Goal: Task Accomplishment & Management: Complete application form

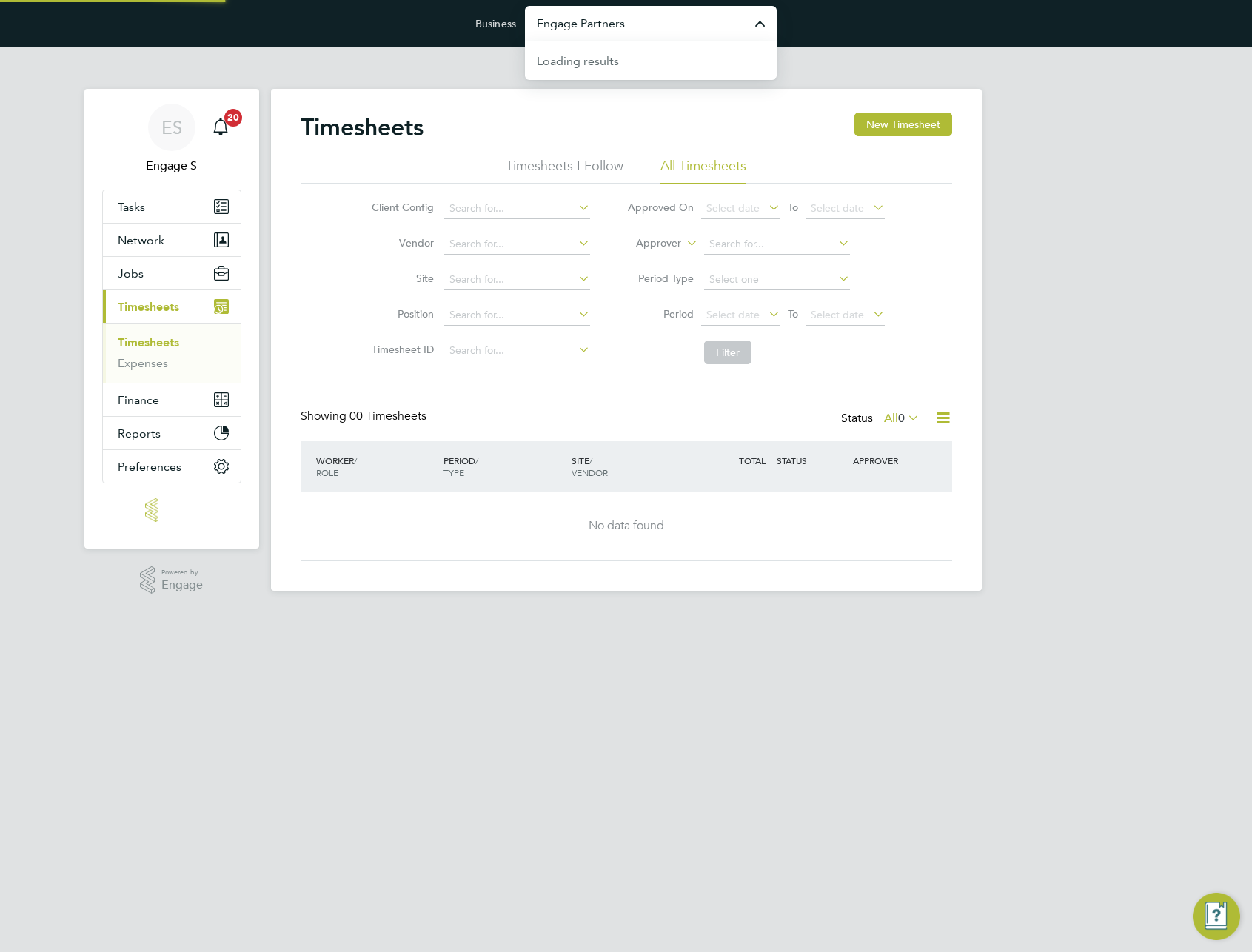
click at [674, 21] on input "Engage Partners" at bounding box center [651, 23] width 252 height 35
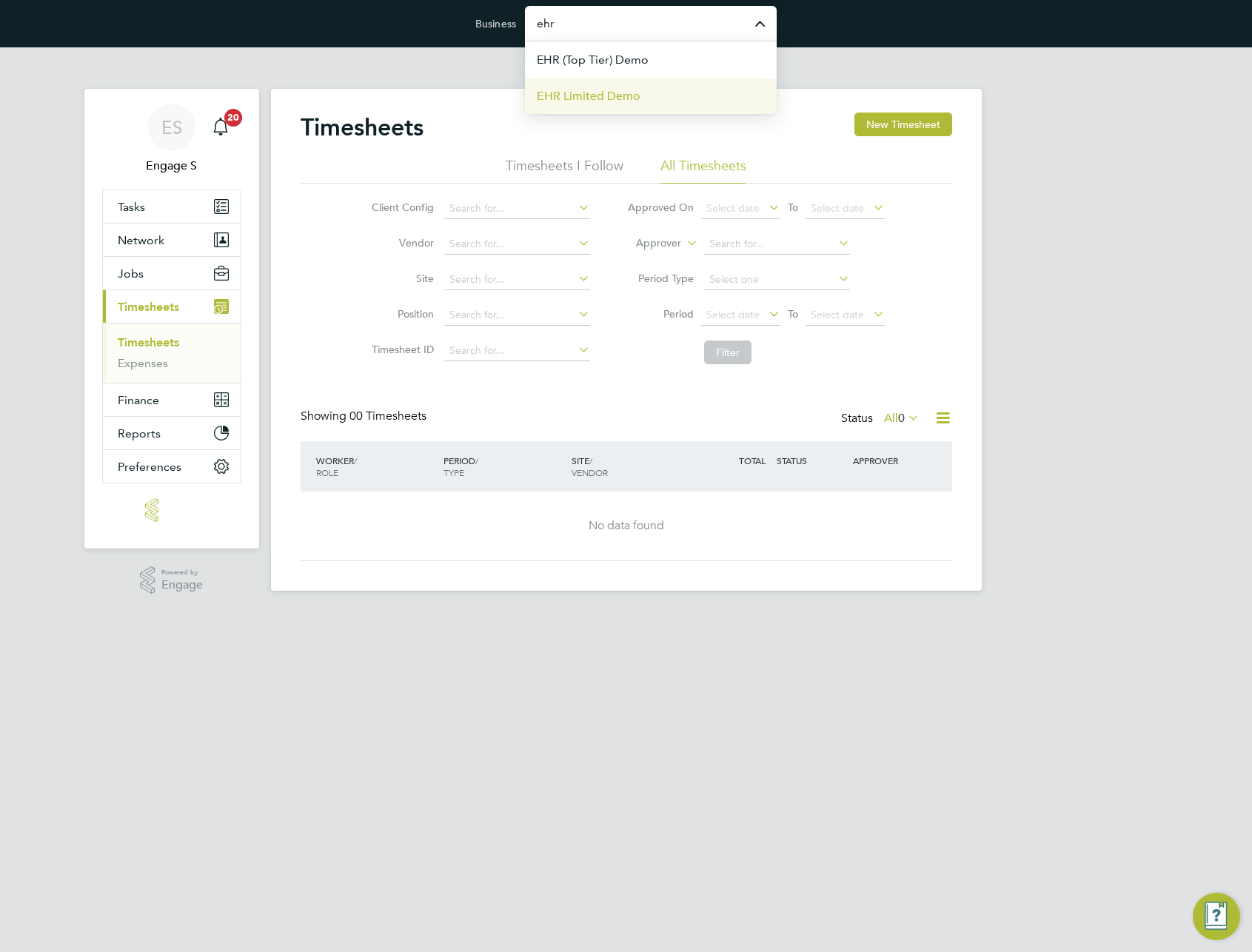
click at [656, 96] on li "EHR Limited Demo" at bounding box center [651, 96] width 252 height 37
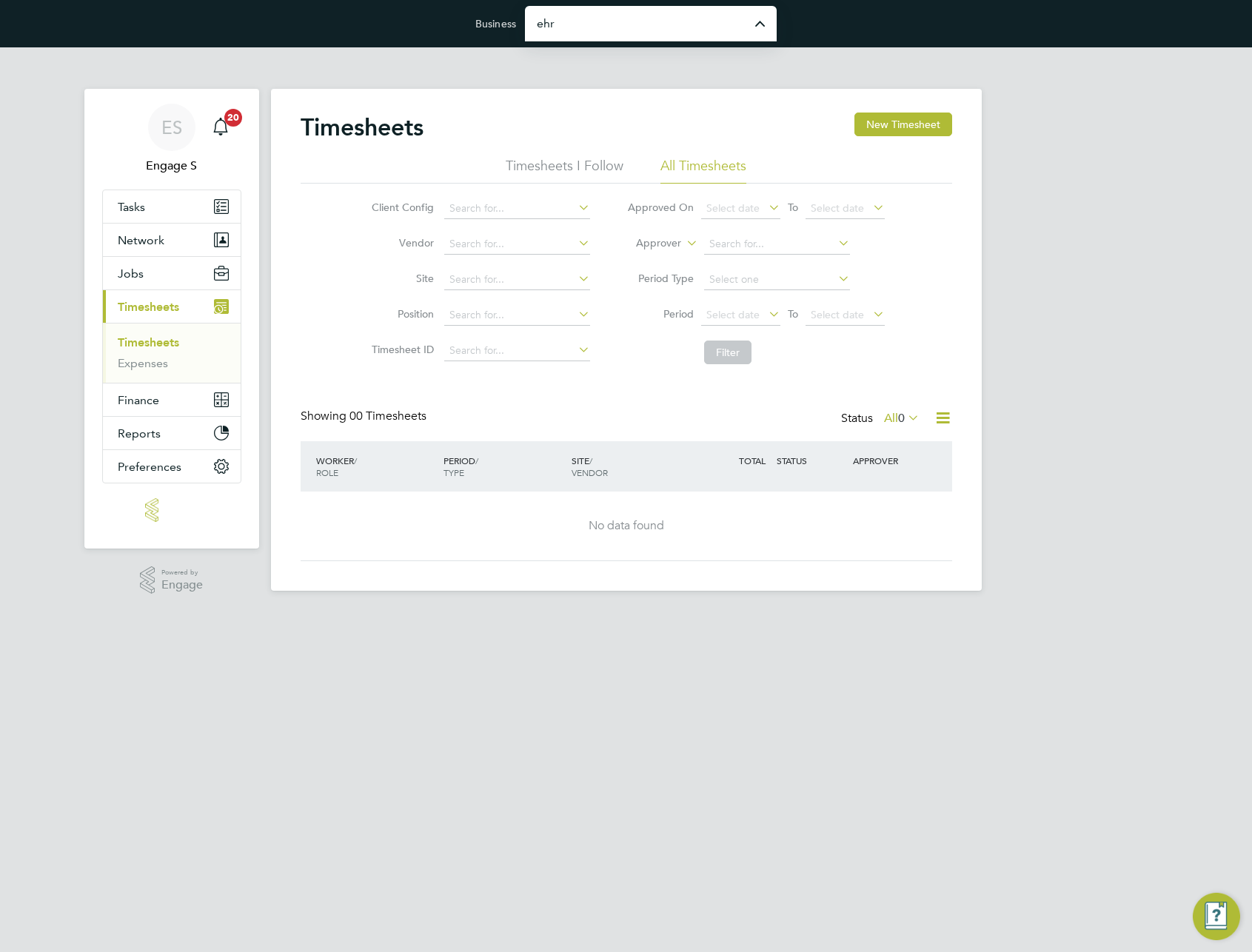
type input "EHR Limited Demo"
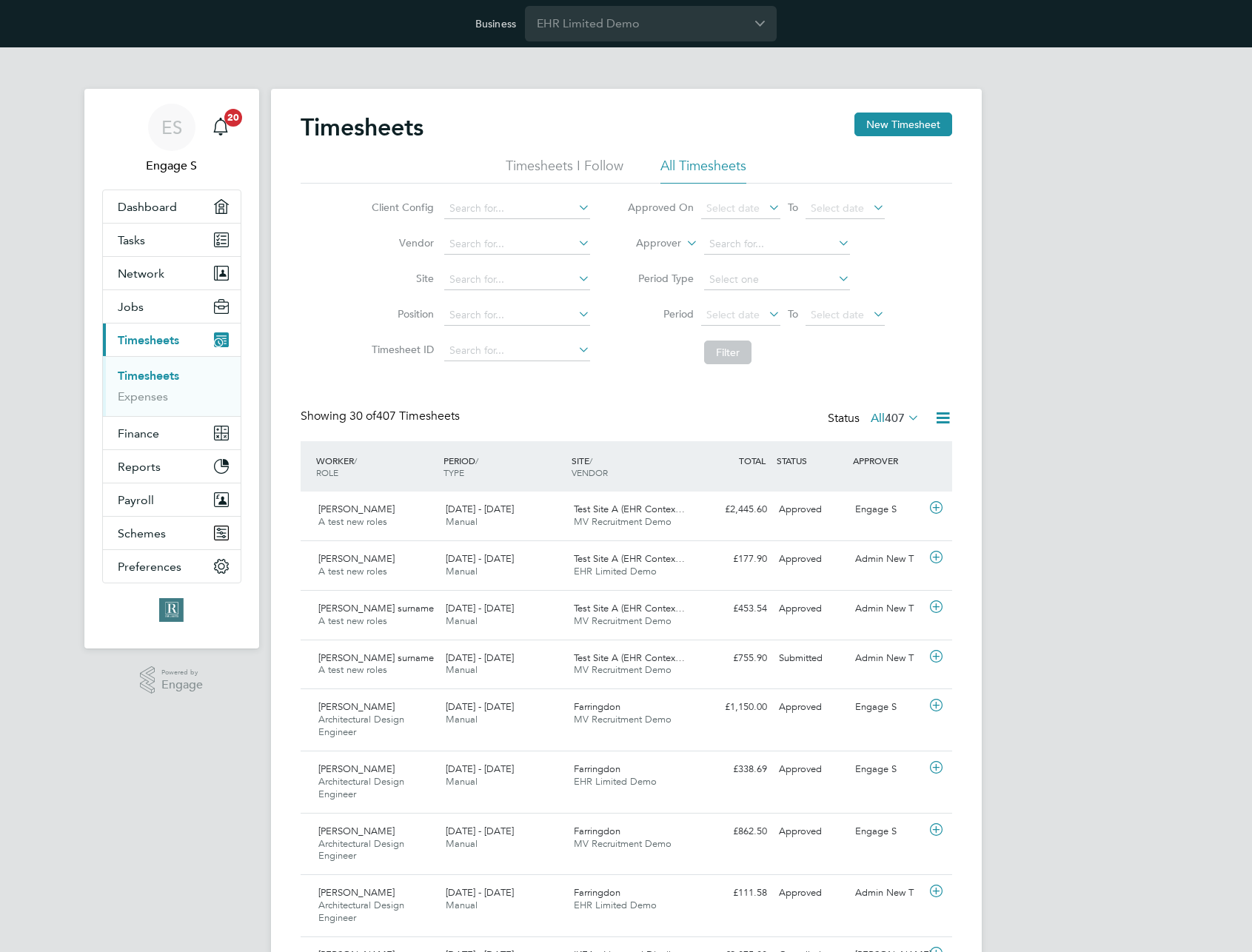
click at [341, 128] on h2 "Timesheets" at bounding box center [363, 128] width 123 height 29
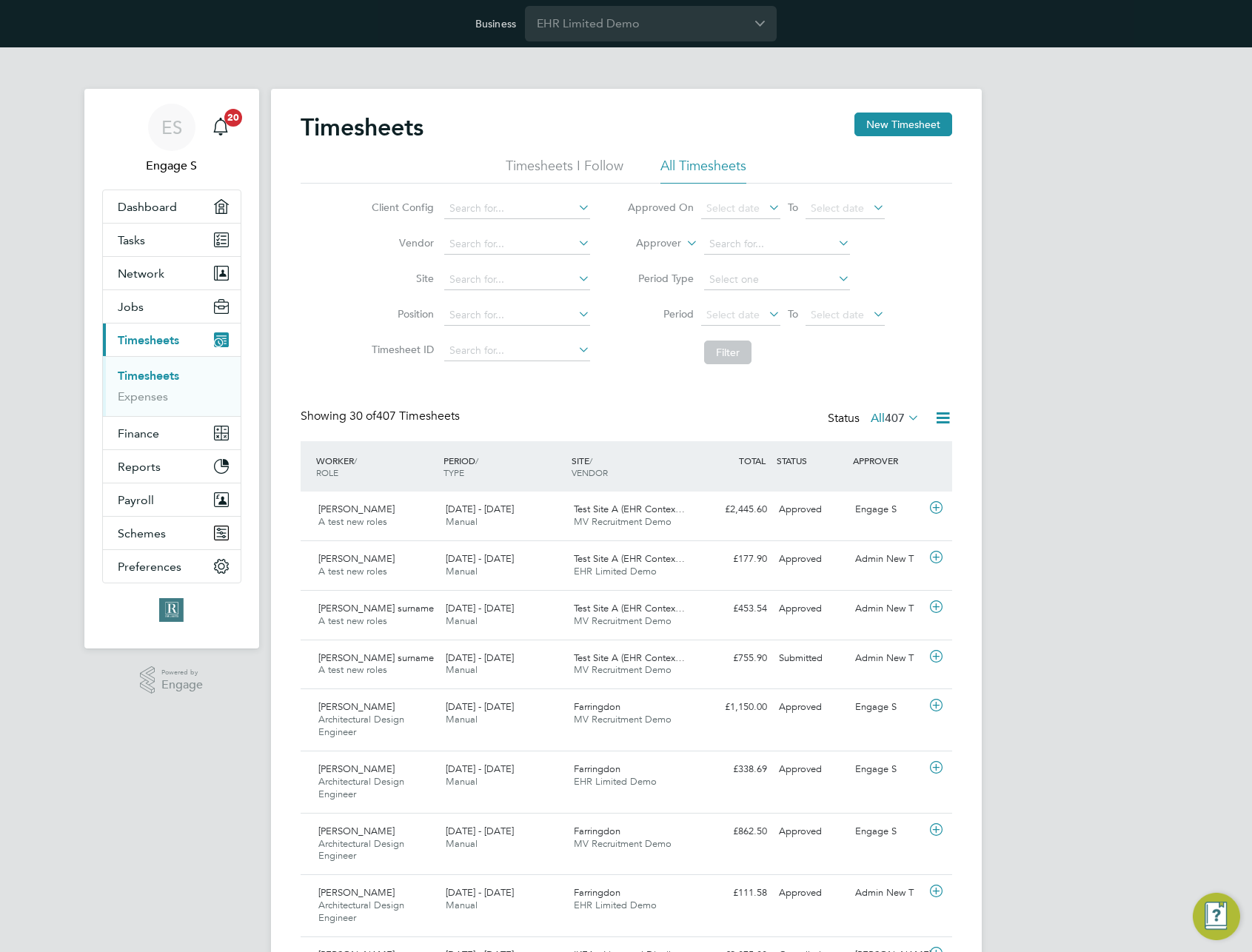
click at [393, 143] on div "Timesheets New Timesheet" at bounding box center [627, 135] width 652 height 44
click at [397, 124] on h2 "Timesheets" at bounding box center [363, 128] width 123 height 29
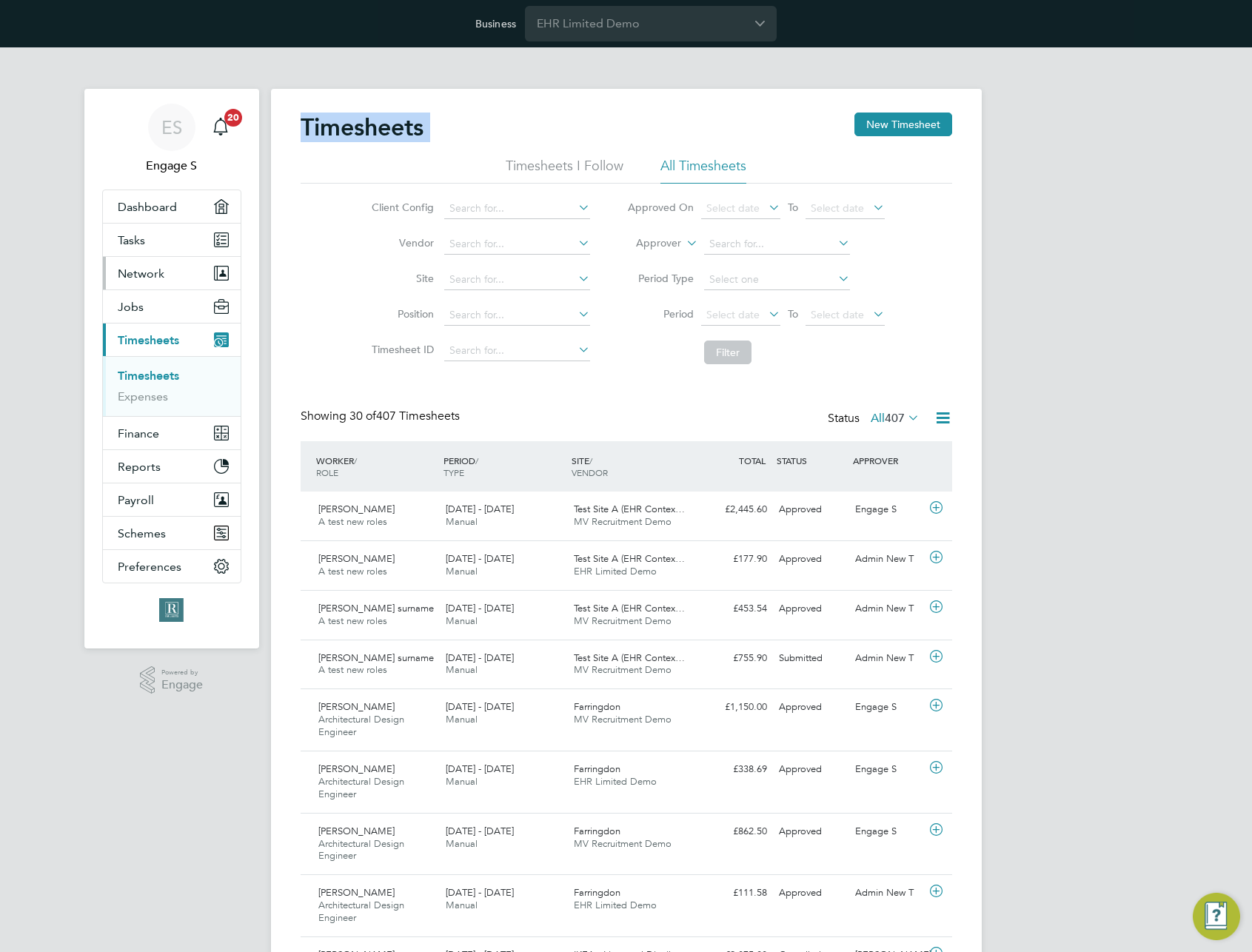
click at [154, 277] on span "Network" at bounding box center [140, 273] width 47 height 14
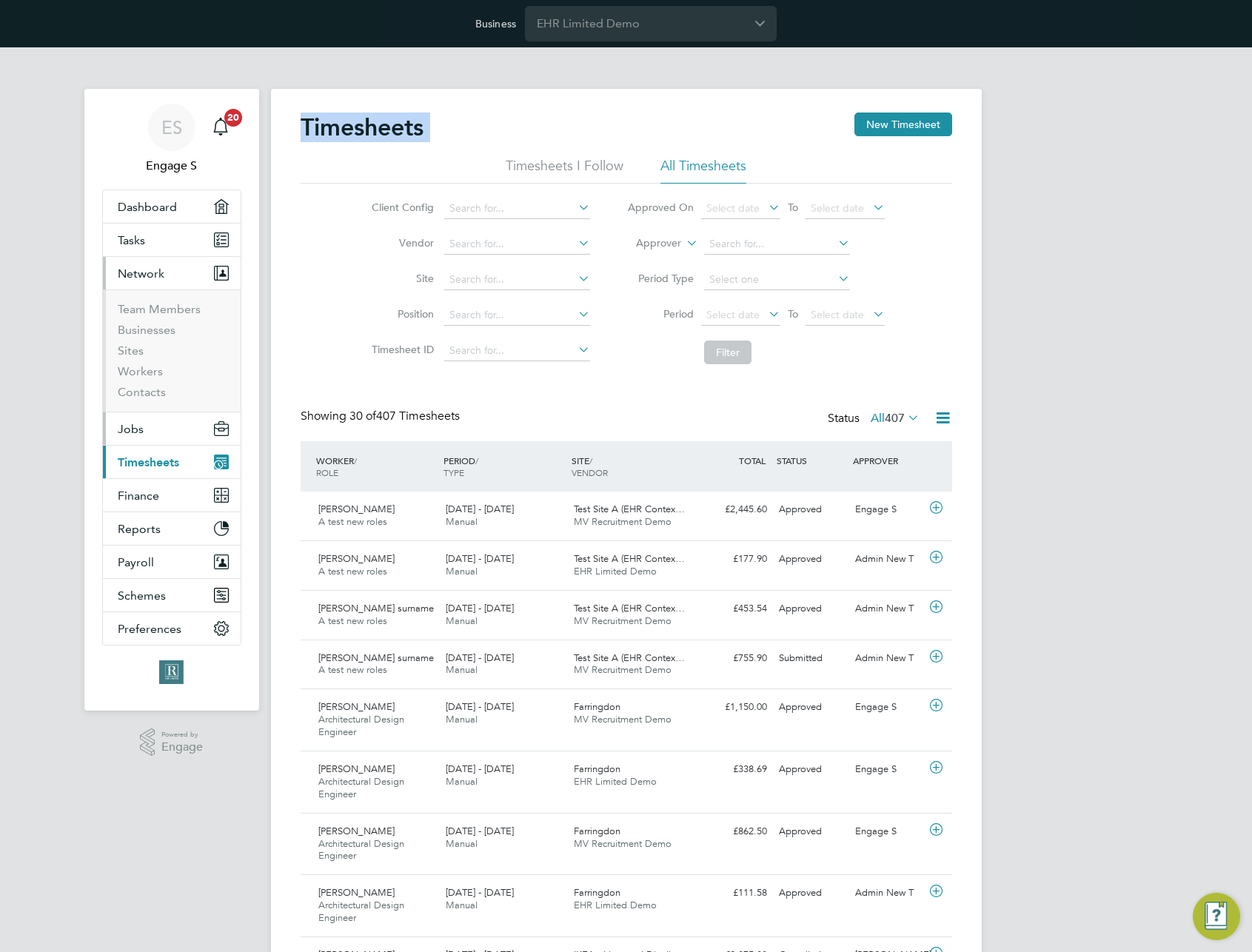
click at [137, 427] on span "Jobs" at bounding box center [130, 429] width 26 height 14
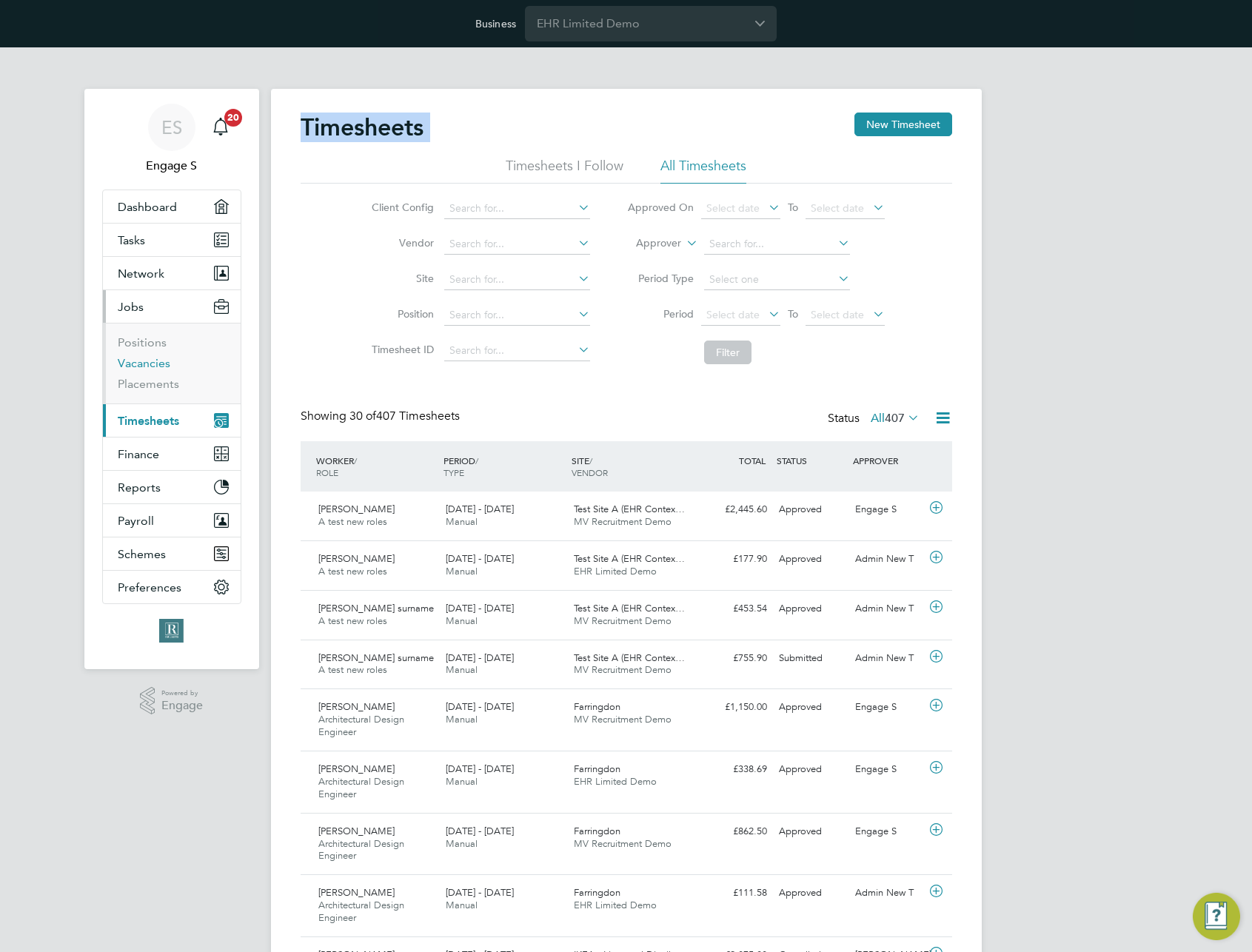
click at [145, 364] on link "Vacancies" at bounding box center [143, 363] width 52 height 14
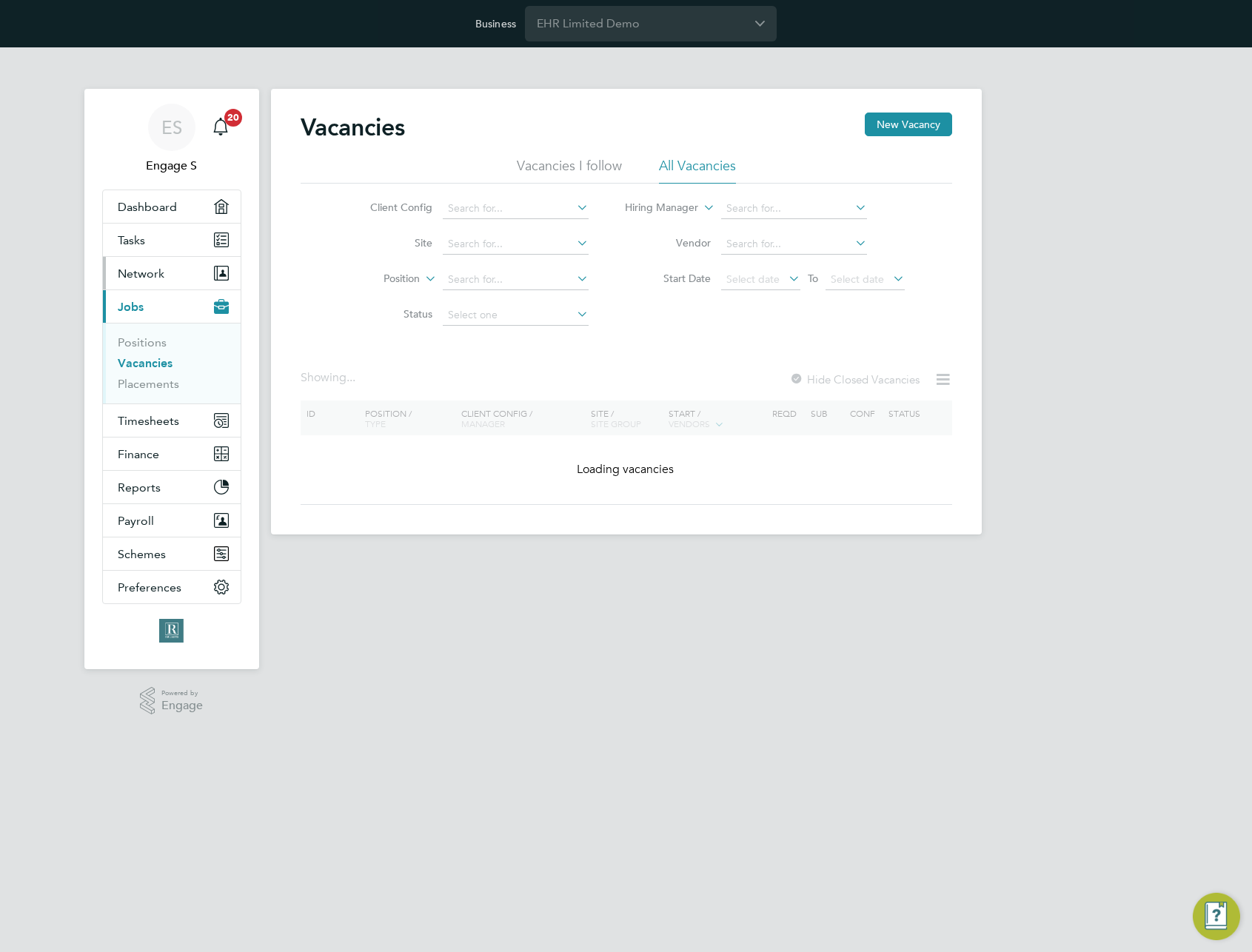
click at [152, 274] on span "Network" at bounding box center [140, 273] width 47 height 14
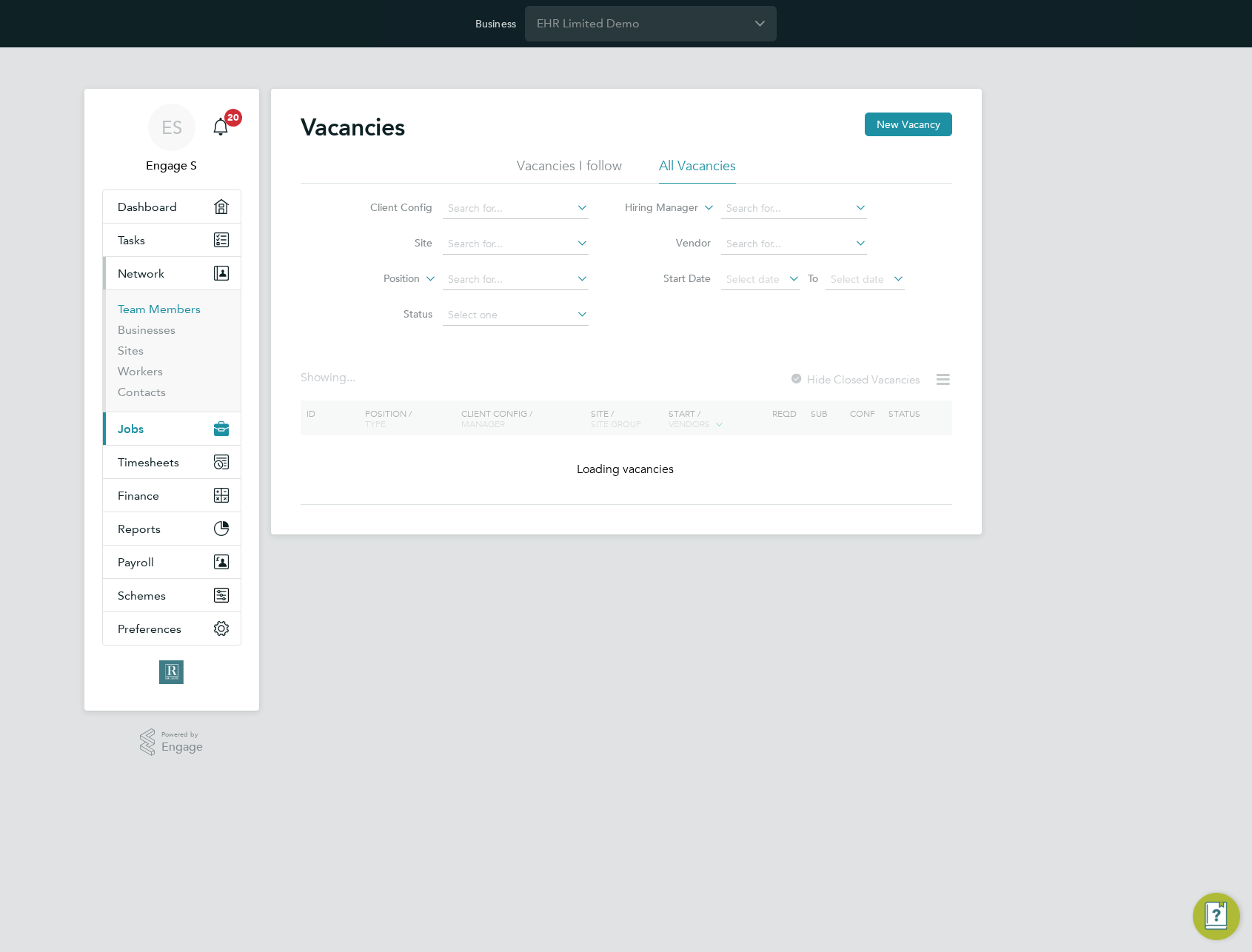
click at [152, 308] on link "Team Members" at bounding box center [159, 308] width 83 height 14
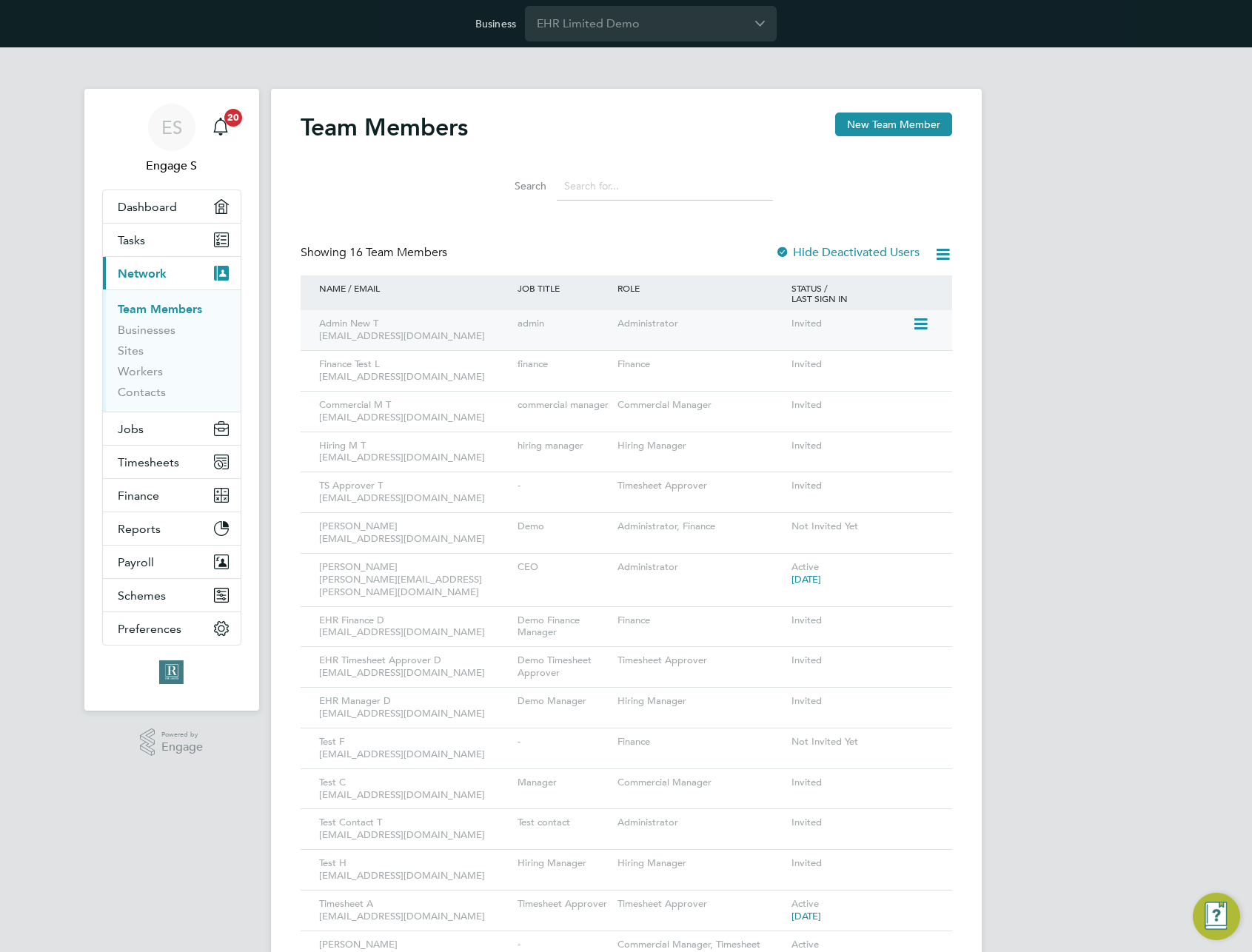
click at [922, 324] on icon at bounding box center [920, 324] width 15 height 17
click at [788, 447] on li "Impersonate" at bounding box center [838, 450] width 178 height 21
click at [663, 29] on input "EHR Limited Demo" at bounding box center [651, 23] width 252 height 35
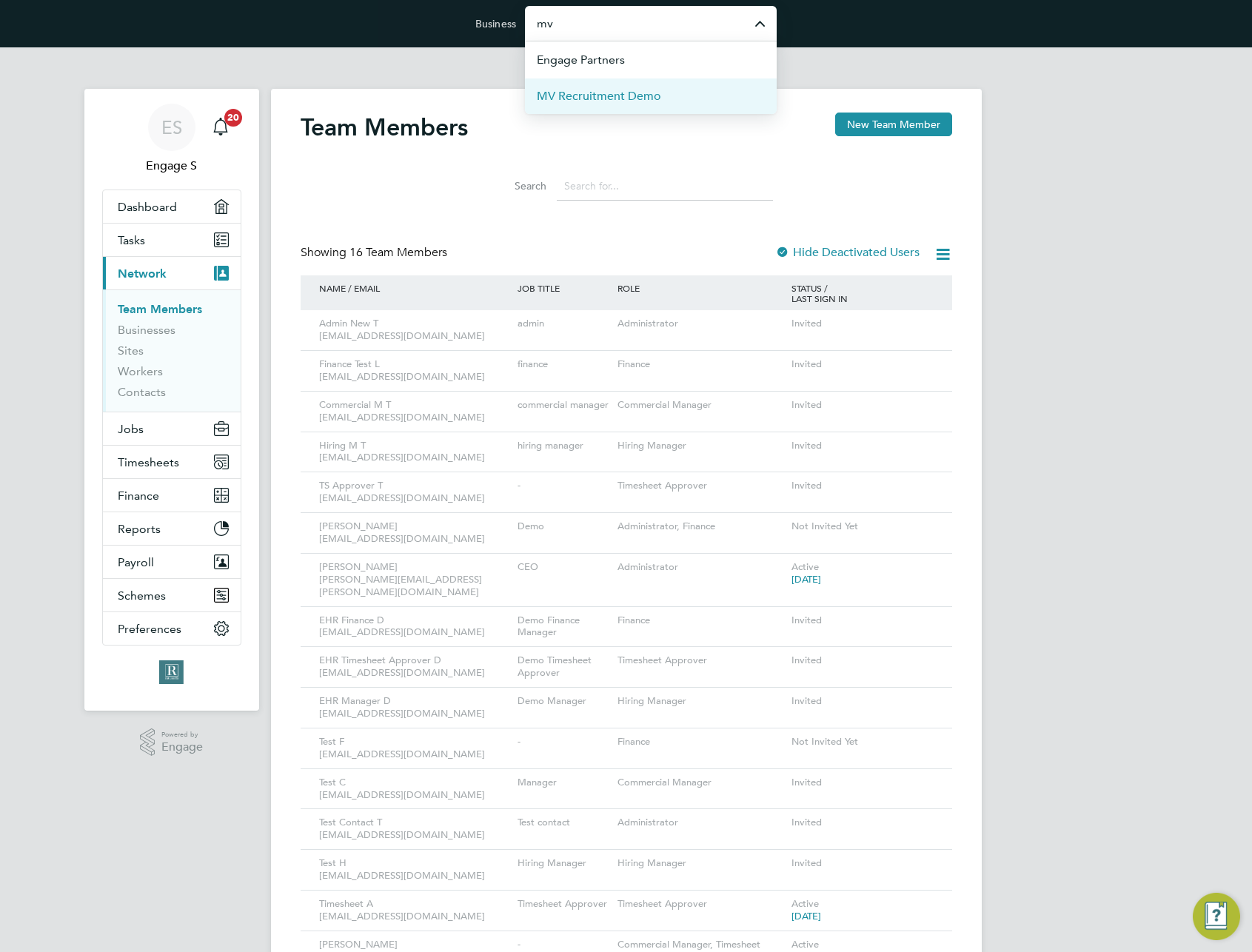
click at [595, 98] on span "MV Recruitment Demo" at bounding box center [599, 95] width 125 height 17
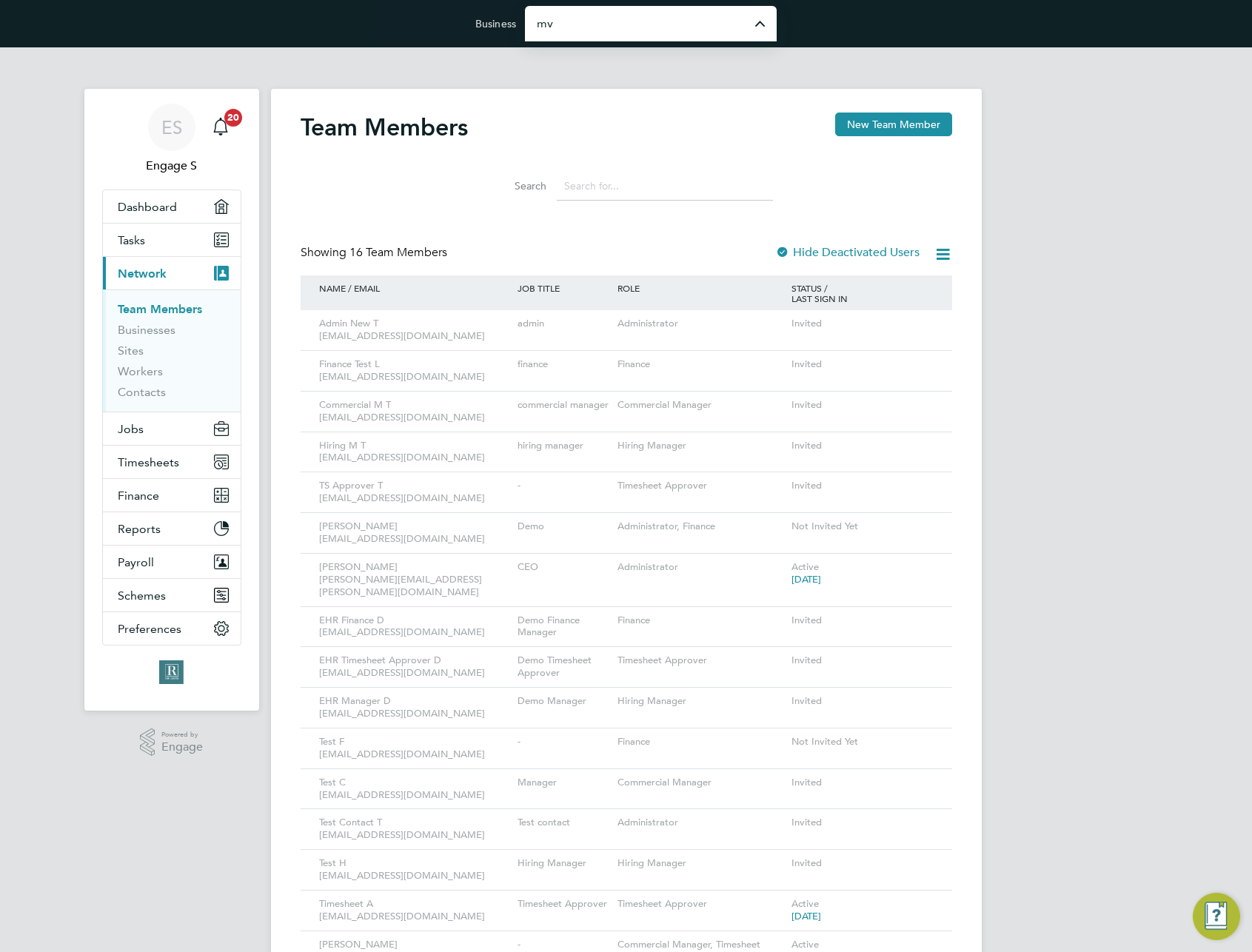
type input "MV Recruitment Demo"
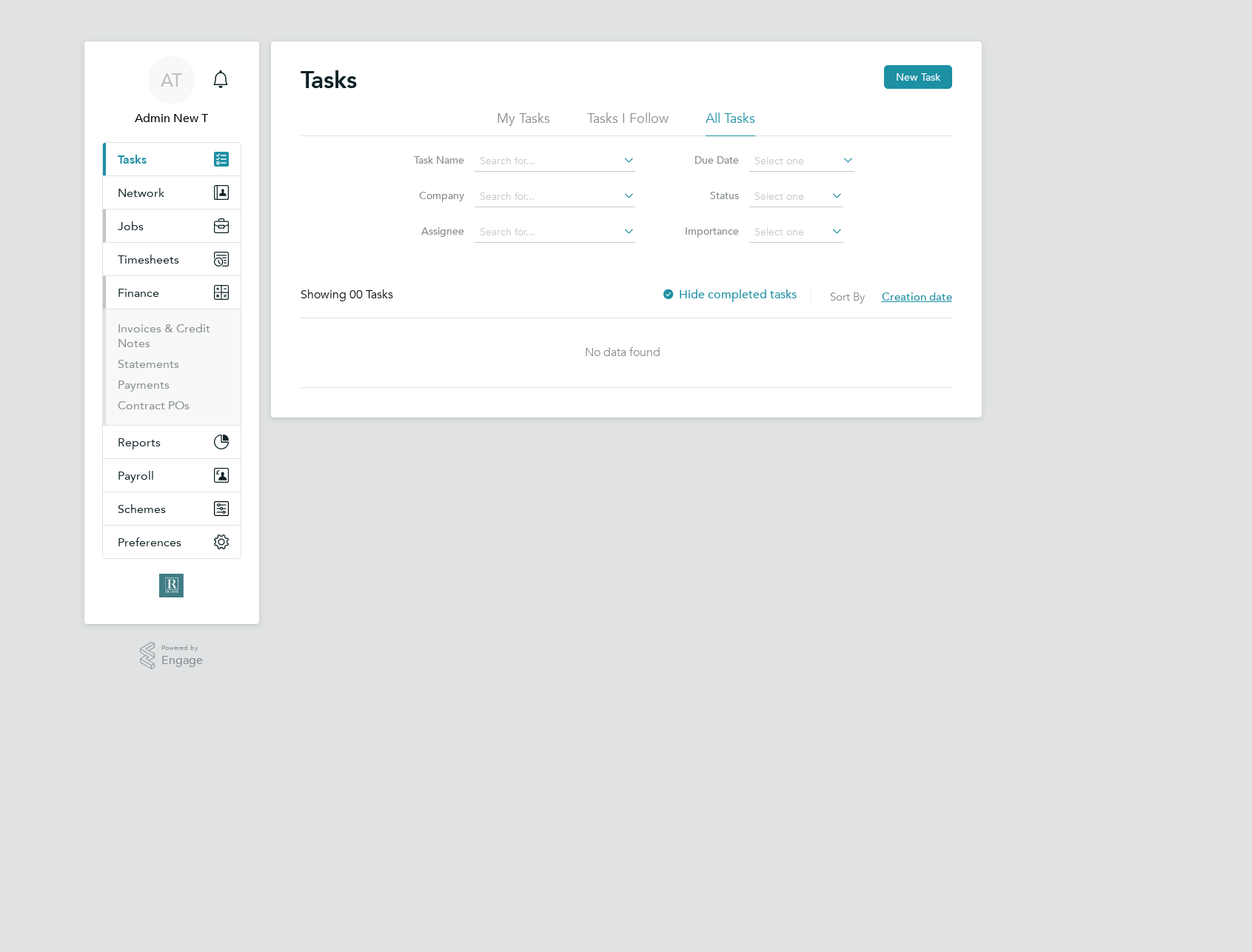
click at [148, 228] on button "Jobs" at bounding box center [172, 225] width 138 height 32
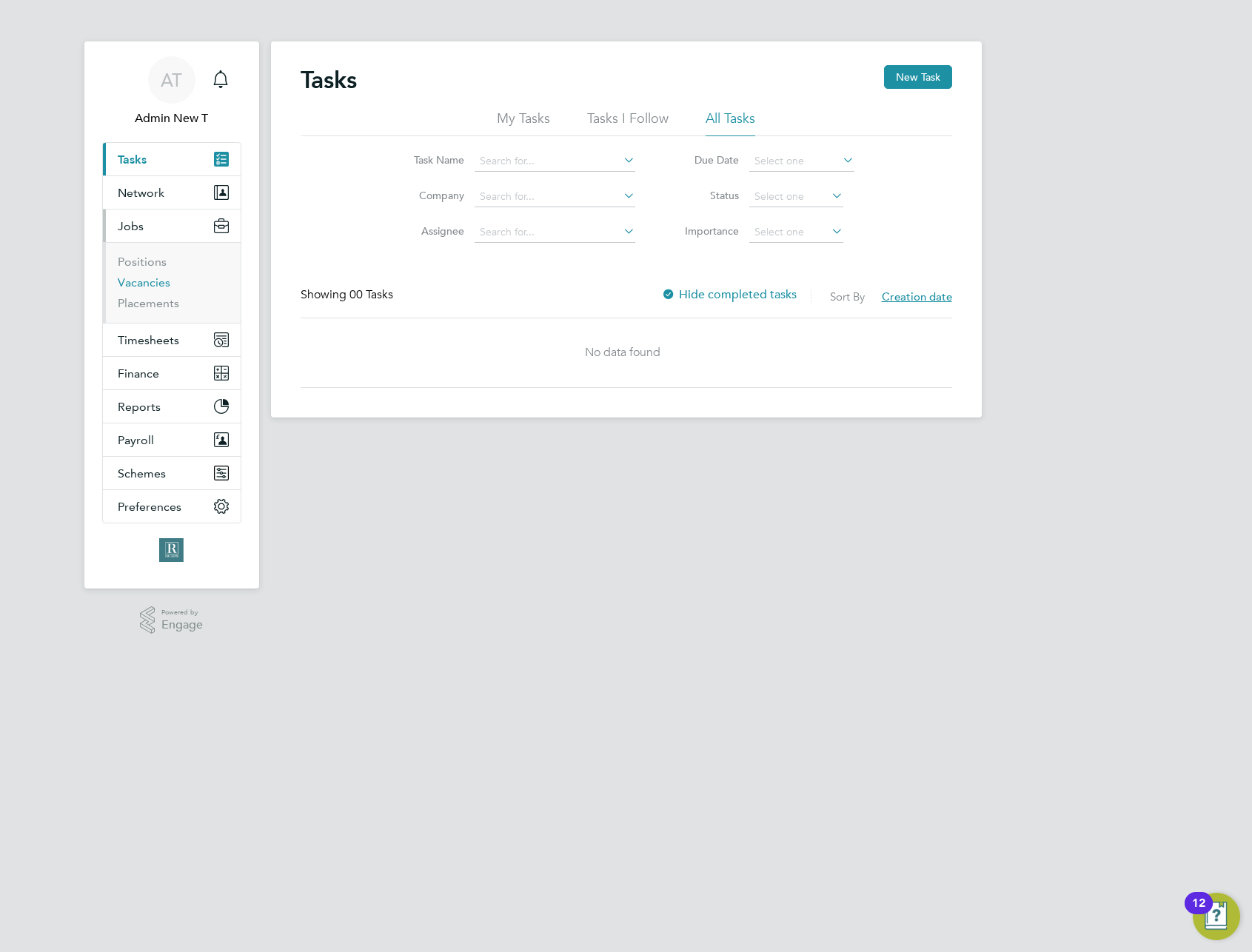
click at [136, 282] on link "Vacancies" at bounding box center [143, 282] width 52 height 14
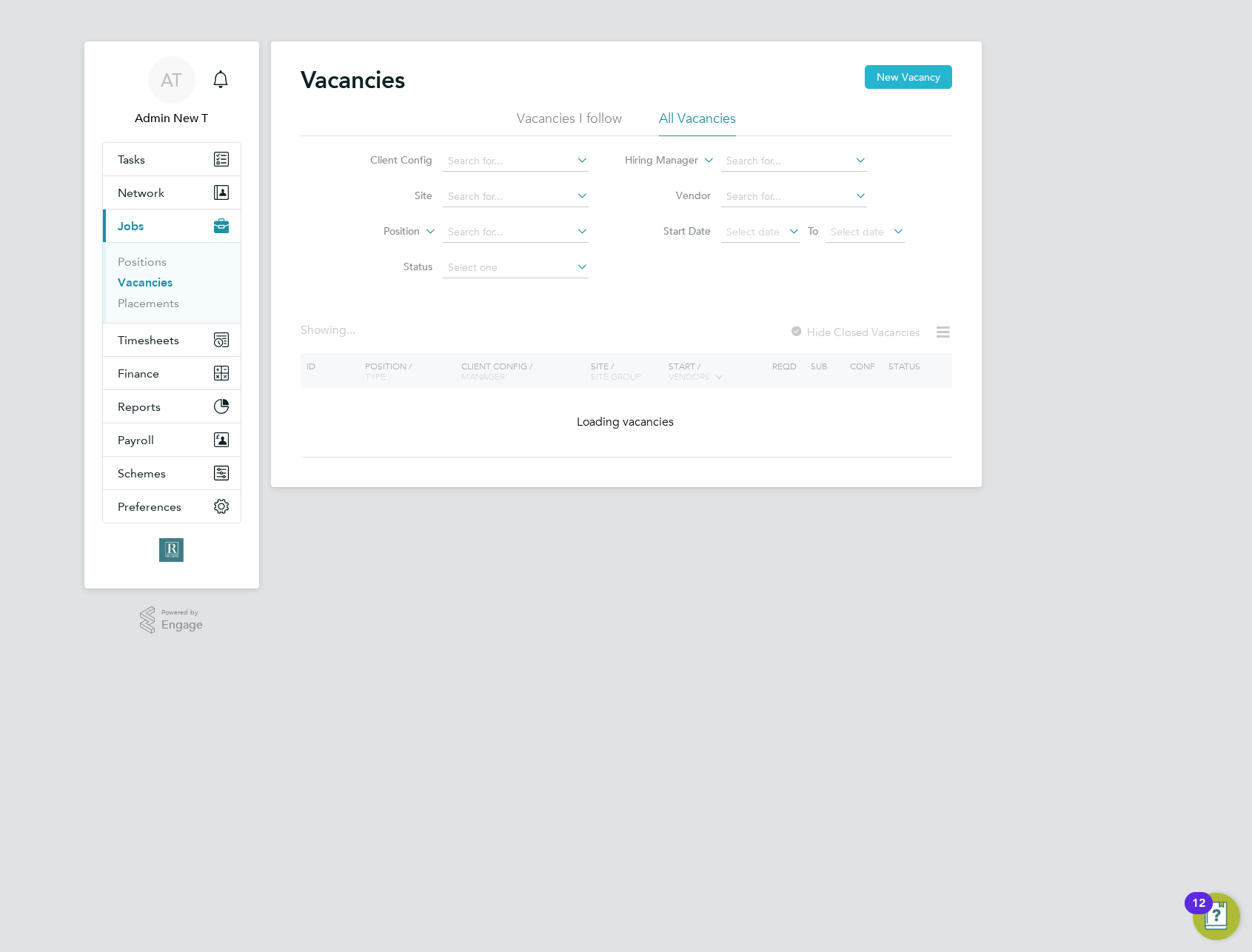
click at [897, 74] on button "New Vacancy" at bounding box center [908, 77] width 87 height 24
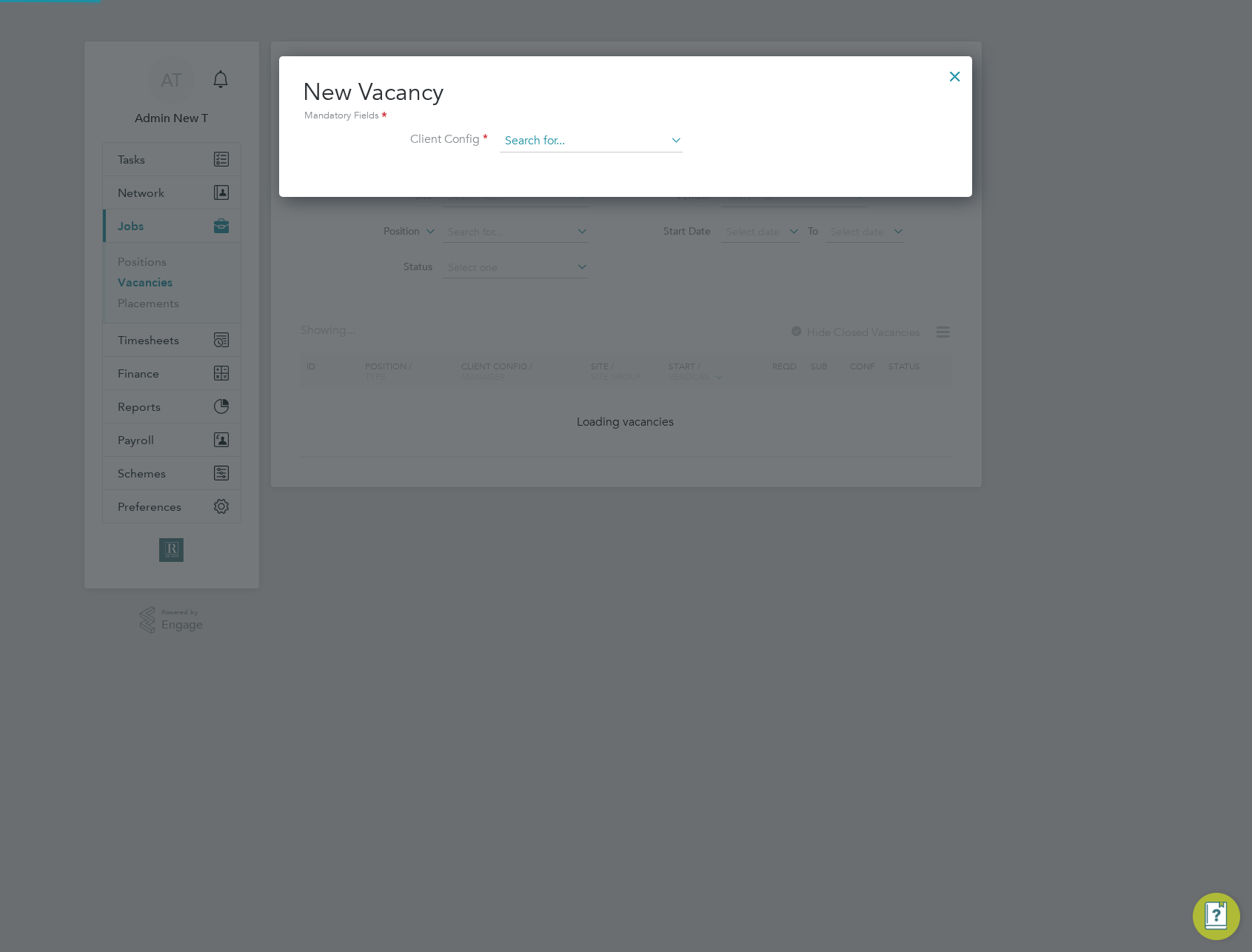
click at [611, 137] on input at bounding box center [591, 141] width 183 height 22
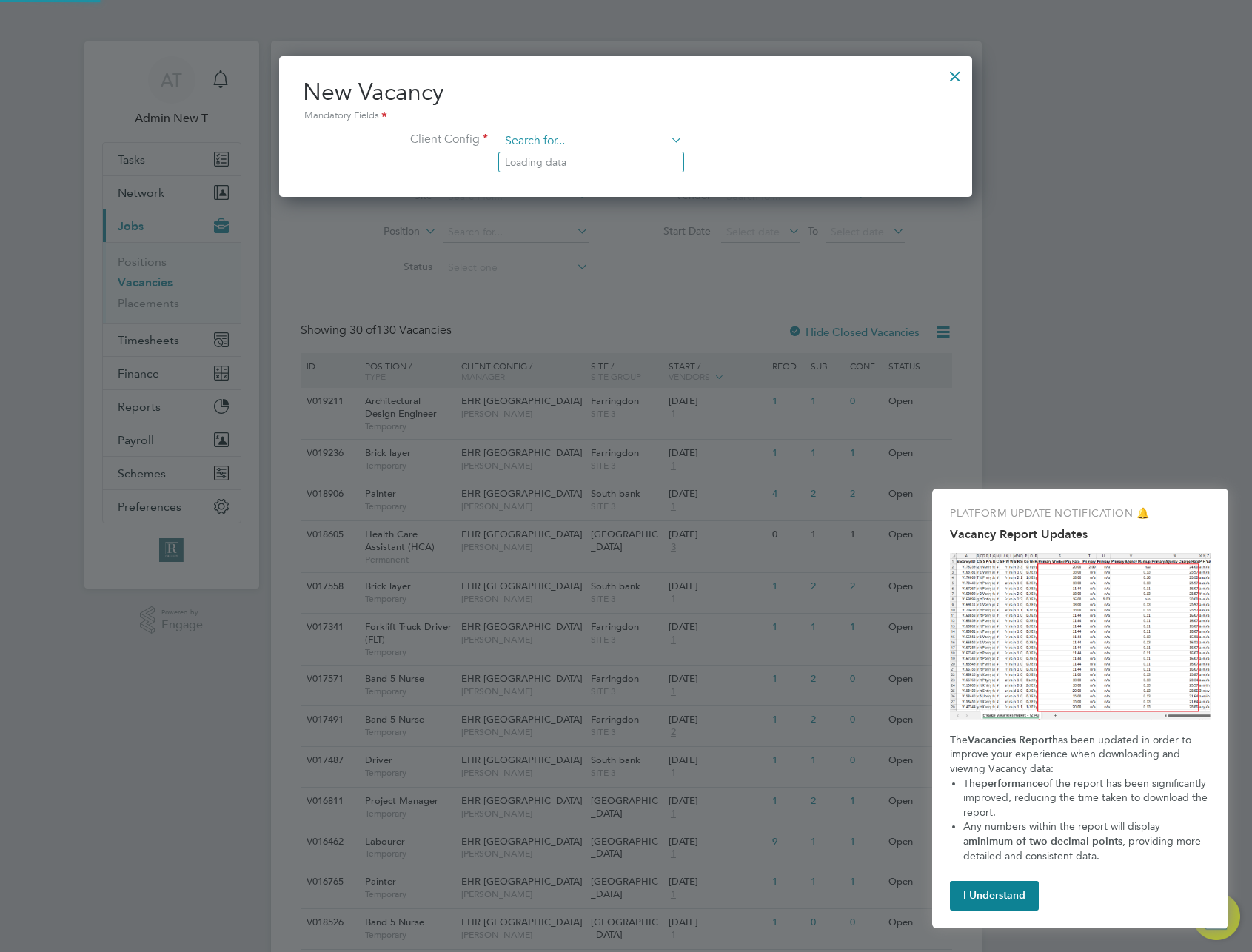
scroll to position [140, 694]
click at [647, 113] on div "Mandatory Fields" at bounding box center [625, 117] width 645 height 17
click at [638, 140] on input at bounding box center [591, 141] width 183 height 22
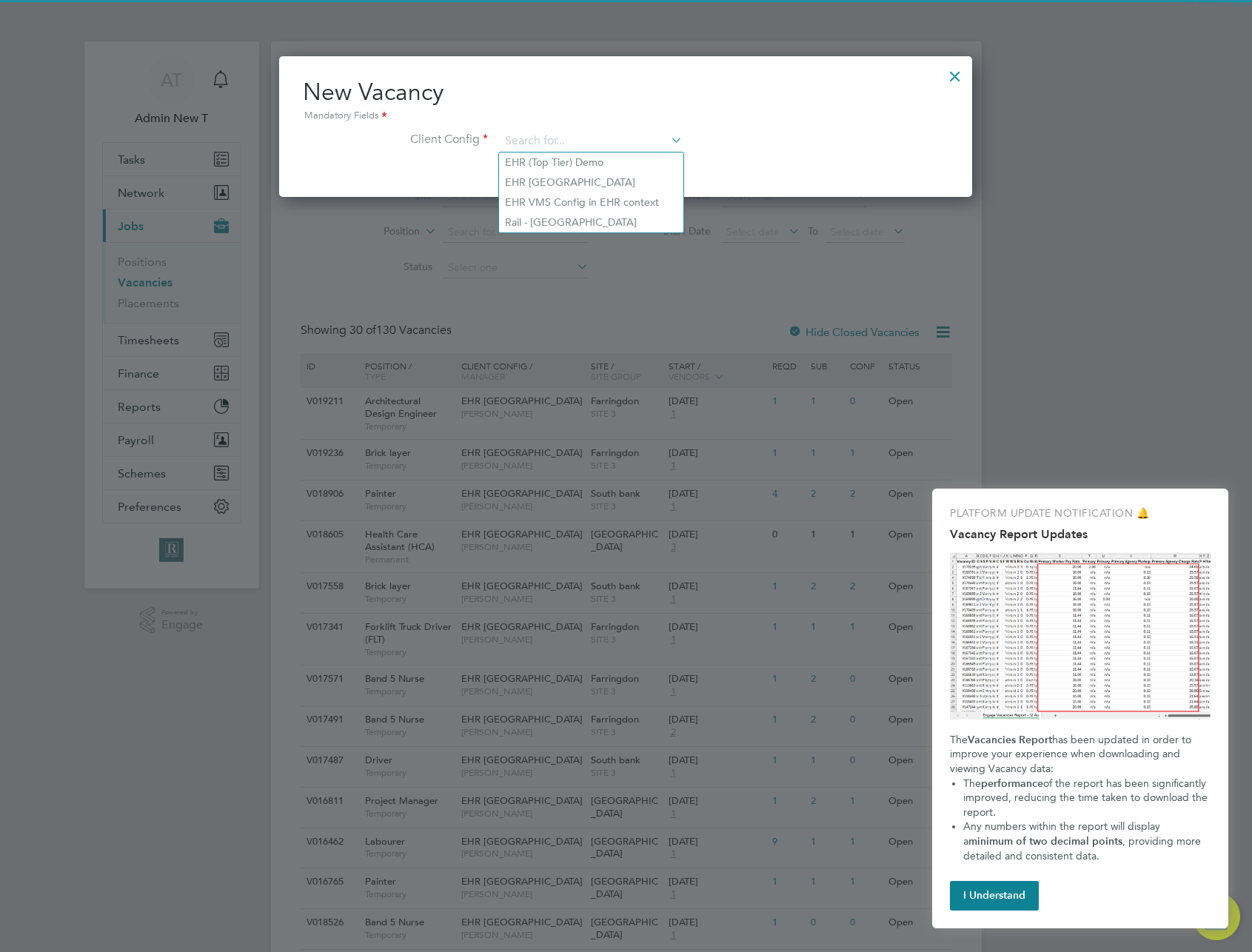
click at [956, 74] on div at bounding box center [955, 73] width 27 height 27
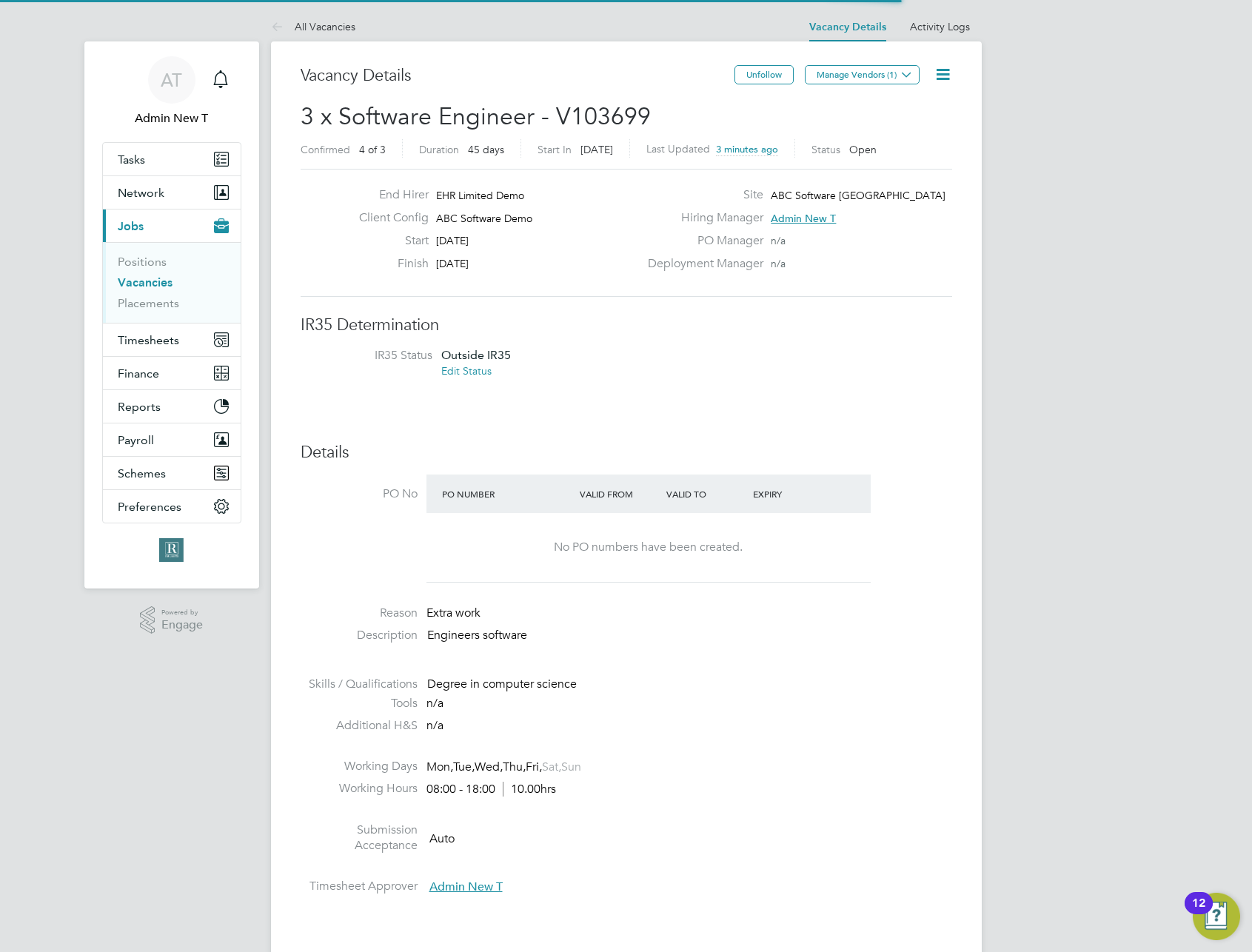
click at [945, 657] on li at bounding box center [627, 666] width 652 height 19
click at [944, 77] on icon at bounding box center [943, 74] width 18 height 18
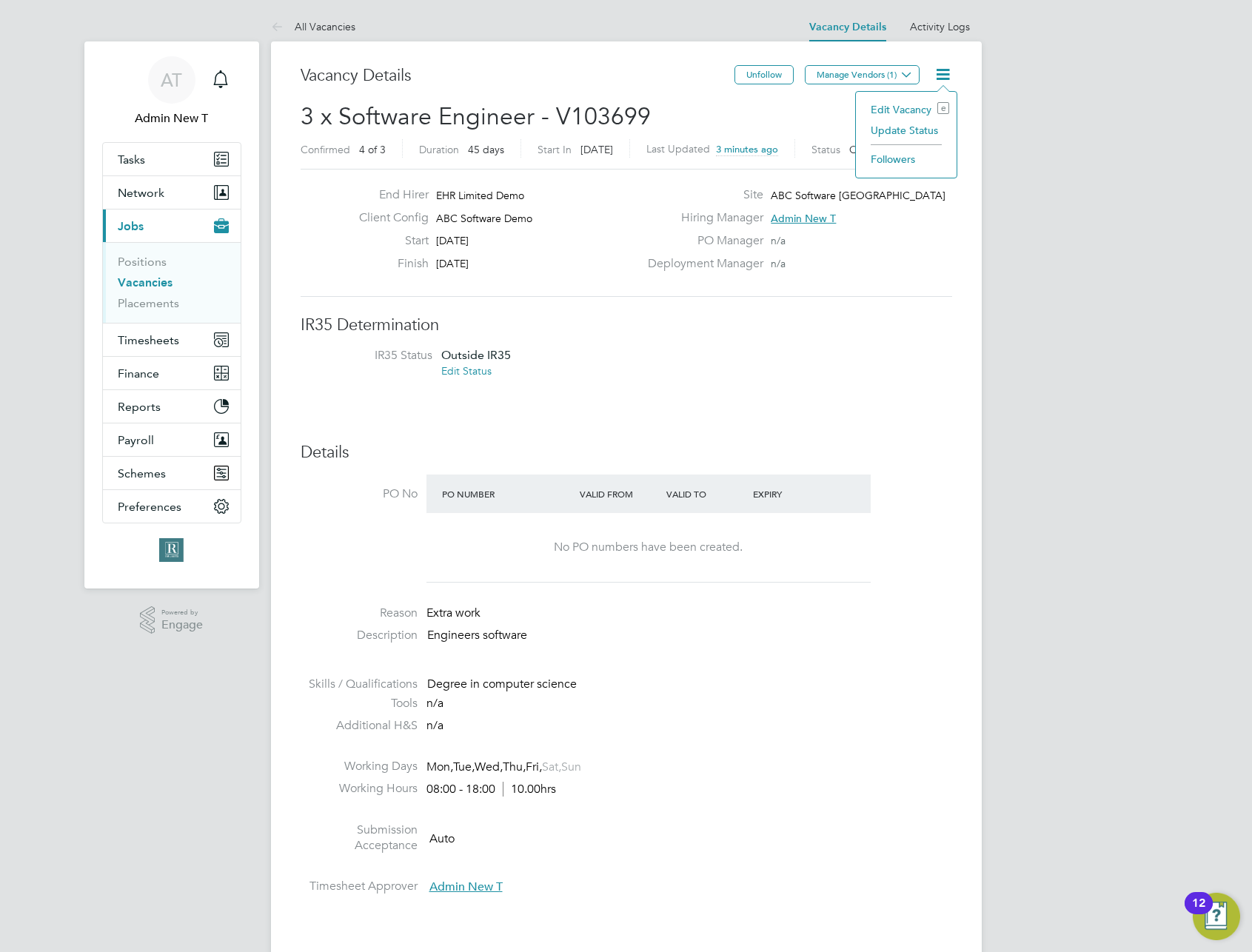
drag, startPoint x: 901, startPoint y: 106, endPoint x: 896, endPoint y: 113, distance: 8.6
click at [901, 107] on li "Edit Vacancy e" at bounding box center [907, 109] width 86 height 21
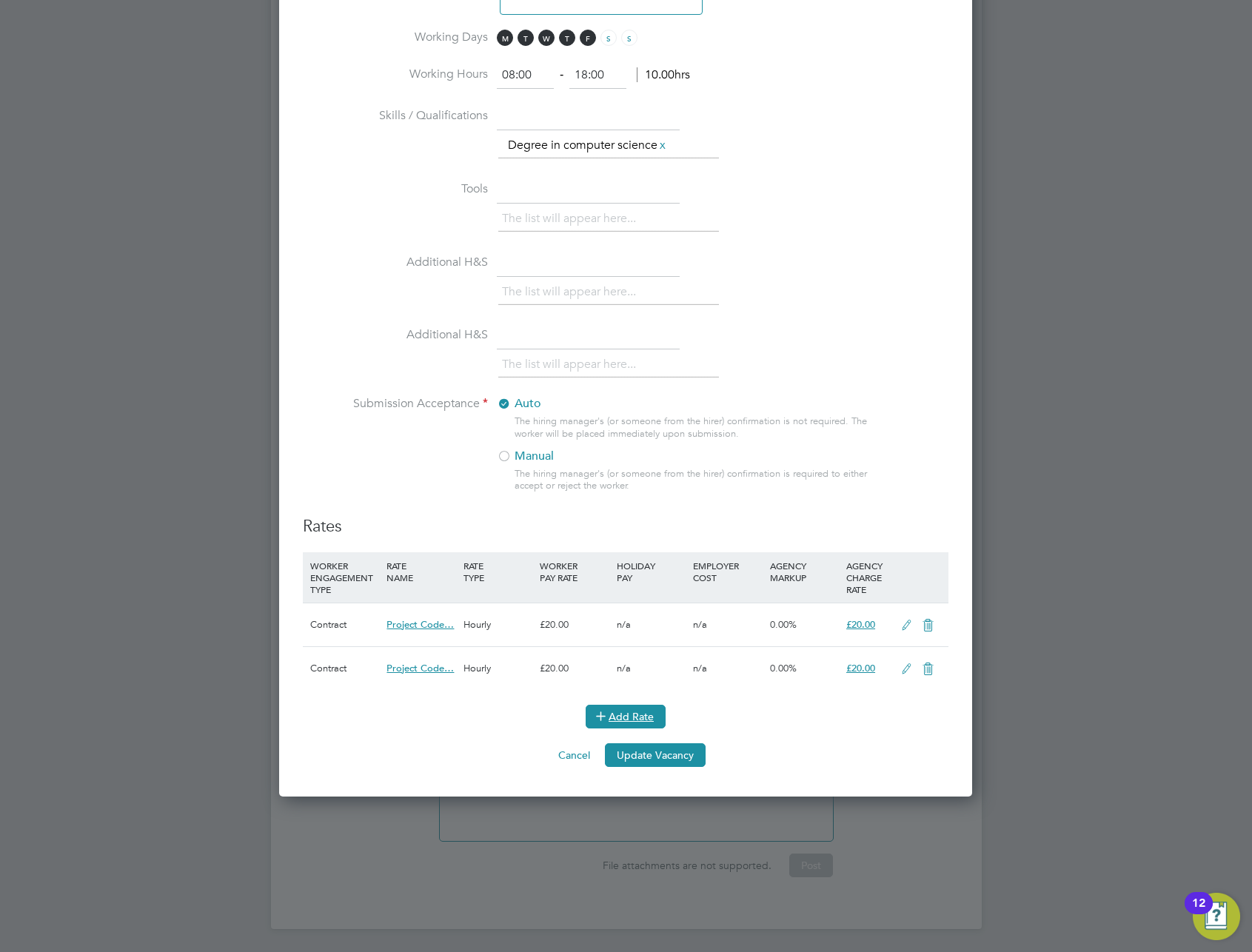
click at [634, 717] on button "Add Rate" at bounding box center [625, 717] width 80 height 24
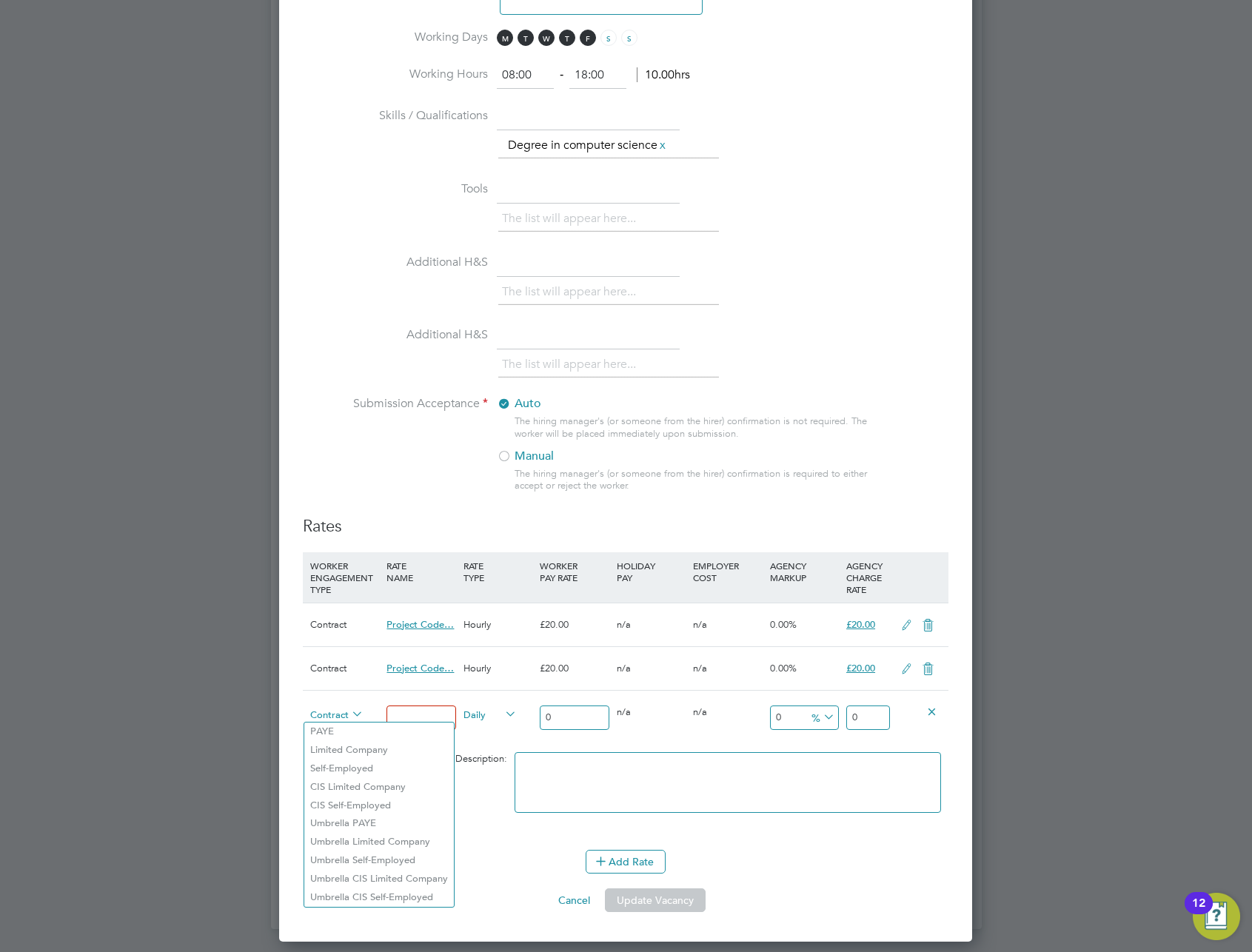
click at [554, 866] on div "Add Rate" at bounding box center [625, 862] width 645 height 24
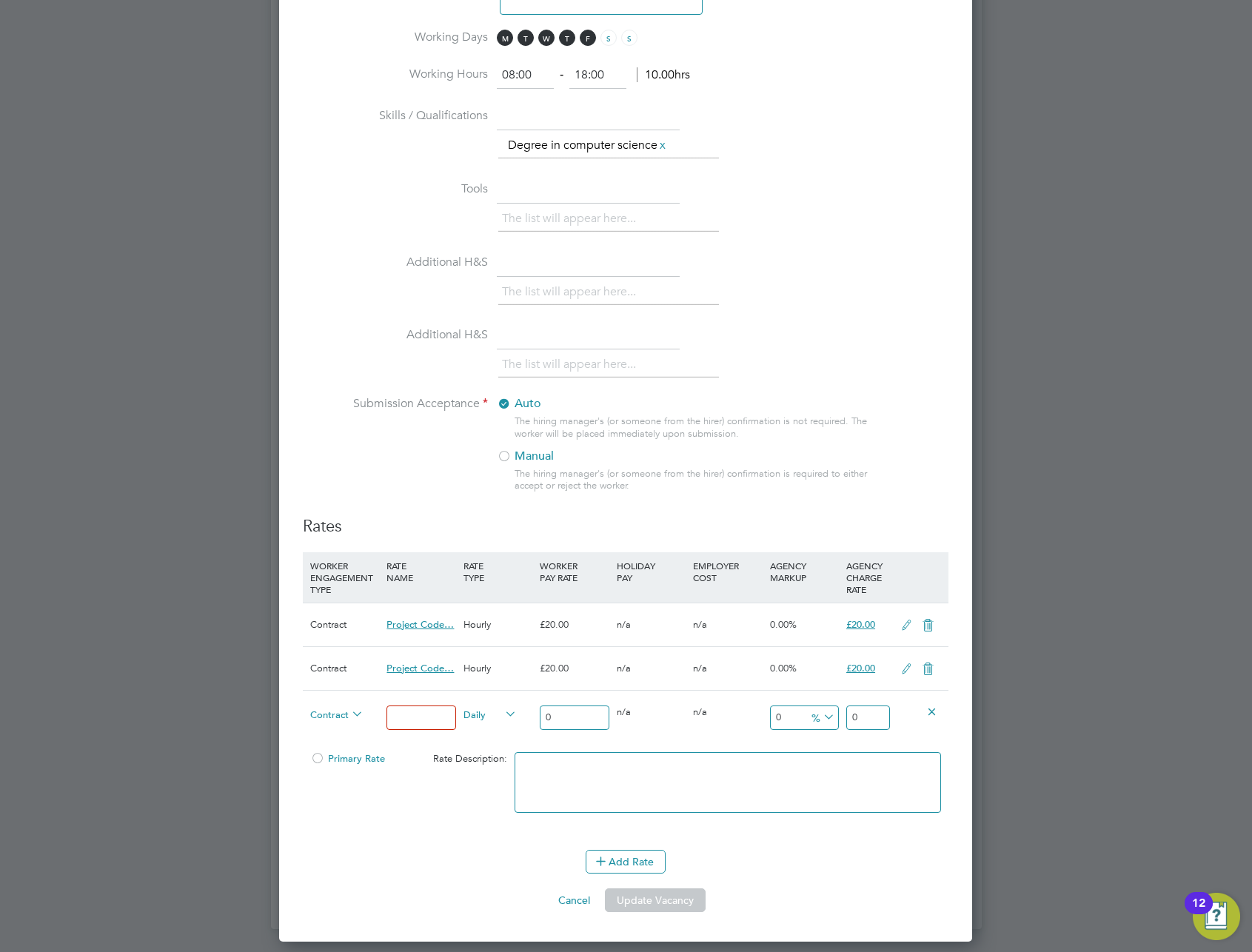
click at [349, 720] on icon at bounding box center [349, 714] width 0 height 21
click at [399, 849] on li "WORKER ENGAGEMENT TYPE RATE NAME RATE TYPE WORKER PAY RATE HOLIDAY PAY EMPLOYER…" at bounding box center [625, 701] width 645 height 297
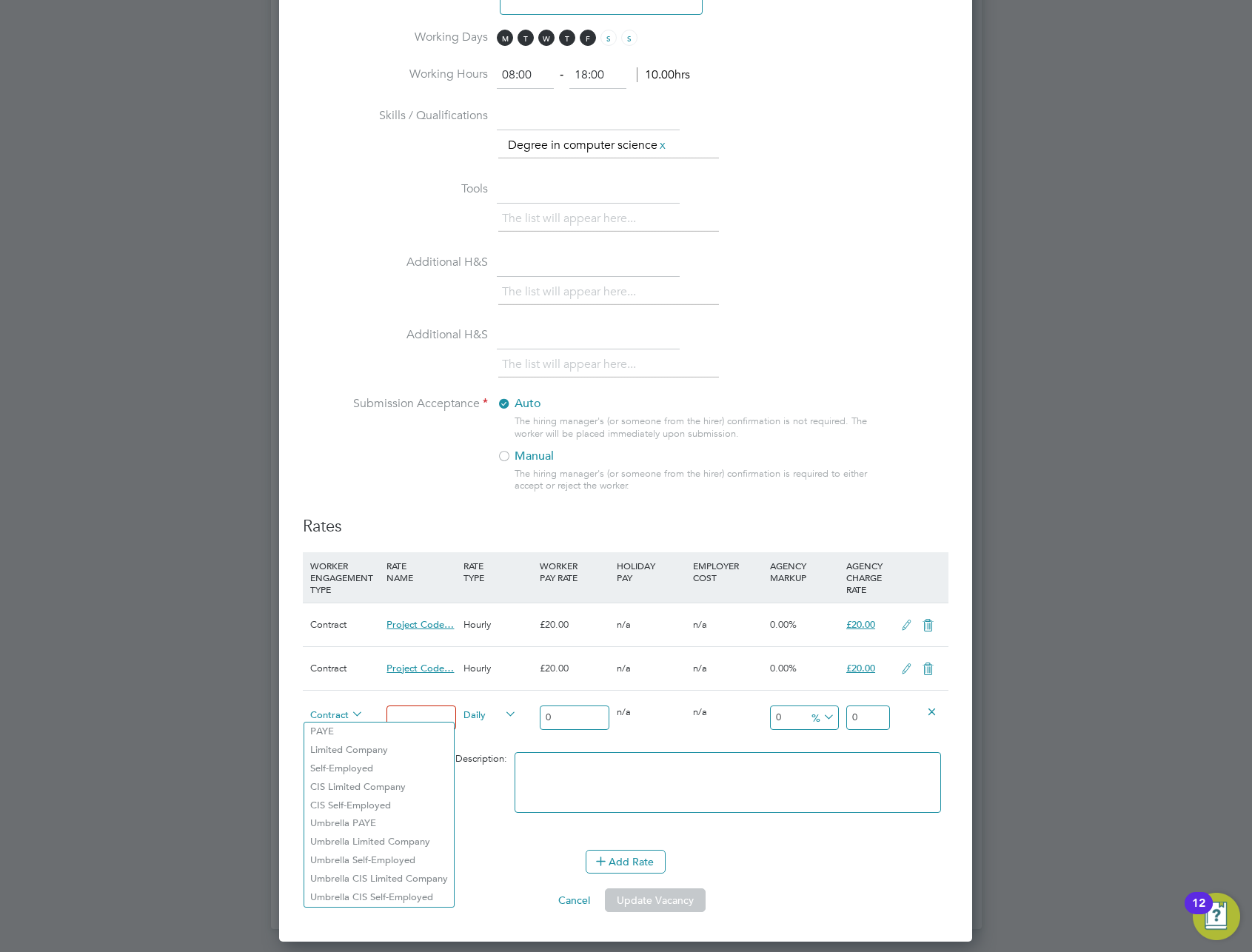
click at [328, 714] on span "Contract" at bounding box center [337, 714] width 53 height 17
click at [504, 767] on div "Primary Rate Rate Description:" at bounding box center [625, 790] width 645 height 90
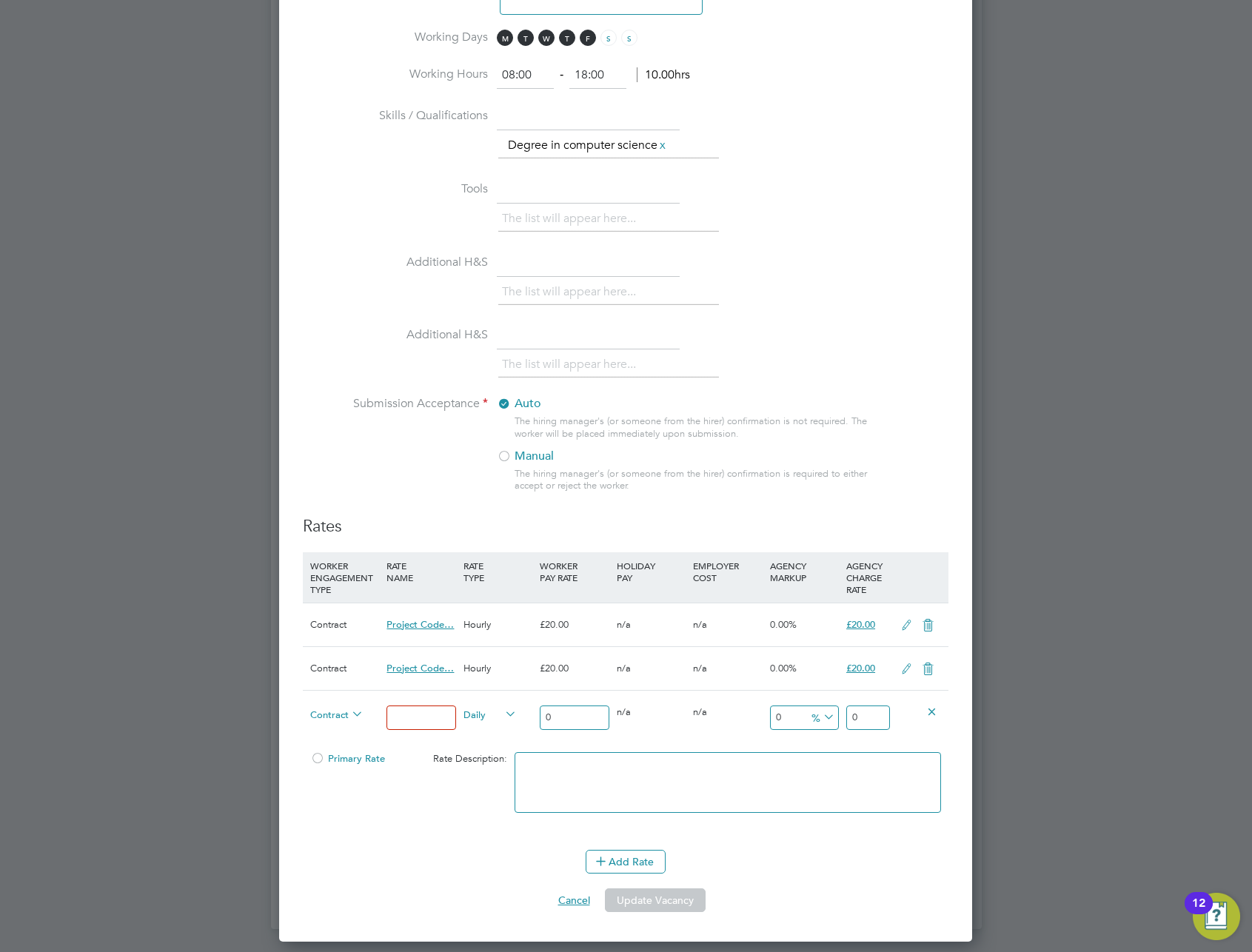
click at [576, 908] on button "Cancel" at bounding box center [574, 901] width 56 height 24
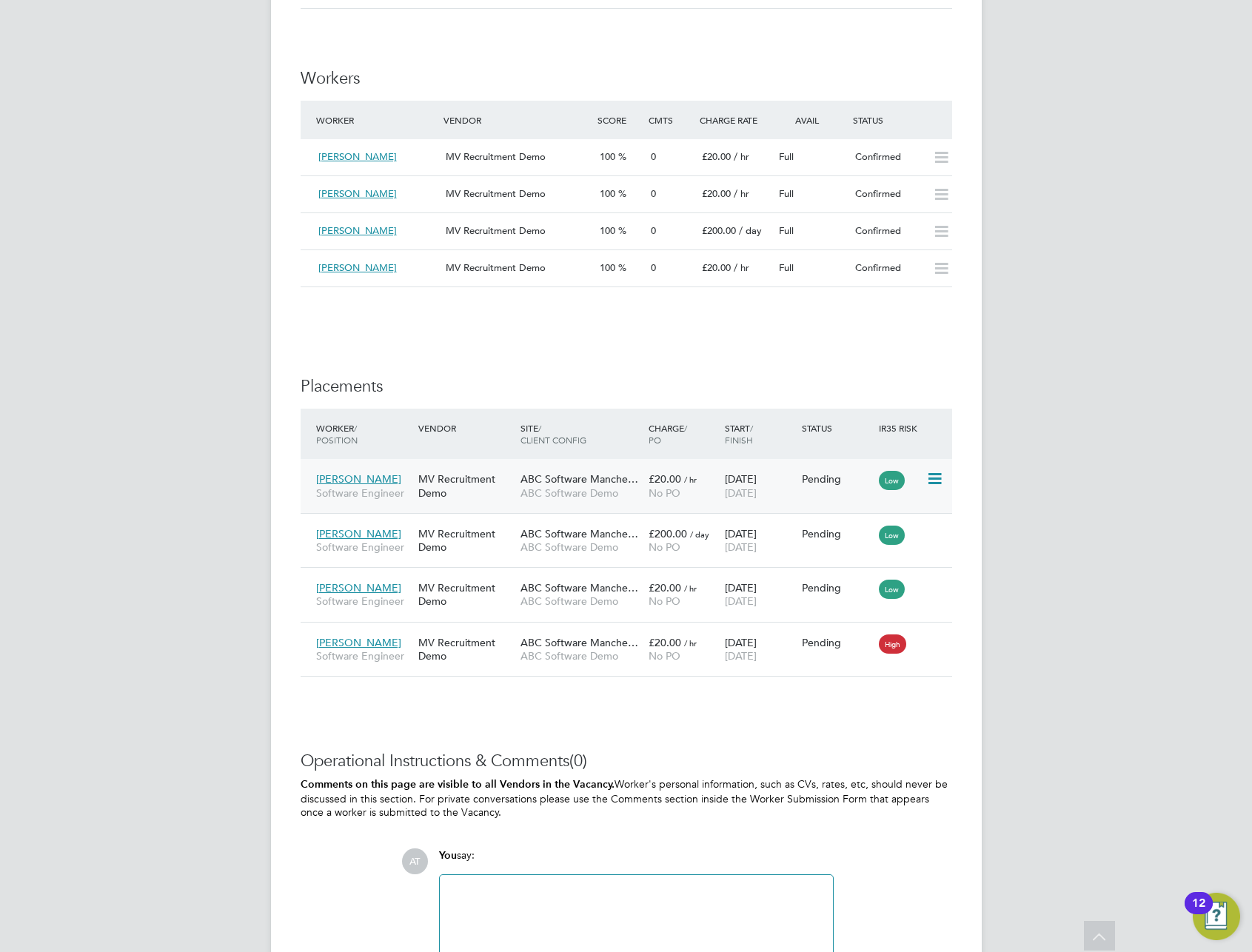
click at [937, 480] on icon at bounding box center [933, 478] width 15 height 17
click at [856, 568] on li "Start" at bounding box center [889, 571] width 106 height 21
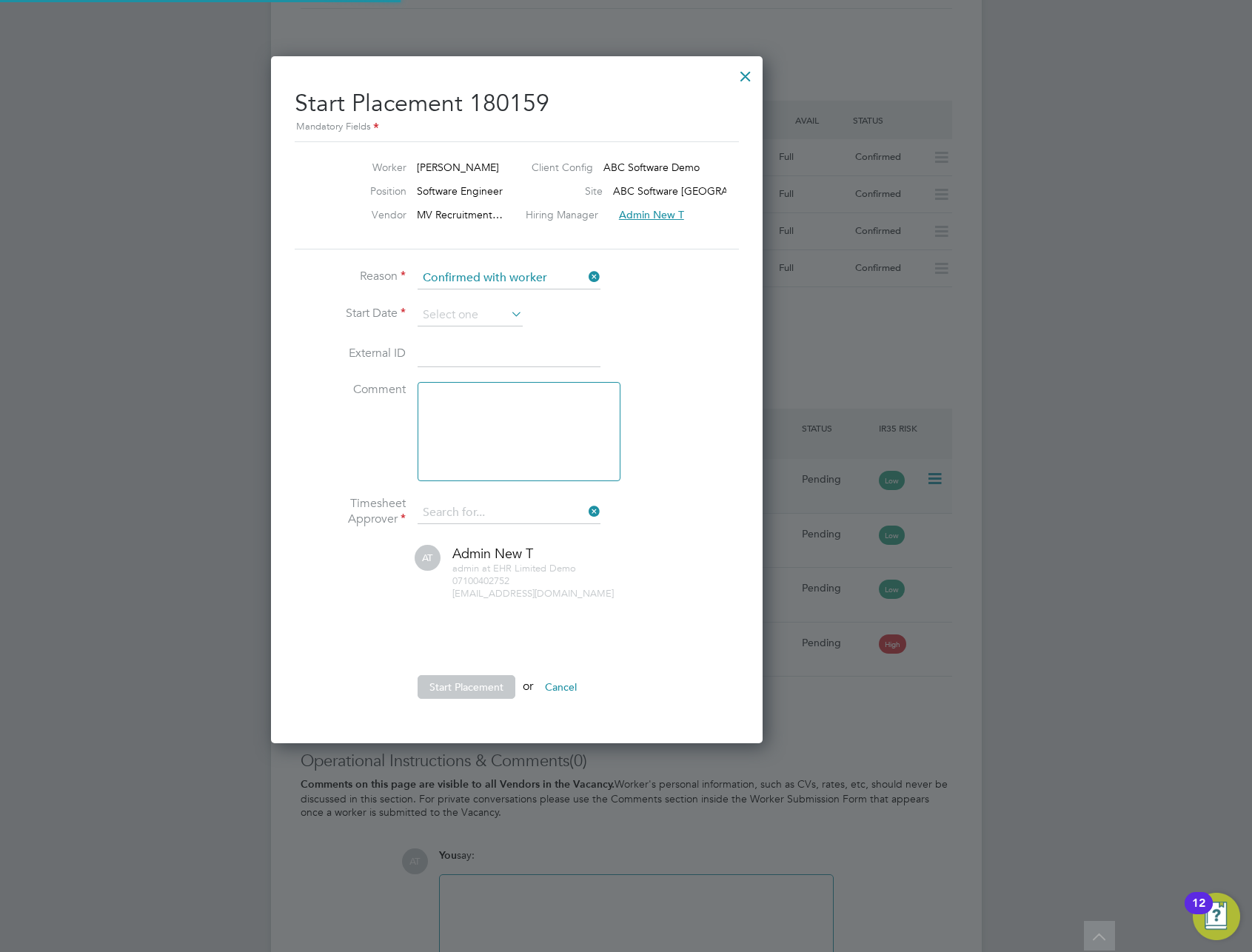
type input "Admin New T"
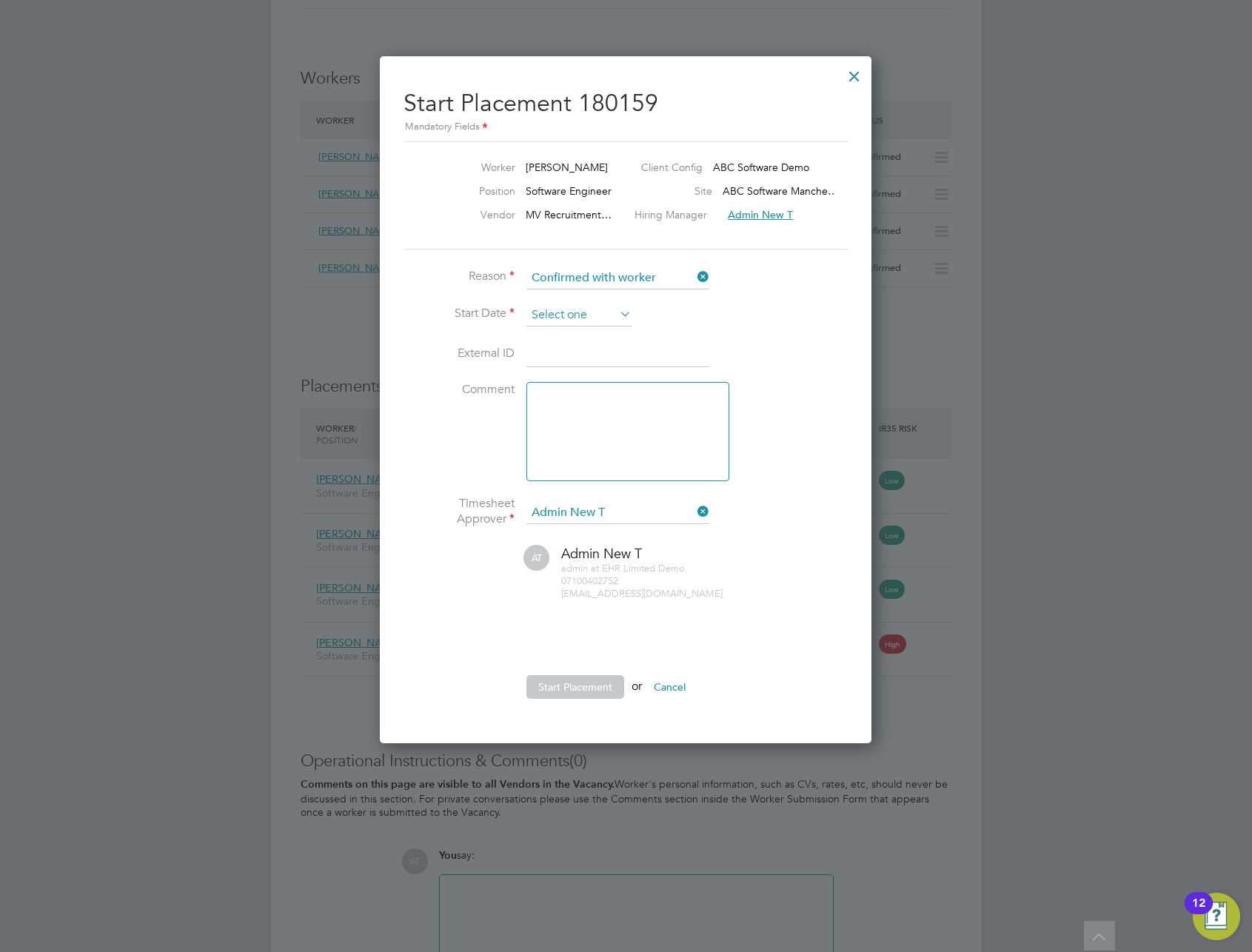
click at [565, 318] on input at bounding box center [579, 316] width 106 height 22
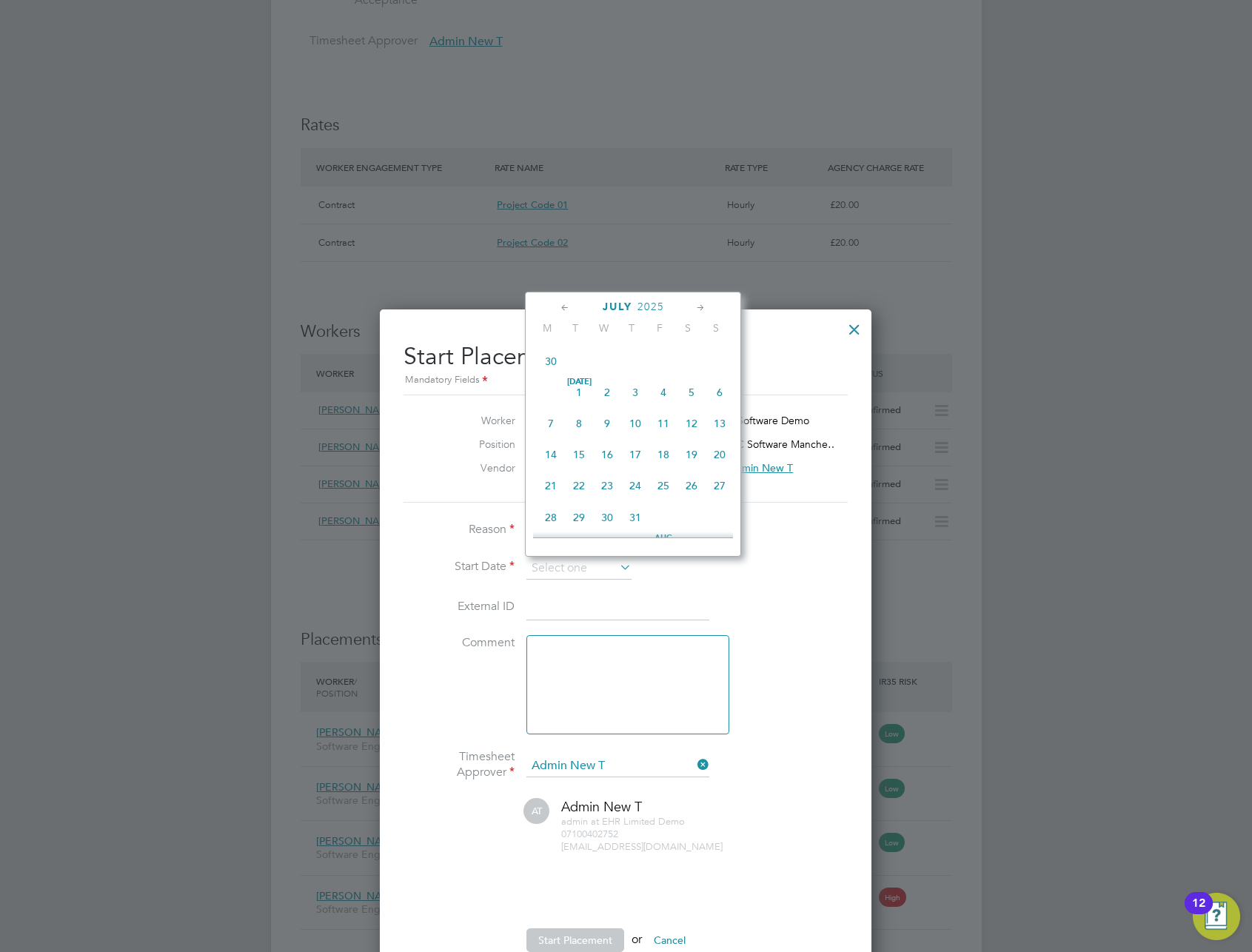
click at [577, 398] on span "Jul 1" at bounding box center [578, 392] width 28 height 28
type input "[DATE]"
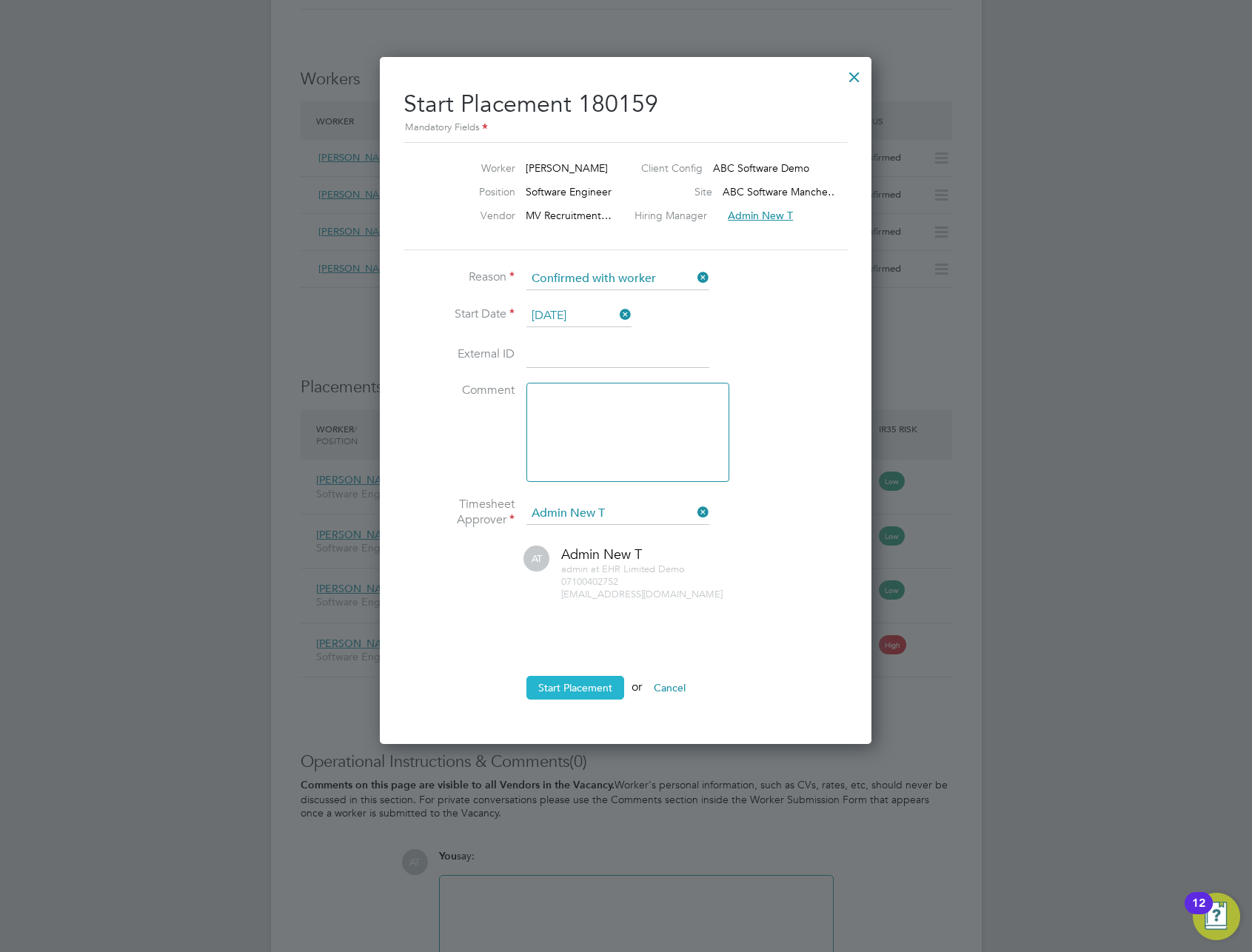
click at [585, 688] on button "Start Placement" at bounding box center [576, 688] width 97 height 24
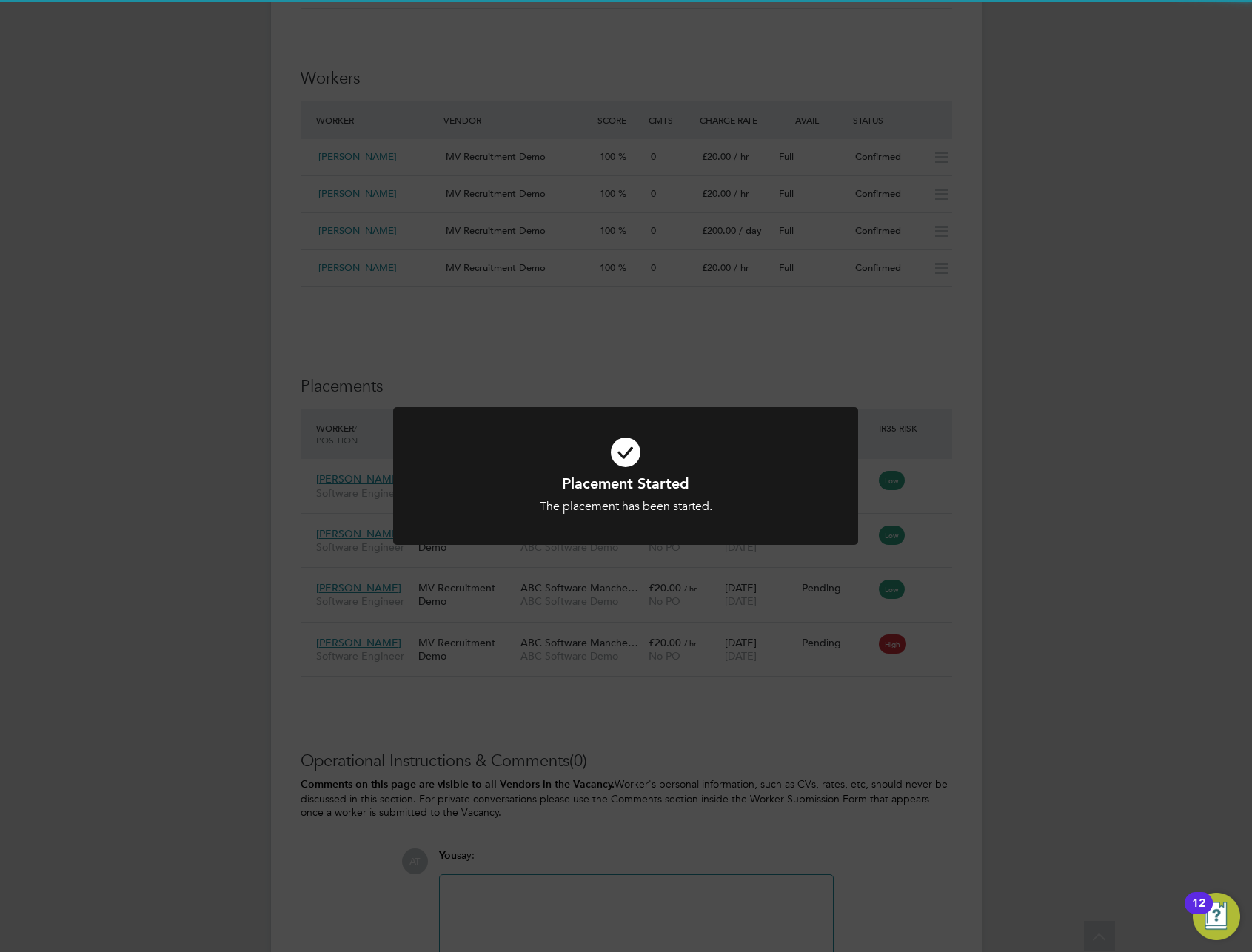
click at [973, 499] on div "Placement Started The placement has been started. Cancel Okay" at bounding box center [626, 476] width 1252 height 952
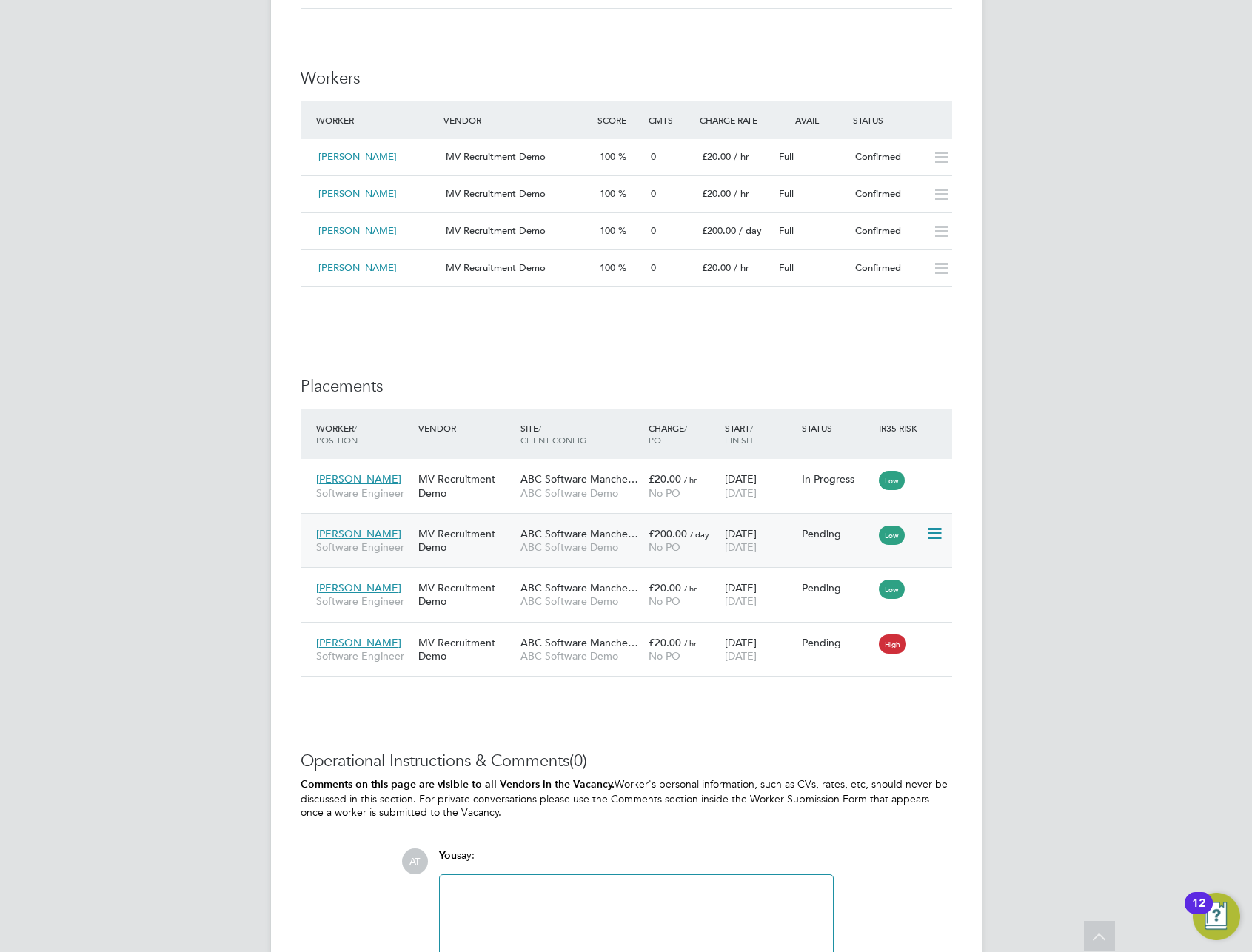
click at [934, 530] on icon at bounding box center [933, 533] width 15 height 17
click at [859, 628] on li "Start" at bounding box center [889, 625] width 106 height 21
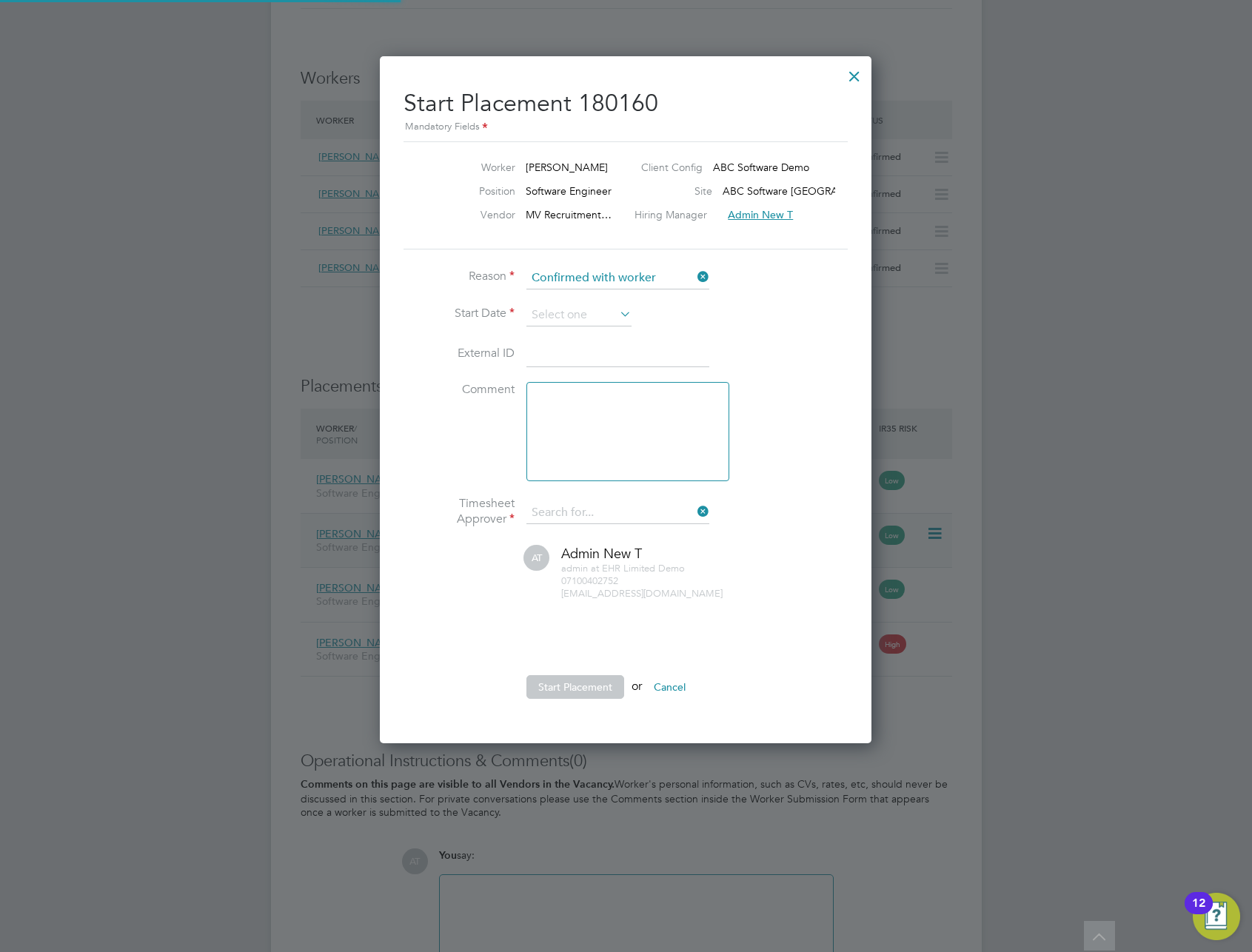
type input "Admin New T"
click at [583, 319] on input at bounding box center [579, 316] width 106 height 22
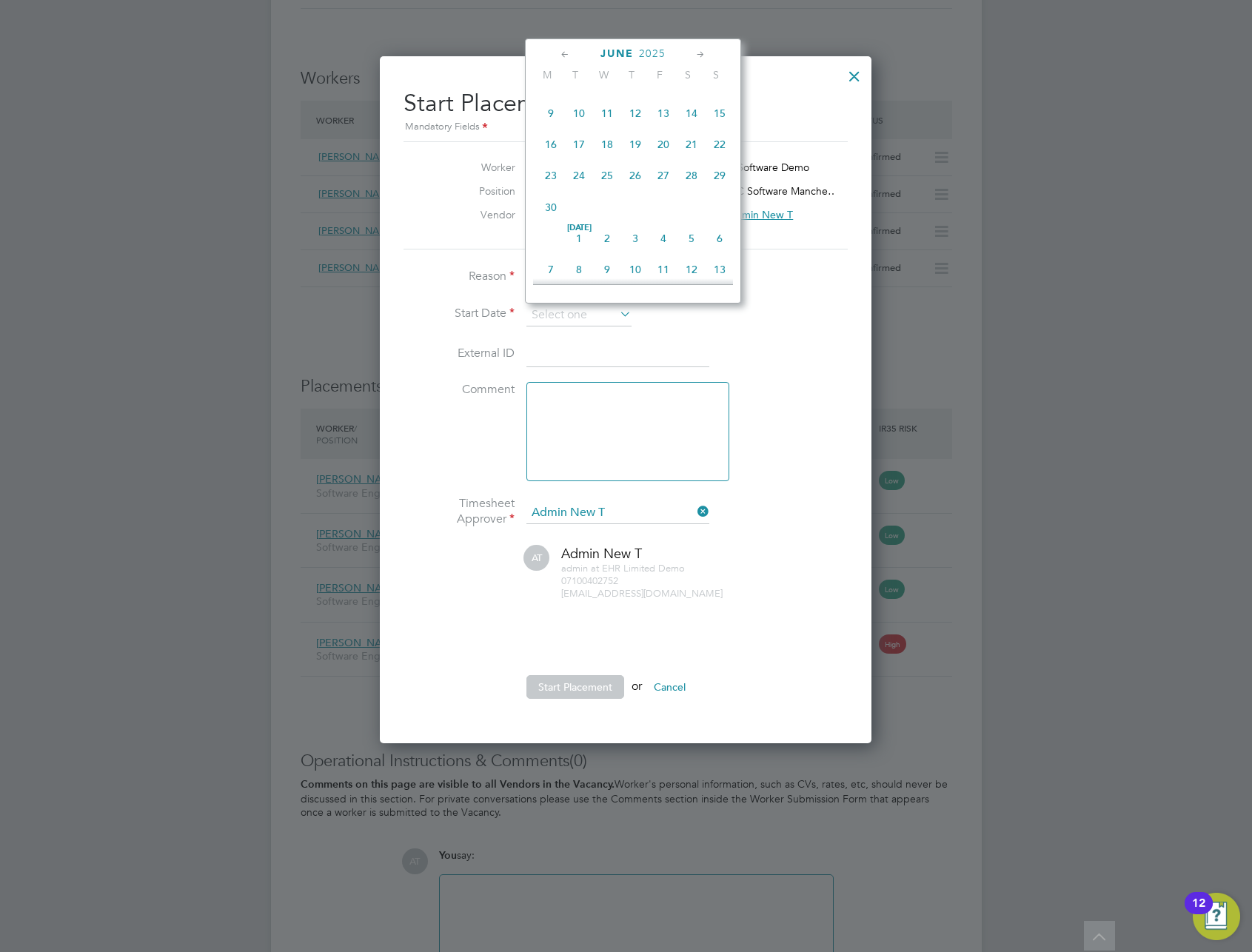
click at [582, 243] on span "Jul 1" at bounding box center [578, 238] width 28 height 28
type input "[DATE]"
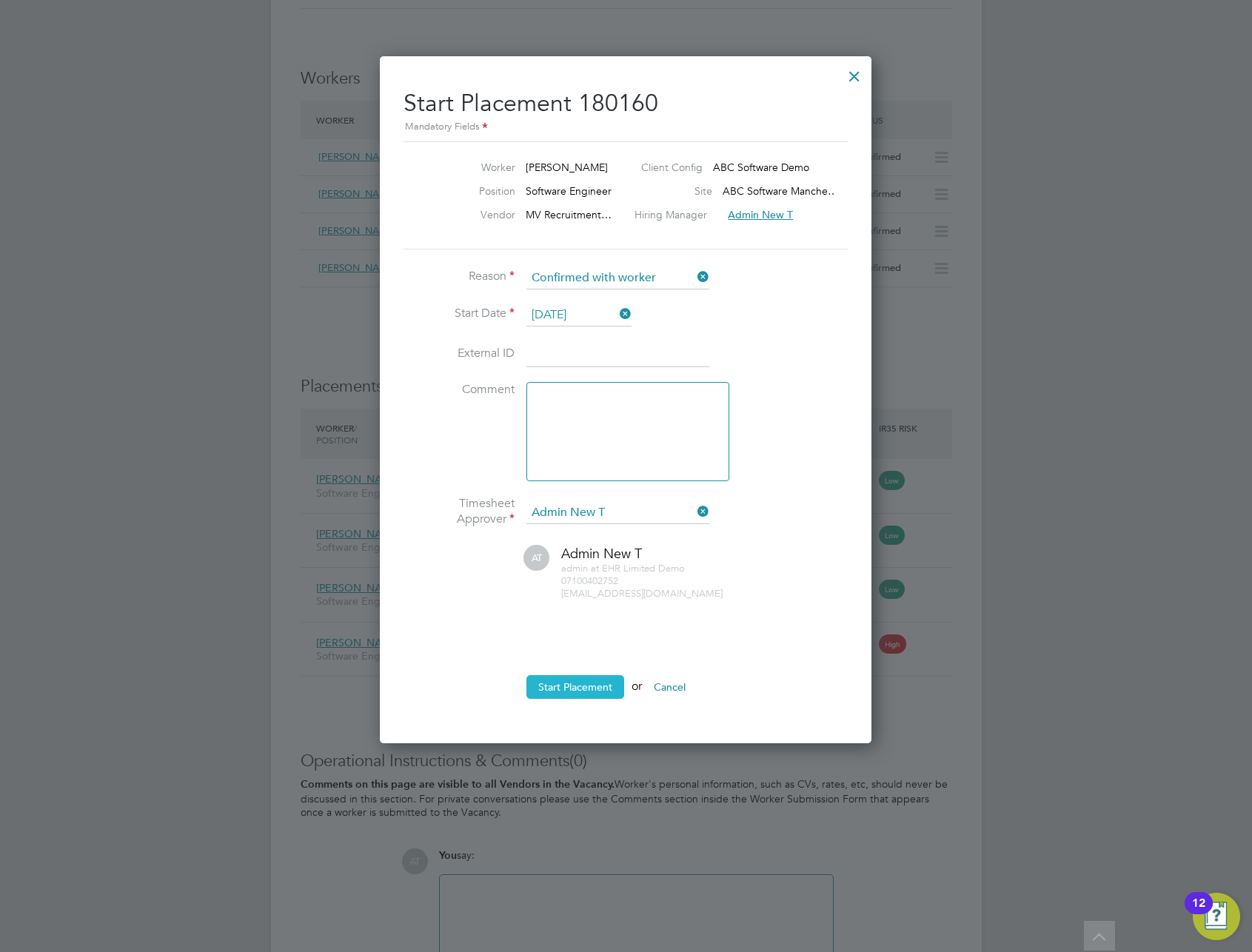
click at [597, 687] on button "Start Placement" at bounding box center [576, 688] width 97 height 24
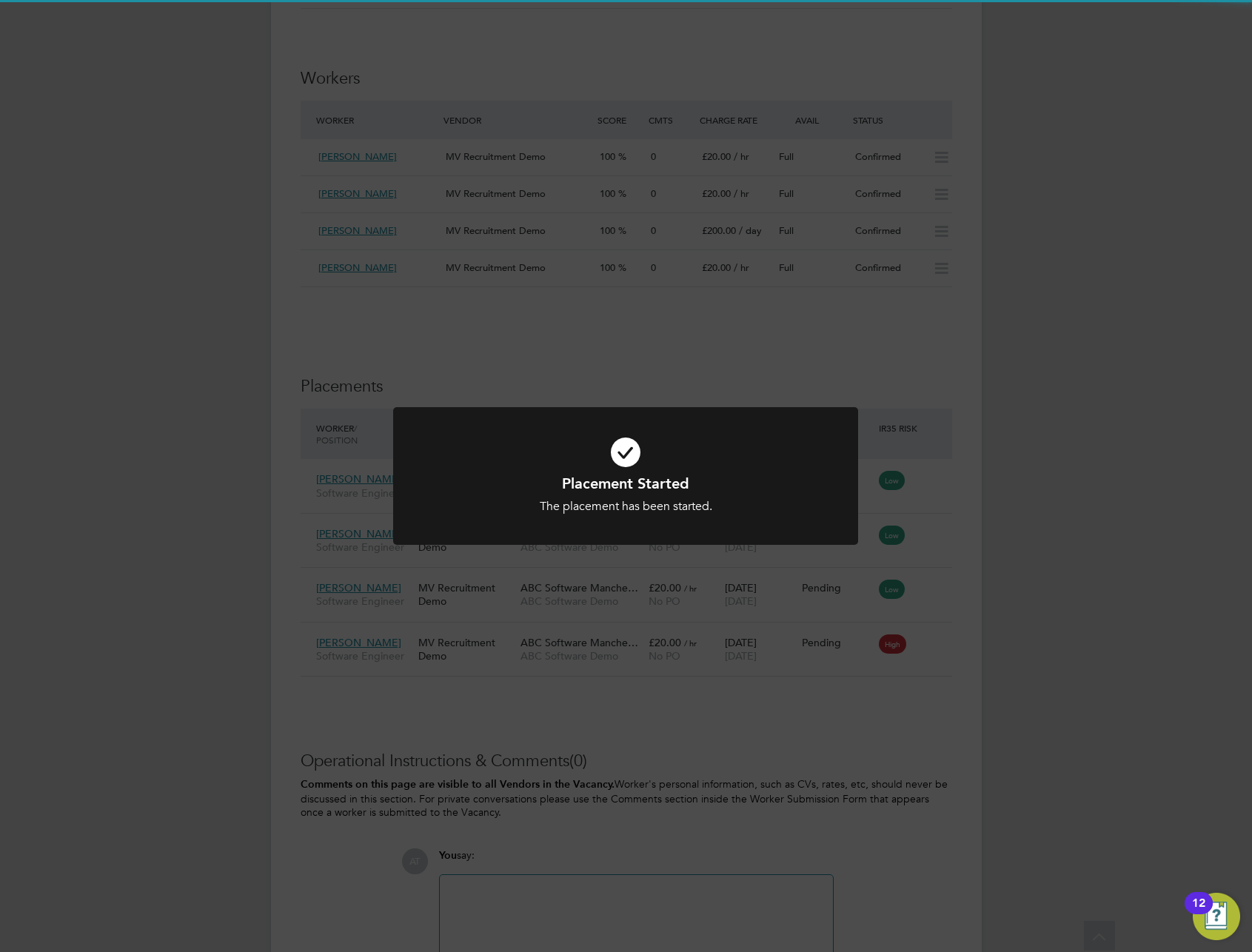
click at [941, 573] on div "Placement Started The placement has been started. Cancel Okay" at bounding box center [626, 476] width 1252 height 952
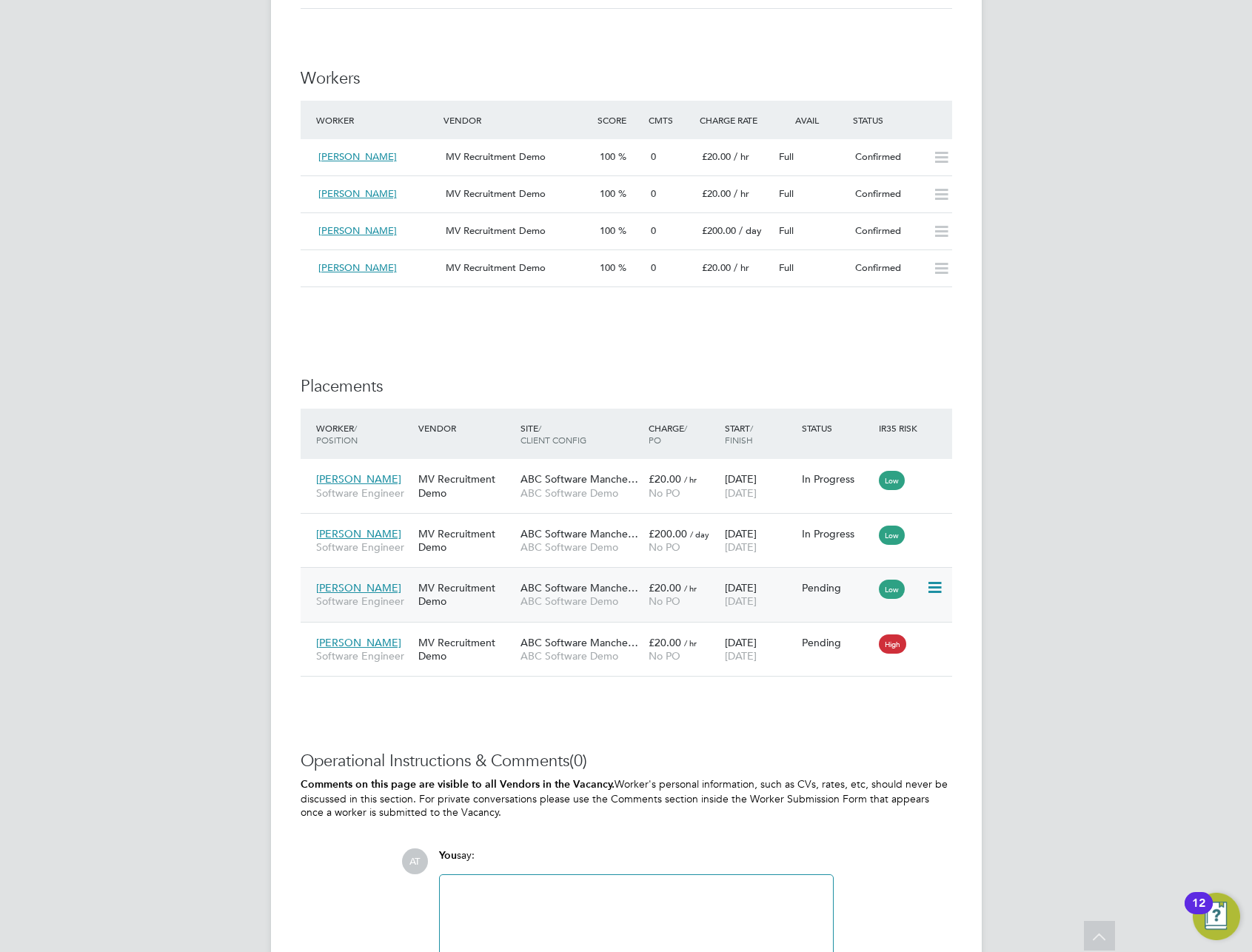
click at [934, 582] on icon at bounding box center [933, 588] width 15 height 17
click at [850, 678] on li "Start" at bounding box center [889, 679] width 106 height 21
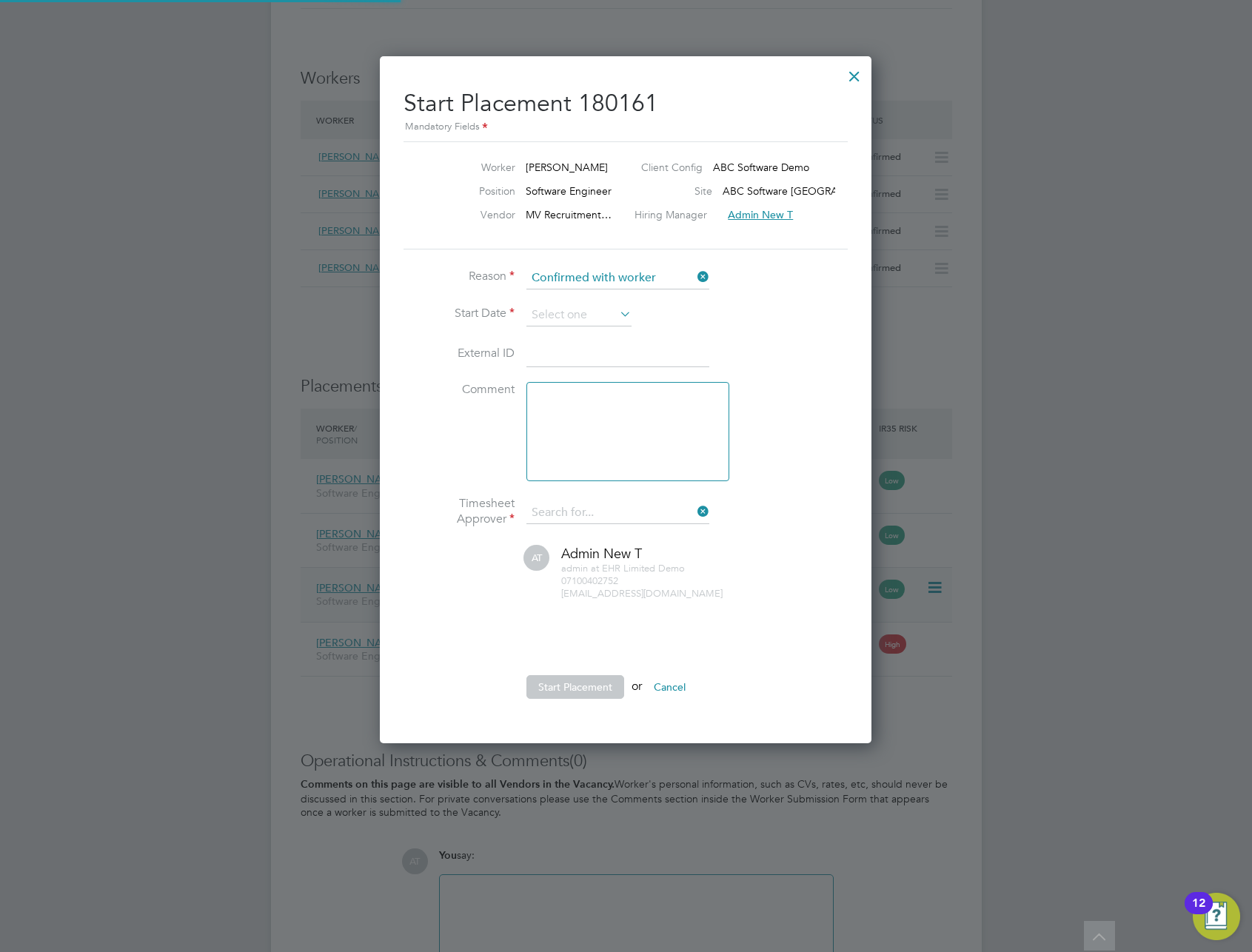
type input "Admin New T"
click at [543, 319] on input at bounding box center [579, 316] width 106 height 22
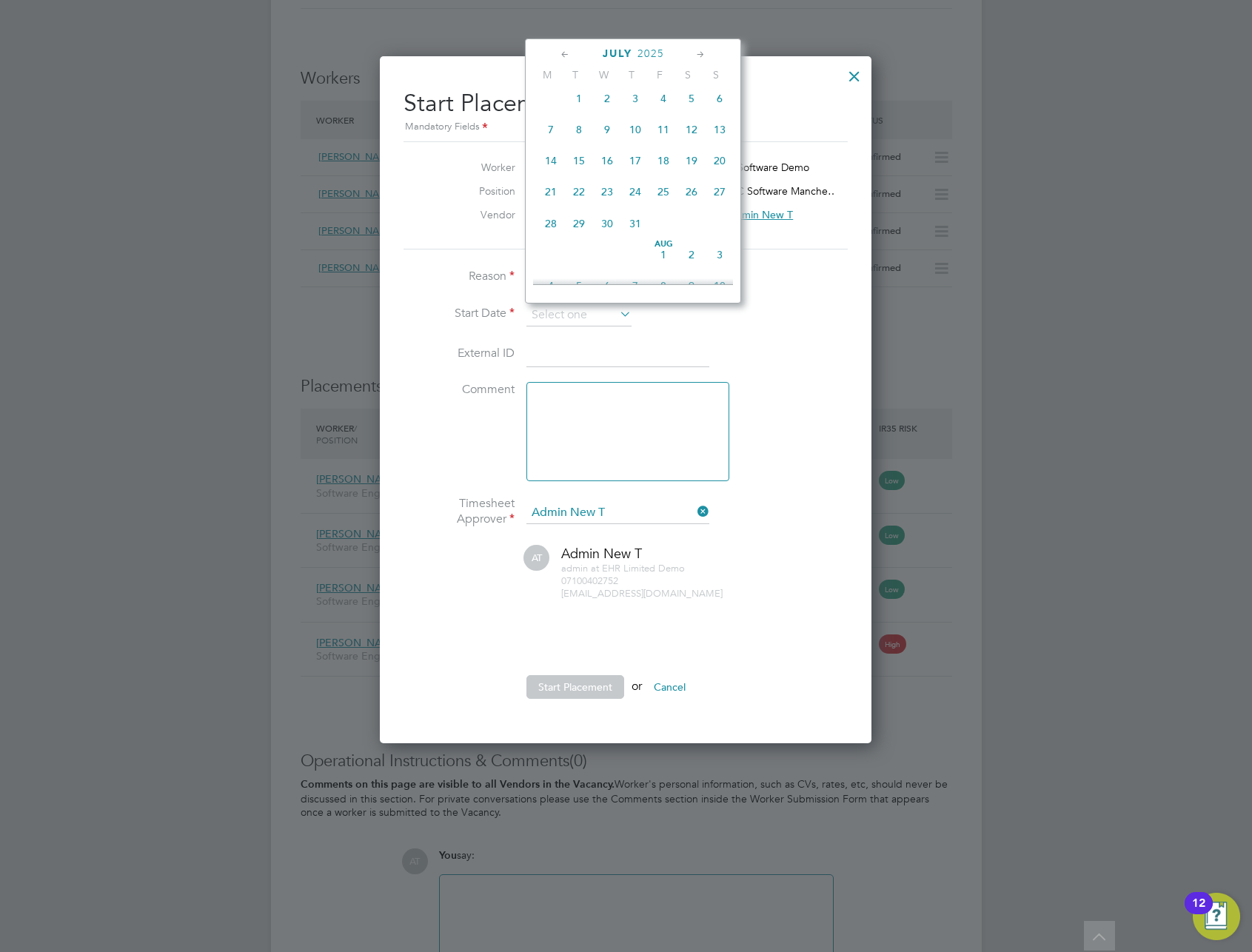
drag, startPoint x: 577, startPoint y: 102, endPoint x: 589, endPoint y: 153, distance: 52.4
click at [577, 102] on span "Jul 1" at bounding box center [578, 98] width 28 height 28
type input "[DATE]"
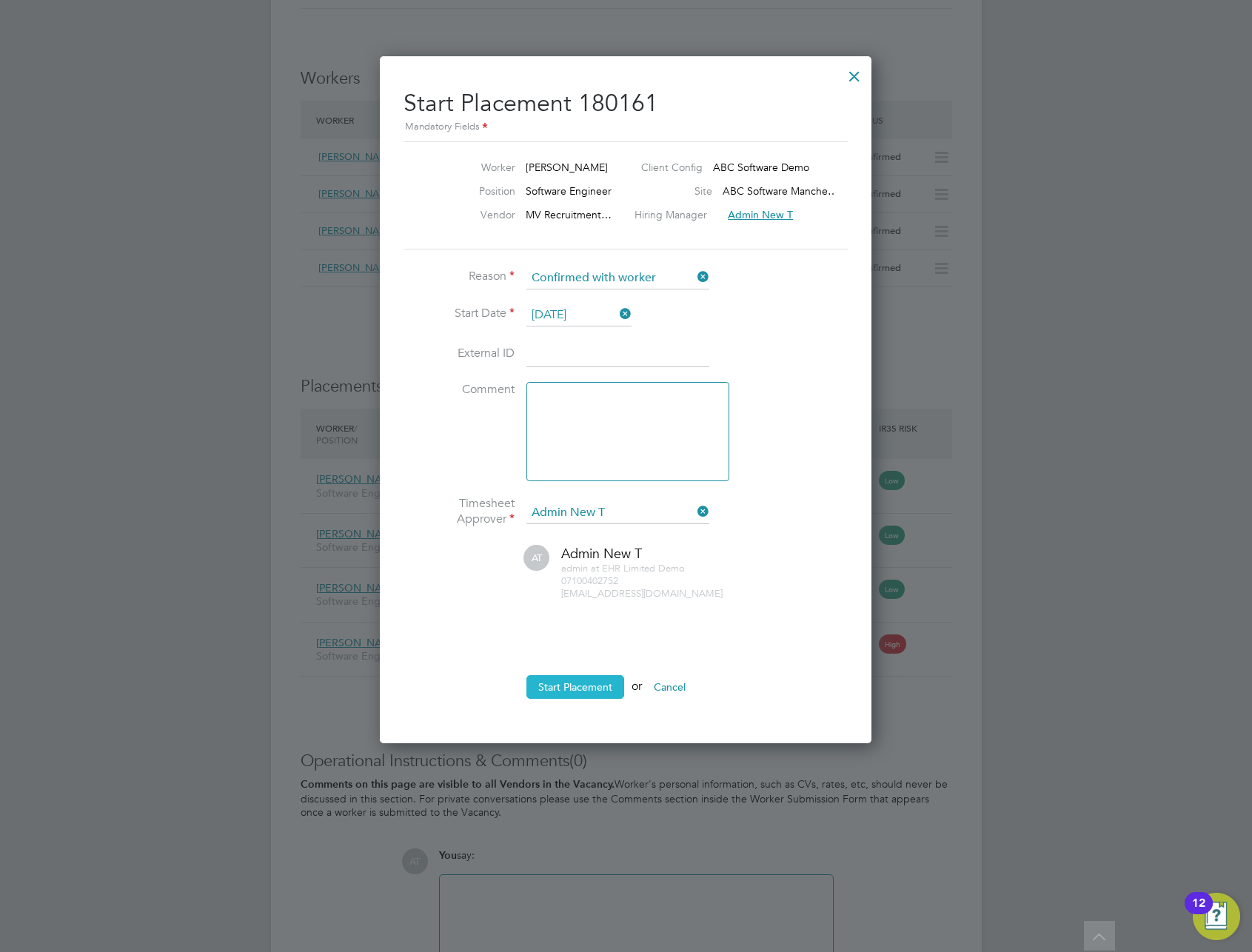
click at [588, 685] on button "Start Placement" at bounding box center [576, 688] width 97 height 24
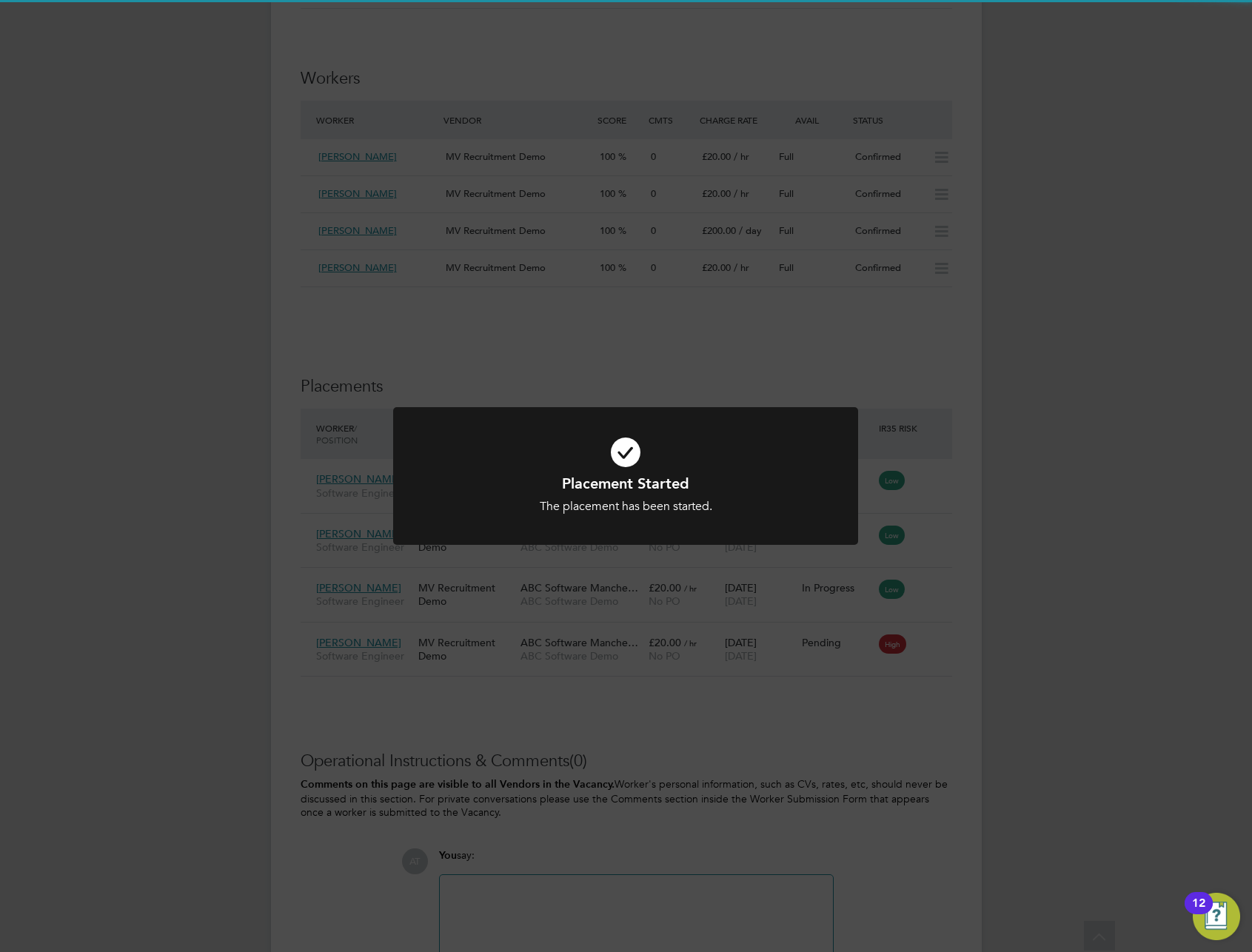
click at [906, 566] on div "Placement Started The placement has been started. Cancel Okay" at bounding box center [626, 476] width 1252 height 952
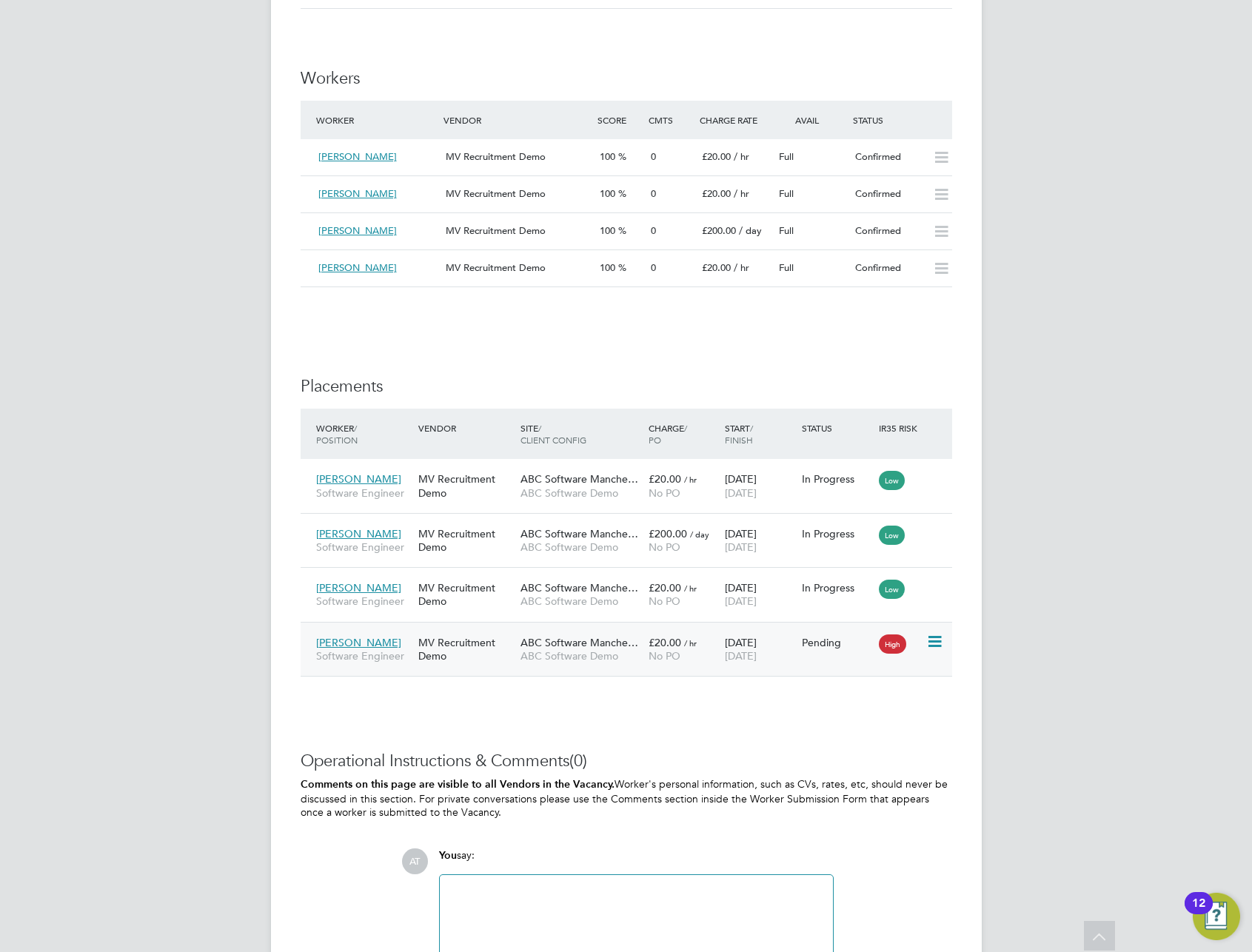
click at [934, 637] on icon at bounding box center [933, 642] width 15 height 17
click at [850, 736] on li "Start" at bounding box center [889, 734] width 106 height 21
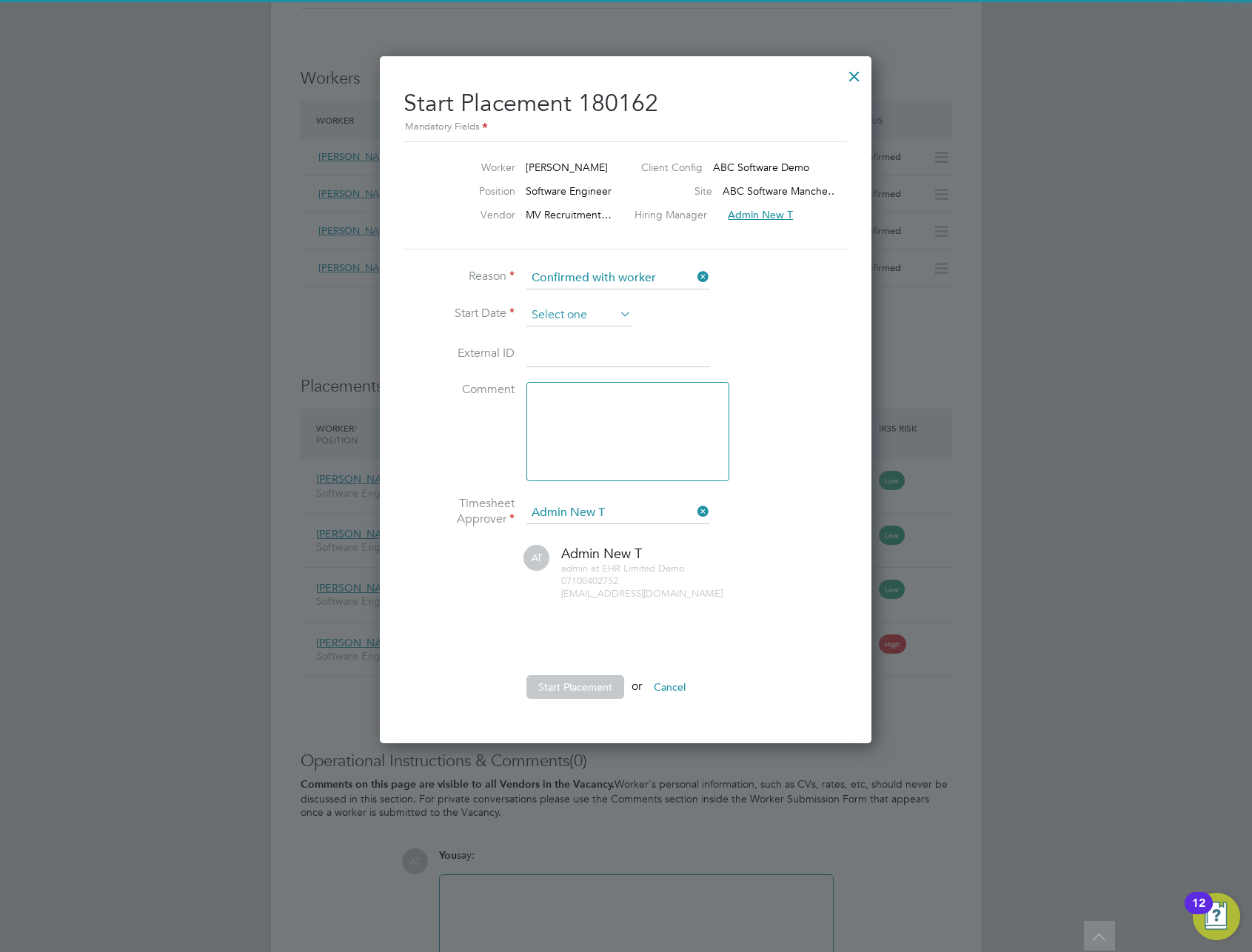
click at [581, 313] on input at bounding box center [579, 316] width 106 height 22
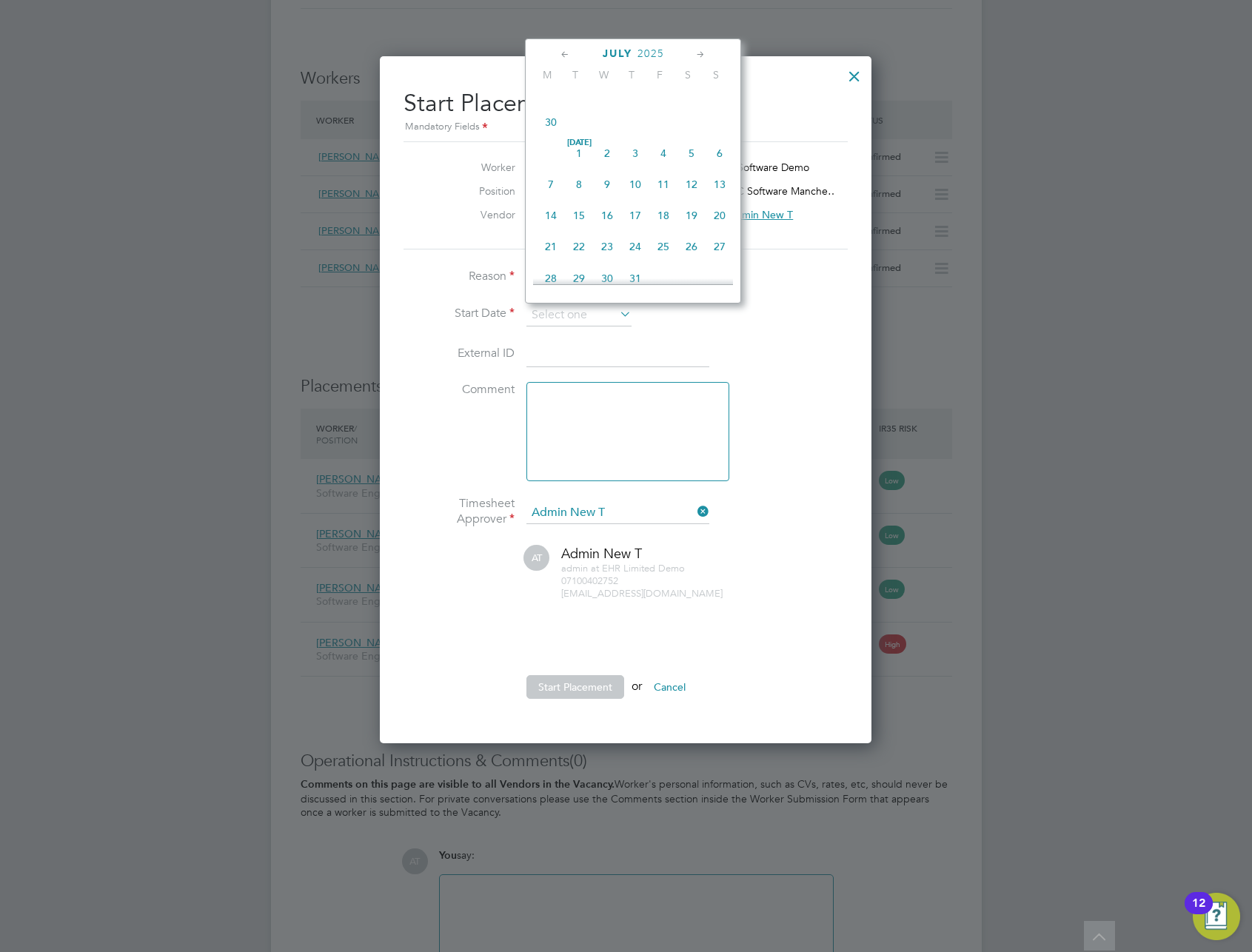
click at [576, 147] on span "Jul" at bounding box center [578, 143] width 28 height 7
type input "[DATE]"
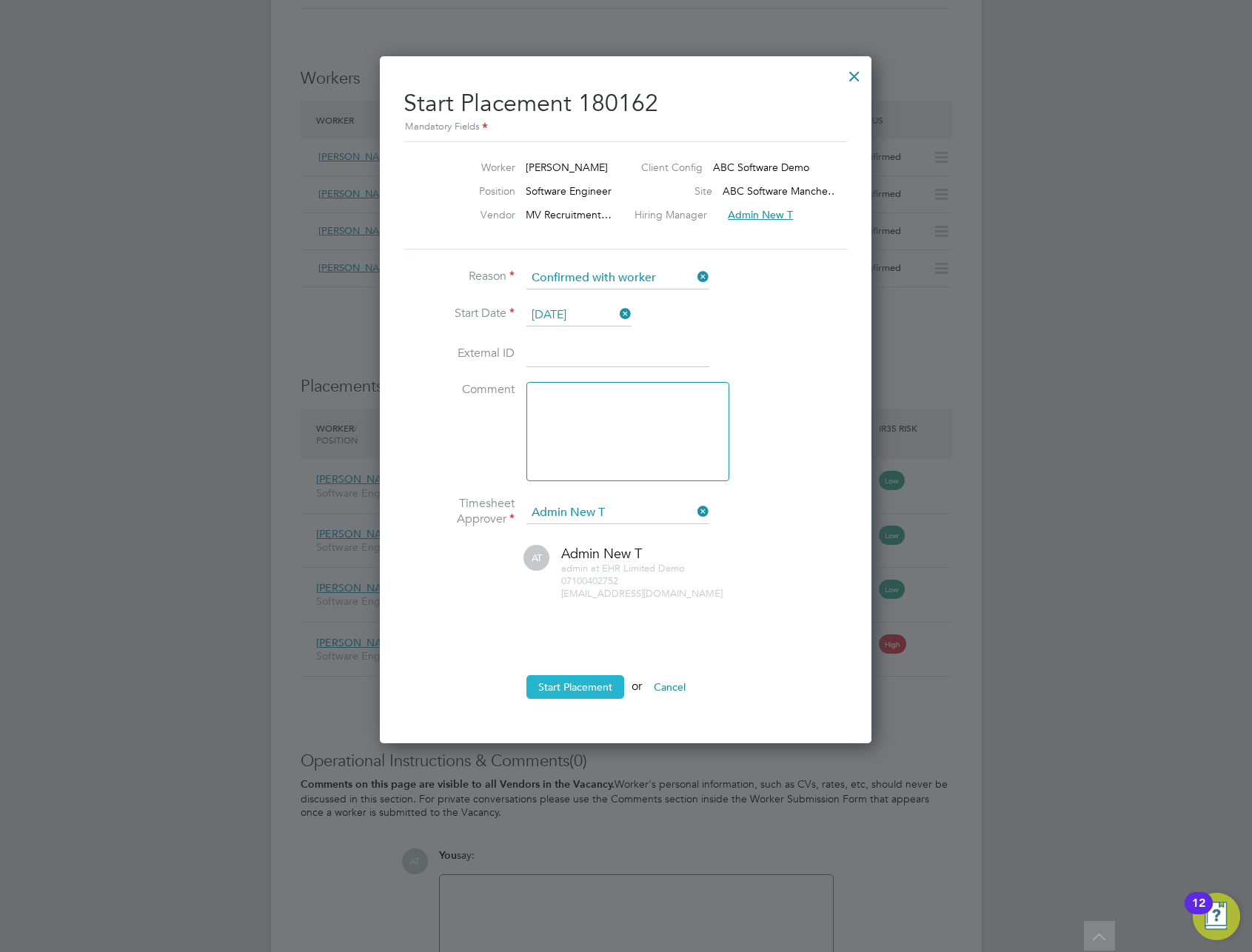
click at [569, 684] on button "Start Placement" at bounding box center [576, 688] width 97 height 24
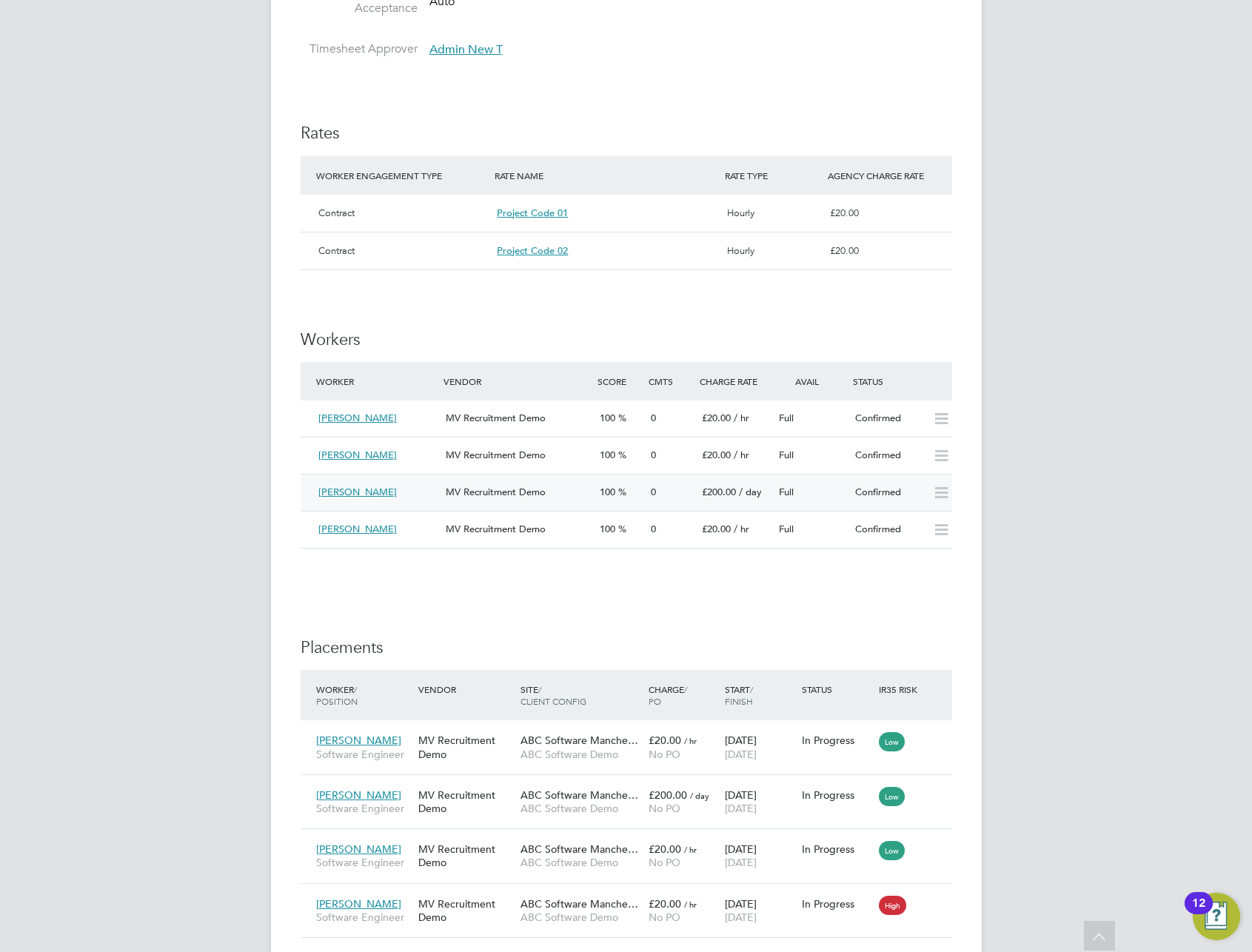
scroll to position [1123, 0]
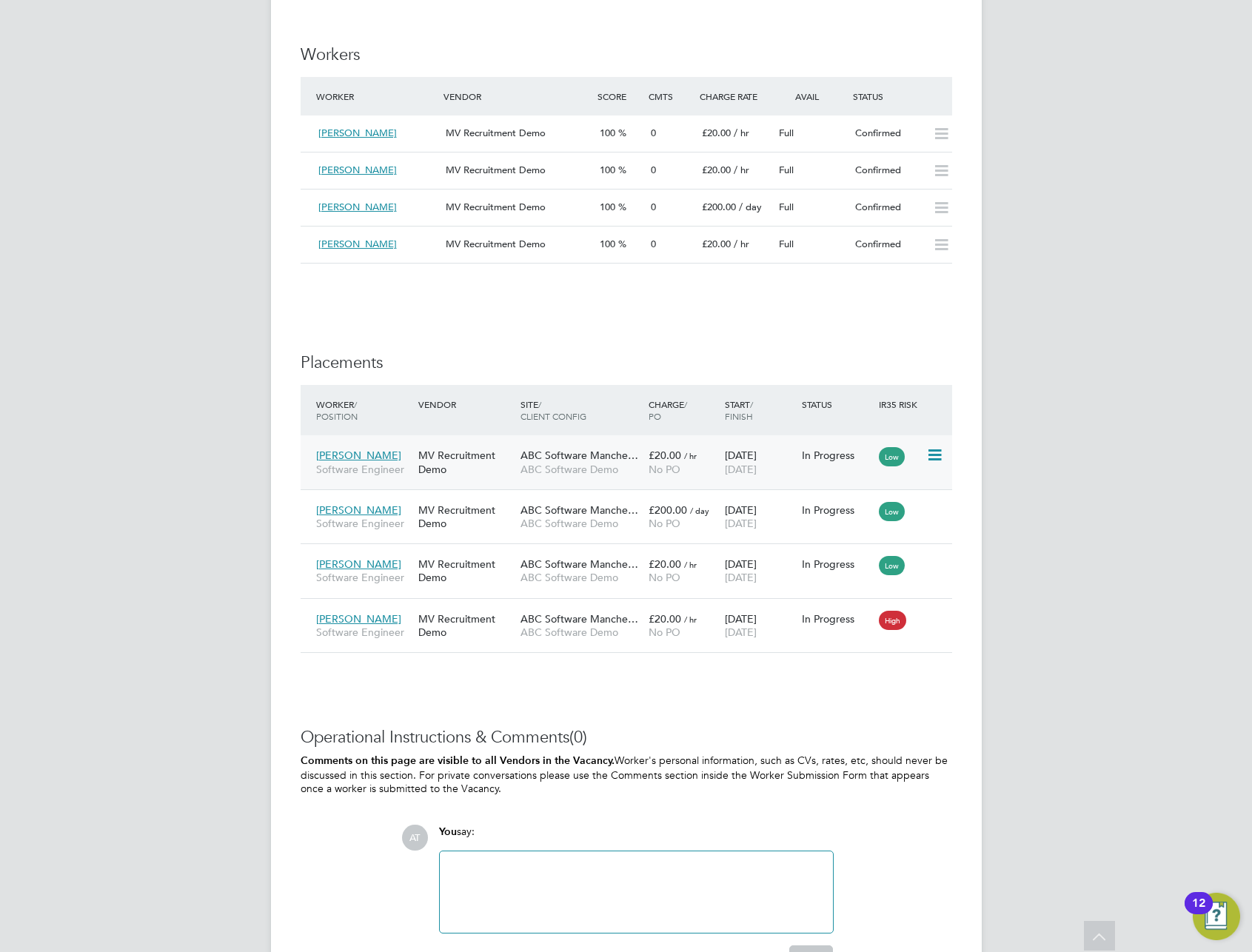
click at [553, 460] on span "ABC Software Manche…" at bounding box center [579, 455] width 117 height 14
click at [569, 523] on span "ABC Software Demo" at bounding box center [580, 523] width 120 height 14
click at [568, 577] on span "ABC Software Demo" at bounding box center [580, 577] width 120 height 14
click at [565, 630] on span "ABC Software Demo" at bounding box center [580, 633] width 120 height 14
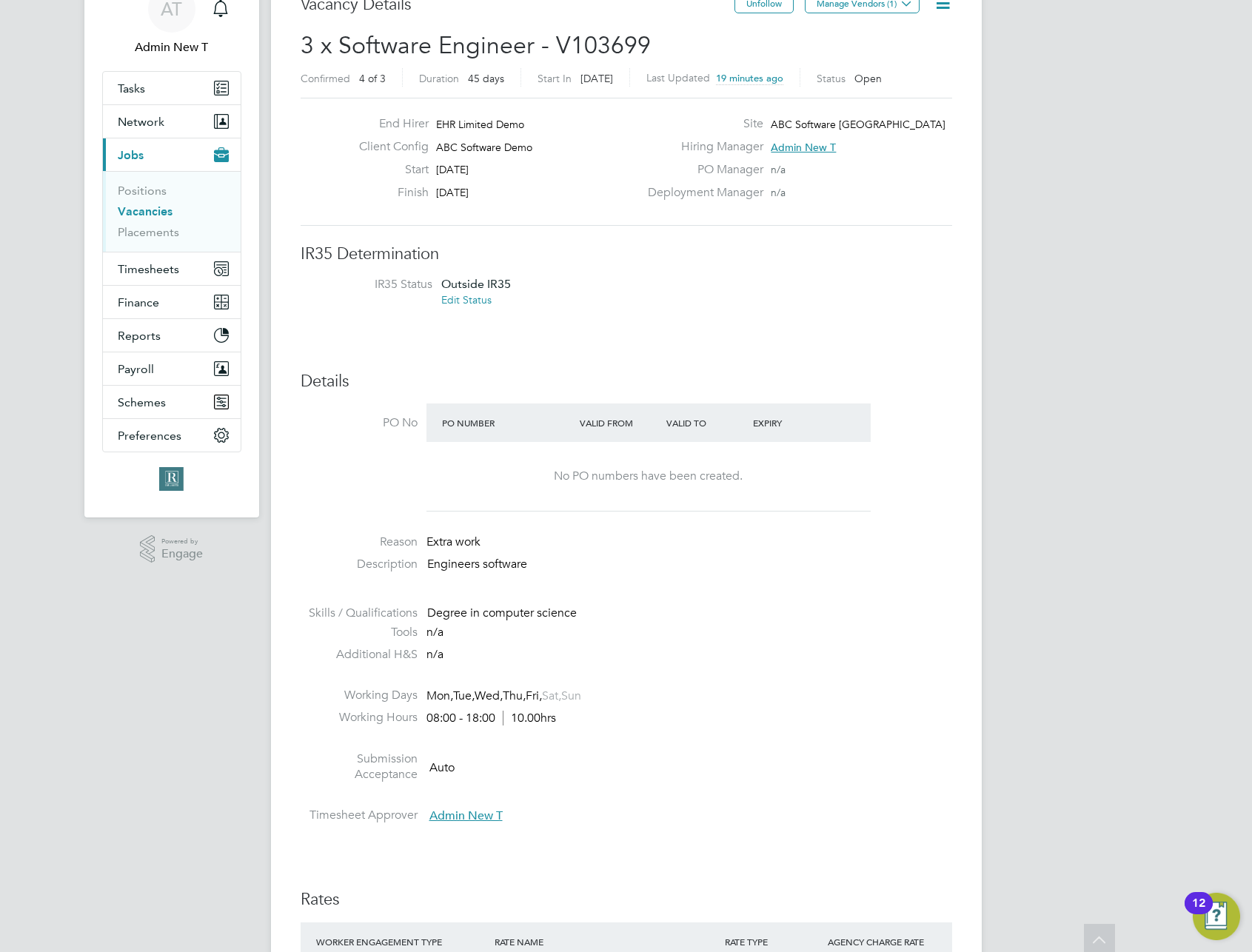
scroll to position [0, 0]
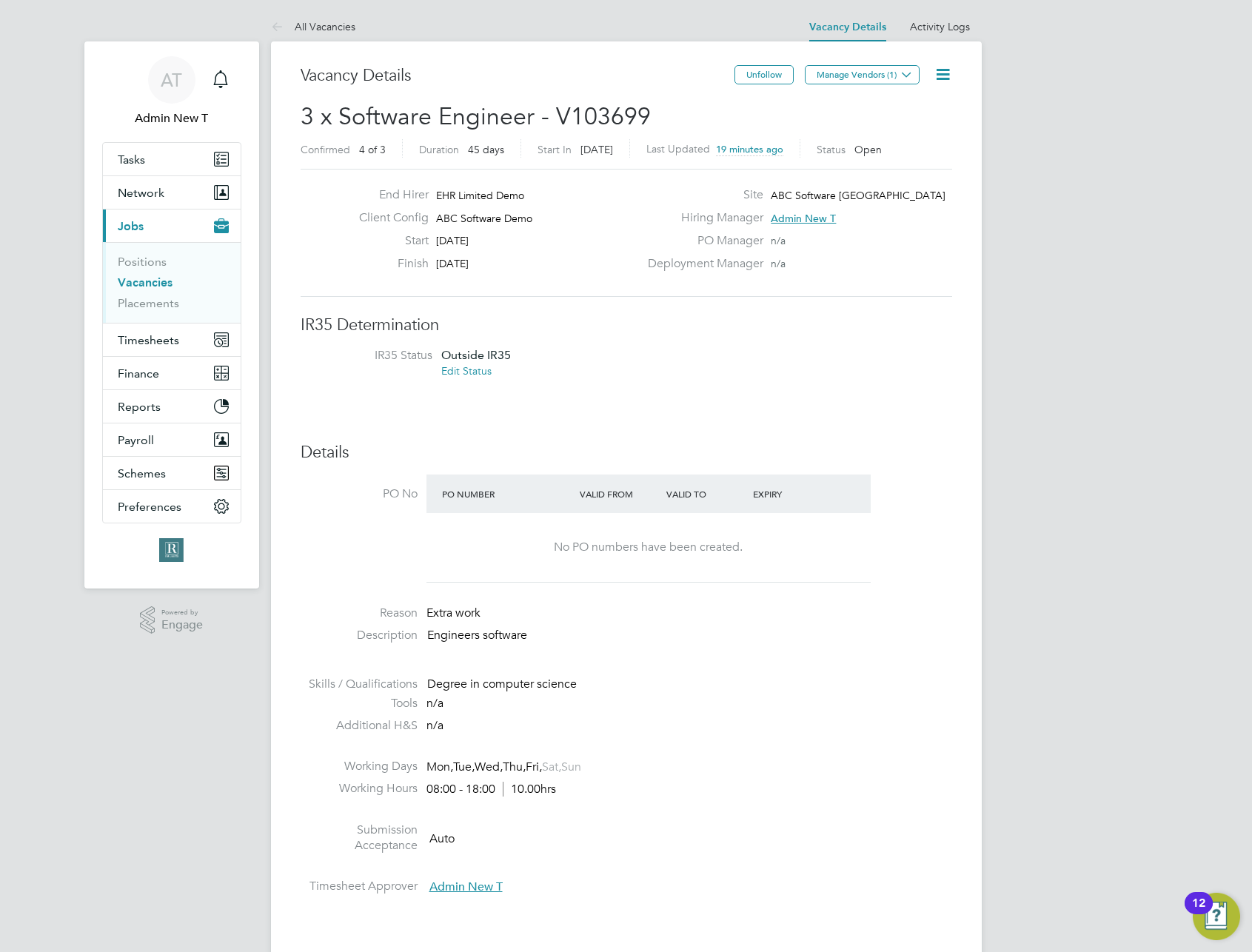
click at [942, 72] on icon at bounding box center [943, 74] width 18 height 18
click at [879, 103] on li "Edit Vacancy e" at bounding box center [907, 109] width 86 height 21
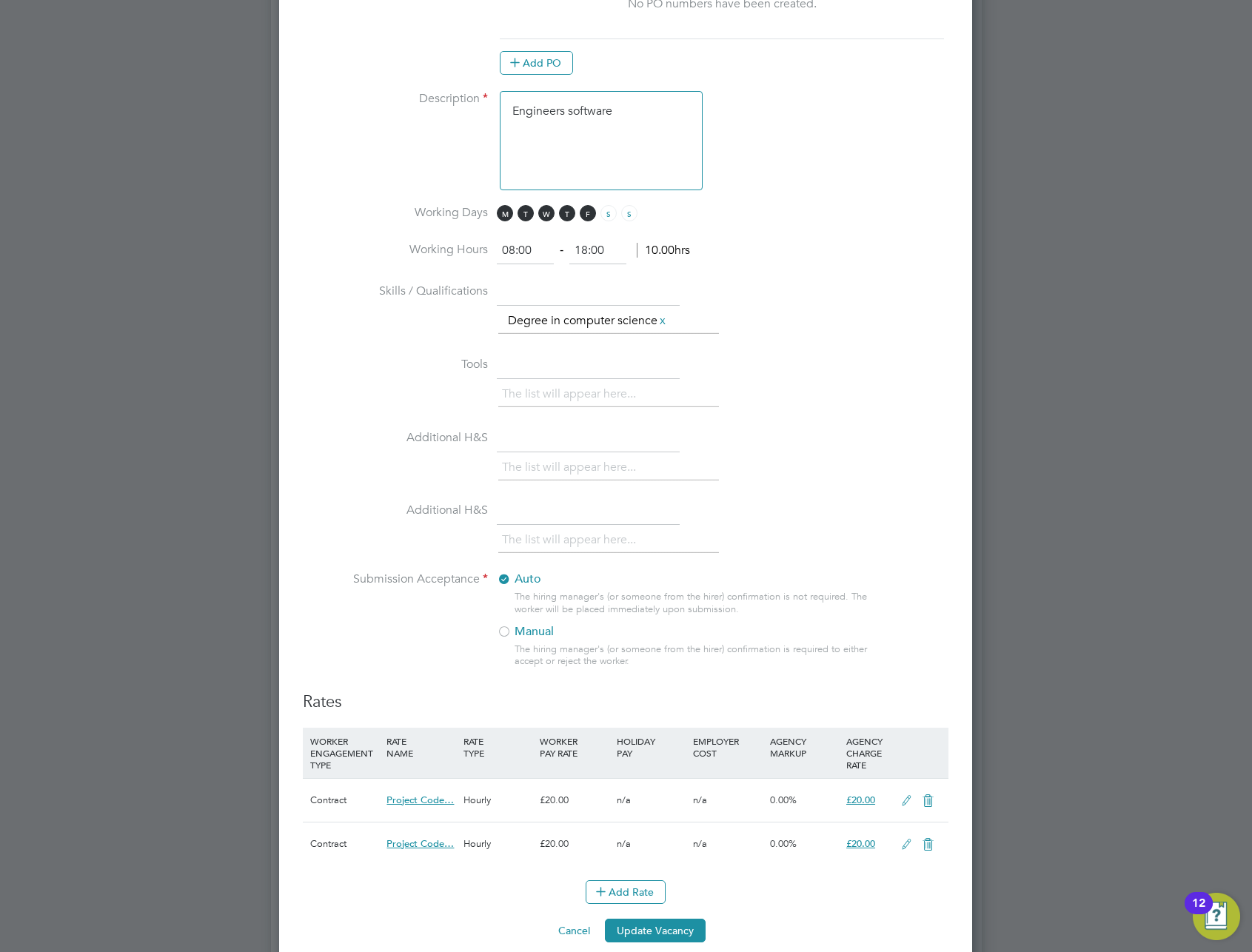
scroll to position [1215, 0]
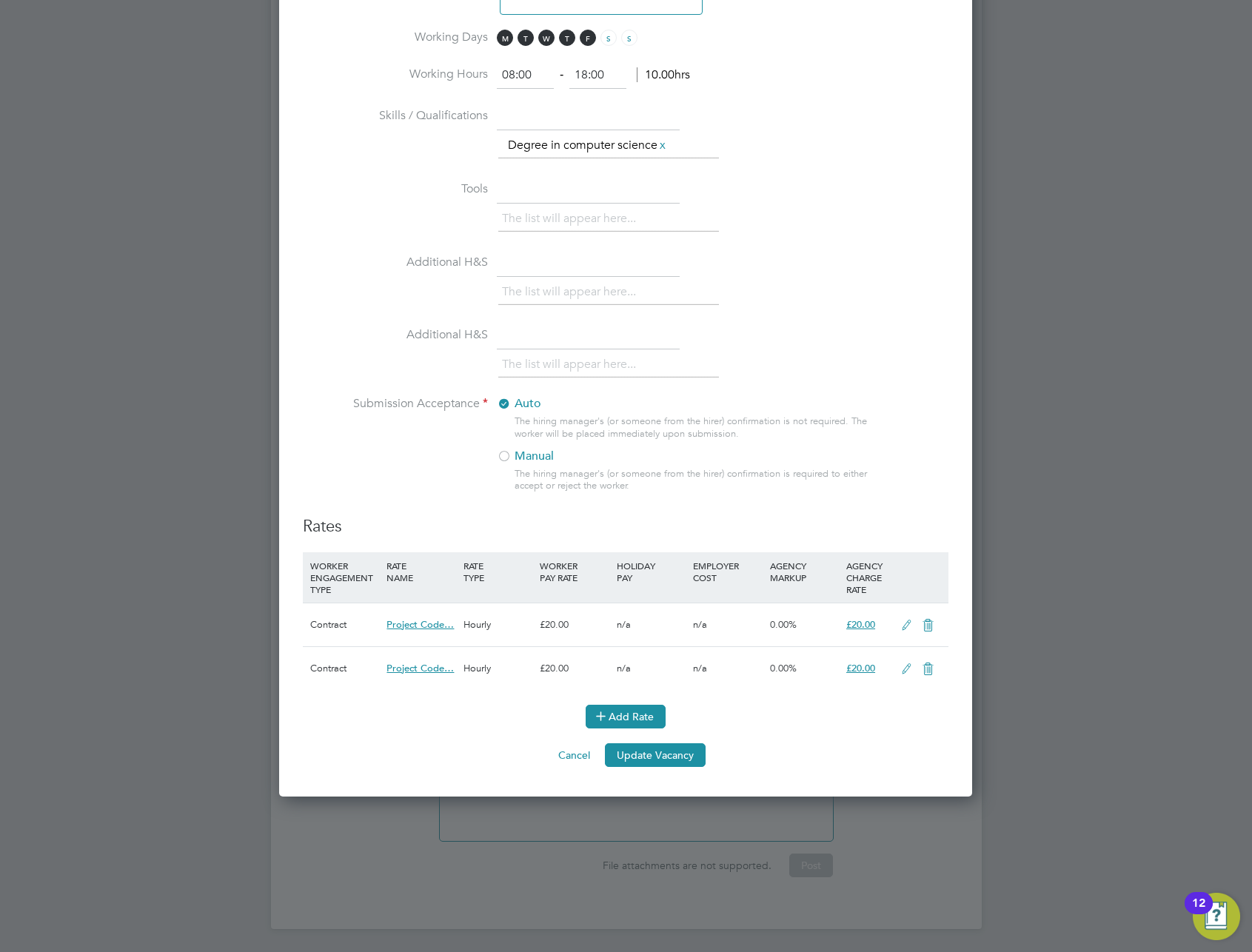
click at [645, 719] on button "Add Rate" at bounding box center [625, 717] width 80 height 24
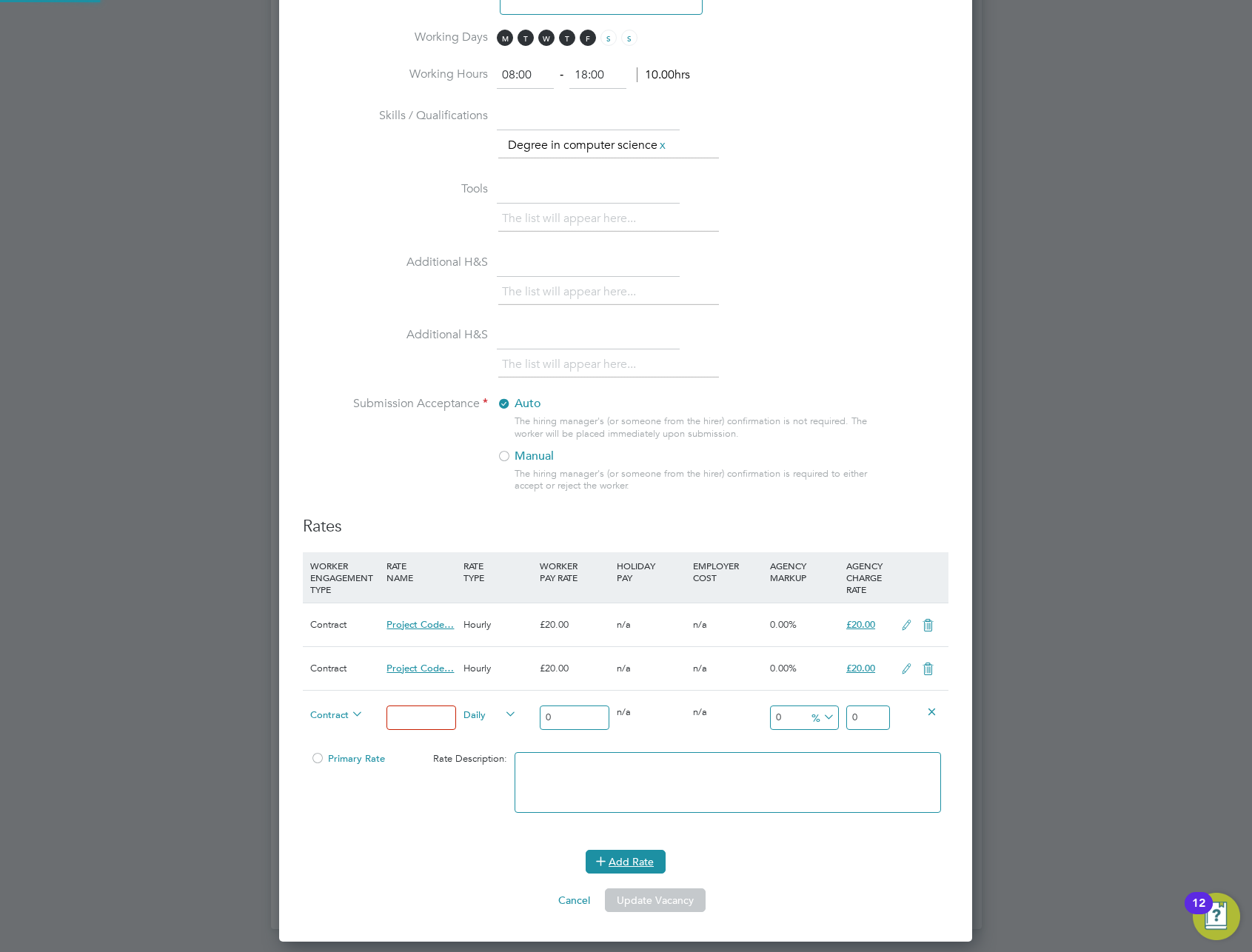
scroll to position [2101, 694]
click at [356, 762] on li "Self-Employed" at bounding box center [379, 769] width 150 height 18
click at [414, 715] on input at bounding box center [420, 718] width 69 height 25
click at [342, 720] on span "Self-Employed" at bounding box center [337, 714] width 53 height 17
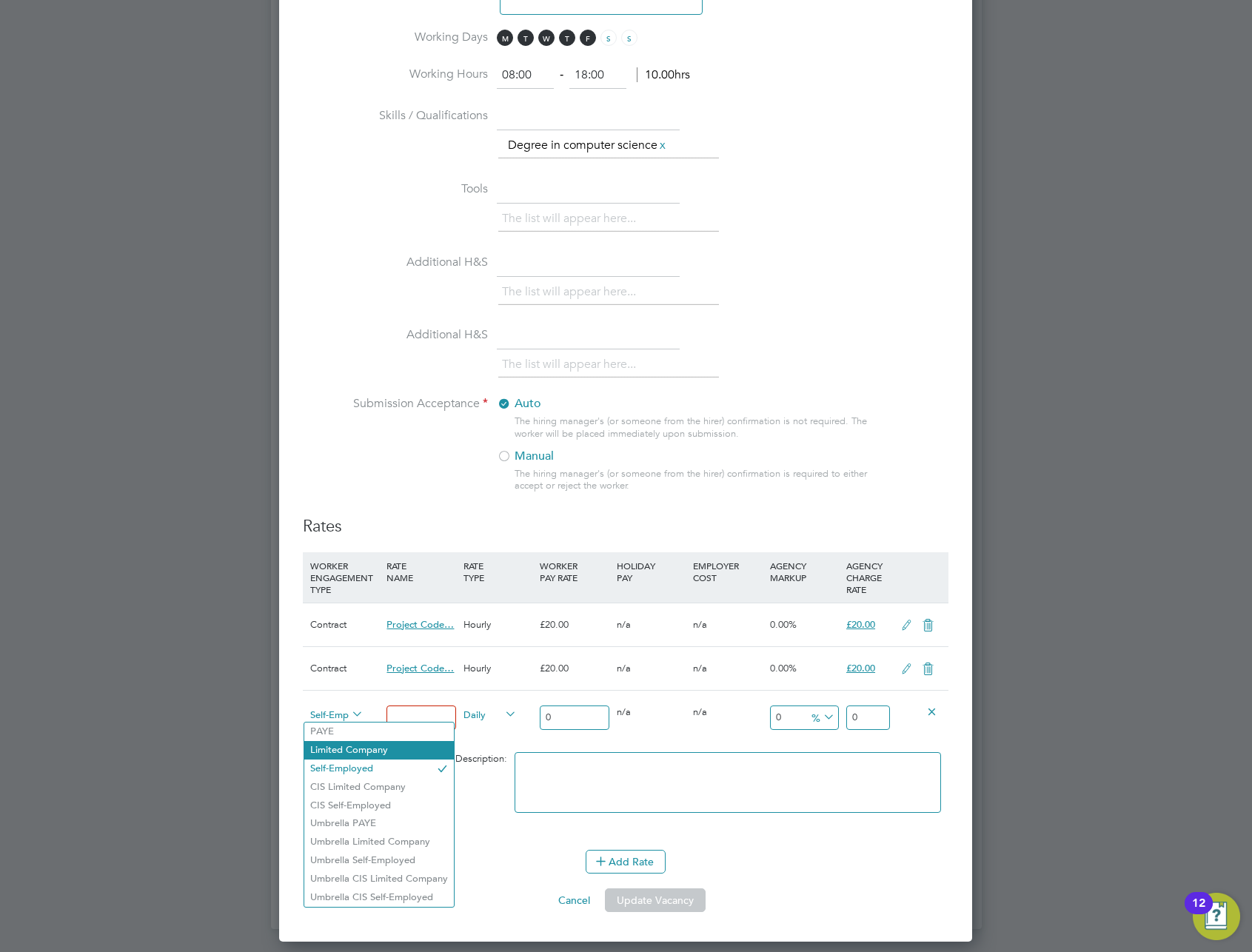
click at [342, 746] on li "Limited Company" at bounding box center [379, 750] width 150 height 18
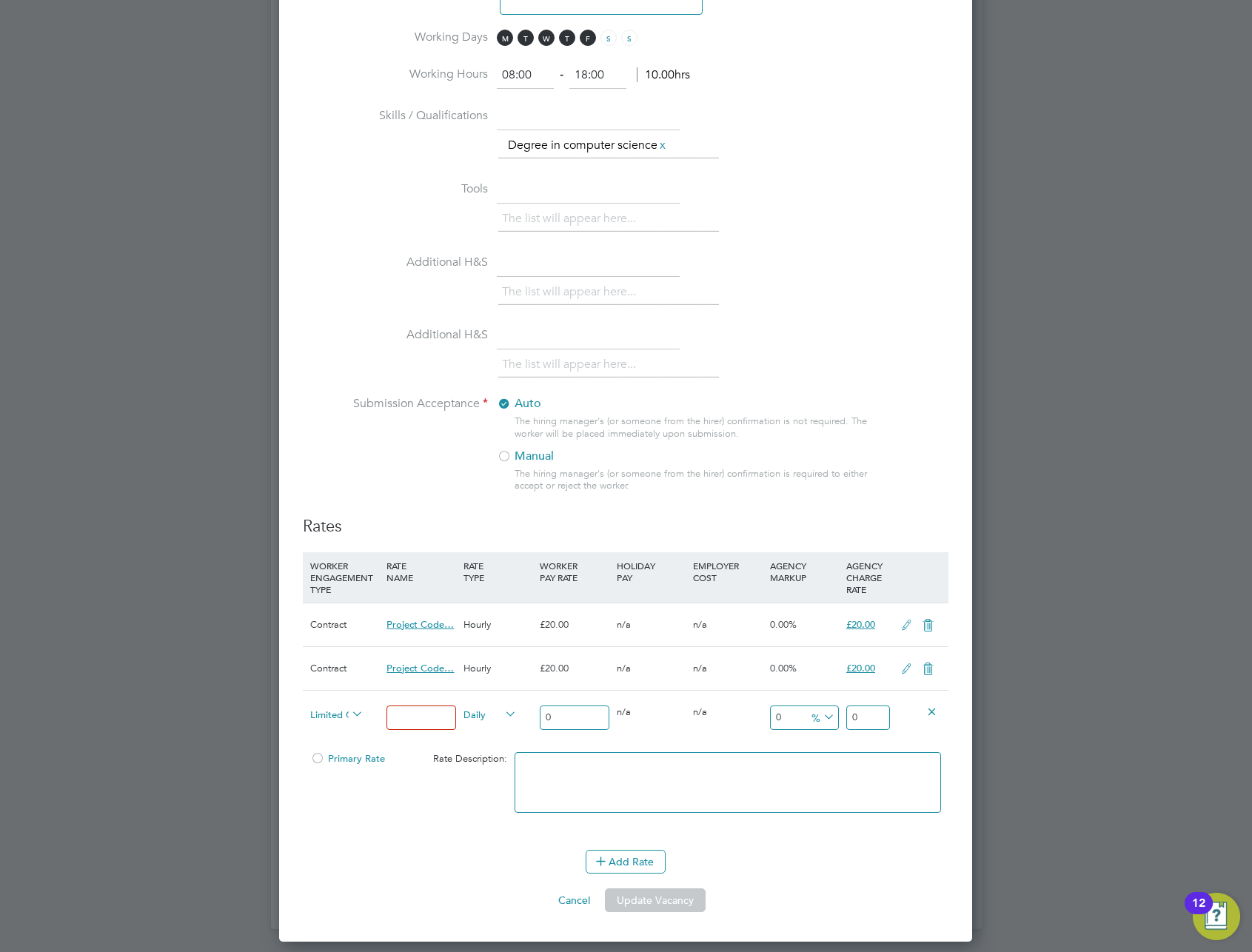
click at [418, 718] on input at bounding box center [420, 718] width 69 height 25
type input "11"
click at [591, 717] on input "0" at bounding box center [574, 718] width 69 height 25
type input "01"
type input "1"
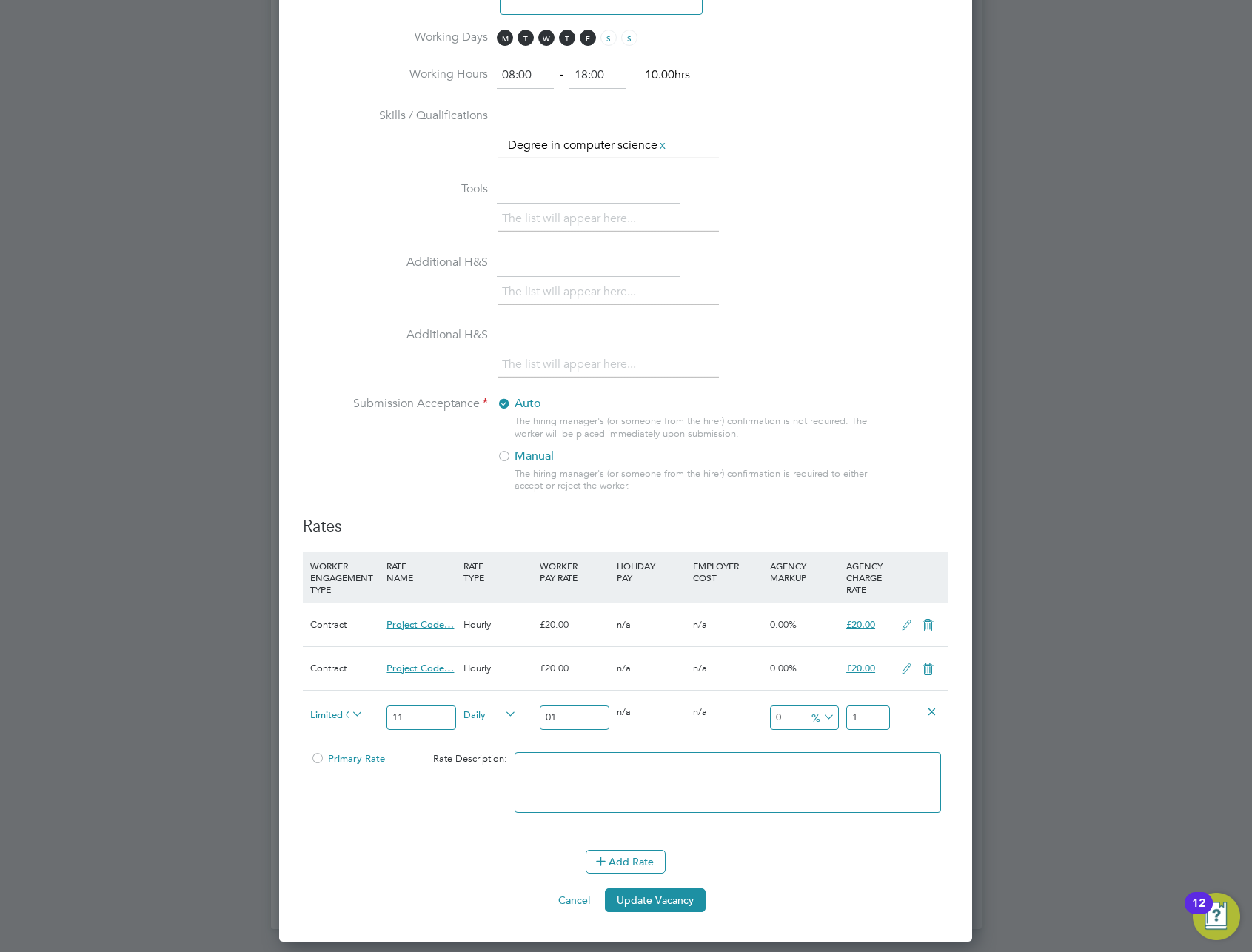
type input "011"
type input "11"
type input "011"
click at [637, 904] on button "Update Vacancy" at bounding box center [655, 901] width 101 height 24
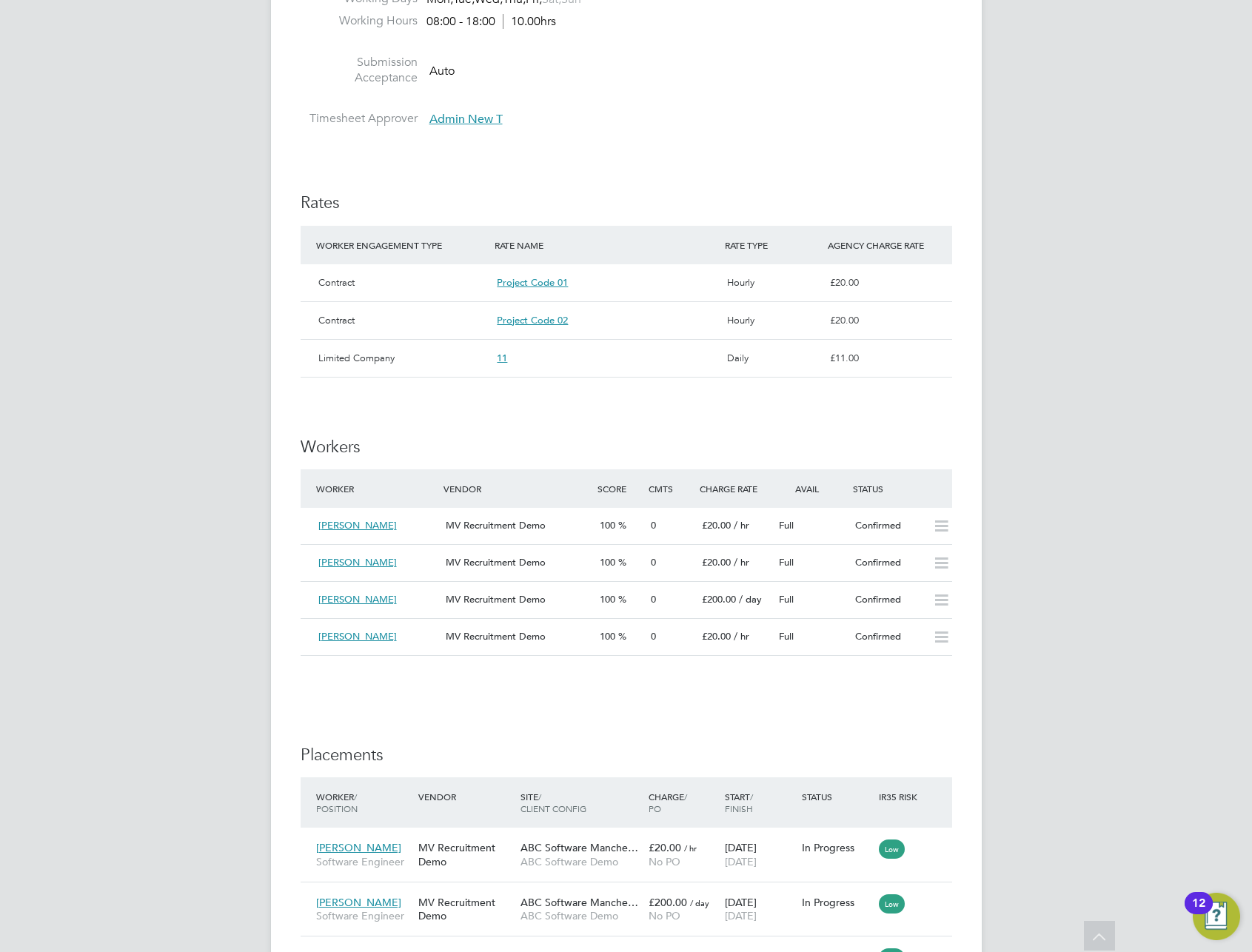
scroll to position [768, 0]
click at [622, 416] on div "IR35 Determination IR35 Status Outside IR35 Edit Status Details PO No PO Number…" at bounding box center [627, 465] width 652 height 1837
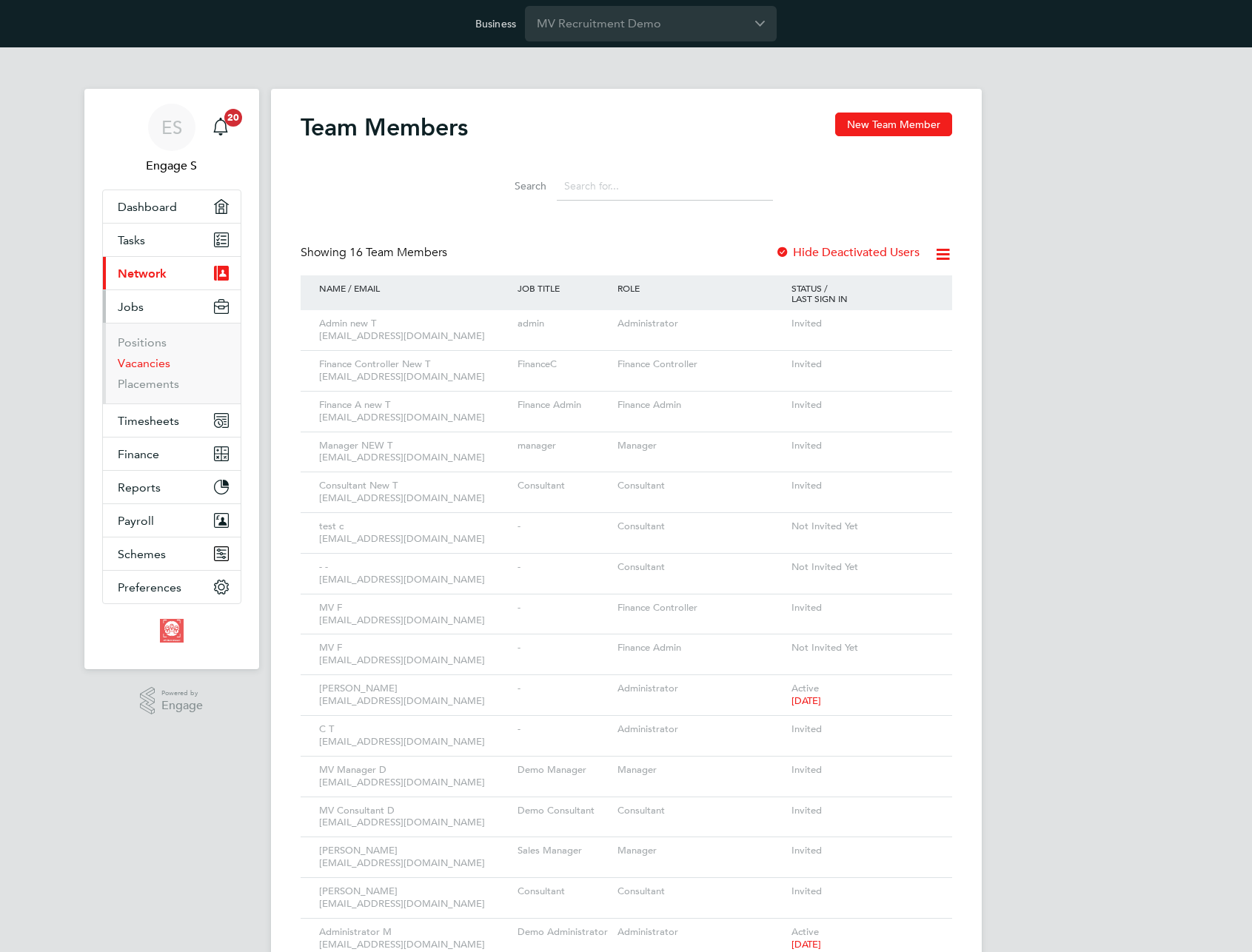
click at [151, 362] on link "Vacancies" at bounding box center [143, 363] width 52 height 14
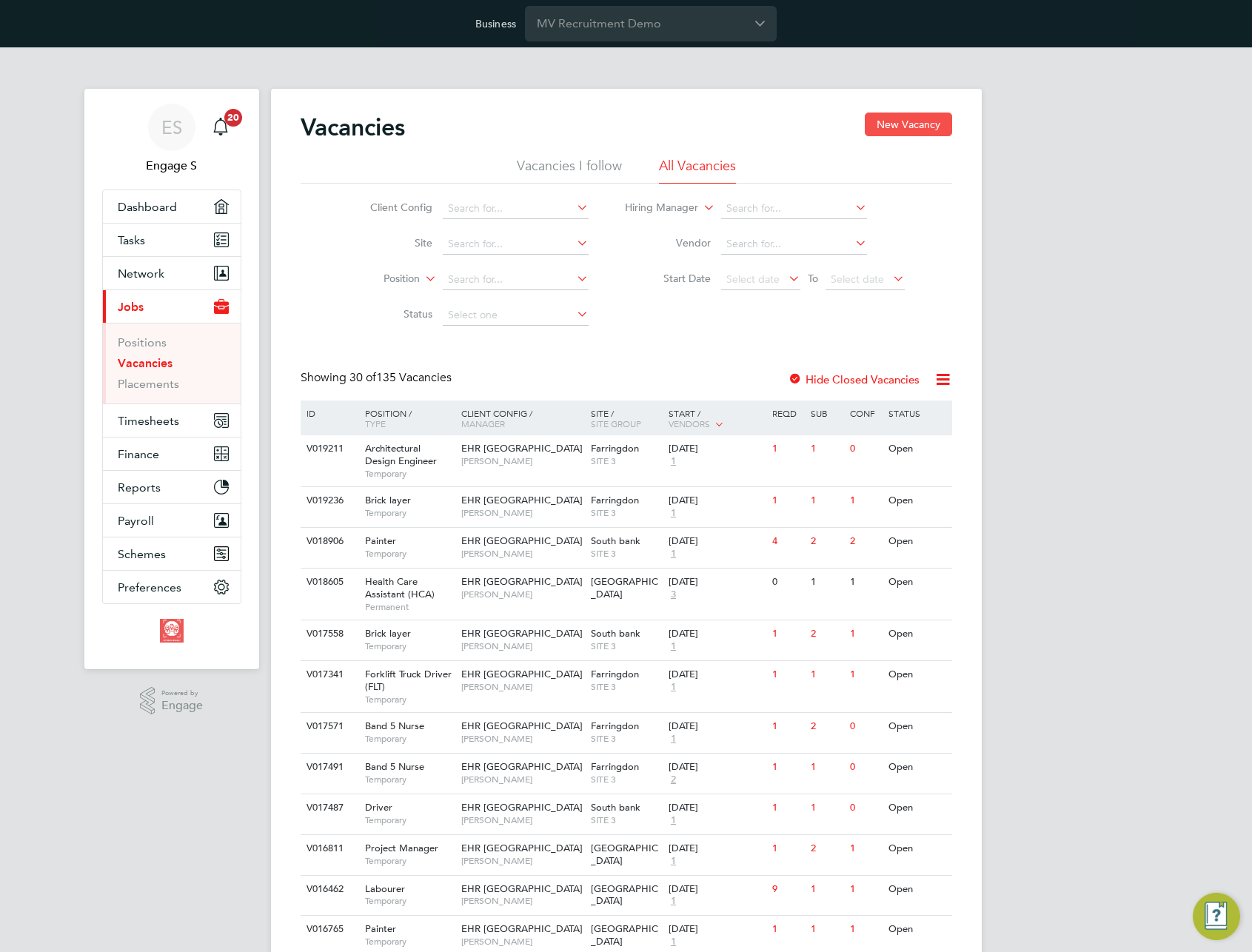
click at [932, 128] on button "New Vacancy" at bounding box center [908, 125] width 87 height 24
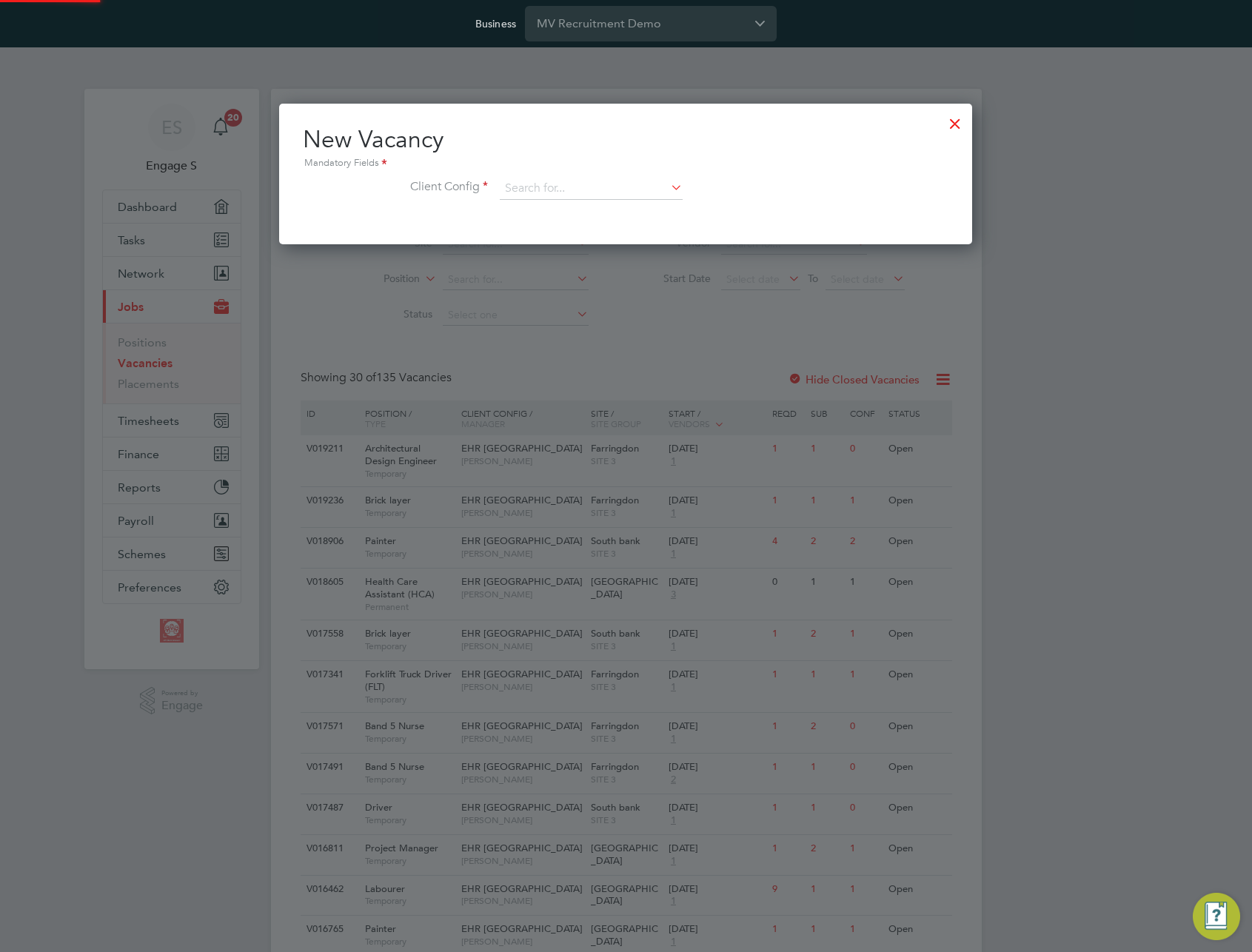
scroll to position [140, 694]
click at [646, 184] on input at bounding box center [591, 189] width 183 height 22
click at [592, 293] on li "Project 1" at bounding box center [591, 290] width 184 height 20
type input "Project 1"
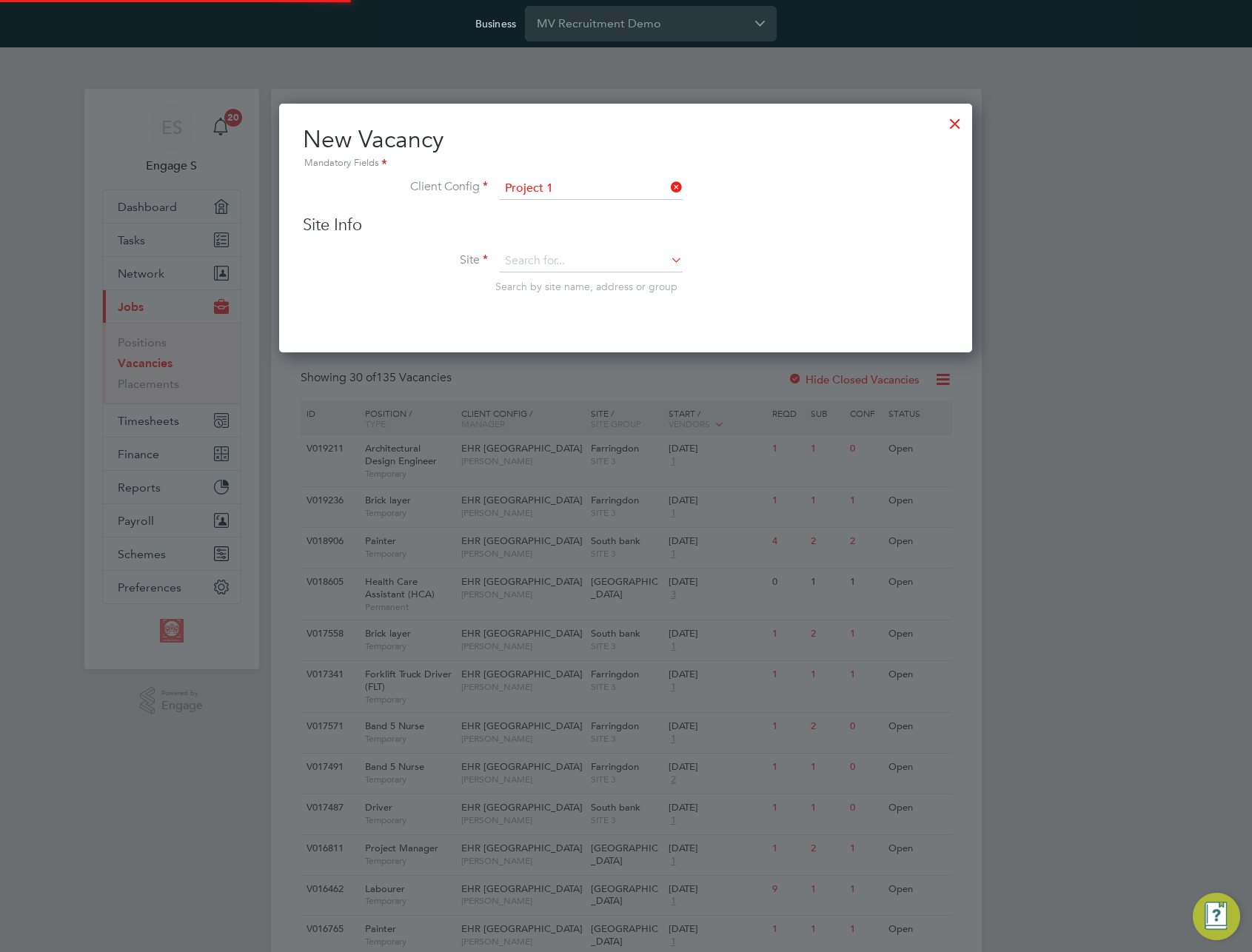
scroll to position [251, 694]
click at [612, 270] on input at bounding box center [591, 262] width 183 height 22
click at [599, 282] on li "North London" at bounding box center [591, 283] width 184 height 20
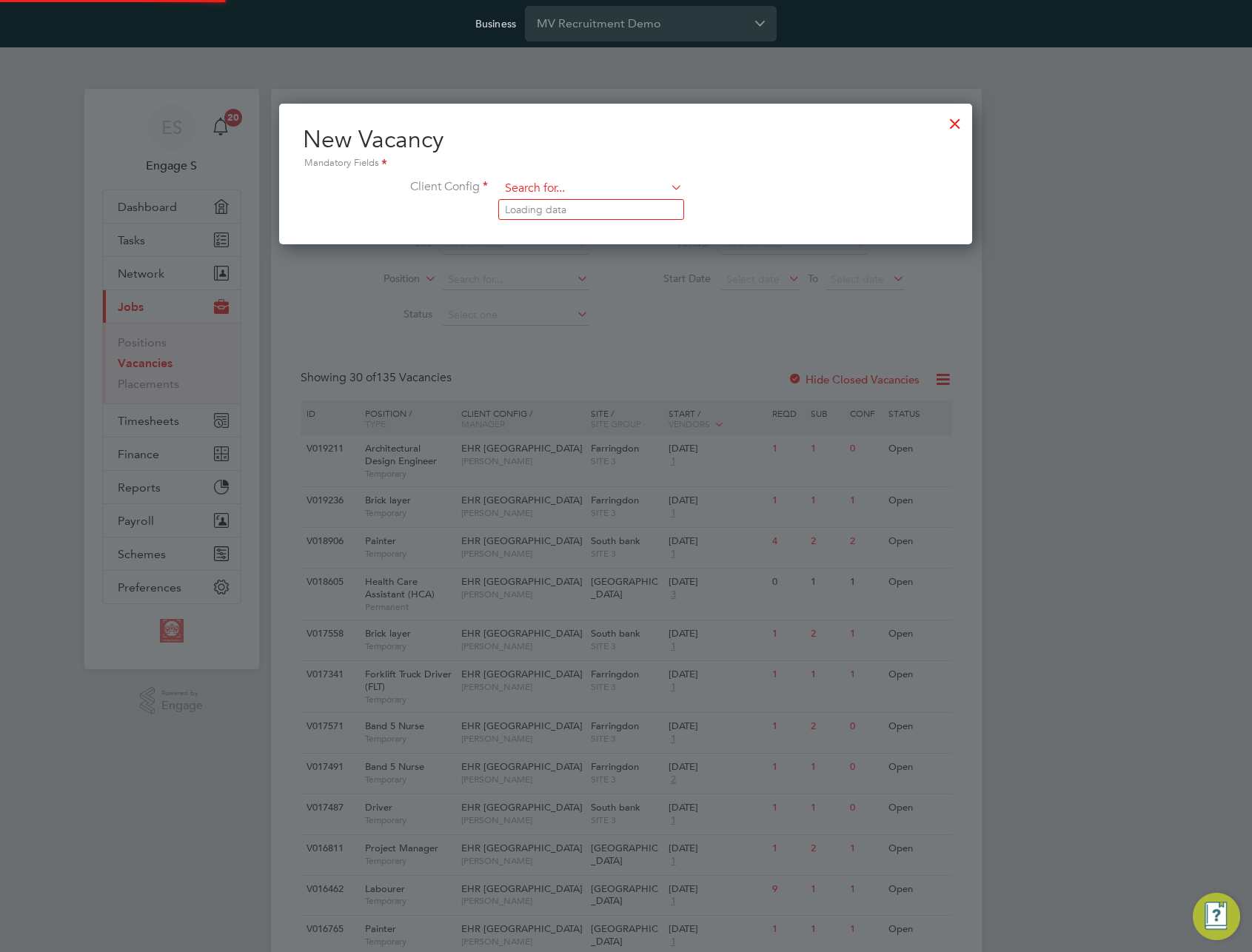
scroll to position [140, 694]
click at [599, 187] on input at bounding box center [591, 189] width 183 height 22
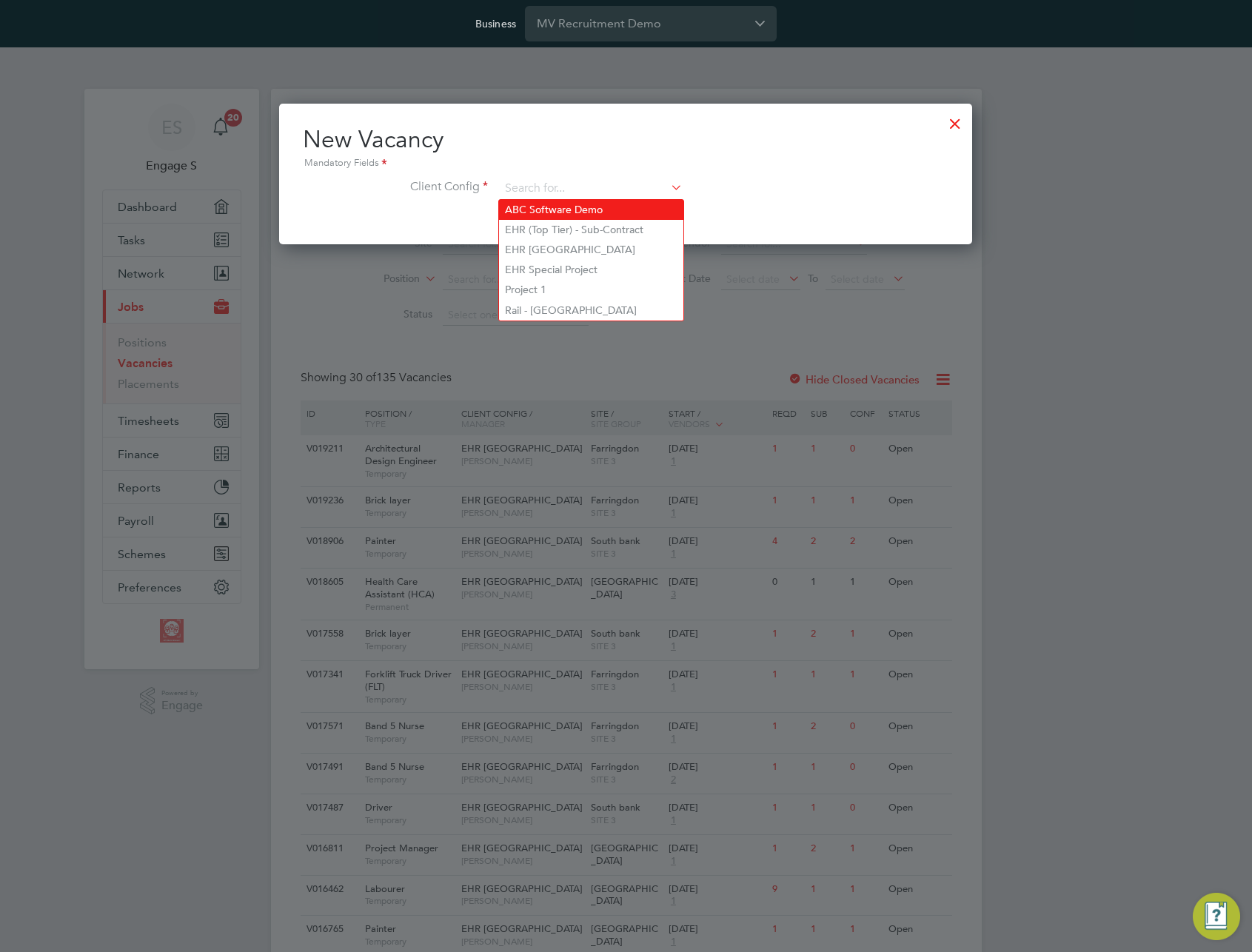
click at [591, 215] on li "ABC Software Demo" at bounding box center [591, 210] width 184 height 20
type input "ABC Software Demo"
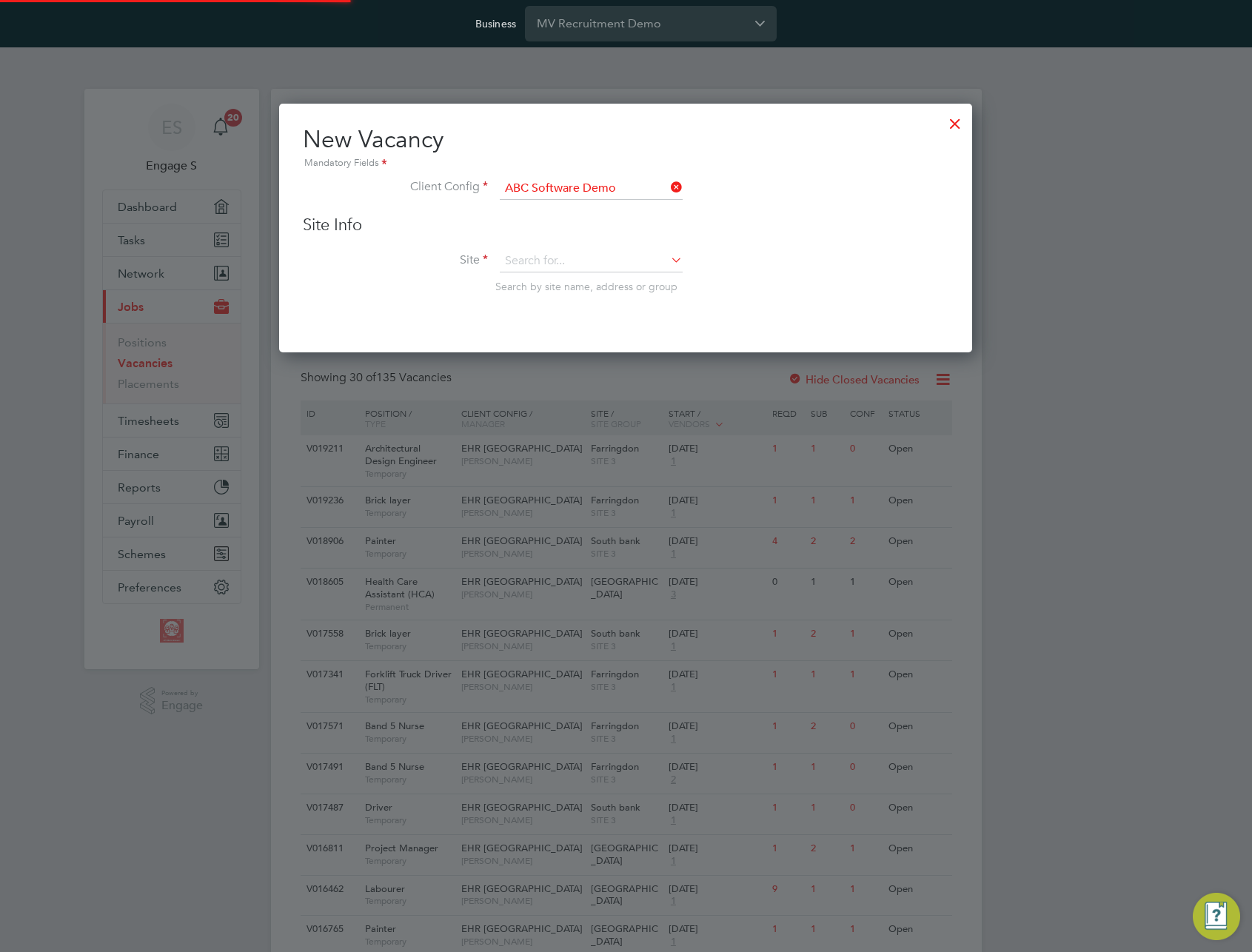
scroll to position [251, 694]
click at [577, 280] on li "ABC Software [GEOGRAPHIC_DATA]" at bounding box center [593, 283] width 188 height 20
type input "ABC Software [GEOGRAPHIC_DATA]"
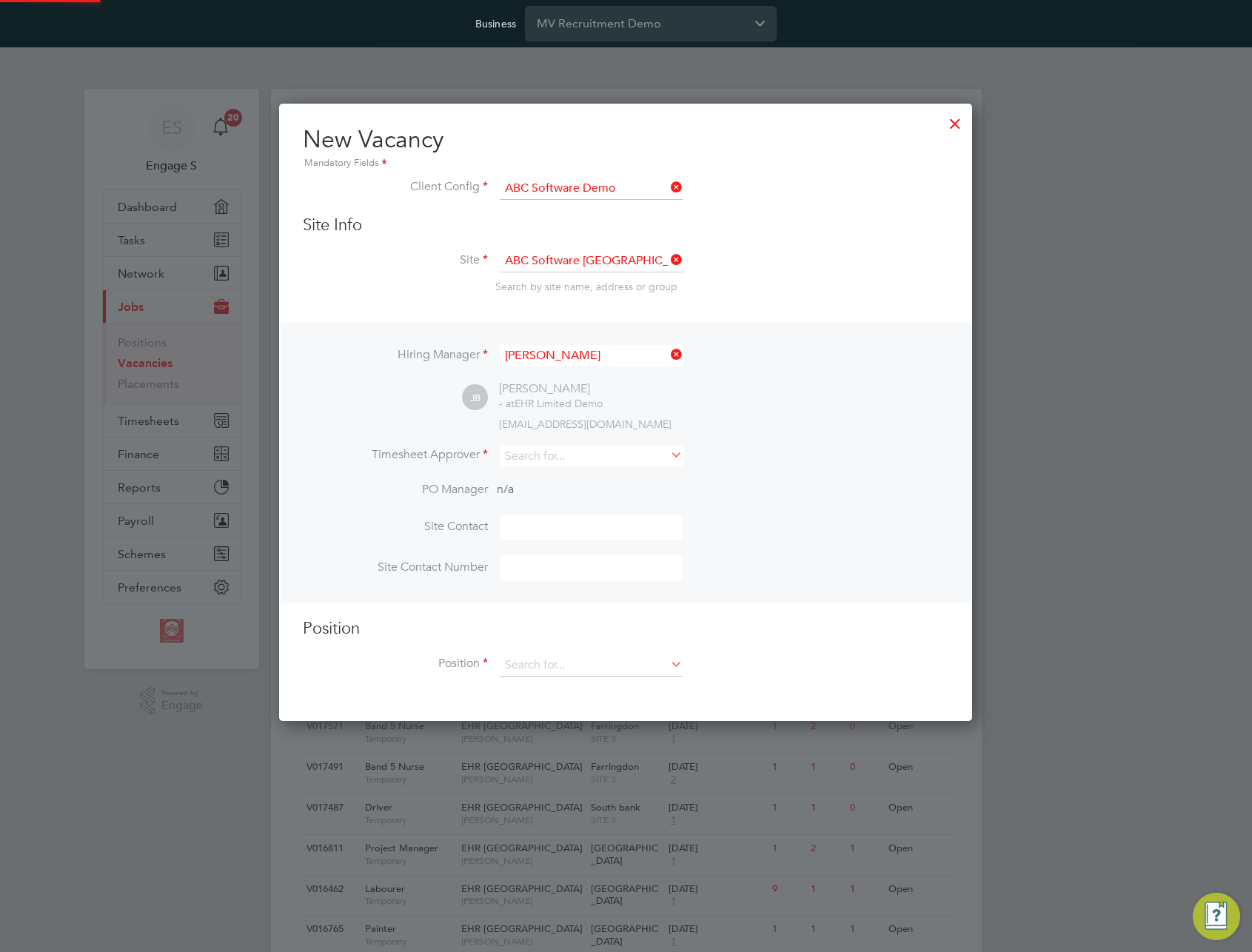
scroll to position [619, 694]
click at [587, 458] on input at bounding box center [591, 456] width 183 height 21
click at [607, 475] on li "Admin New T" at bounding box center [591, 478] width 184 height 20
type input "Admin New T"
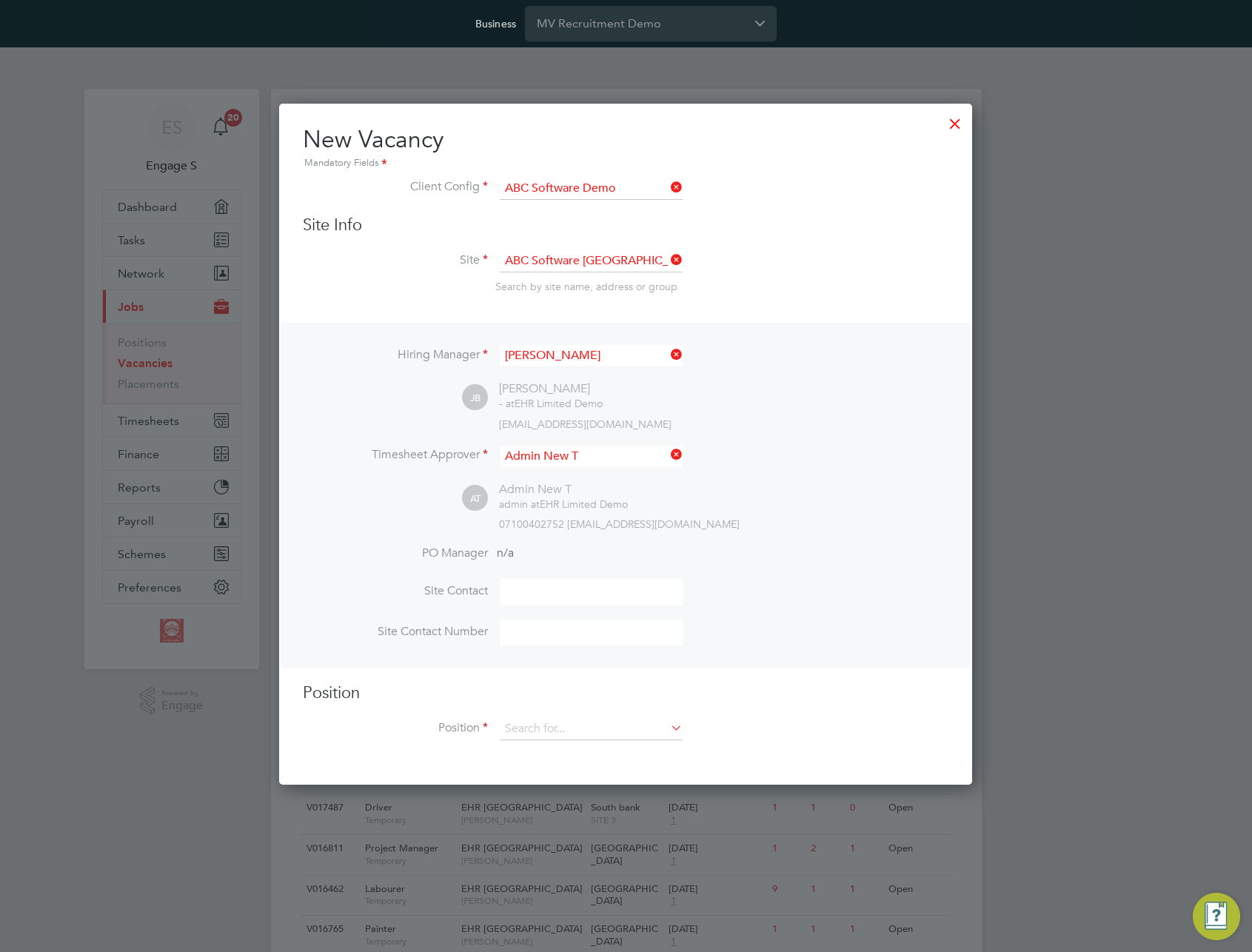
scroll to position [7, 7]
click at [609, 359] on input at bounding box center [591, 355] width 183 height 21
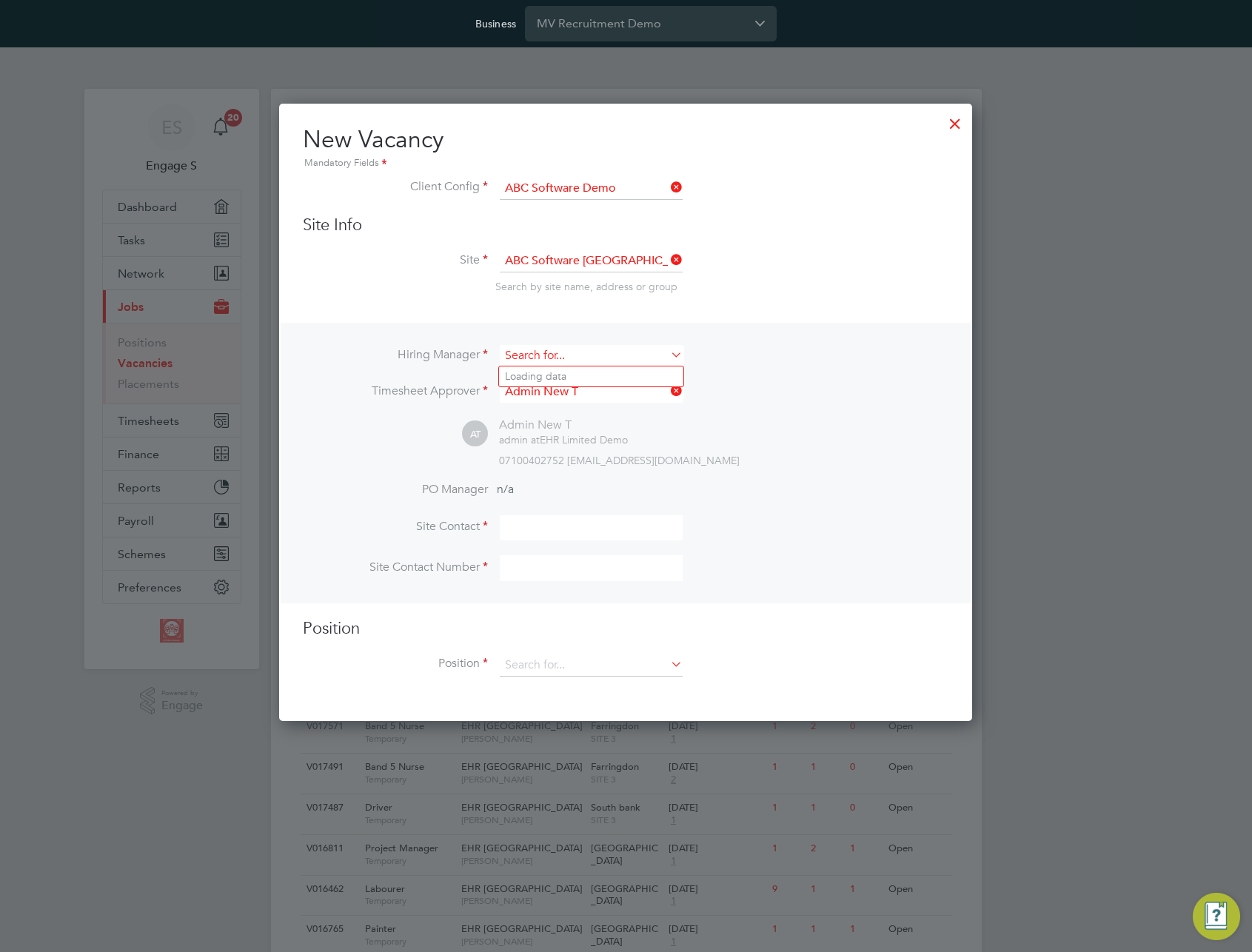
scroll to position [619, 694]
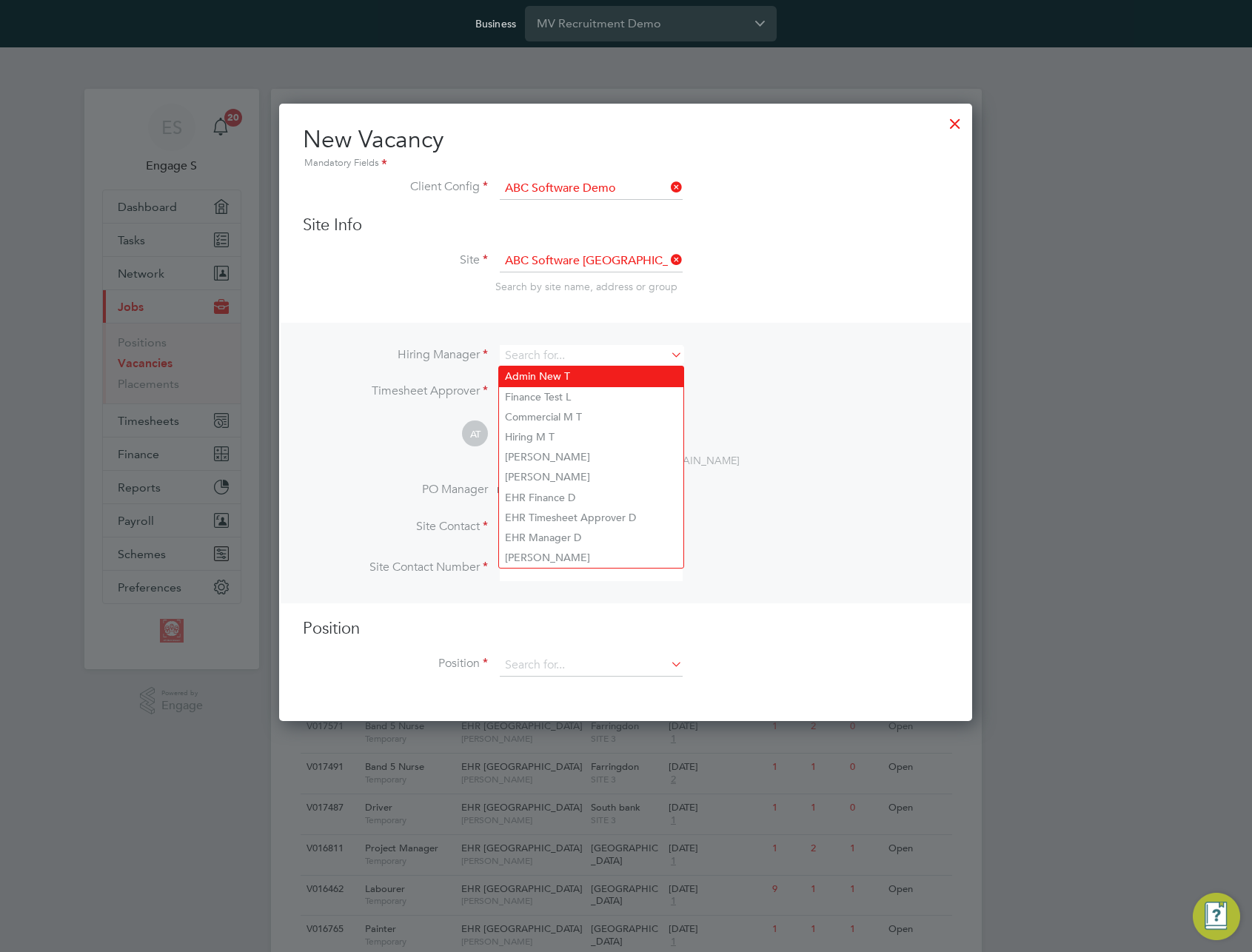
click at [588, 376] on li "Admin New T" at bounding box center [591, 376] width 184 height 20
type input "Admin New T"
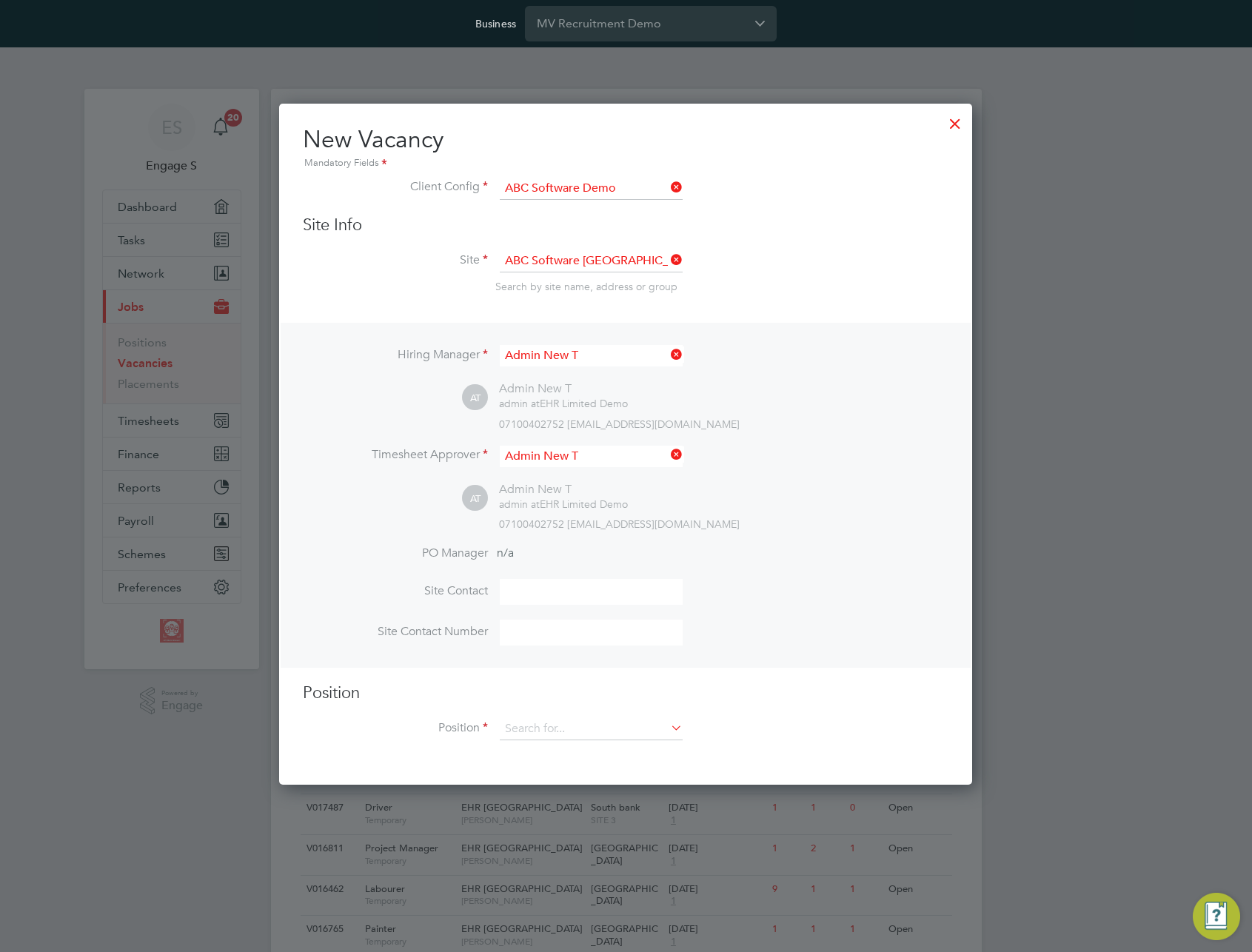
scroll to position [684, 694]
click at [753, 495] on div "AT Admin New T admin at EHR Limited Demo 07100402752 388094@testacc.com" at bounding box center [705, 506] width 486 height 49
click at [597, 733] on input at bounding box center [591, 729] width 183 height 22
click at [604, 746] on li "Software Engineer" at bounding box center [591, 752] width 184 height 20
type input "Software Engineer"
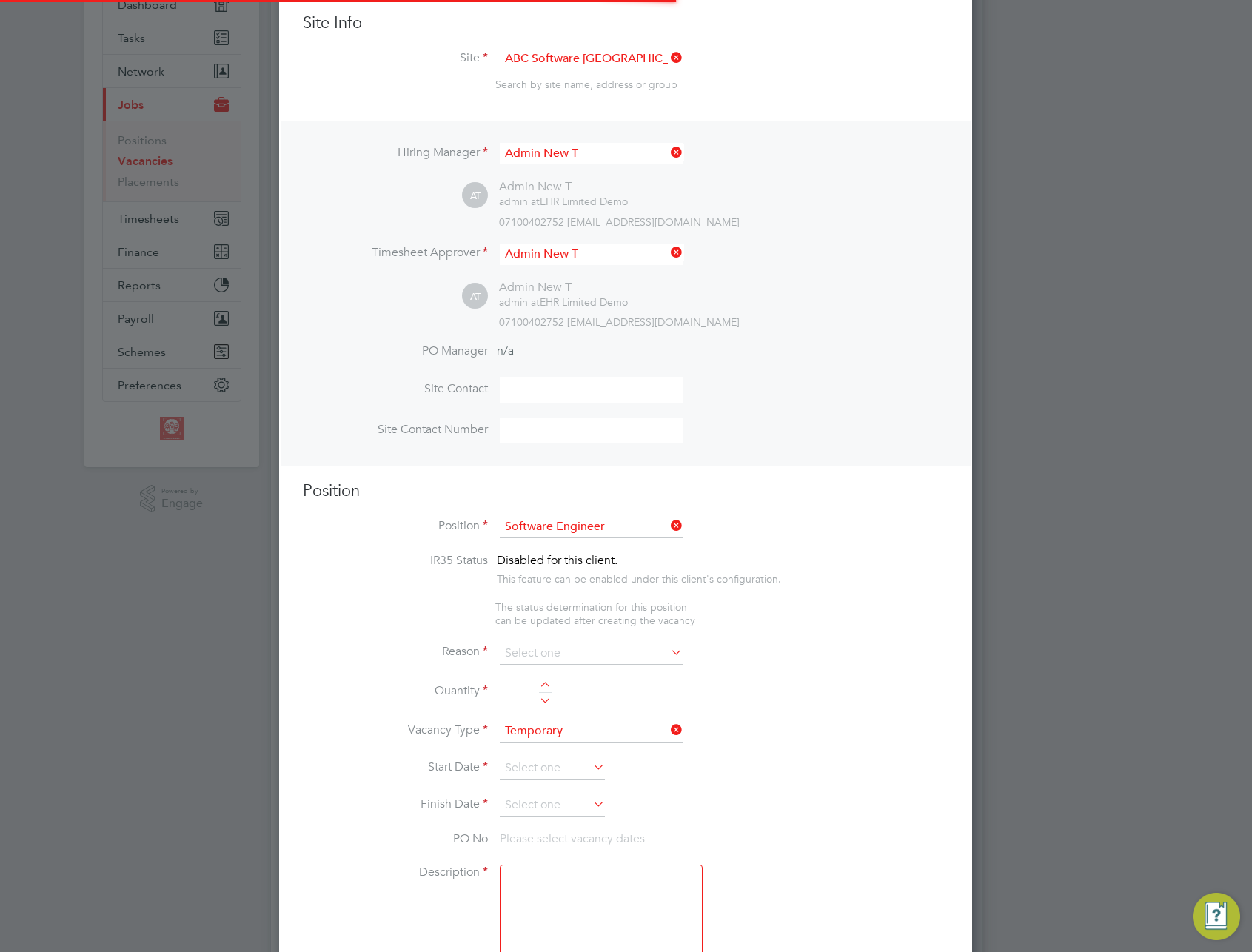
scroll to position [2134, 694]
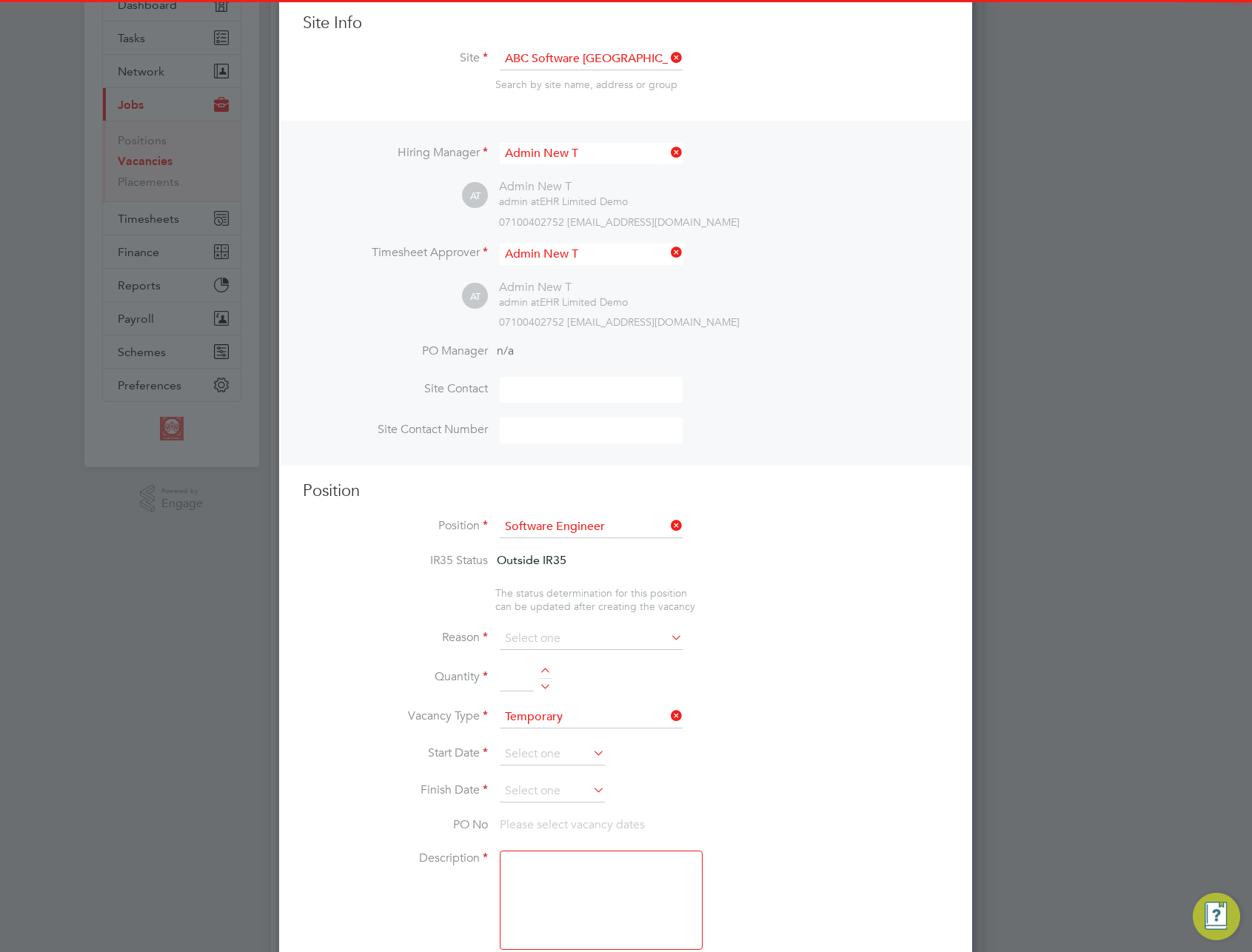
type textarea "Engineers software"
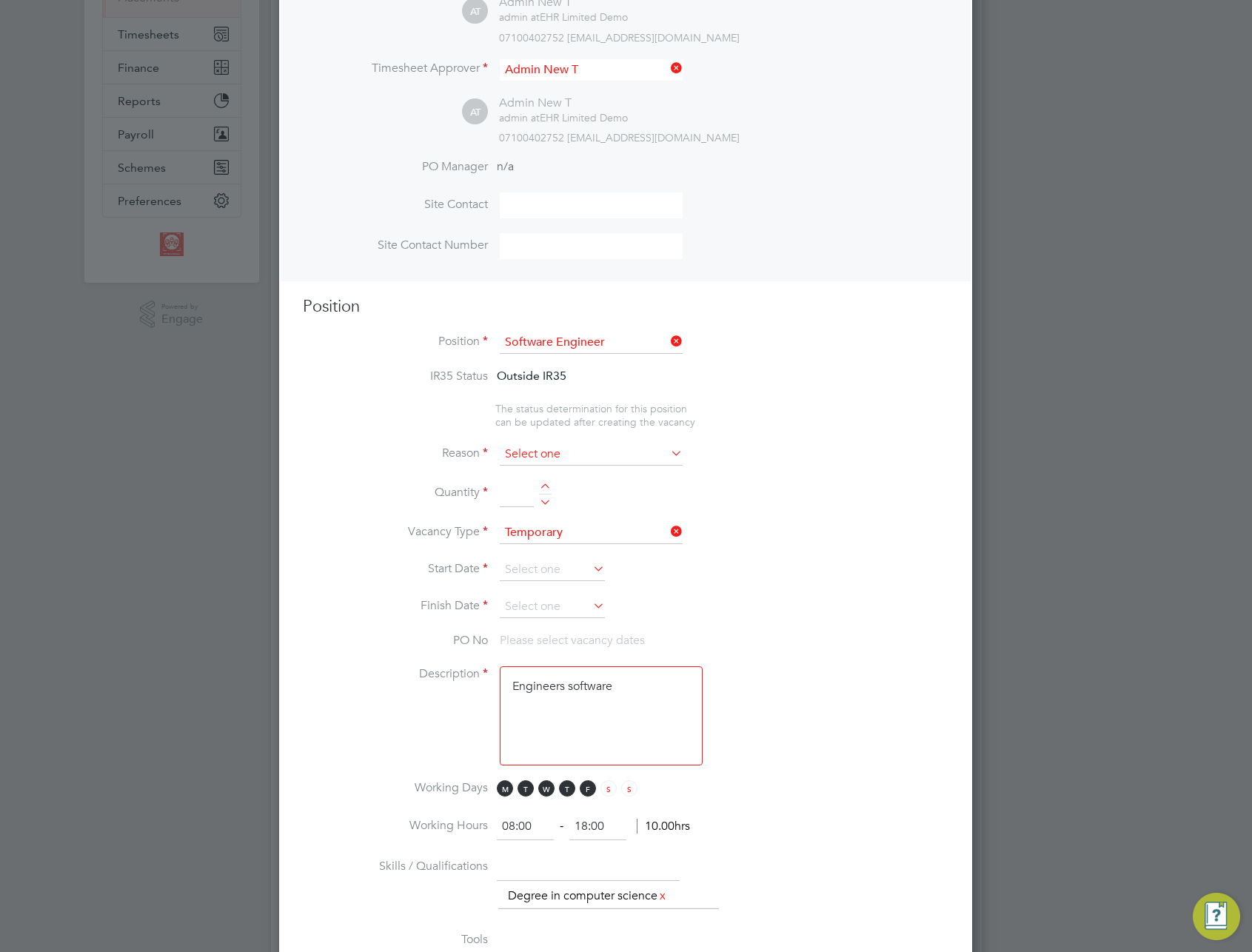
click at [623, 453] on input at bounding box center [591, 454] width 183 height 22
click at [556, 512] on li "Extra Work" at bounding box center [591, 516] width 184 height 19
type input "Extra Work"
click at [545, 483] on li "Quantity" at bounding box center [625, 501] width 645 height 41
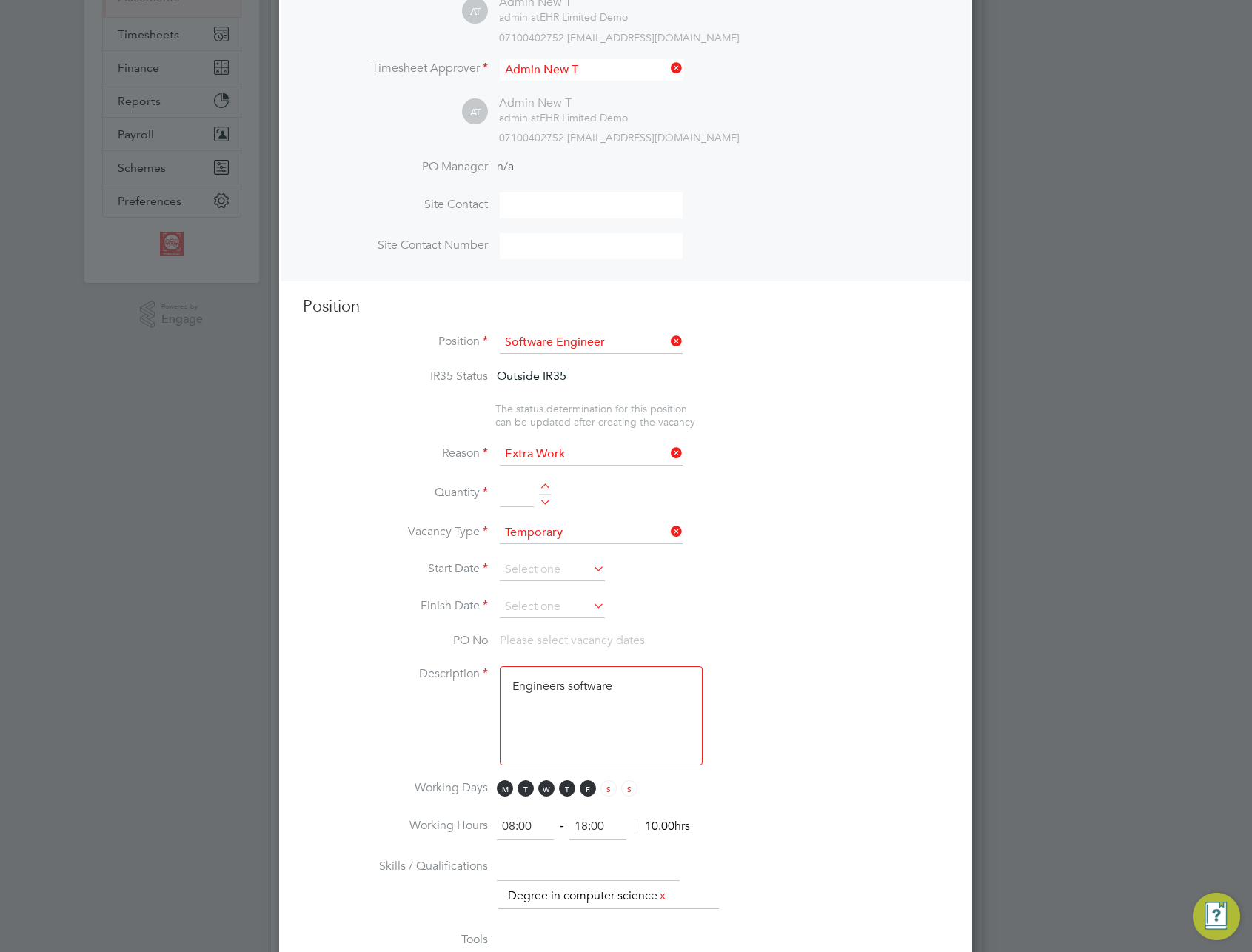
click at [545, 483] on li "Quantity" at bounding box center [625, 501] width 645 height 41
click at [546, 491] on div at bounding box center [545, 488] width 13 height 10
type input "3"
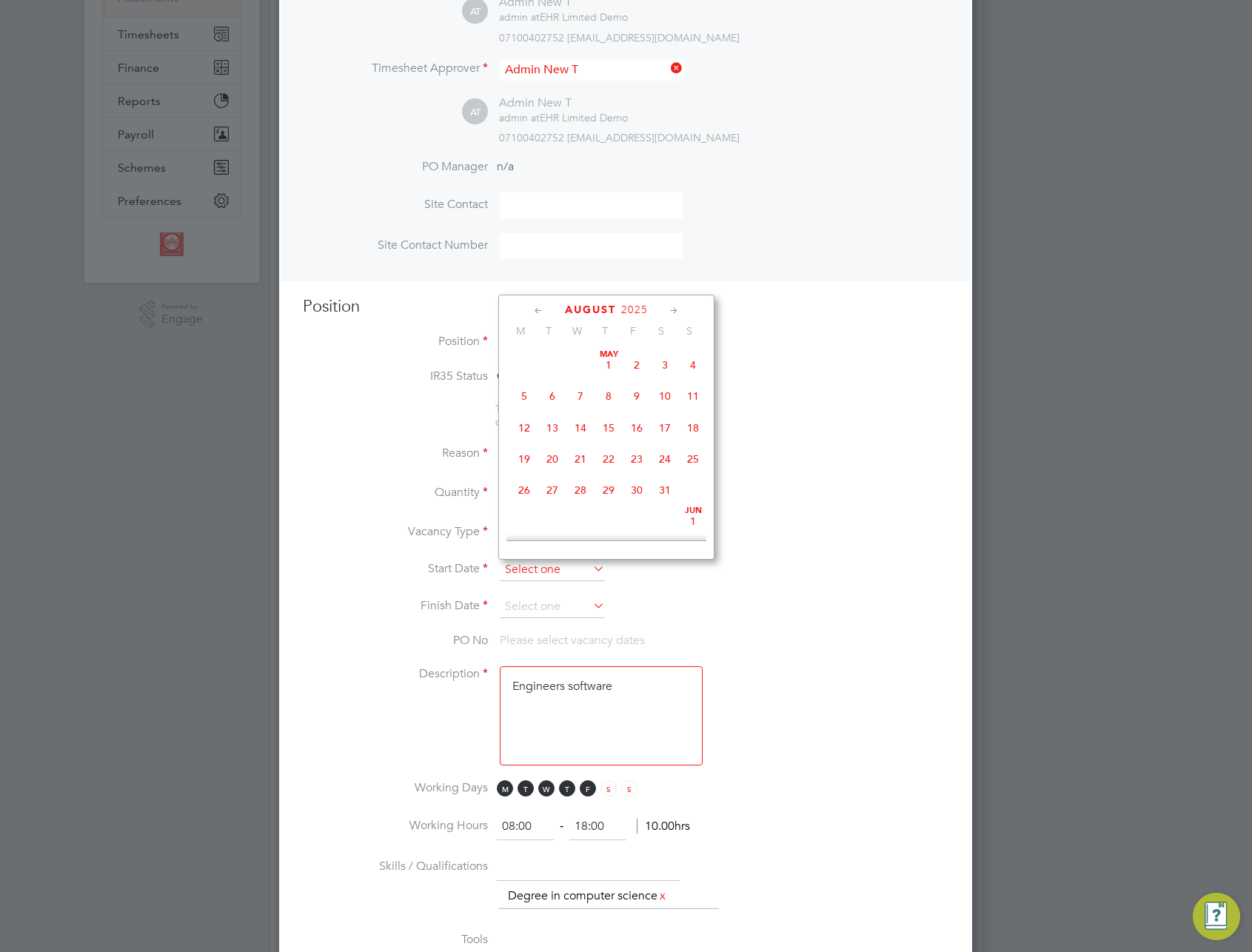
click at [537, 569] on input at bounding box center [553, 570] width 106 height 22
click at [632, 385] on span "Aug" at bounding box center [636, 381] width 28 height 7
type input "[DATE]"
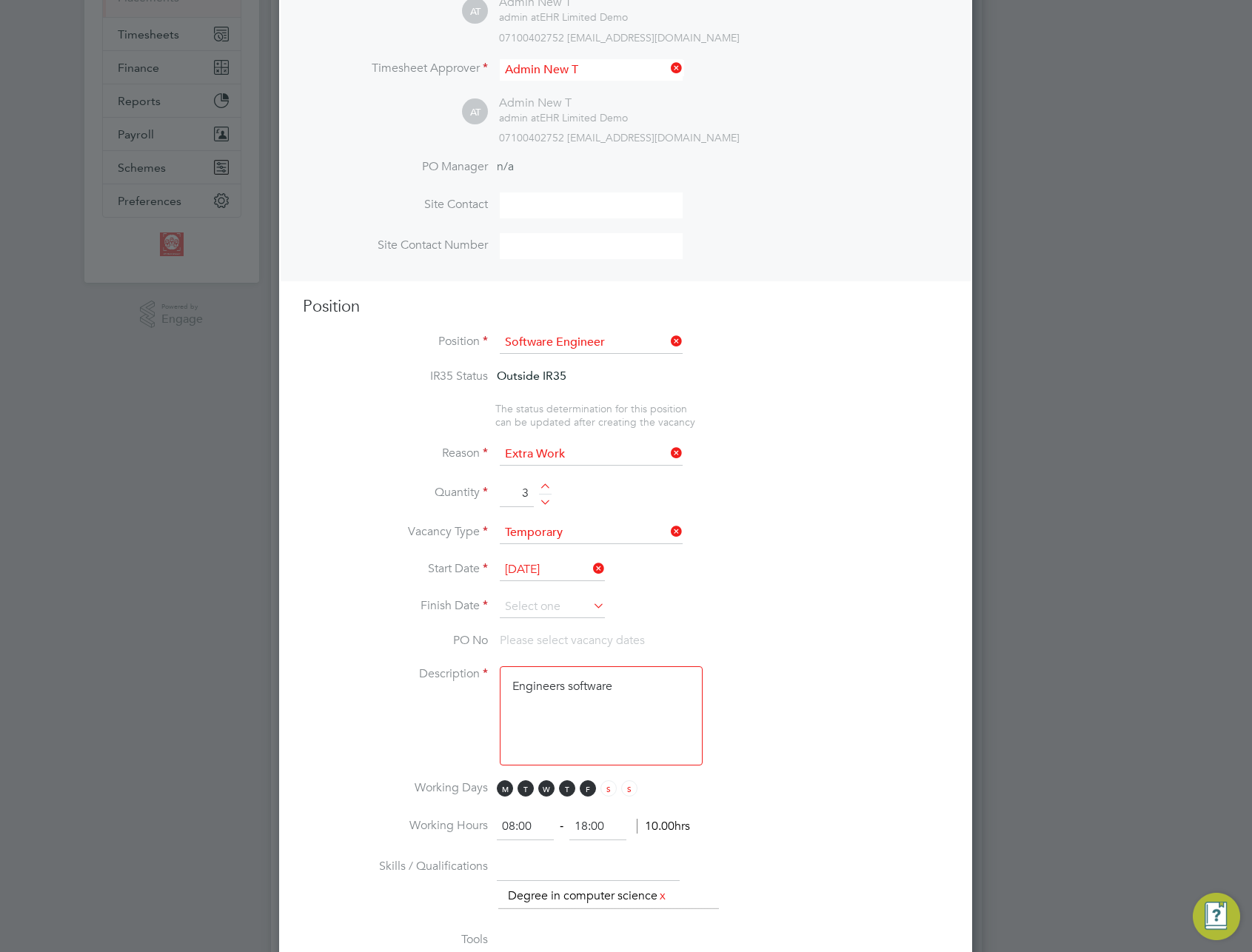
click at [580, 600] on input at bounding box center [553, 607] width 106 height 22
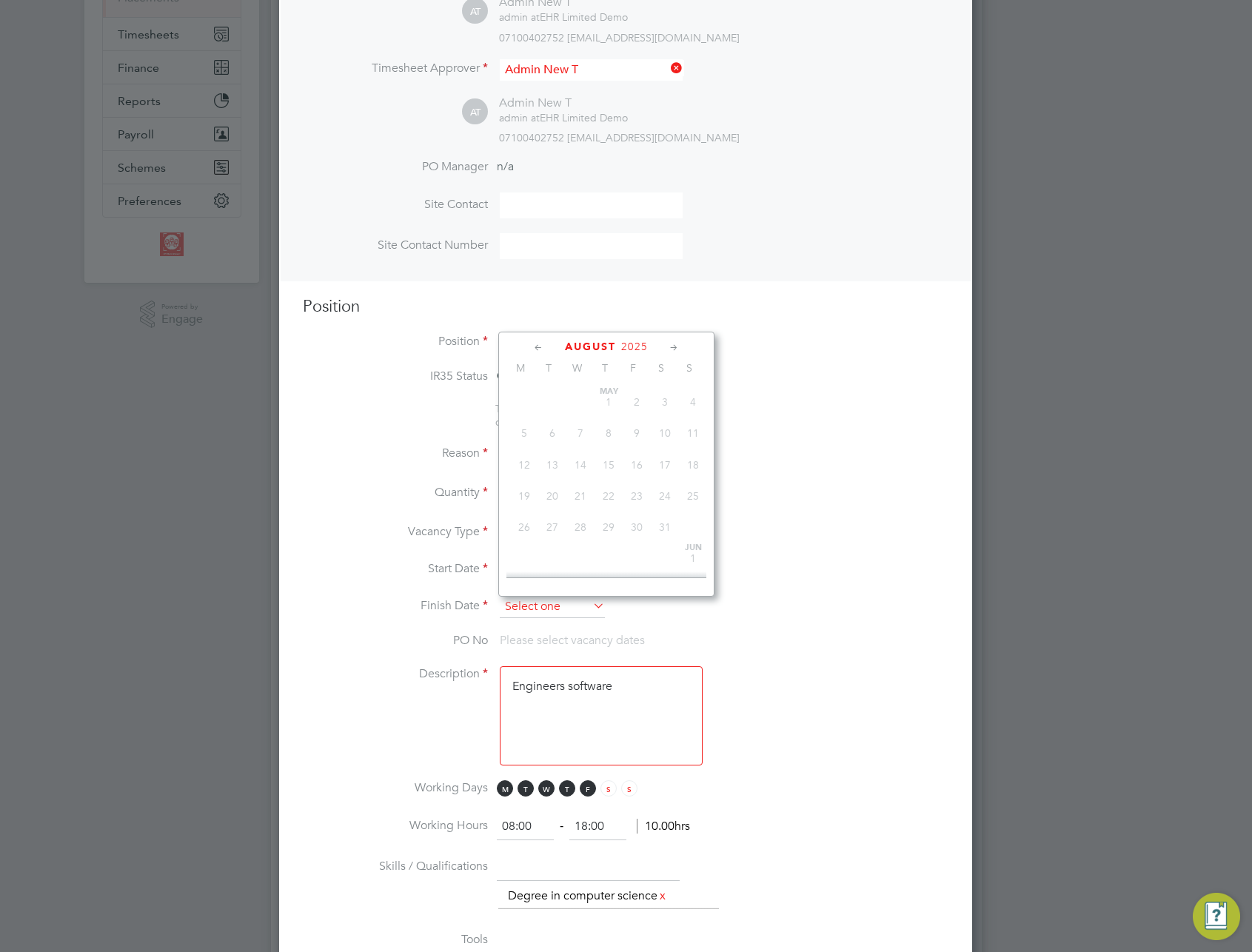
click at [587, 613] on input at bounding box center [553, 607] width 106 height 22
click at [694, 554] on span "14" at bounding box center [693, 544] width 28 height 28
type input "[DATE]"
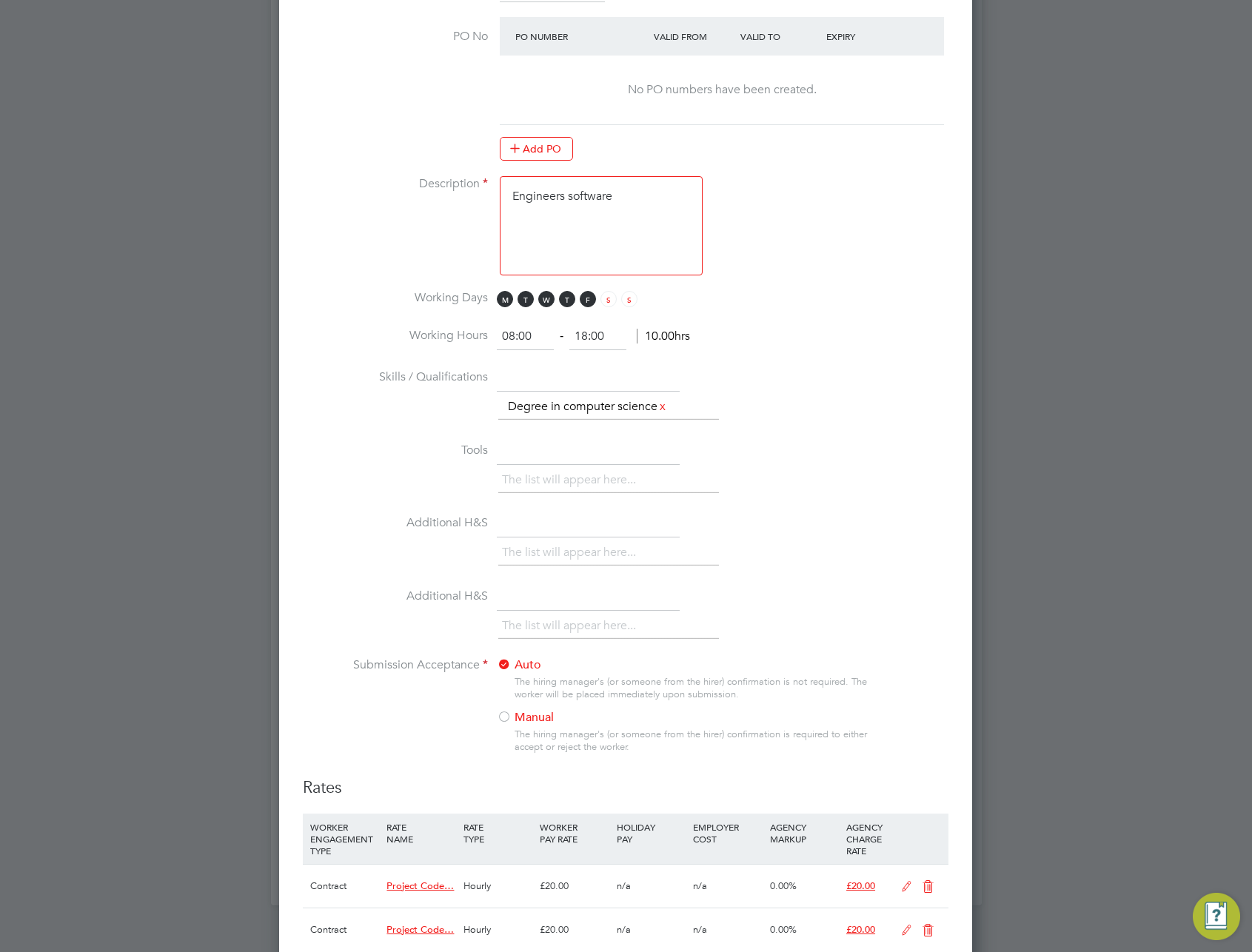
scroll to position [0, 0]
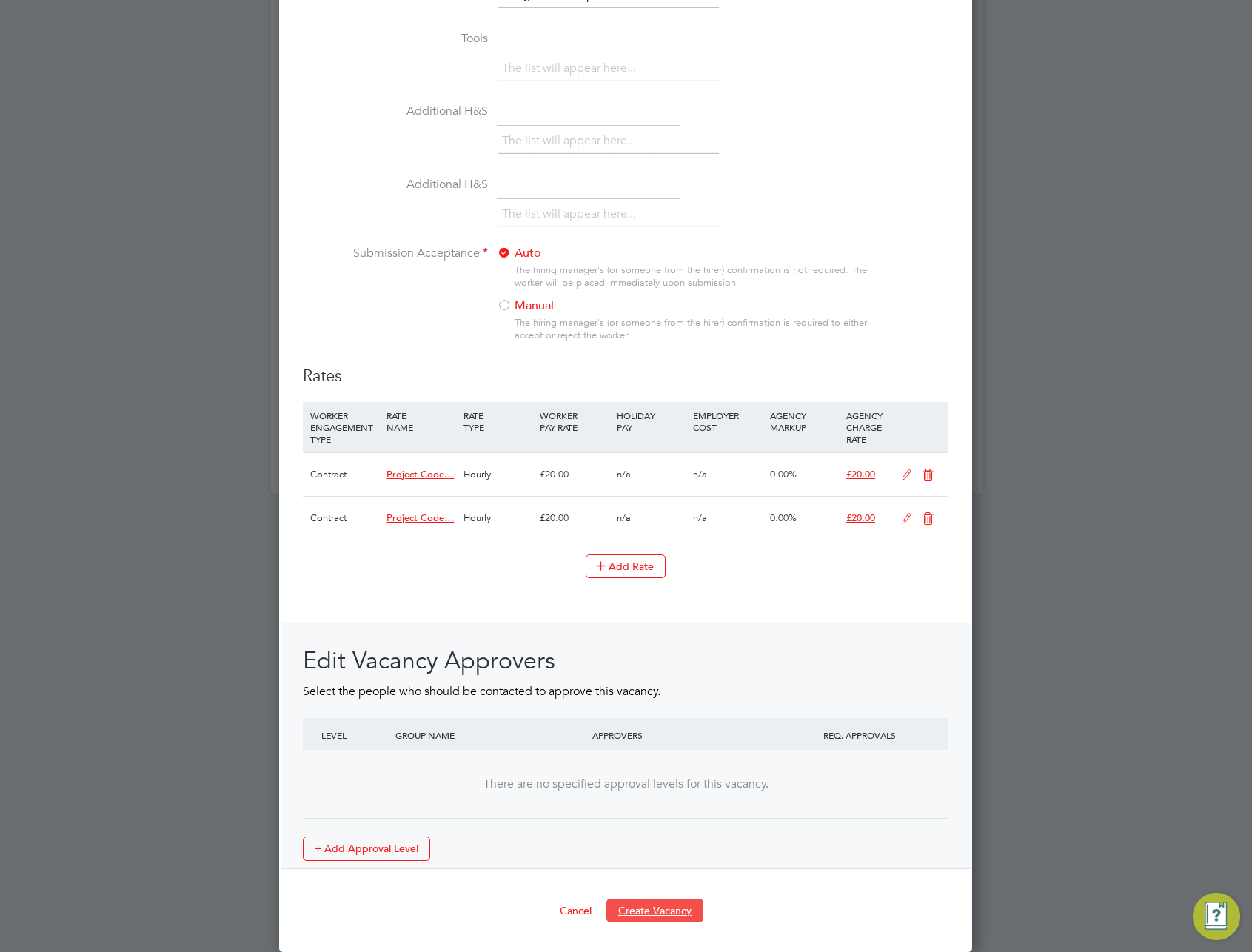
click at [661, 912] on button "Create Vacancy" at bounding box center [655, 911] width 97 height 24
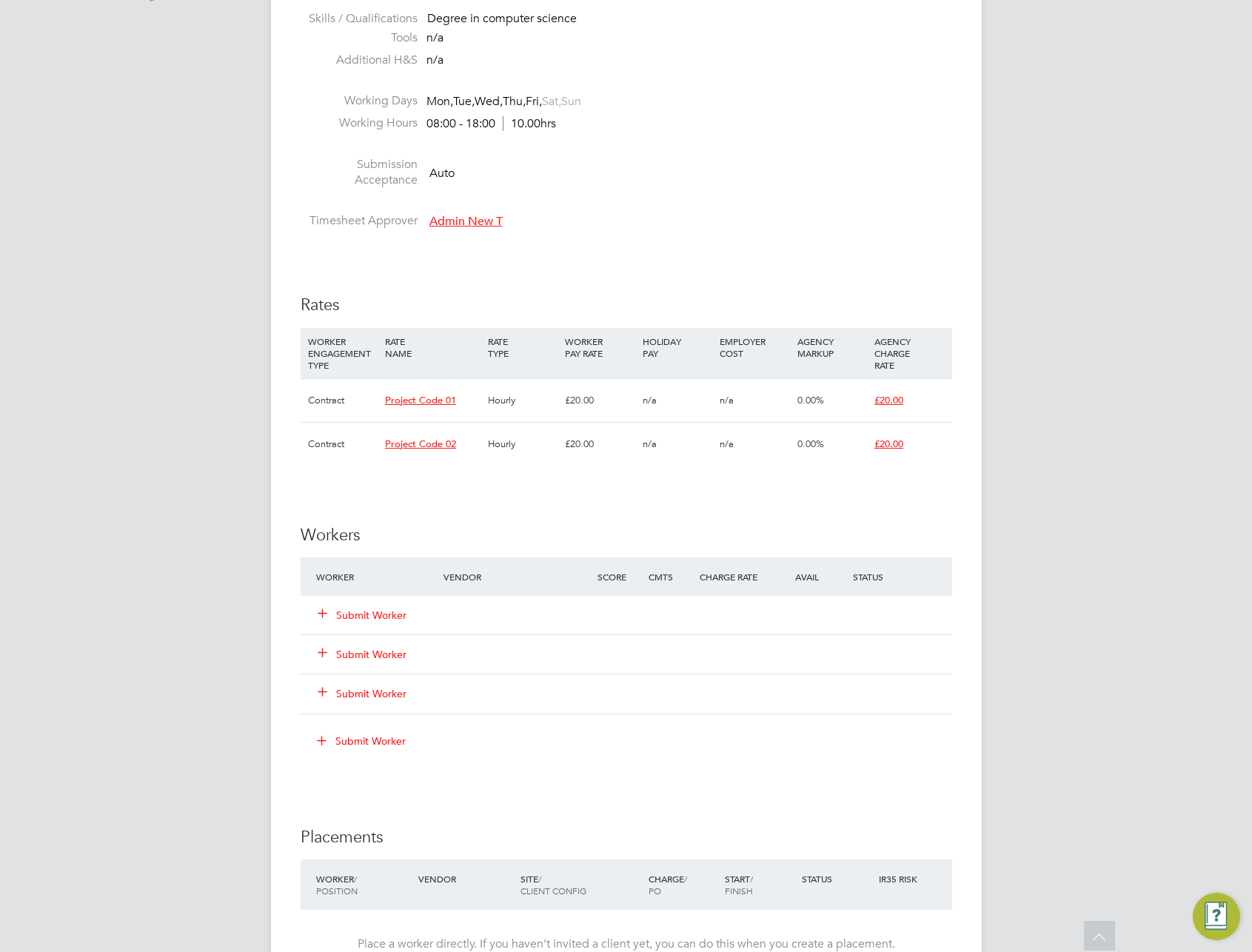
scroll to position [799, 0]
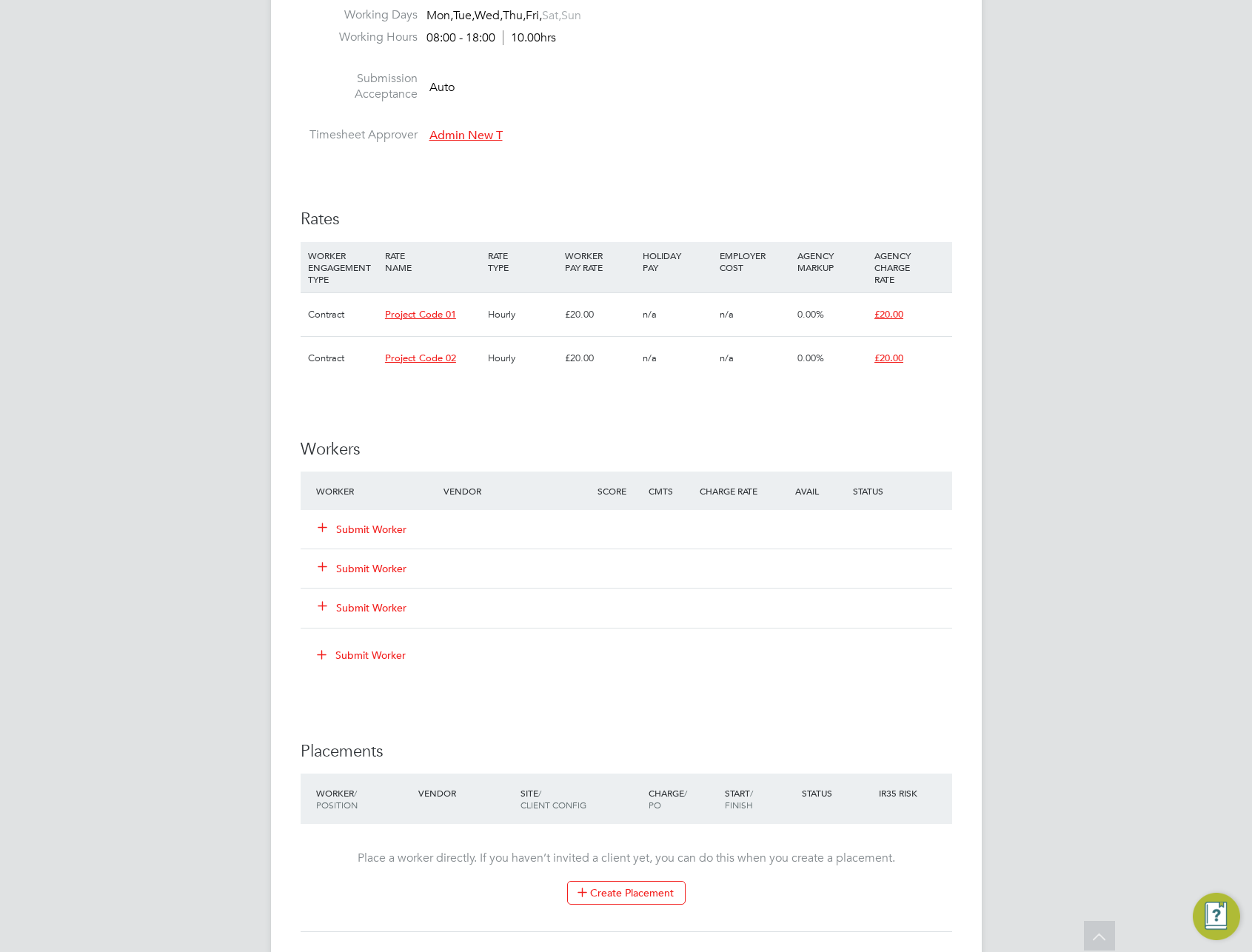
click at [374, 531] on button "Submit Worker" at bounding box center [363, 530] width 89 height 15
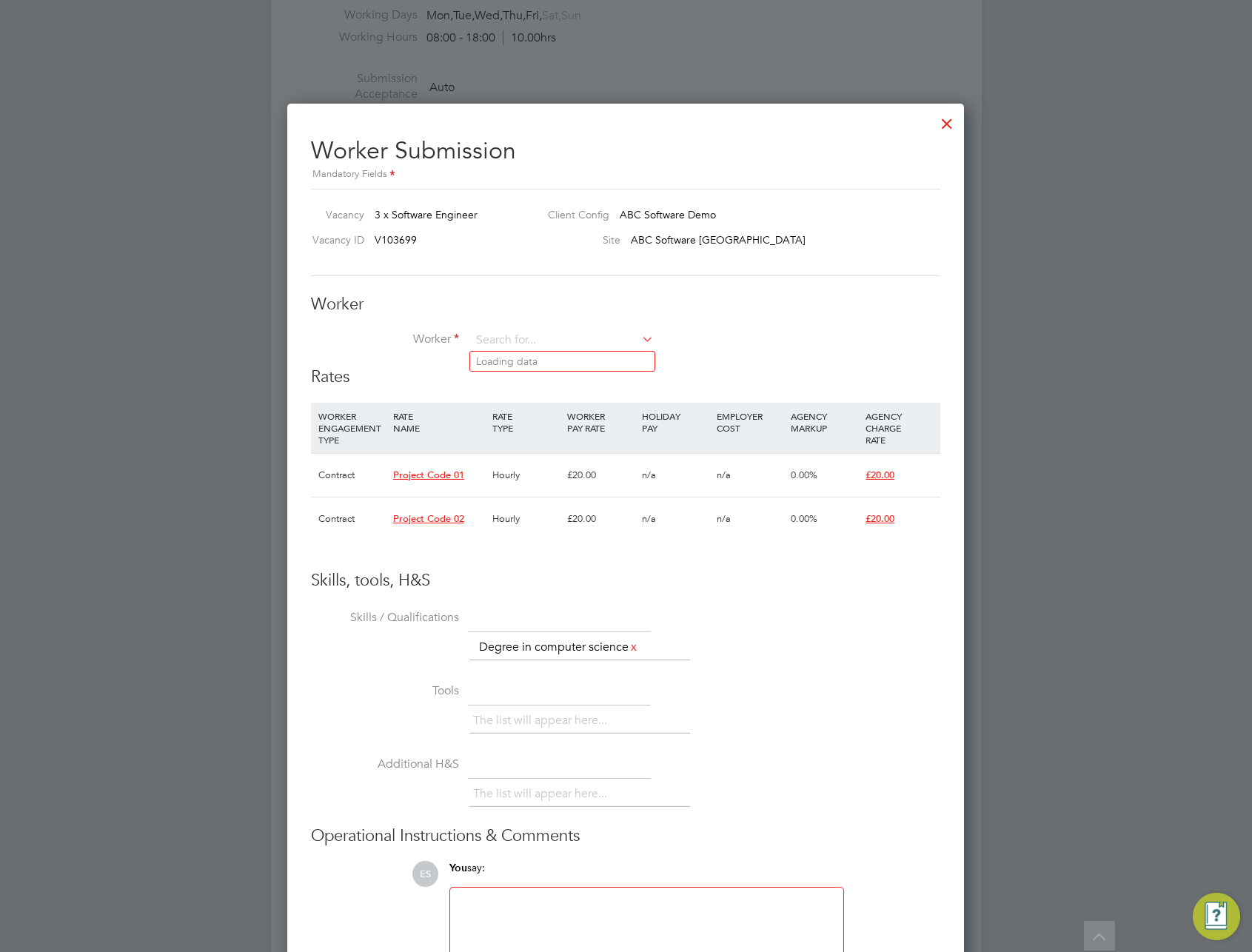
scroll to position [44, 101]
click at [528, 338] on input at bounding box center [562, 341] width 183 height 22
click at [534, 381] on li "R uth D (CRM-099877)" at bounding box center [562, 382] width 184 height 20
type input "Ruth D (CRM-099877)"
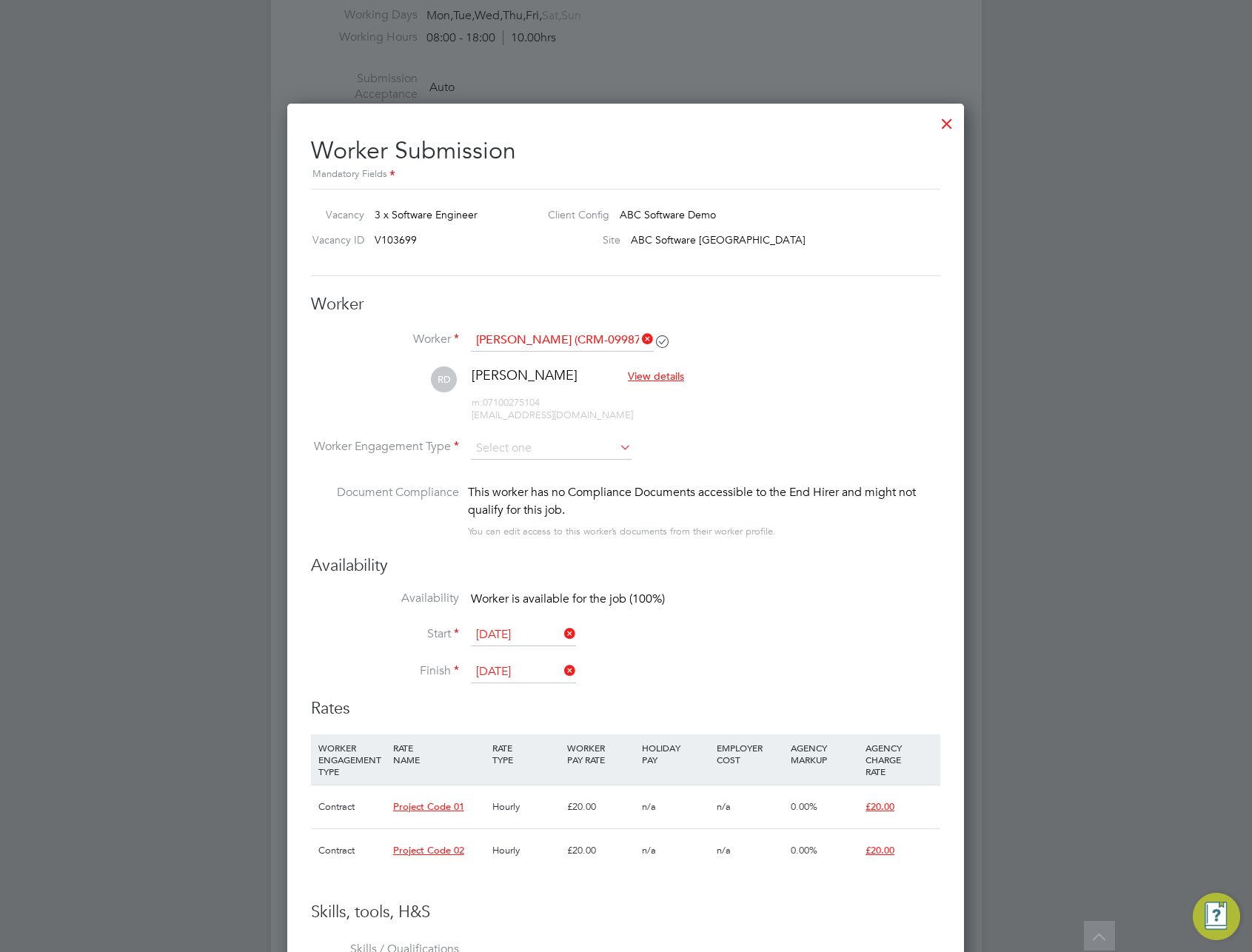
scroll to position [1274, 677]
click at [571, 451] on input at bounding box center [551, 449] width 161 height 22
click at [531, 487] on li "PAYE" at bounding box center [551, 487] width 162 height 19
type input "PAYE"
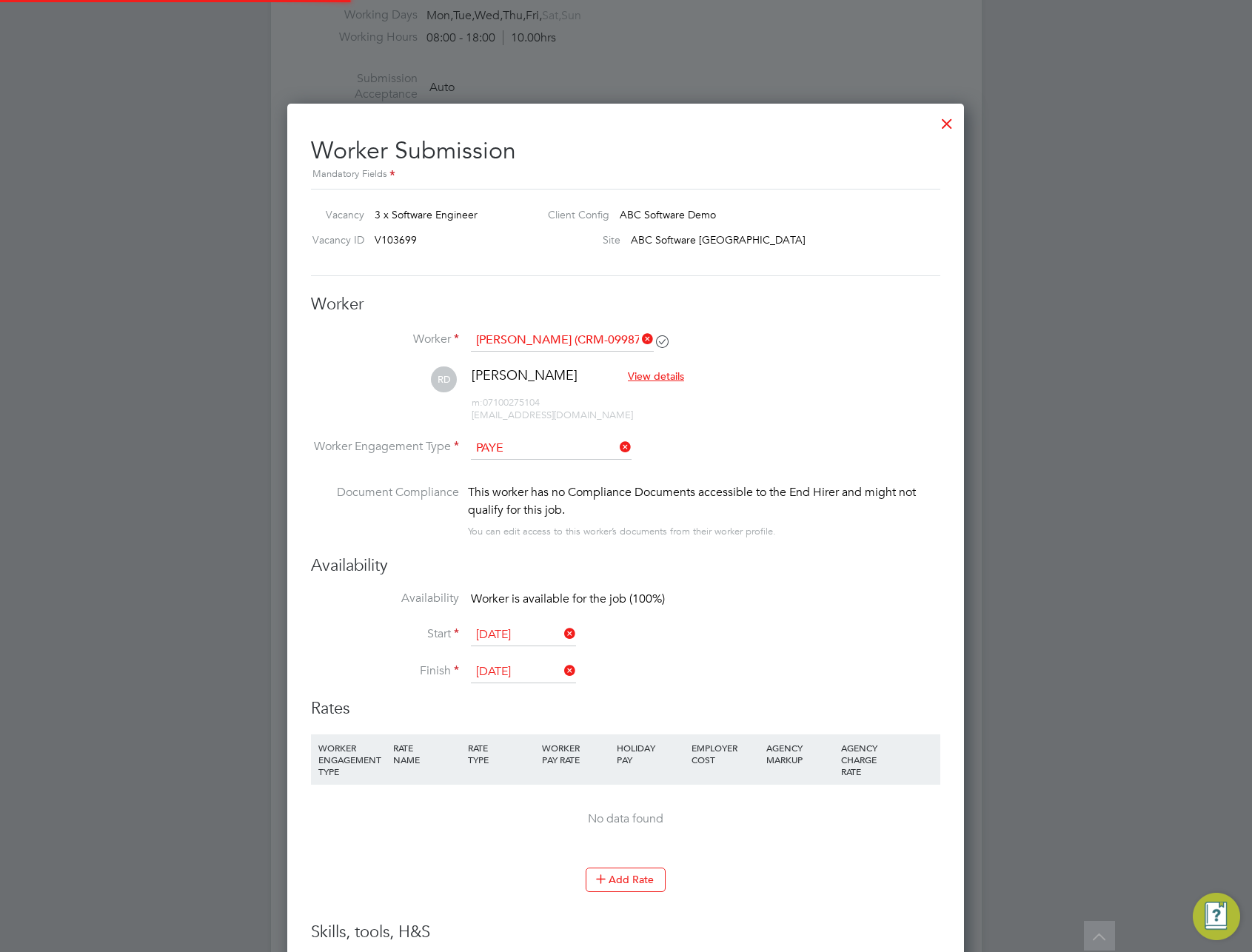
scroll to position [1294, 677]
click at [539, 438] on input "PAYE" at bounding box center [551, 449] width 161 height 22
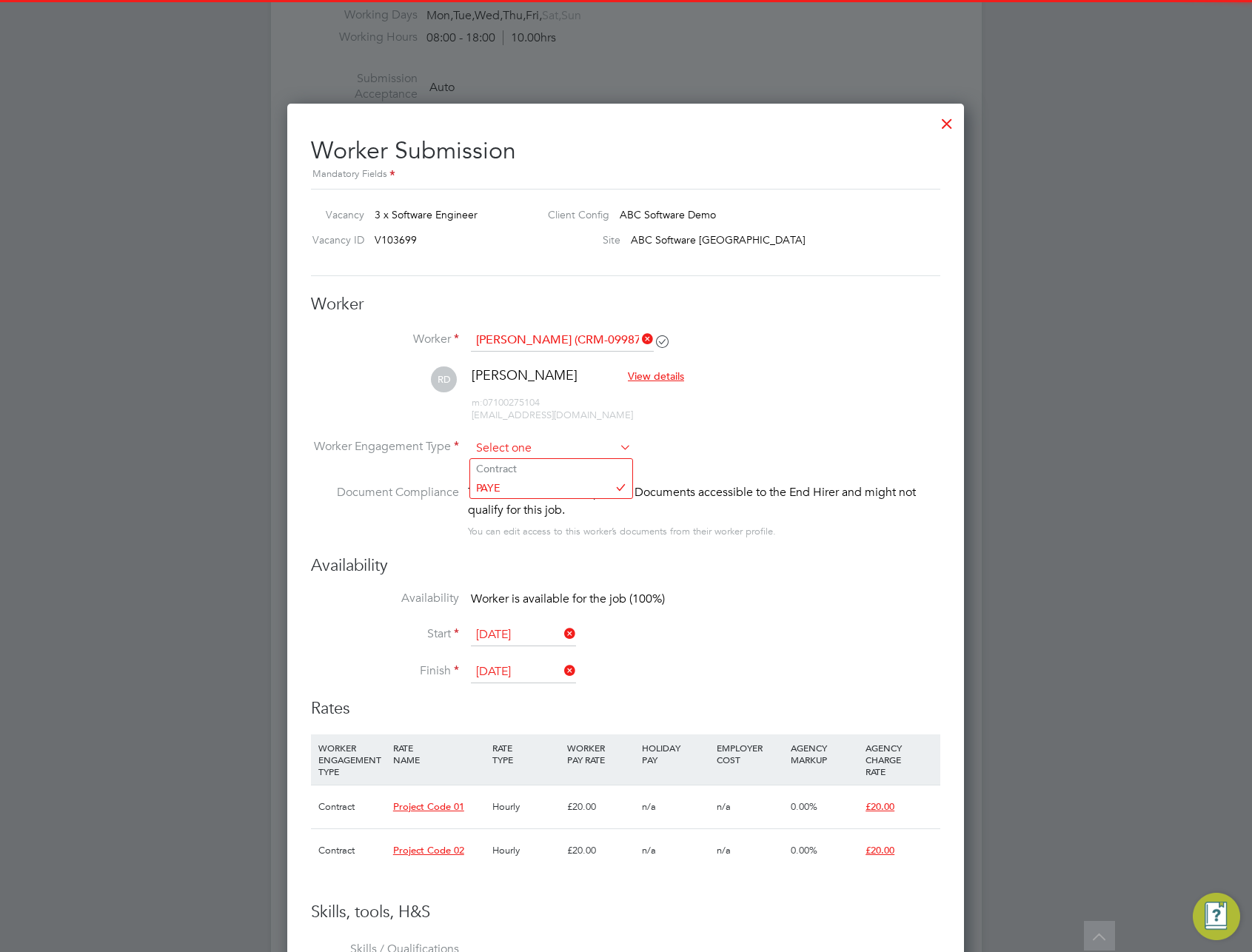
scroll to position [44, 101]
click at [538, 454] on input at bounding box center [551, 449] width 161 height 22
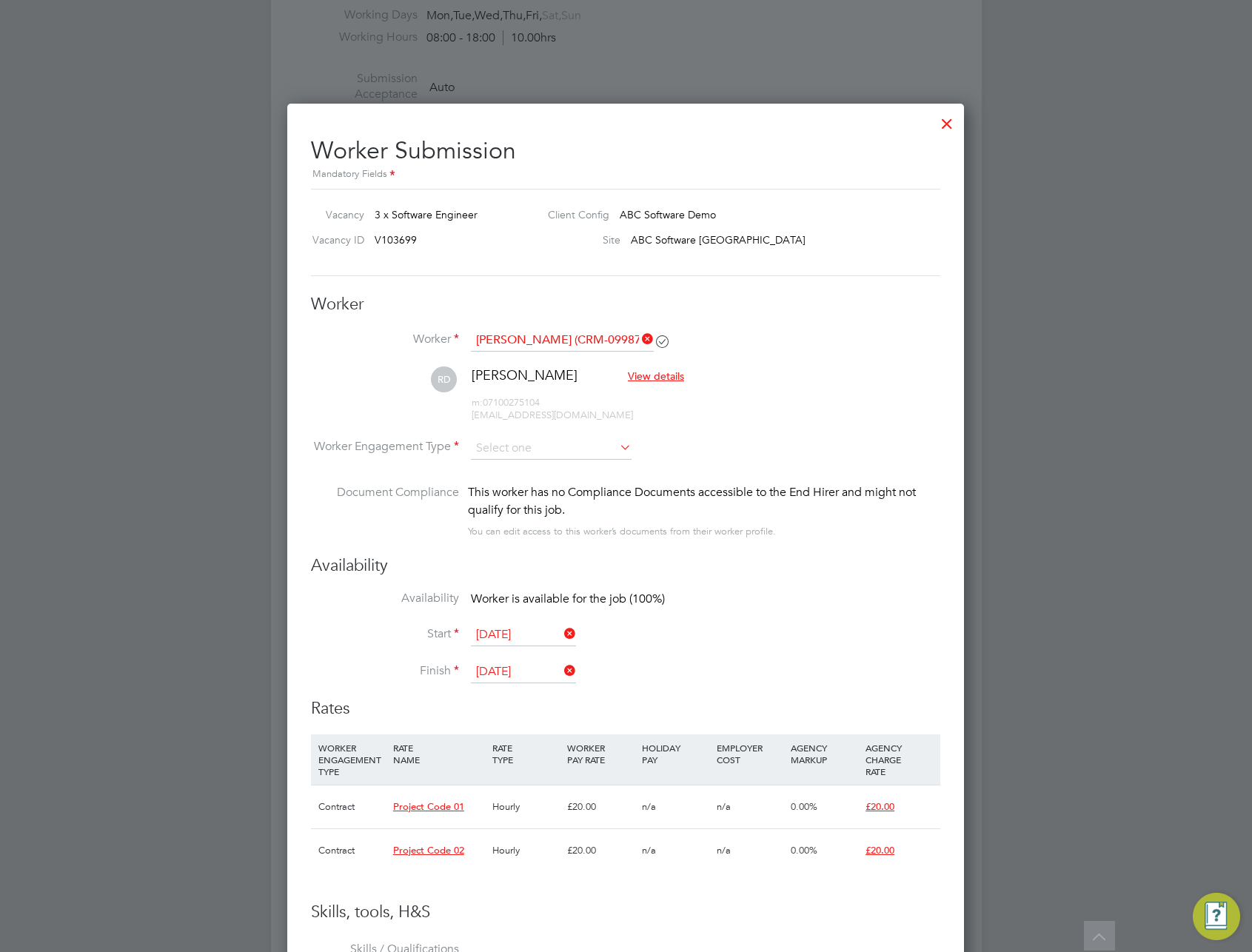
click at [530, 466] on li "Contract" at bounding box center [551, 468] width 162 height 19
type input "Contract"
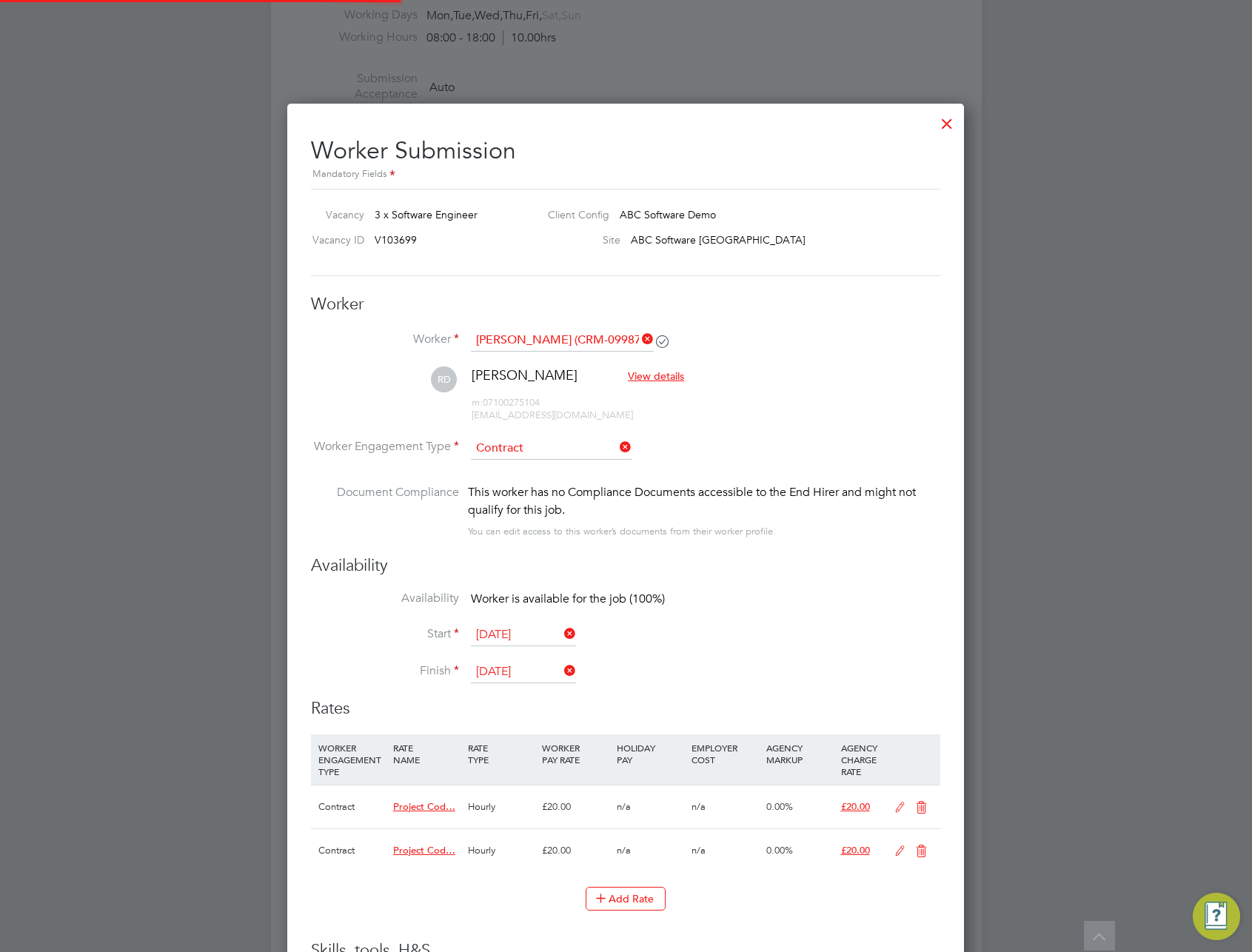
scroll to position [1313, 677]
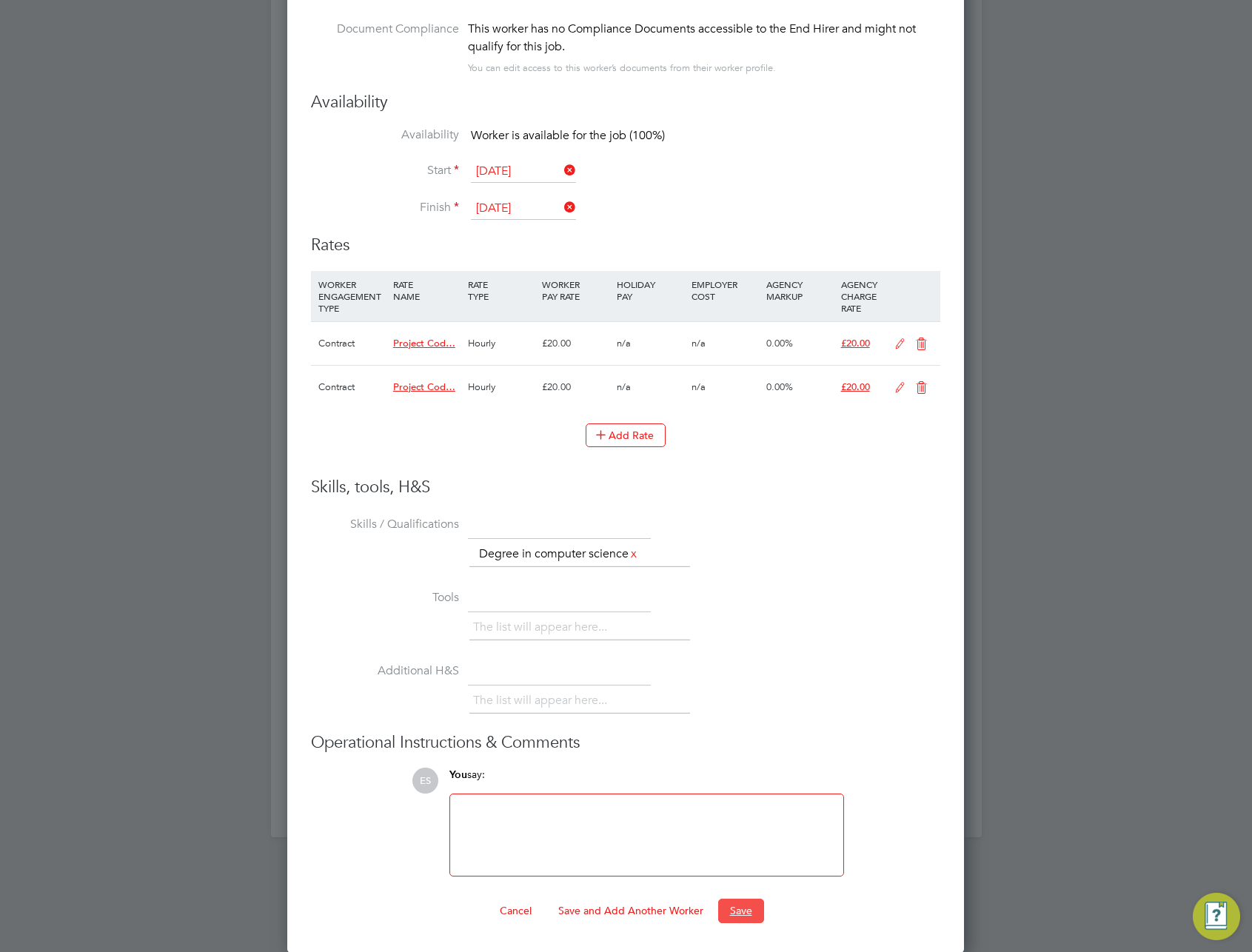
click at [747, 913] on button "Save" at bounding box center [741, 911] width 46 height 24
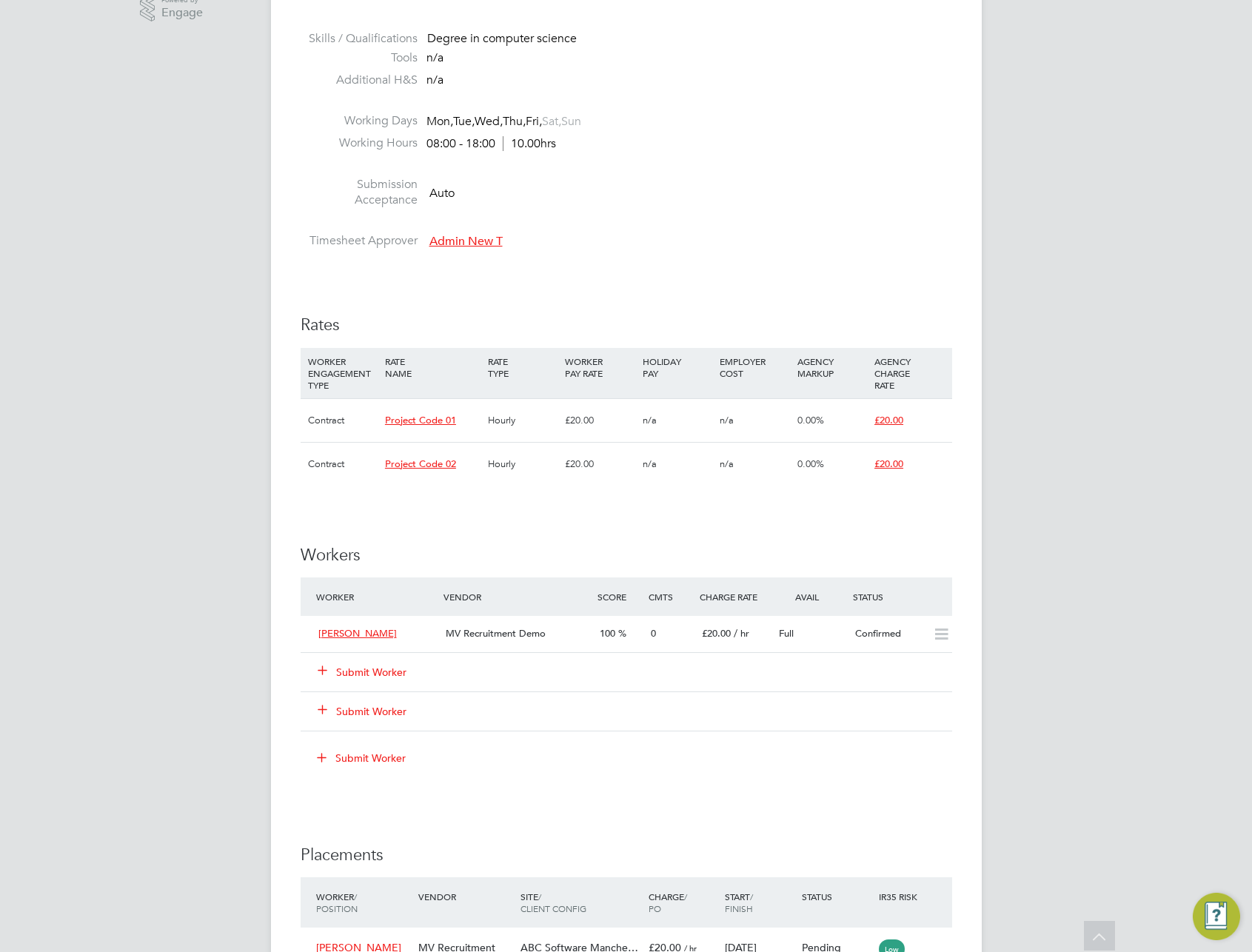
click at [374, 678] on button "Submit Worker" at bounding box center [363, 672] width 89 height 15
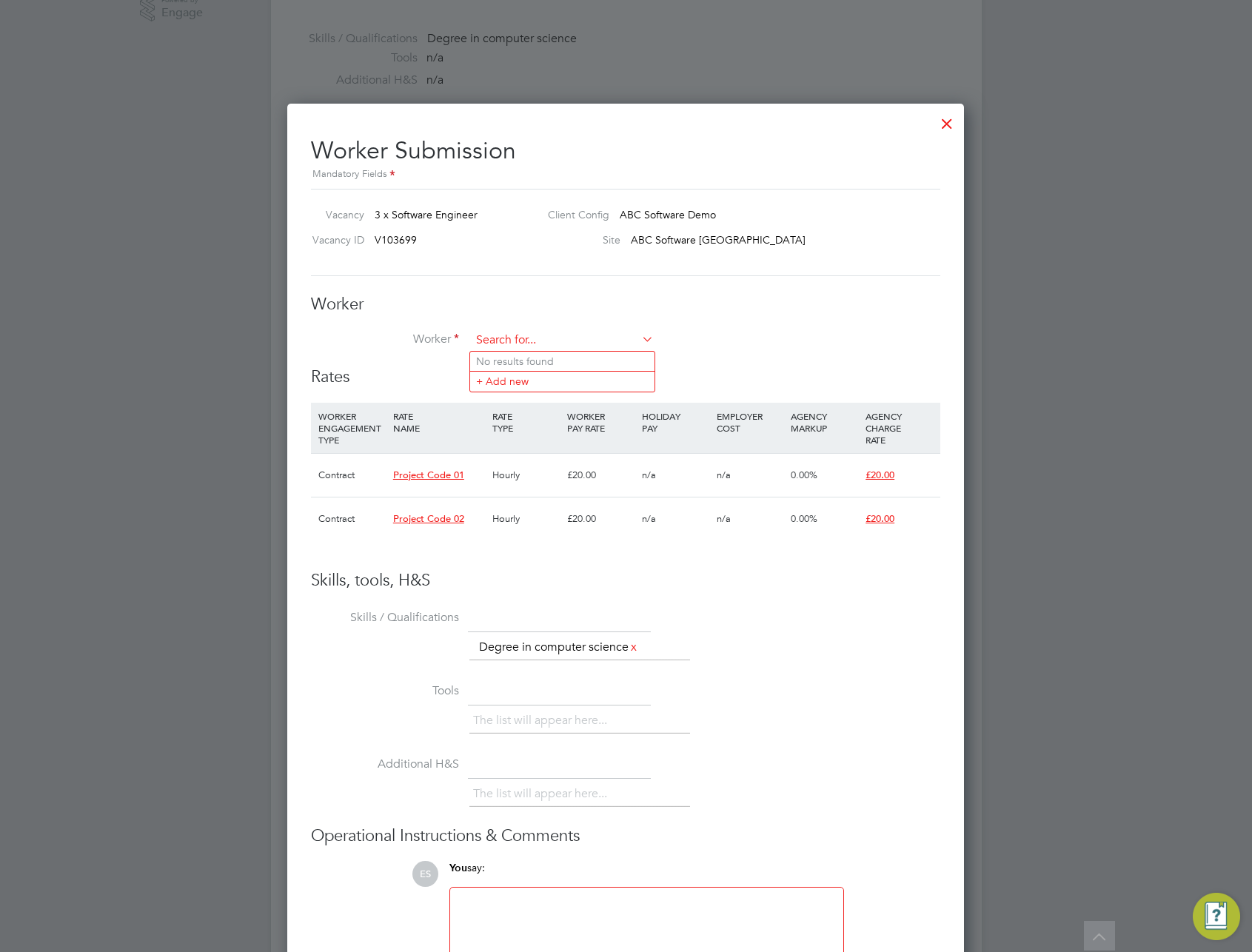
click at [544, 342] on input at bounding box center [562, 341] width 183 height 22
click at [546, 361] on li "R obert D (CRM09)" at bounding box center [562, 362] width 184 height 20
type input "Robert D (CRM09)"
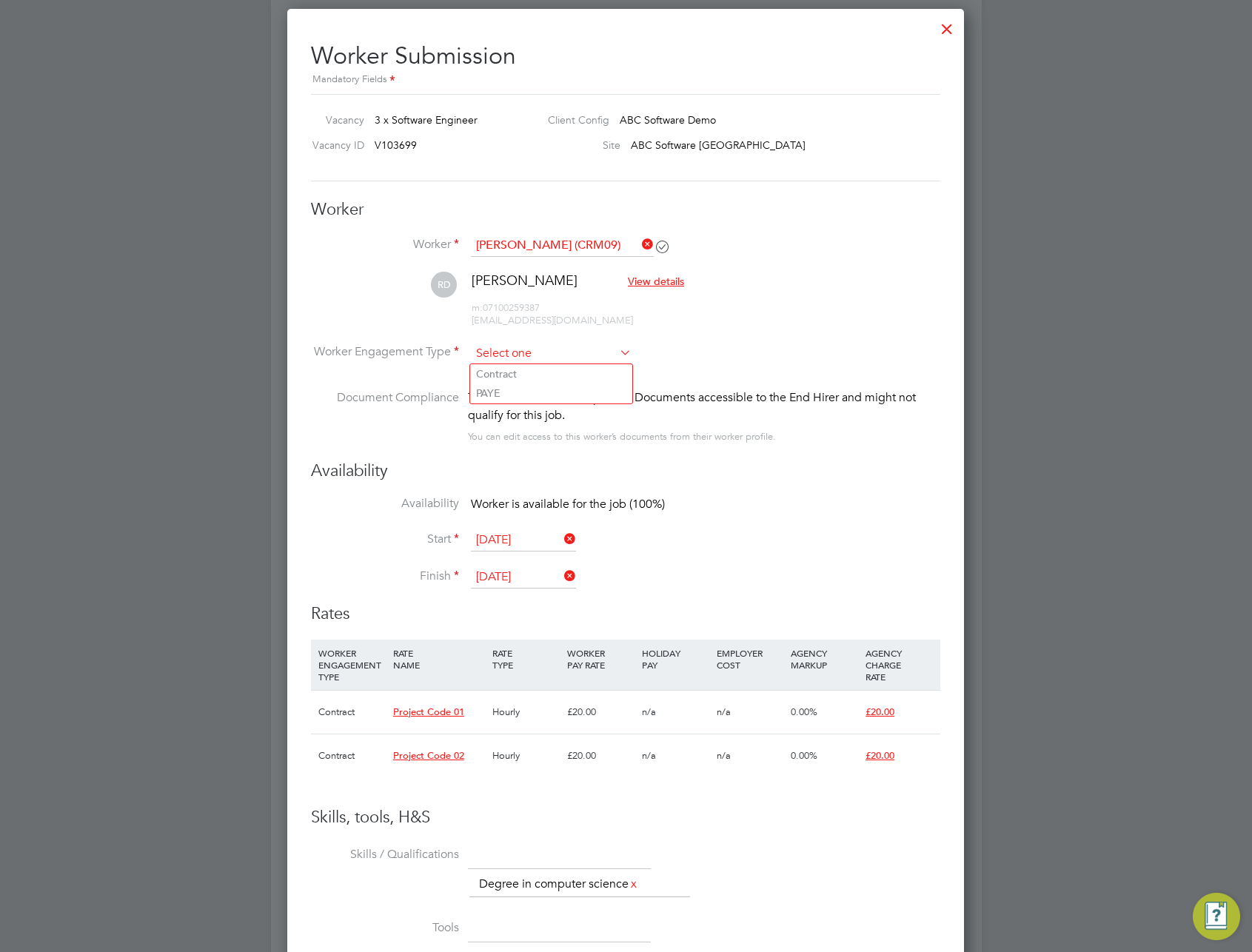
click at [538, 358] on input at bounding box center [551, 353] width 161 height 22
click at [533, 371] on li "Contract" at bounding box center [551, 374] width 162 height 19
type input "Contract"
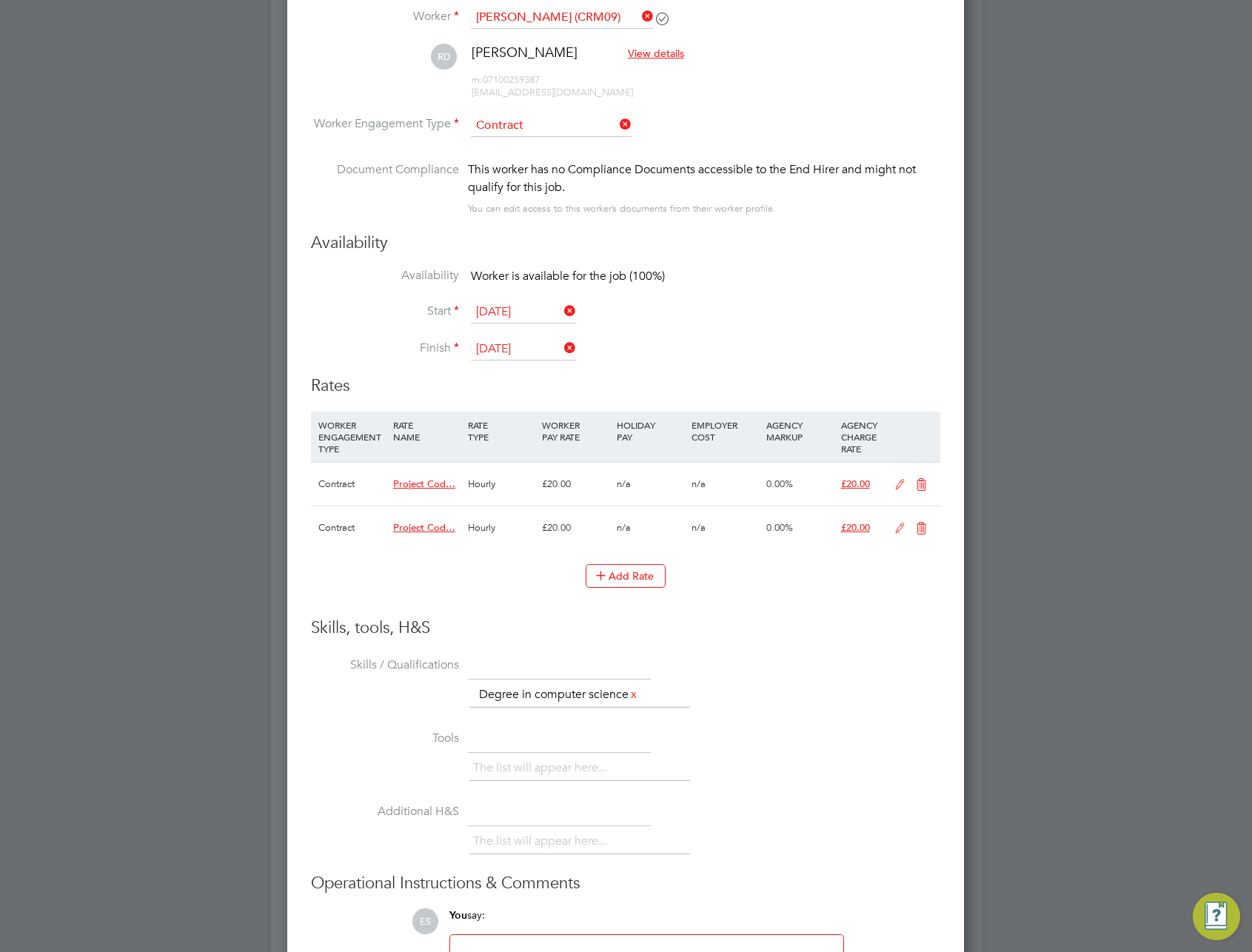
click at [561, 121] on input "Contract" at bounding box center [551, 126] width 161 height 22
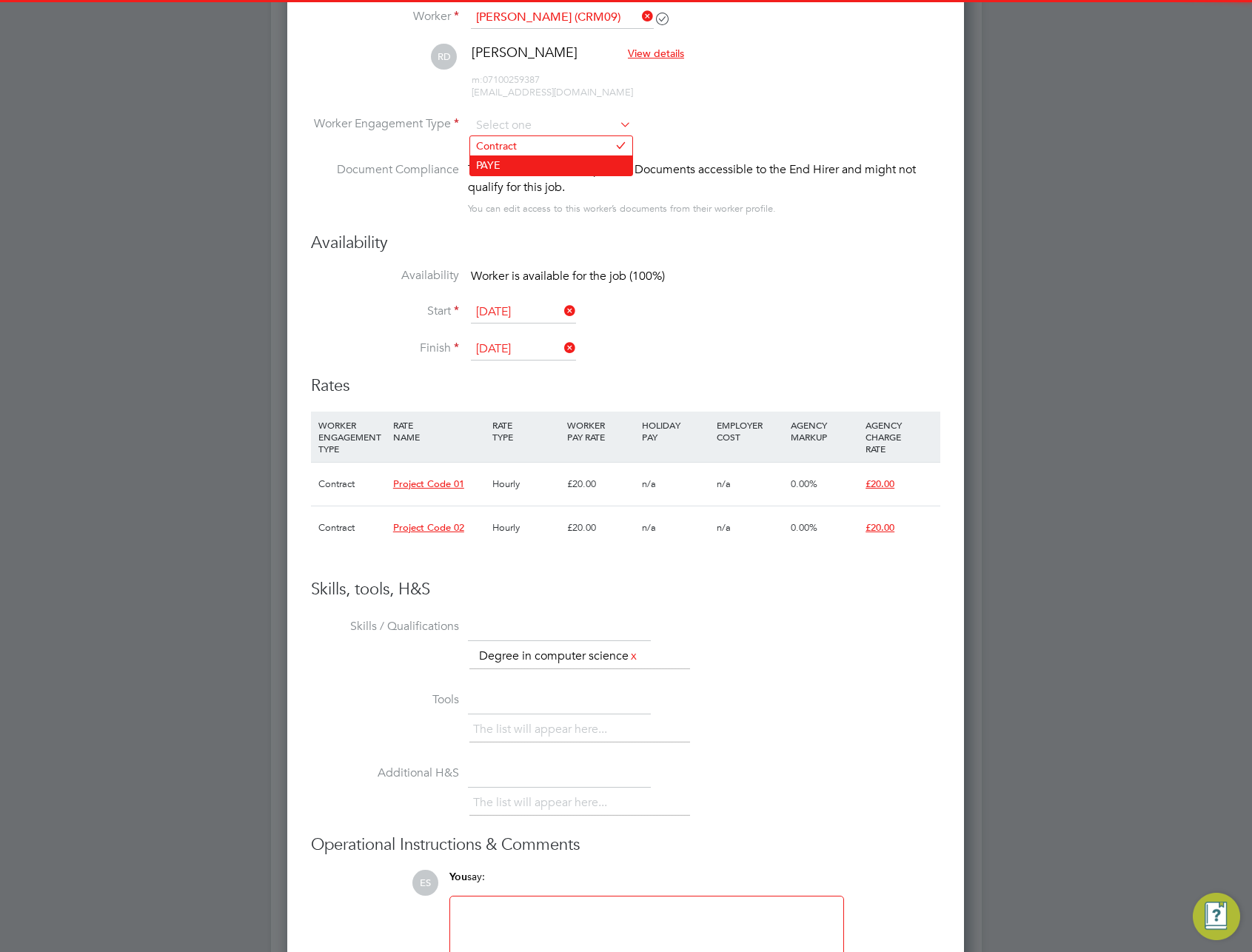
click at [532, 171] on li "PAYE" at bounding box center [551, 164] width 162 height 19
type input "PAYE"
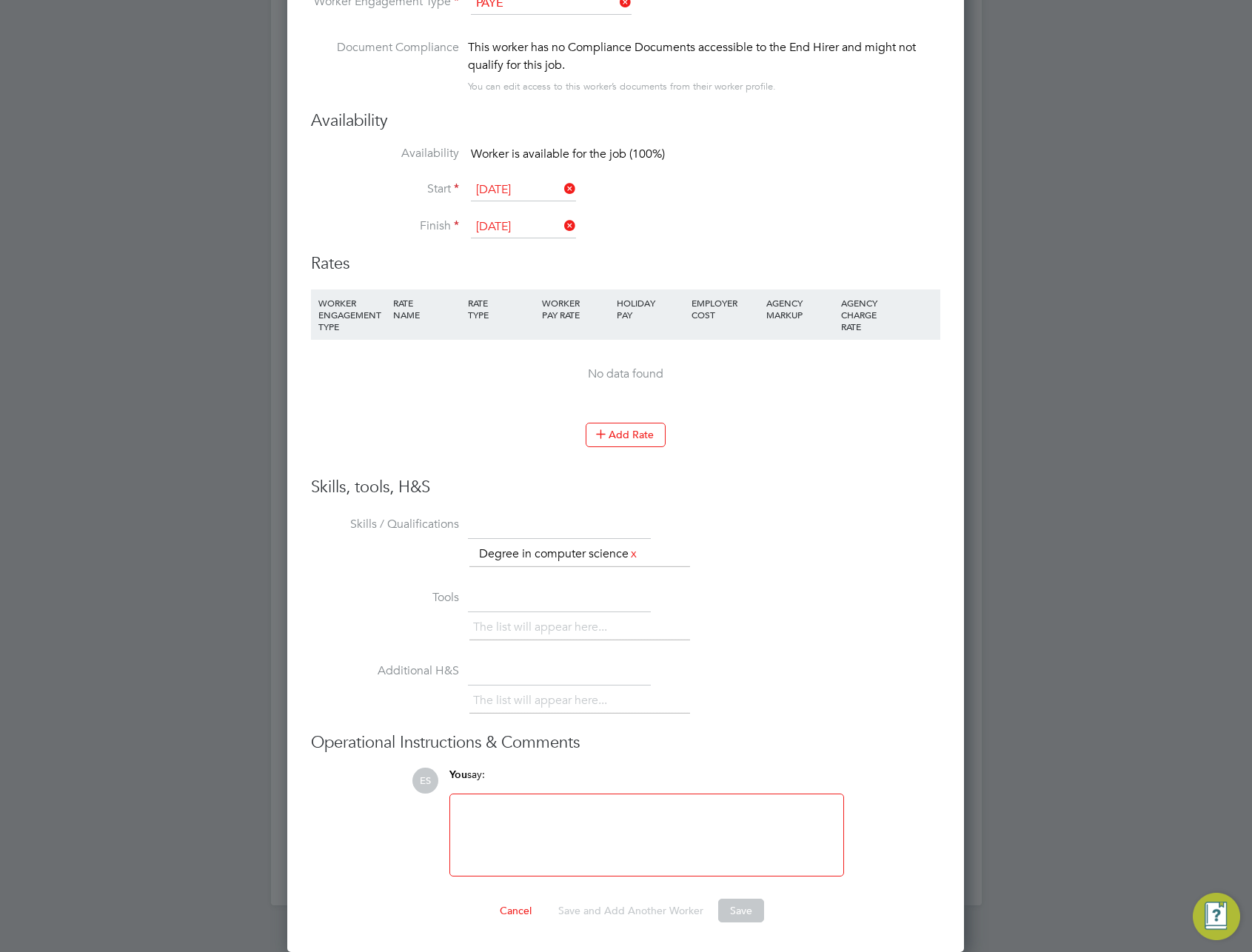
click at [642, 417] on li "WORKER ENGAGEMENT TYPE RATE NAME RATE TYPE WORKER PAY RATE HOLIDAY PAY EMPLOYER…" at bounding box center [626, 356] width 630 height 134
click at [637, 431] on button "Add Rate" at bounding box center [625, 435] width 80 height 24
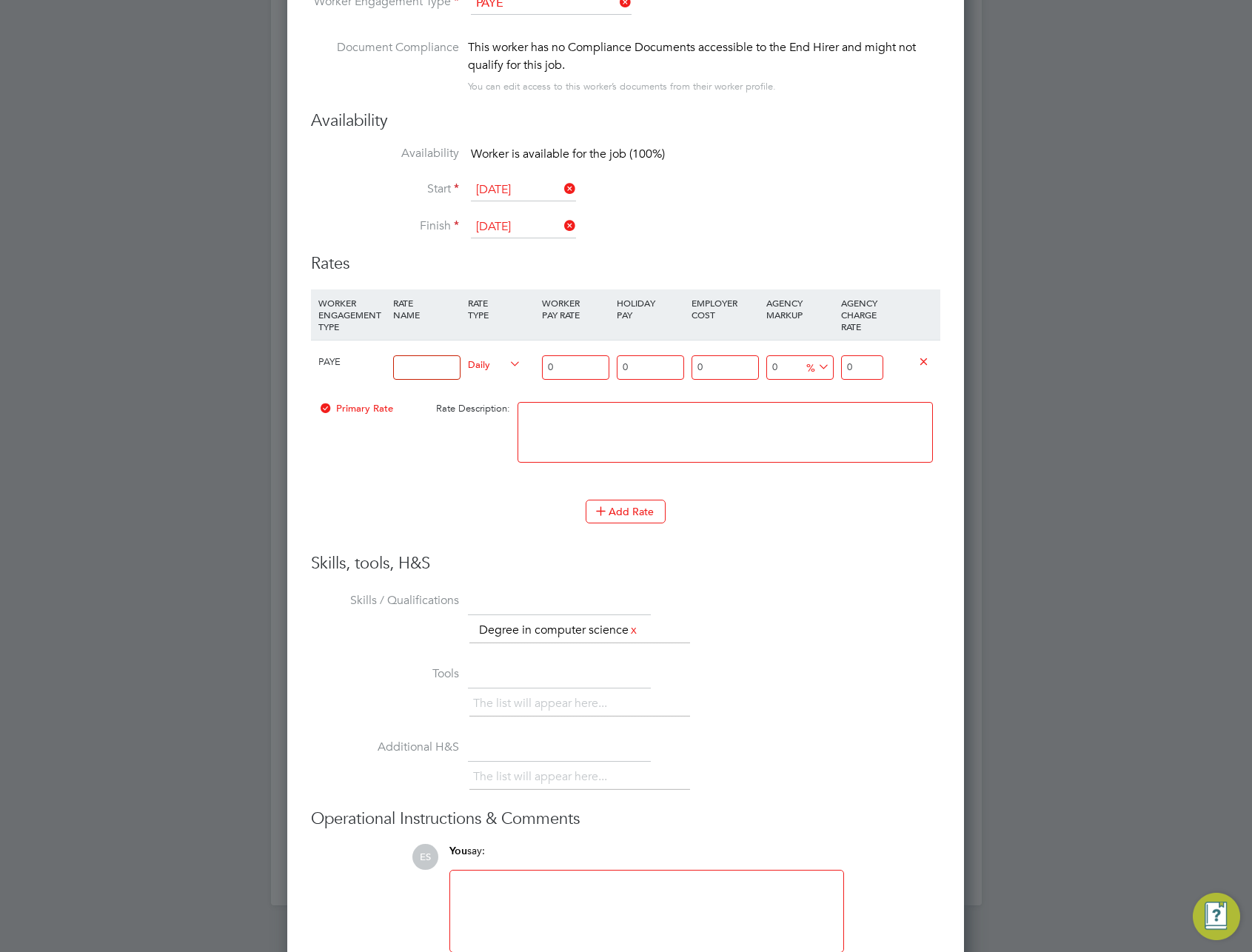
click at [416, 367] on input at bounding box center [426, 367] width 67 height 25
type input "Add PAYE"
click at [476, 365] on span "Daily" at bounding box center [495, 364] width 53 height 17
click at [571, 366] on input "0" at bounding box center [575, 367] width 67 height 25
type input "02"
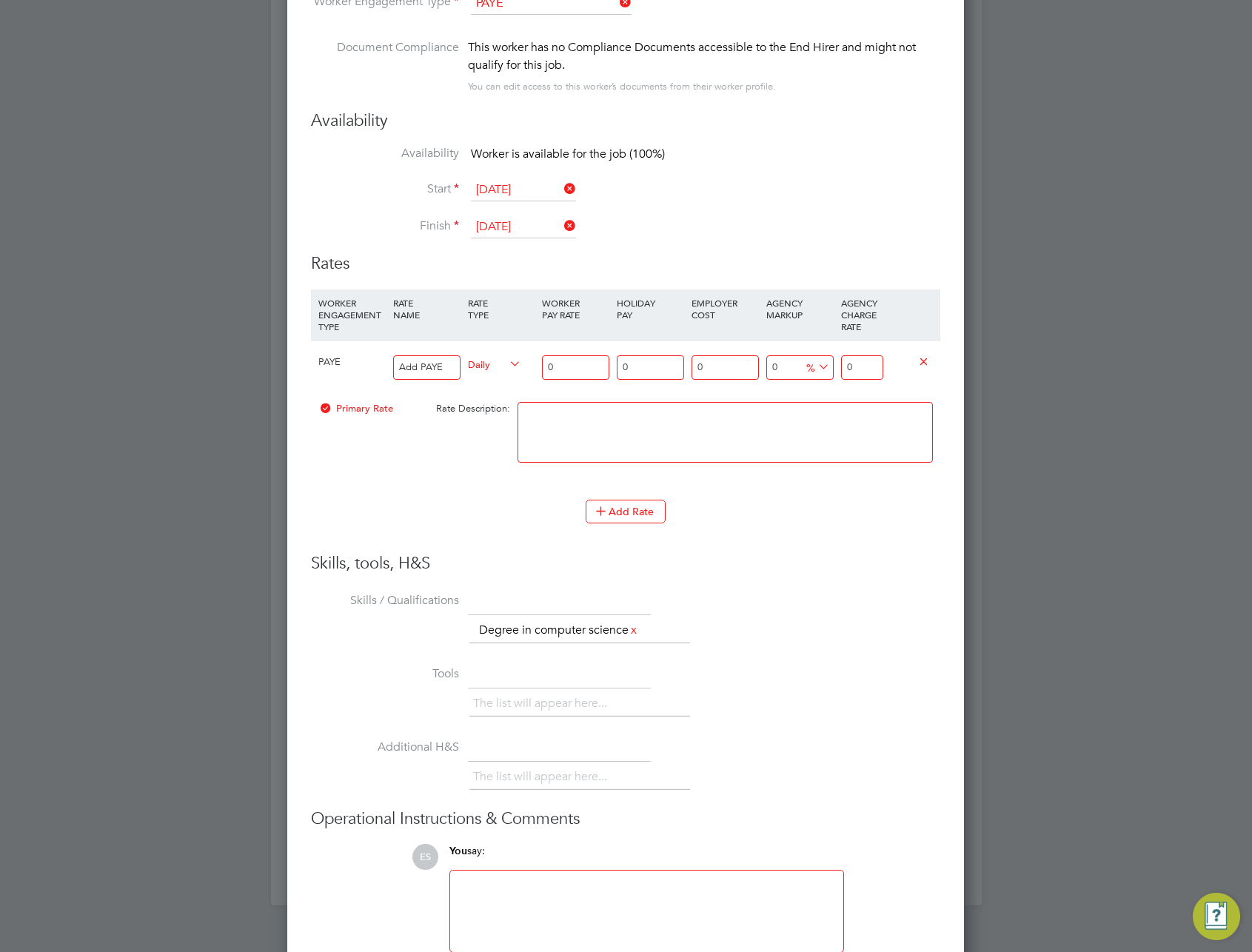
type input "2"
type input "020"
type input "20"
type input "0200"
type input "200"
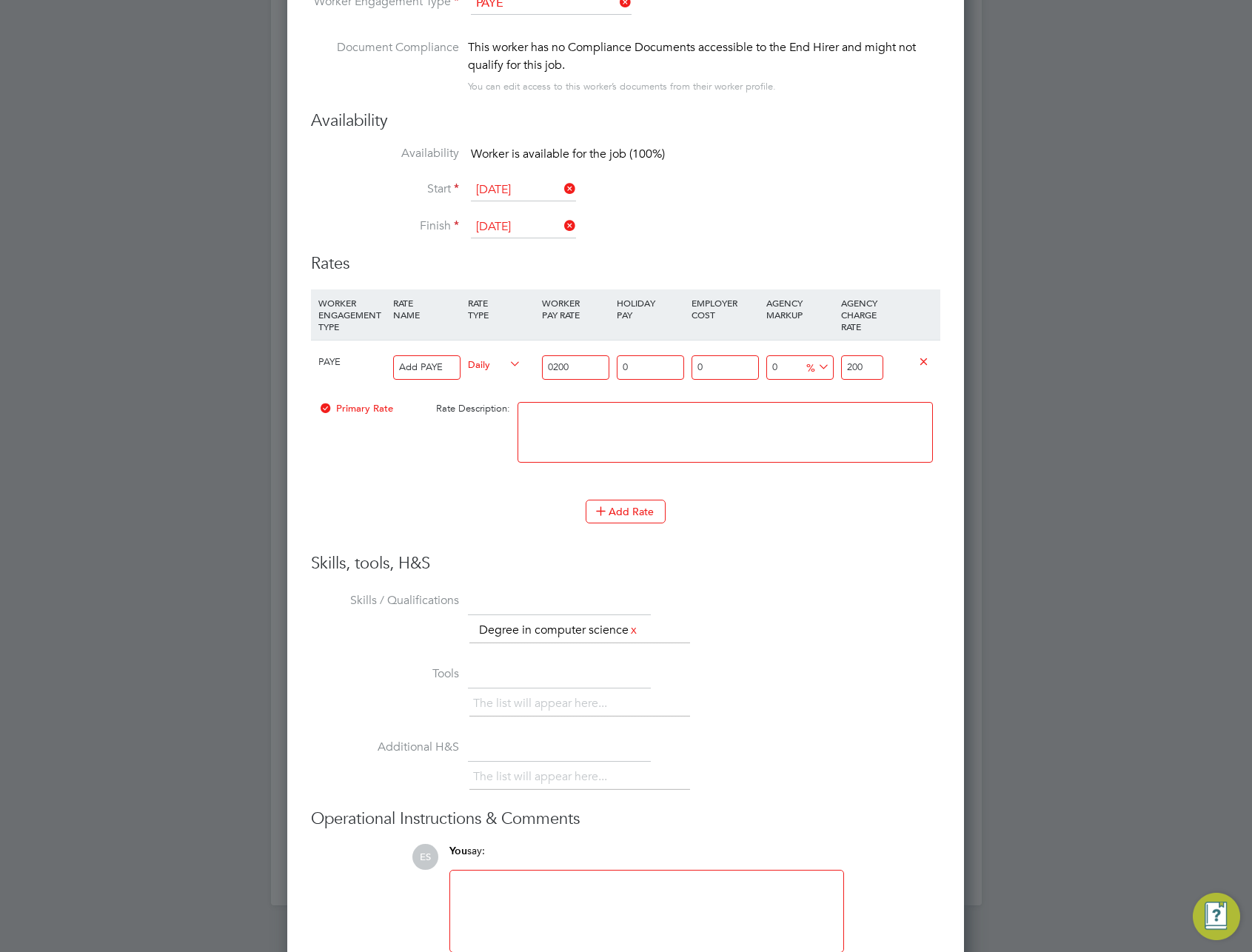
type input "0200"
click at [691, 427] on textarea at bounding box center [725, 432] width 416 height 61
click at [883, 619] on div "The list will appear here... Degree in computer science x" at bounding box center [704, 633] width 471 height 29
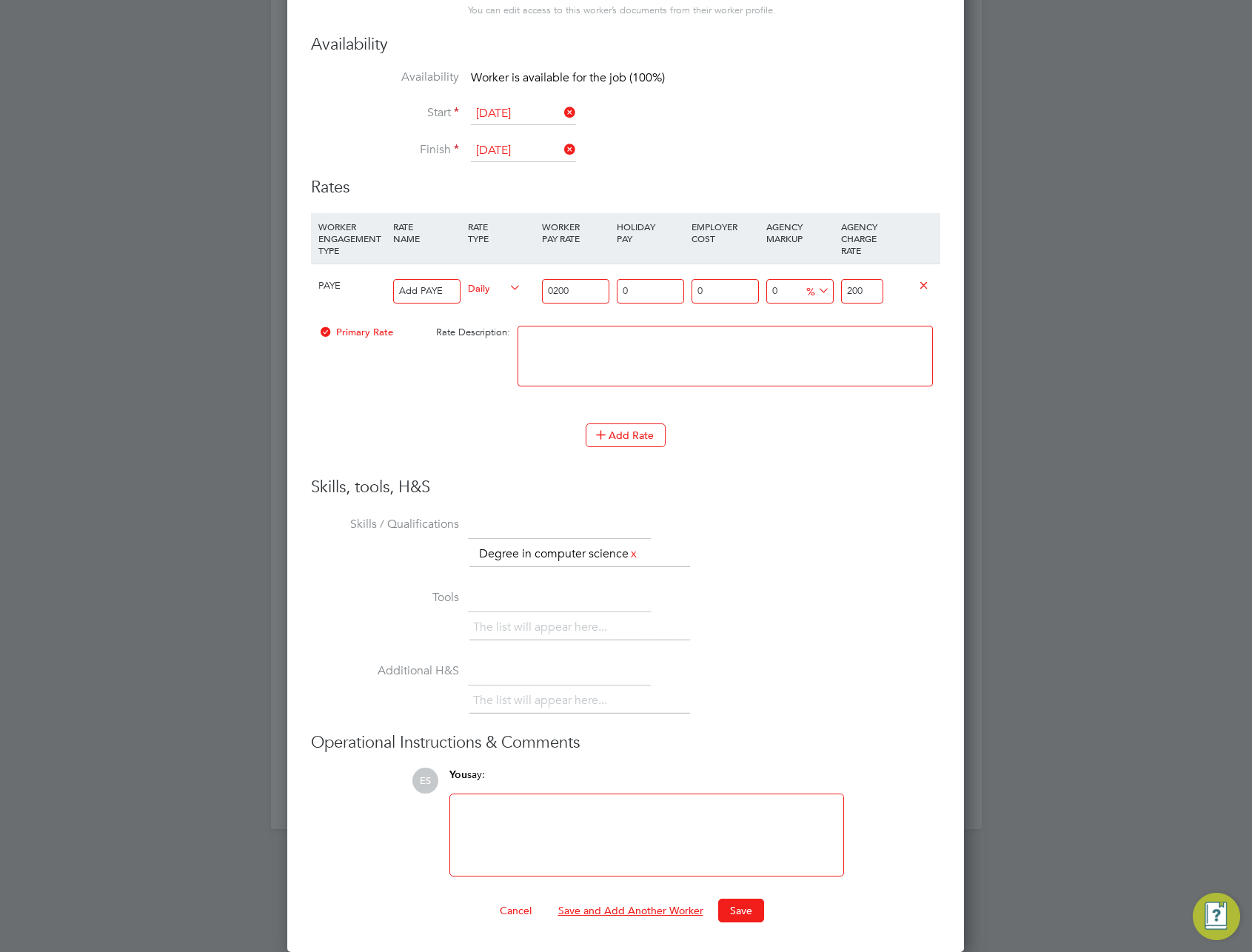
click at [619, 912] on button "Save and Add Another Worker" at bounding box center [631, 911] width 169 height 24
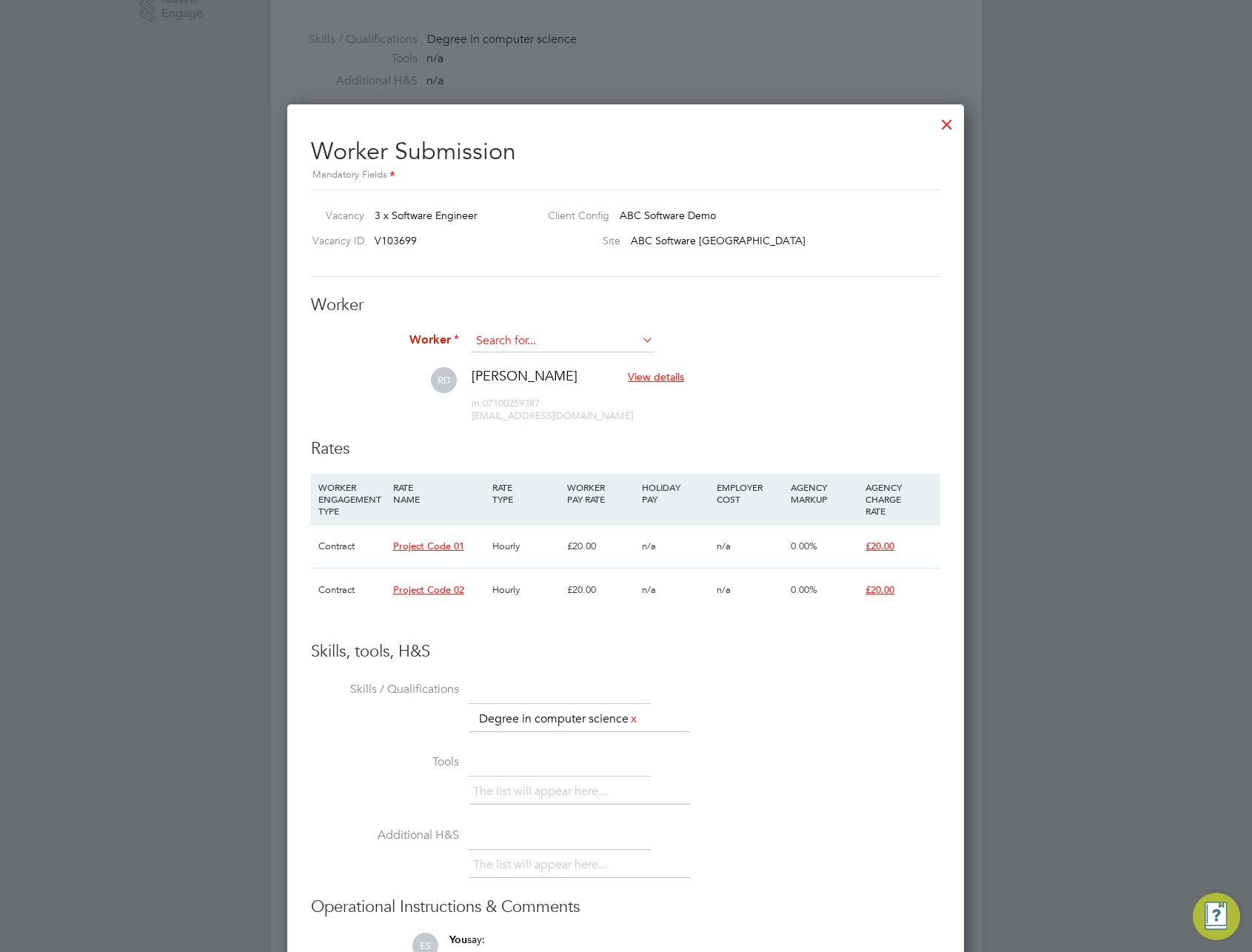
click at [600, 342] on input at bounding box center [562, 342] width 183 height 22
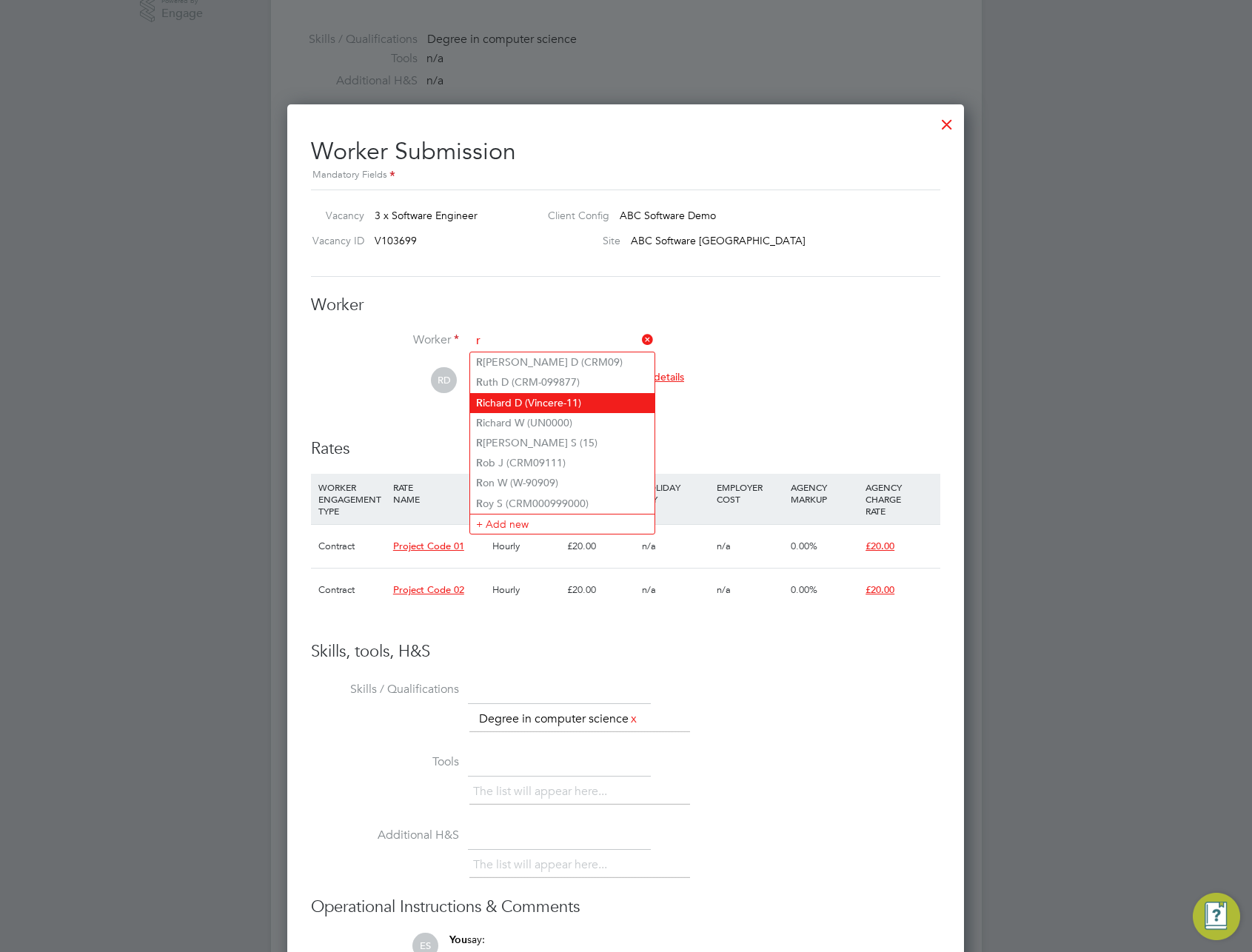
click at [587, 400] on li "R ichard D (Vincere-11)" at bounding box center [562, 403] width 184 height 20
type input "Richard D (Vincere-11)"
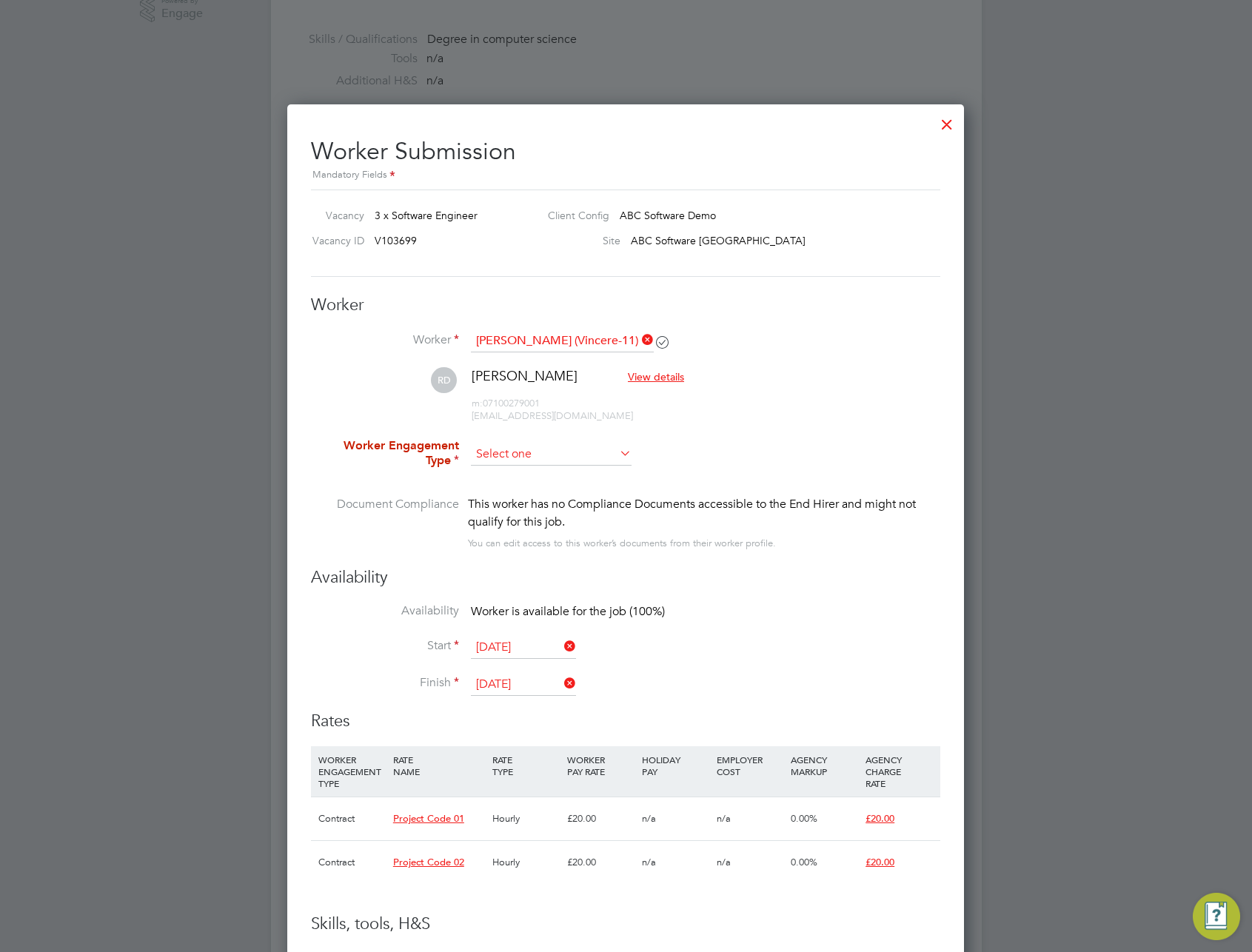
click at [581, 458] on input at bounding box center [551, 454] width 161 height 22
click at [540, 477] on li "Contract" at bounding box center [551, 475] width 162 height 19
type input "Contract"
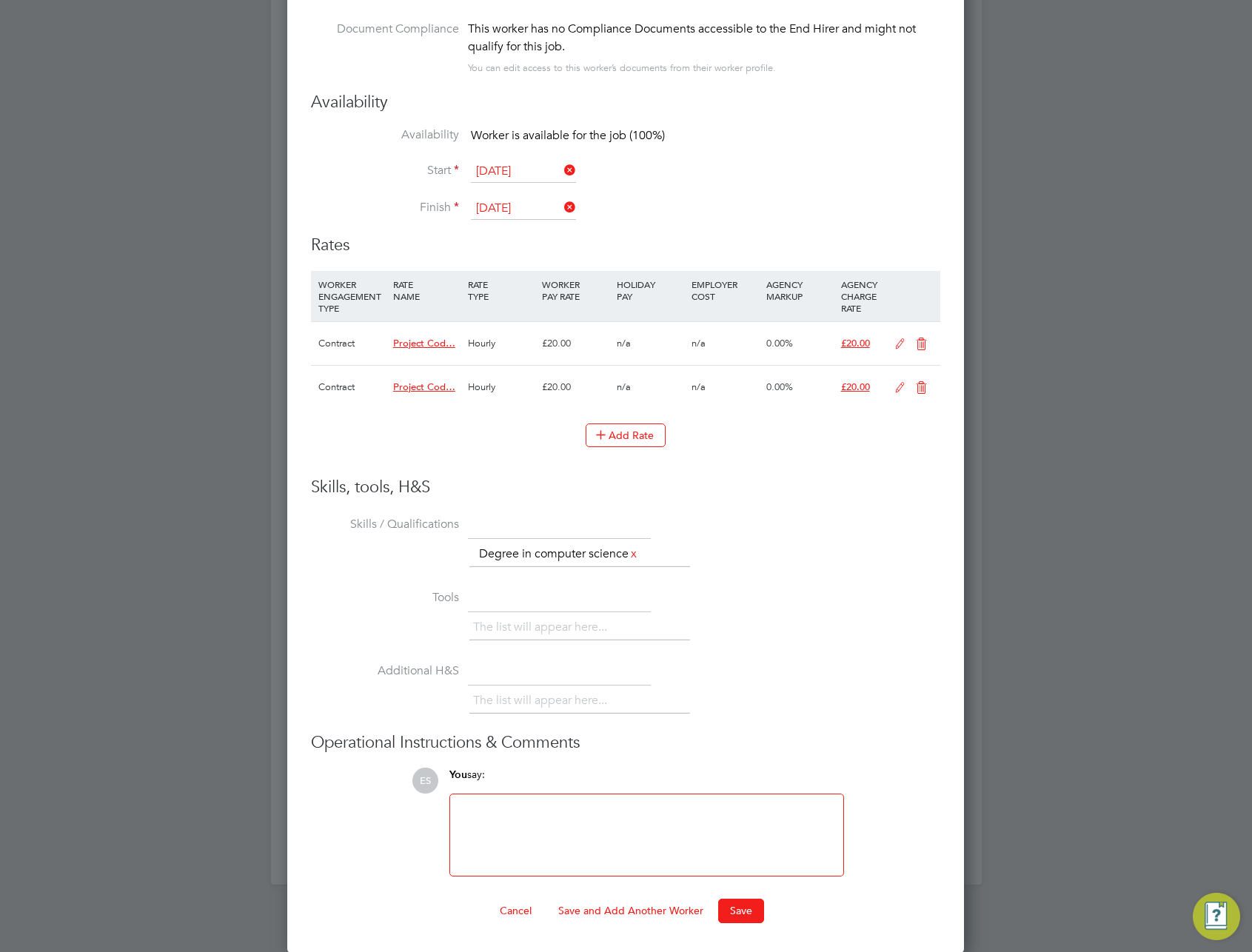
click at [634, 918] on button "Save and Add Another Worker" at bounding box center [631, 911] width 169 height 24
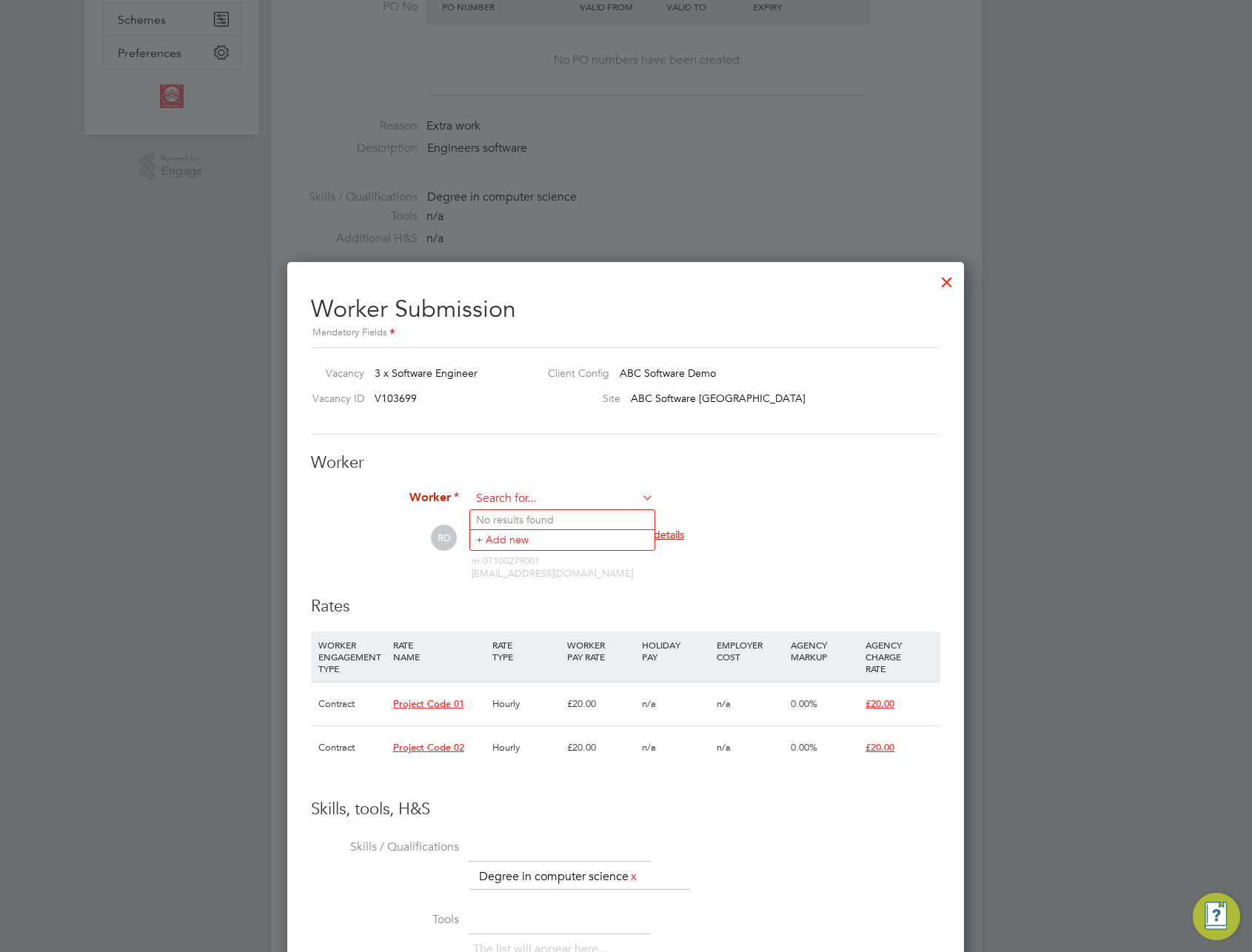
click at [572, 500] on input at bounding box center [562, 499] width 183 height 22
click at [525, 502] on input at bounding box center [562, 499] width 183 height 22
click at [553, 625] on li "R ob J (CRM09111)" at bounding box center [562, 622] width 184 height 20
type input "Rob J (CRM09111)"
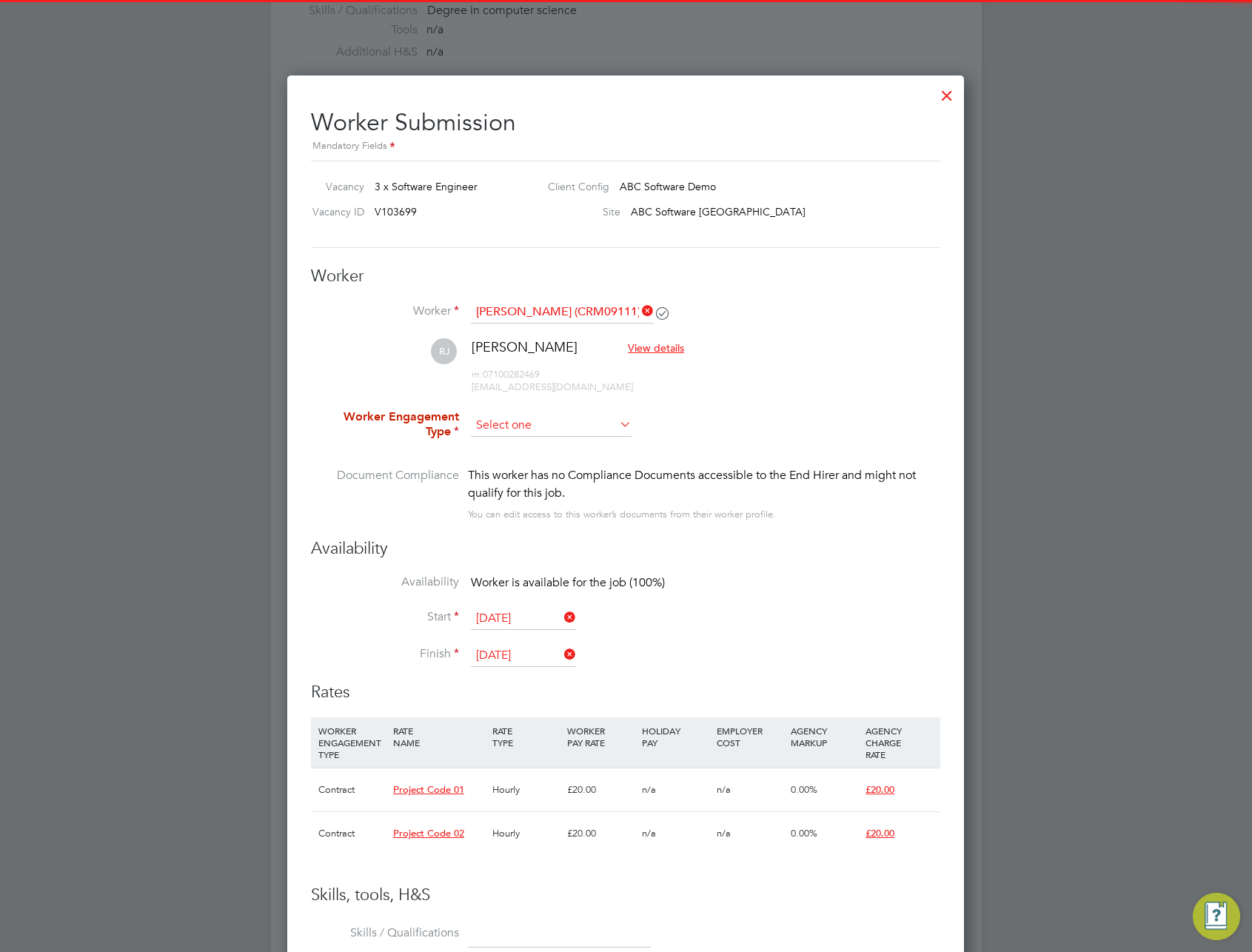
click at [554, 427] on input at bounding box center [551, 426] width 161 height 22
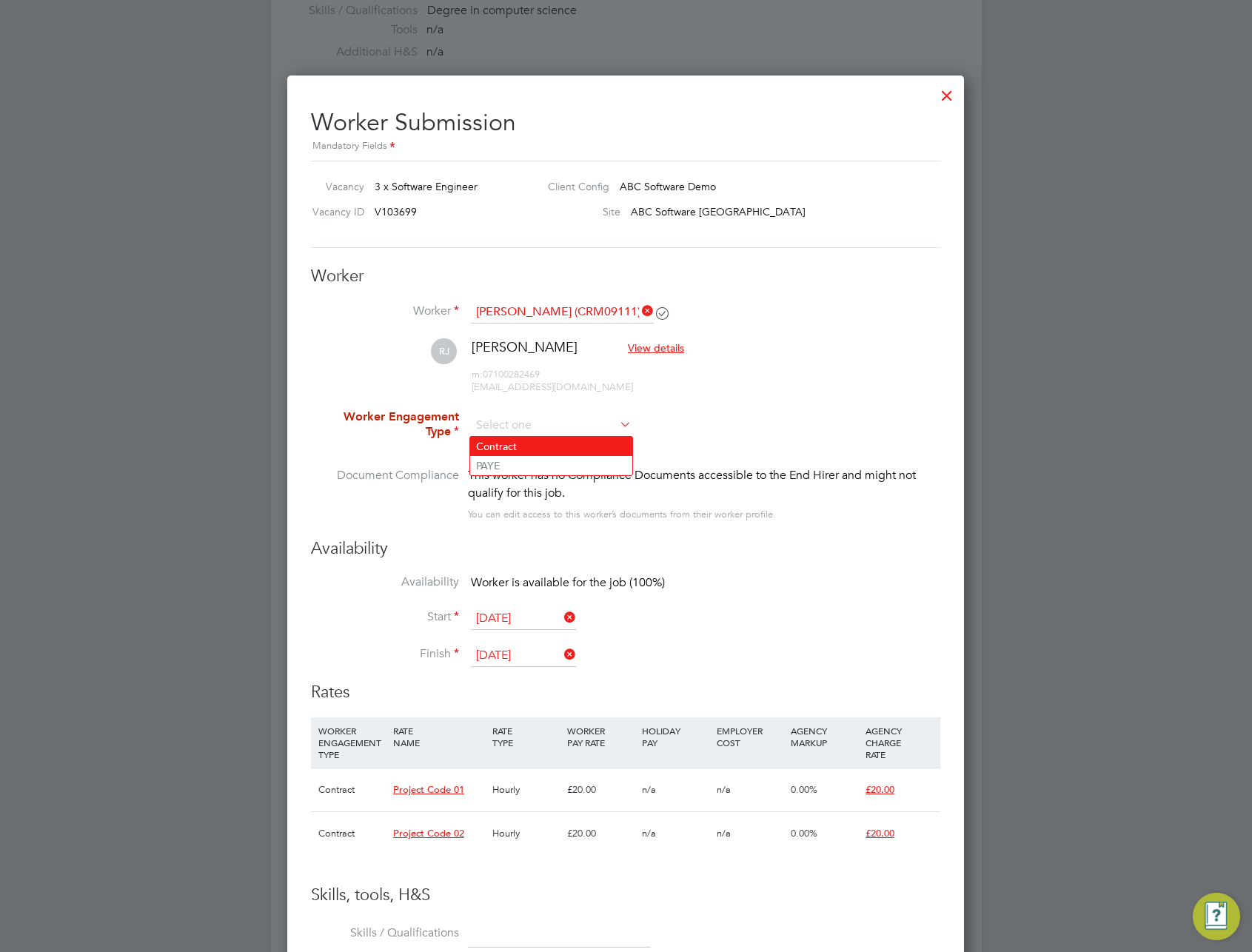
click at [541, 446] on li "Contract" at bounding box center [551, 446] width 162 height 19
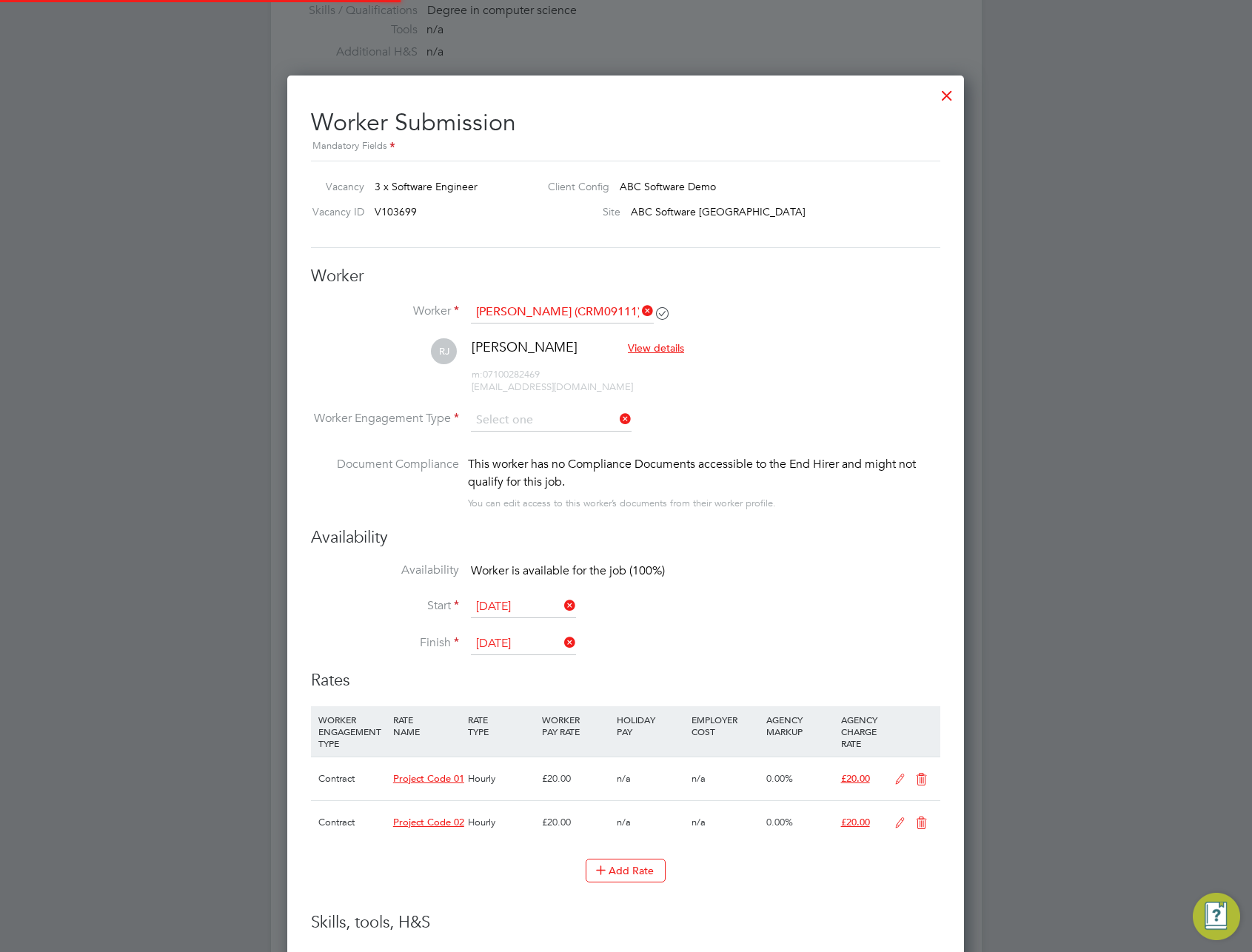
type input "Contract"
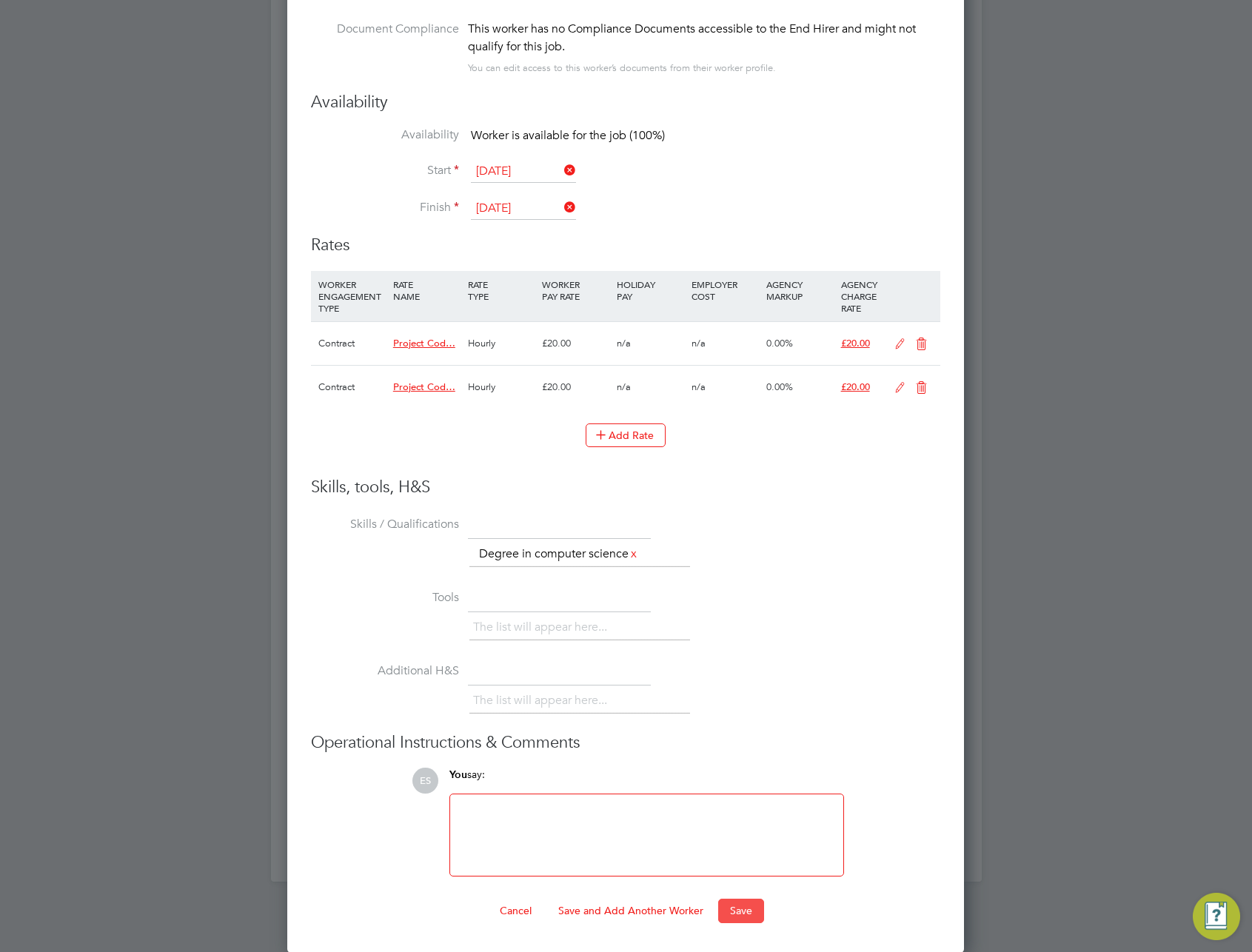
click at [741, 912] on button "Save" at bounding box center [741, 911] width 46 height 24
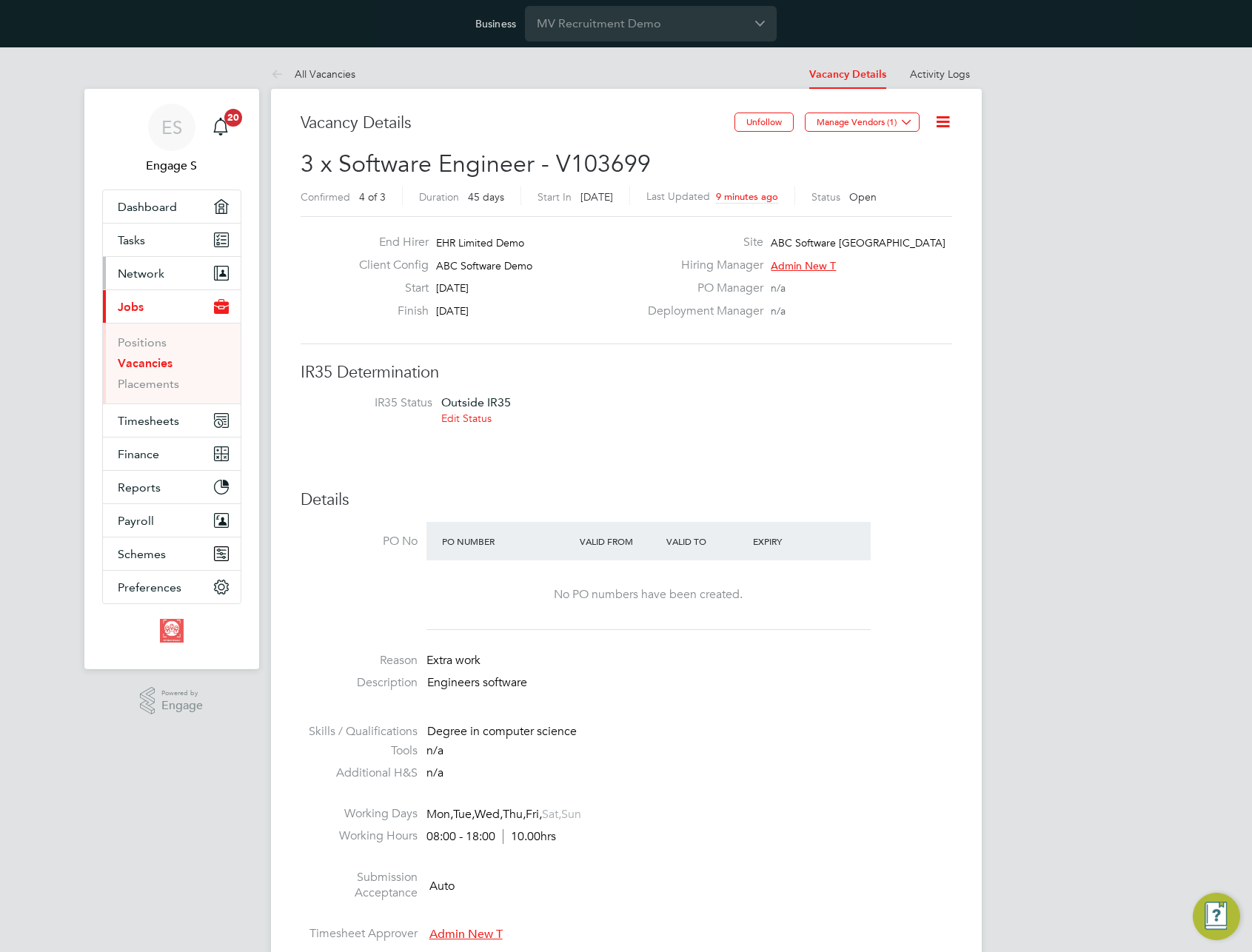
click at [155, 273] on span "Network" at bounding box center [140, 273] width 47 height 14
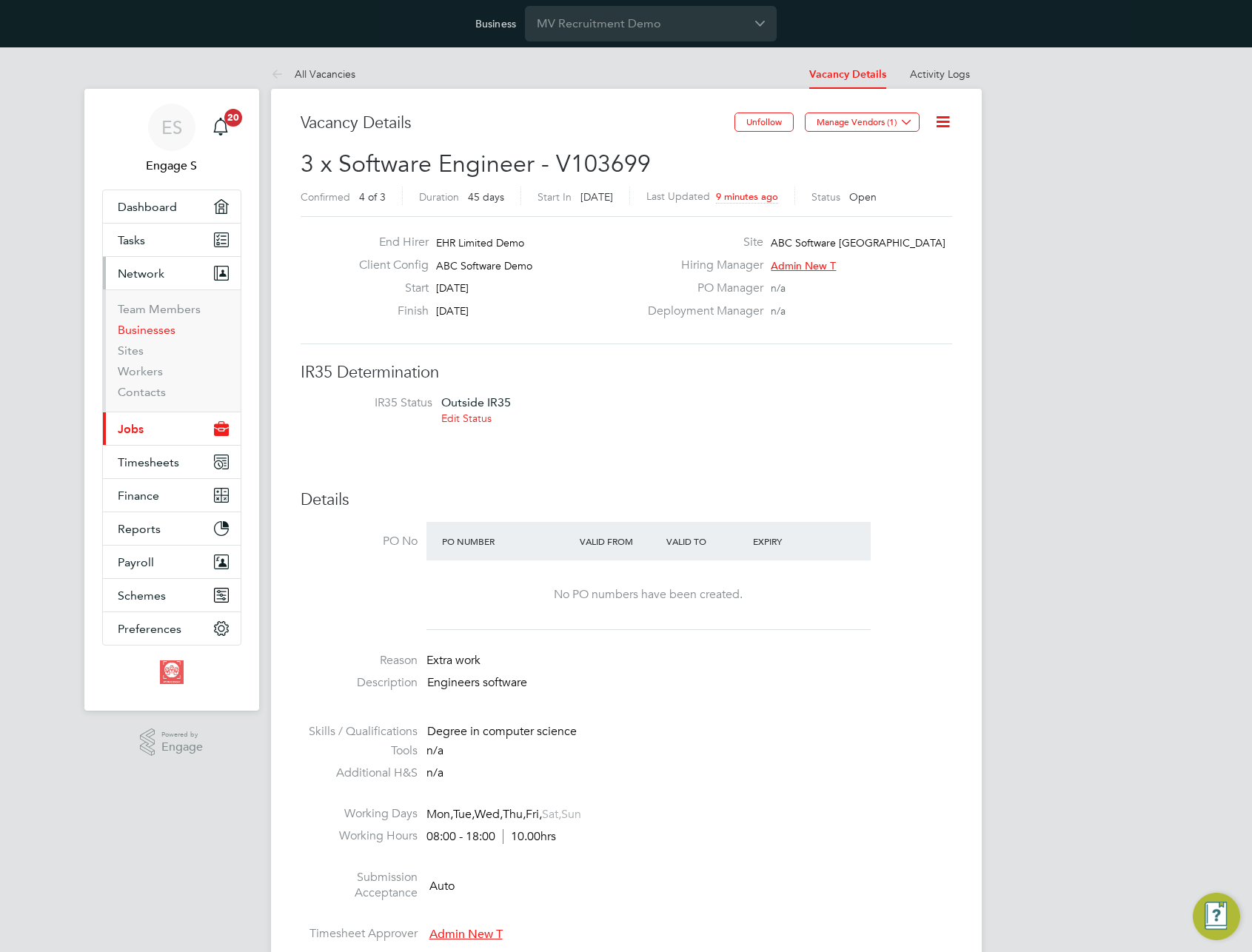
click at [146, 332] on link "Businesses" at bounding box center [146, 330] width 58 height 14
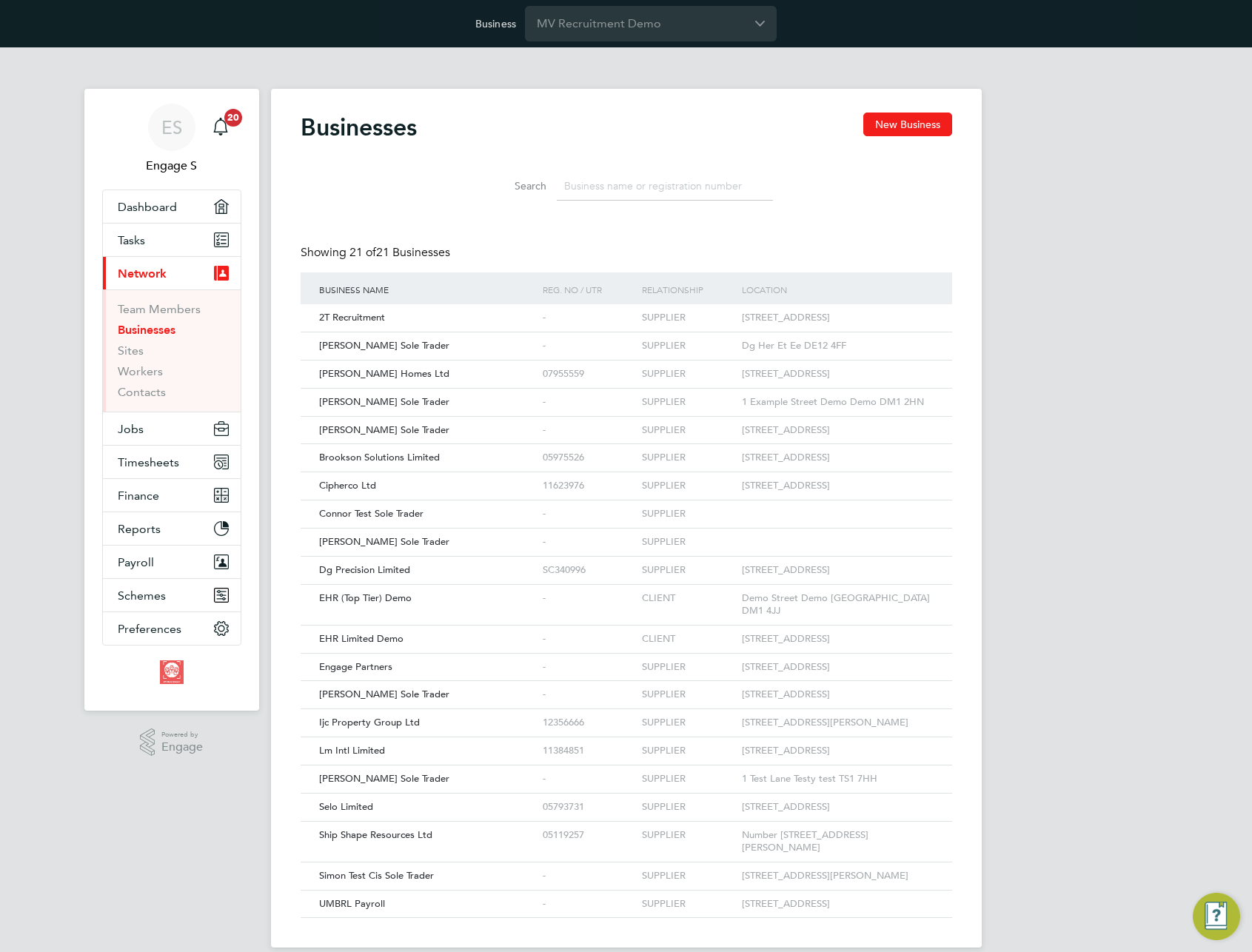
scroll to position [28, 225]
click at [629, 183] on input at bounding box center [665, 185] width 217 height 28
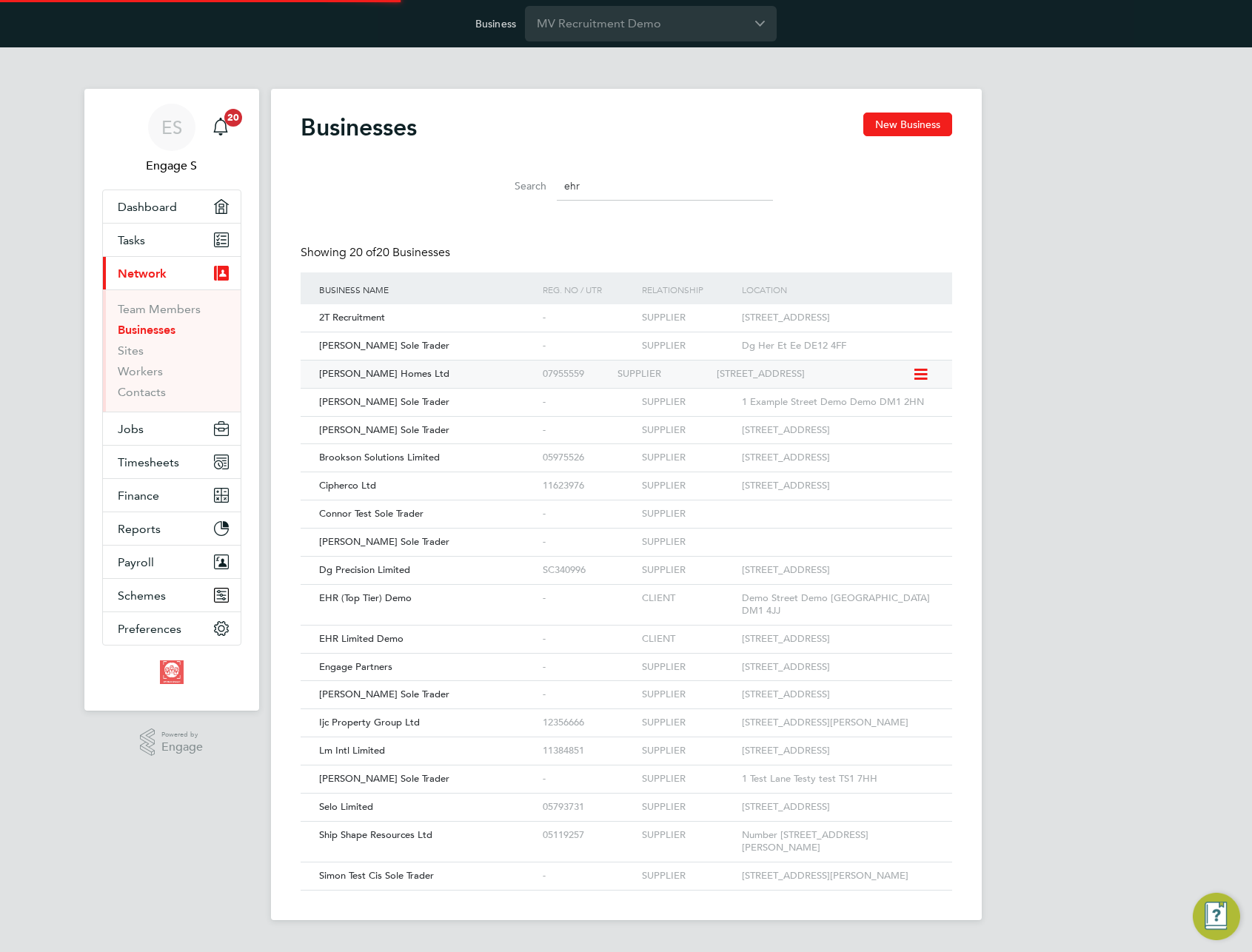
type input "ehr"
click at [563, 364] on div "07955559" at bounding box center [576, 375] width 74 height 28
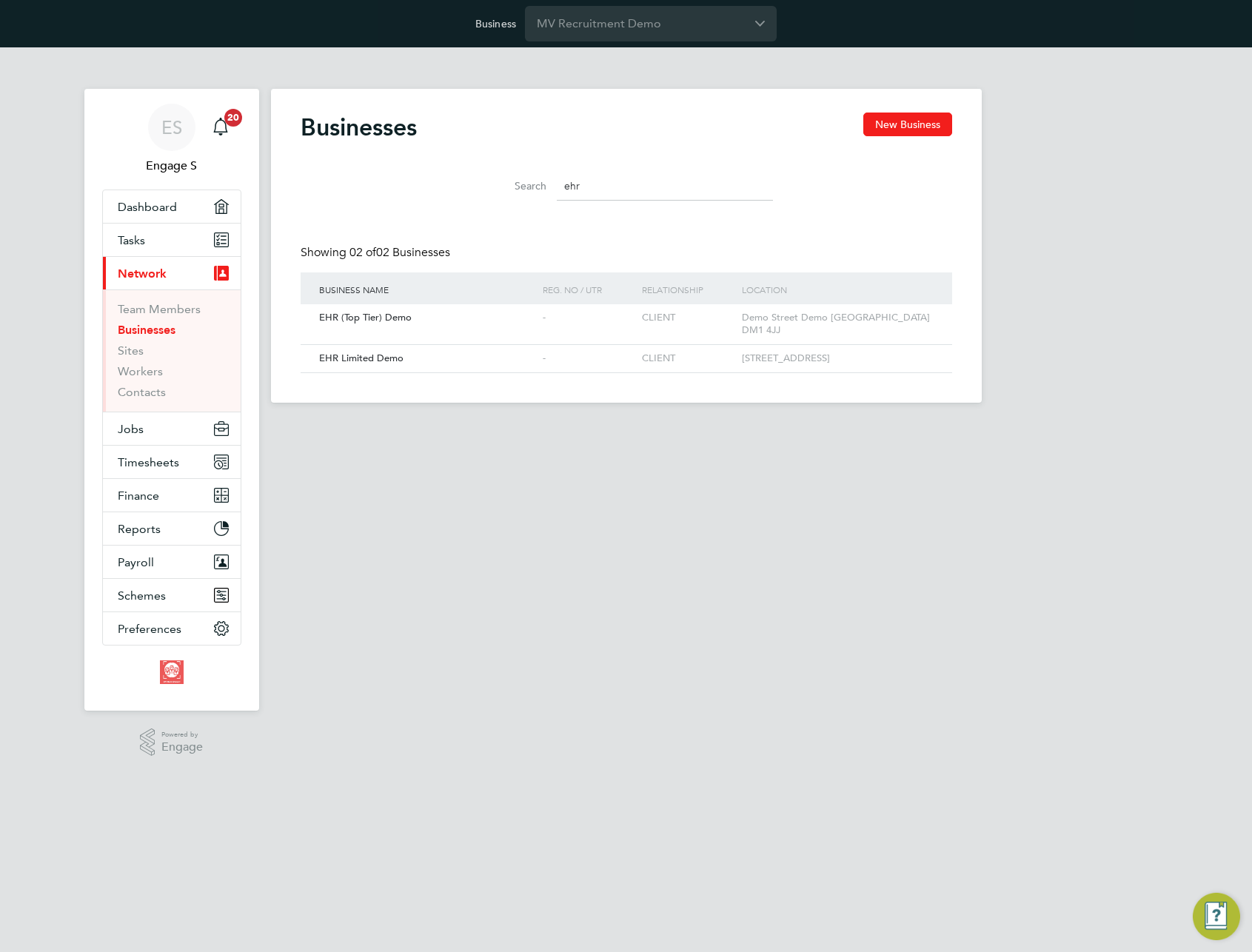
click at [609, 189] on input "ehr" at bounding box center [665, 185] width 217 height 28
click at [379, 352] on span "EHR Limited Demo" at bounding box center [362, 358] width 84 height 13
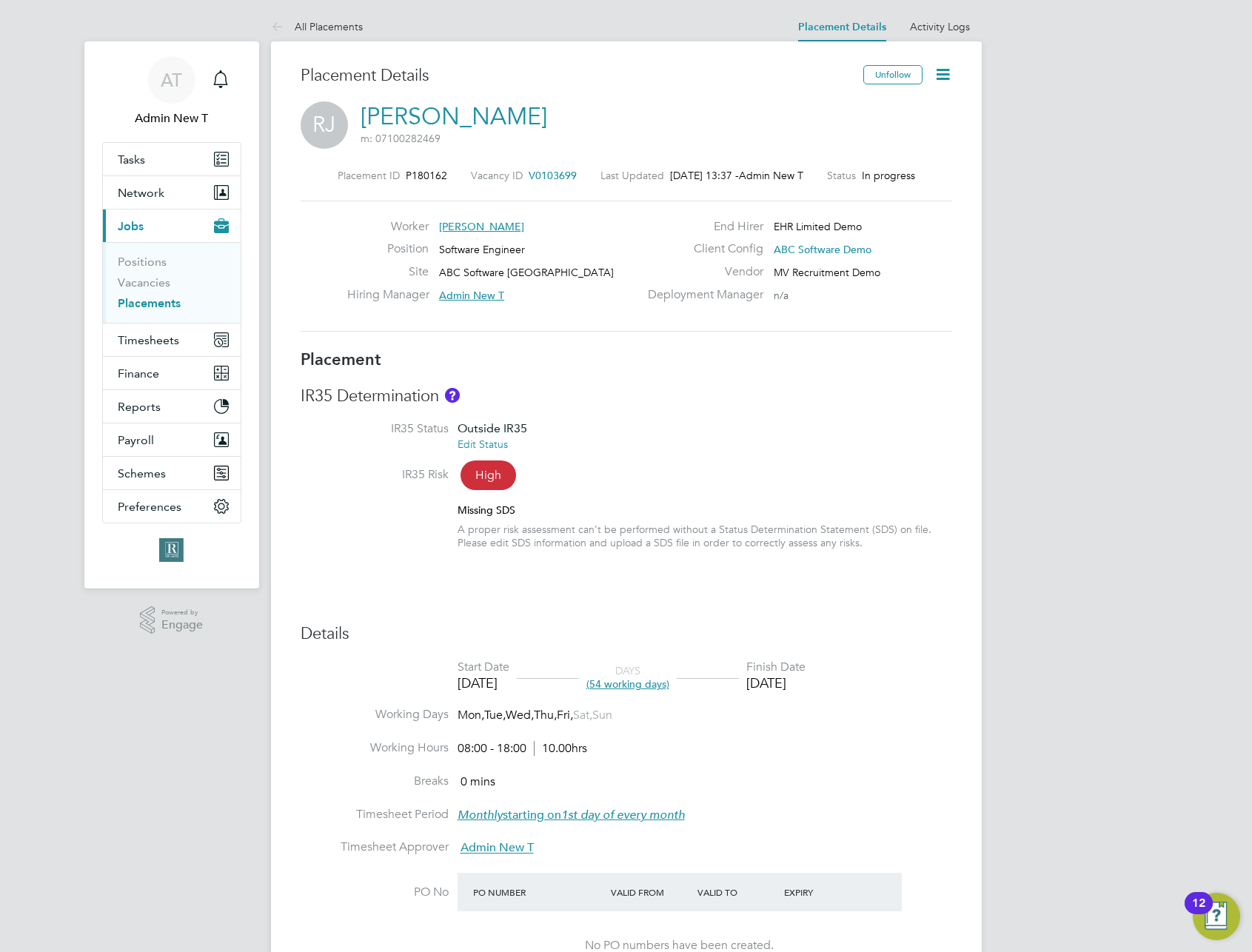
click at [844, 450] on li "IR35 Status Outside IR35 Edit Status" at bounding box center [627, 444] width 652 height 46
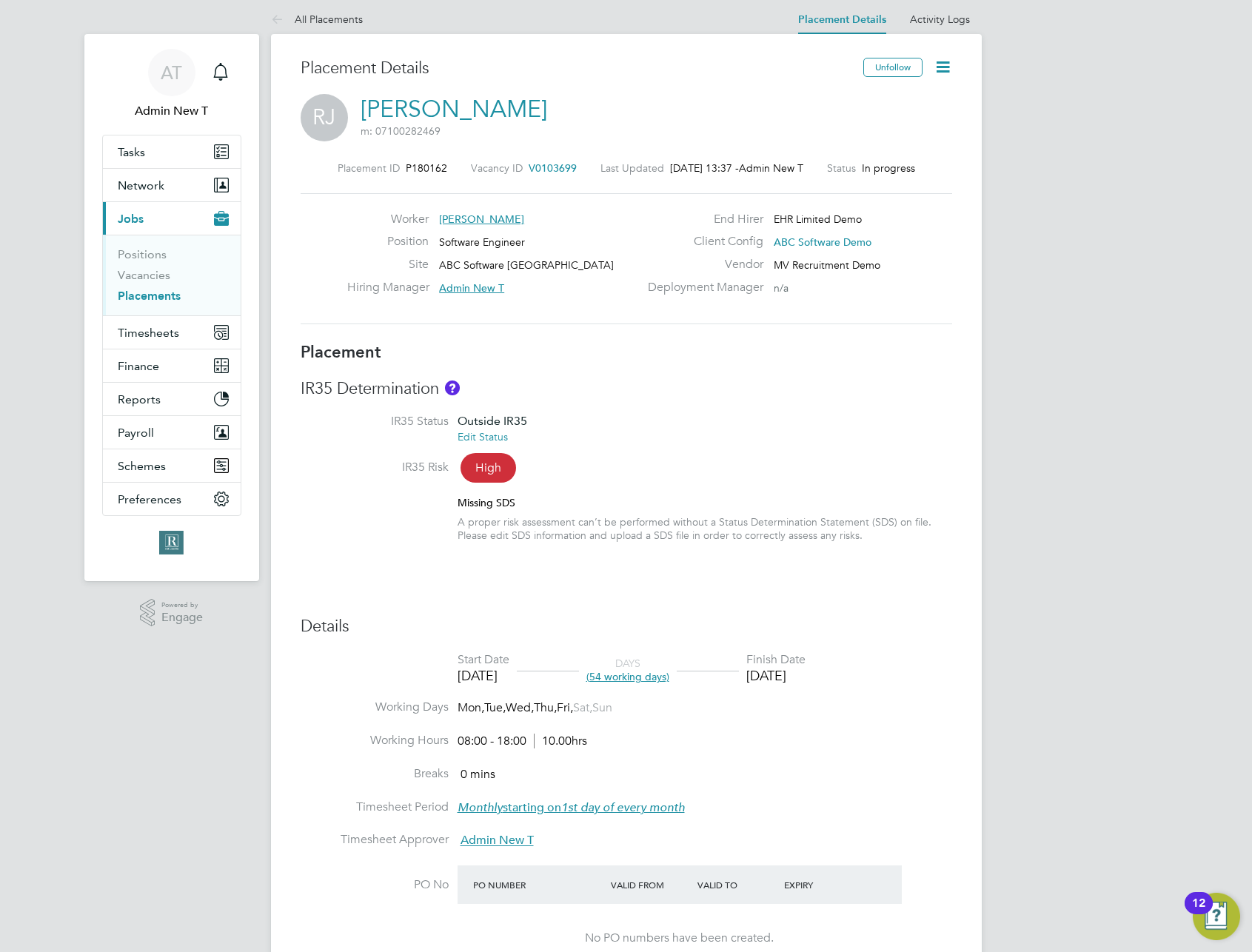
scroll to position [8, 0]
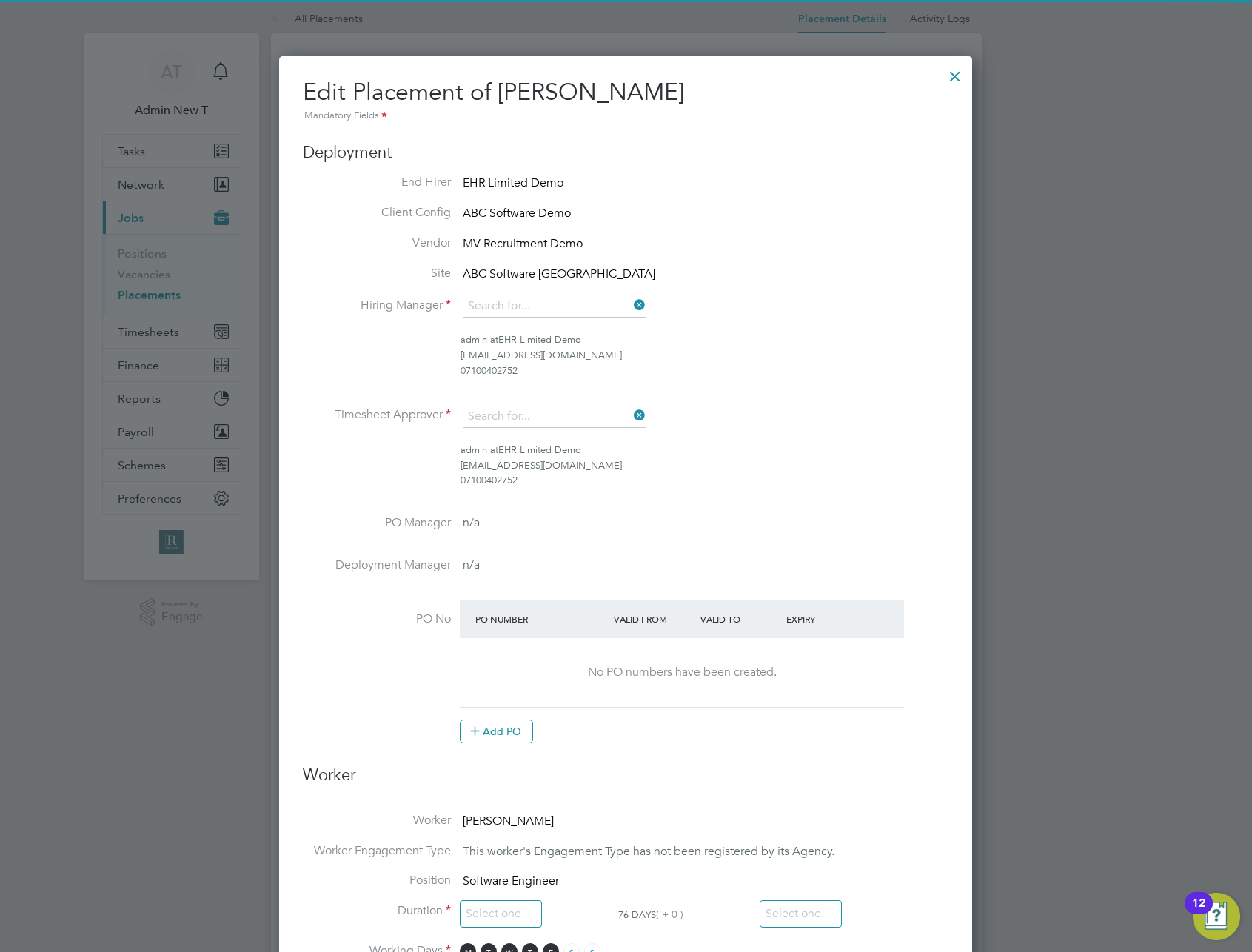
type input "Admin New T"
type input "[DATE]"
type input "08:00"
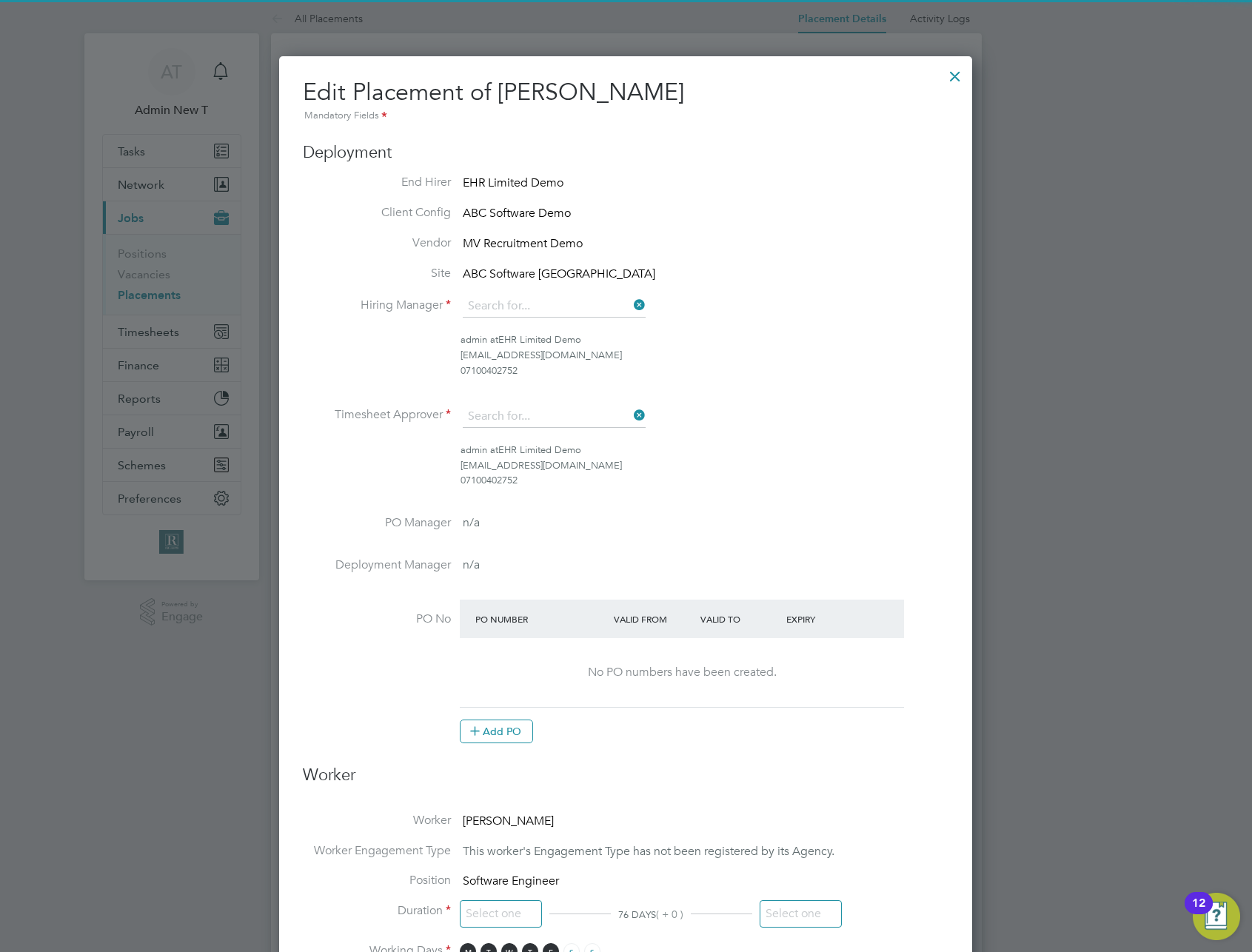
type input "18:00"
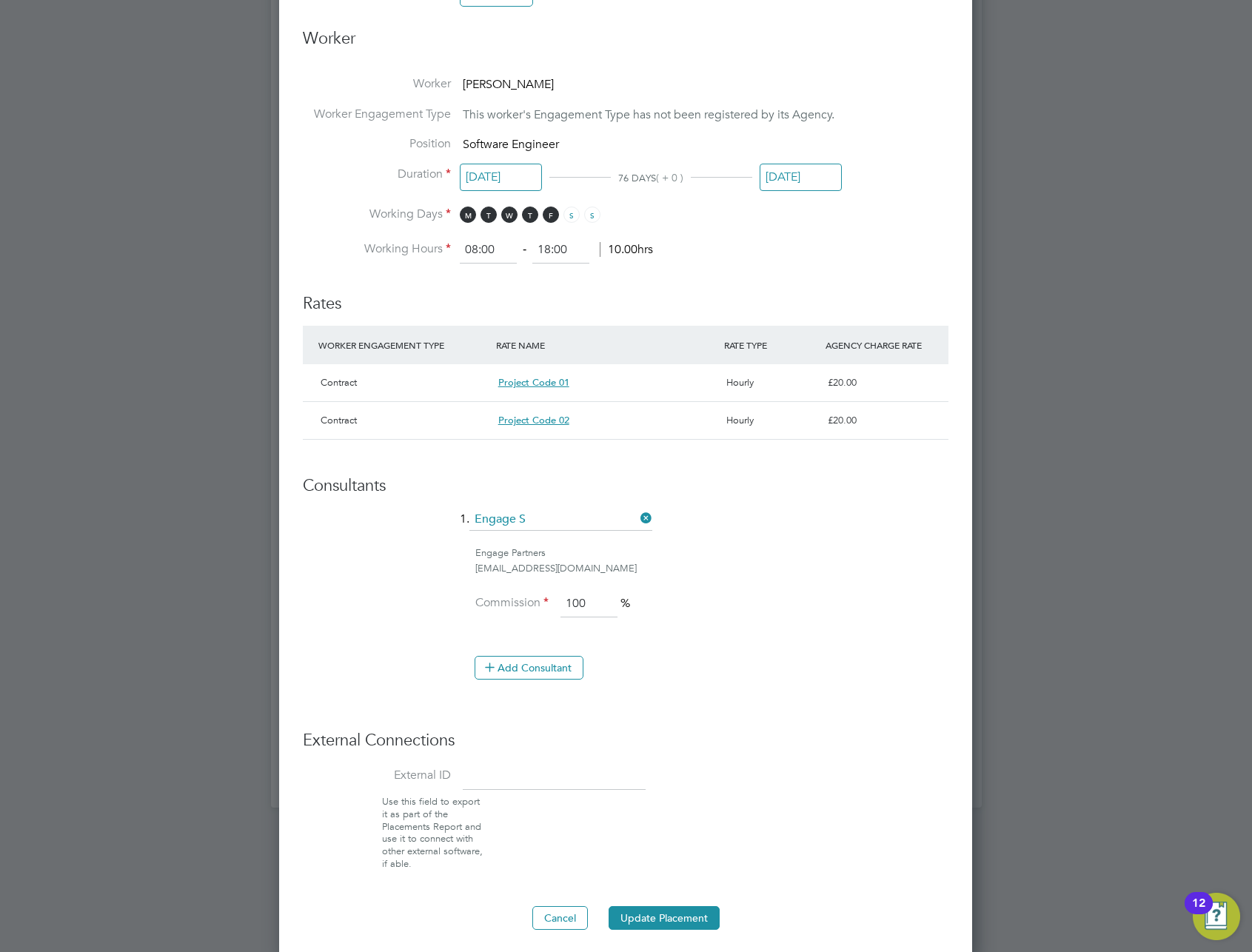
scroll to position [26, 229]
click at [652, 378] on div "Project Code 01" at bounding box center [606, 382] width 228 height 25
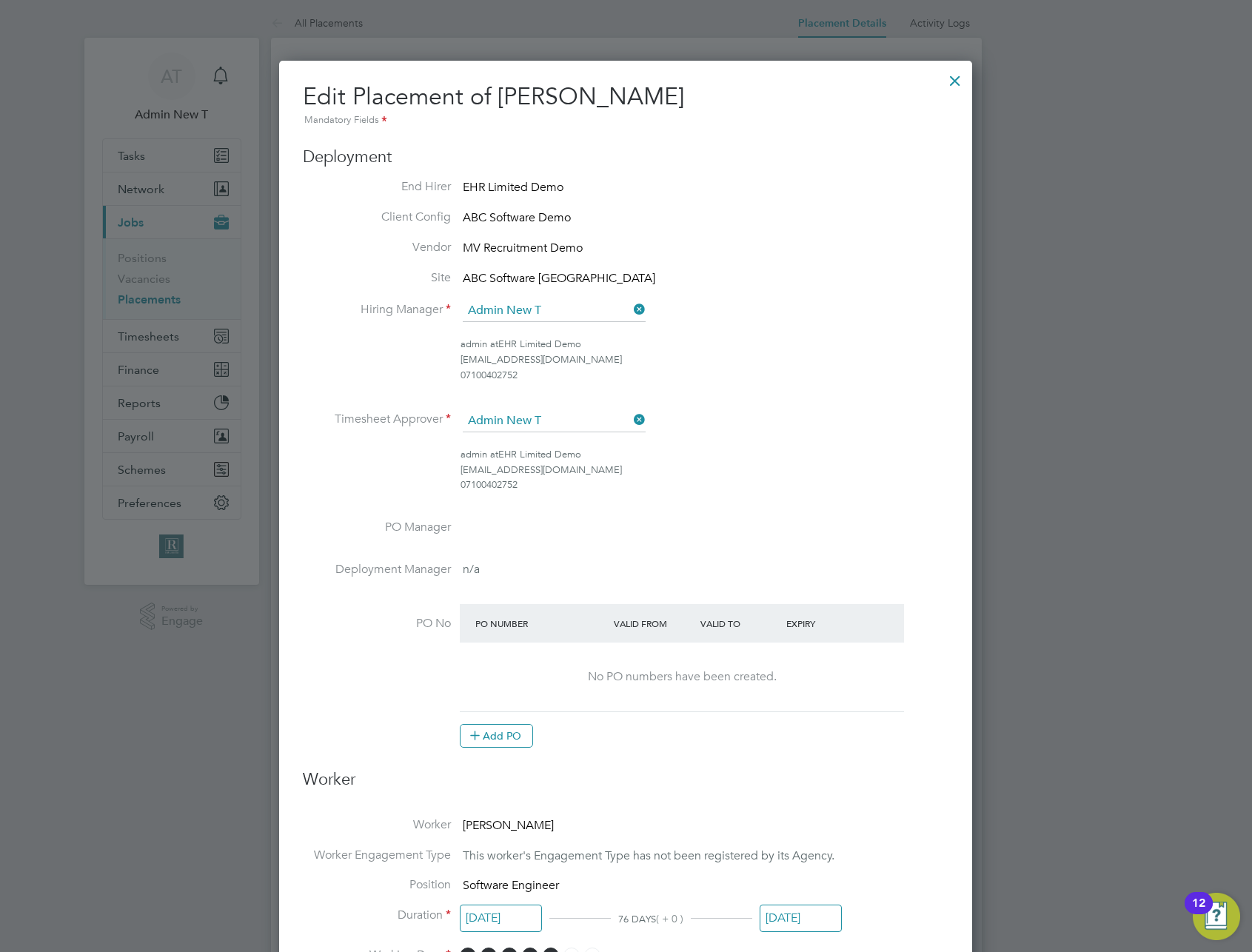
scroll to position [0, 0]
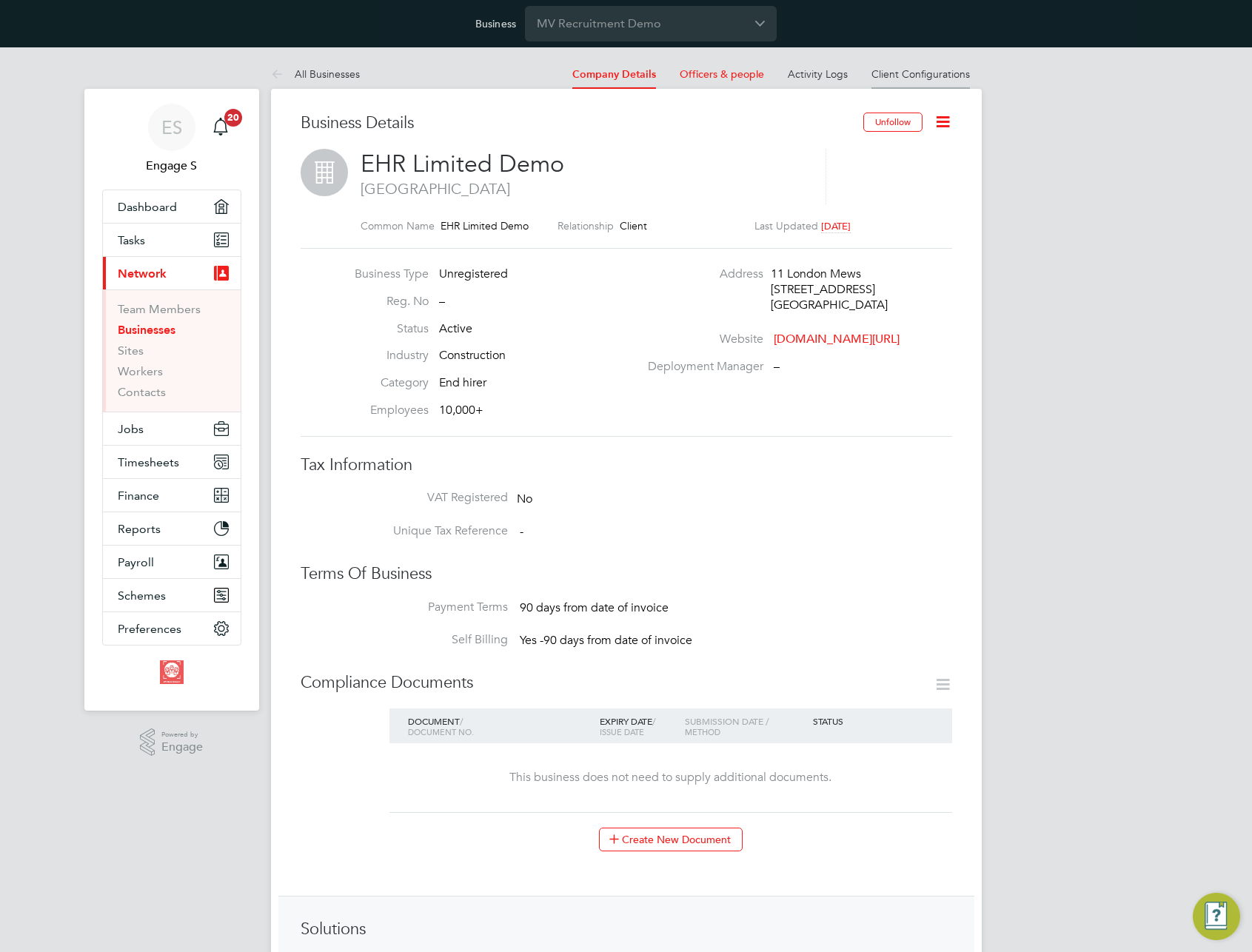
click at [933, 75] on link "Client Configurations" at bounding box center [920, 73] width 98 height 14
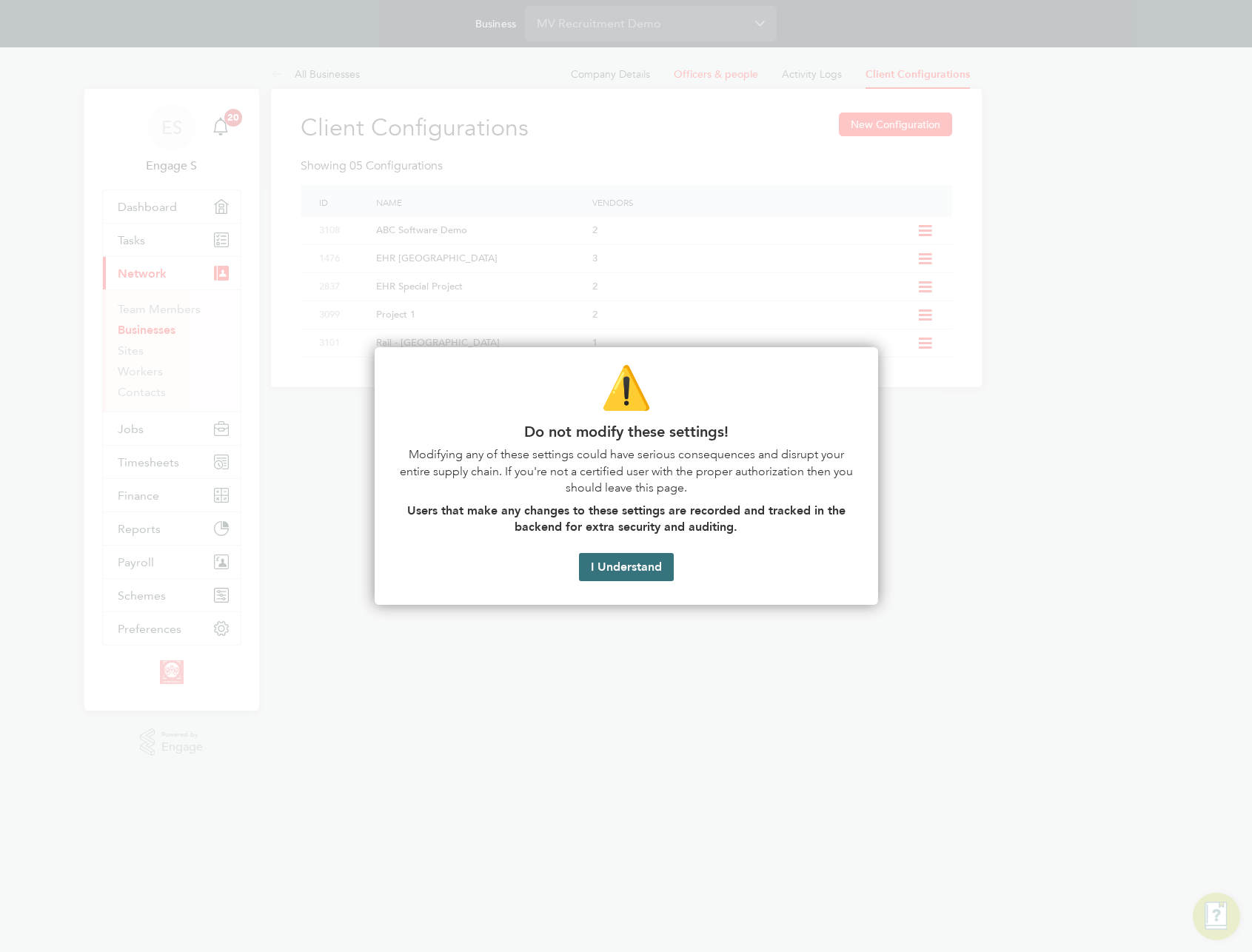
click at [620, 563] on button "I Understand" at bounding box center [626, 567] width 95 height 28
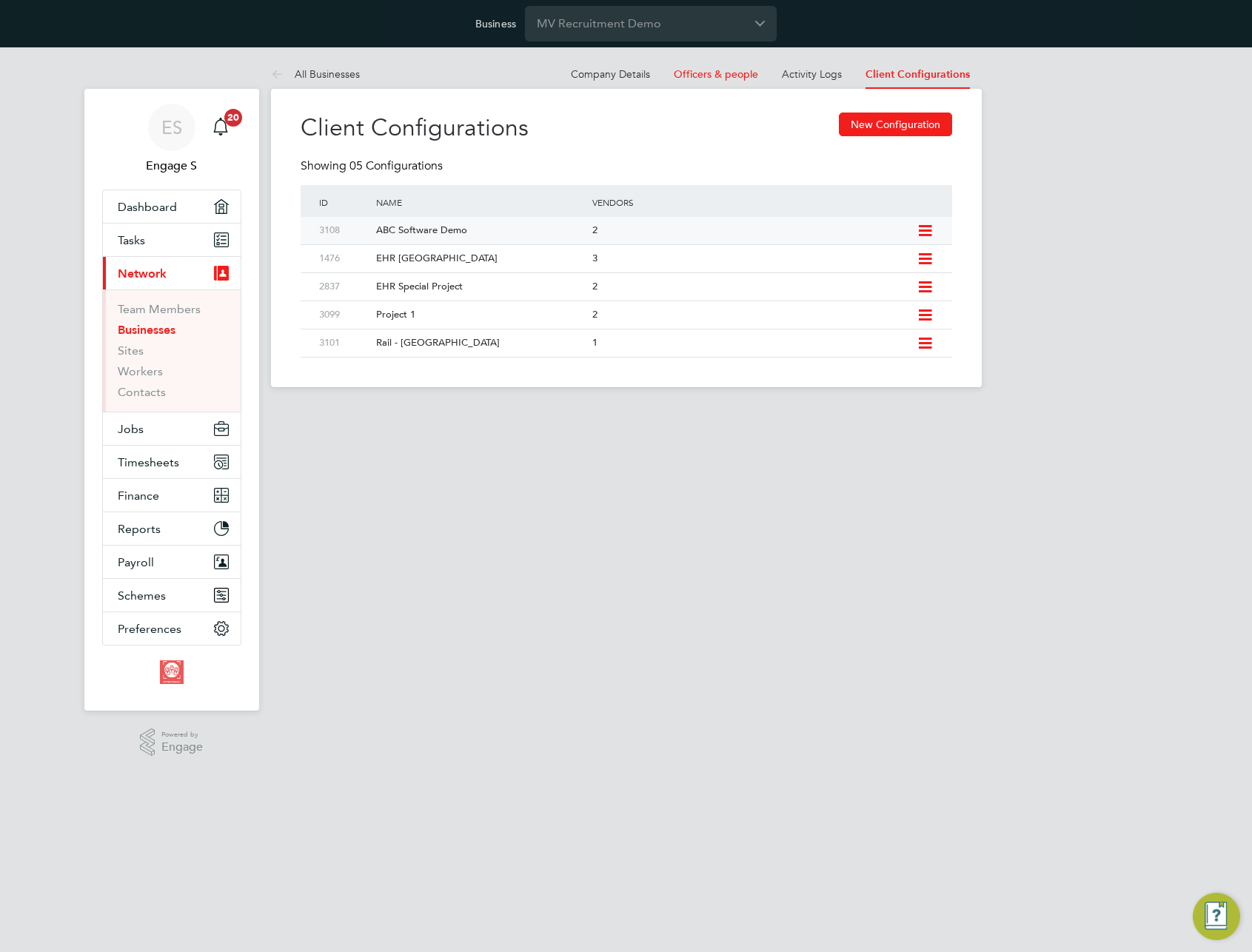
click at [928, 228] on icon at bounding box center [925, 230] width 18 height 12
click at [843, 262] on li "Edit Client Configuration" at bounding box center [856, 263] width 148 height 21
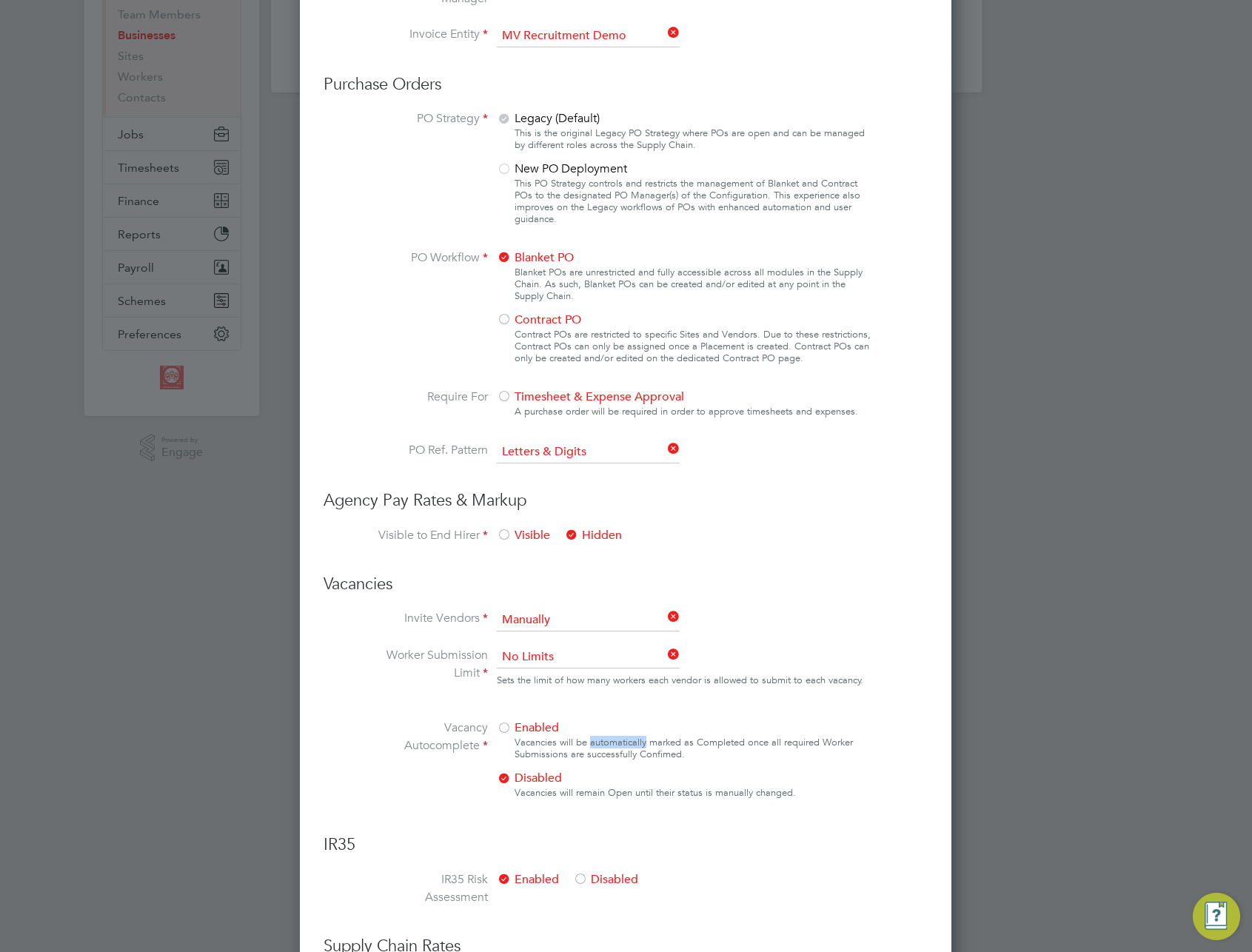
scroll to position [411, 0]
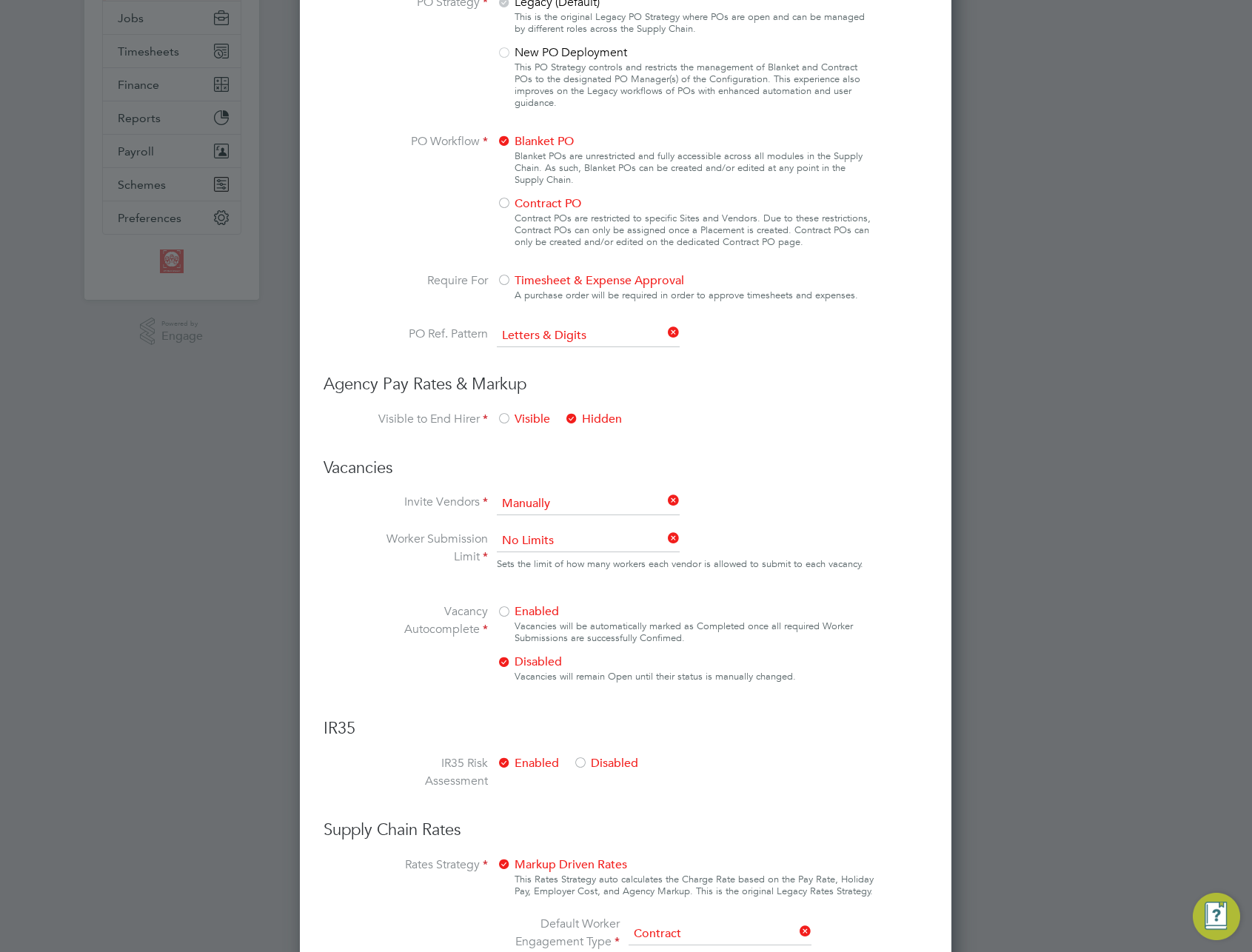
click at [606, 682] on div "Vacancies will remain Open until their status is manually changed." at bounding box center [695, 677] width 360 height 12
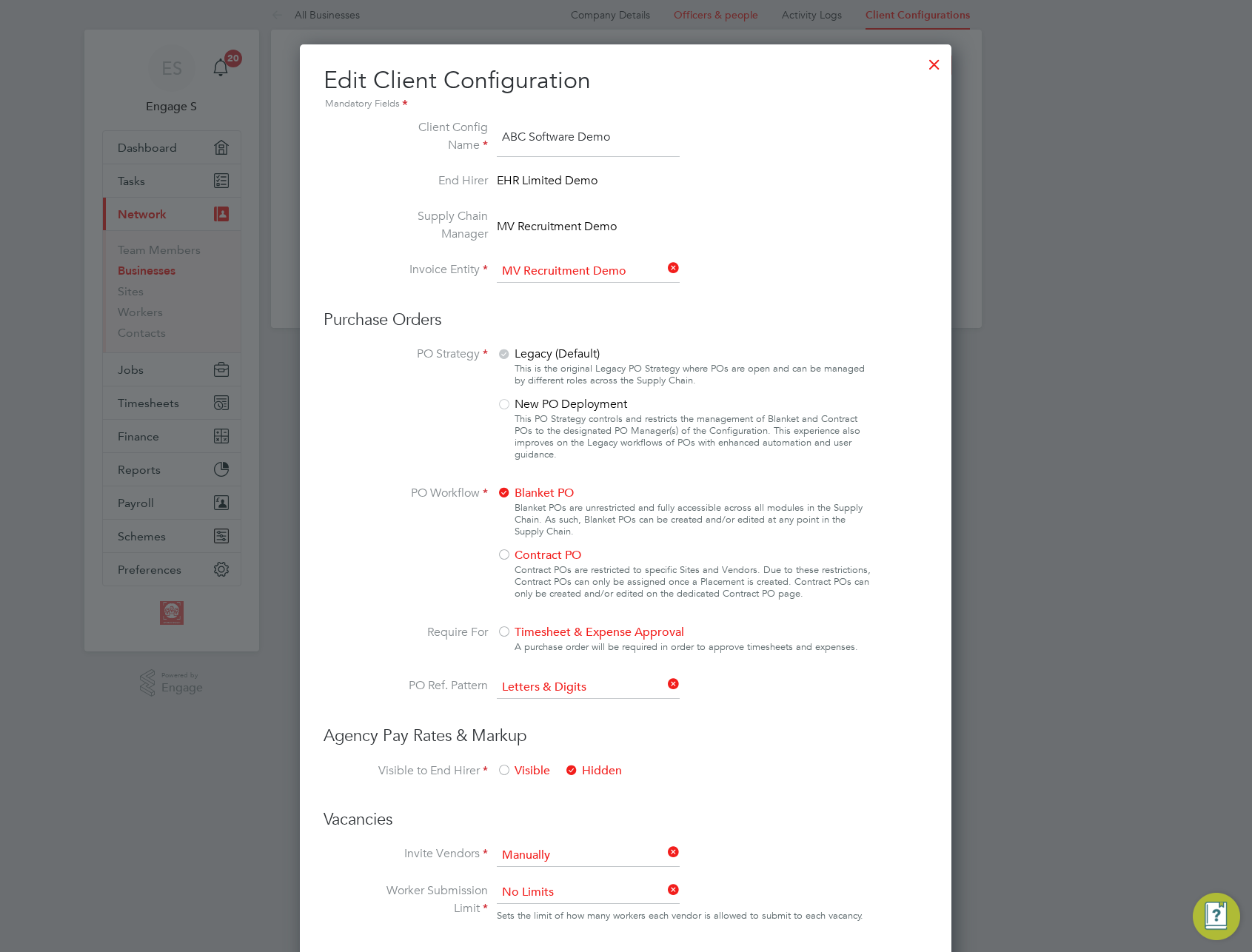
scroll to position [6, 0]
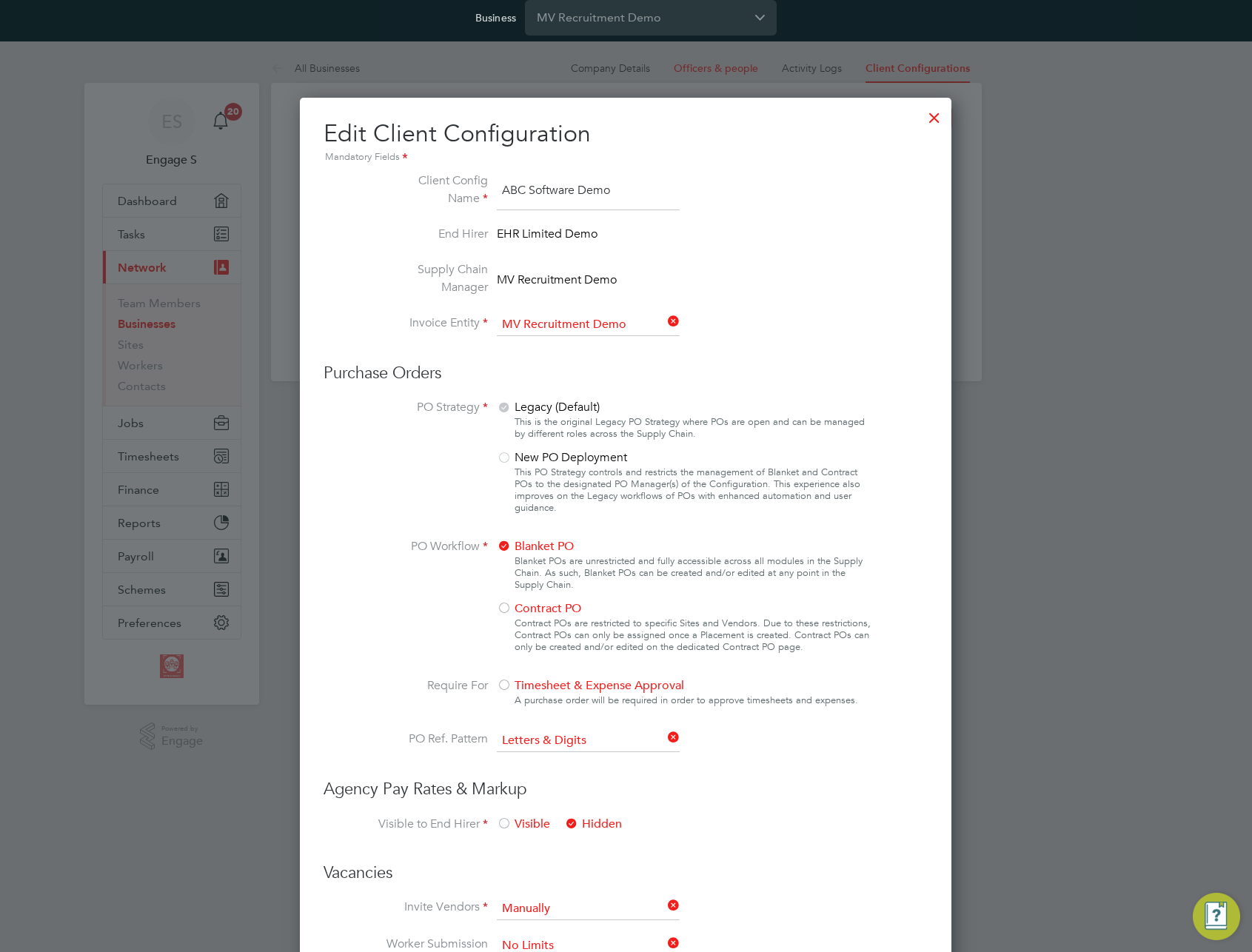
click at [938, 117] on div at bounding box center [934, 114] width 27 height 27
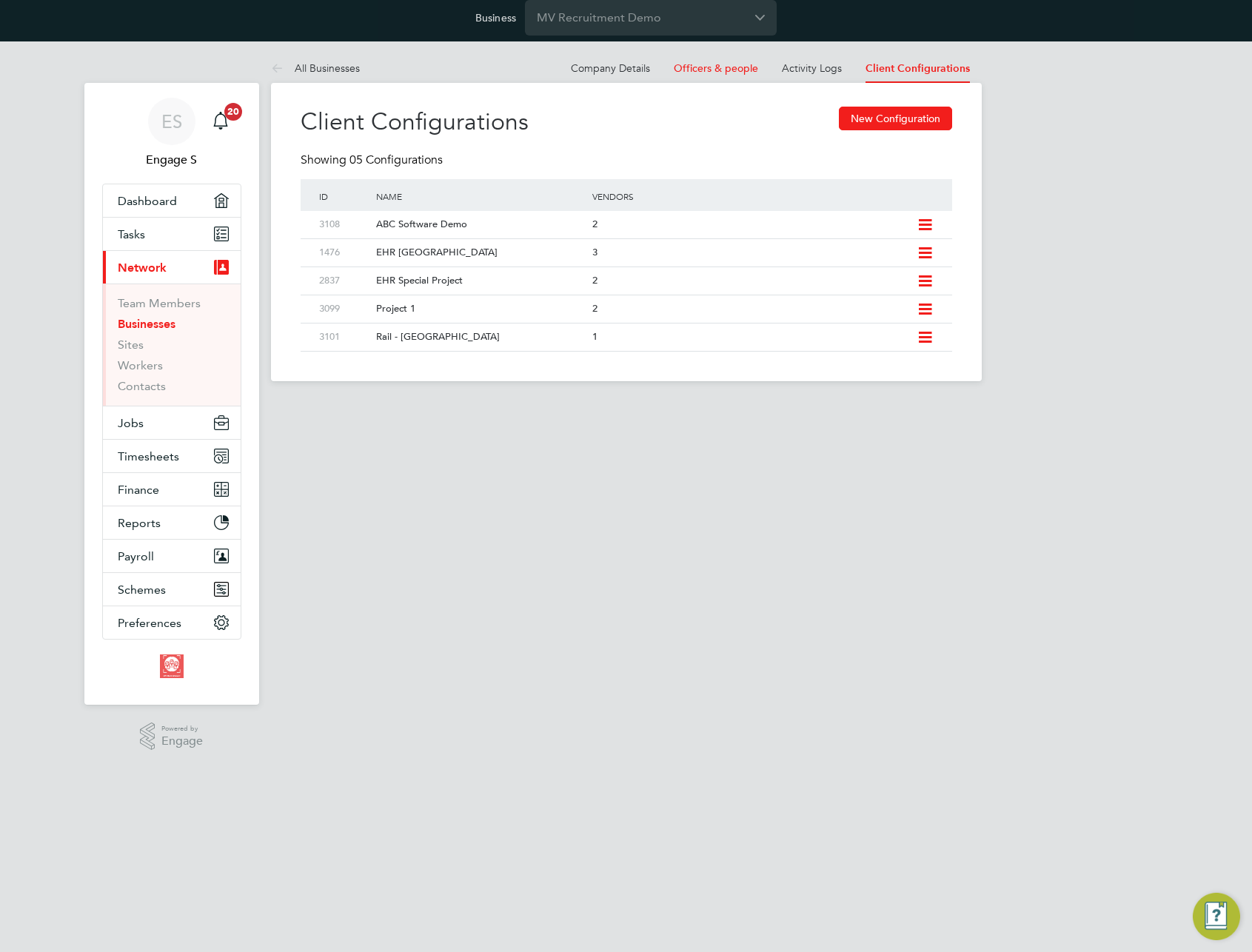
scroll to position [0, 0]
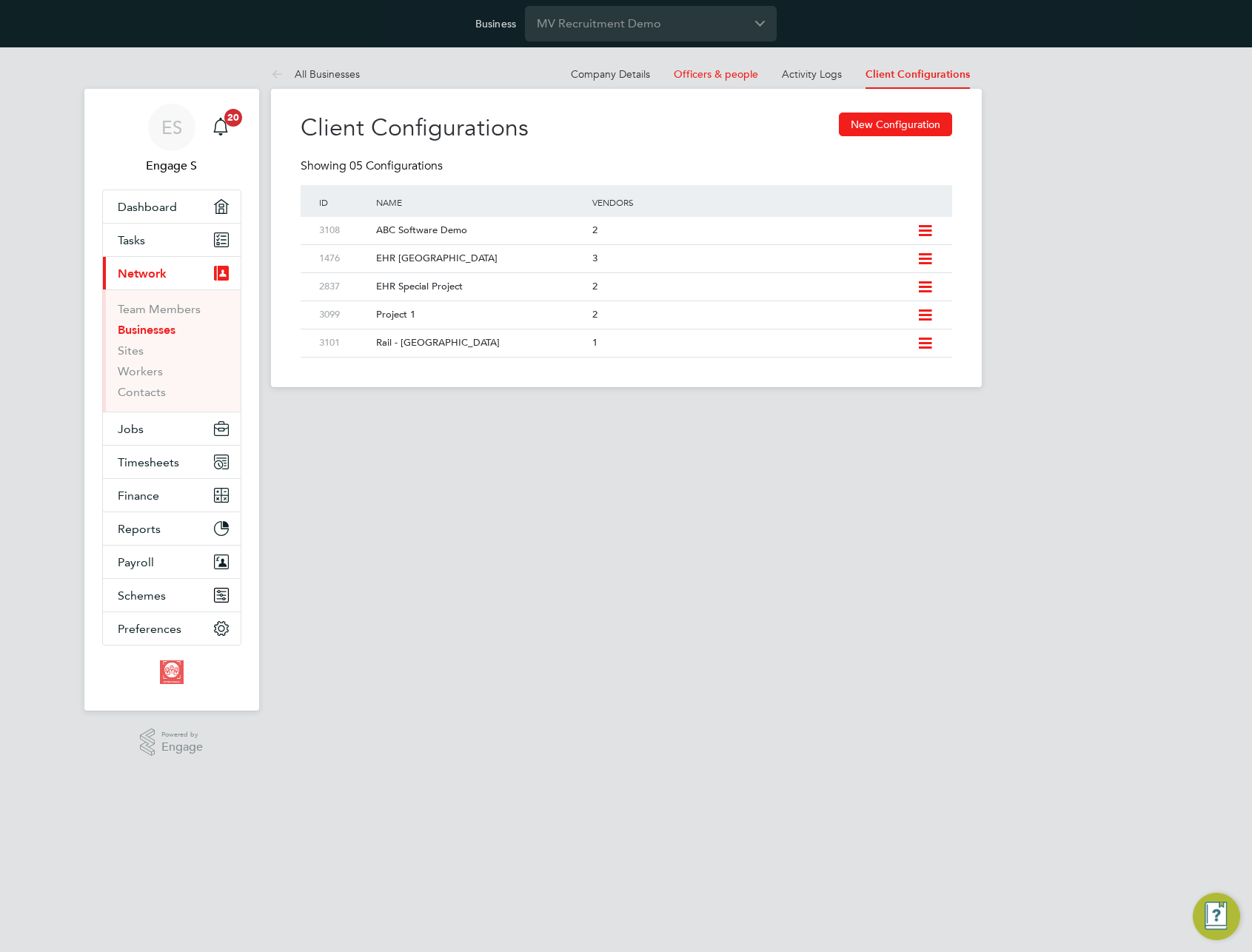
click at [723, 411] on html "Business MV Recruitment Demo ES Engage S Notifications 20 Applications: Dashboa…" at bounding box center [626, 206] width 1252 height 411
click at [565, 229] on div "ABC Software Demo" at bounding box center [477, 230] width 224 height 28
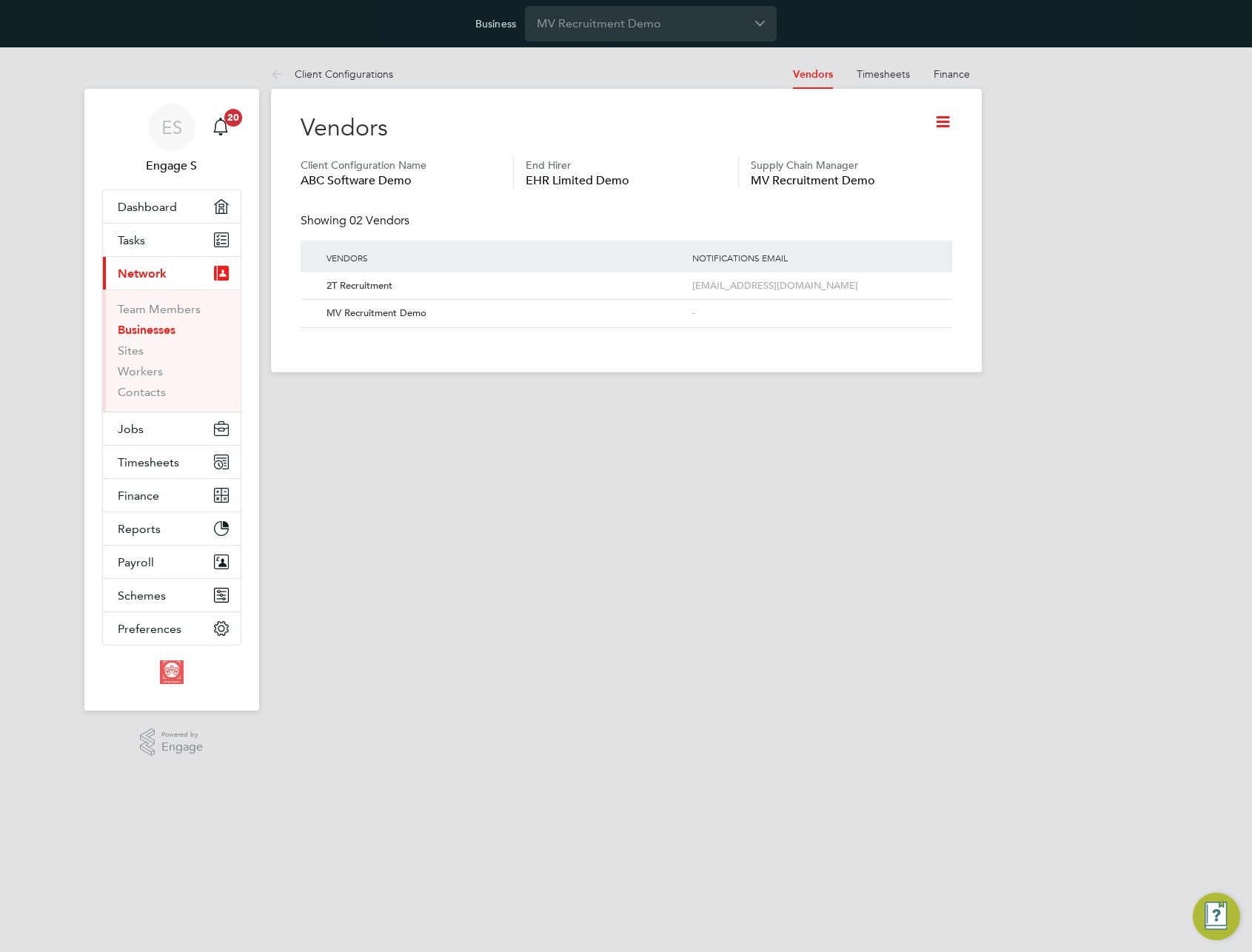
click at [527, 137] on div "Vendors" at bounding box center [627, 136] width 652 height 46
drag, startPoint x: 504, startPoint y: 177, endPoint x: 662, endPoint y: 189, distance: 158.5
click at [662, 189] on ul "Client Configuration Name ABC Software Demo End Hirer EHR Limited Demo Supply C…" at bounding box center [627, 186] width 652 height 55
click at [141, 425] on span "Jobs" at bounding box center [130, 429] width 26 height 14
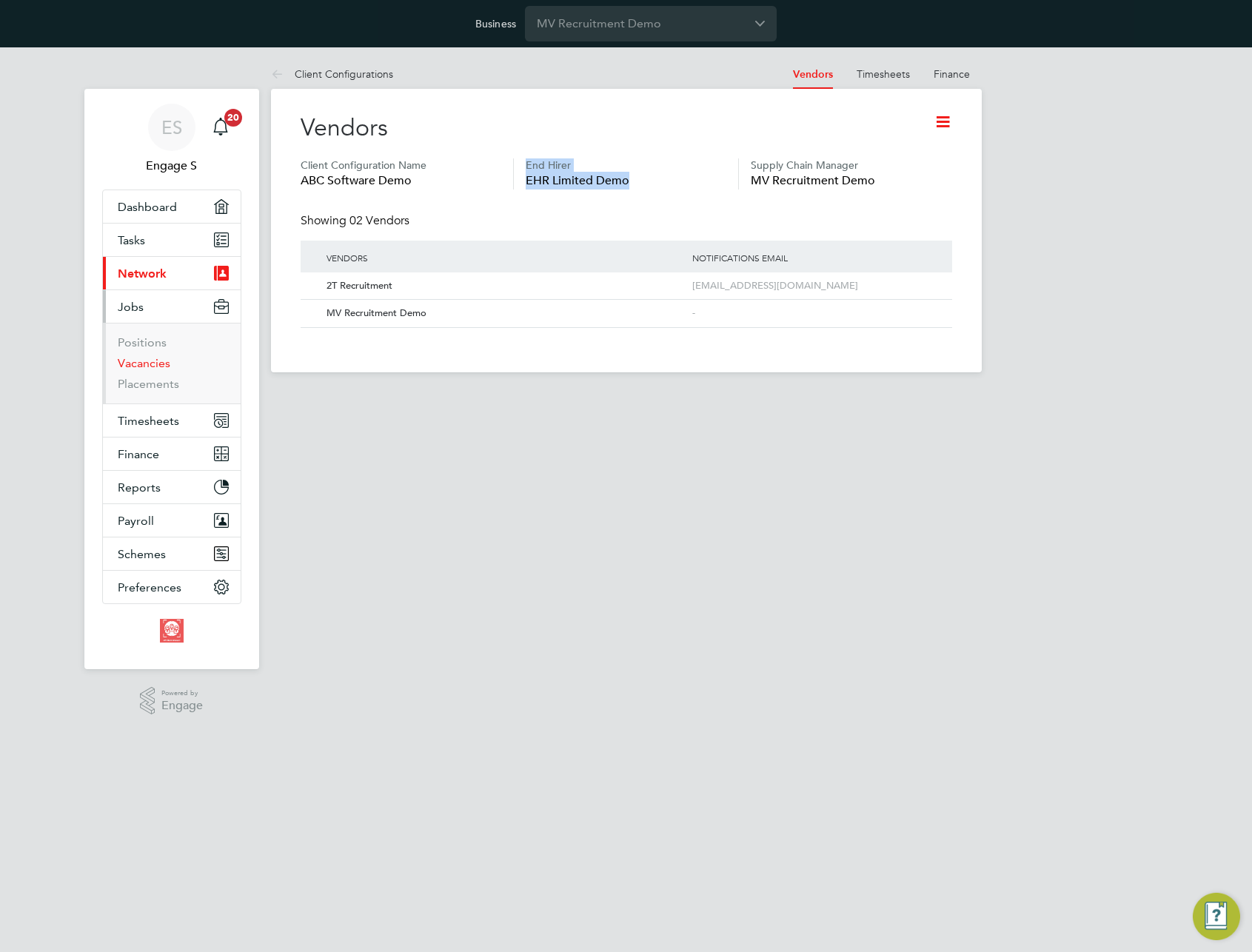
click at [153, 361] on link "Vacancies" at bounding box center [143, 363] width 52 height 14
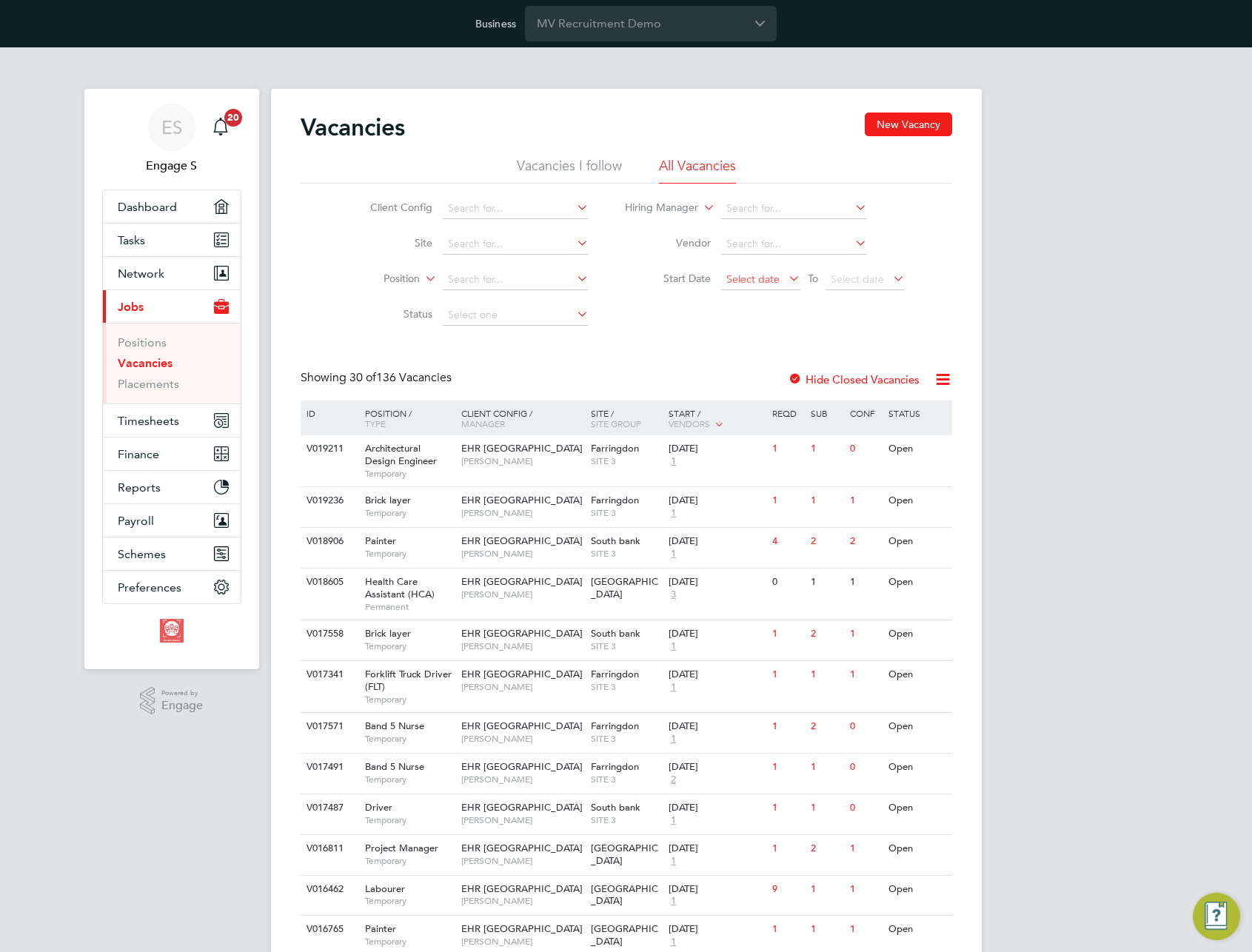
click at [754, 275] on span "Select date" at bounding box center [753, 279] width 53 height 14
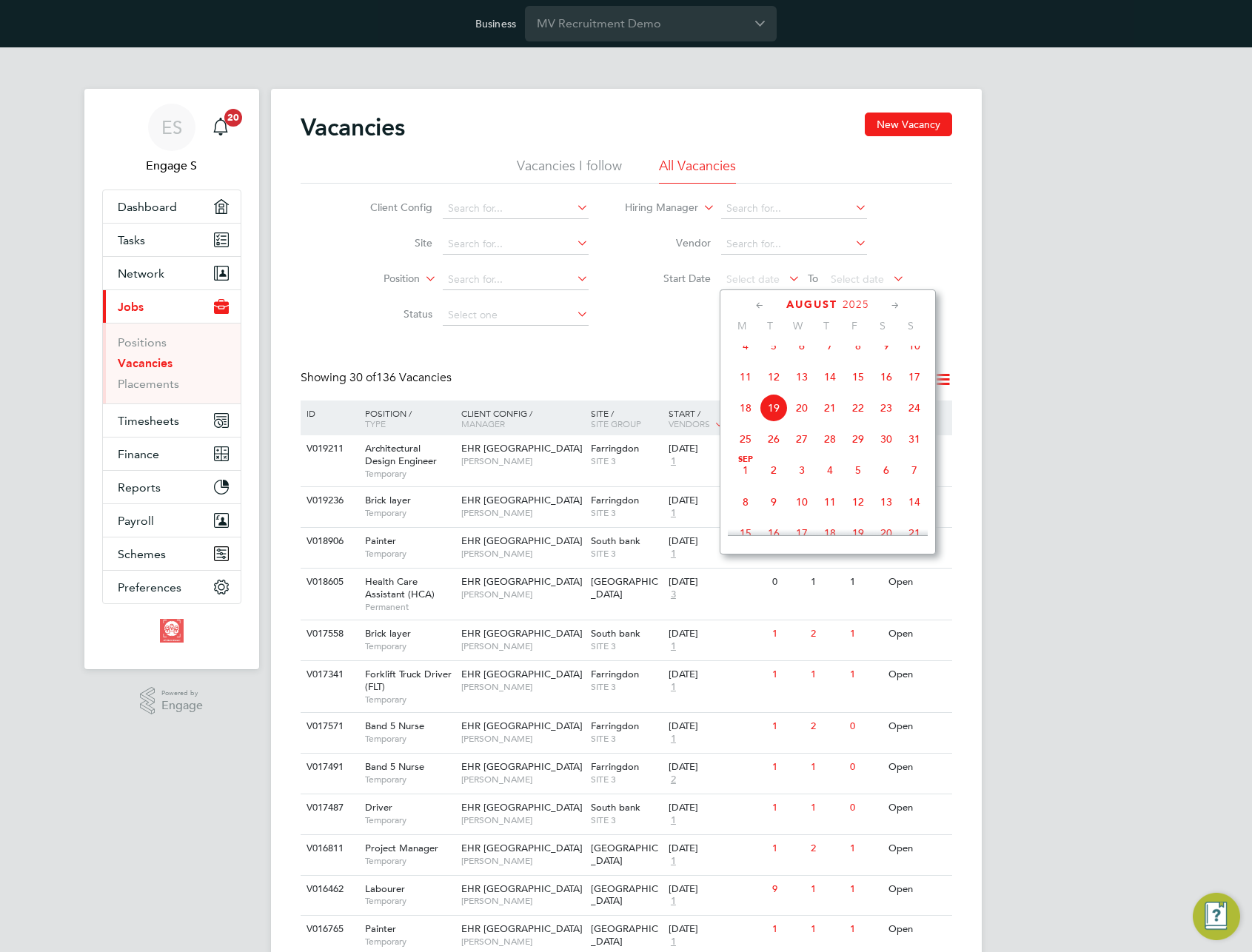
scroll to position [305, 0]
click at [744, 377] on span "30" at bounding box center [745, 367] width 28 height 28
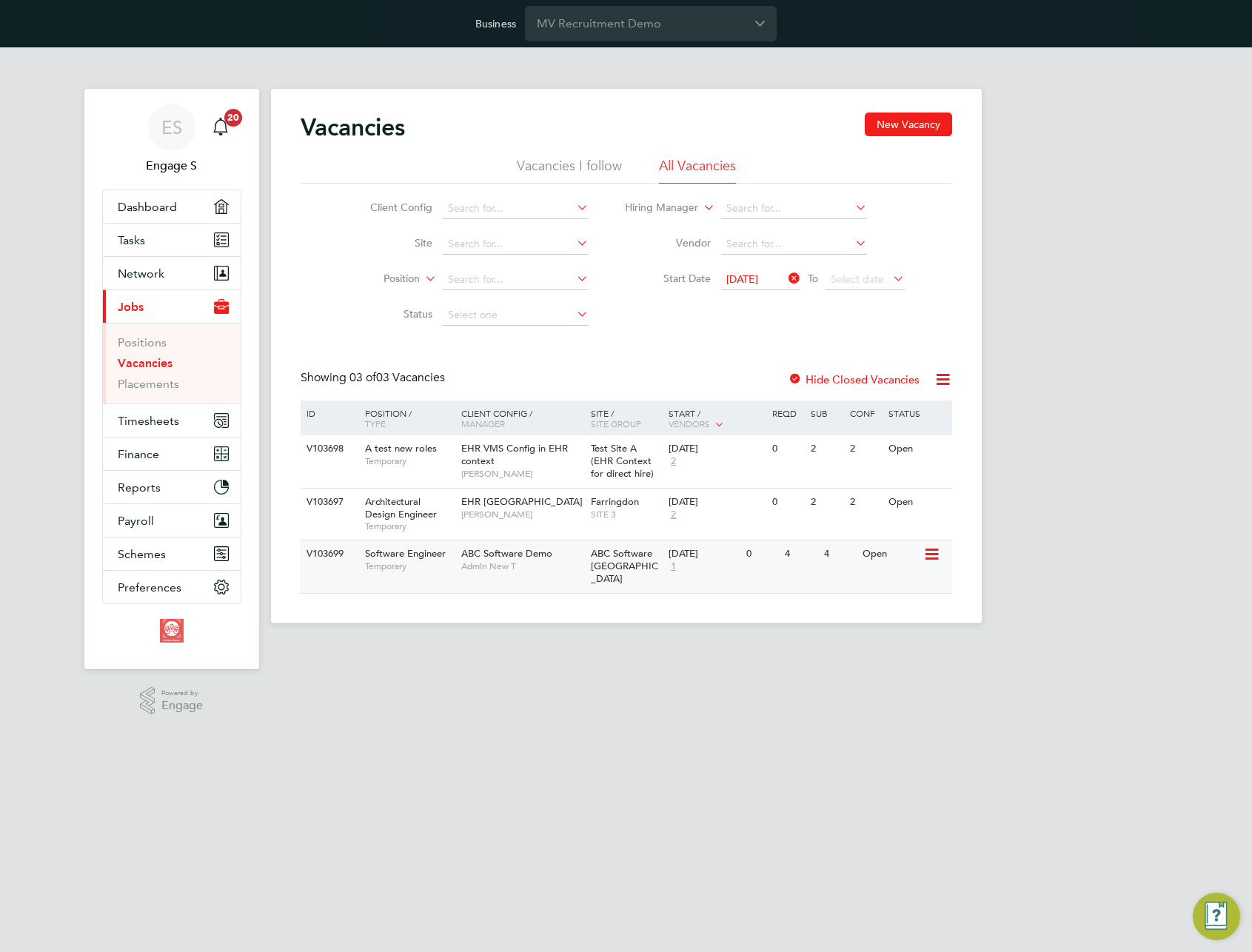
click at [511, 556] on span "ABC Software Demo" at bounding box center [507, 554] width 91 height 13
click at [712, 30] on input "MV Recruitment Demo" at bounding box center [651, 23] width 252 height 35
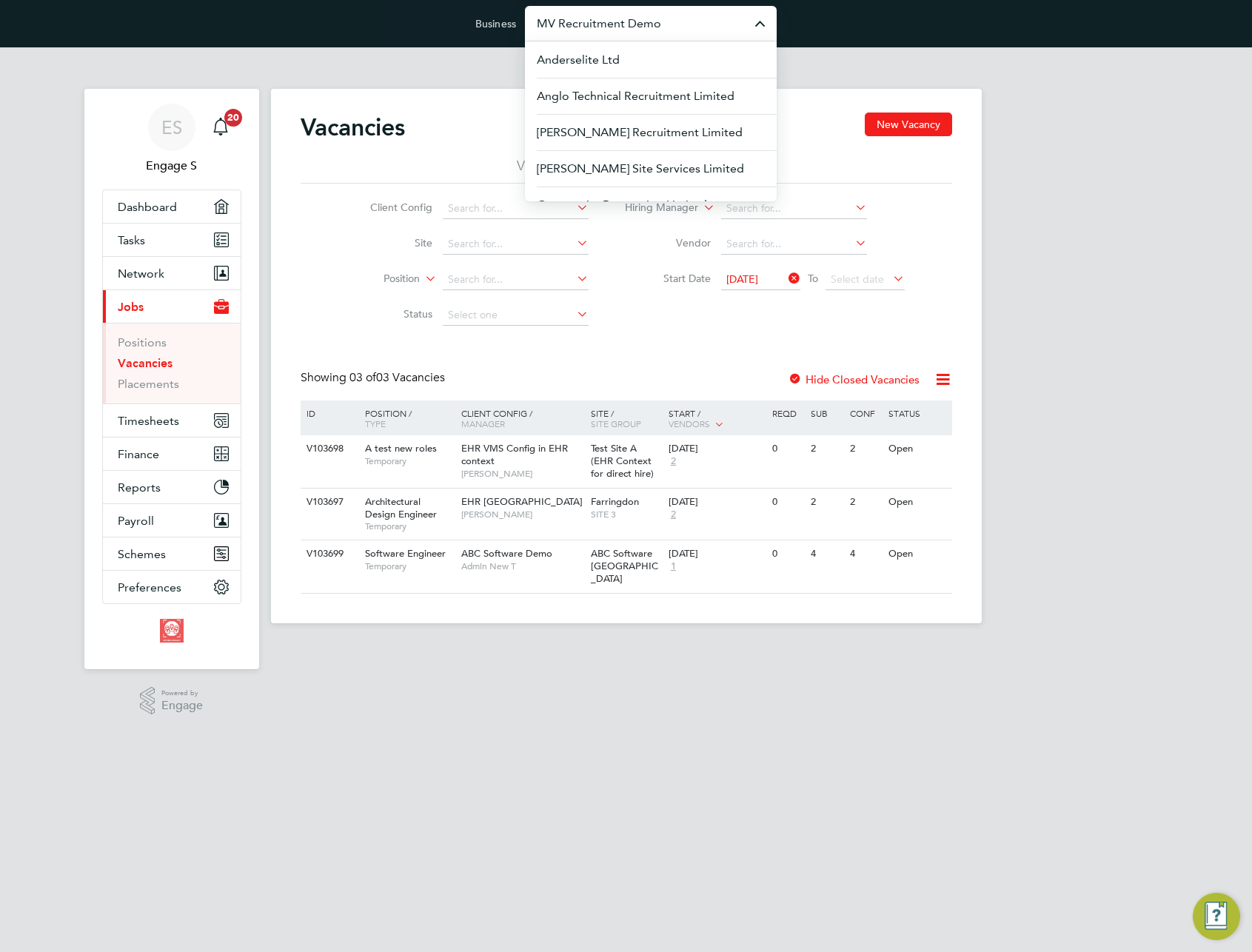
click at [680, 327] on div "Client Config Site Position Status Hiring Manager Vendor Start Date 30 Jun 2025…" at bounding box center [627, 258] width 652 height 150
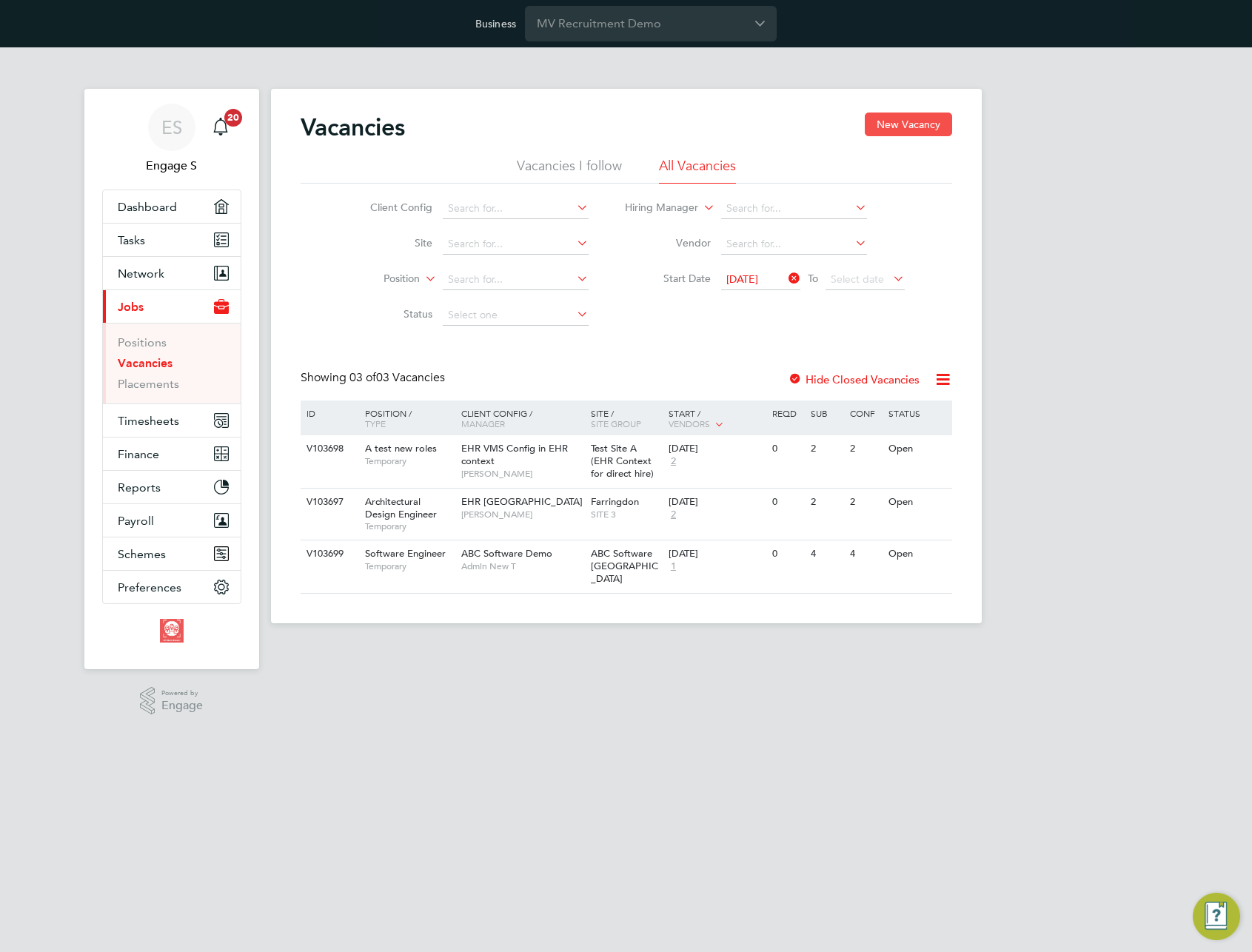
click at [906, 126] on button "New Vacancy" at bounding box center [908, 125] width 87 height 24
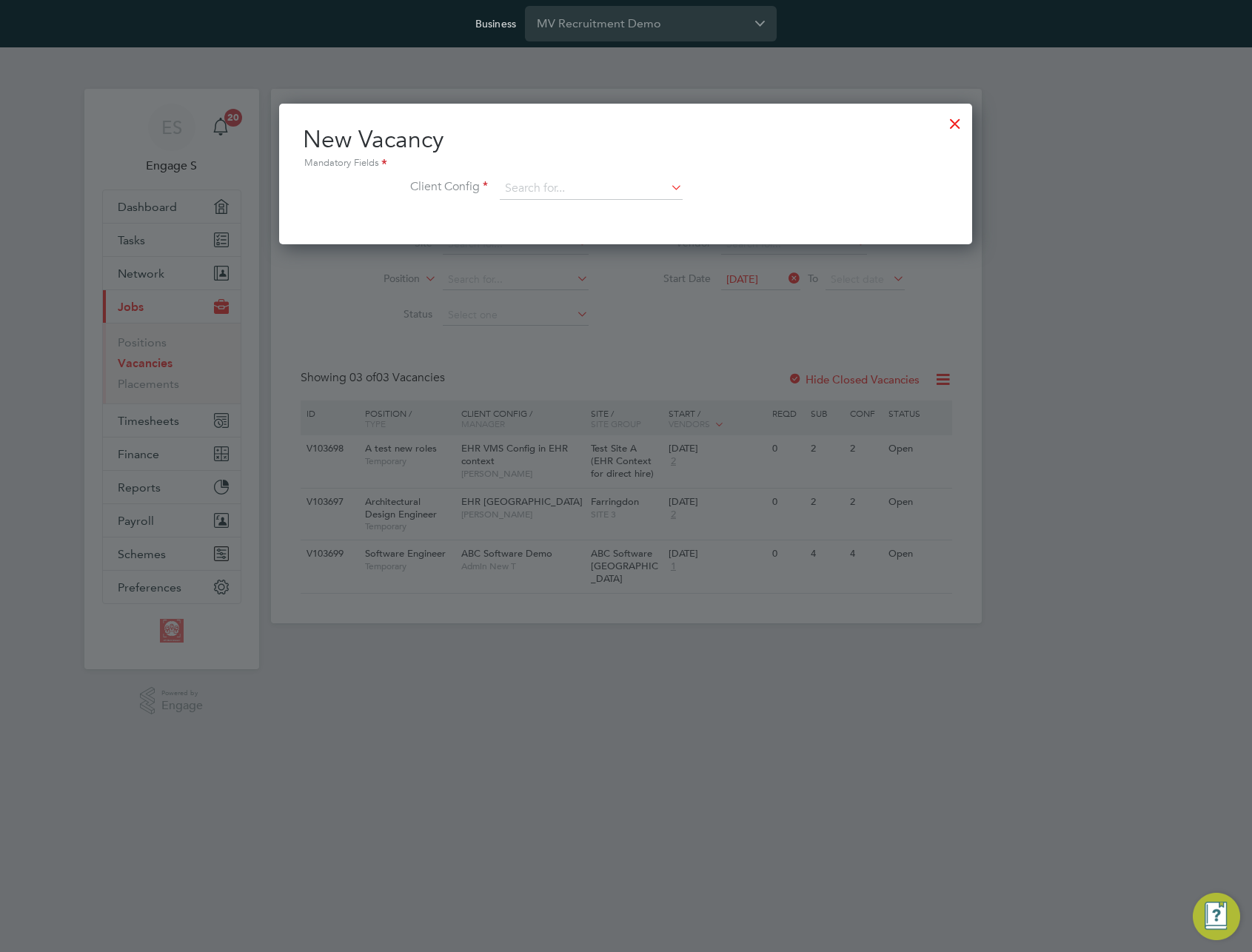
scroll to position [140, 694]
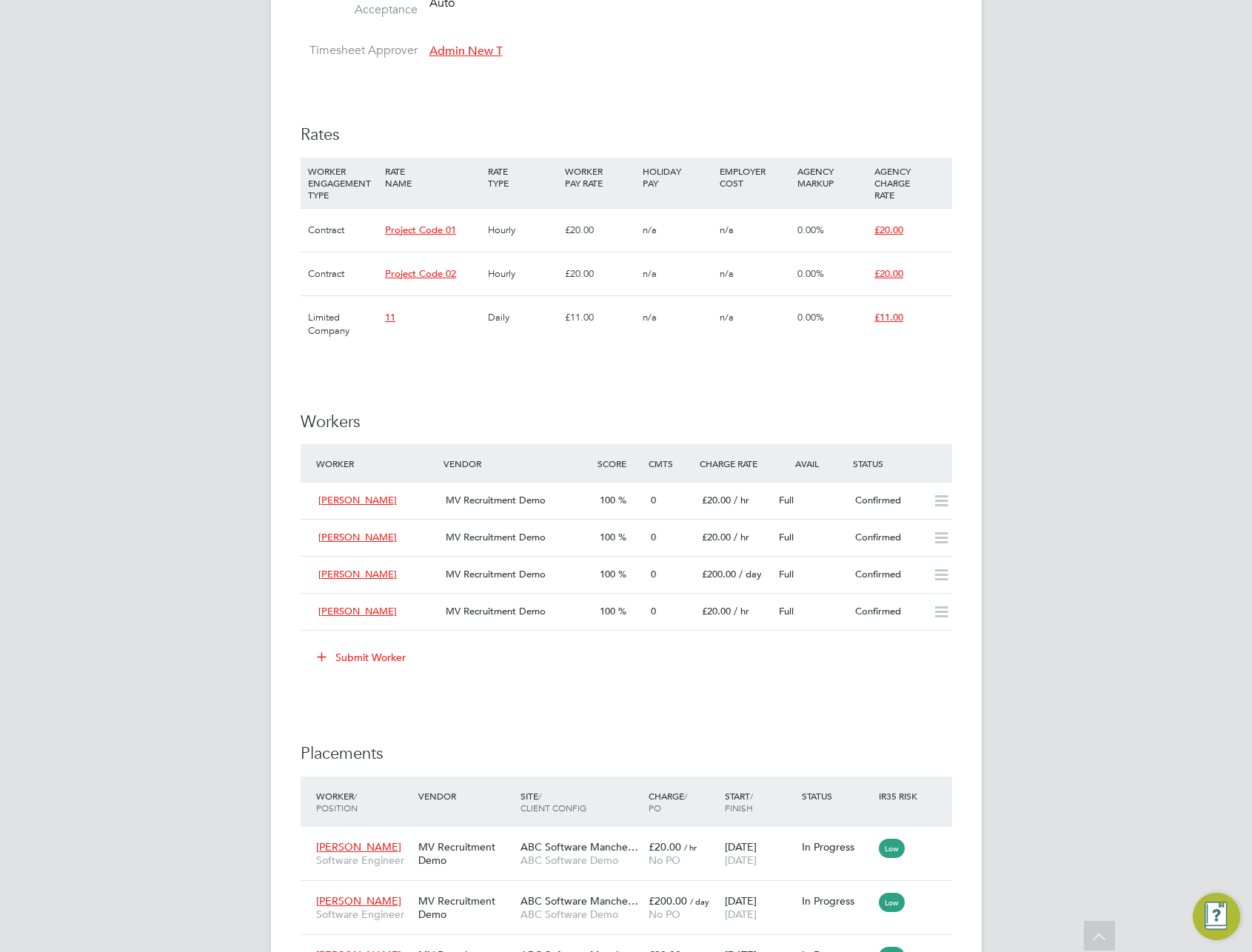
click at [381, 657] on button "Submit Worker" at bounding box center [362, 657] width 111 height 24
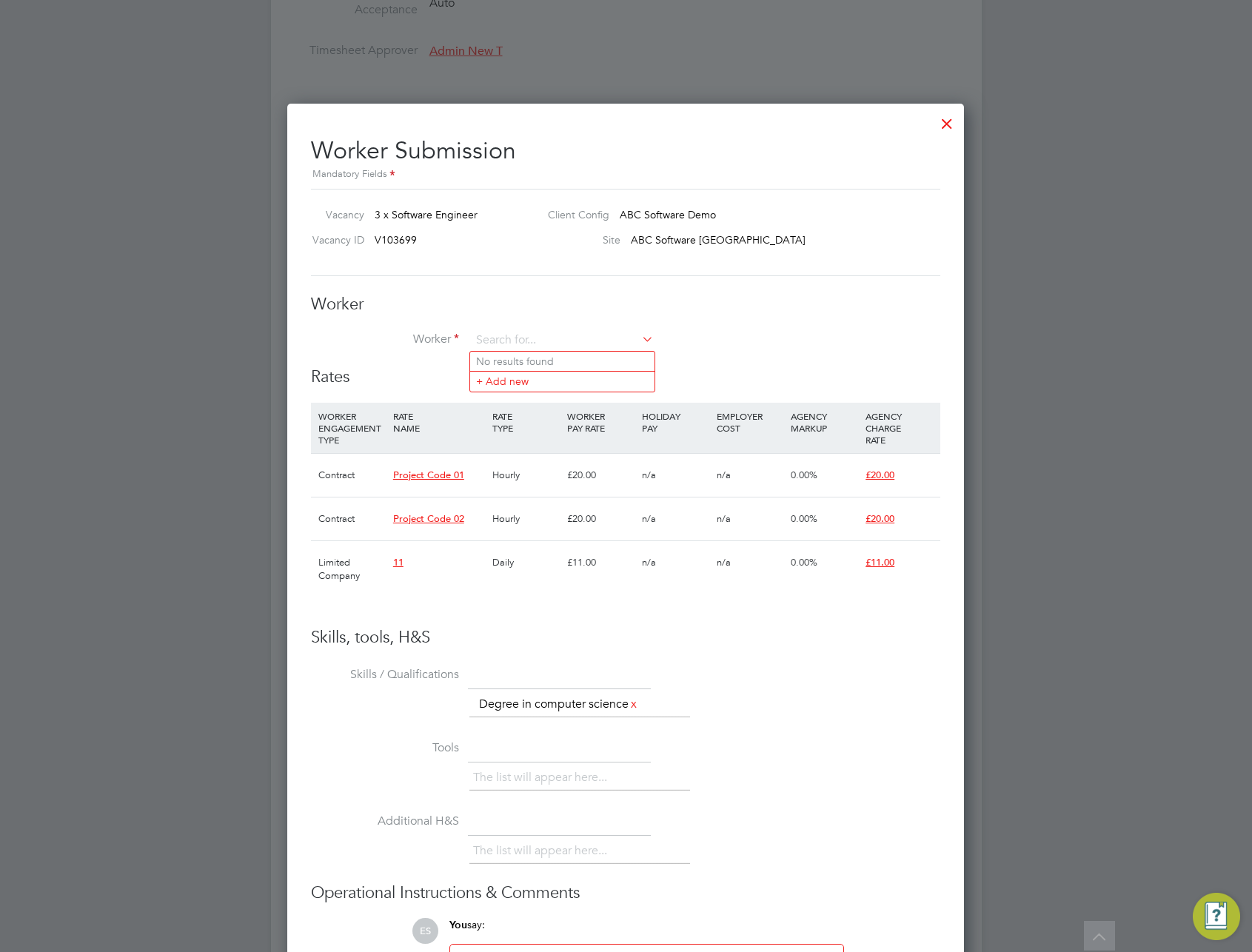
click at [542, 328] on div "Worker Worker Worker Engagement Type" at bounding box center [626, 330] width 630 height 73
click at [519, 341] on input at bounding box center [562, 341] width 183 height 22
click at [550, 495] on li "R oy S (CRM000999000)" at bounding box center [562, 503] width 184 height 20
type input "[PERSON_NAME] (CRM000999000)"
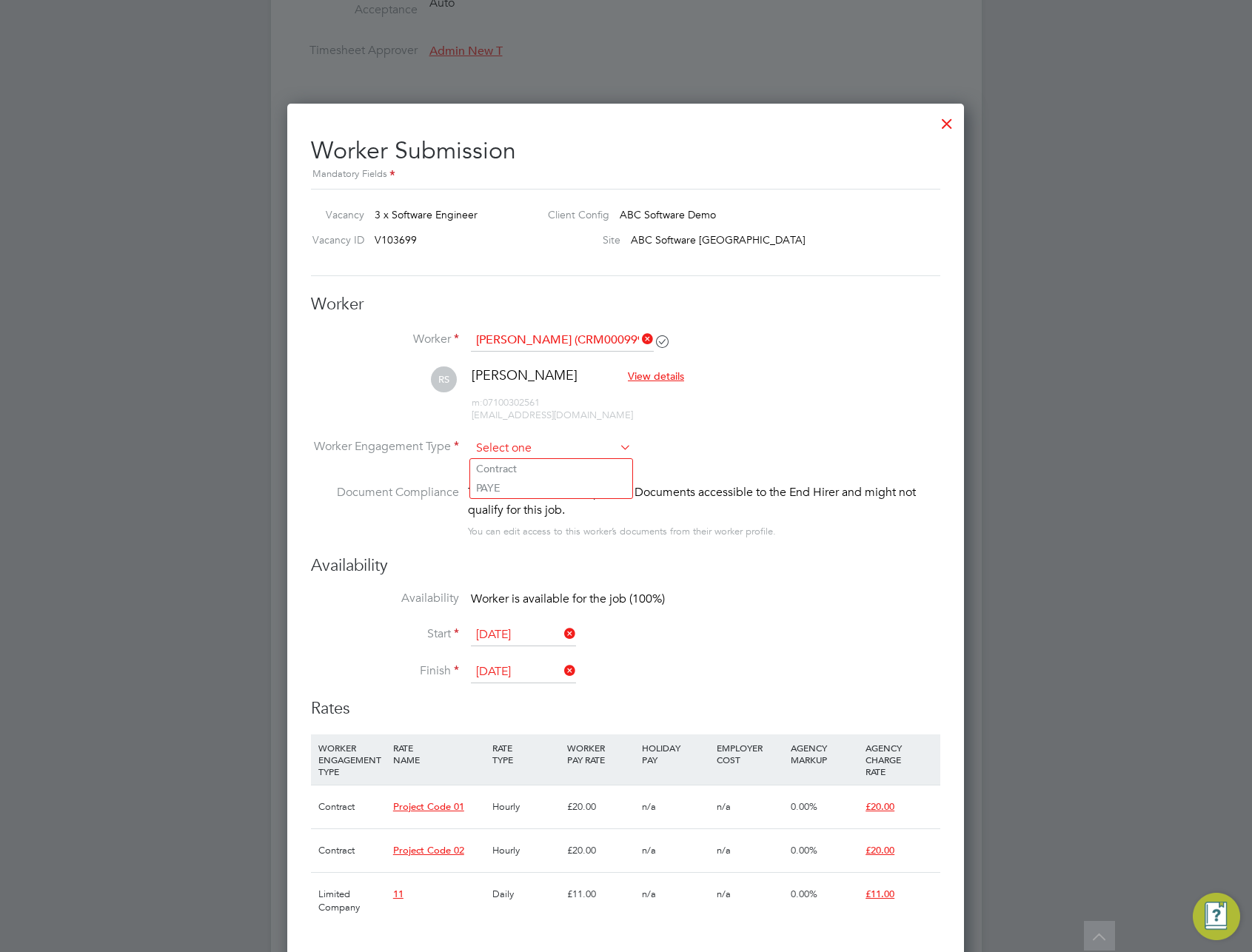
click at [588, 454] on input at bounding box center [551, 449] width 161 height 22
click at [551, 492] on li "PAYE" at bounding box center [551, 487] width 162 height 19
type input "PAYE"
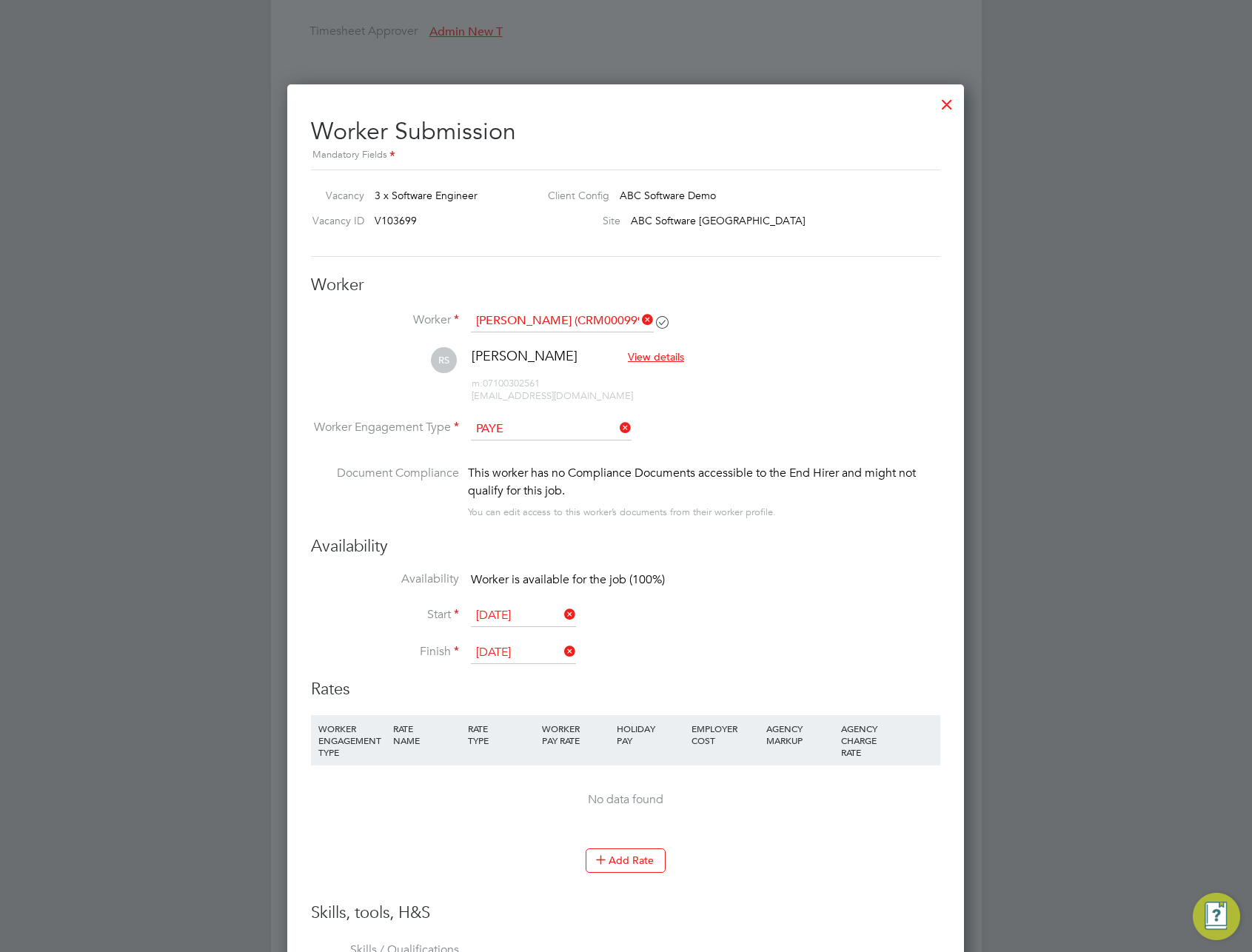
click at [565, 440] on li "Worker Engagement Type PAYE" at bounding box center [626, 442] width 630 height 46
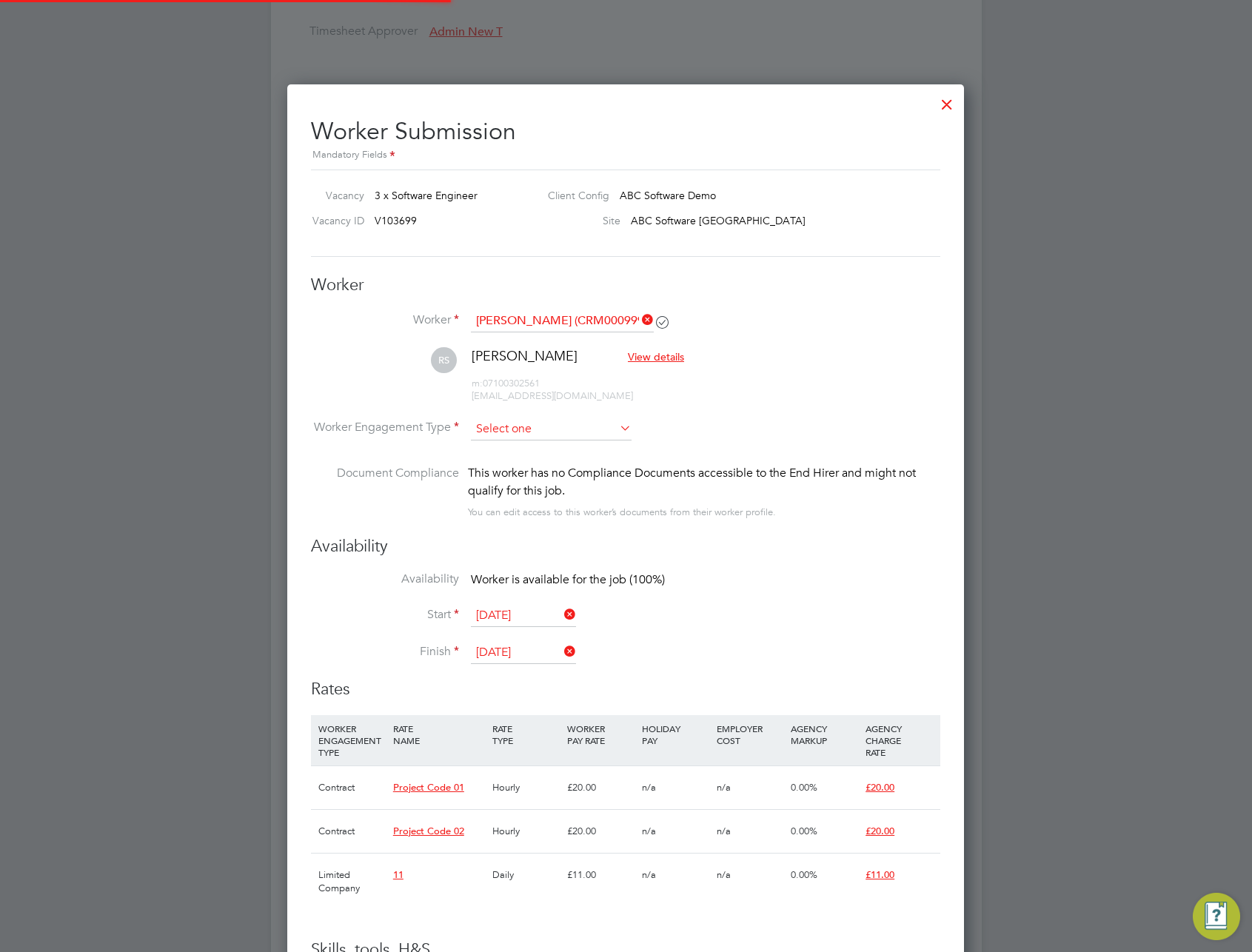
click at [569, 424] on input at bounding box center [551, 430] width 161 height 22
click at [536, 449] on li "Contract" at bounding box center [551, 449] width 162 height 19
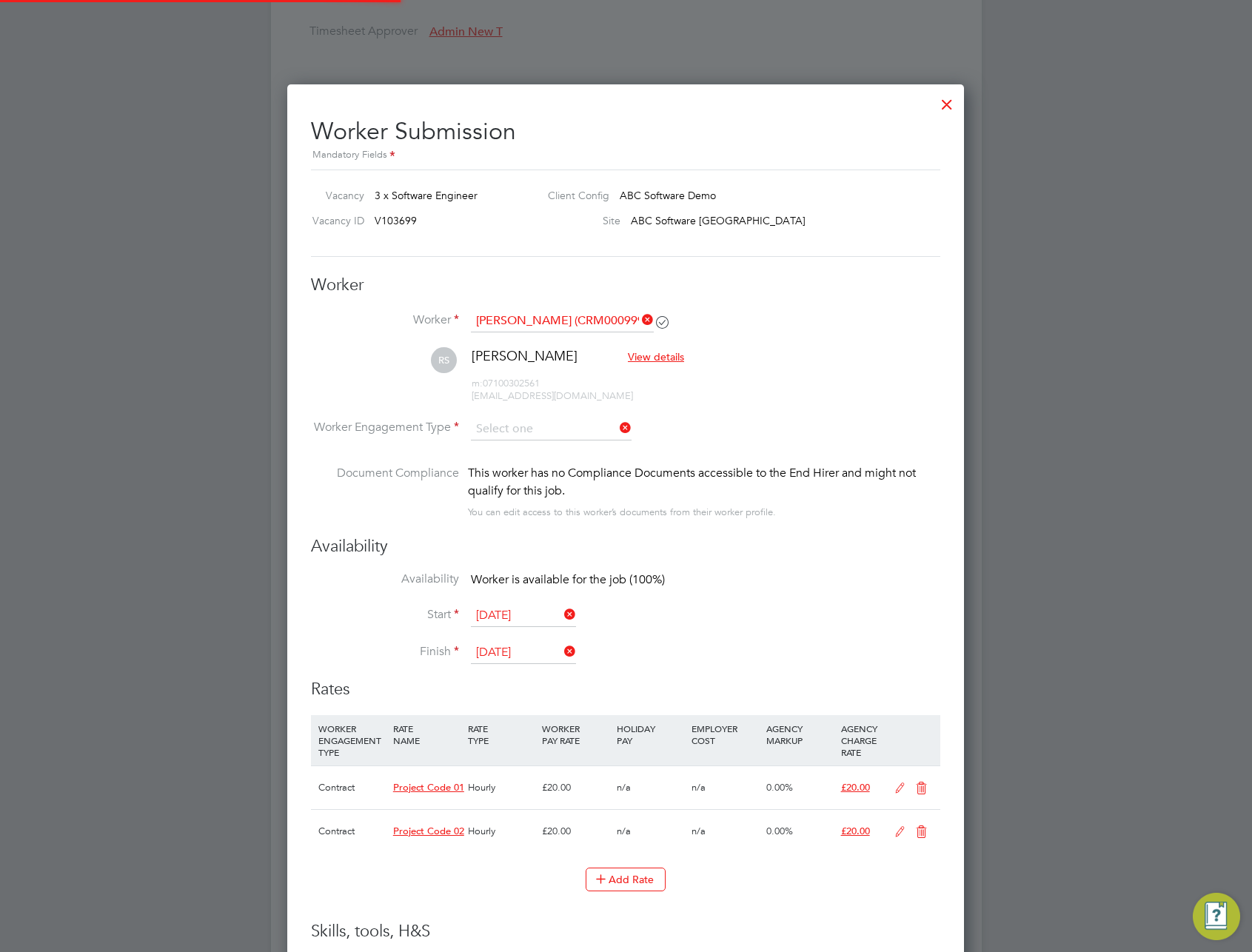
type input "Contract"
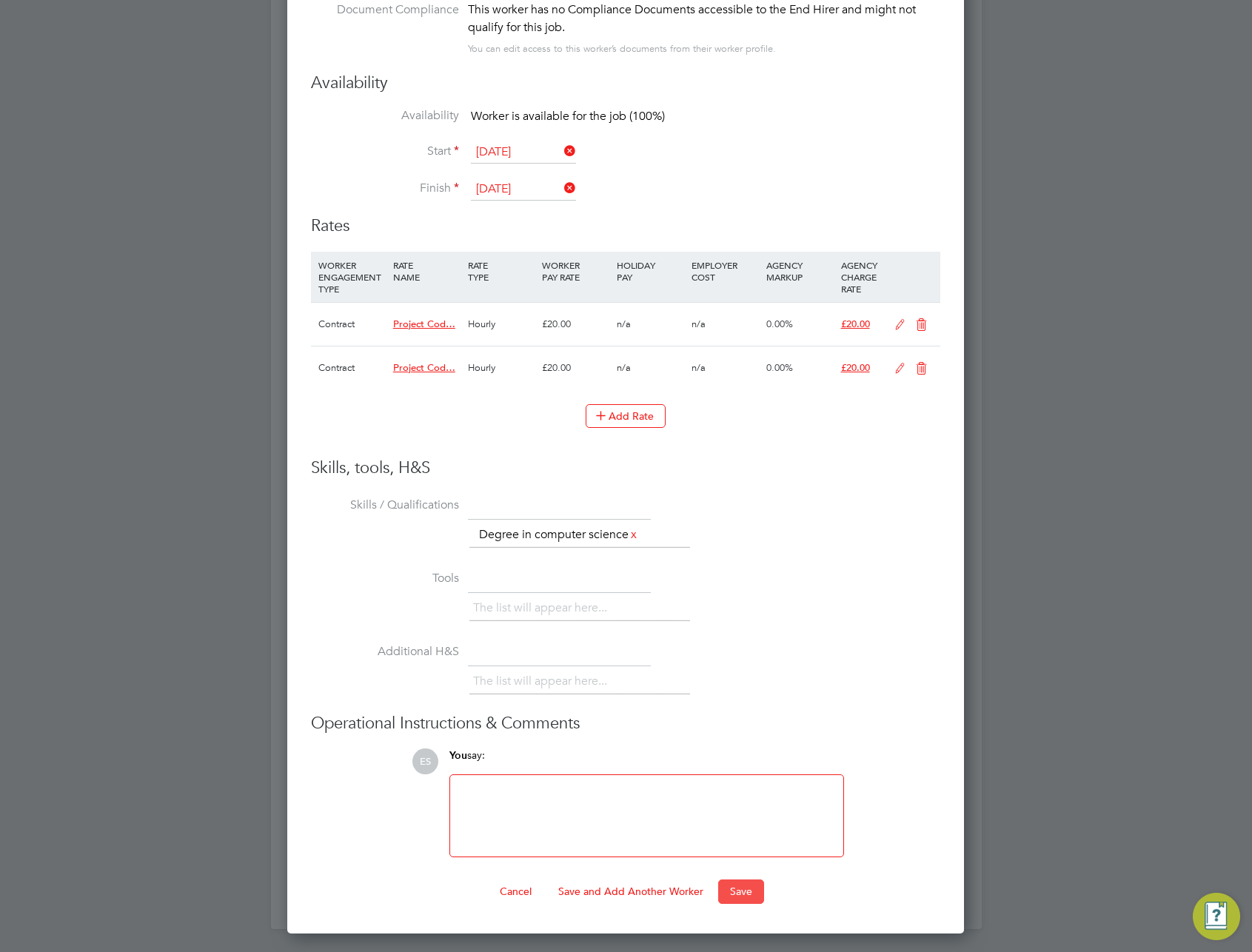
click at [730, 895] on button "Save" at bounding box center [741, 891] width 46 height 24
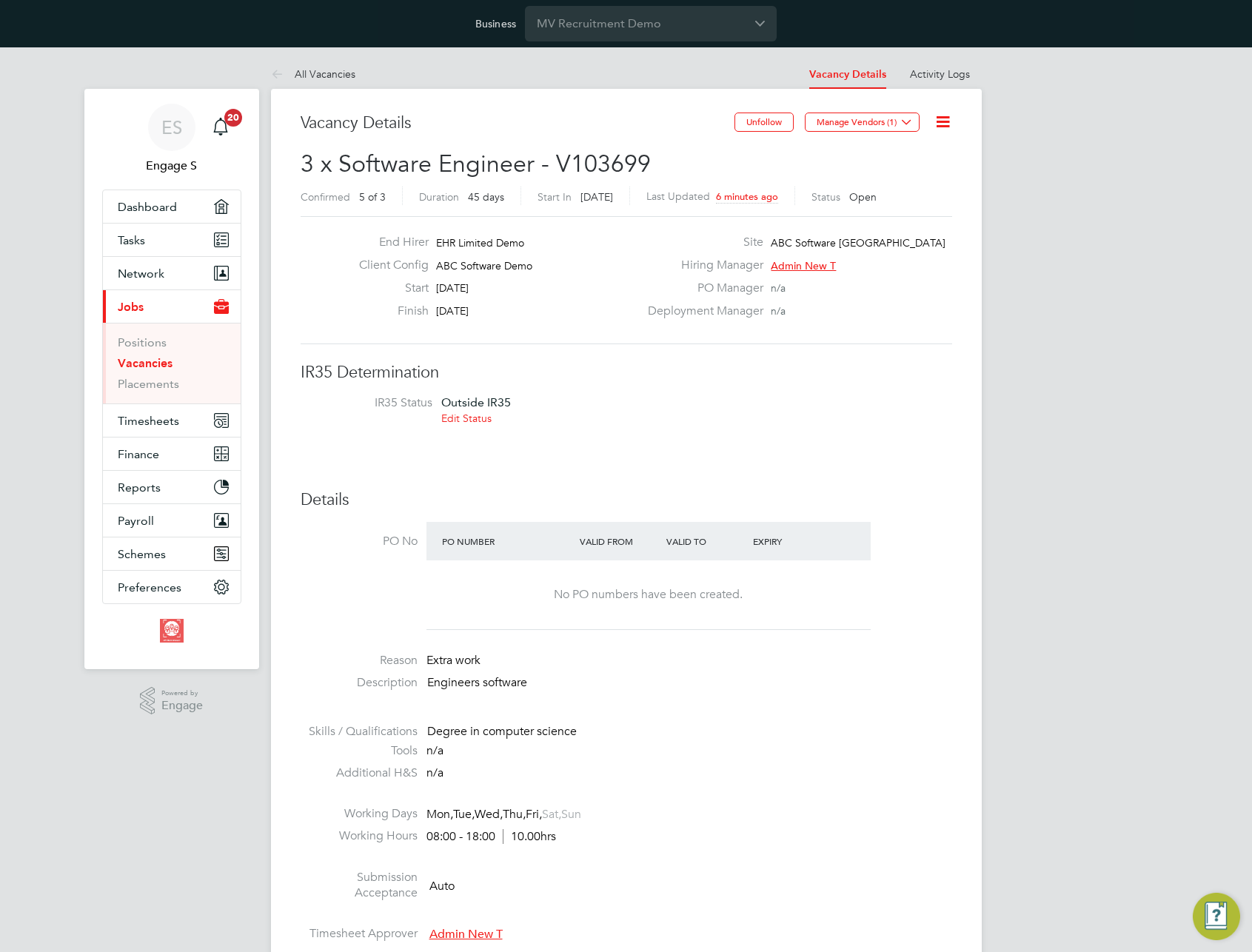
scroll to position [7, 7]
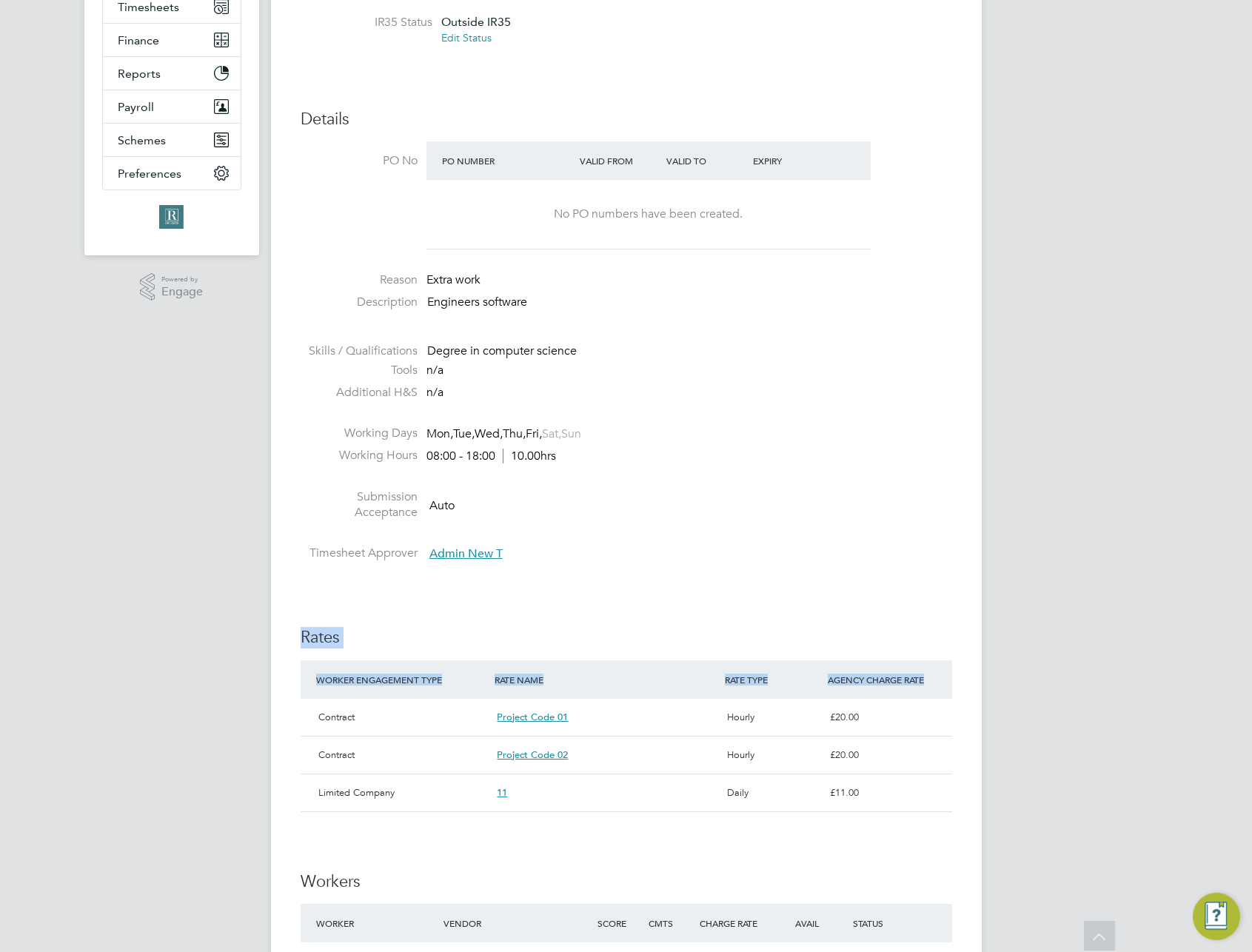
click at [932, 684] on div "Vacancy Details Unfollow Manage Vendors (1) 3 x Software Engineer - V103699 Con…" at bounding box center [626, 823] width 710 height 2232
click at [814, 591] on div "IR35 Determination IR35 Status Outside IR35 Edit Status Details PO No PO Number…" at bounding box center [627, 946] width 652 height 1929
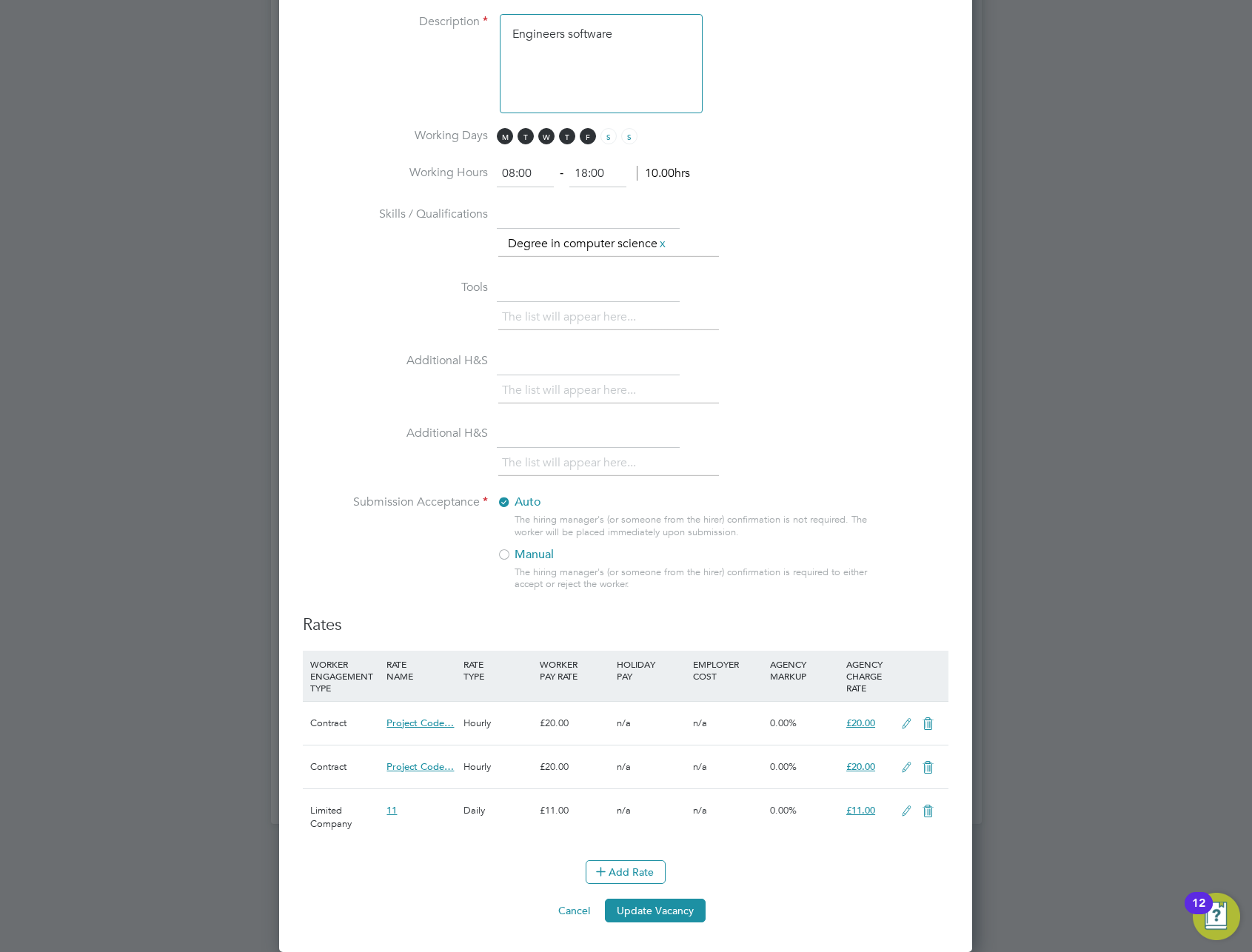
click at [900, 810] on icon at bounding box center [907, 812] width 18 height 12
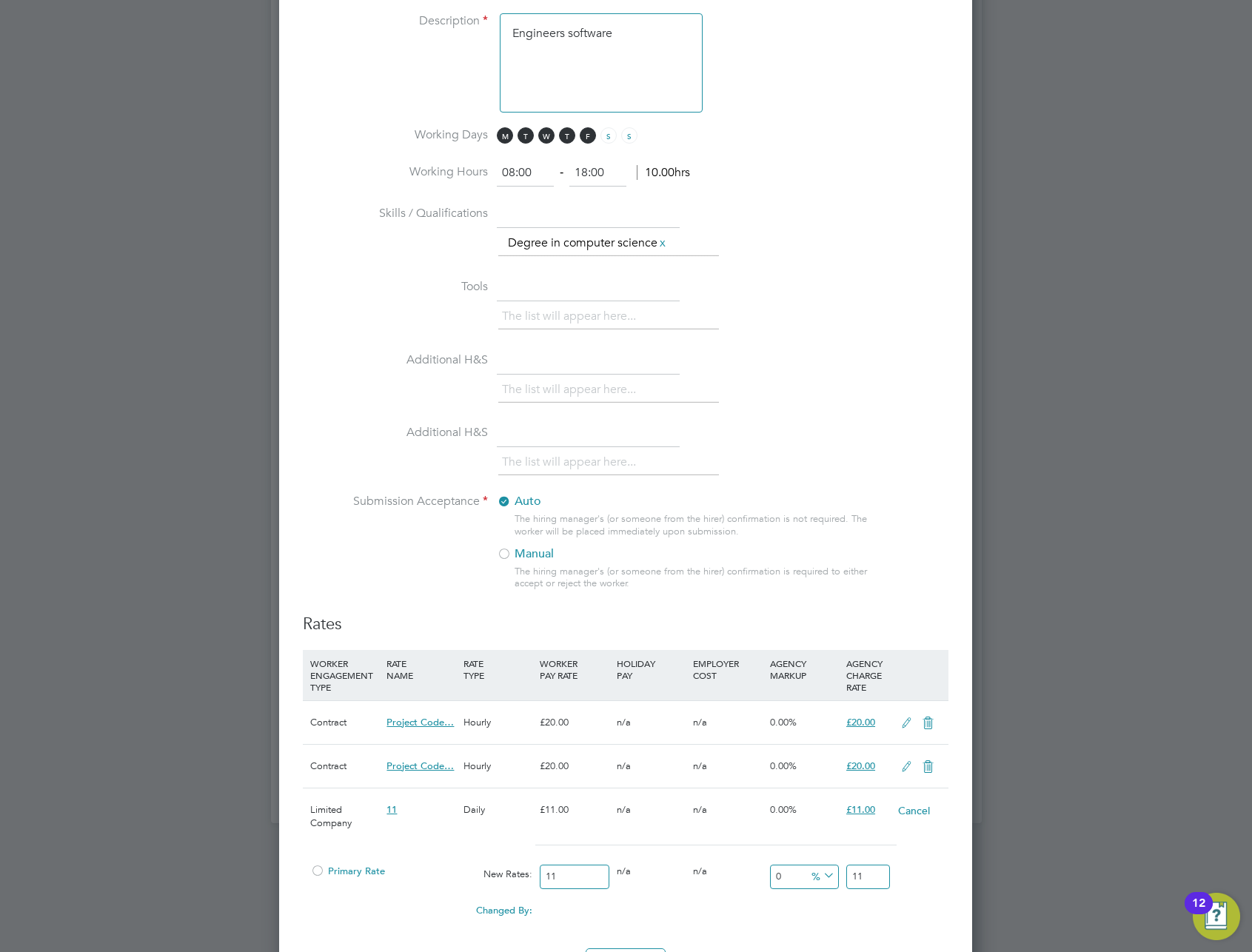
click at [328, 871] on span "Primary Rate" at bounding box center [347, 871] width 74 height 13
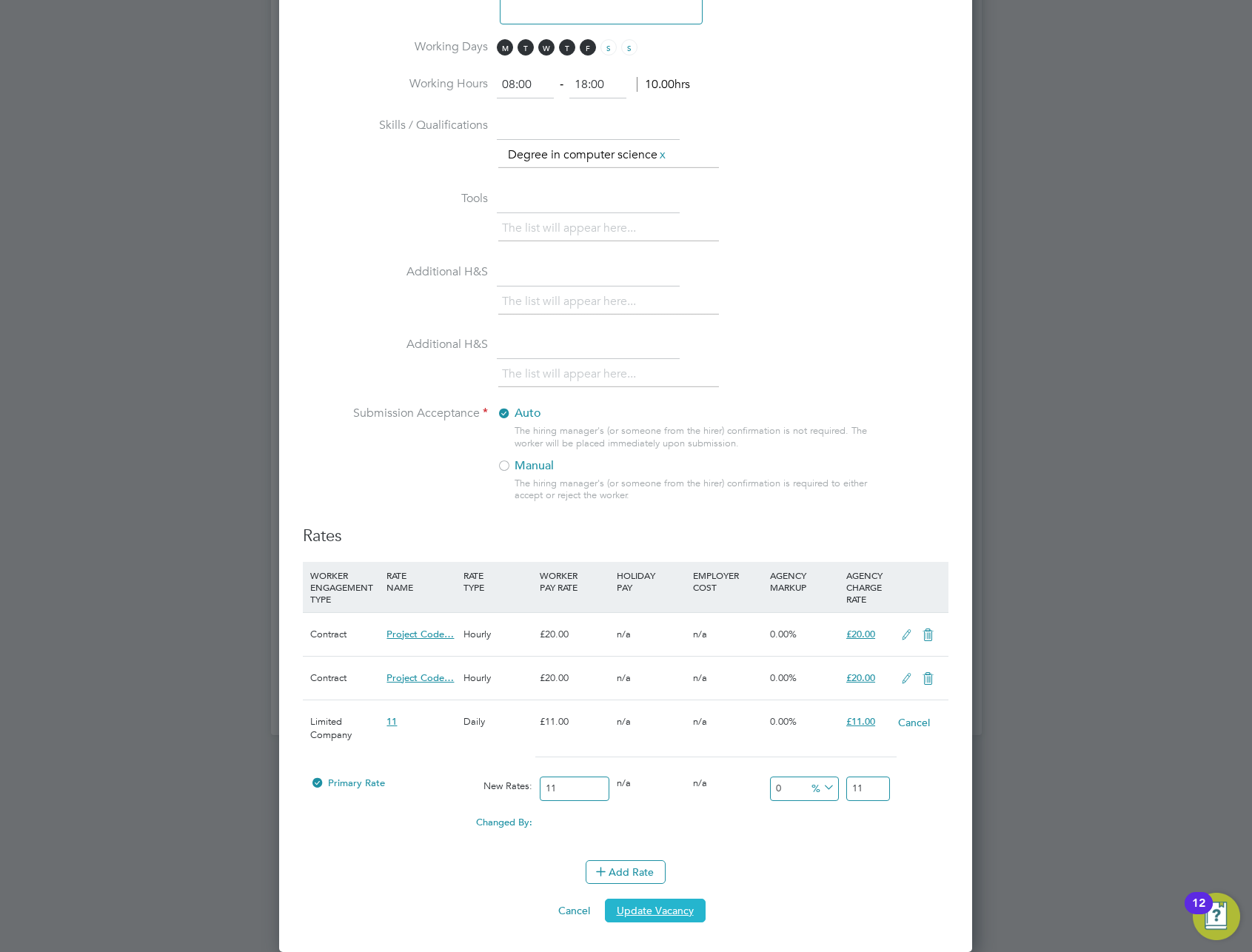
click at [630, 913] on button "Update Vacancy" at bounding box center [655, 911] width 101 height 24
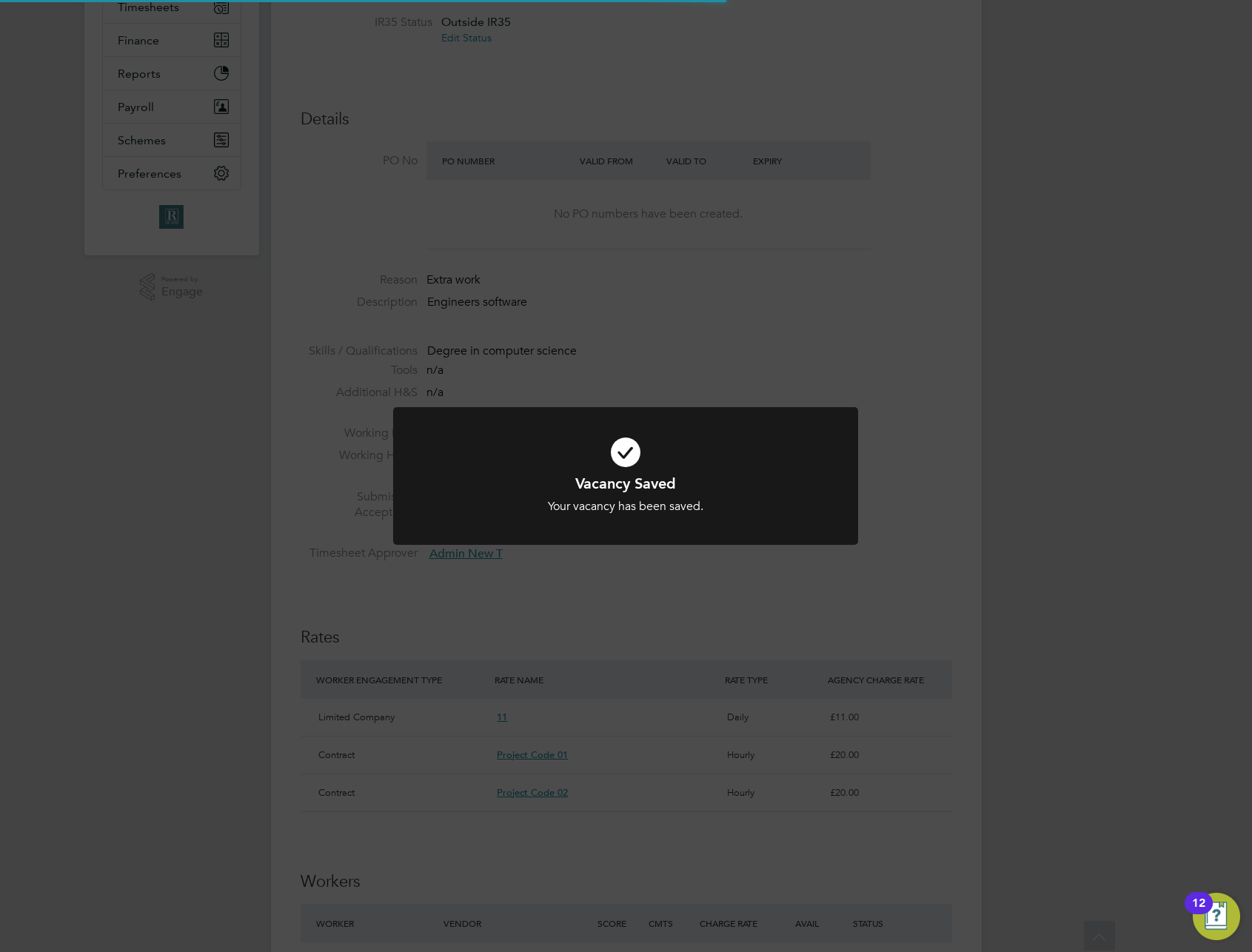
click at [658, 601] on div "Vacancy Saved Your vacancy has been saved. Cancel Okay" at bounding box center [626, 476] width 1252 height 952
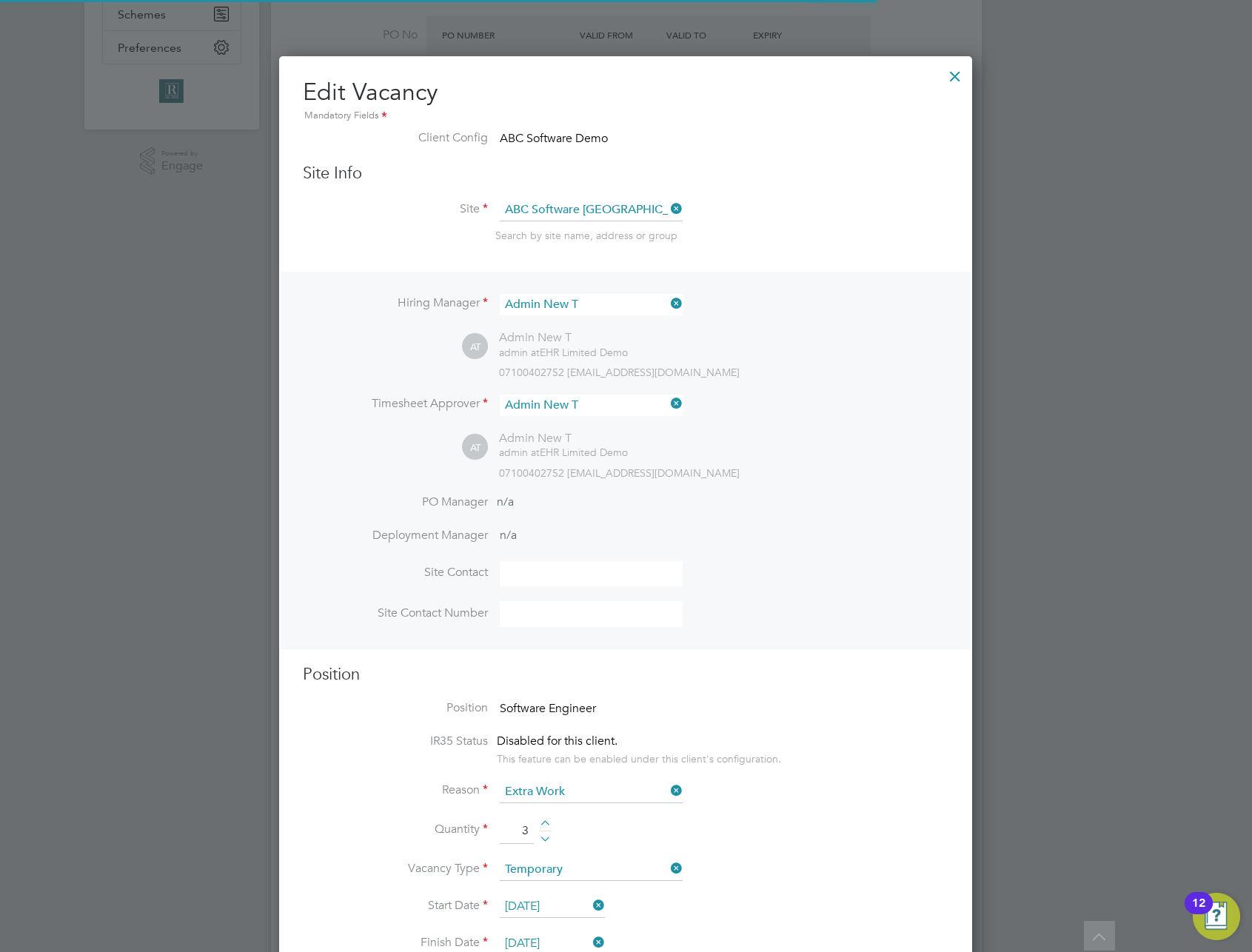
click at [954, 65] on div at bounding box center [955, 73] width 27 height 27
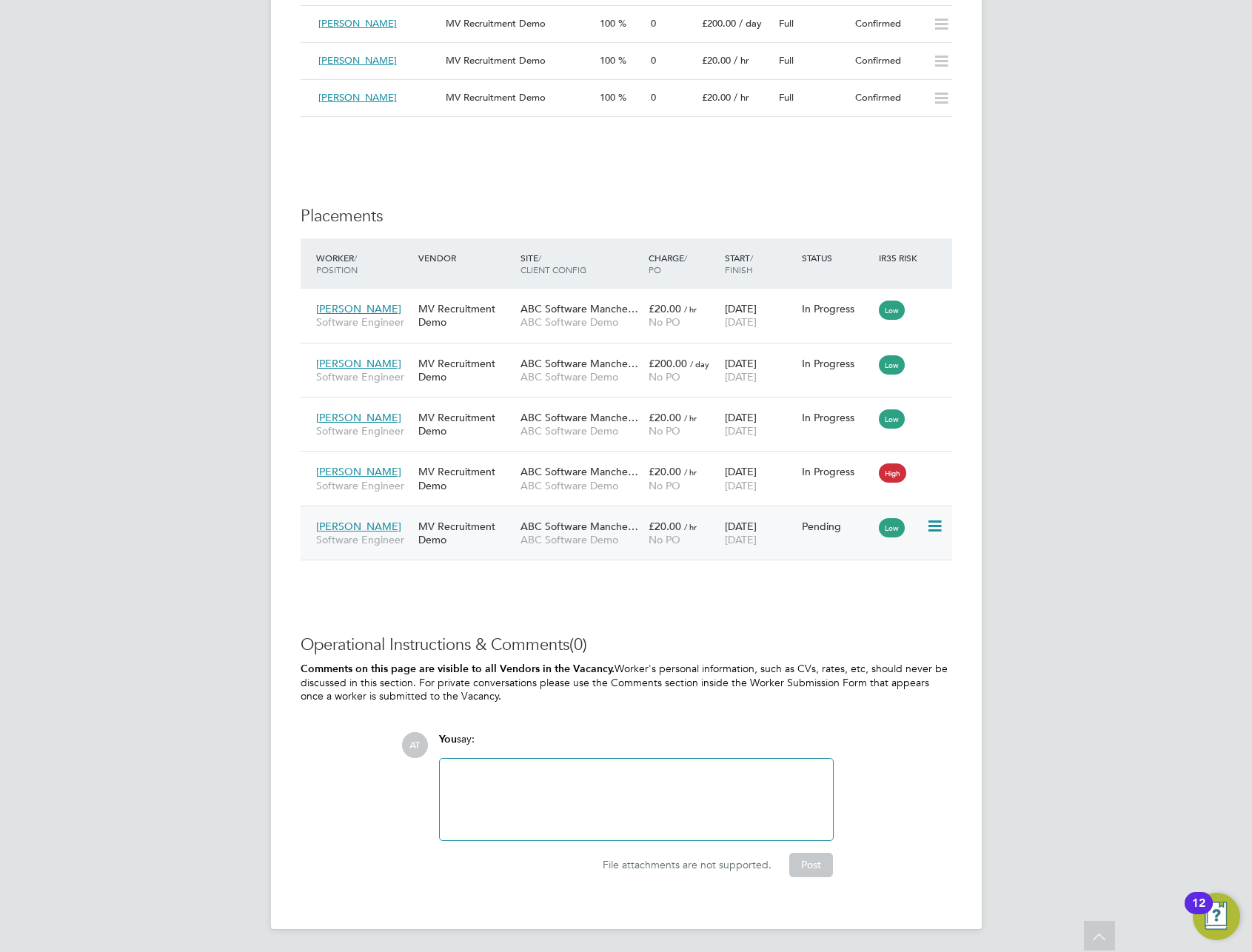
click at [649, 534] on span "No PO" at bounding box center [665, 540] width 32 height 14
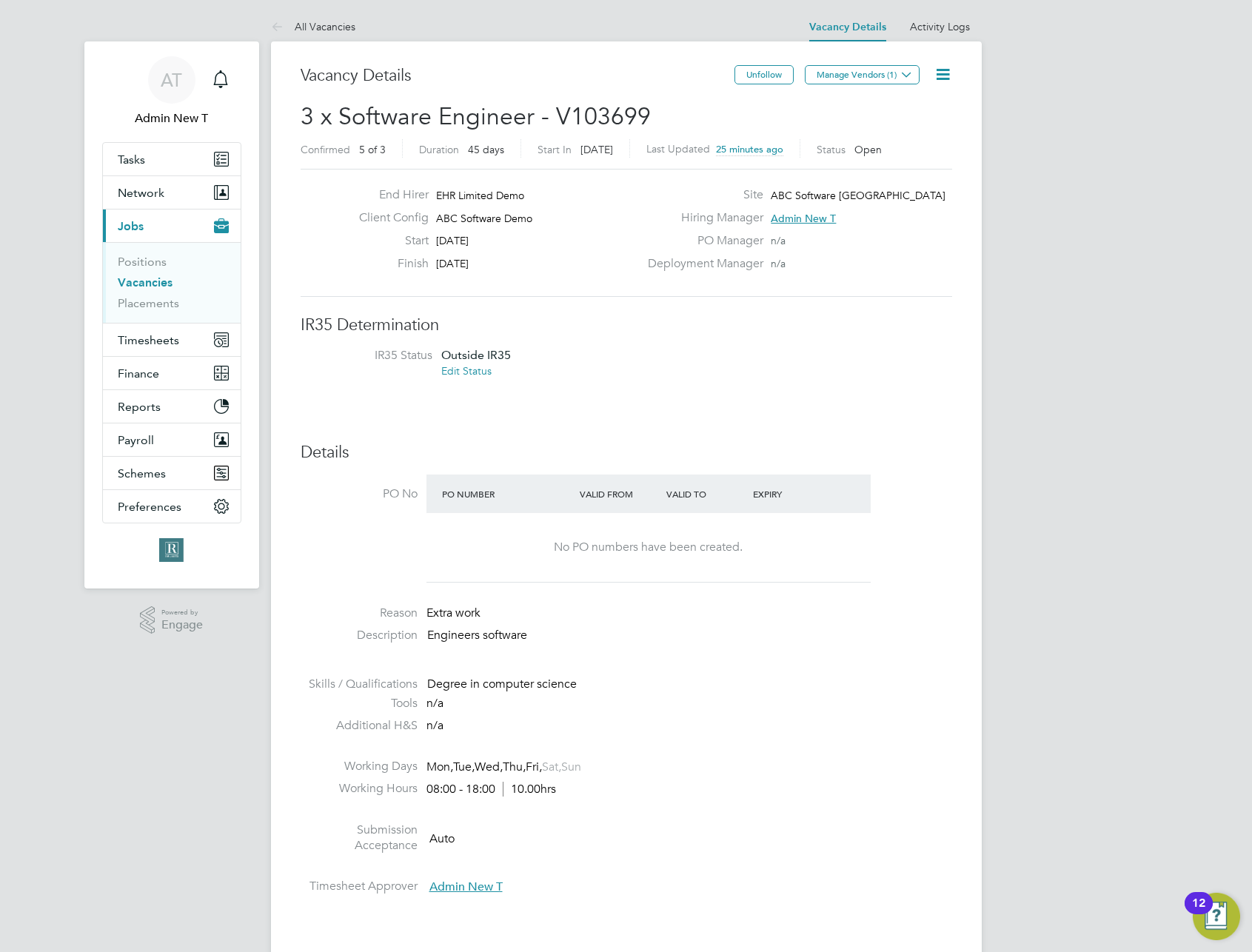
click at [157, 281] on link "Vacancies" at bounding box center [145, 282] width 55 height 14
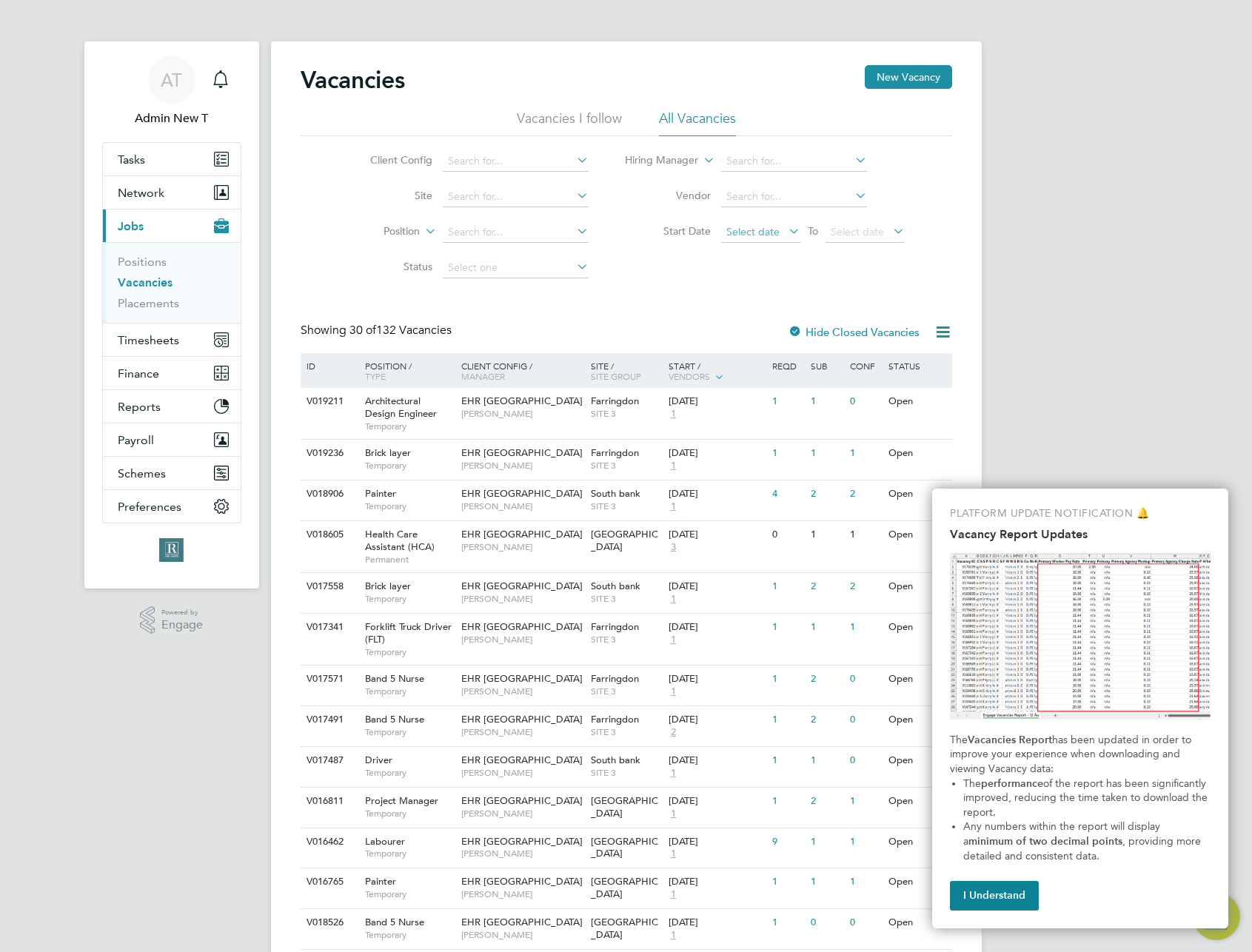
click at [750, 232] on span "Select date" at bounding box center [753, 231] width 53 height 14
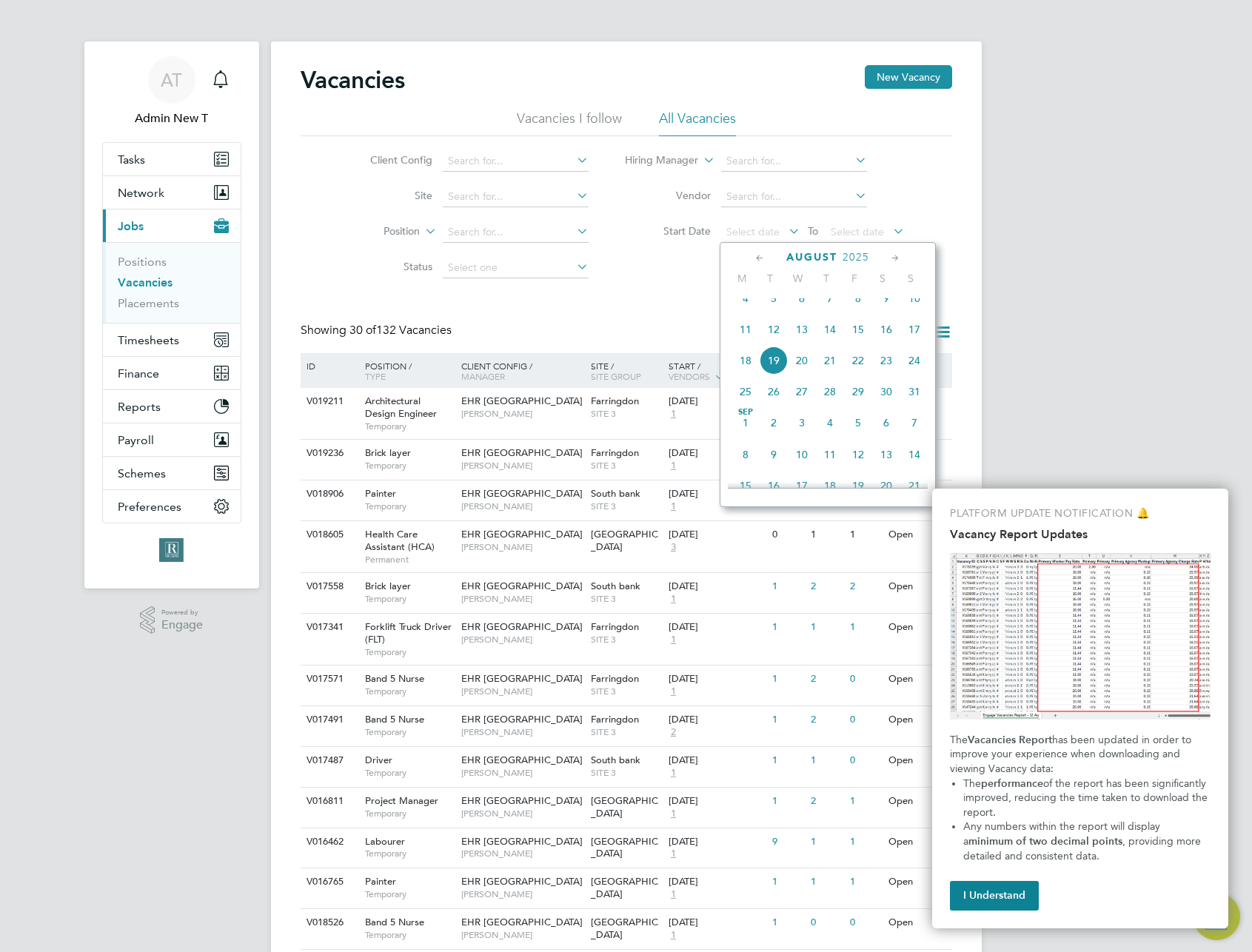
click at [746, 312] on span "4" at bounding box center [745, 298] width 28 height 28
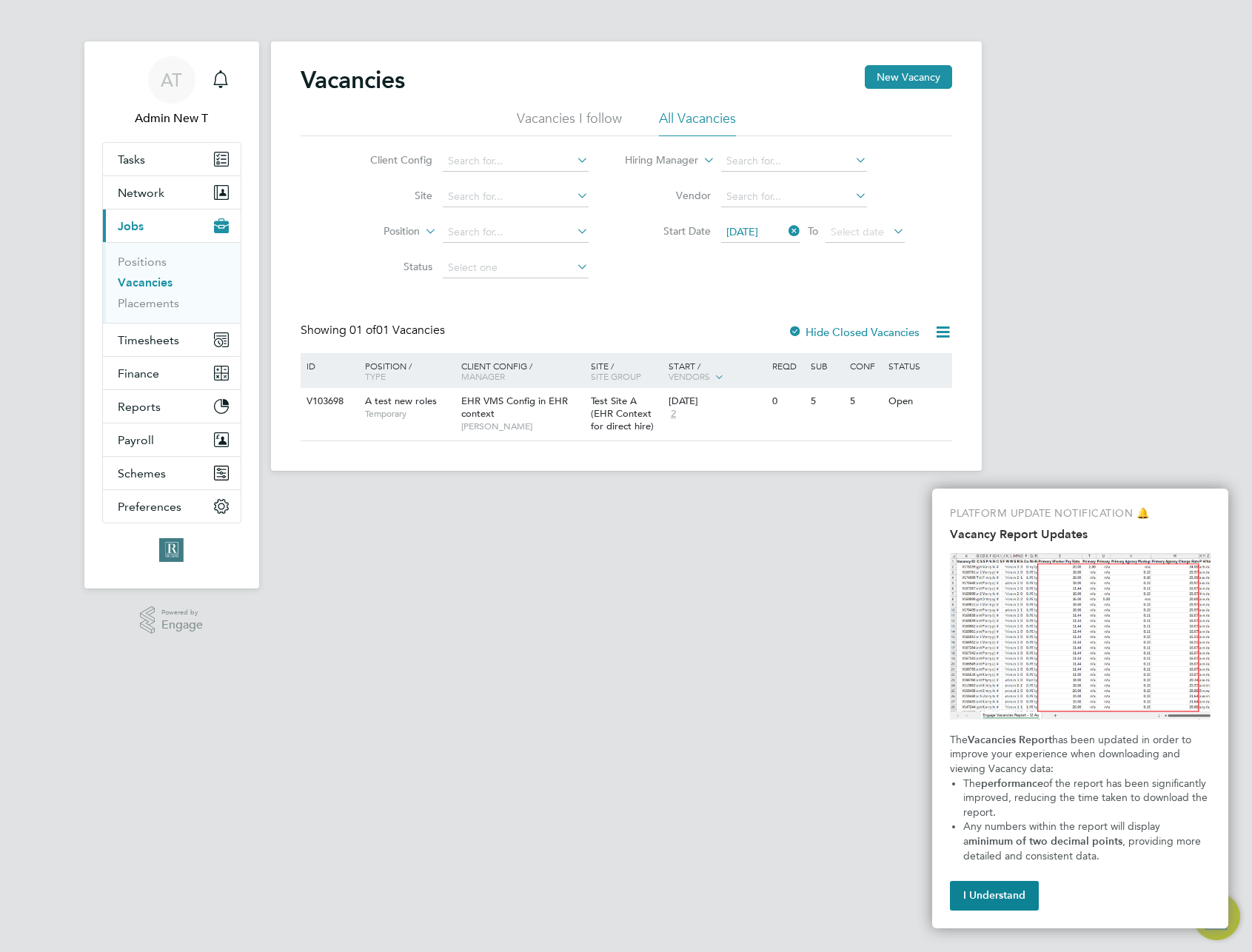
click at [758, 231] on span "04 Aug 2025" at bounding box center [742, 231] width 32 height 14
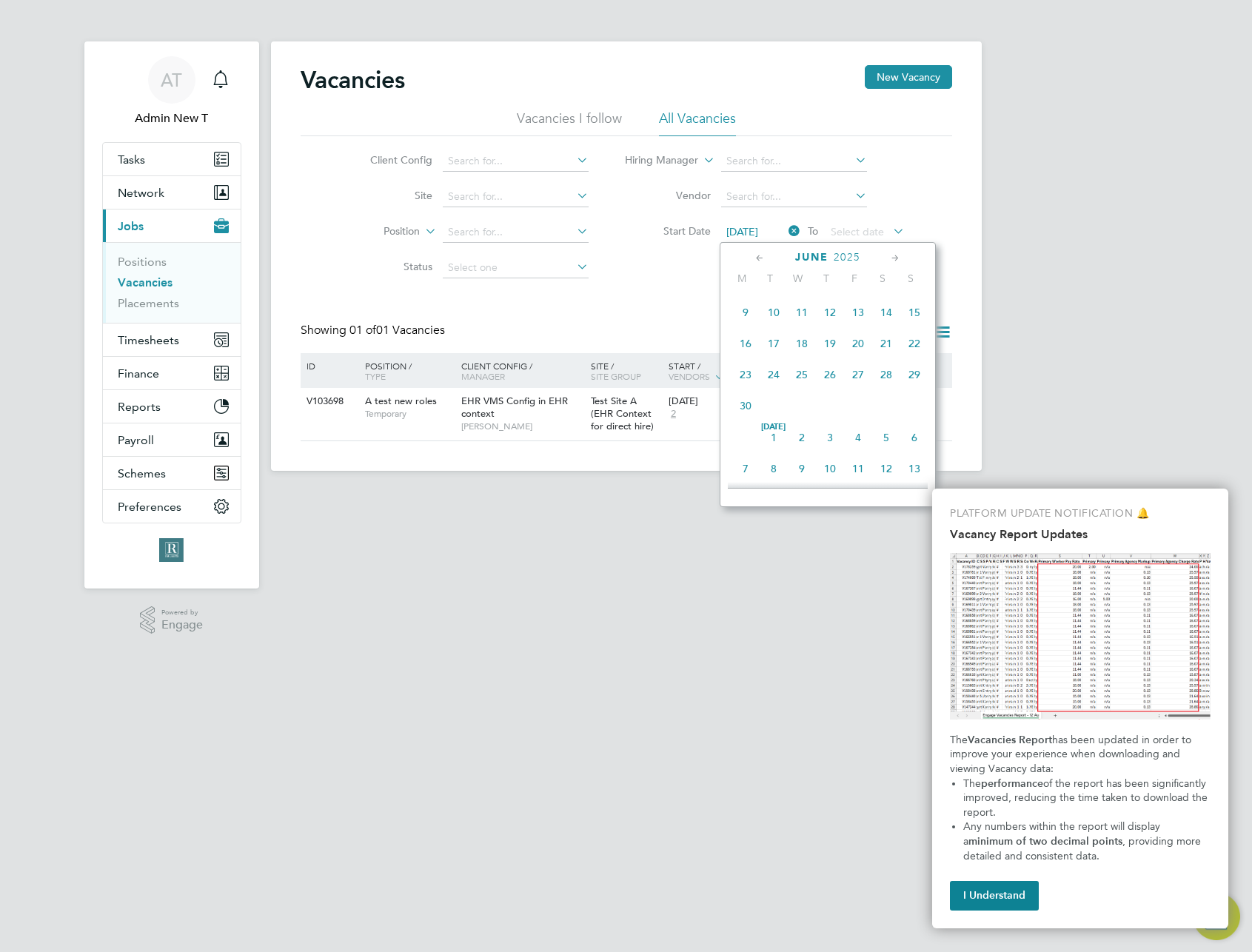
scroll to position [218, 0]
click at [764, 342] on span "17" at bounding box center [774, 344] width 28 height 28
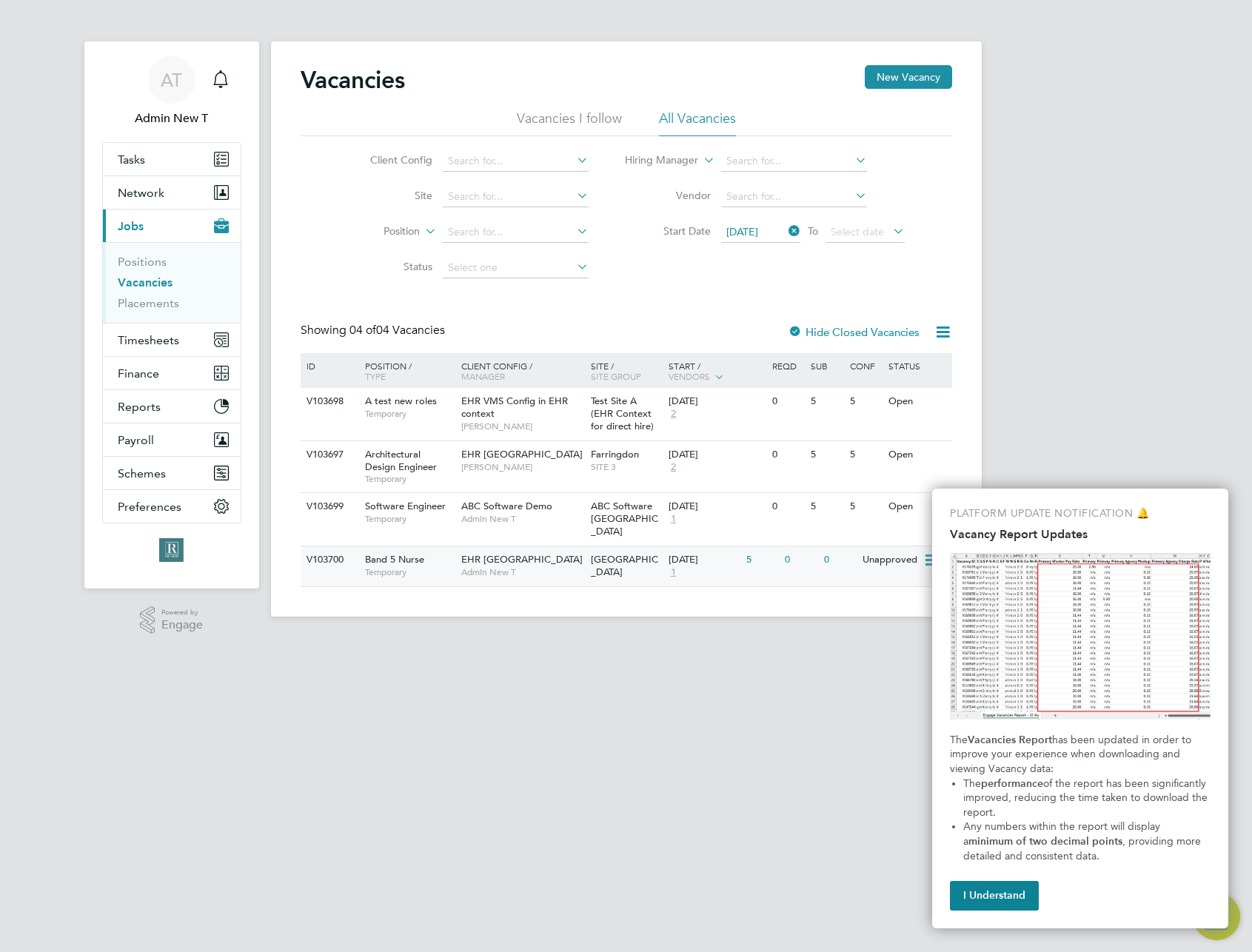
click at [509, 566] on span "Admin New T" at bounding box center [522, 572] width 122 height 12
click at [757, 228] on span "17 Jun 2025" at bounding box center [742, 231] width 32 height 14
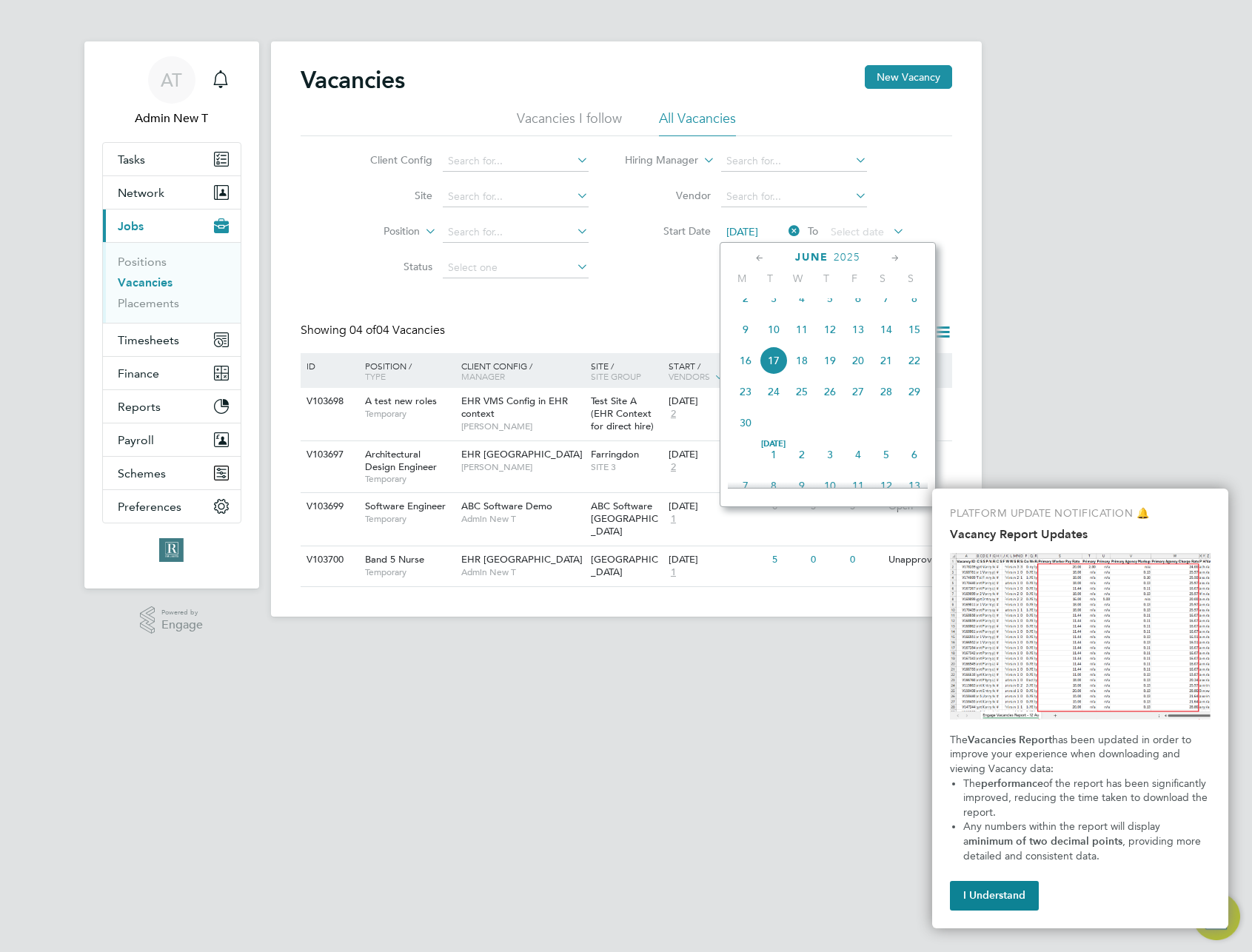
click at [744, 343] on span "9" at bounding box center [745, 330] width 28 height 28
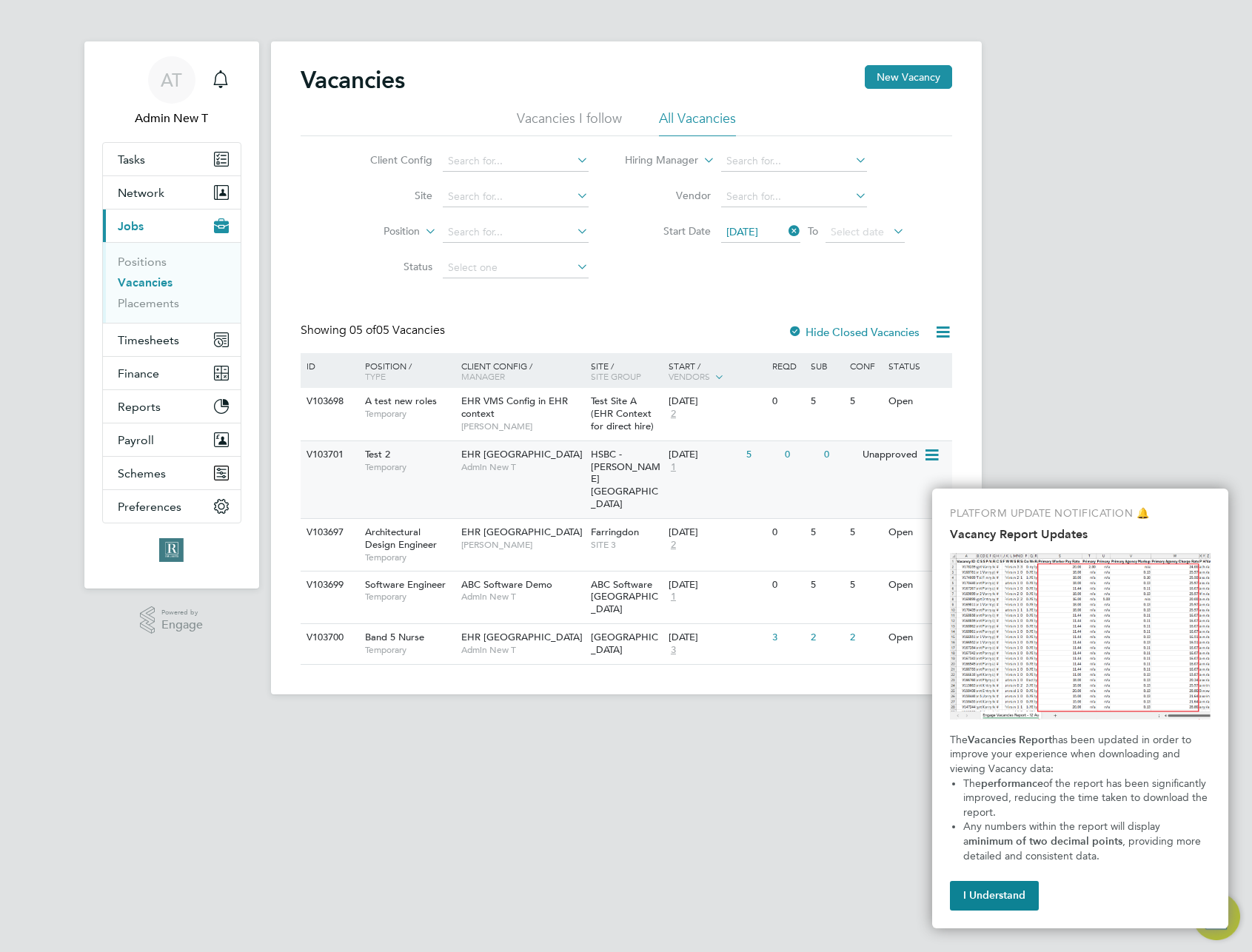
click at [928, 459] on icon at bounding box center [931, 454] width 15 height 17
click at [875, 487] on li "View Details" at bounding box center [895, 489] width 86 height 21
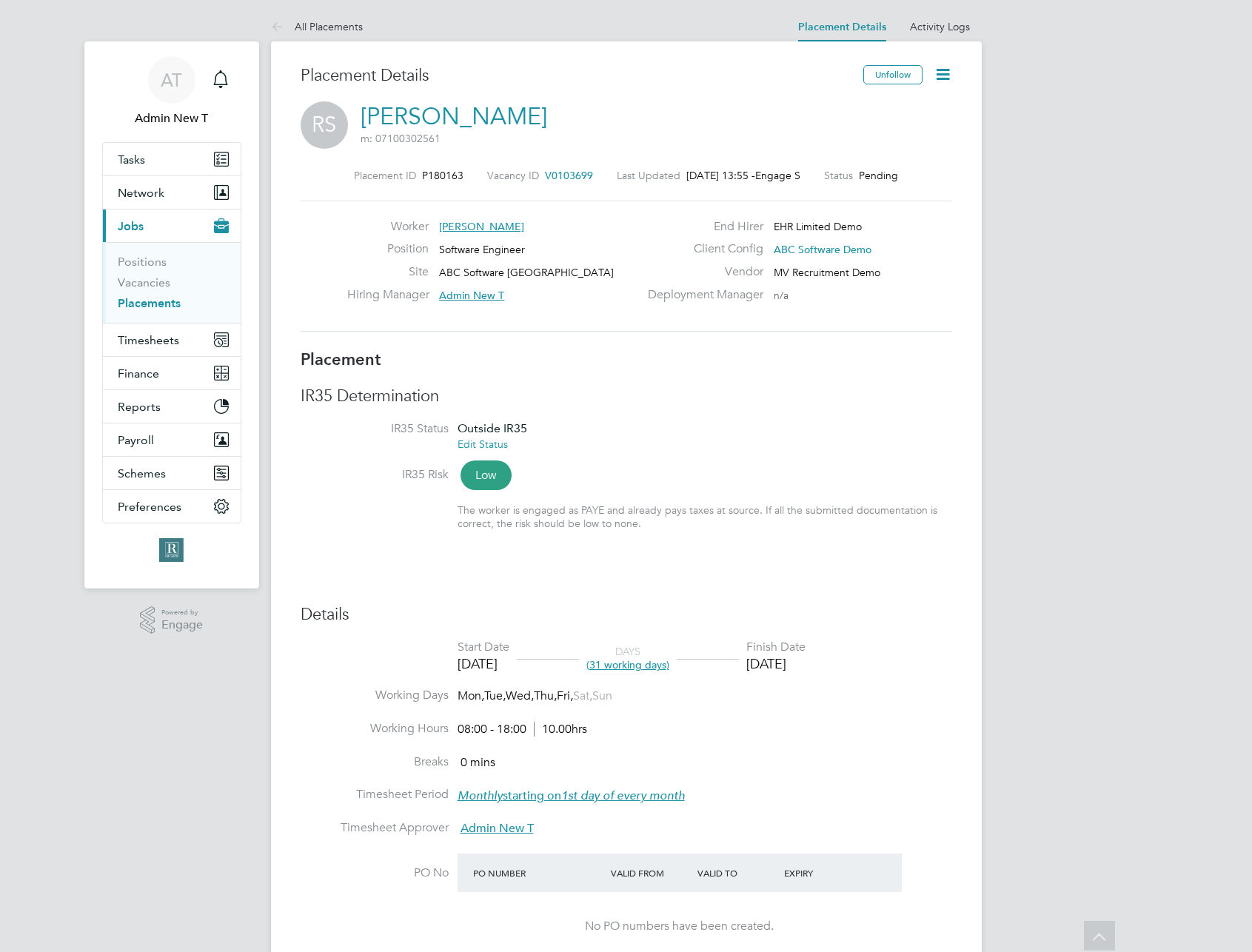
scroll to position [316, 0]
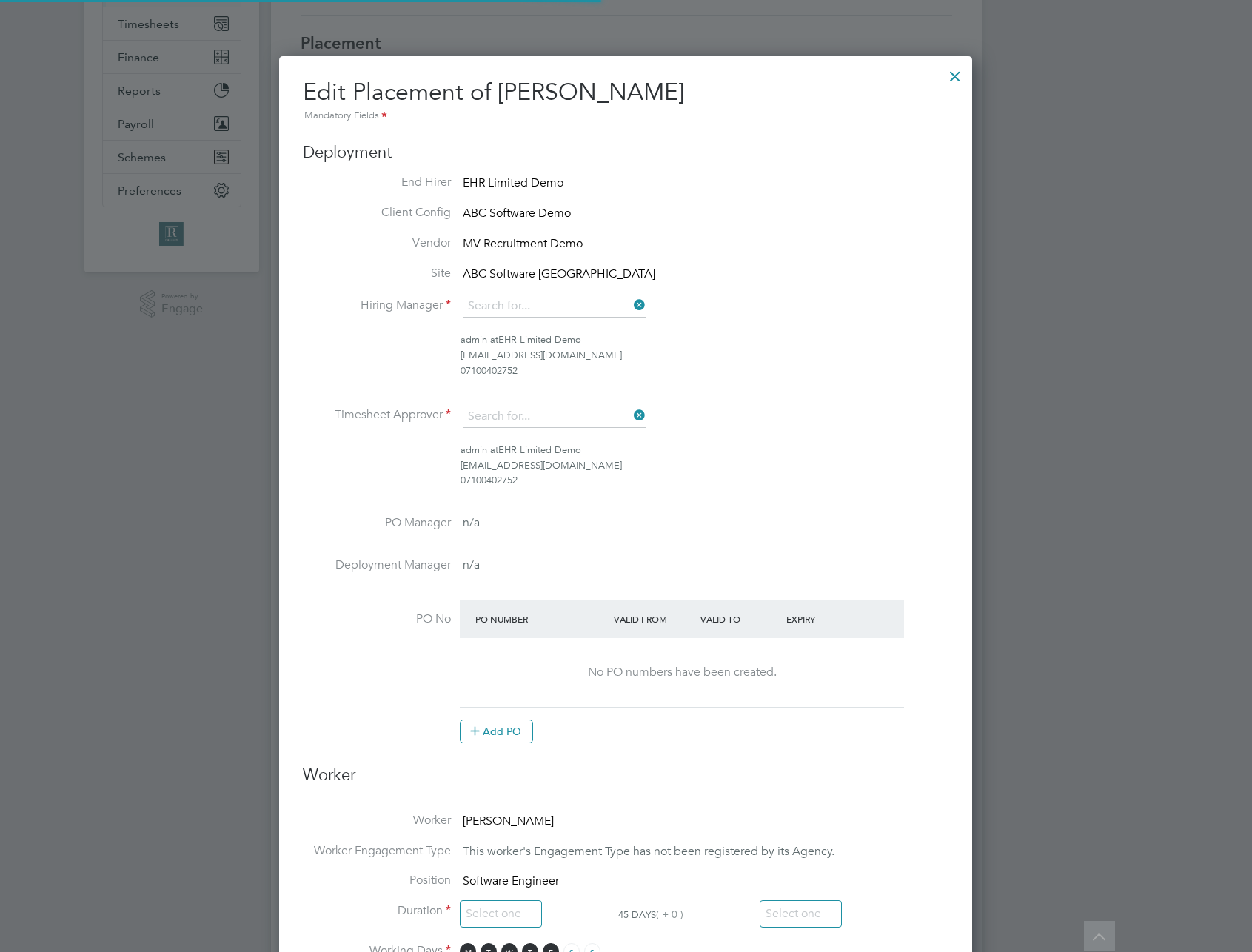
type input "Admin New T"
type input "[DATE]"
type input "08:00"
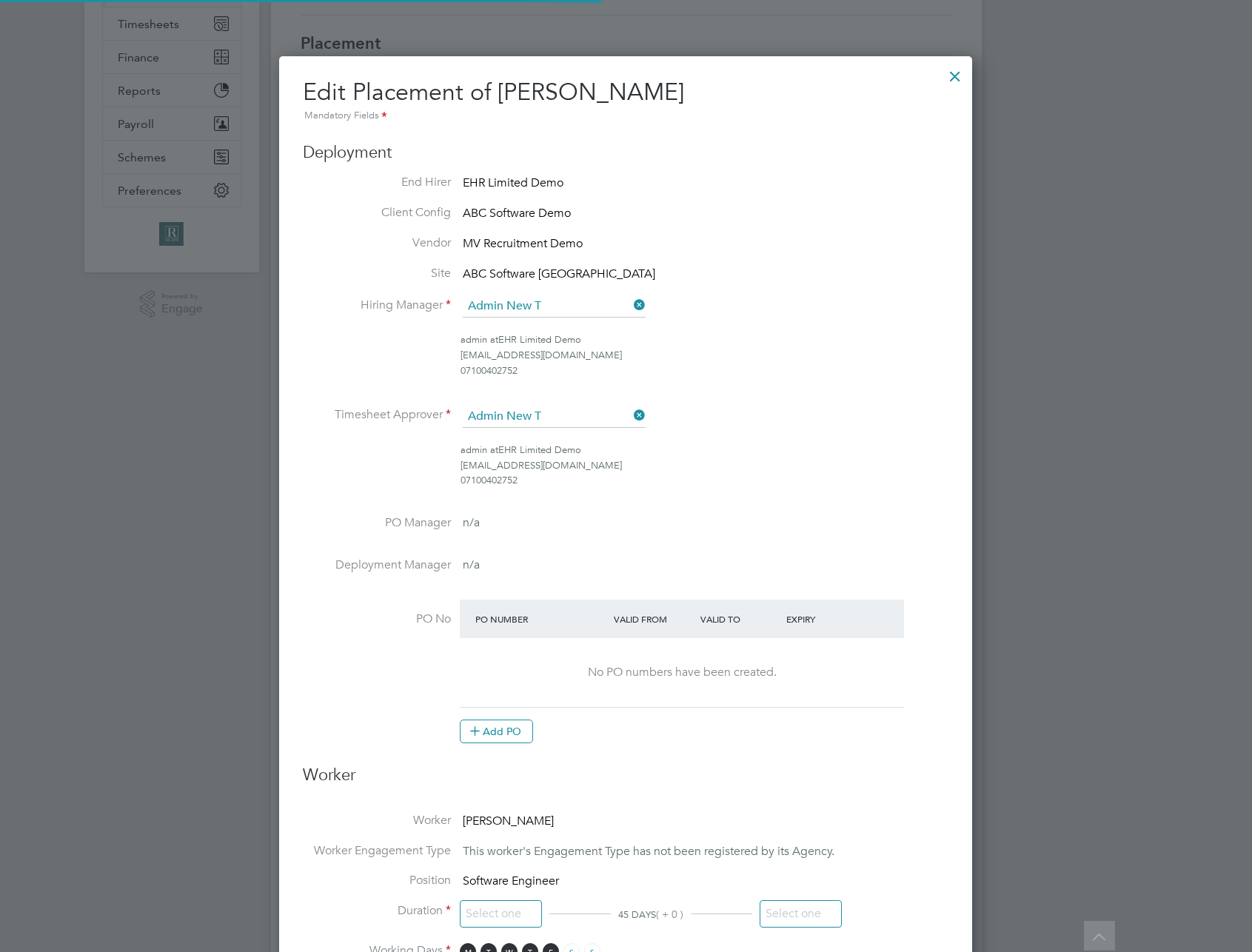
type input "18:00"
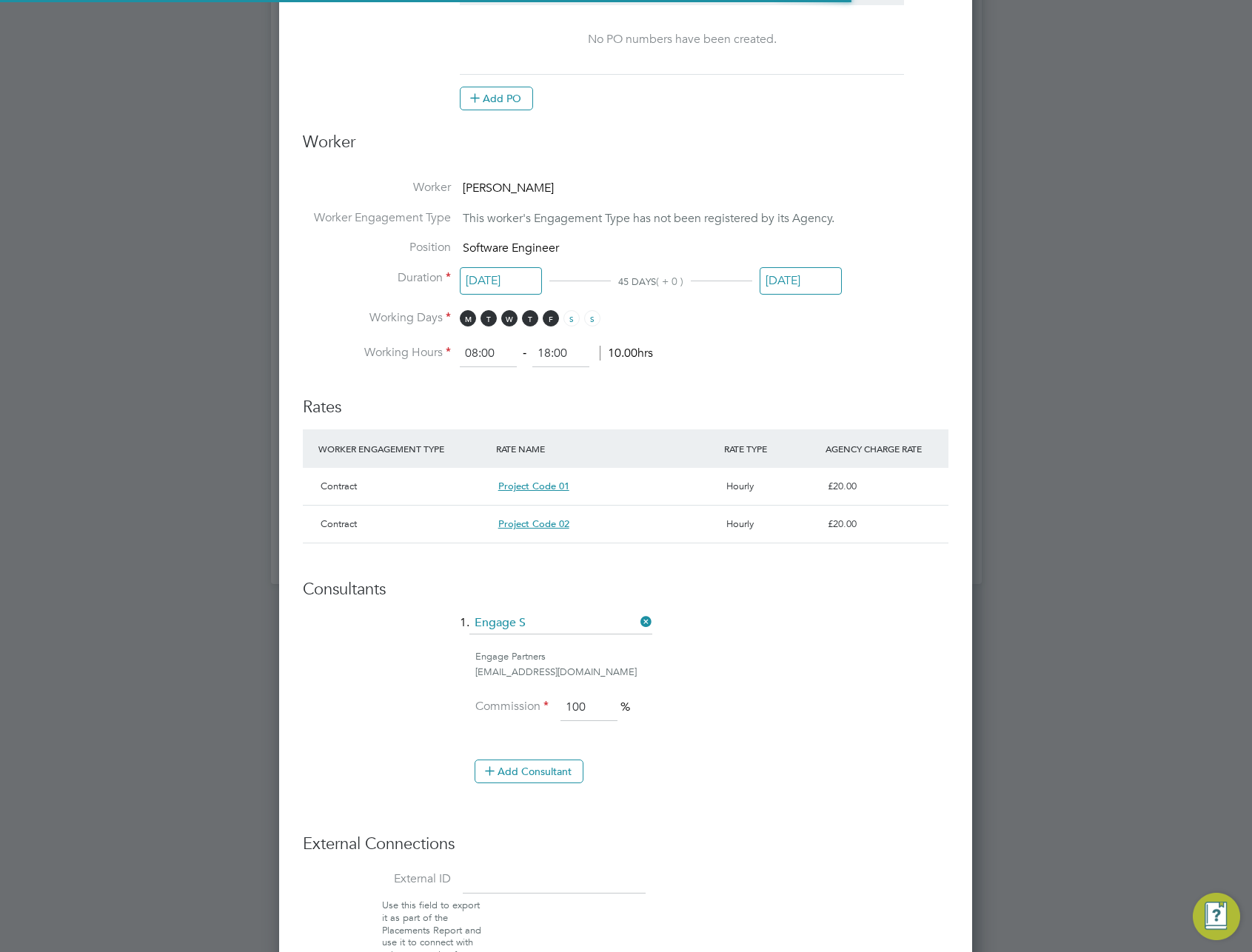
scroll to position [0, 0]
click at [409, 443] on div "WORKER ENGAGEMENT TYPE RATE NAME RATE TYPE AGENCY CHARGE RATE" at bounding box center [625, 449] width 645 height 39
click at [743, 435] on div "RATE TYPE" at bounding box center [771, 448] width 102 height 27
click at [743, 436] on div "RATE TYPE" at bounding box center [771, 448] width 102 height 27
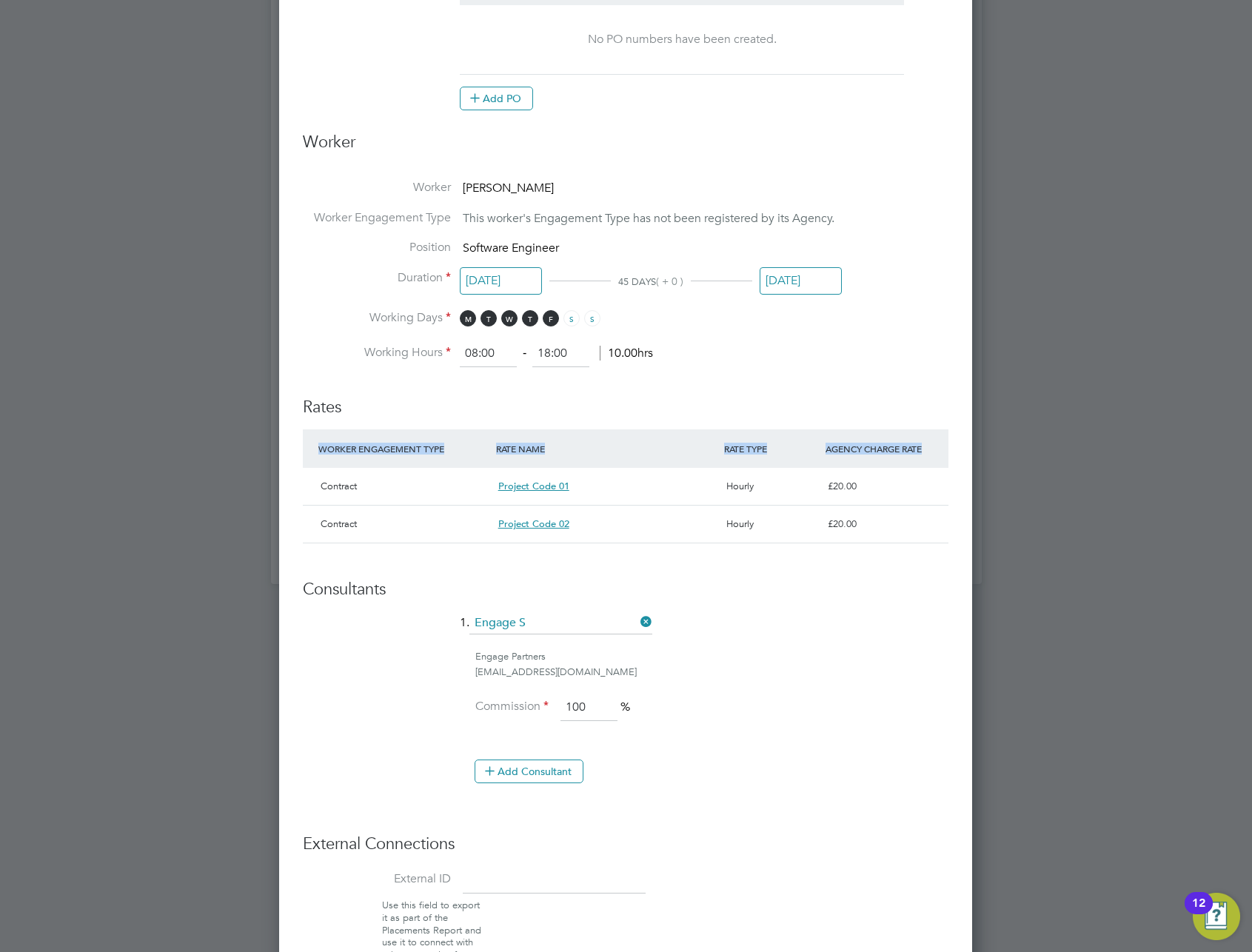
click at [743, 436] on div "RATE TYPE" at bounding box center [771, 448] width 102 height 27
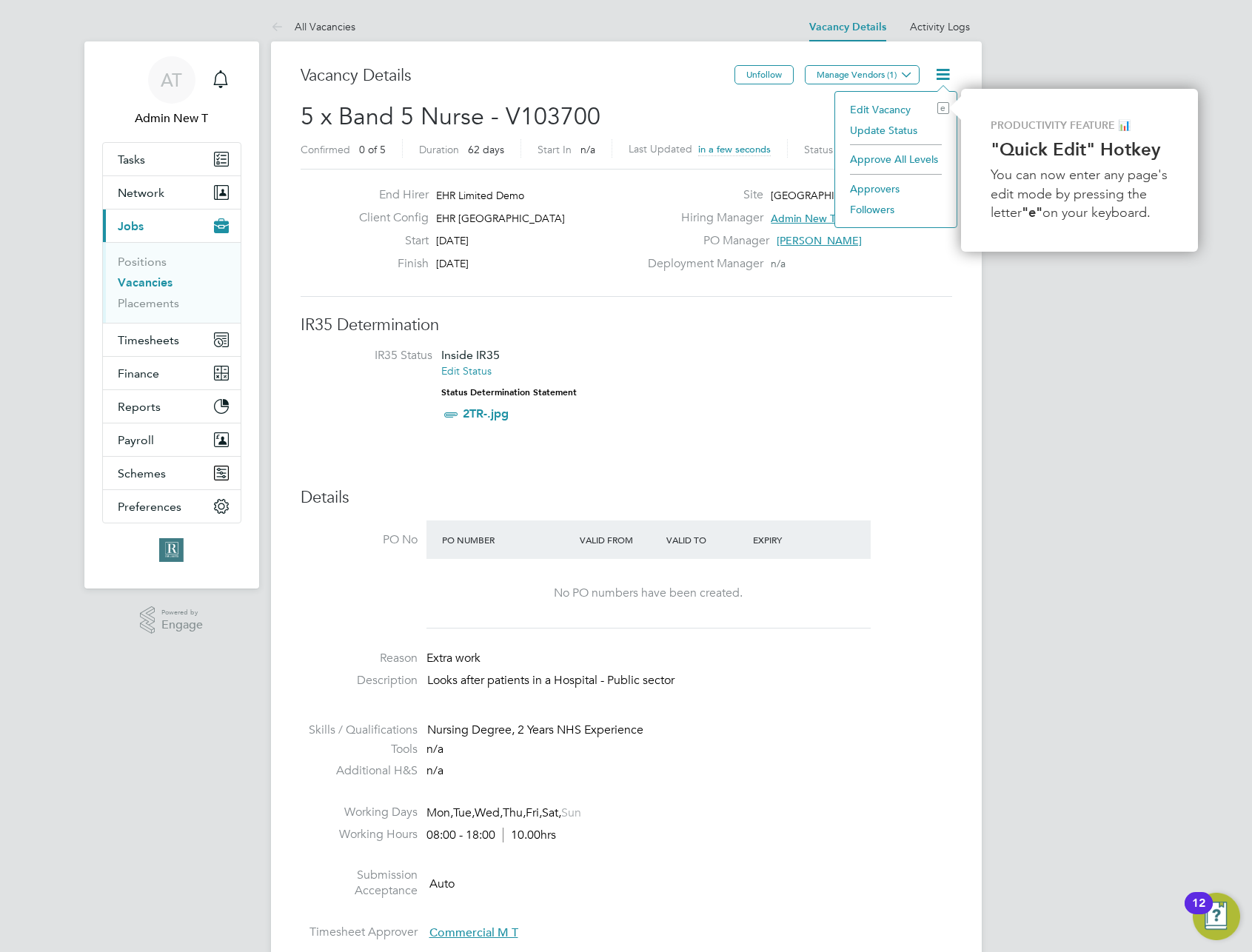
click at [917, 160] on li "Approve All Levels" at bounding box center [896, 159] width 106 height 21
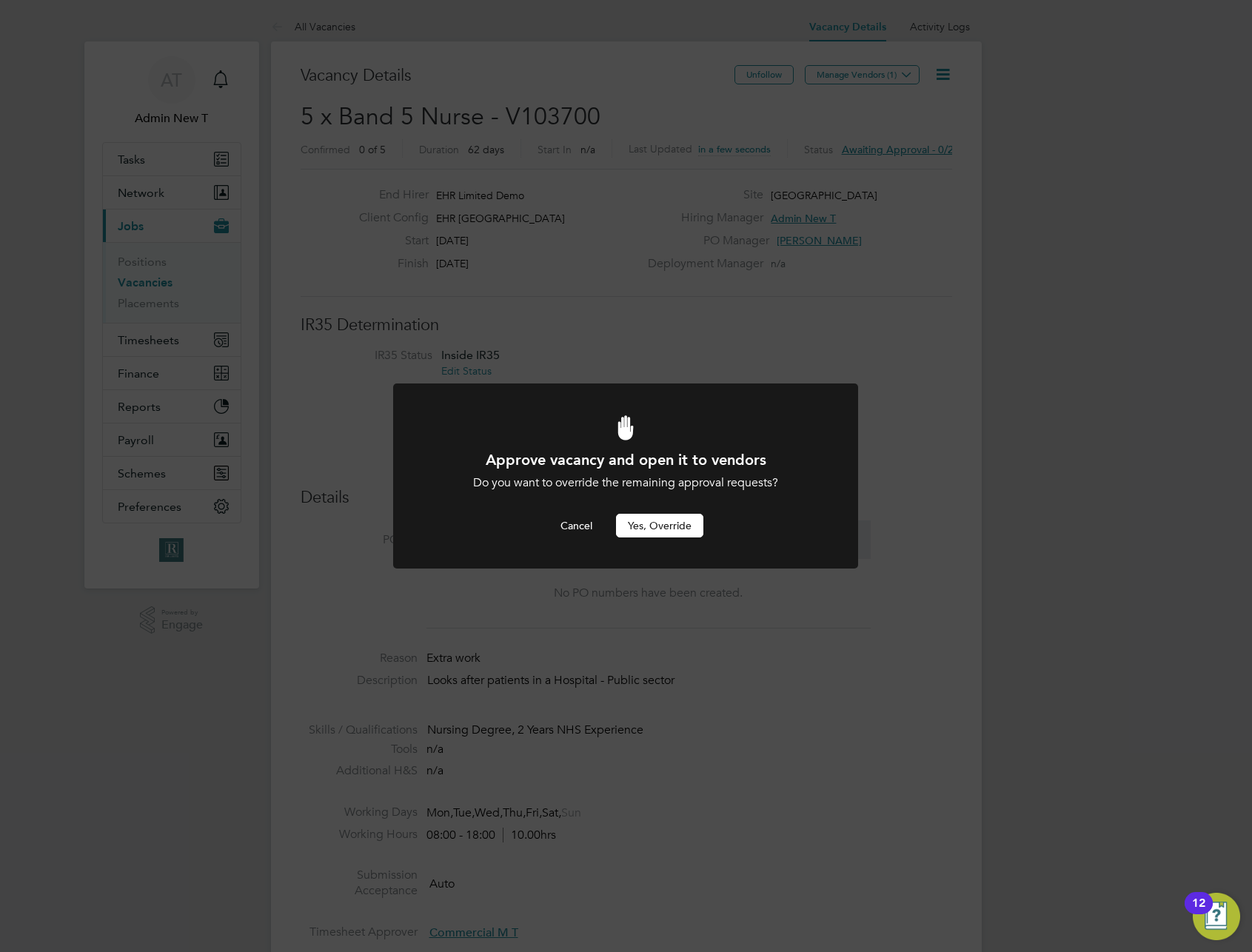
click at [647, 523] on button "Yes, Override" at bounding box center [659, 526] width 87 height 24
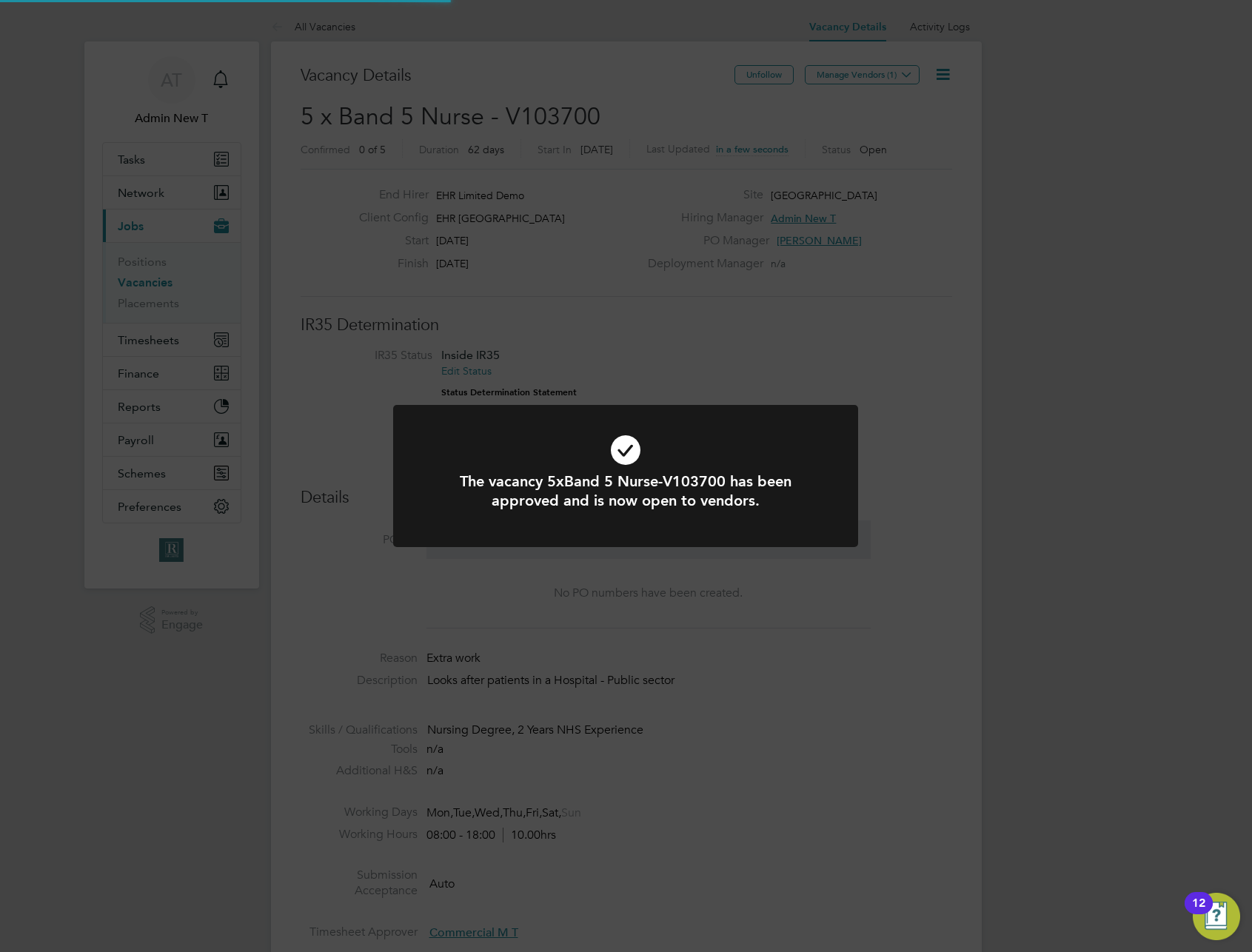
scroll to position [26, 231]
click at [987, 341] on div "The vacancy 5xBand 5 Nurse-V103700 has been approved and is now open to vendors…" at bounding box center [626, 476] width 1252 height 952
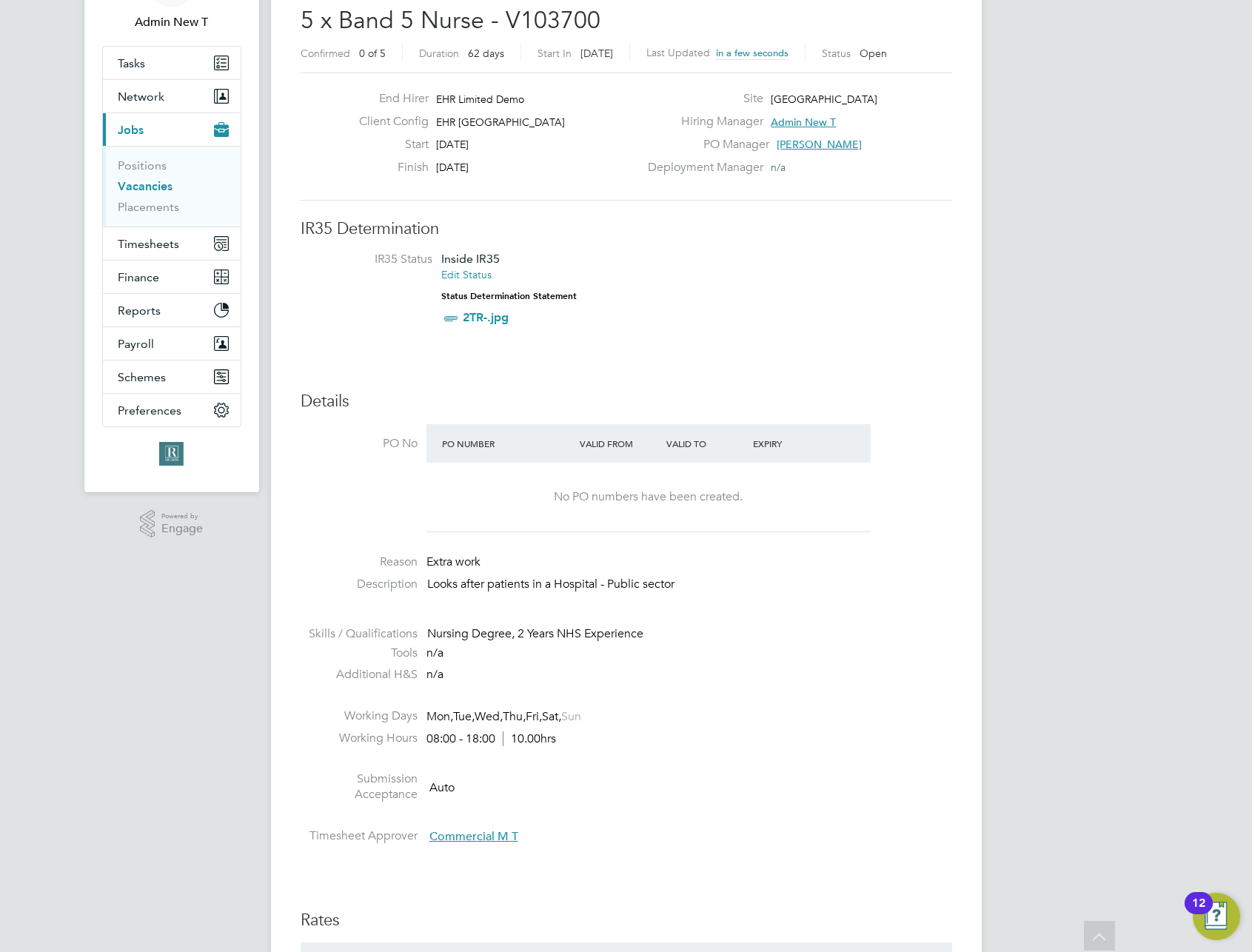
scroll to position [0, 0]
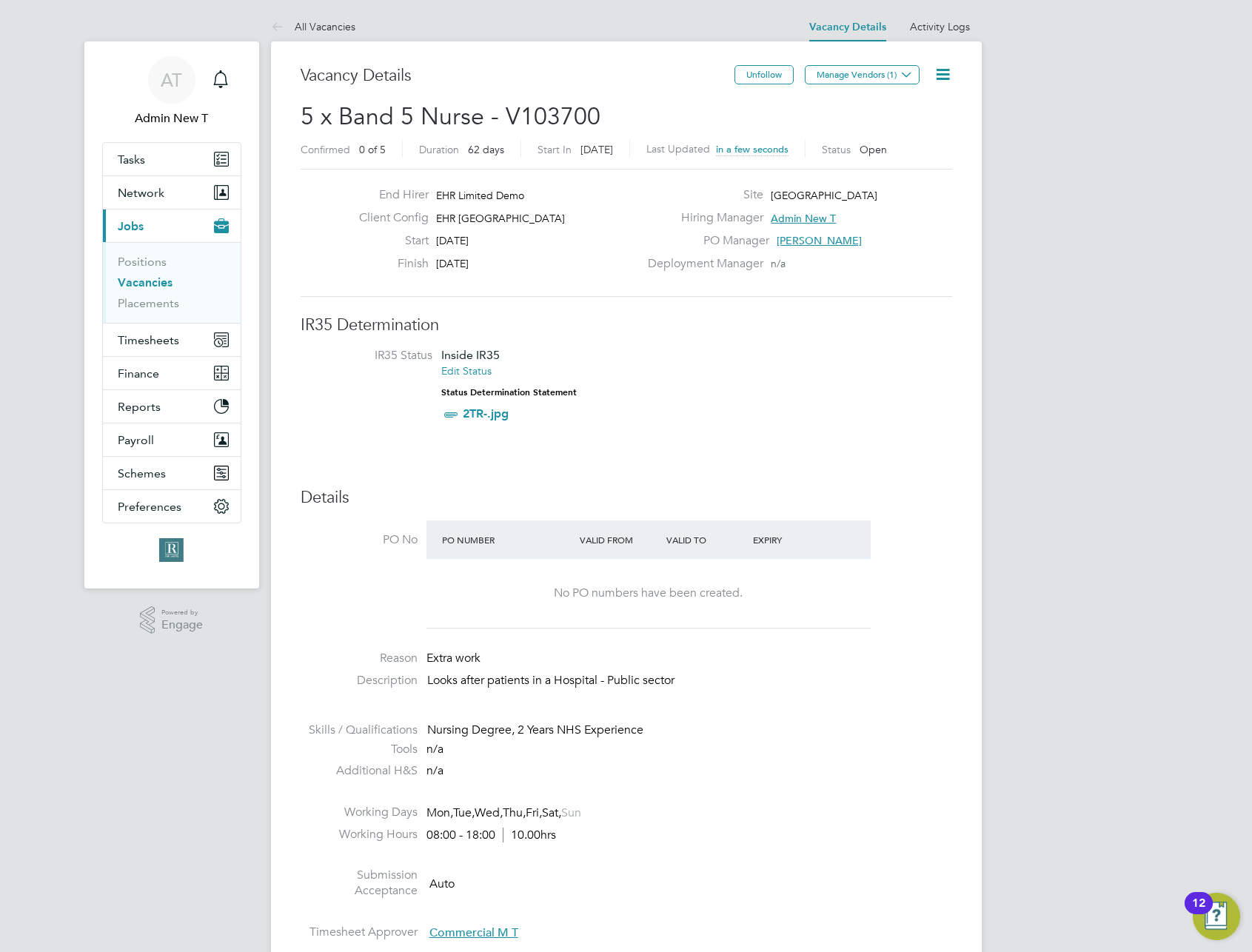
click at [864, 393] on li "IR35 Status Inside IR35 Edit Status Status Determination Statement 2TR-.jpg" at bounding box center [627, 387] width 622 height 80
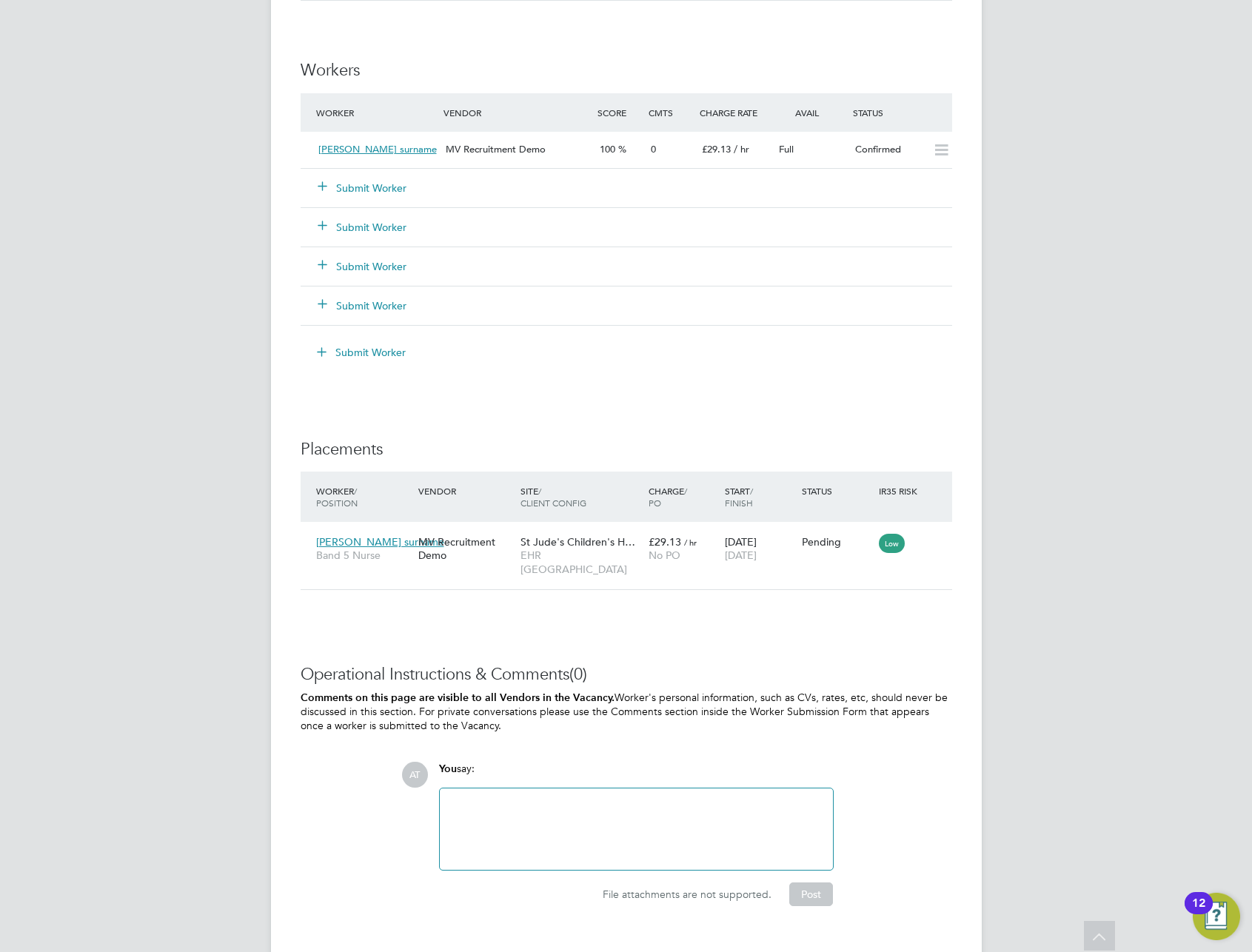
scroll to position [1129, 0]
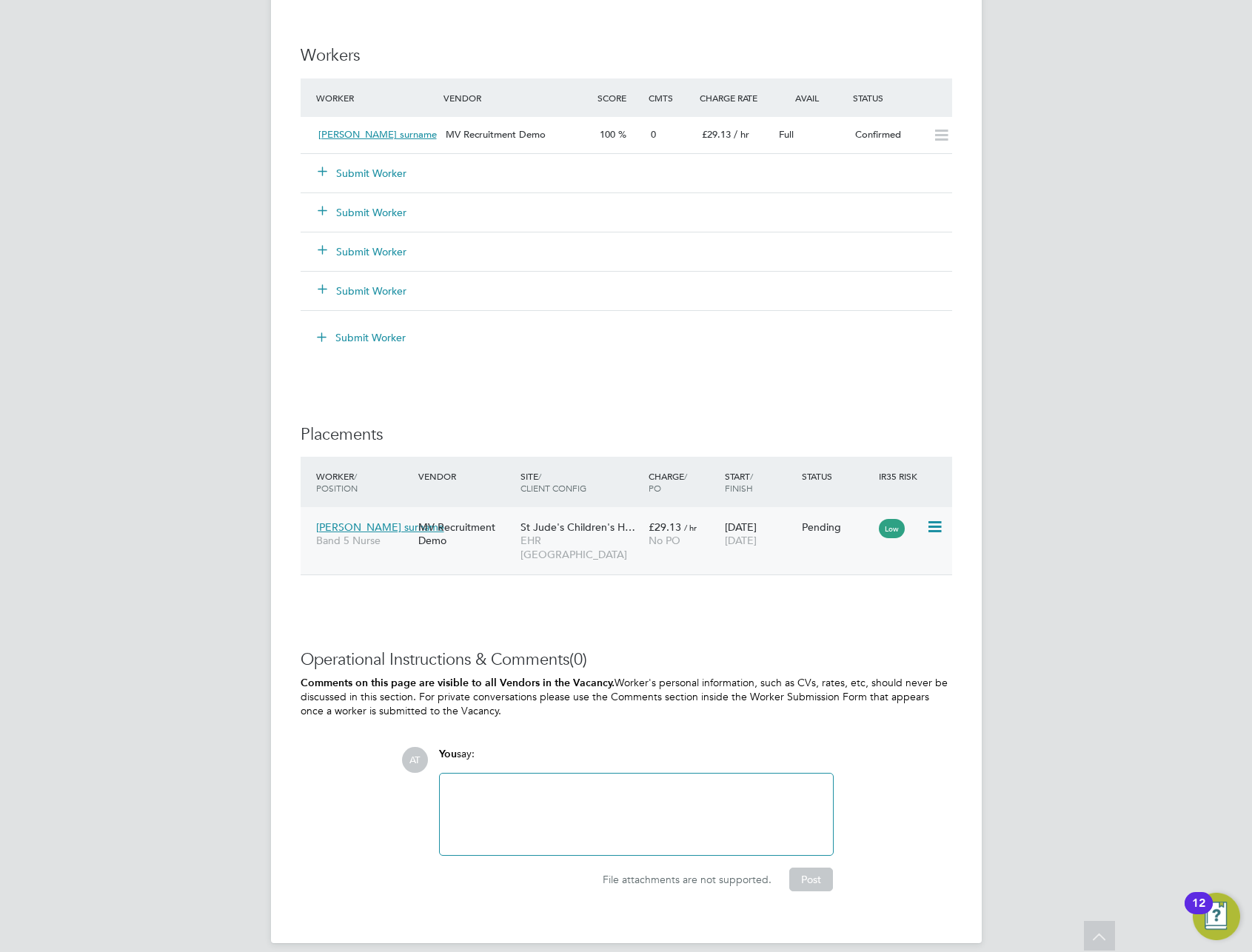
click at [583, 539] on span "EHR [GEOGRAPHIC_DATA]" at bounding box center [580, 547] width 120 height 27
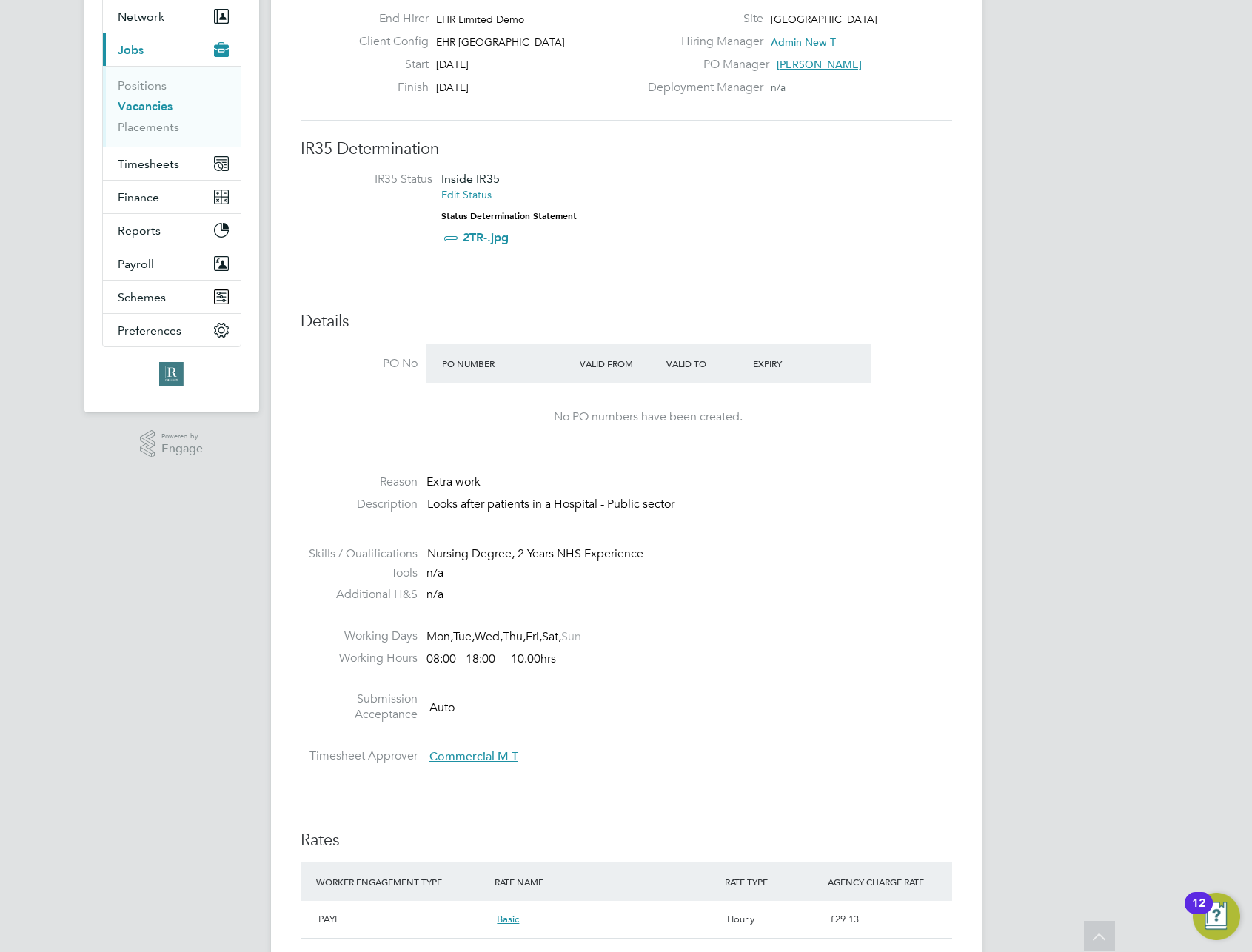
scroll to position [0, 0]
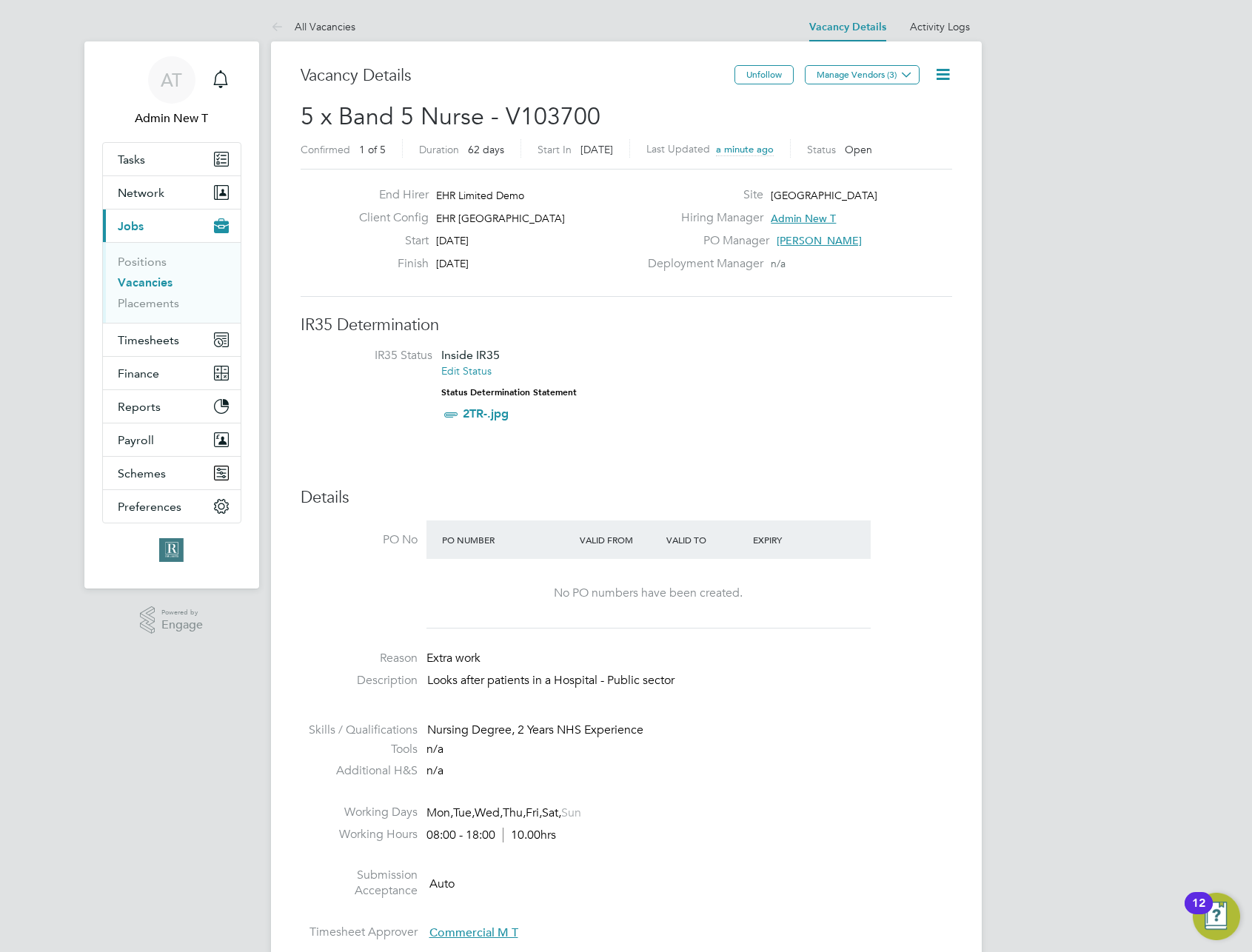
click at [948, 66] on icon at bounding box center [943, 74] width 18 height 18
click at [911, 103] on li "Edit Vacancy e" at bounding box center [907, 109] width 86 height 21
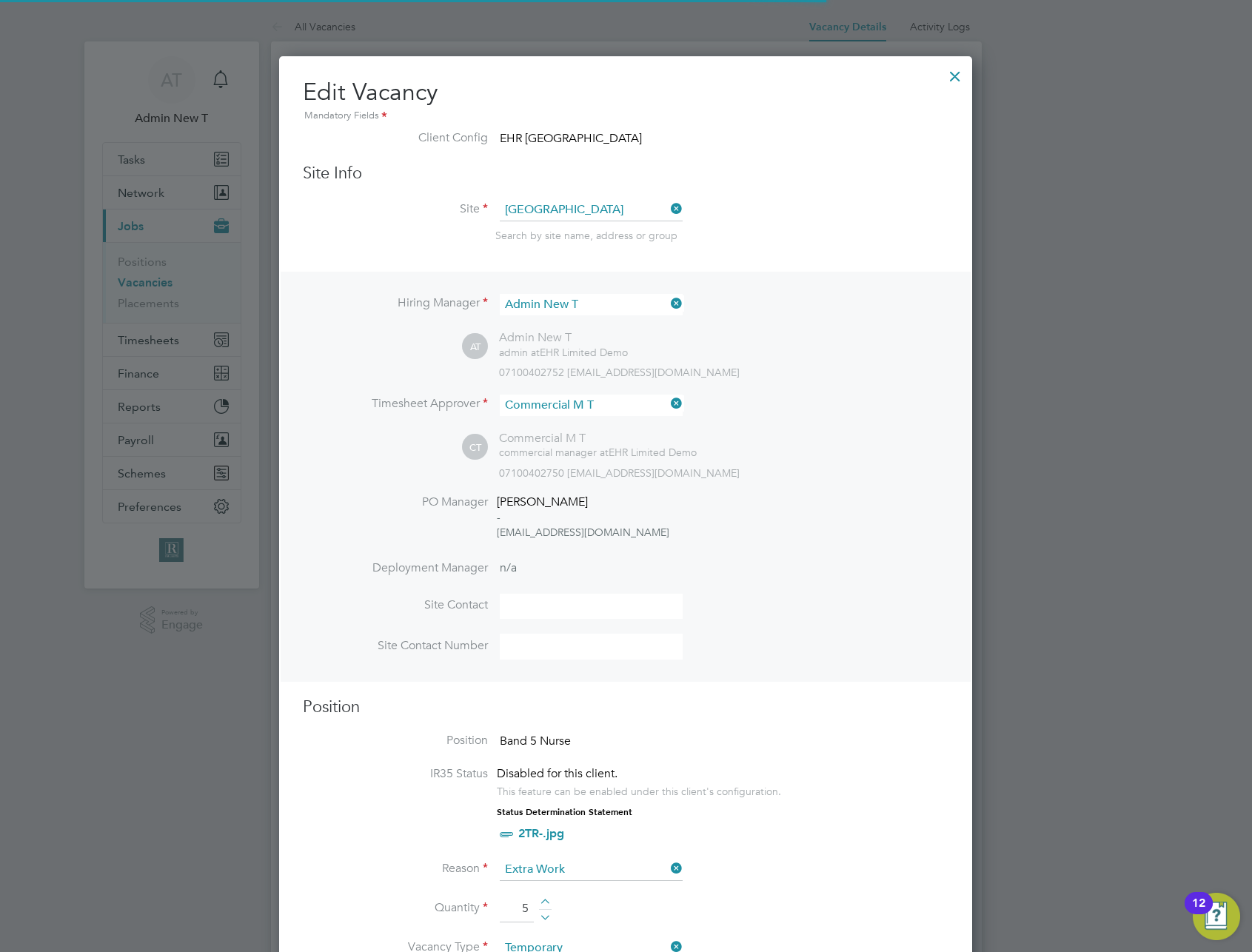
scroll to position [44, 78]
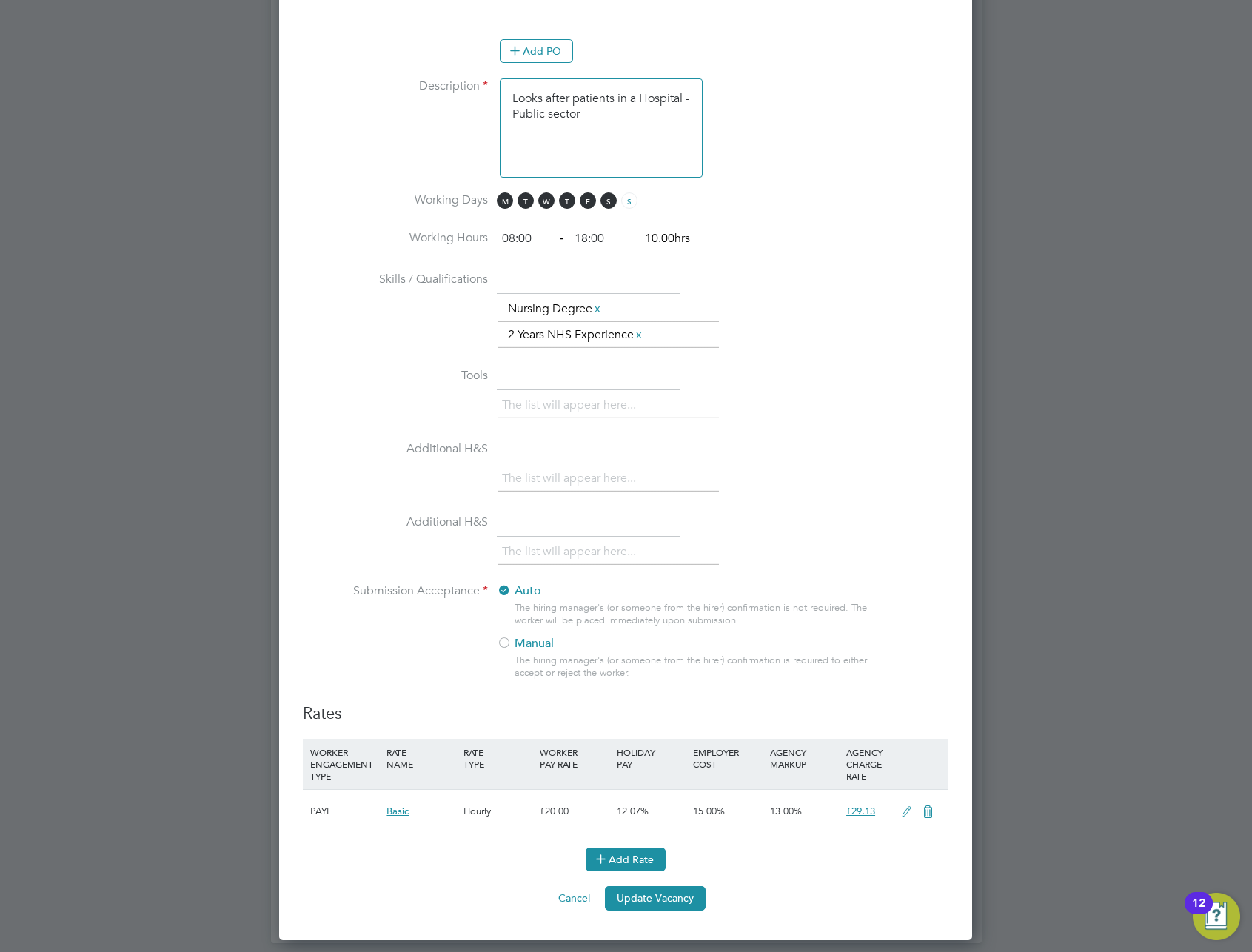
click at [638, 866] on button "Add Rate" at bounding box center [625, 860] width 80 height 24
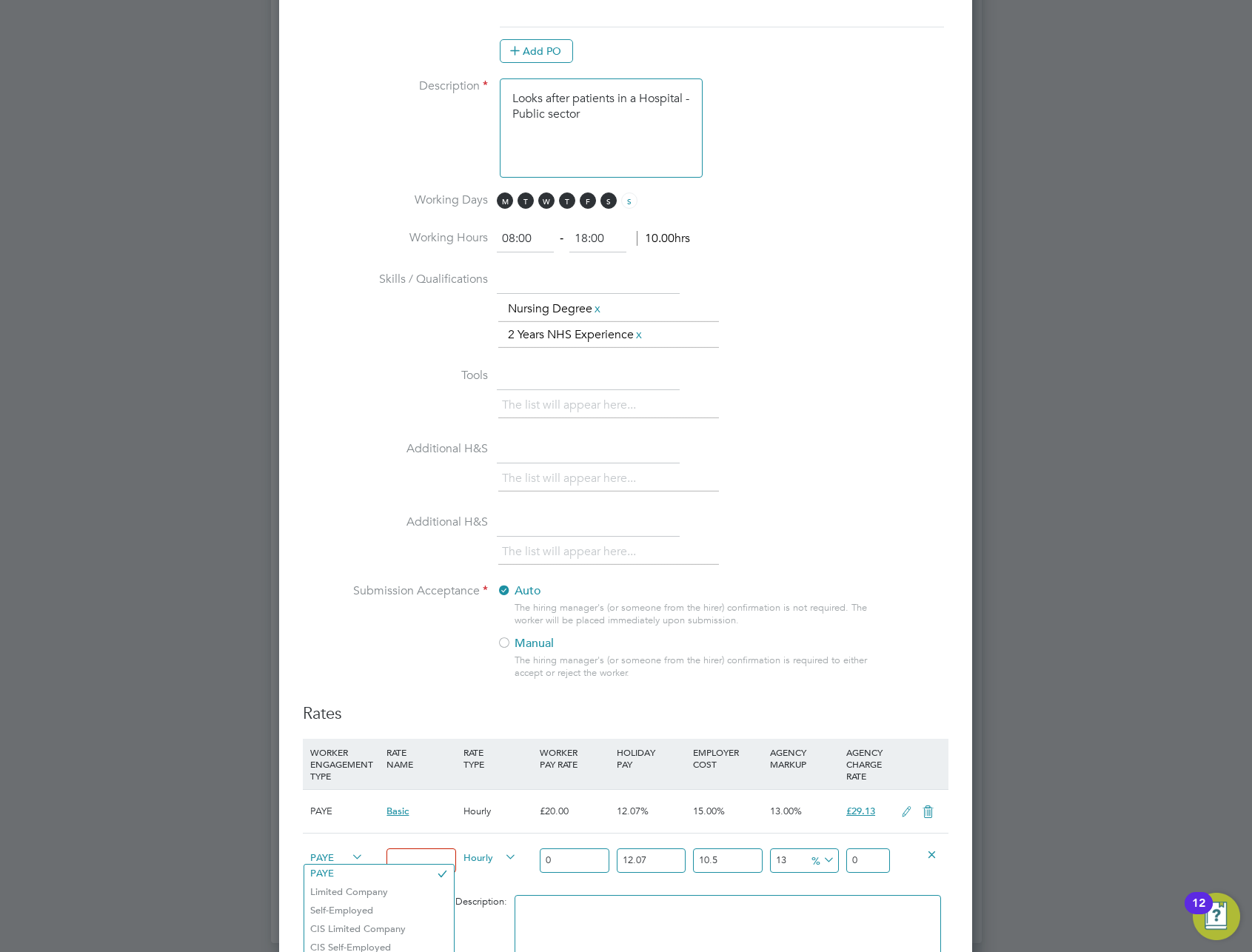
click at [336, 859] on span "PAYE" at bounding box center [337, 857] width 53 height 17
click at [343, 892] on li "Limited Company" at bounding box center [379, 892] width 150 height 18
click at [430, 860] on input at bounding box center [420, 860] width 69 height 25
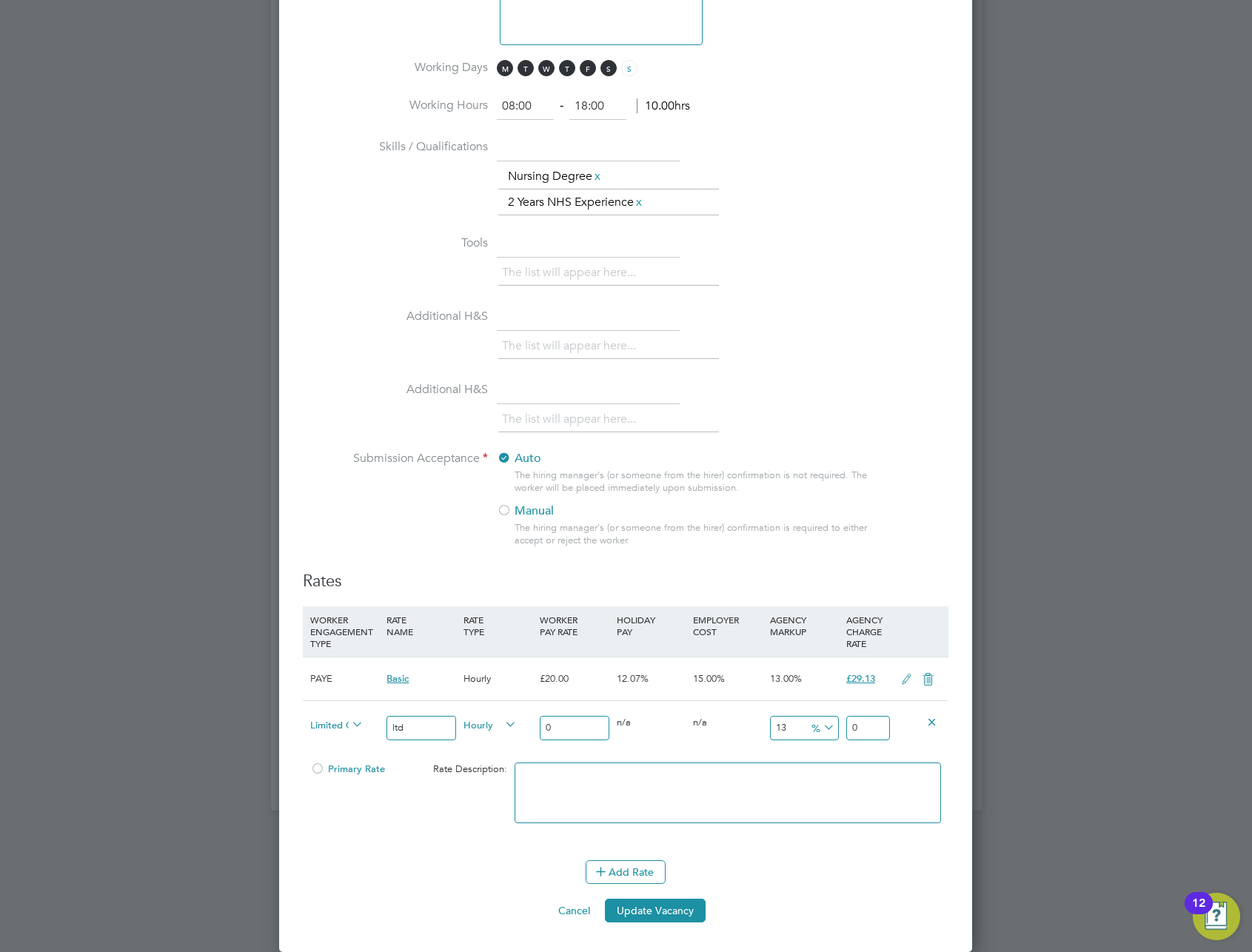
type input "ltd"
click at [586, 727] on input "0" at bounding box center [574, 728] width 69 height 25
type input "02"
type input "2.79872411"
type input "023"
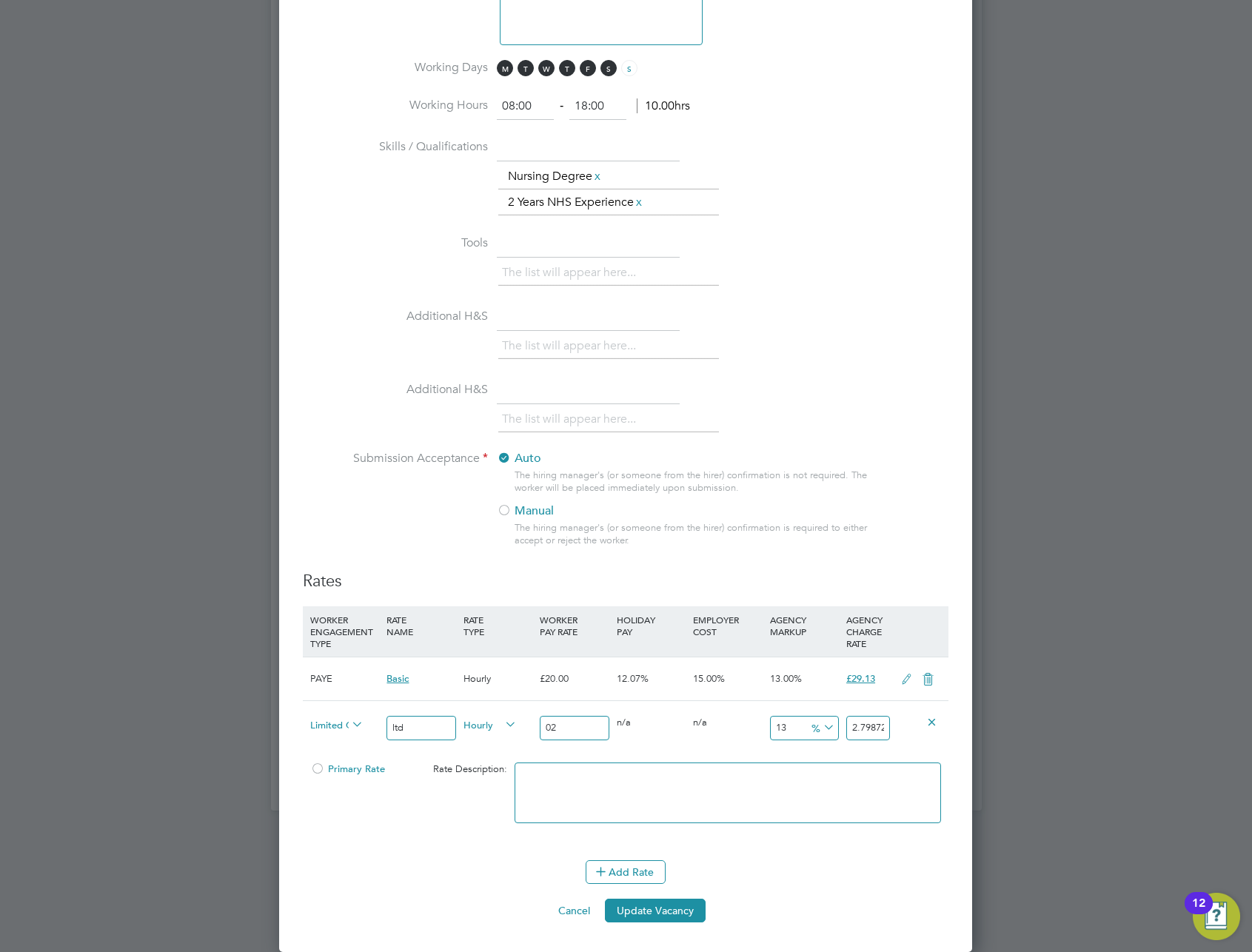
type input "32.185327265"
type input "023"
click at [646, 917] on button "Update Vacancy" at bounding box center [655, 911] width 101 height 24
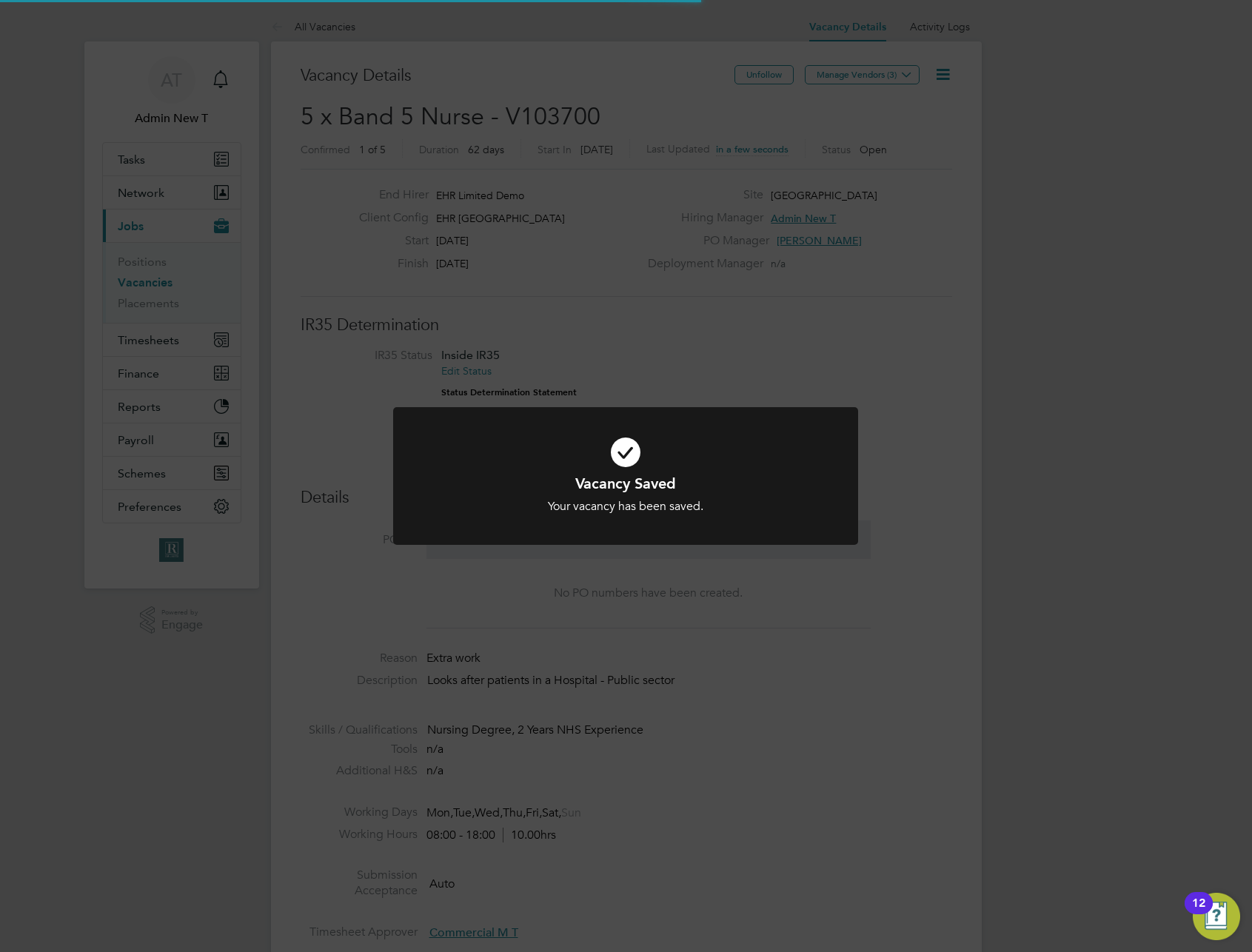
click at [772, 672] on div "Vacancy Saved Your vacancy has been saved. Cancel Okay" at bounding box center [626, 476] width 1252 height 952
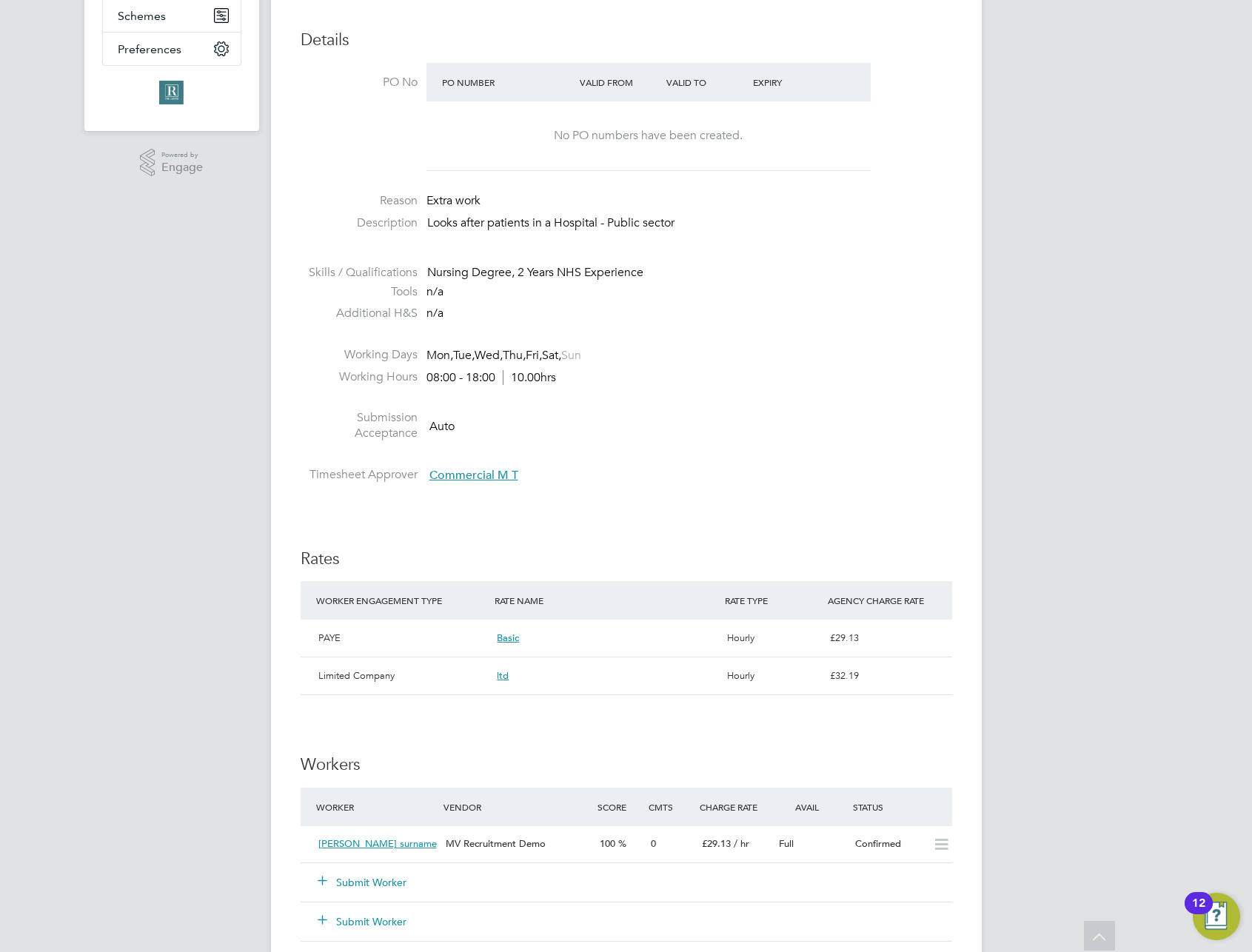
click at [768, 431] on li "Submission Acceptance Auto" at bounding box center [627, 429] width 652 height 38
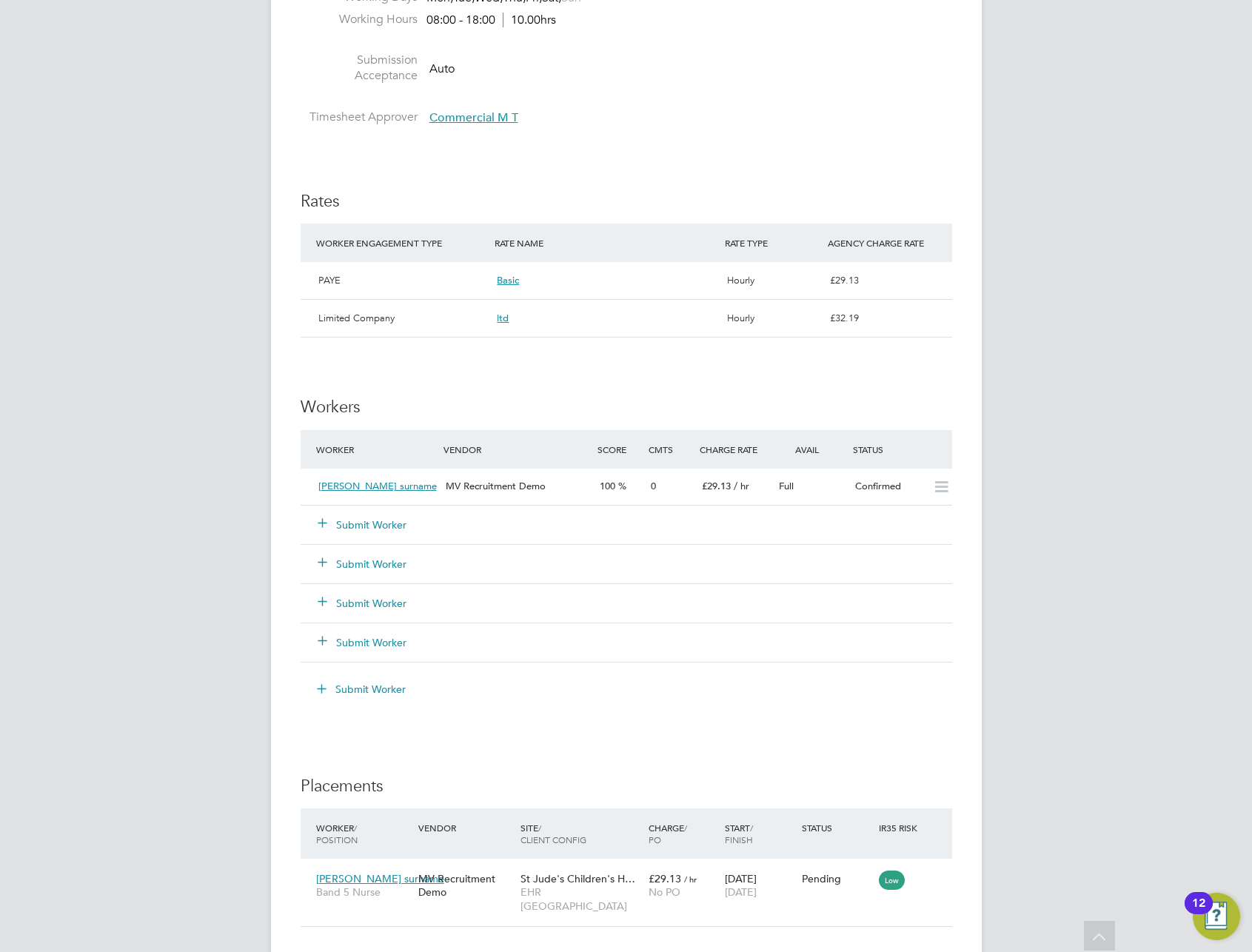
scroll to position [802, 0]
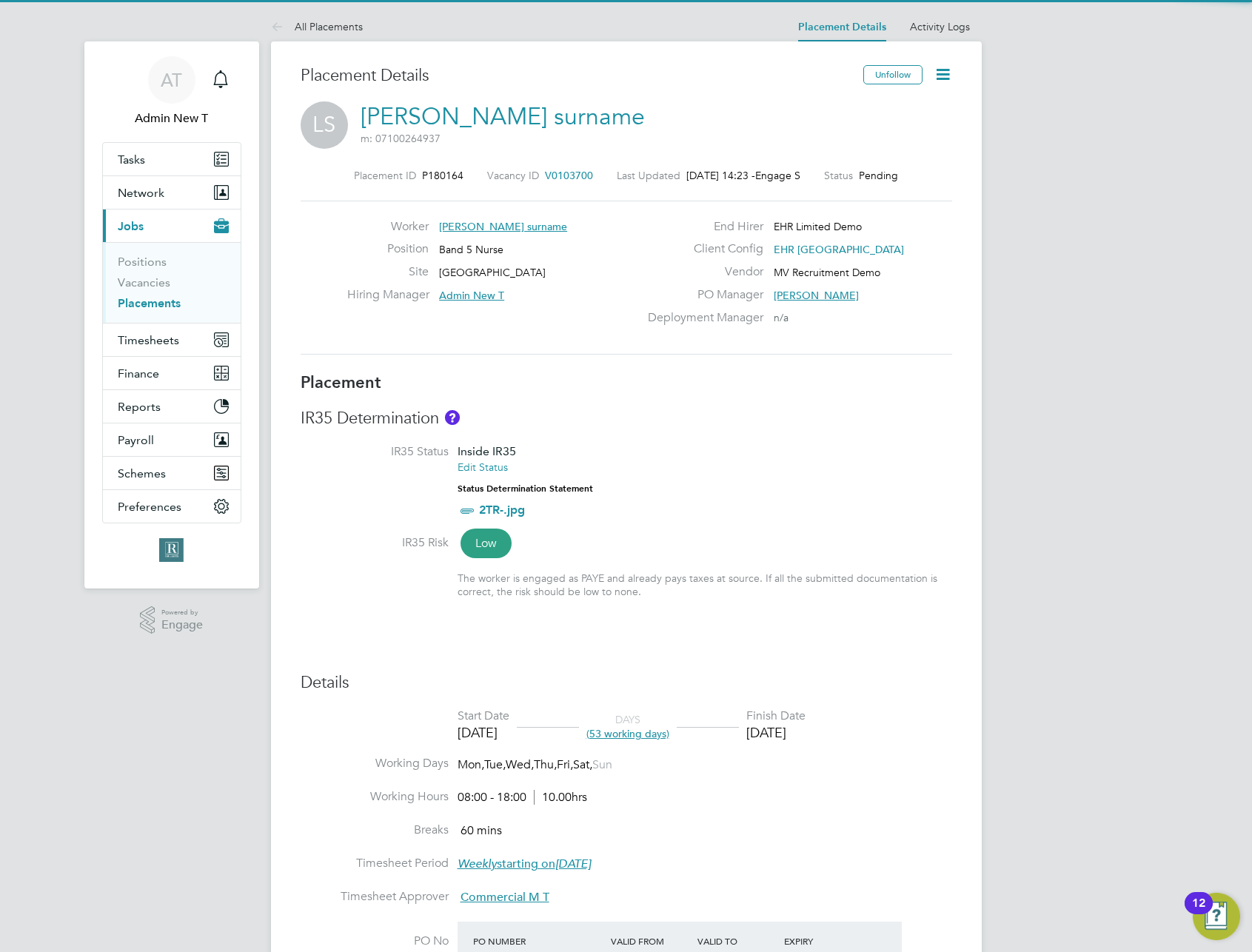
click at [945, 73] on icon at bounding box center [943, 74] width 18 height 18
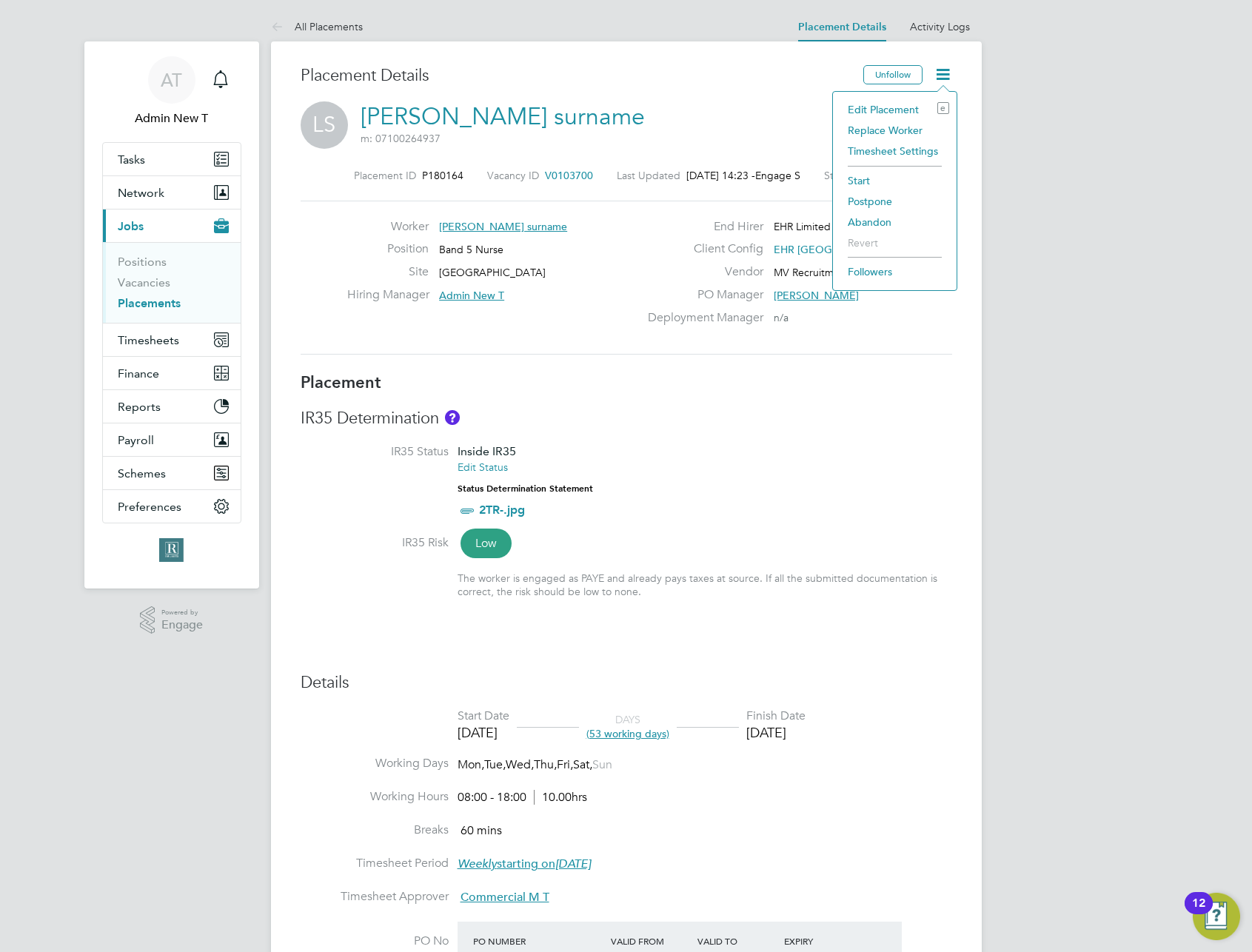
click at [900, 109] on li "Edit Placement e" at bounding box center [895, 109] width 109 height 21
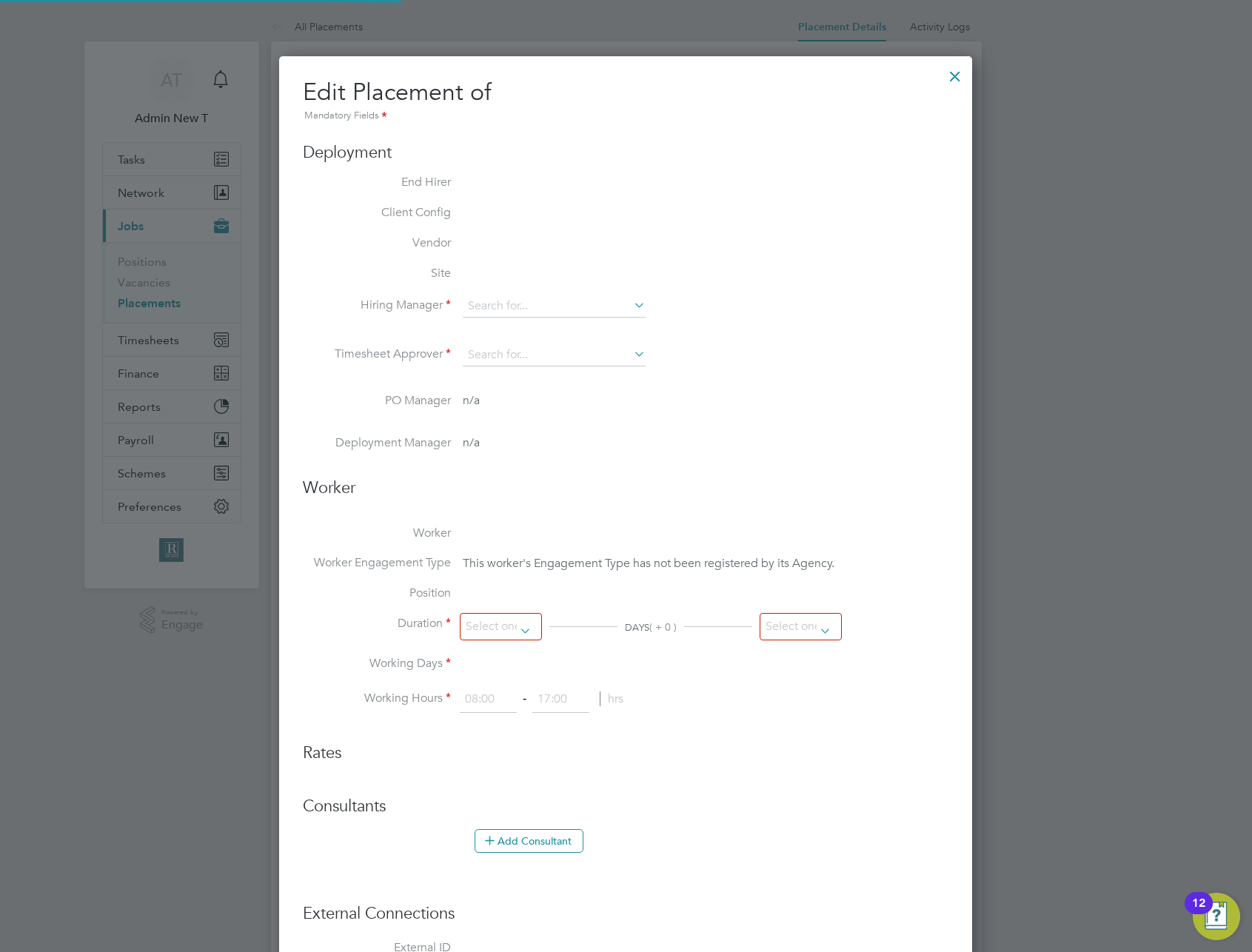
type input "Admin New T"
type input "Commercial M T"
type input "[DATE]"
type input "08:00"
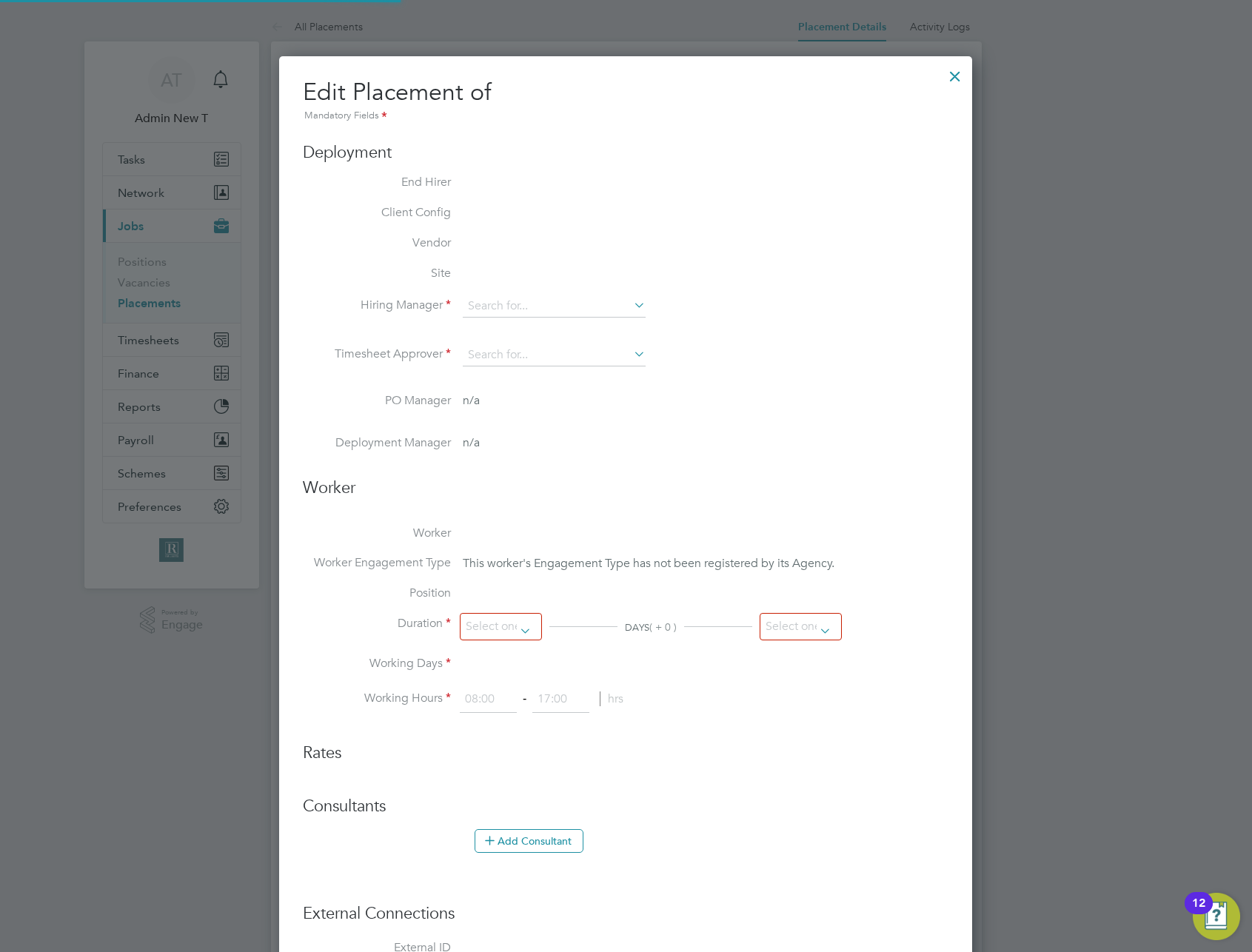
type input "18:00"
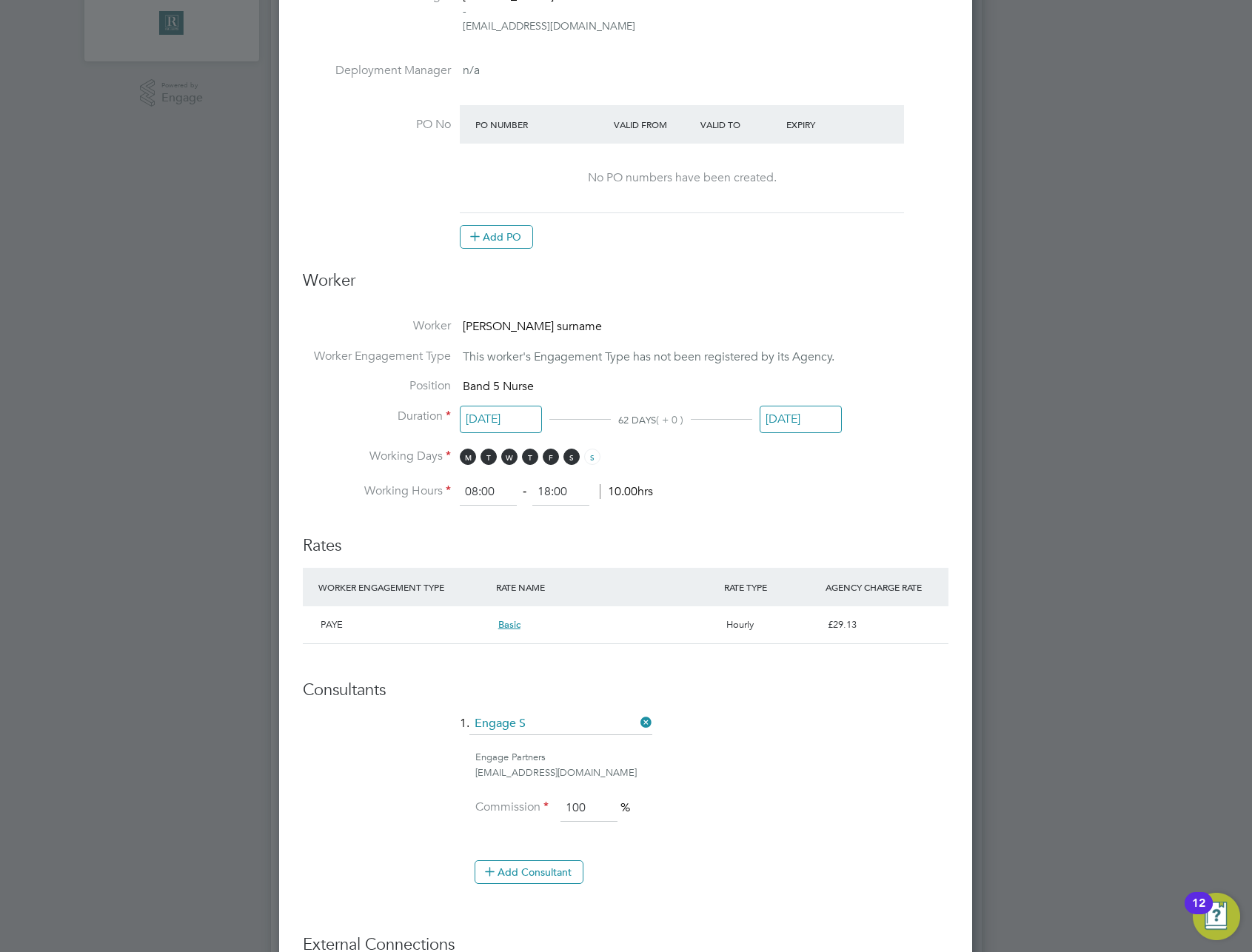
click at [531, 674] on ng-form "Deployment End Hirer EHR Limited Demo Client Config EHR North-West Vendor MV Re…" at bounding box center [625, 375] width 645 height 1520
click at [526, 671] on li "Rates WORKER ENGAGEMENT TYPE RATE NAME RATE TYPE AGENCY CHARGE RATE PAYE Basic …" at bounding box center [625, 598] width 645 height 154
click at [512, 626] on span "Basic" at bounding box center [509, 625] width 22 height 13
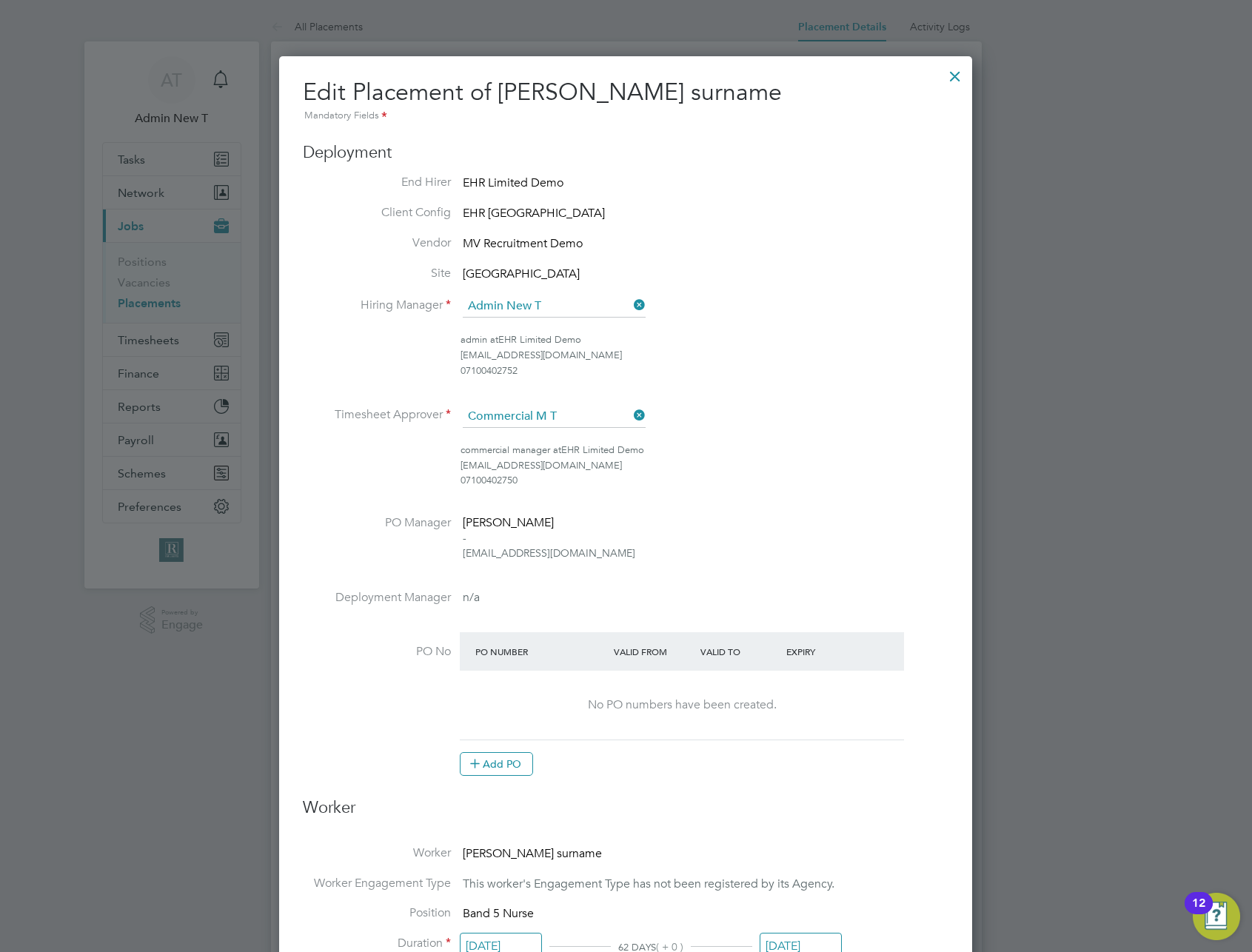
click at [958, 71] on div at bounding box center [955, 73] width 27 height 27
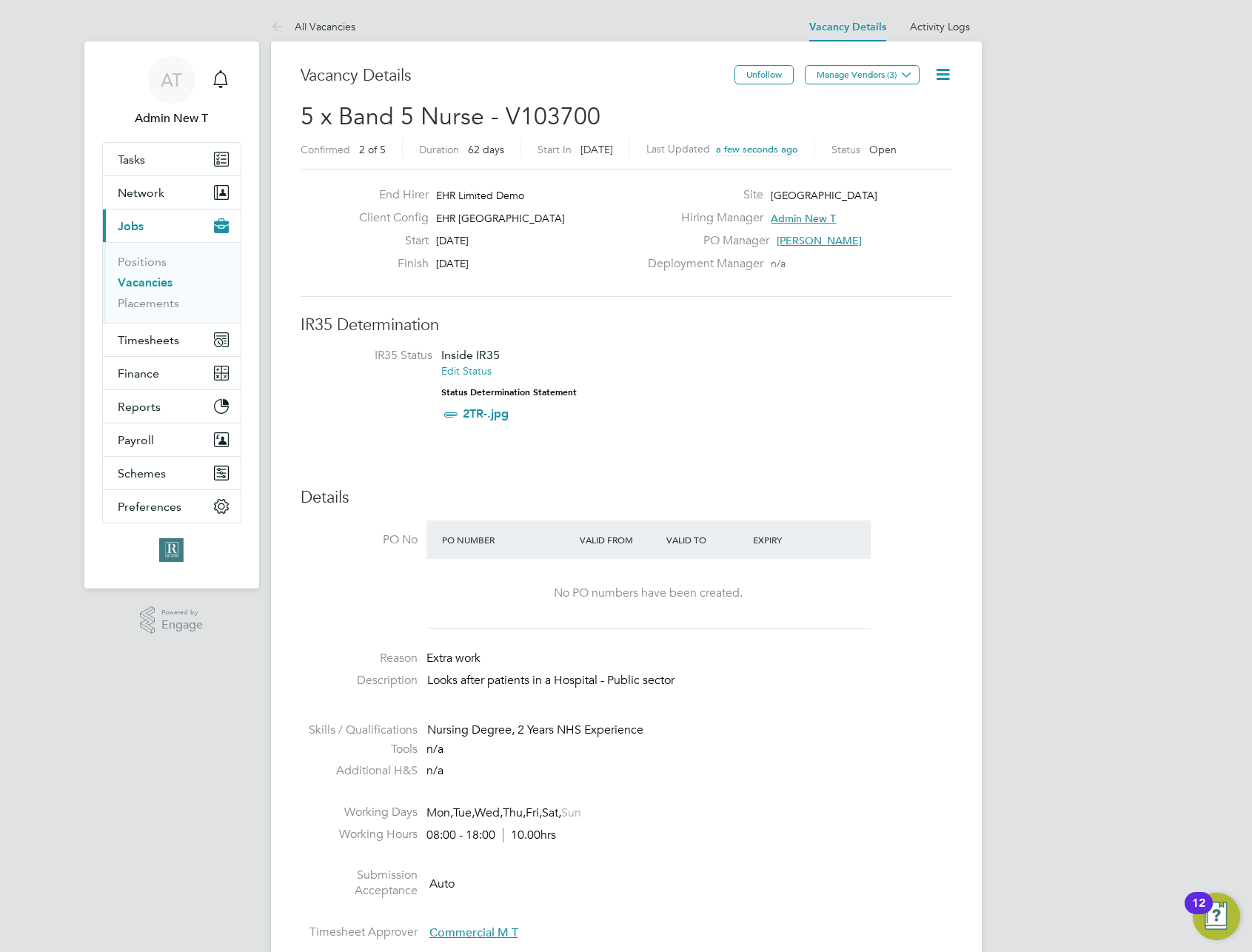
click at [920, 321] on h3 "IR35 Determination" at bounding box center [627, 325] width 652 height 21
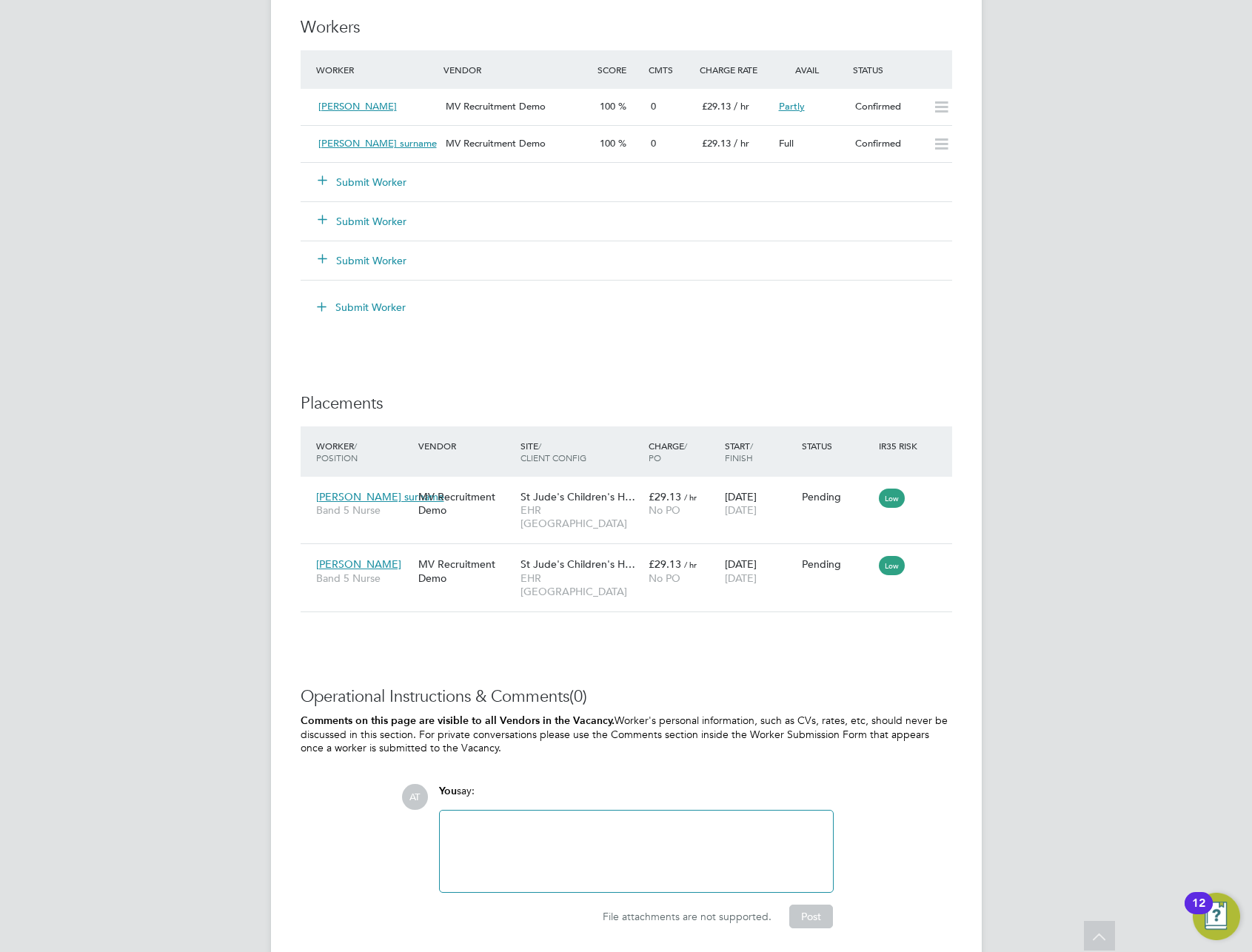
scroll to position [1219, 0]
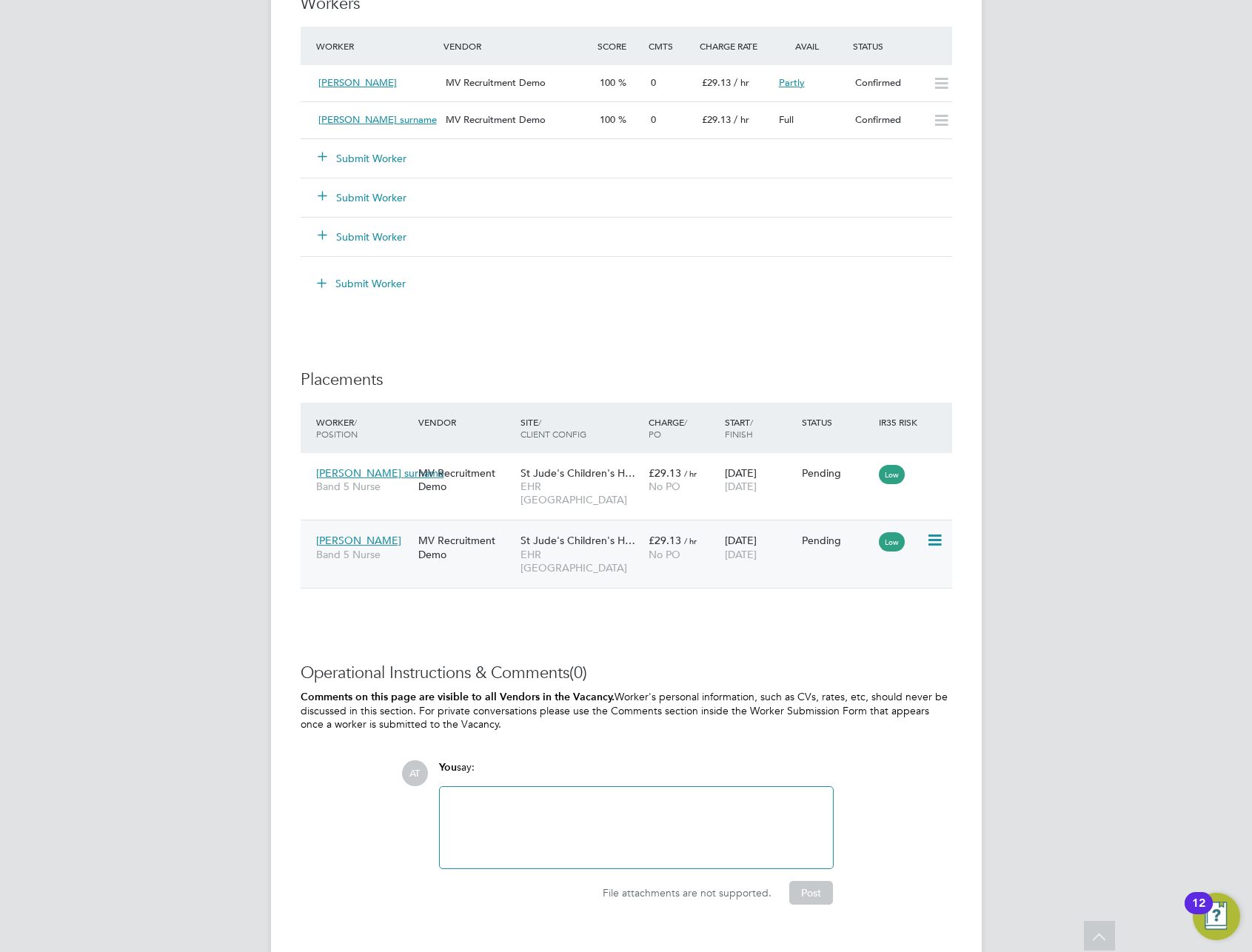
click at [576, 548] on span "EHR [GEOGRAPHIC_DATA]" at bounding box center [580, 561] width 120 height 27
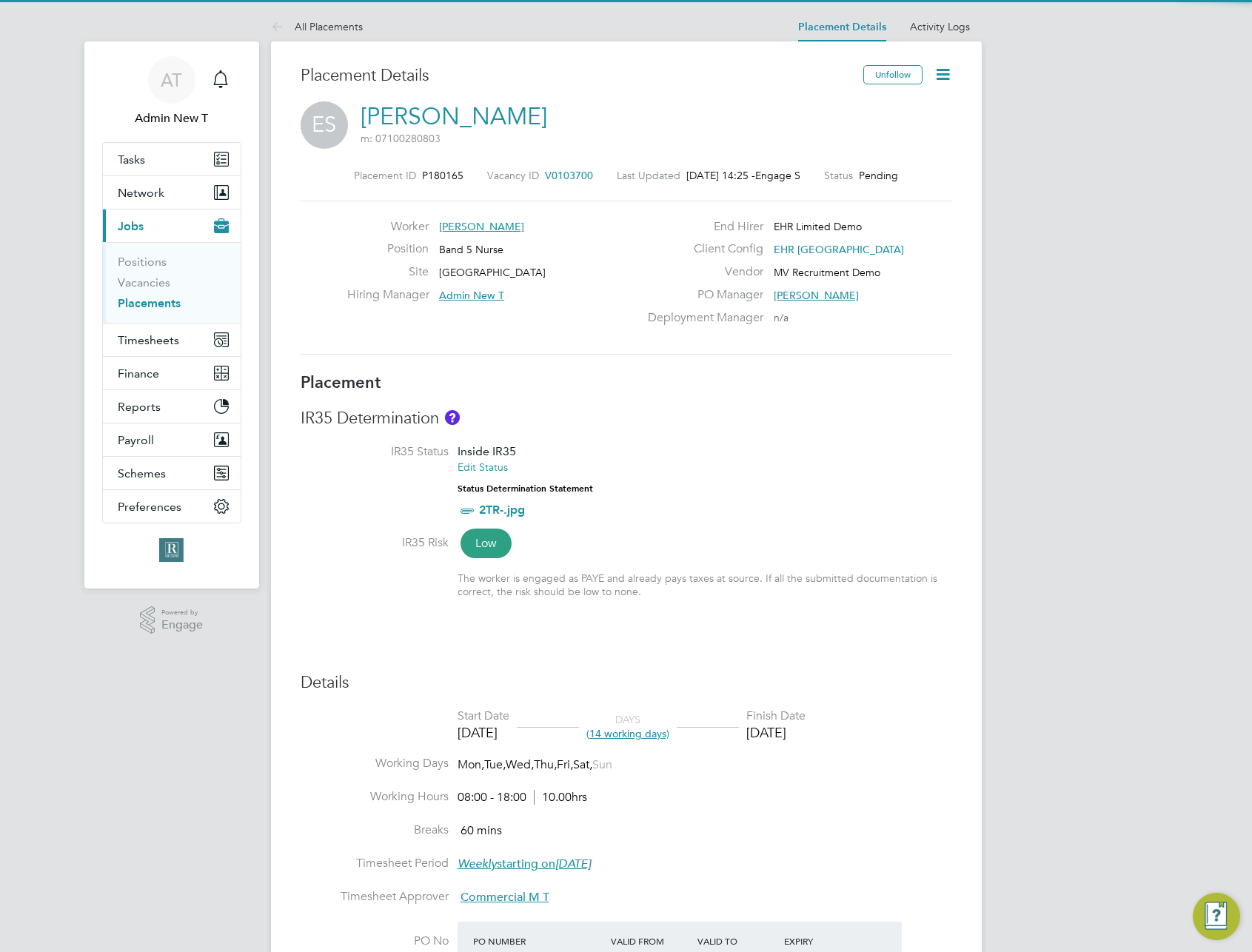
click at [939, 77] on icon at bounding box center [943, 74] width 18 height 18
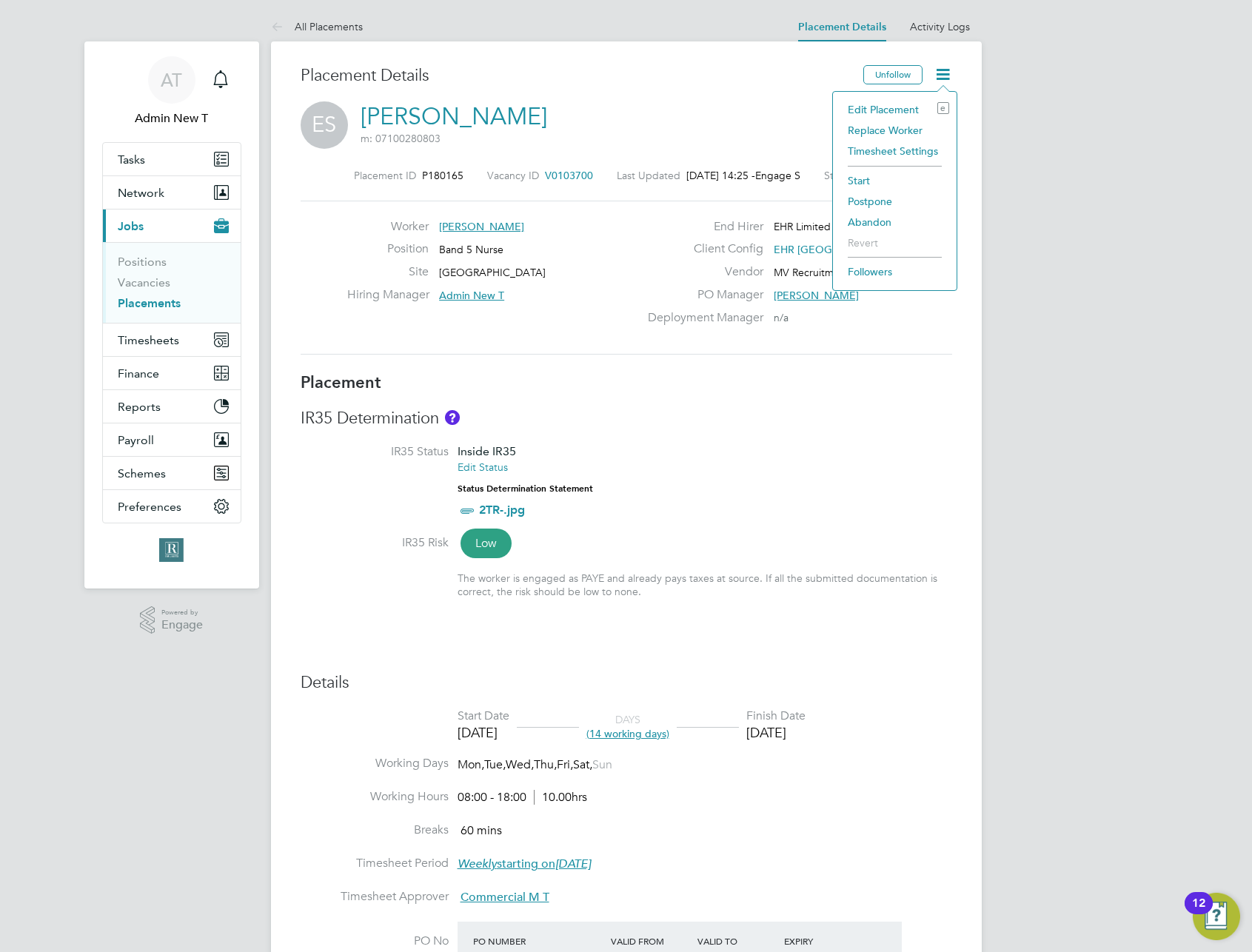
click at [907, 106] on li "Edit Placement e" at bounding box center [895, 109] width 109 height 21
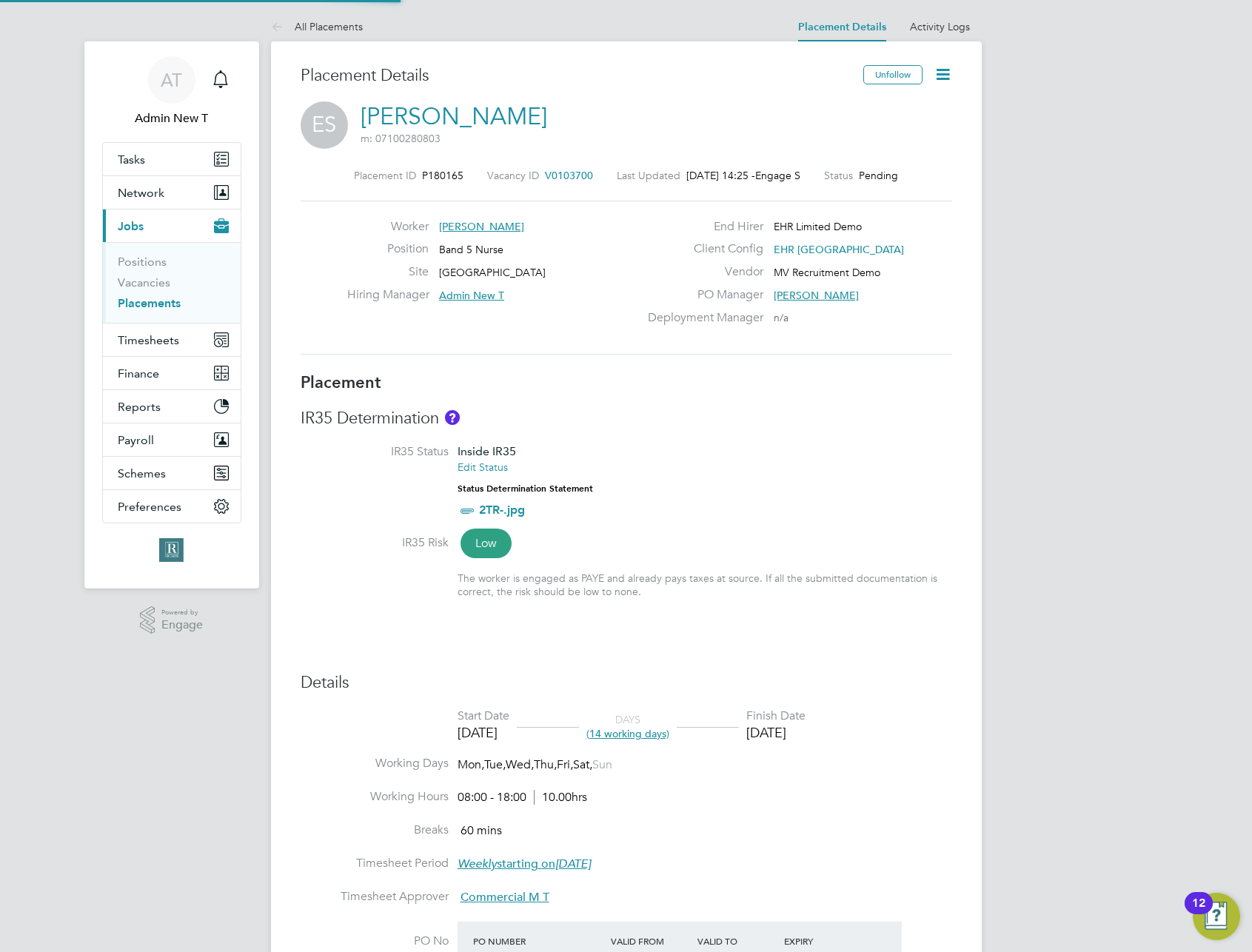
type input "Admin New T"
type input "Commercial M T"
type input "15 Sep 2025"
type input "30 Sep 2025"
type input "08:00"
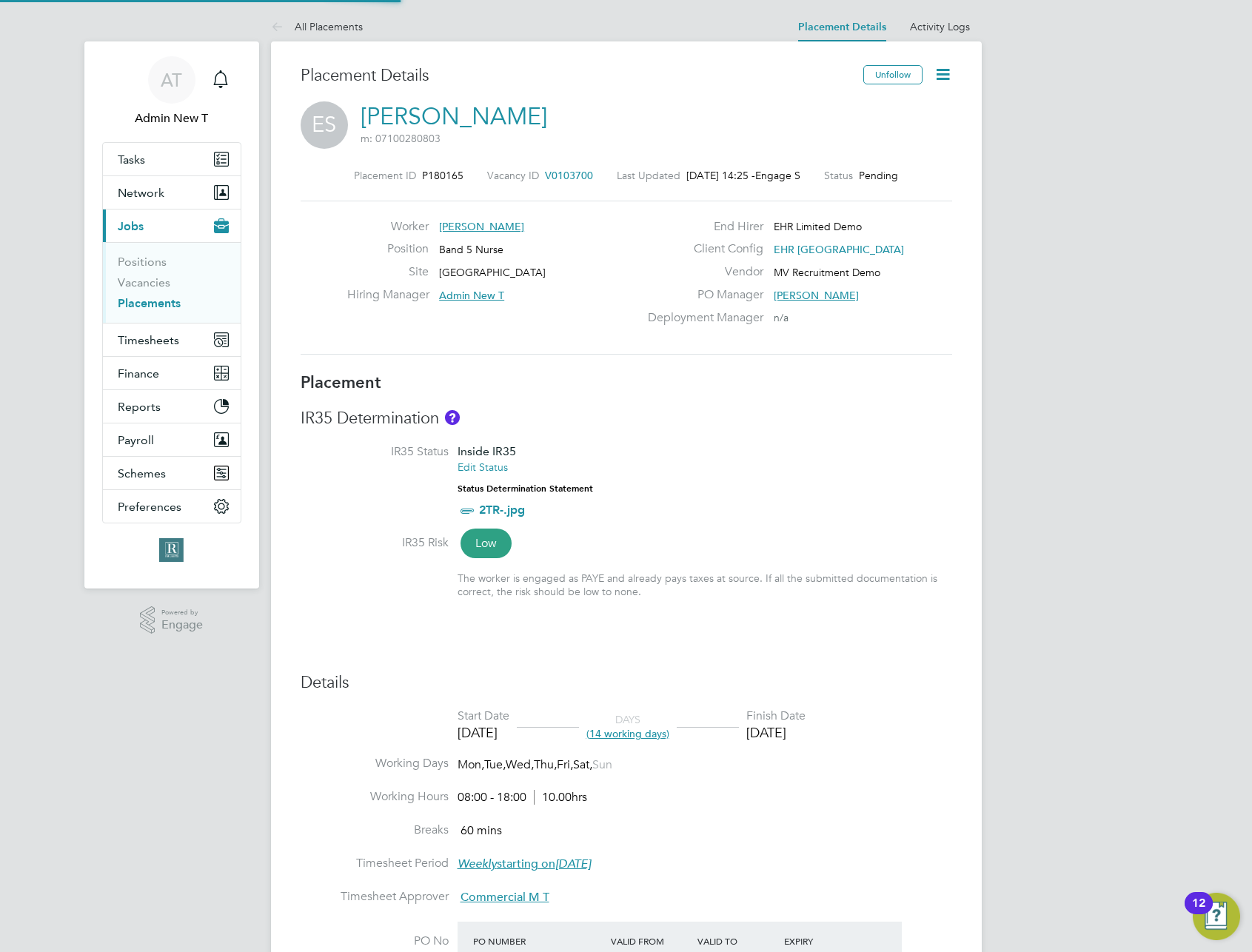
type input "18:00"
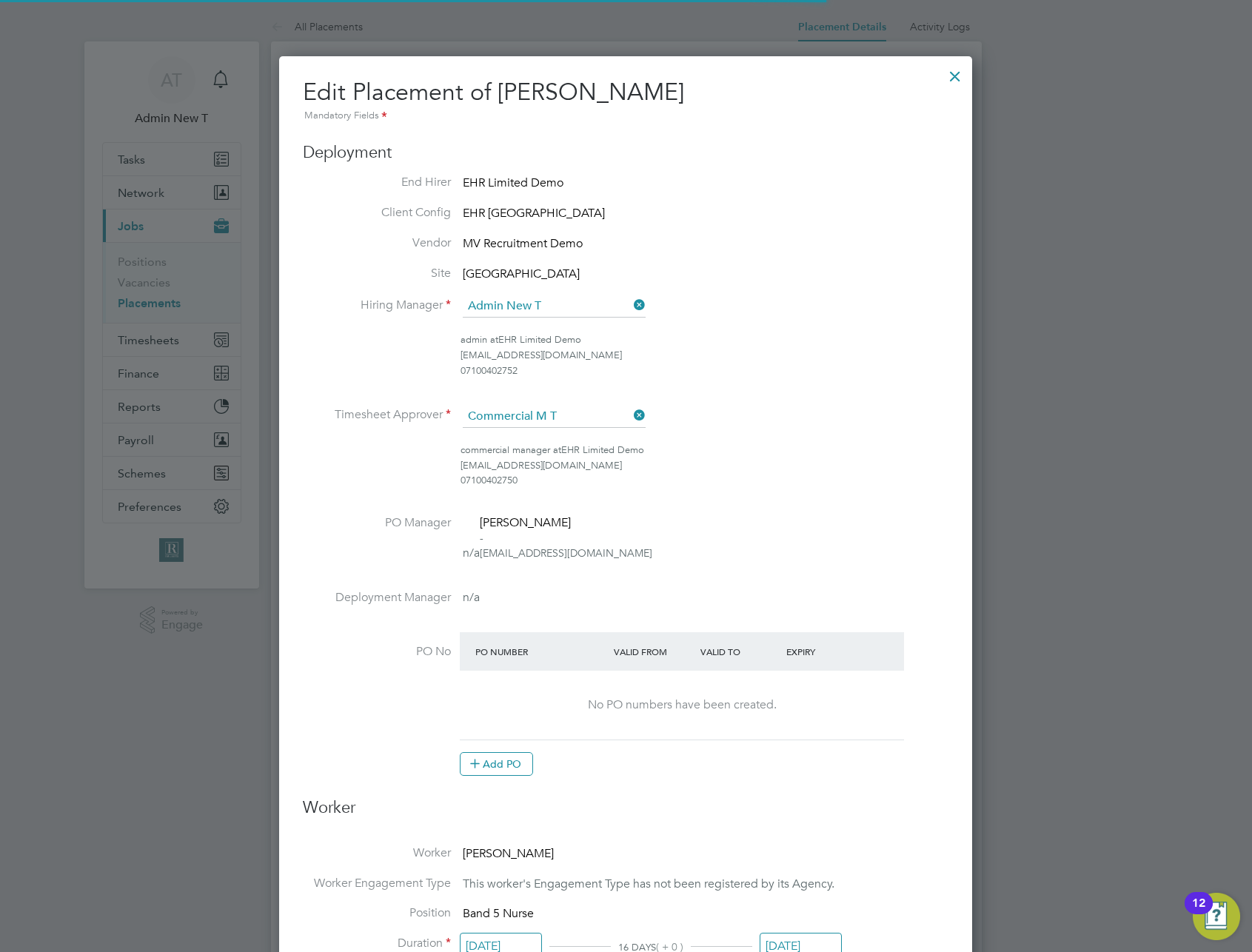
scroll to position [7, 7]
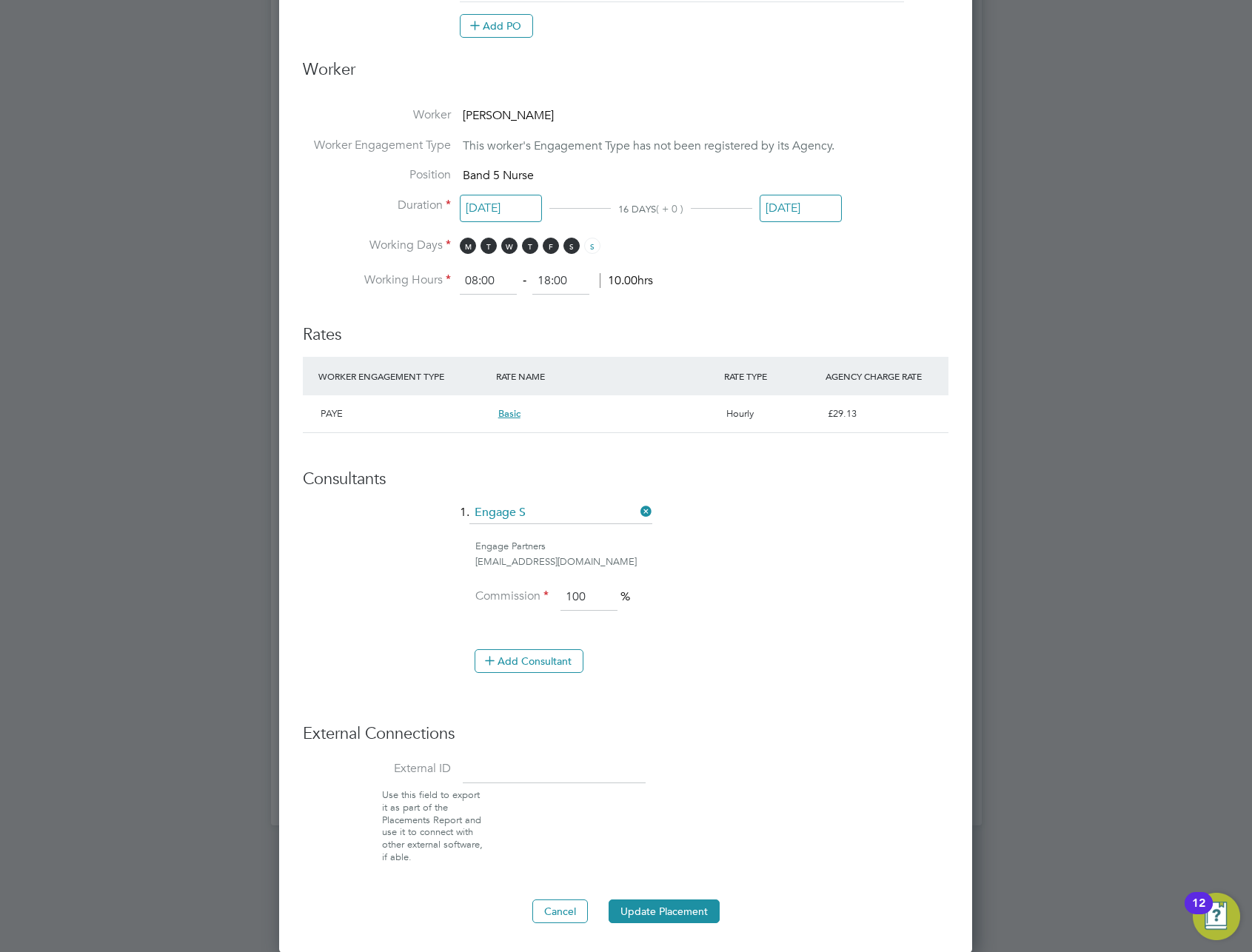
click at [555, 420] on div "Basic" at bounding box center [606, 413] width 228 height 25
drag, startPoint x: 521, startPoint y: 415, endPoint x: 481, endPoint y: 445, distance: 50.0
click at [481, 444] on li "WORKER ENGAGEMENT TYPE RATE NAME RATE TYPE AGENCY CHARGE RATE PAYE Basic Hourly…" at bounding box center [625, 402] width 645 height 91
click at [481, 445] on li "WORKER ENGAGEMENT TYPE RATE NAME RATE TYPE AGENCY CHARGE RATE PAYE Basic Hourly…" at bounding box center [625, 402] width 645 height 91
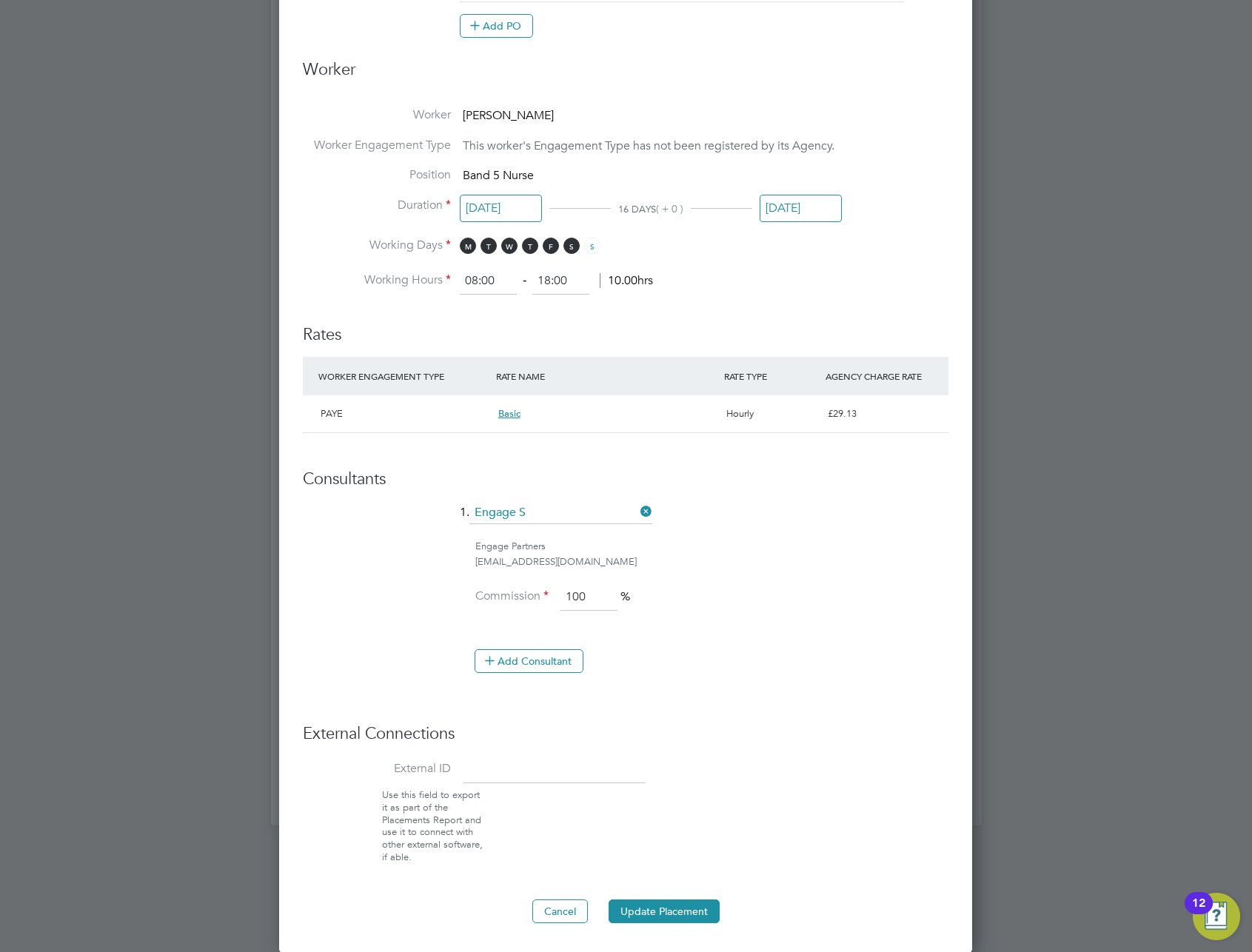
drag, startPoint x: 390, startPoint y: 461, endPoint x: 341, endPoint y: 470, distance: 49.8
click at [348, 469] on ng-form "Deployment End Hirer EHR Limited Demo Client Config EHR North-West Vendor MV Re…" at bounding box center [625, 164] width 645 height 1520
click at [337, 486] on h3 "Consultants" at bounding box center [625, 479] width 645 height 21
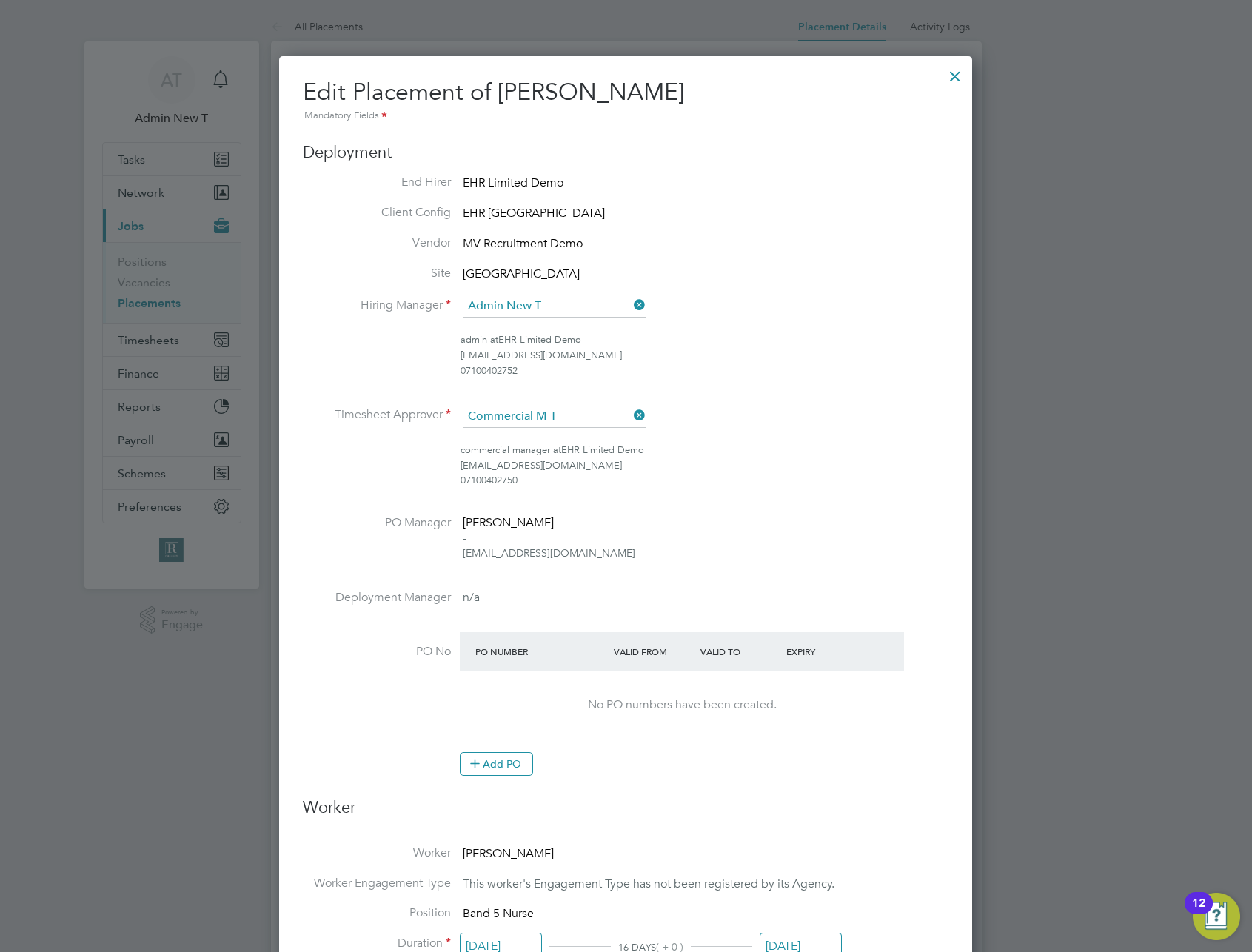
click at [952, 74] on div at bounding box center [955, 73] width 27 height 27
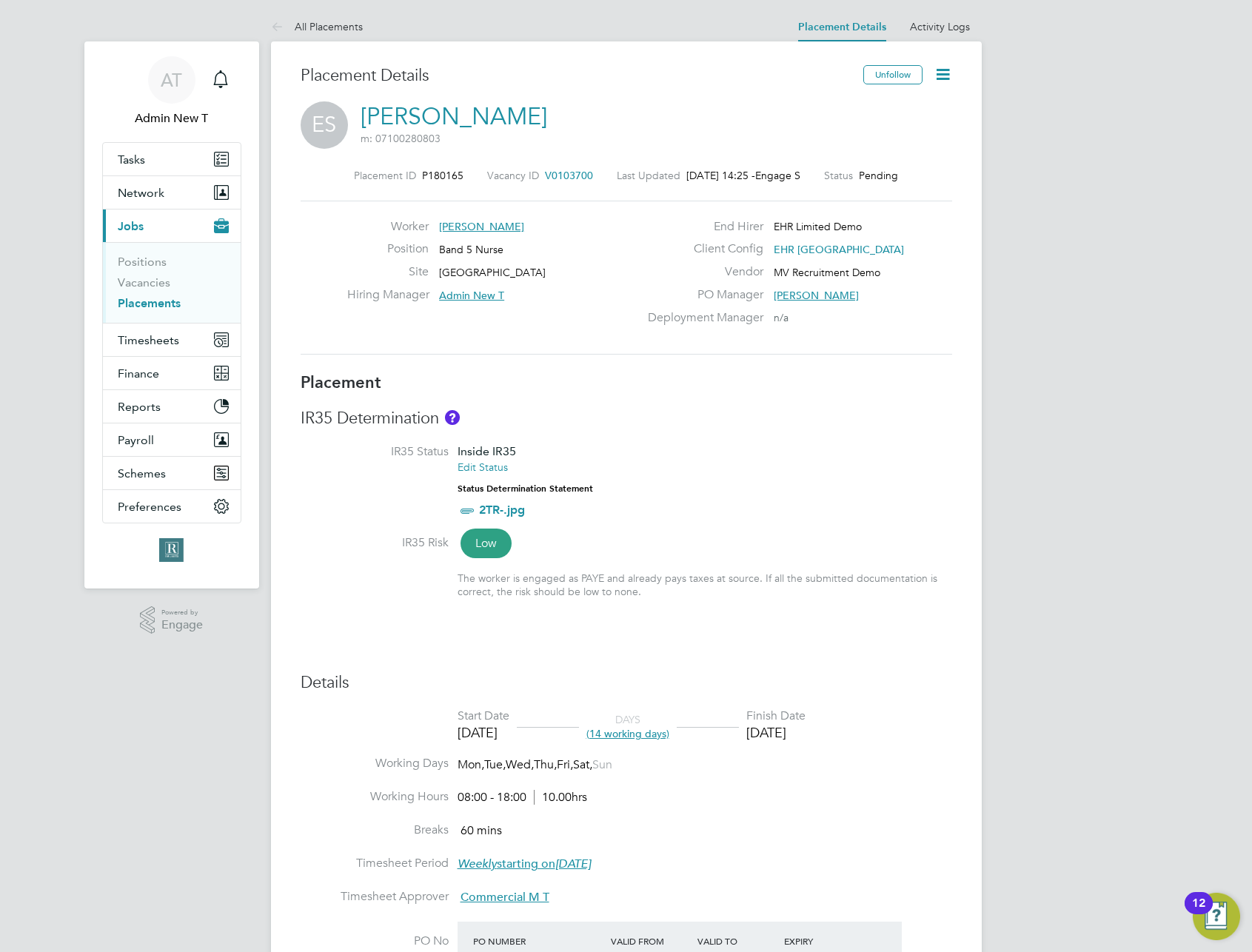
click at [340, 450] on label "IR35 Status" at bounding box center [374, 452] width 148 height 16
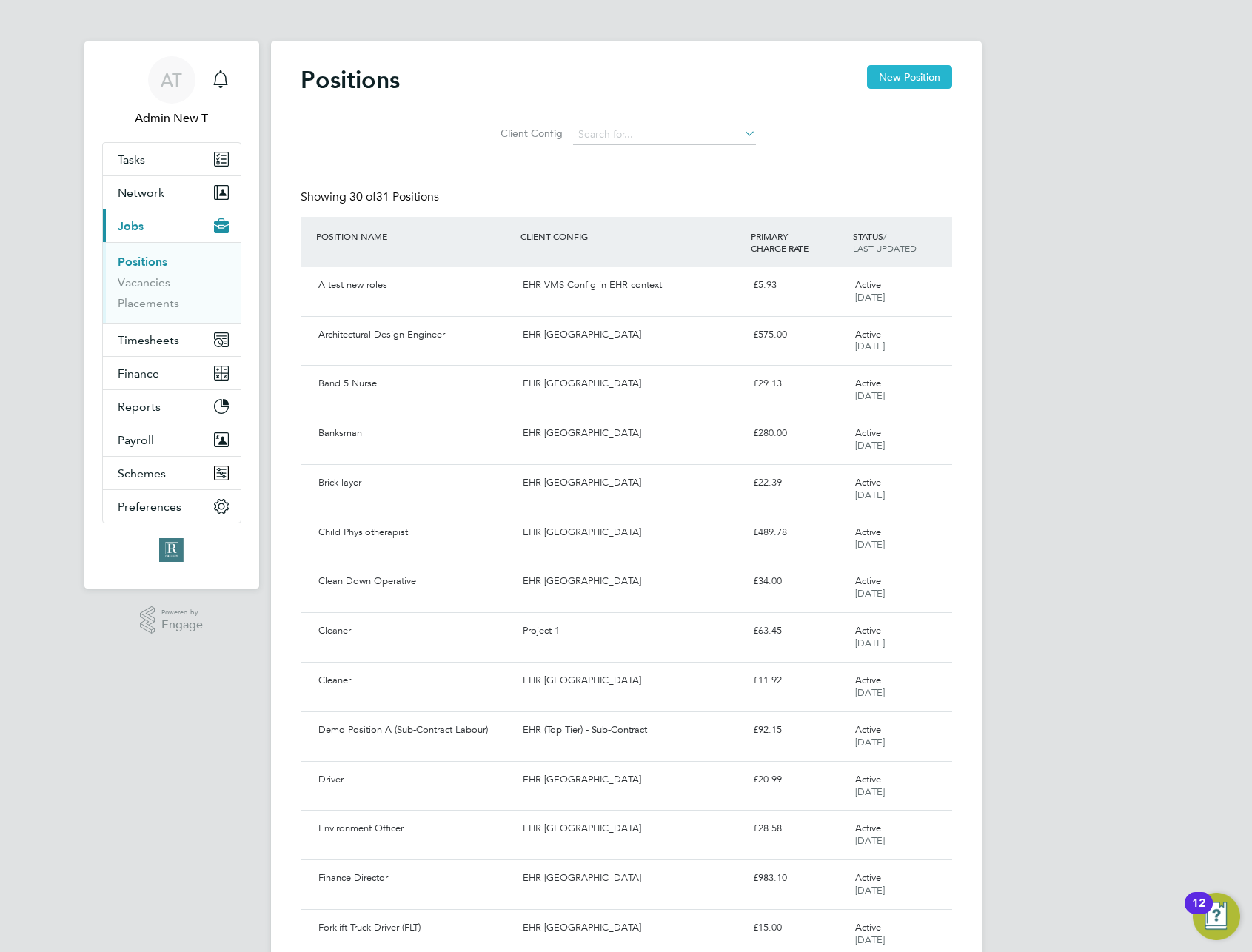
click at [883, 79] on button "New Position" at bounding box center [910, 77] width 85 height 24
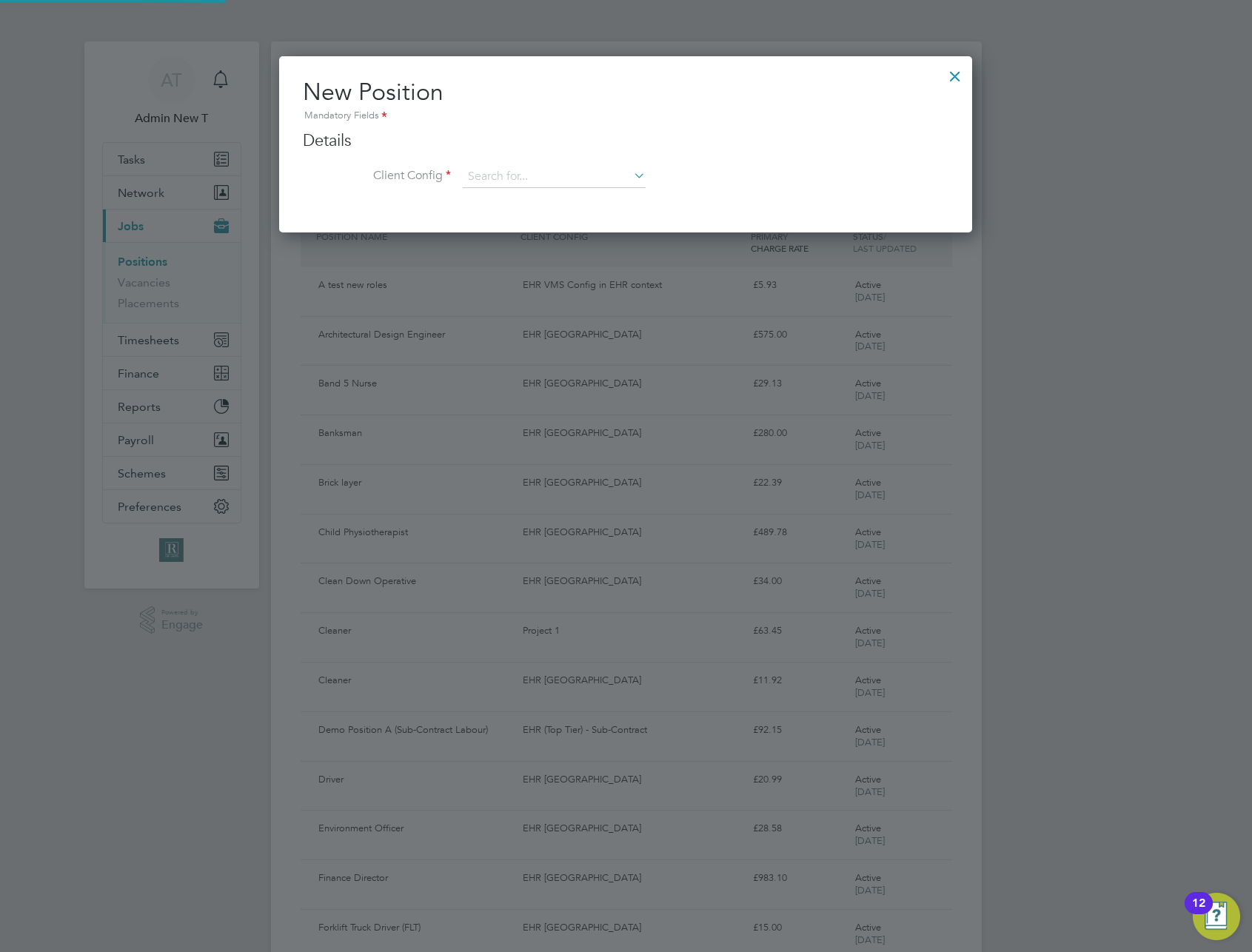
scroll to position [178, 694]
click at [547, 177] on input at bounding box center [553, 177] width 183 height 22
click at [541, 215] on li "EHR [GEOGRAPHIC_DATA]" at bounding box center [553, 218] width 184 height 20
type input "EHR [GEOGRAPHIC_DATA]"
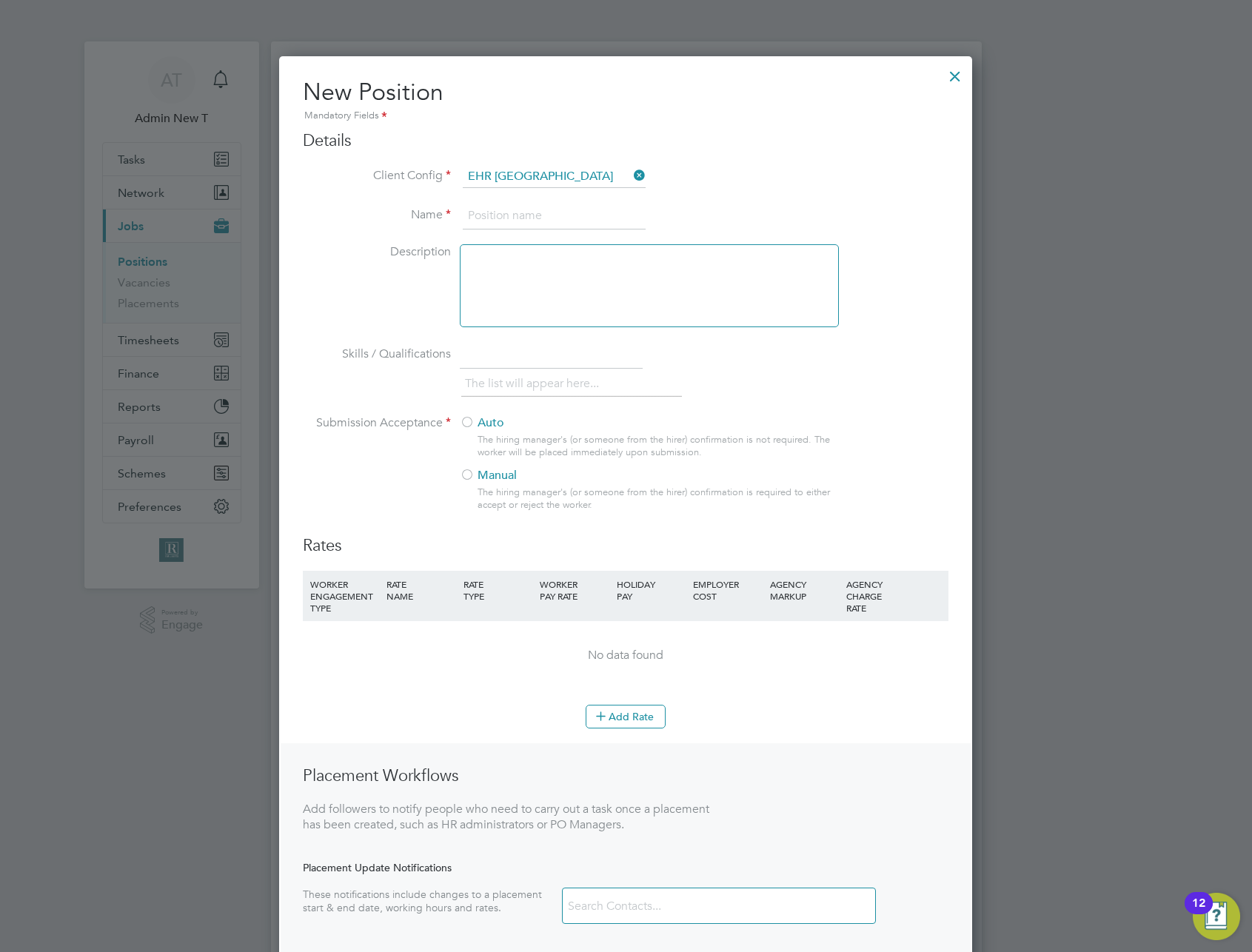
click at [541, 215] on input at bounding box center [553, 216] width 183 height 27
type input "Test 2"
click at [662, 293] on div at bounding box center [649, 286] width 379 height 83
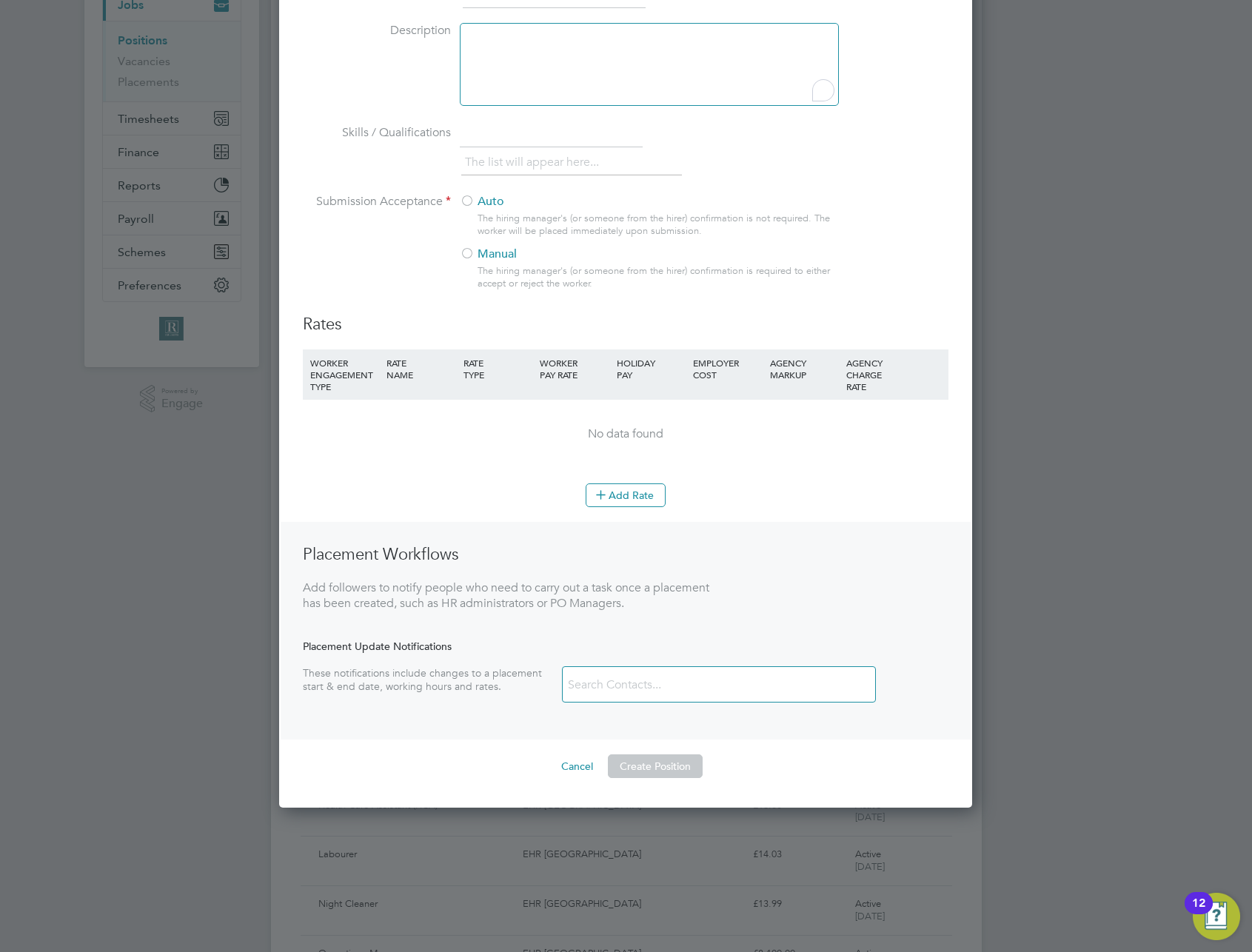
scroll to position [224, 0]
drag, startPoint x: 473, startPoint y: 198, endPoint x: 480, endPoint y: 213, distance: 16.6
click at [473, 201] on div at bounding box center [467, 200] width 15 height 15
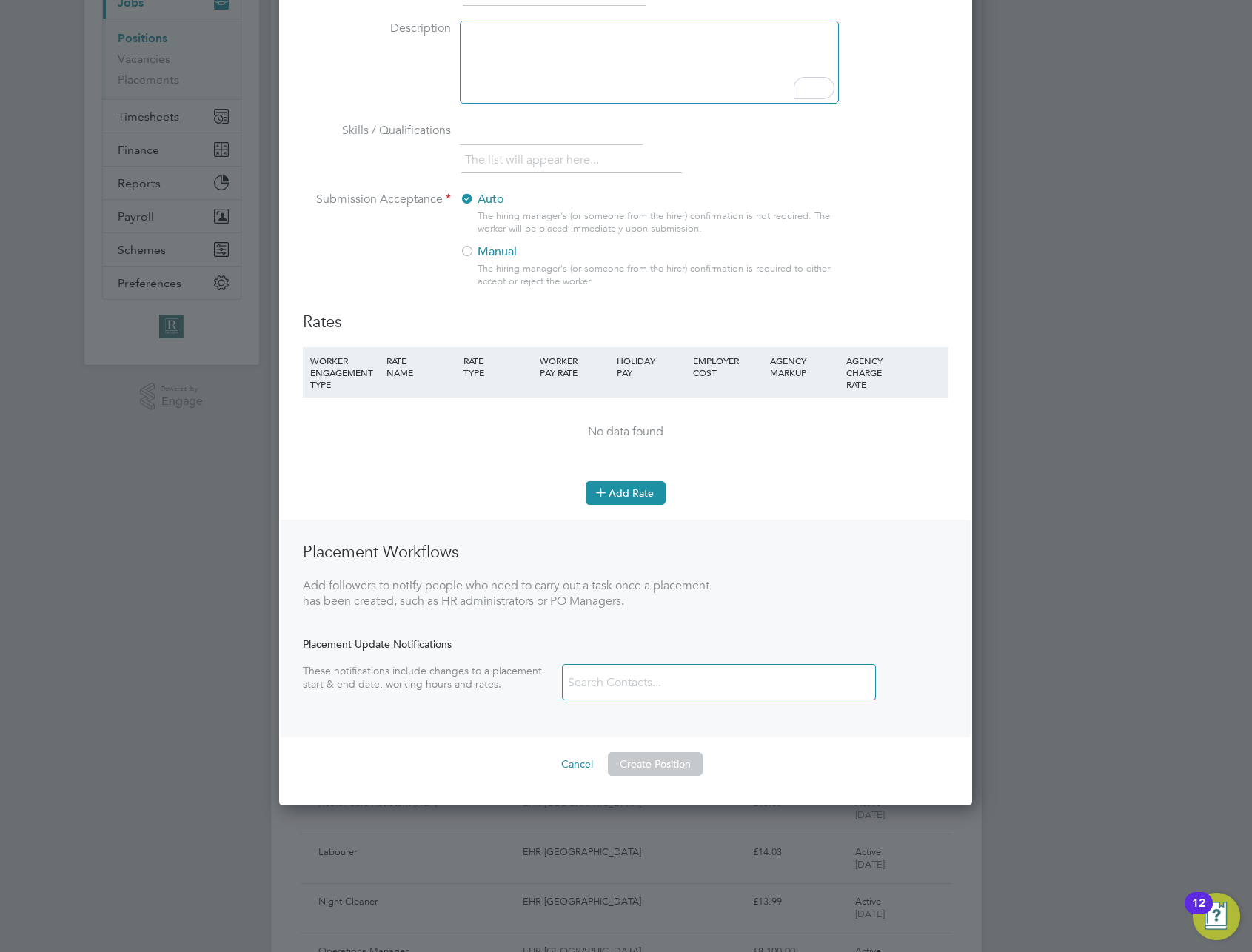
click at [611, 504] on button "Add Rate" at bounding box center [625, 493] width 80 height 24
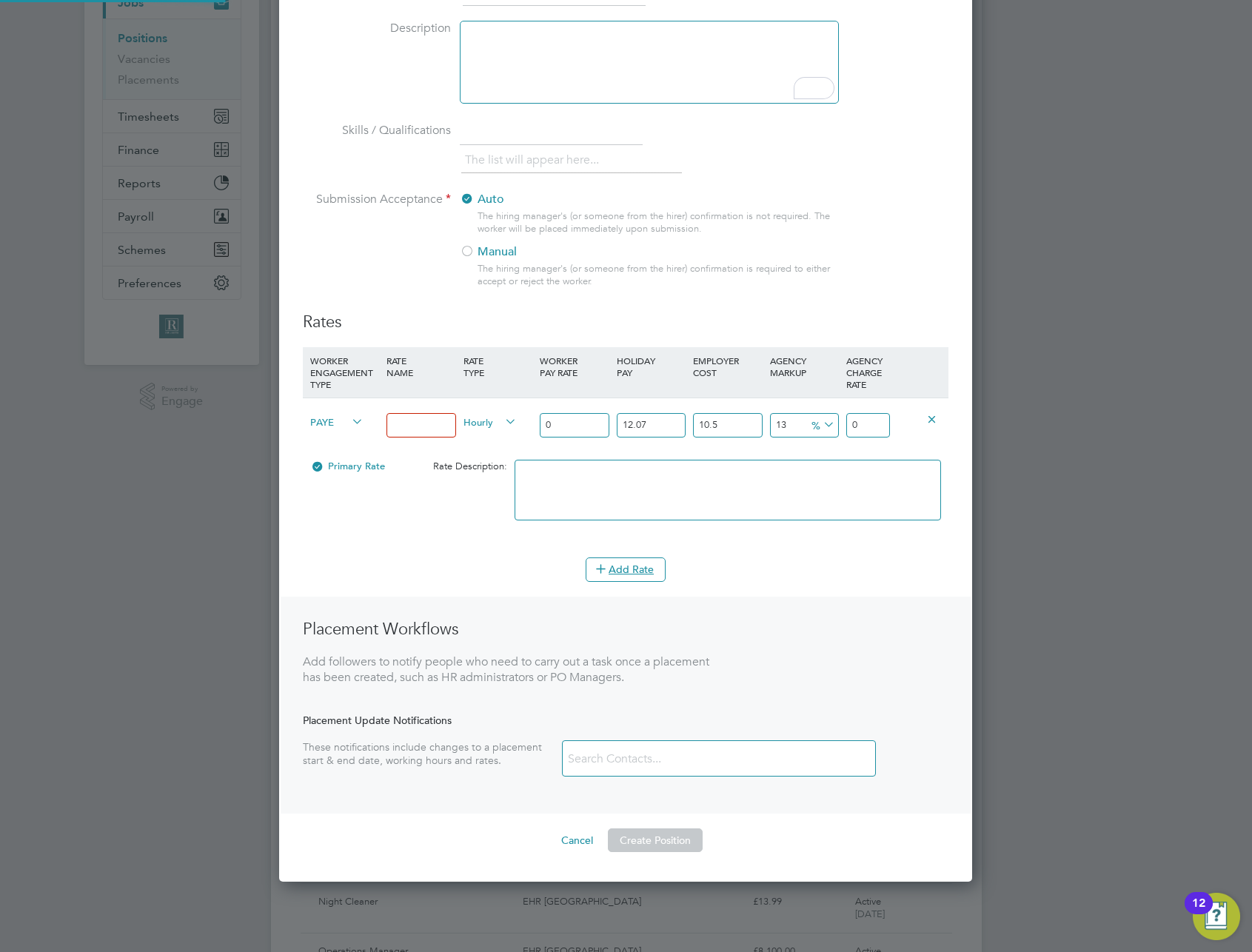
scroll to position [1051, 694]
click at [347, 420] on span "PAYE" at bounding box center [337, 421] width 53 height 17
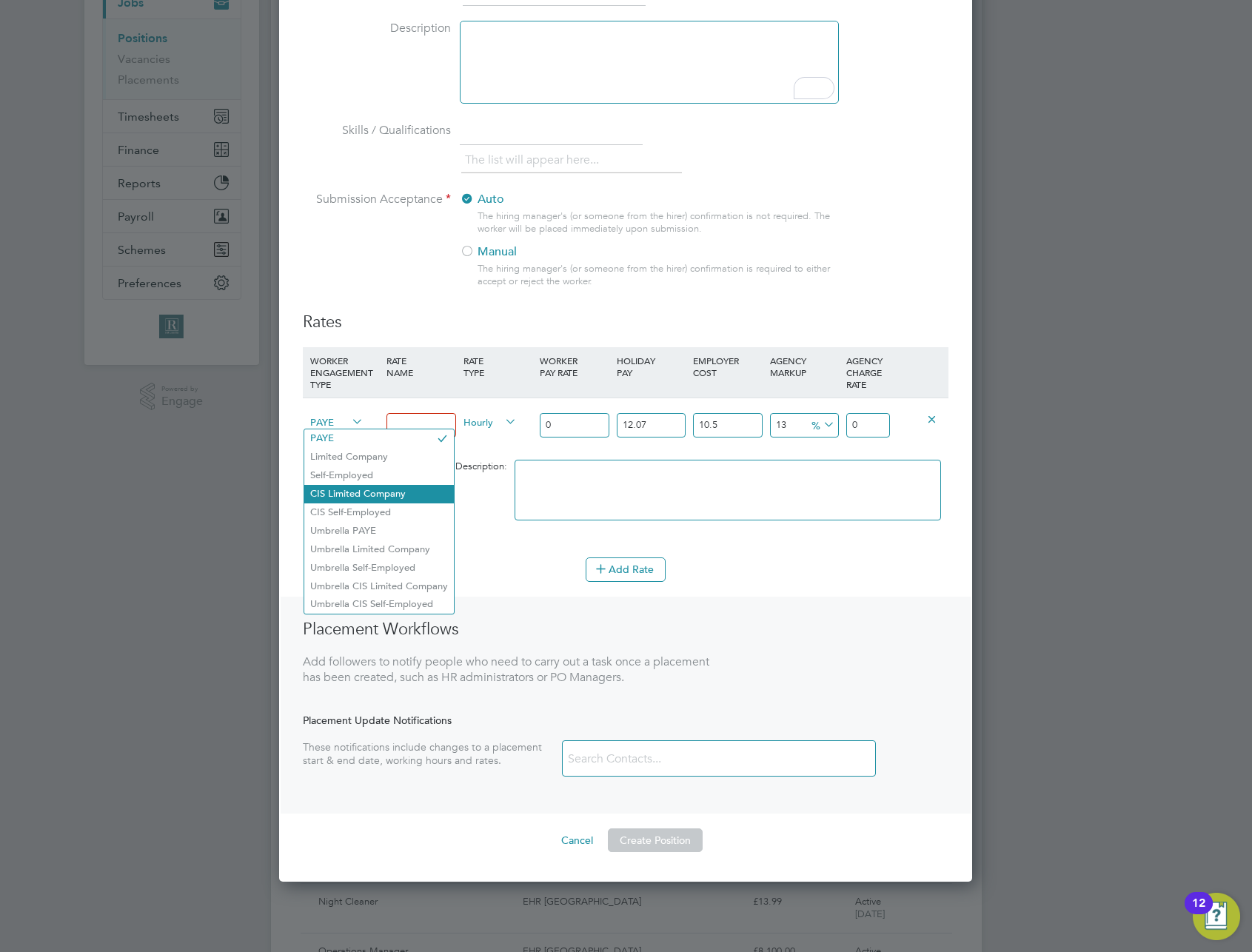
click at [362, 493] on li "CIS Limited Company" at bounding box center [379, 494] width 150 height 18
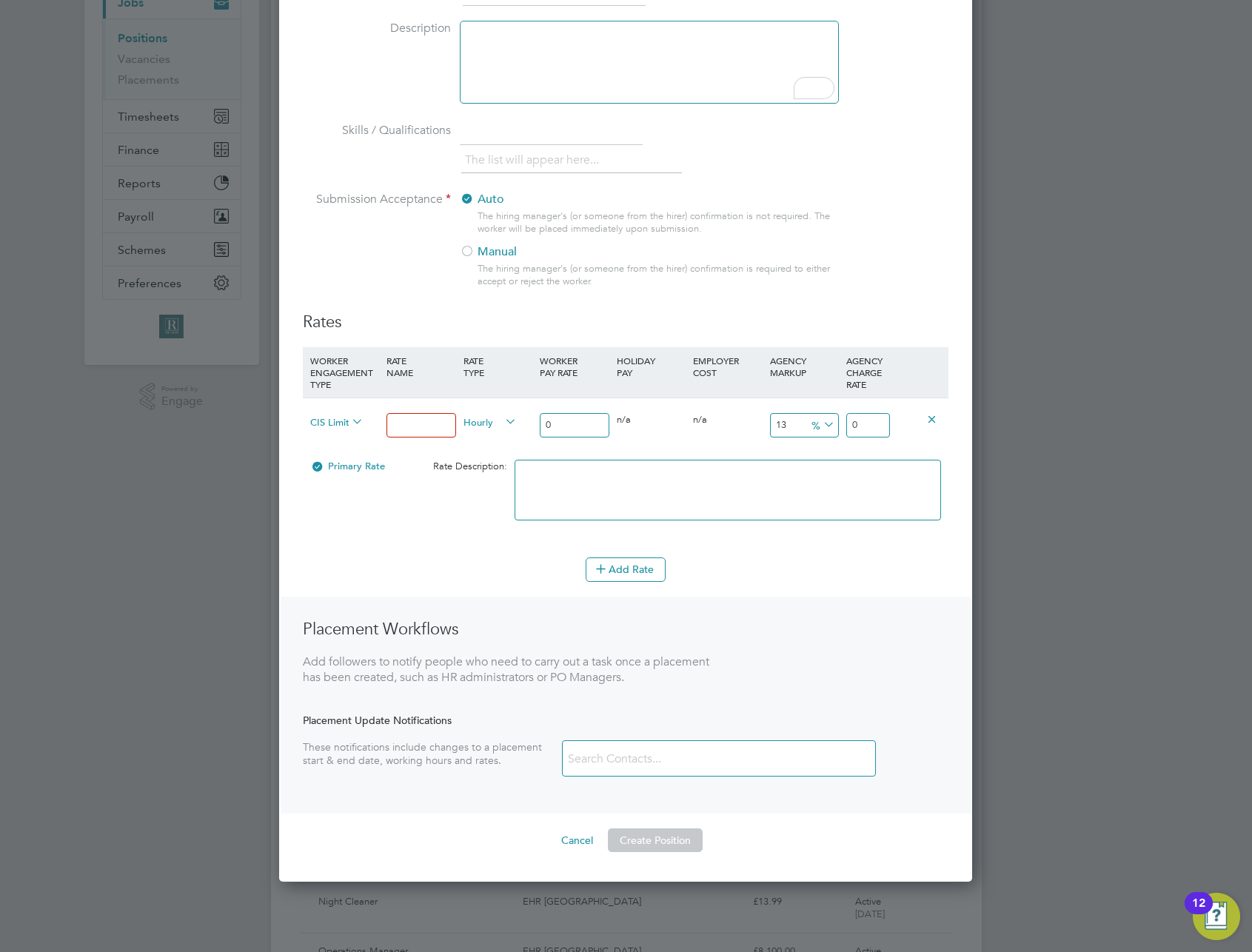
click at [341, 420] on span "CIS Limited Company" at bounding box center [337, 421] width 53 height 17
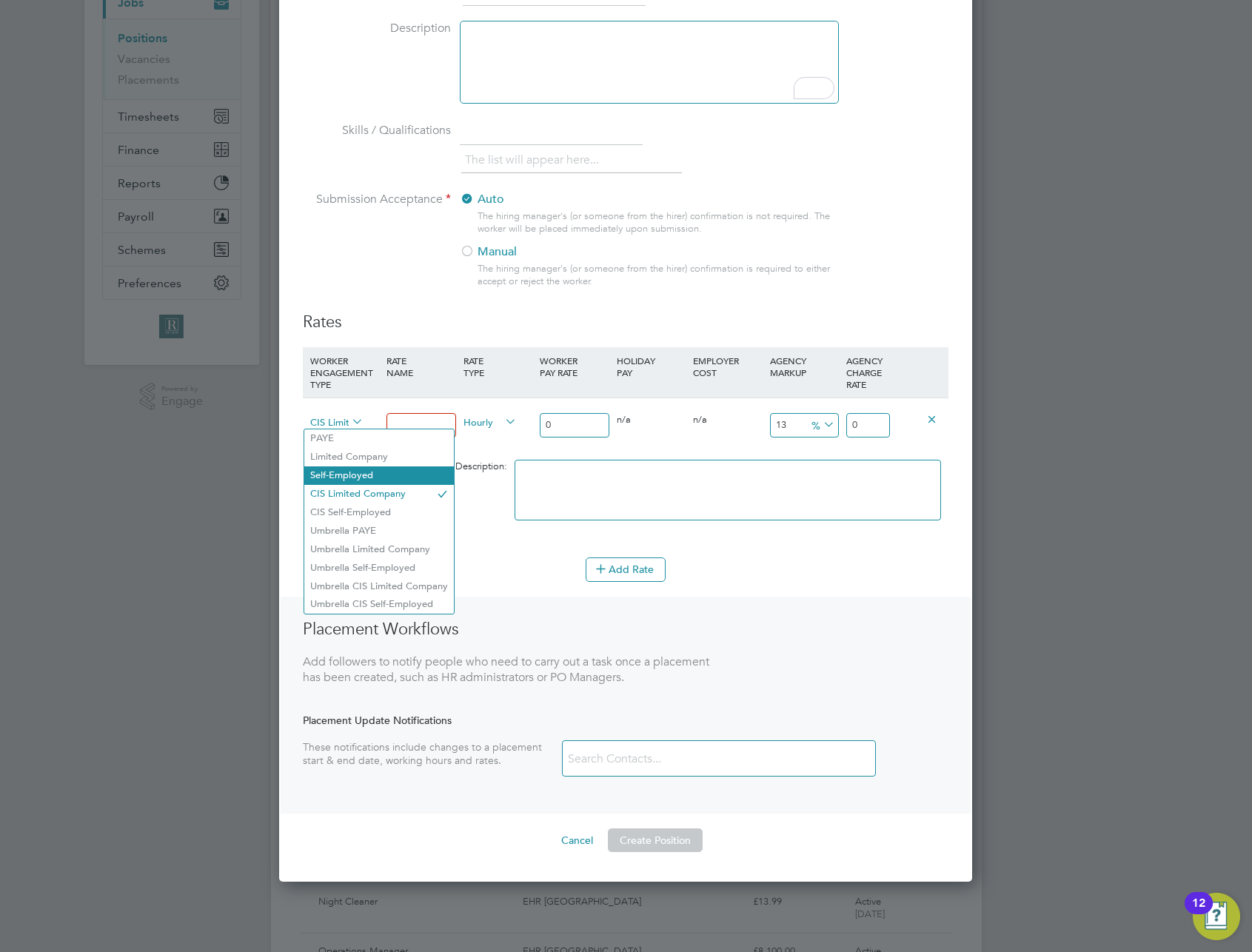
click at [379, 477] on li "Self-Employed" at bounding box center [379, 476] width 150 height 18
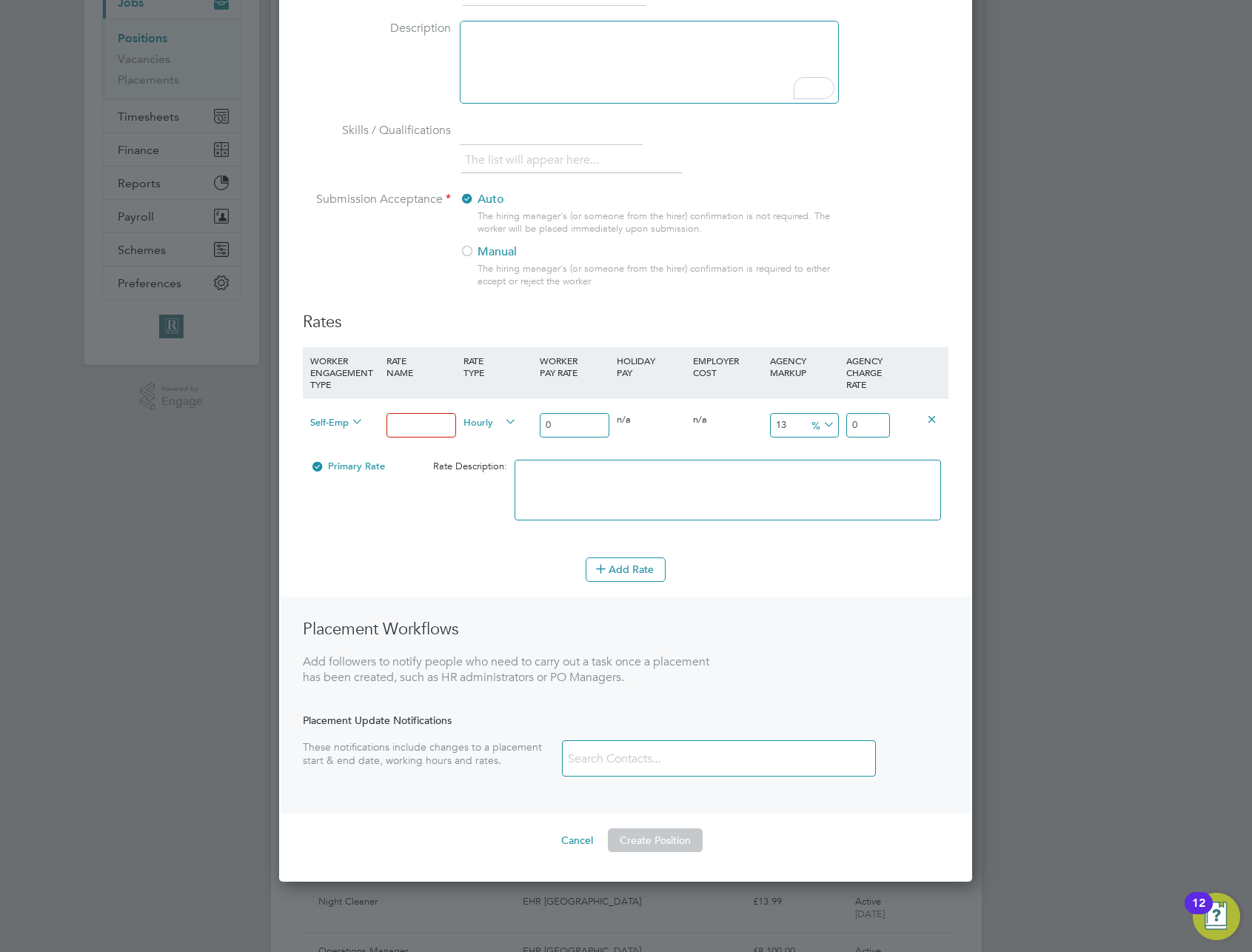
click at [416, 430] on input at bounding box center [420, 425] width 69 height 25
type input "122"
click at [486, 560] on div "Add Rate" at bounding box center [625, 569] width 645 height 24
click at [576, 423] on input "0" at bounding box center [574, 425] width 69 height 25
type input "01"
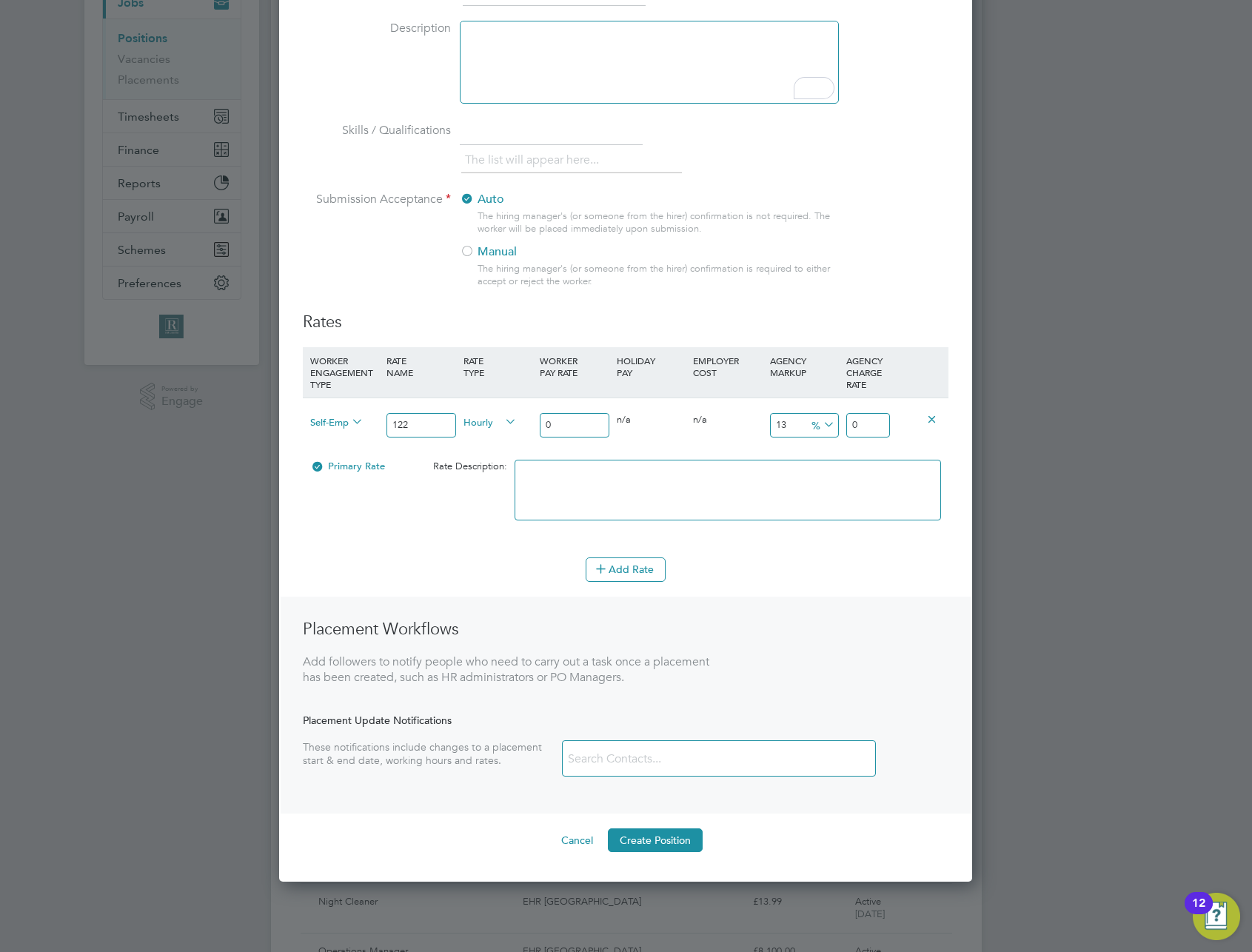
type input "1.399362055"
type input "012"
type input "16.79234466"
type input "0122"
type input "170.72217071"
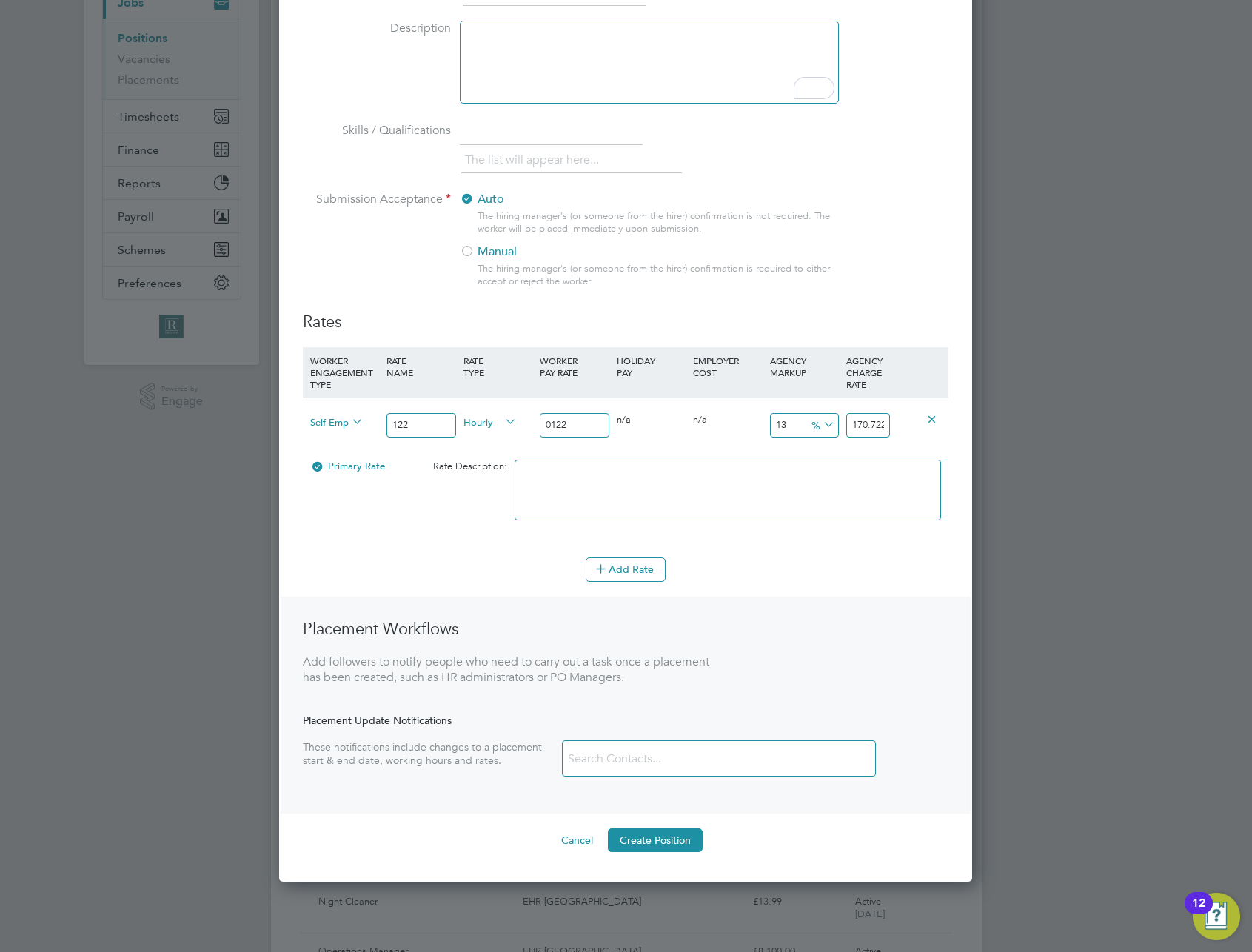
type input "0122"
click at [711, 492] on textarea "To enrich screen reader interactions, please activate Accessibility in Grammarl…" at bounding box center [728, 490] width 427 height 61
click at [622, 572] on button "Add Rate" at bounding box center [625, 569] width 80 height 24
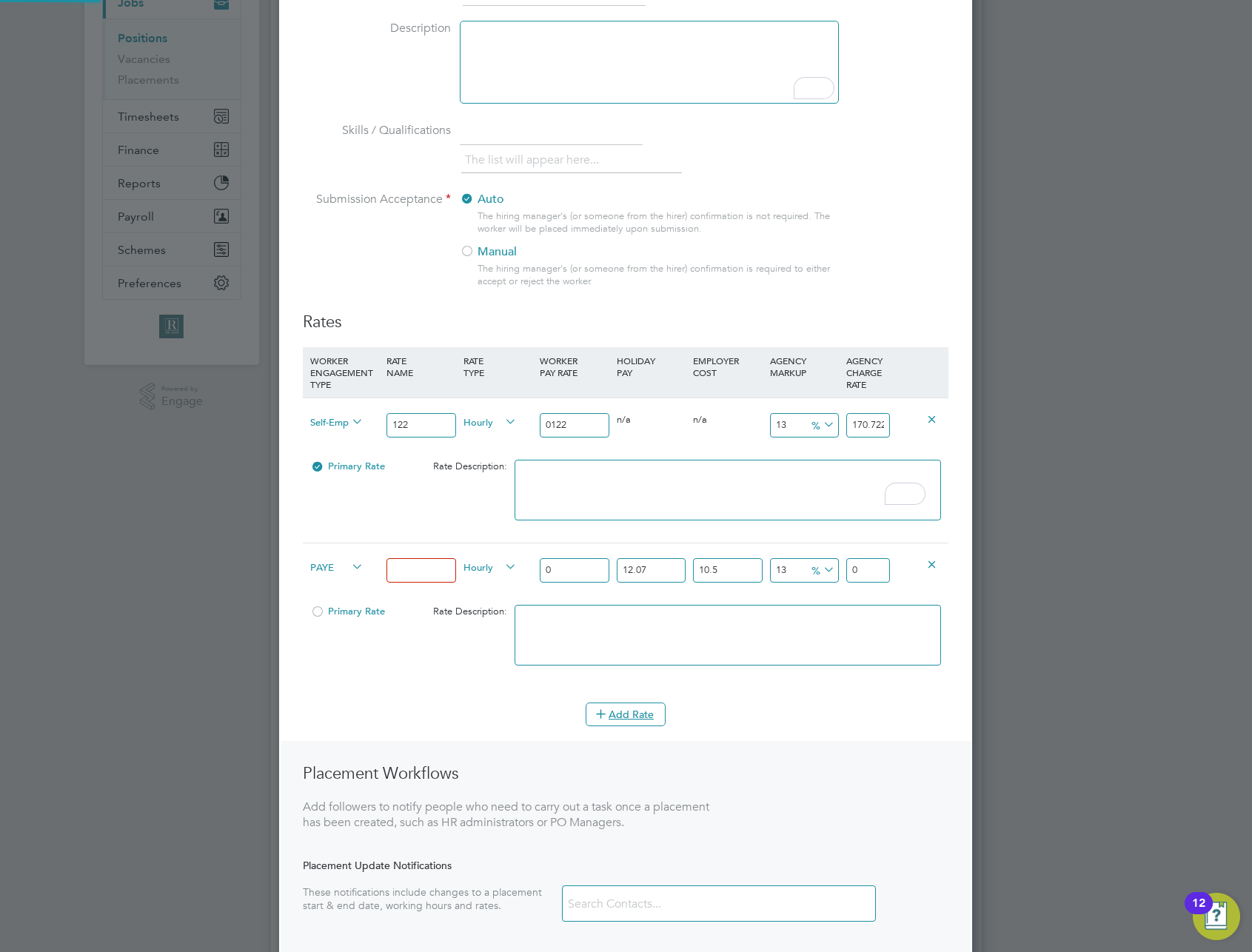
scroll to position [1195, 694]
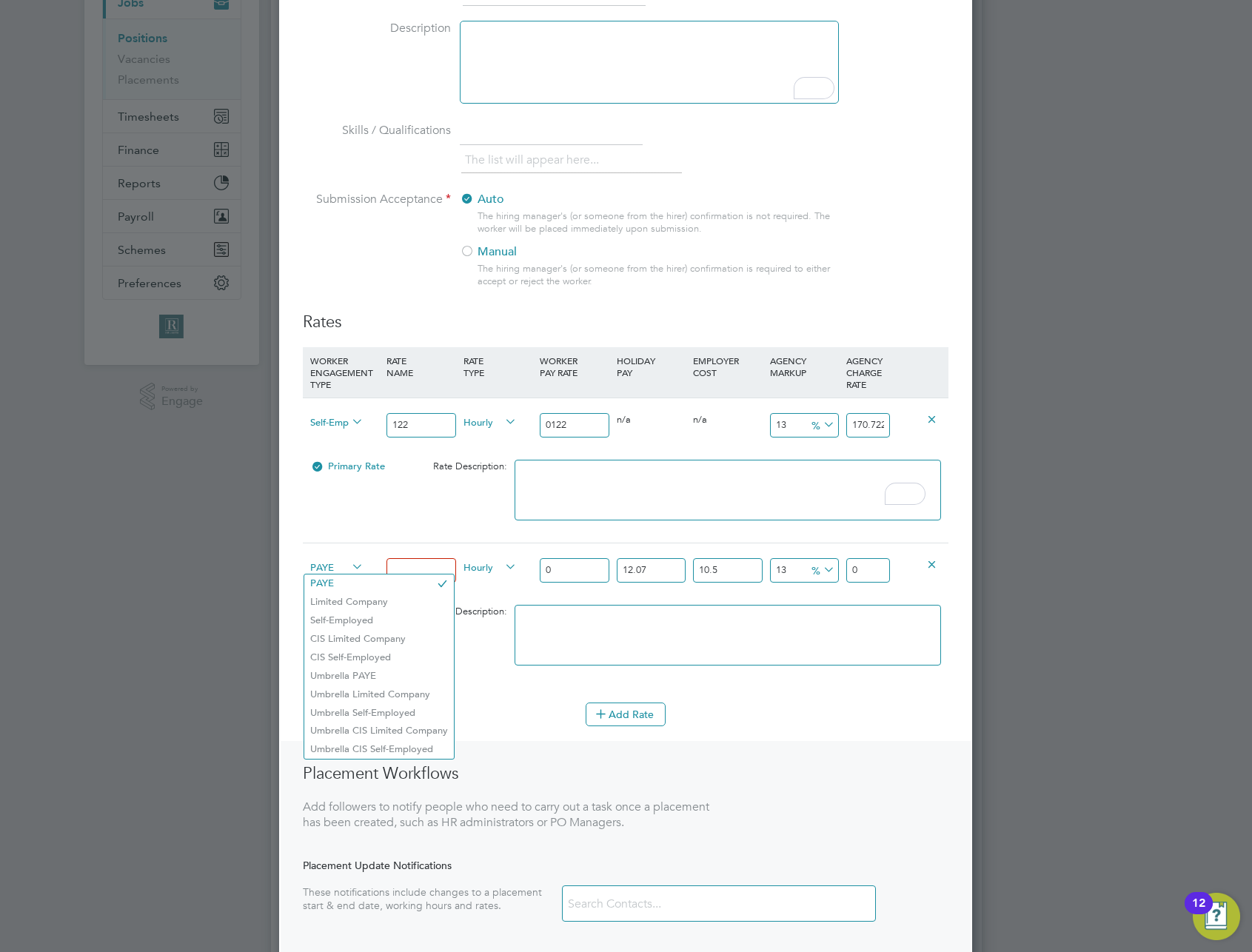
click at [337, 565] on span "PAYE" at bounding box center [337, 566] width 53 height 17
click at [374, 638] on li "CIS Limited Company" at bounding box center [379, 639] width 150 height 18
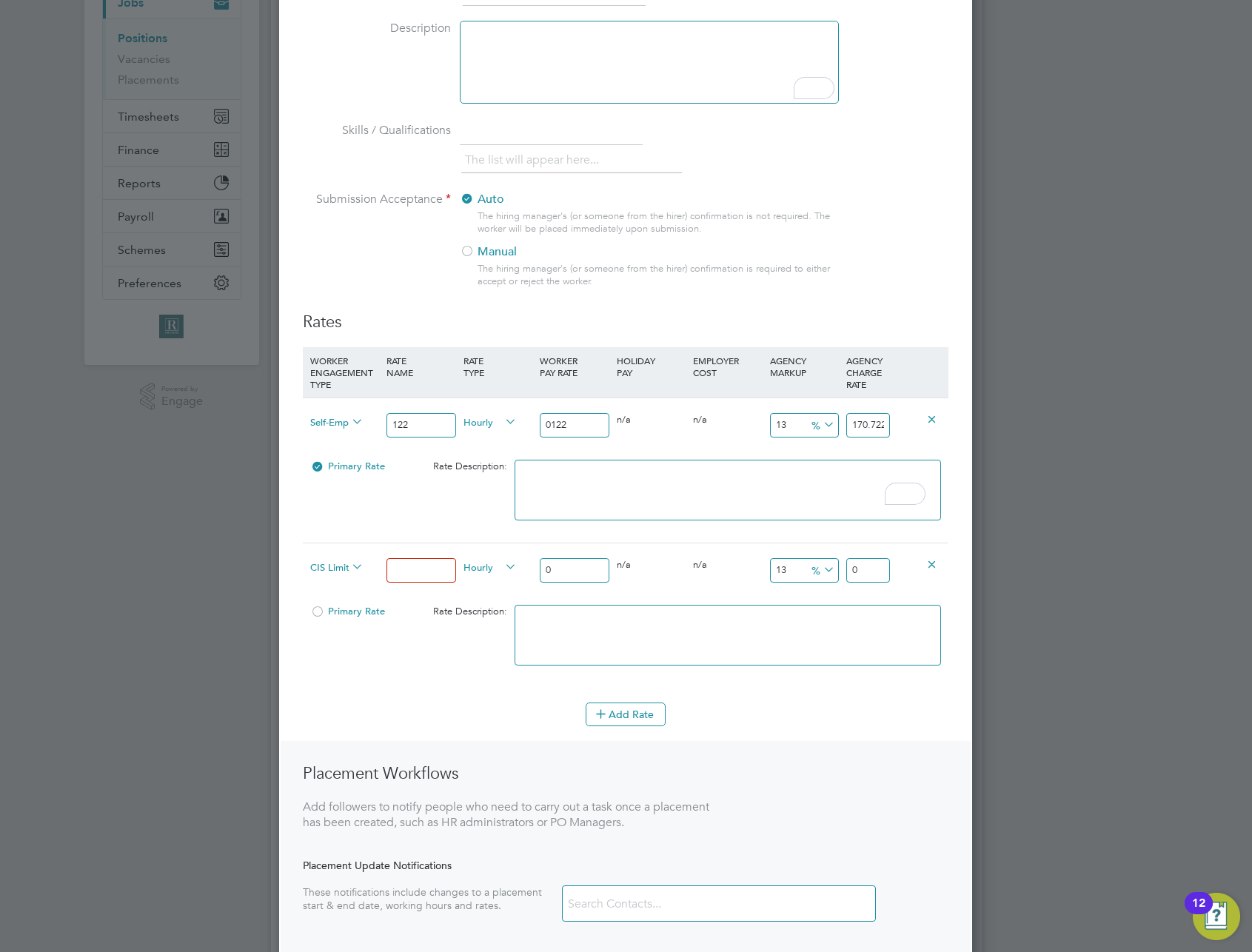
scroll to position [7, 7]
click at [430, 568] on body "AT Admin New T Notifications Applications: Tasks Network Team Members Businesse…" at bounding box center [626, 700] width 1252 height 1848
type input "22"
click at [486, 568] on span "Hourly" at bounding box center [490, 566] width 53 height 17
click at [483, 602] on li "DAILY" at bounding box center [490, 602] width 64 height 18
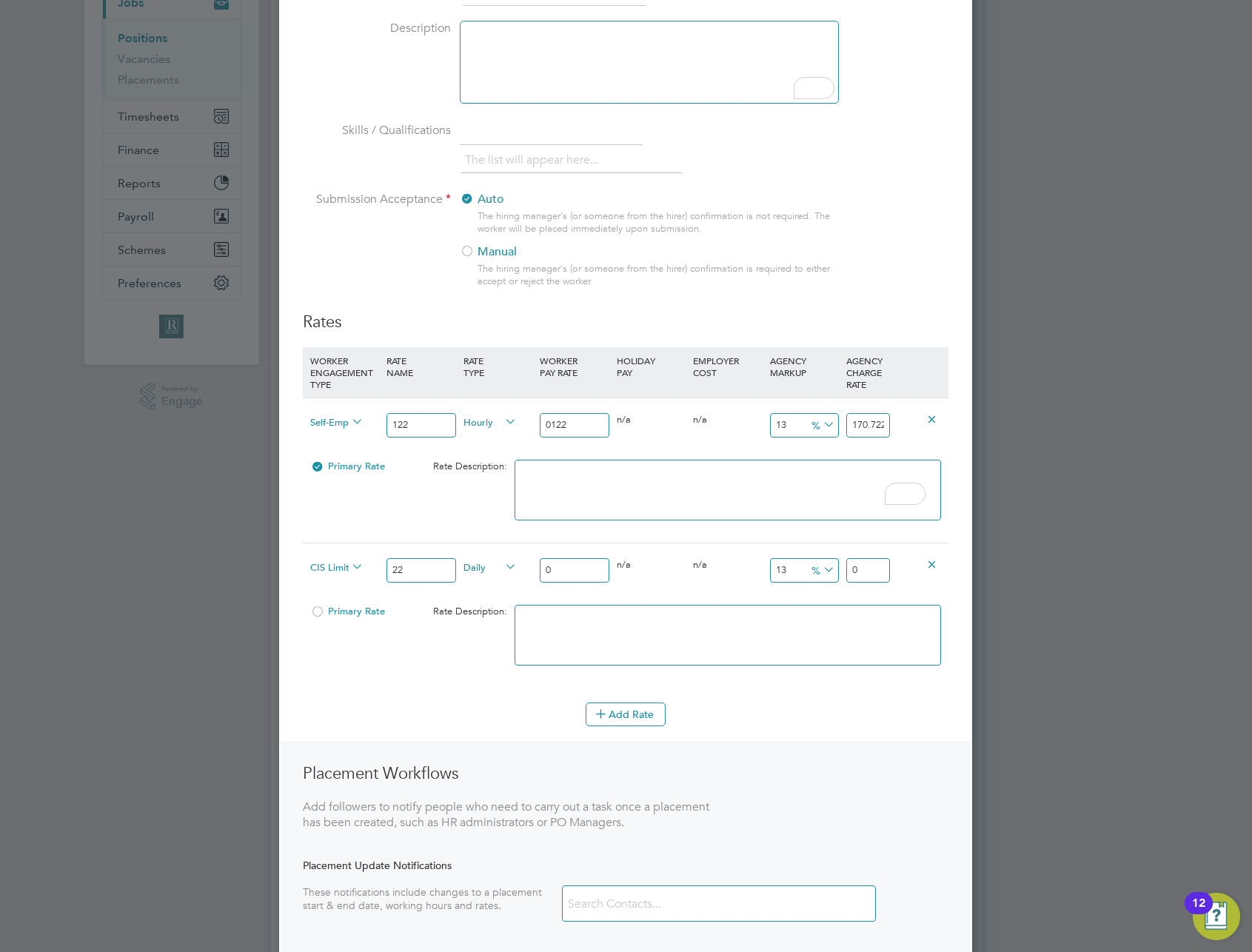
click at [473, 565] on span "Daily" at bounding box center [490, 566] width 53 height 17
click at [474, 579] on li "HOURLY" at bounding box center [487, 584] width 60 height 18
click at [475, 428] on span "Hourly" at bounding box center [490, 421] width 53 height 17
click at [473, 458] on li "DAILY" at bounding box center [490, 457] width 64 height 18
click at [570, 565] on input "0" at bounding box center [574, 570] width 69 height 25
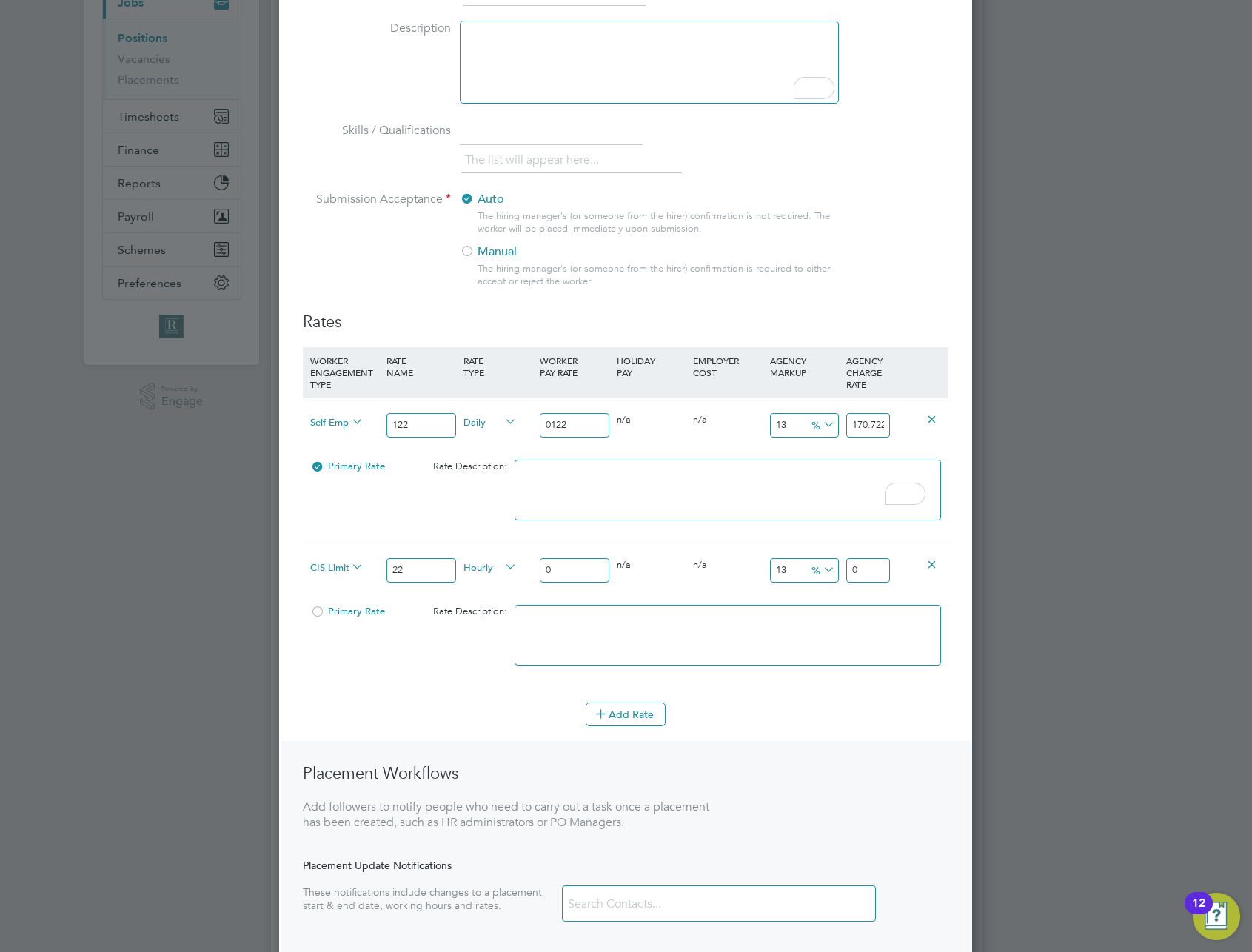
type input "20"
type input "27.9872411"
type input "220"
type input "307.8596521"
click at [714, 612] on textarea at bounding box center [728, 635] width 427 height 61
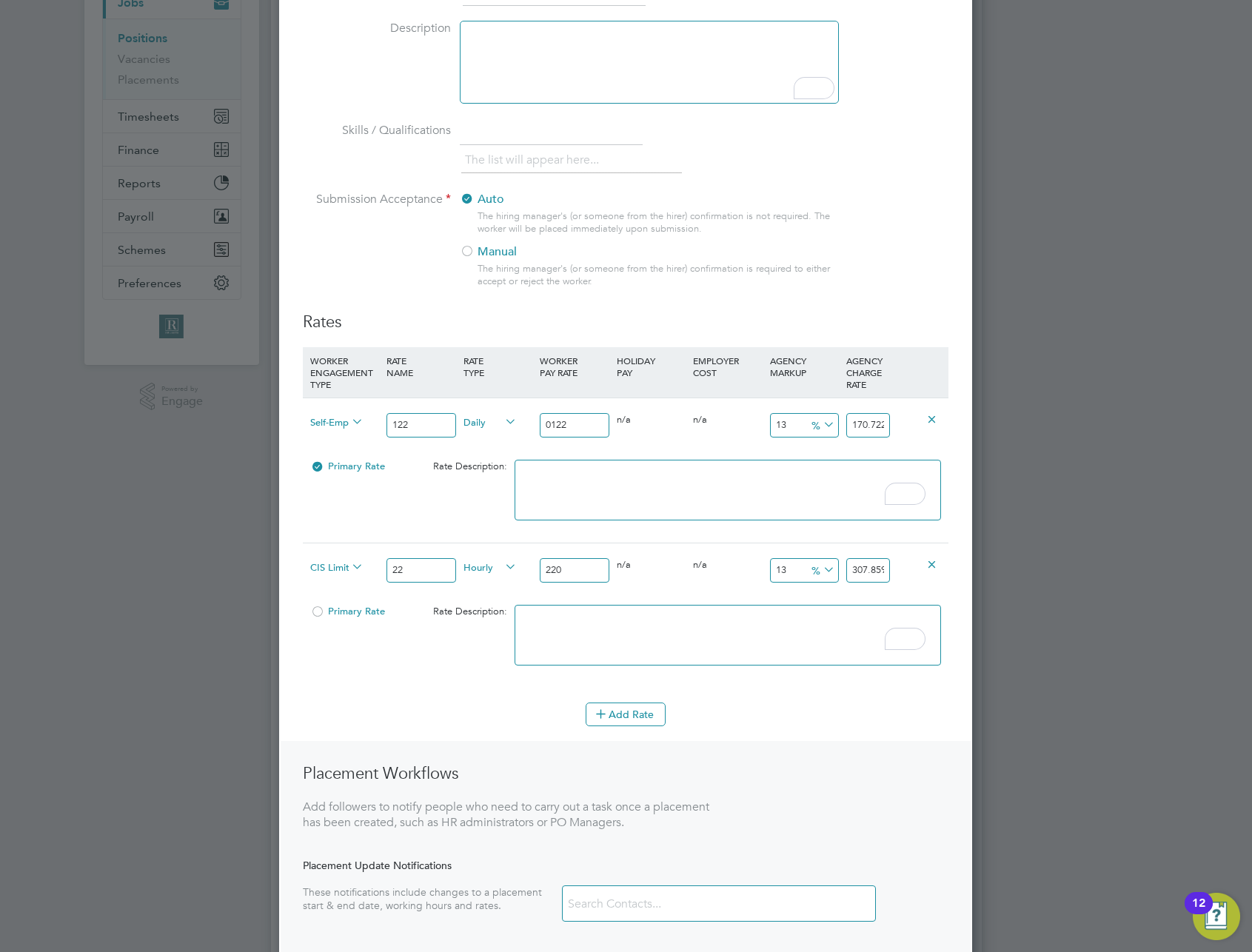
click at [581, 566] on input "220" at bounding box center [574, 570] width 69 height 25
type input "22"
type input "30.78596521"
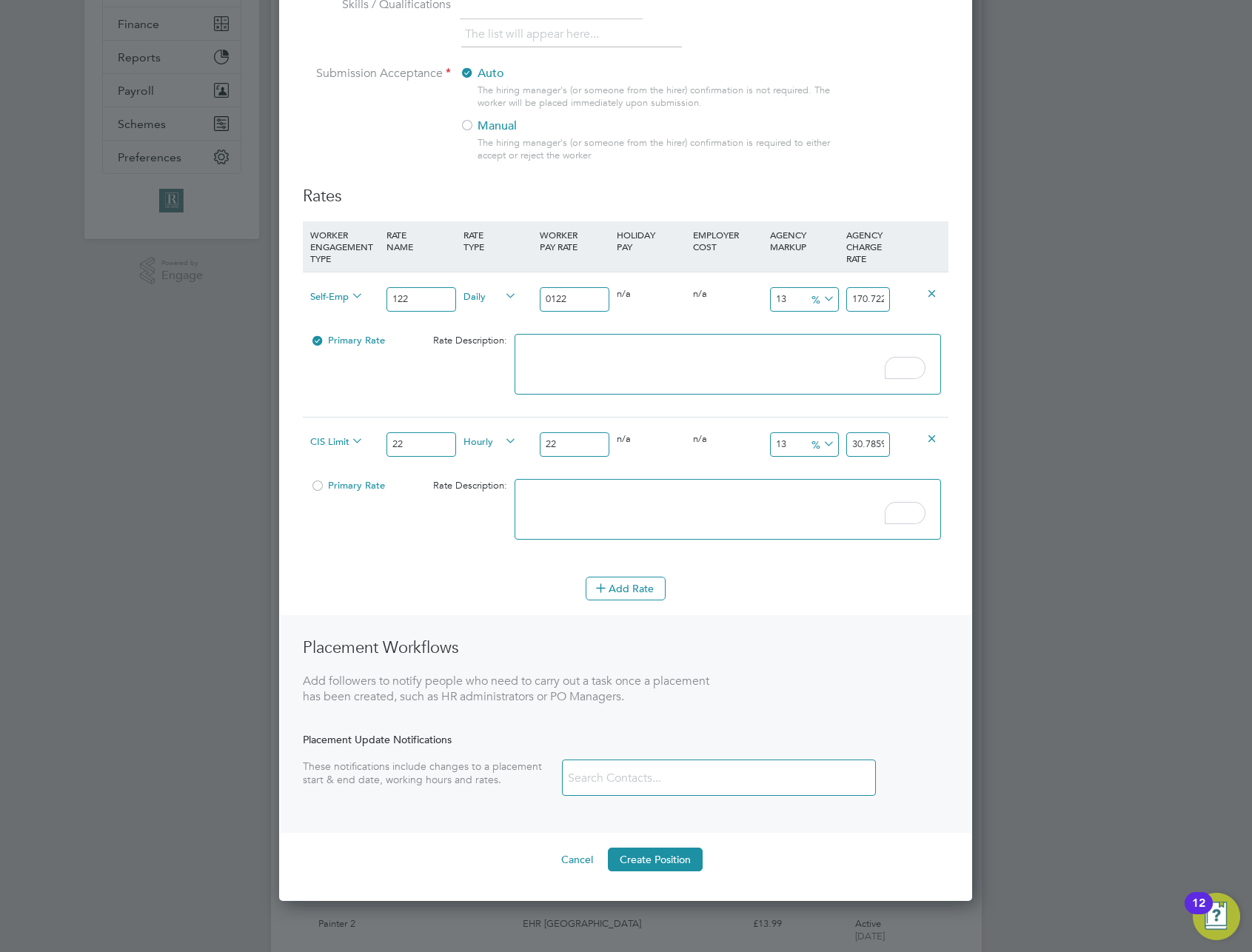
scroll to position [703, 0]
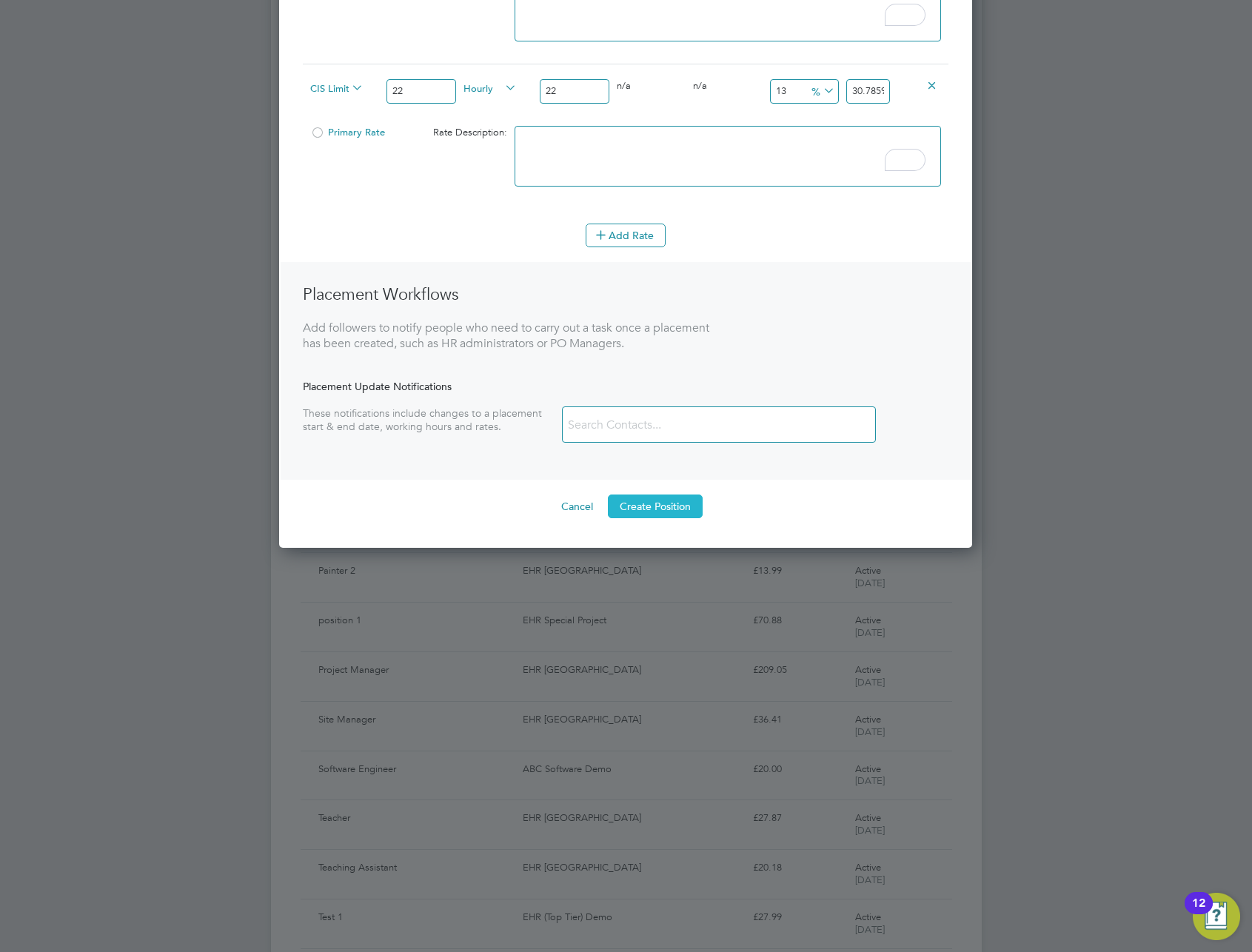
type input "22"
click at [668, 509] on button "Create Position" at bounding box center [654, 507] width 95 height 24
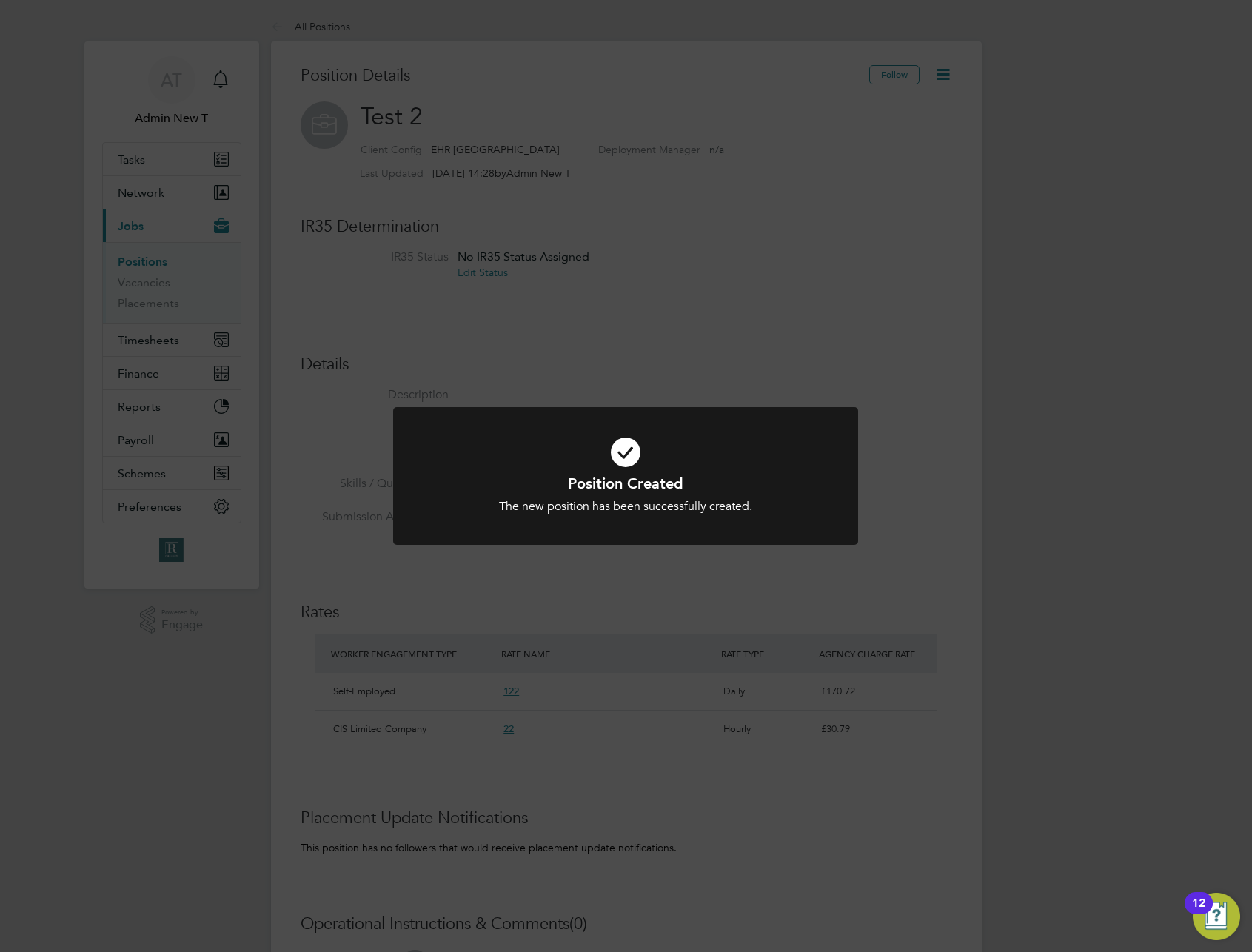
click at [664, 588] on div "Position Created The new position has been successfully created. Cancel Okay" at bounding box center [626, 476] width 1252 height 952
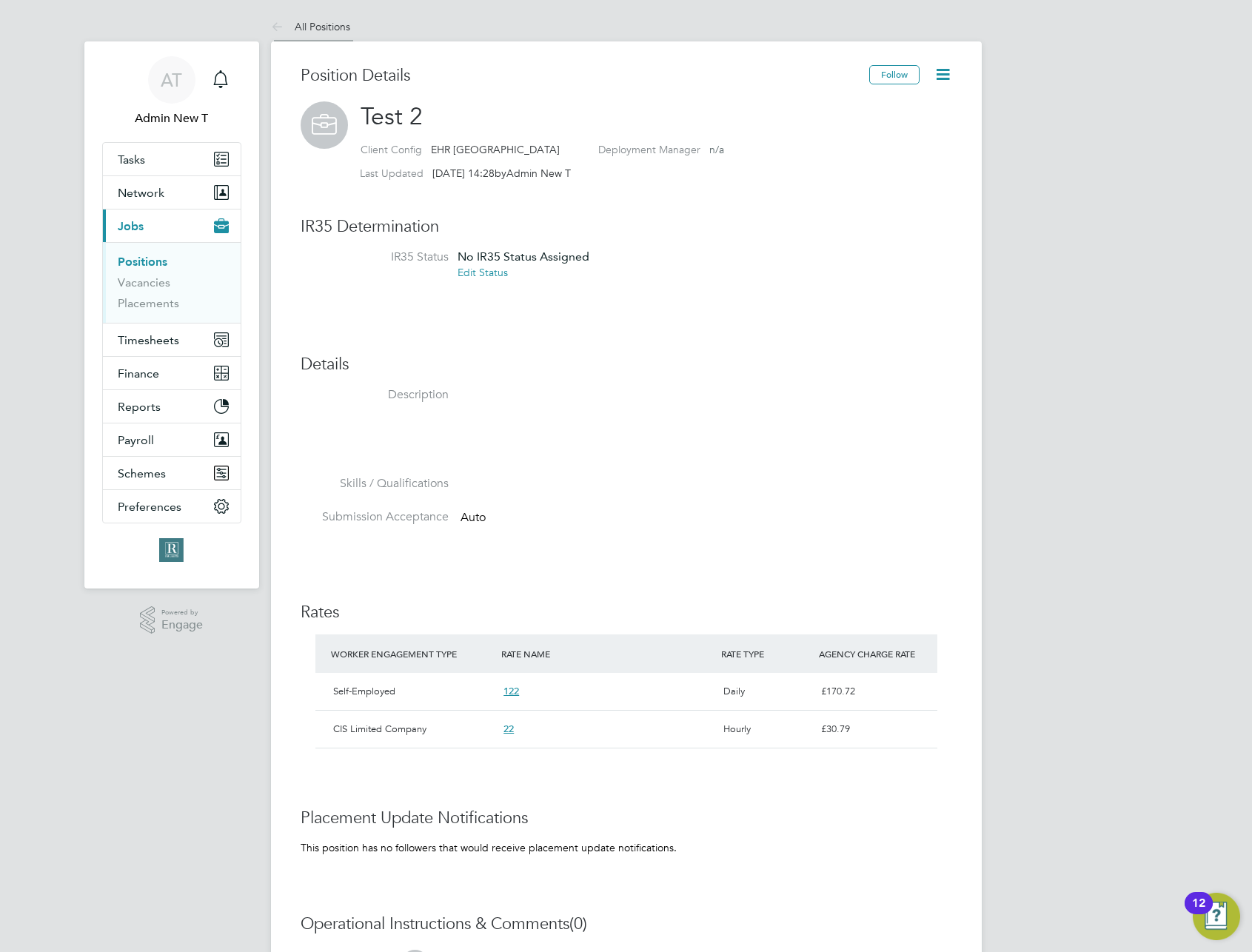
click at [317, 25] on link "All Positions" at bounding box center [310, 27] width 79 height 14
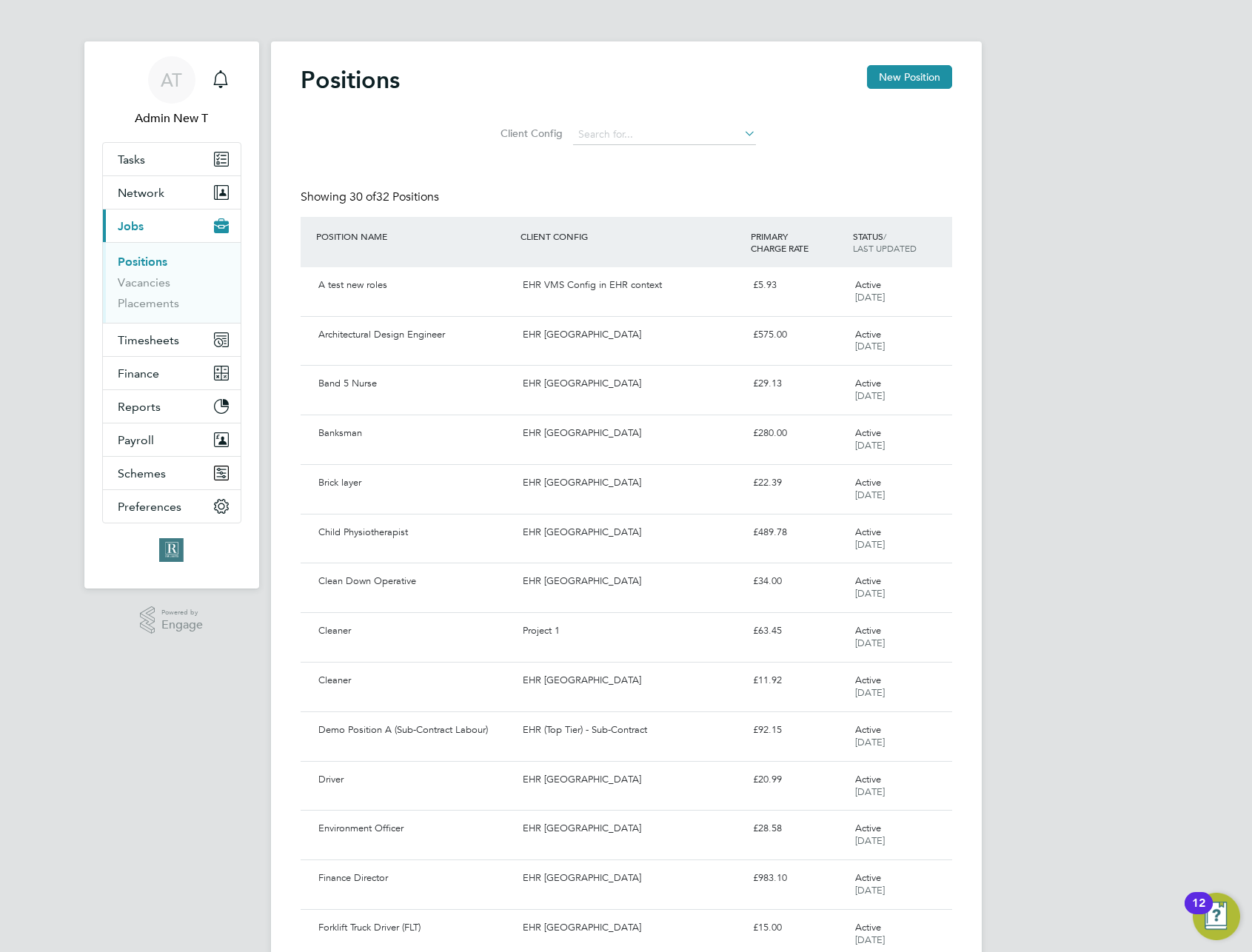
click at [855, 91] on div "Positions New Position" at bounding box center [627, 87] width 652 height 44
click at [890, 71] on button "New Position" at bounding box center [910, 77] width 85 height 24
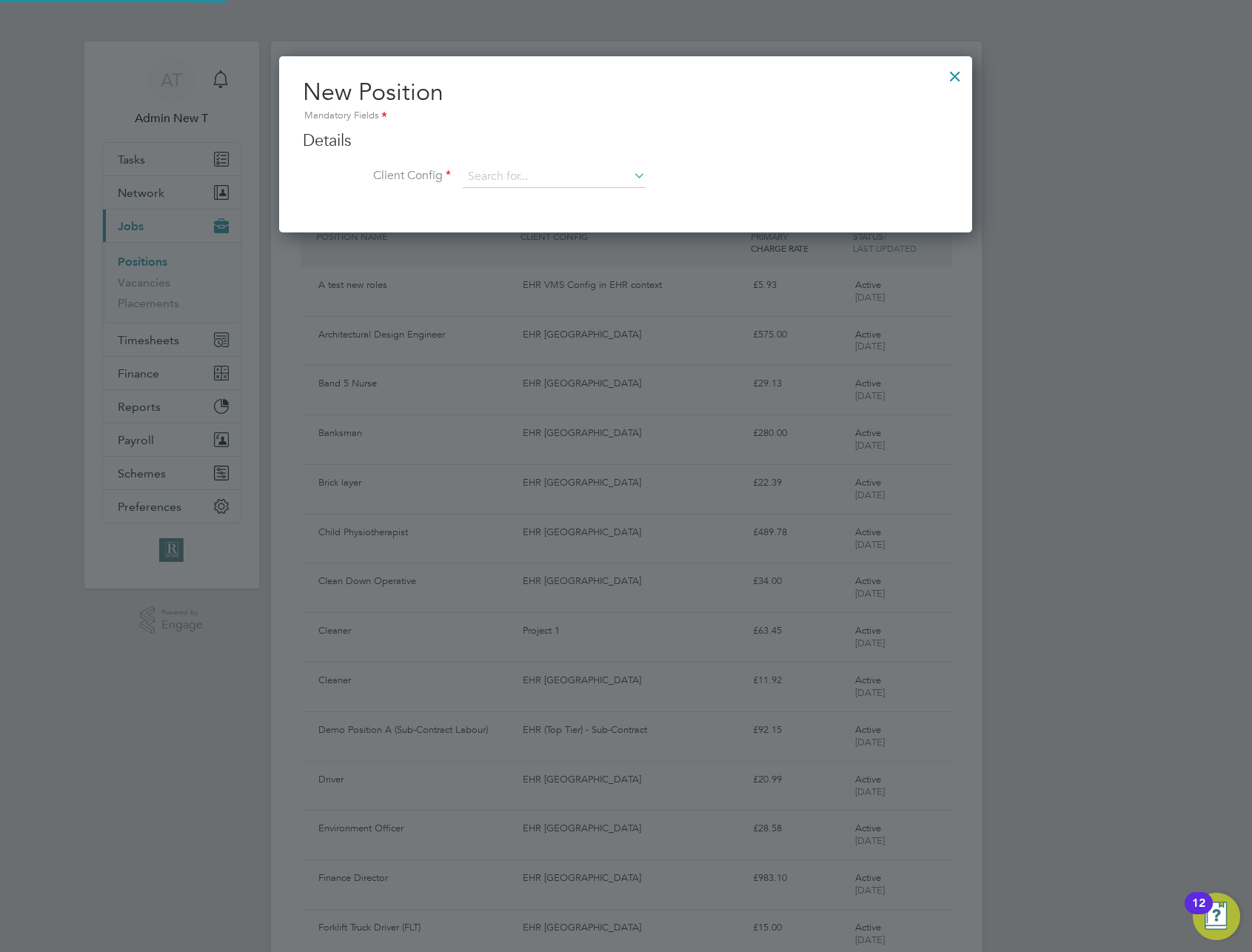
scroll to position [178, 694]
click at [596, 178] on input at bounding box center [553, 177] width 183 height 22
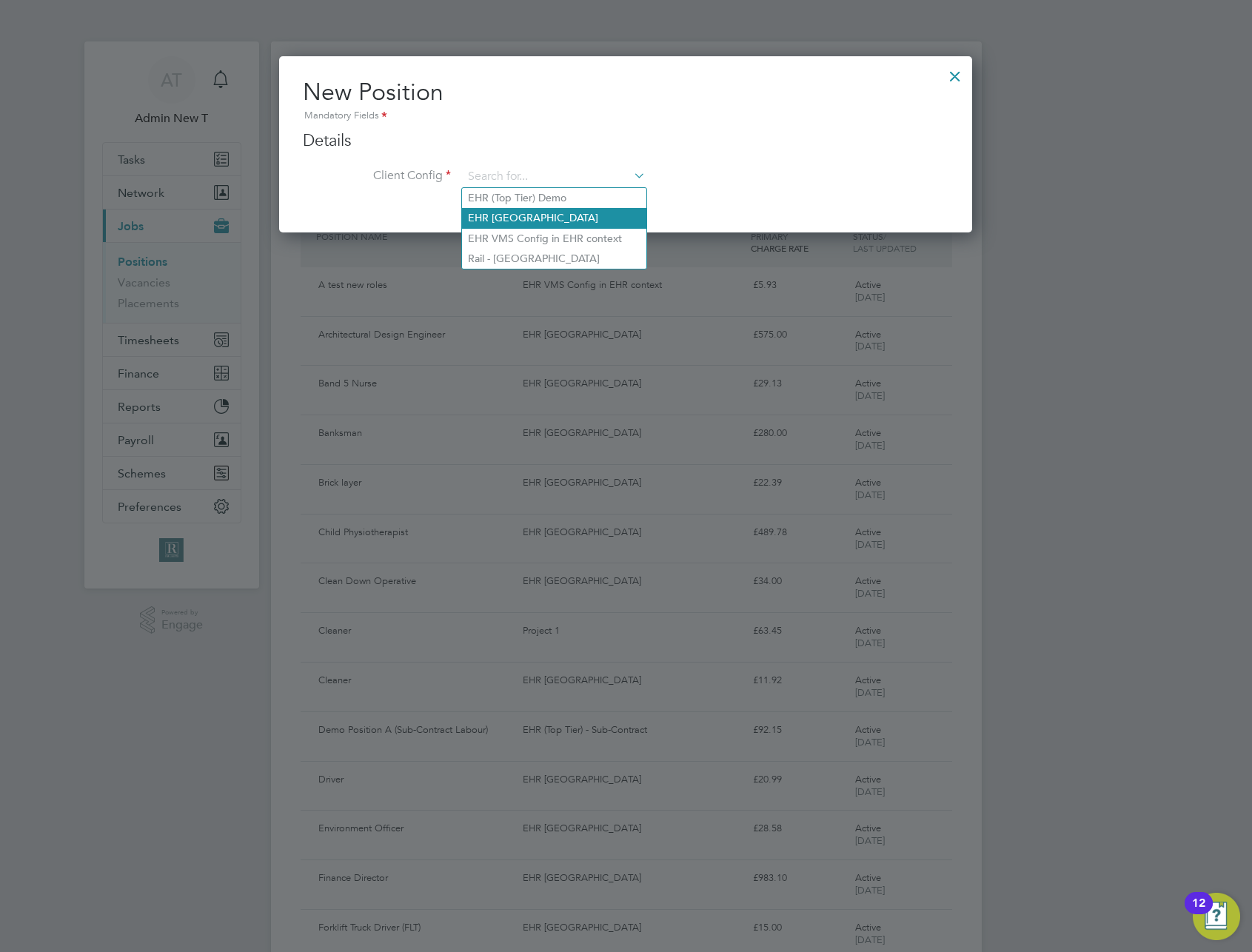
click at [575, 217] on li "EHR [GEOGRAPHIC_DATA]" at bounding box center [553, 218] width 184 height 20
type input "EHR [GEOGRAPHIC_DATA]"
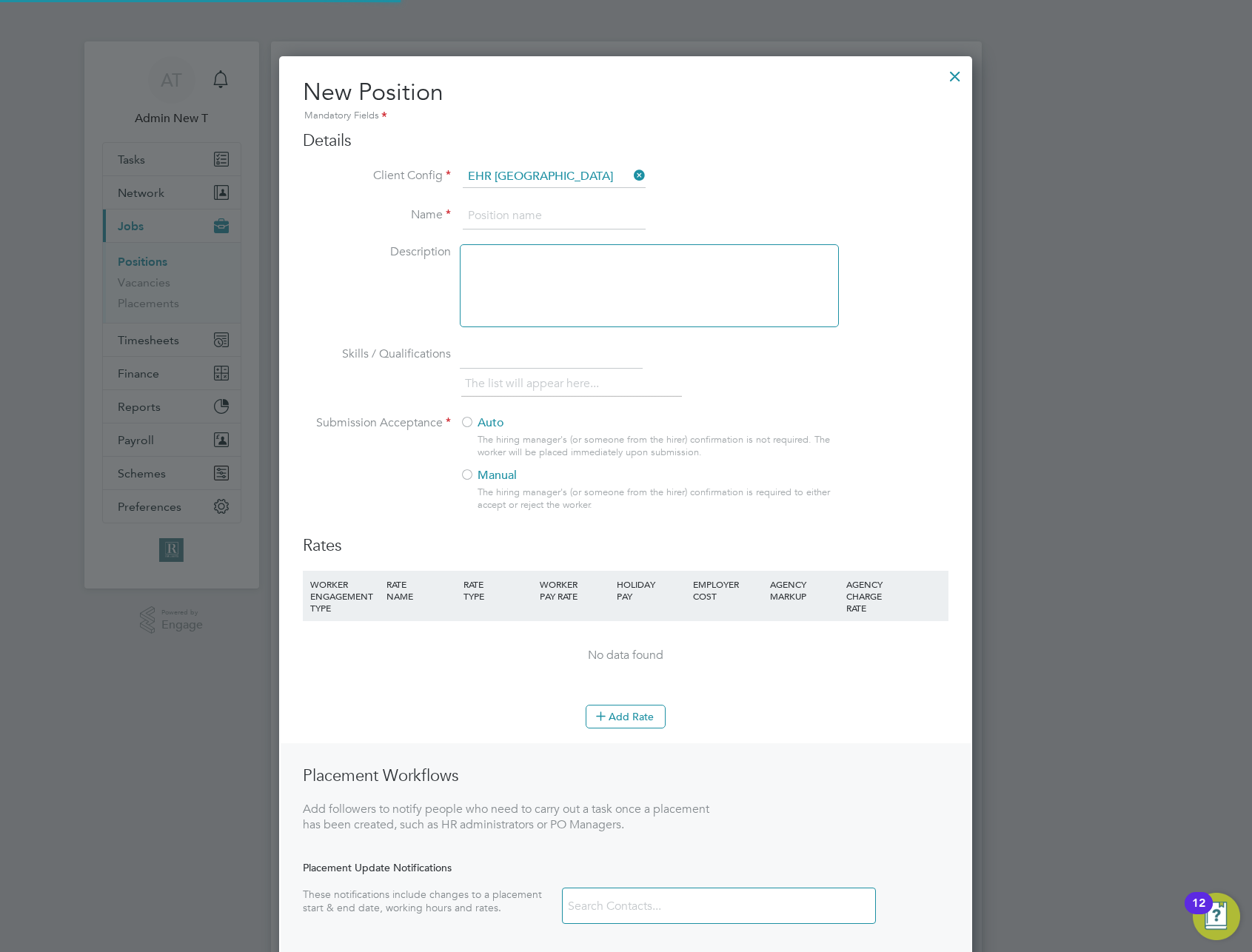
scroll to position [974, 694]
click at [560, 219] on input at bounding box center [553, 216] width 183 height 27
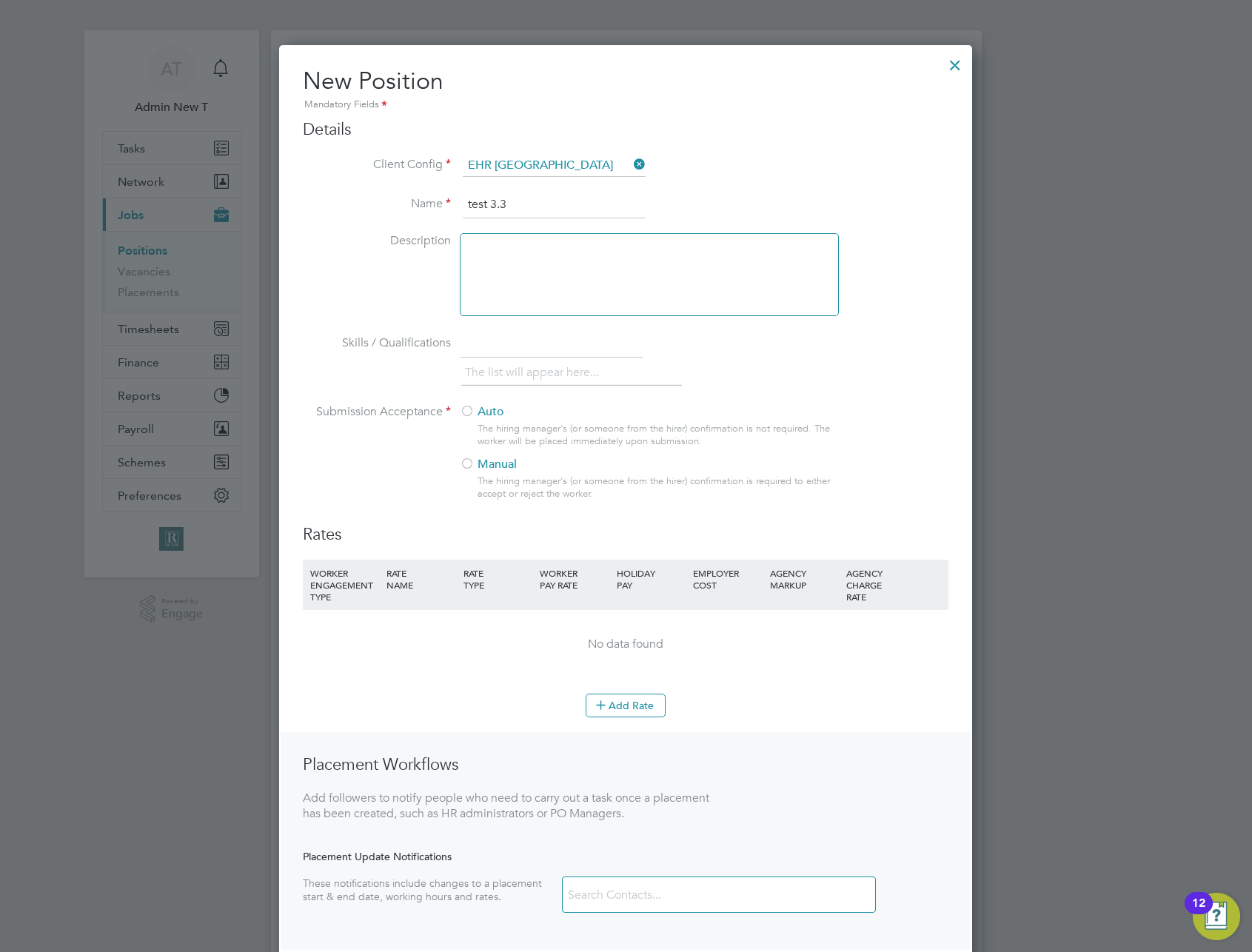
scroll to position [24, 0]
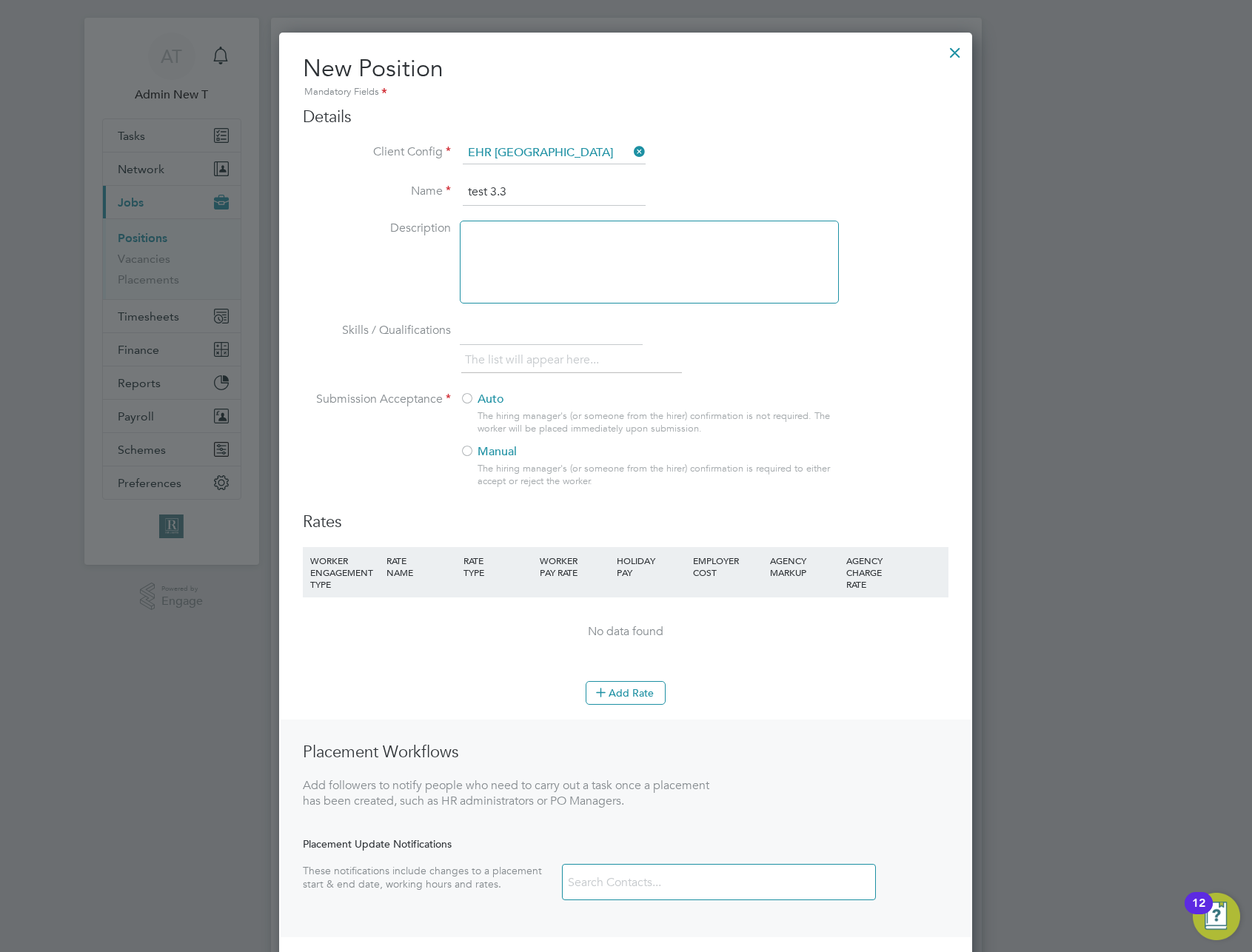
type input "test 3.3"
click at [473, 404] on div at bounding box center [467, 400] width 15 height 15
click at [607, 695] on icon at bounding box center [601, 692] width 11 height 11
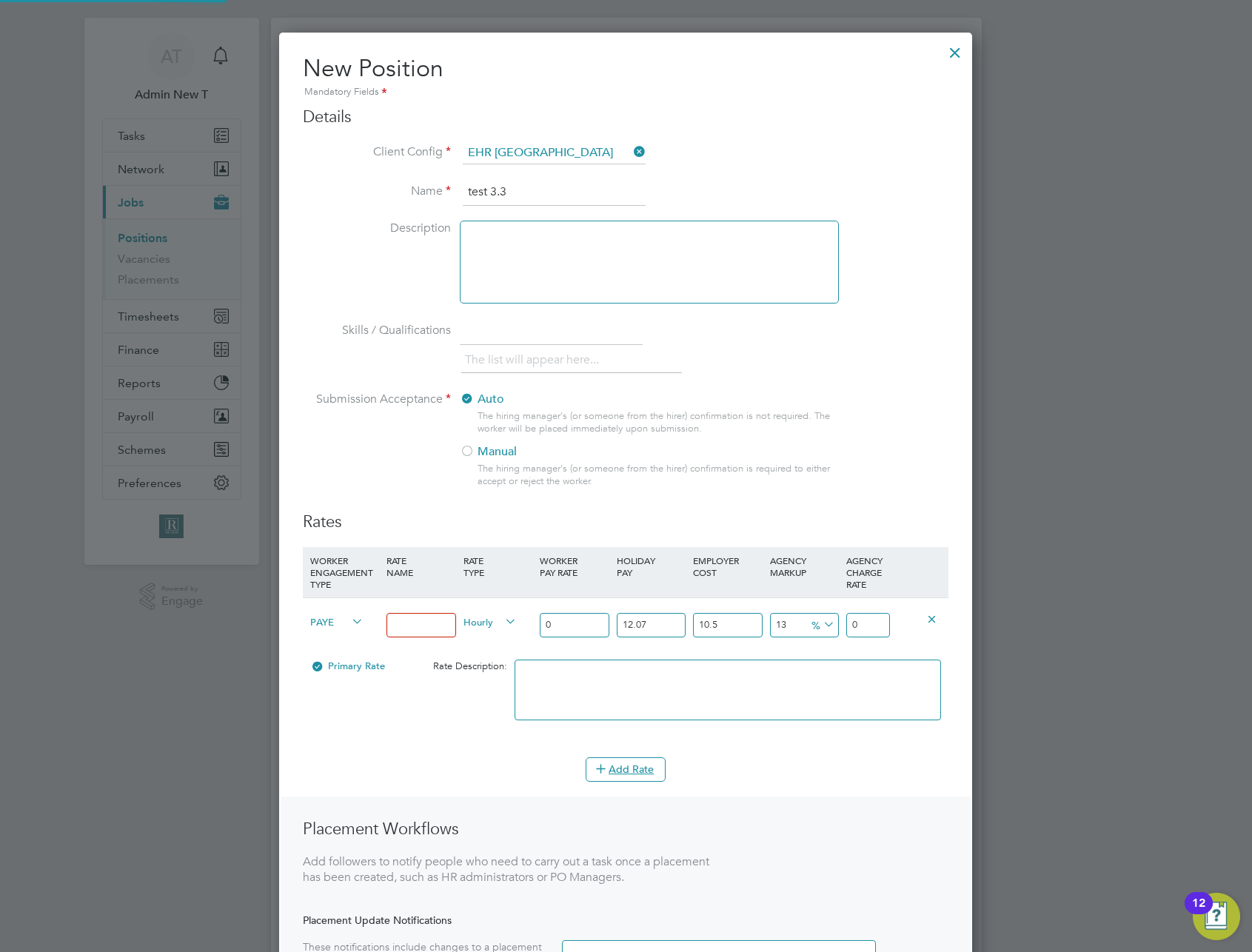
scroll to position [1051, 694]
click at [316, 626] on span "PAYE" at bounding box center [337, 622] width 53 height 17
click at [351, 707] on li "CIS Self-Employed" at bounding box center [379, 712] width 150 height 18
click at [416, 622] on input at bounding box center [420, 625] width 69 height 25
type input "4"
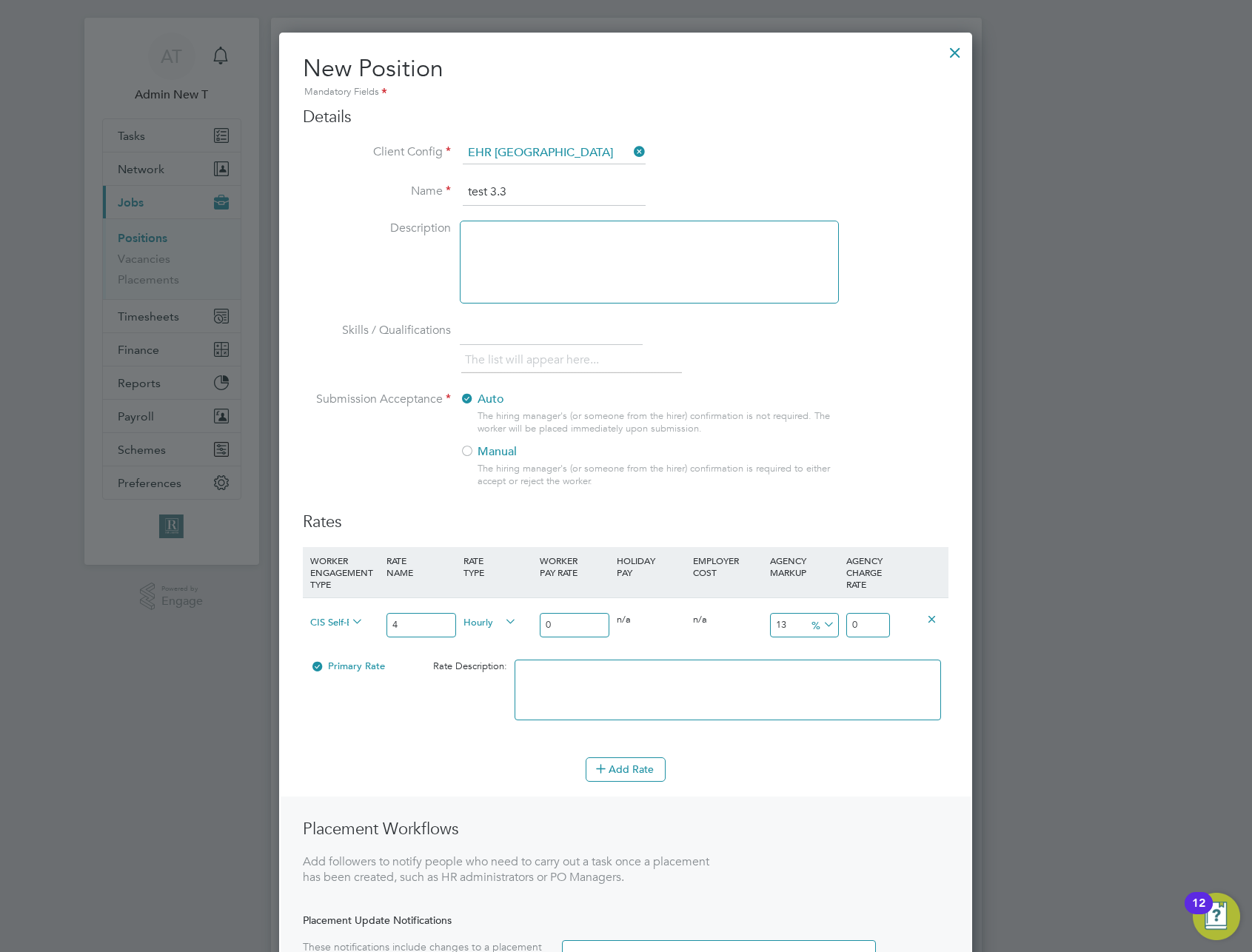
type input "04"
type input "5.59744822"
click at [564, 622] on input "04" at bounding box center [574, 625] width 69 height 25
type input "044"
type input "61.57193042"
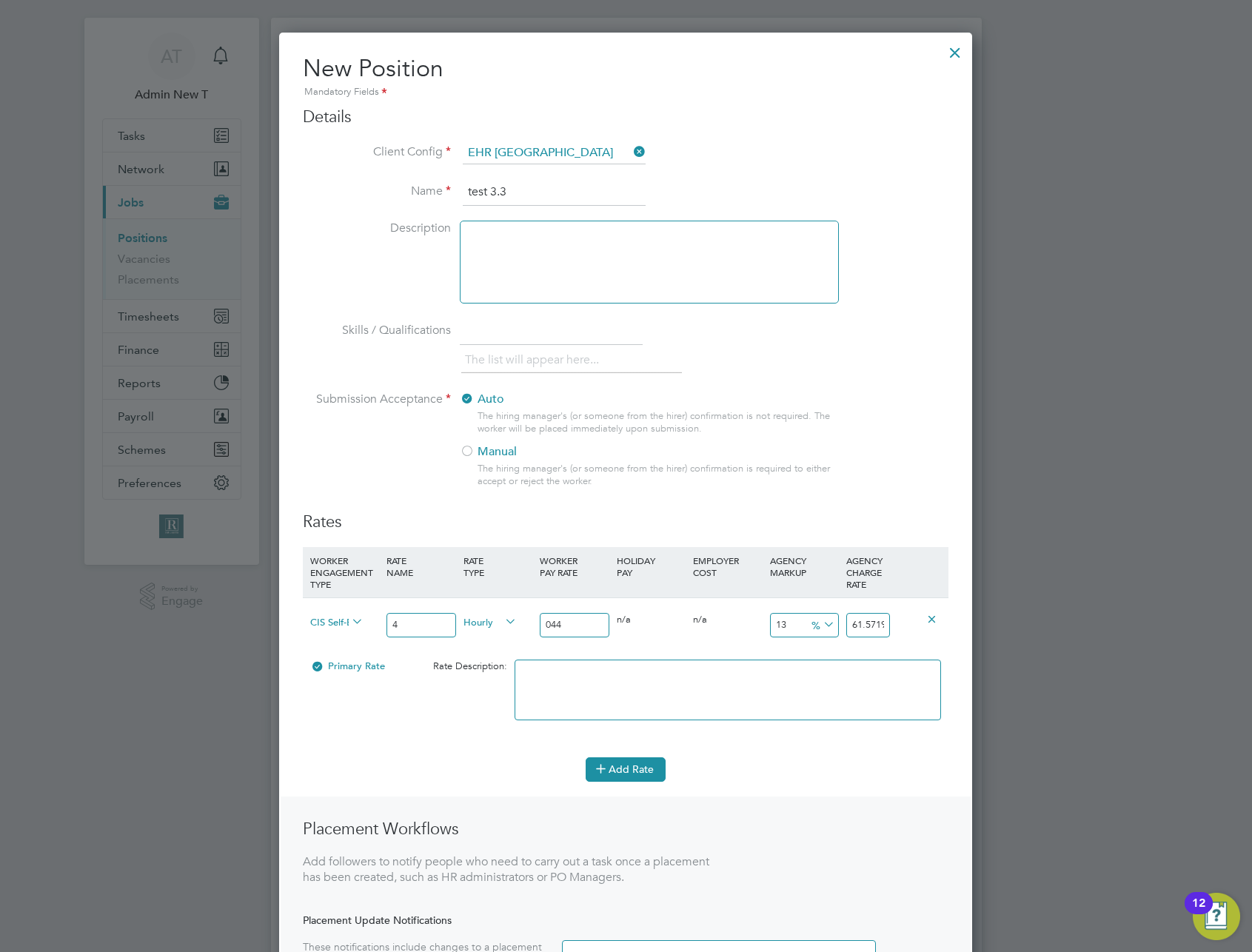
type input "044"
click at [622, 779] on button "Add Rate" at bounding box center [625, 769] width 80 height 24
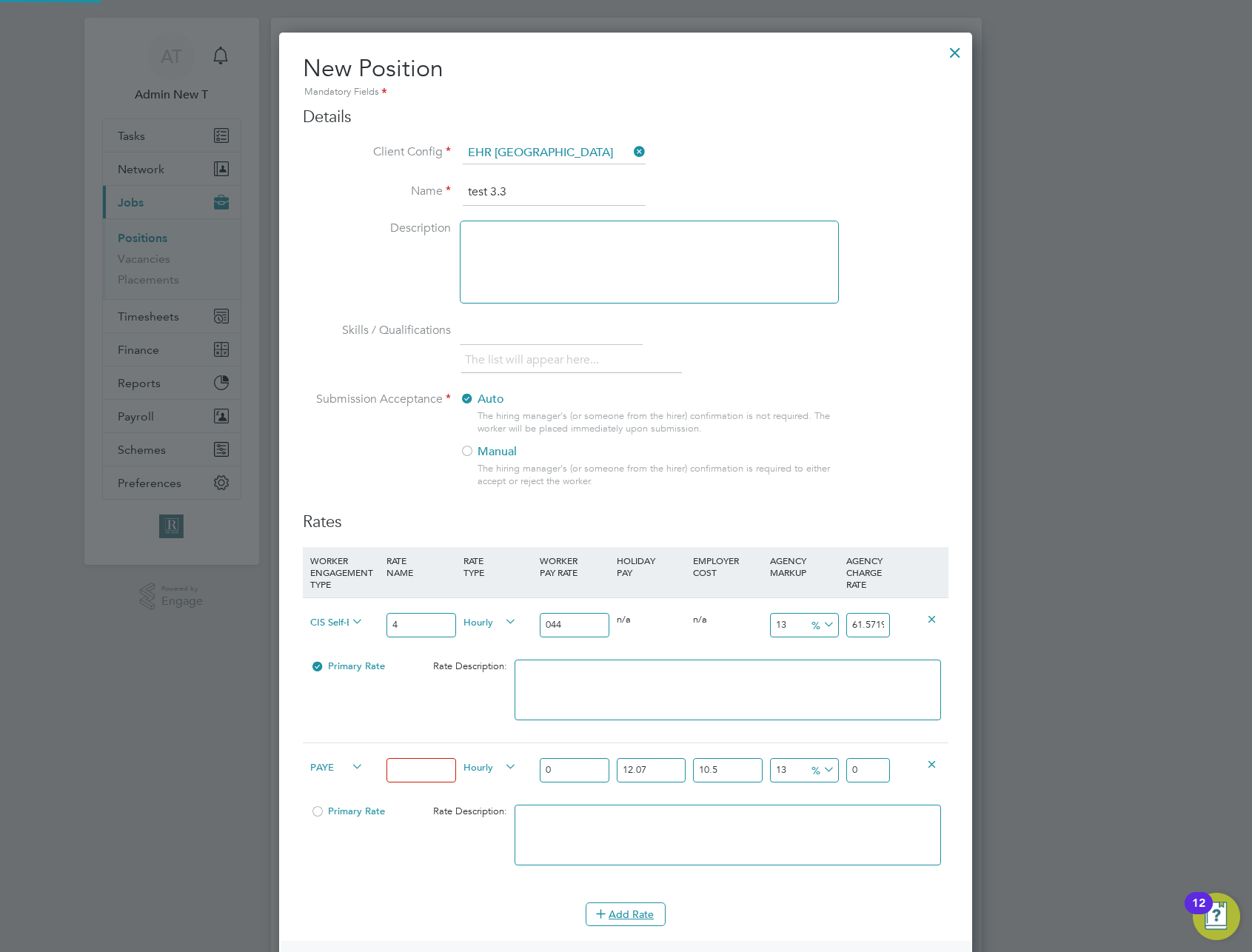
scroll to position [1195, 694]
click at [349, 765] on icon at bounding box center [349, 767] width 0 height 21
click at [319, 767] on span "PAYE" at bounding box center [337, 767] width 53 height 17
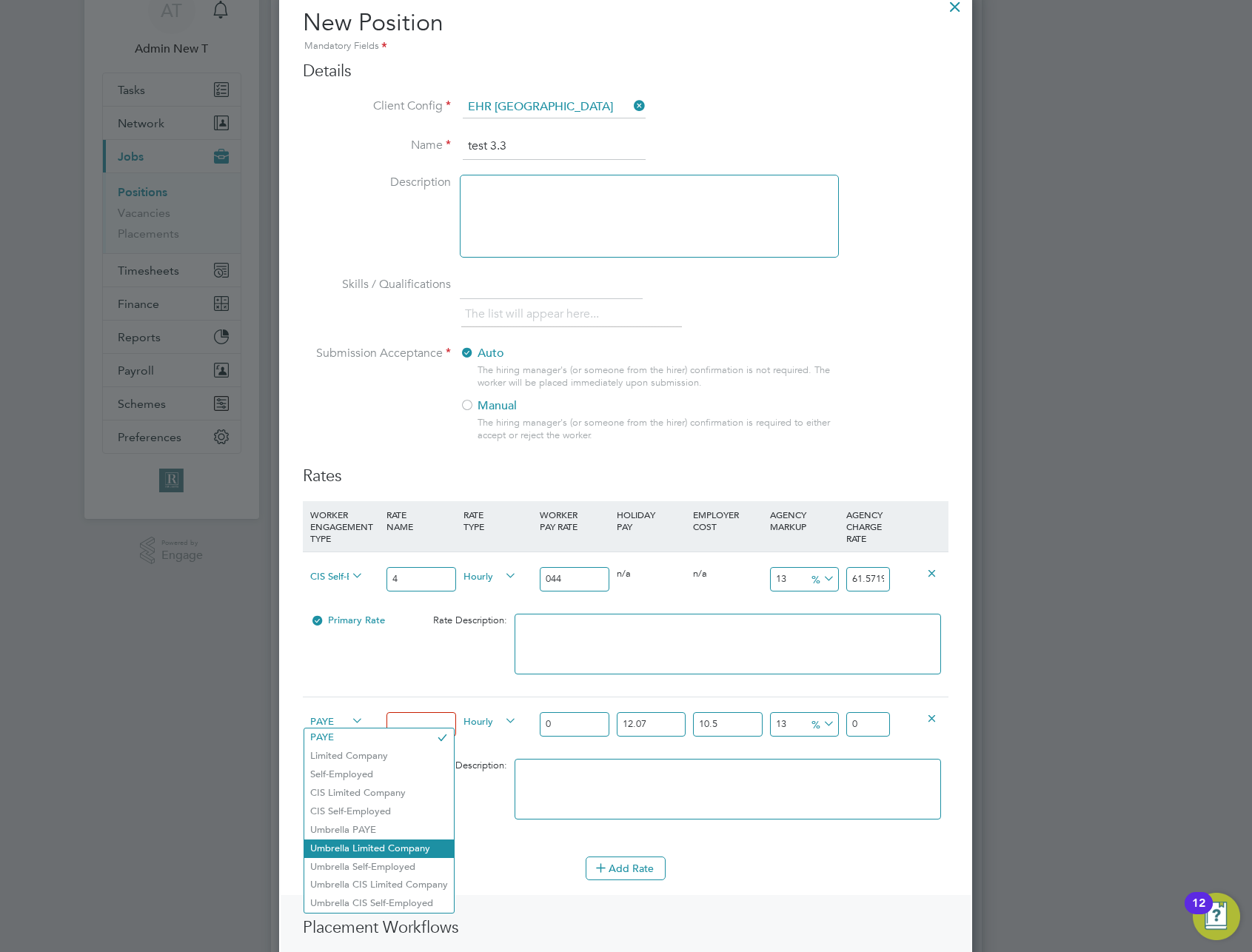
scroll to position [71, 0]
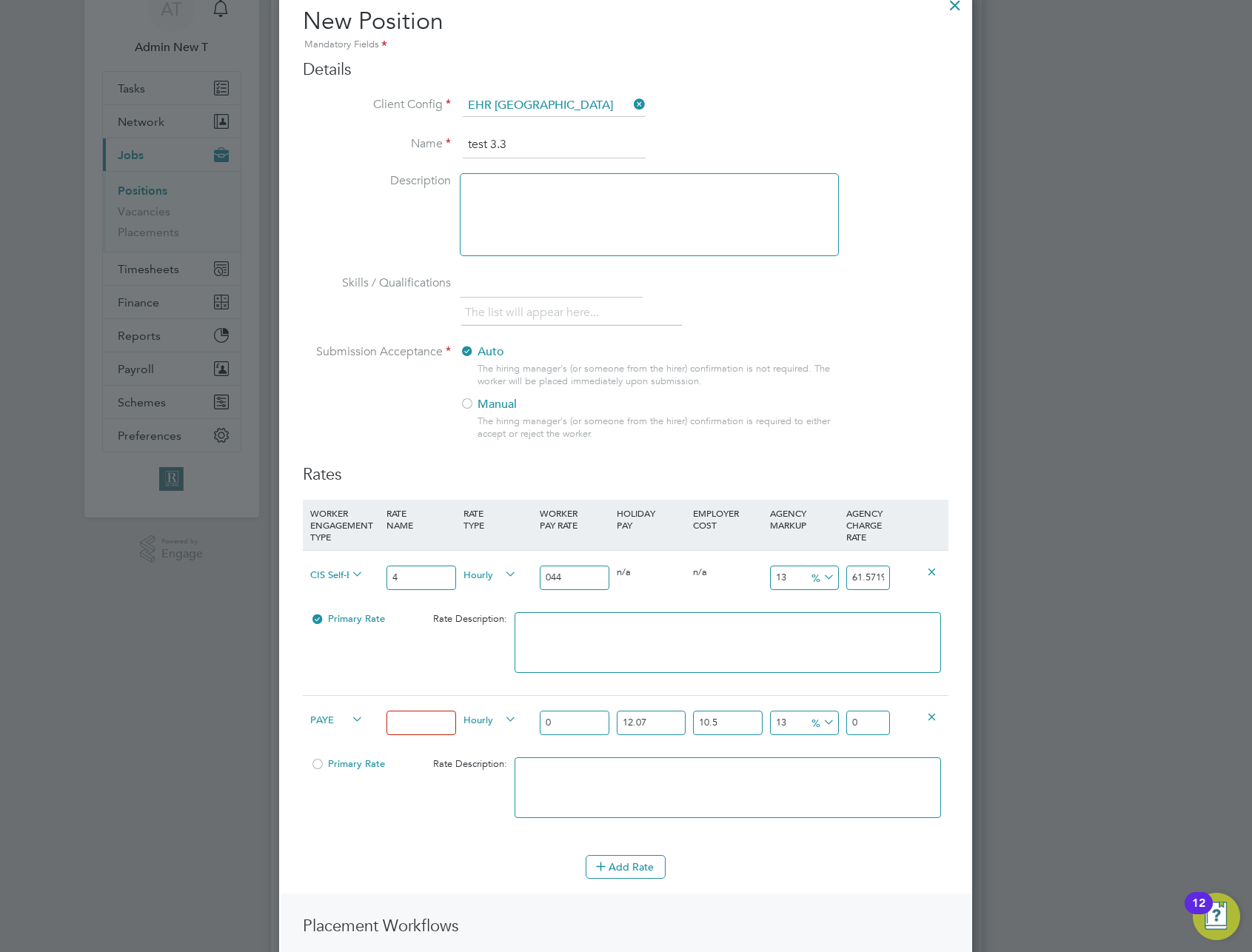
click at [380, 829] on li "Umbrella PAYE" at bounding box center [379, 829] width 150 height 18
click at [408, 722] on input at bounding box center [420, 722] width 69 height 25
type input "4.5"
click at [561, 725] on input "0" at bounding box center [574, 722] width 69 height 25
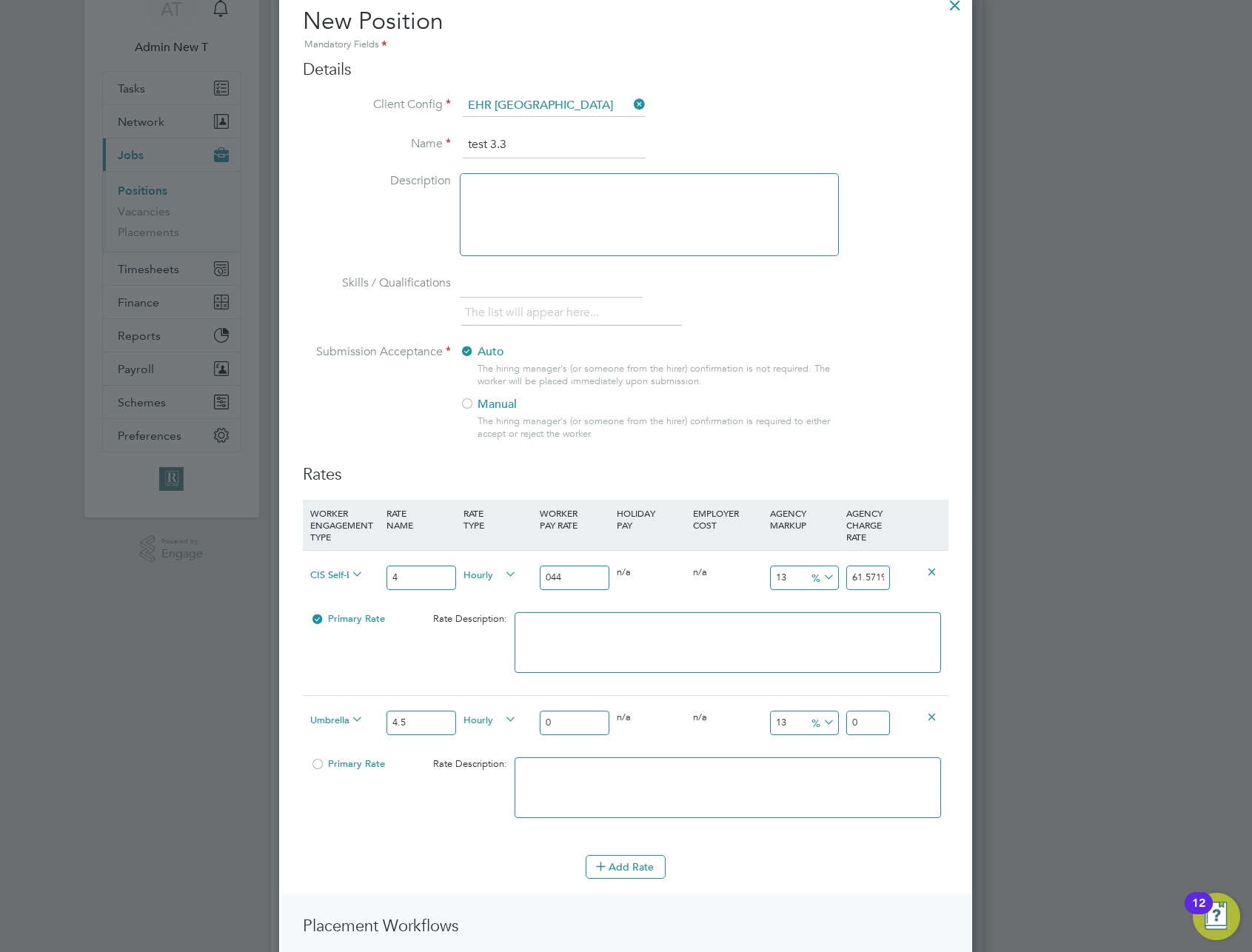
type input "04"
type input "5.59744822"
type input "045"
type input "62.971292475"
type input "045"
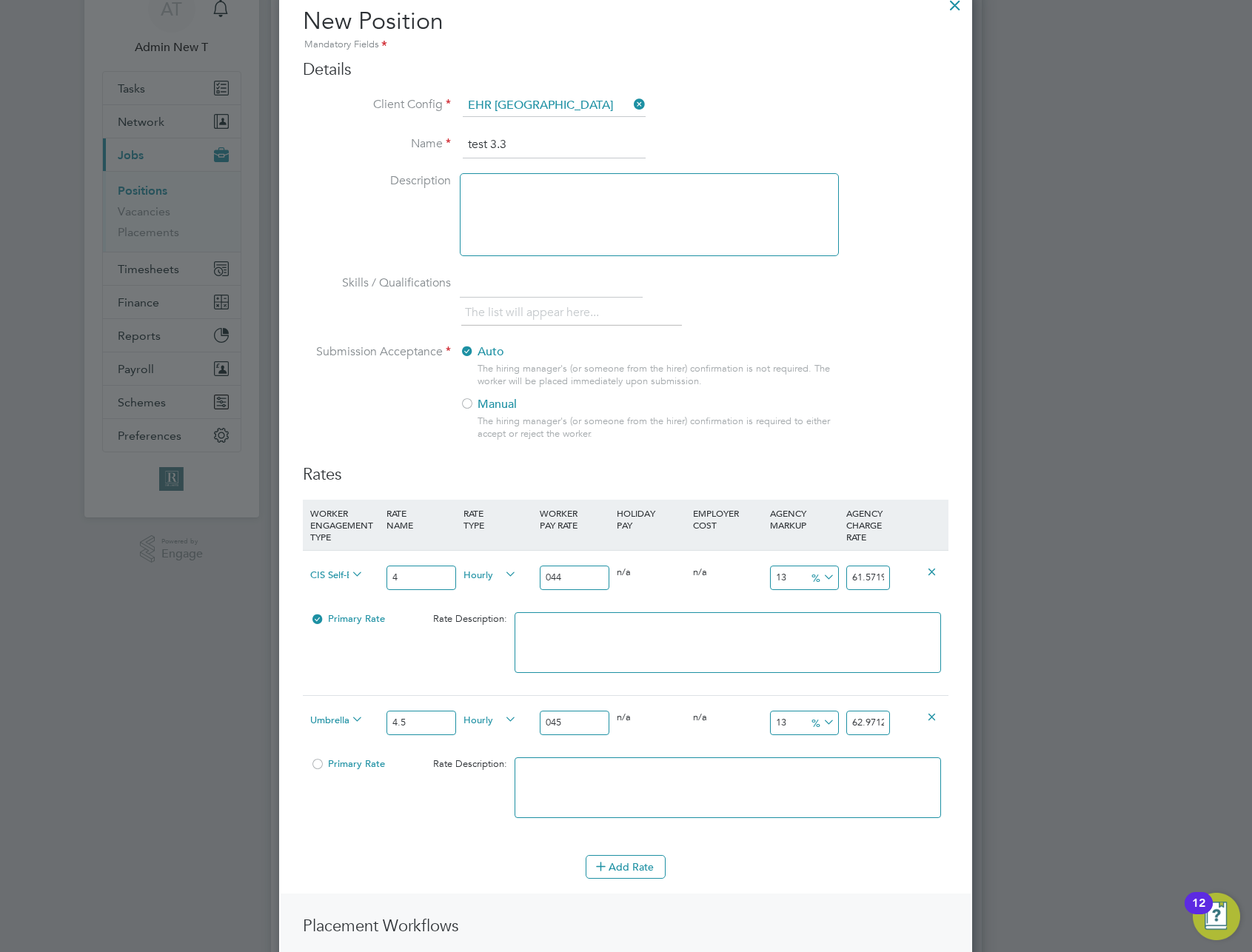
click at [746, 818] on textarea at bounding box center [728, 788] width 427 height 61
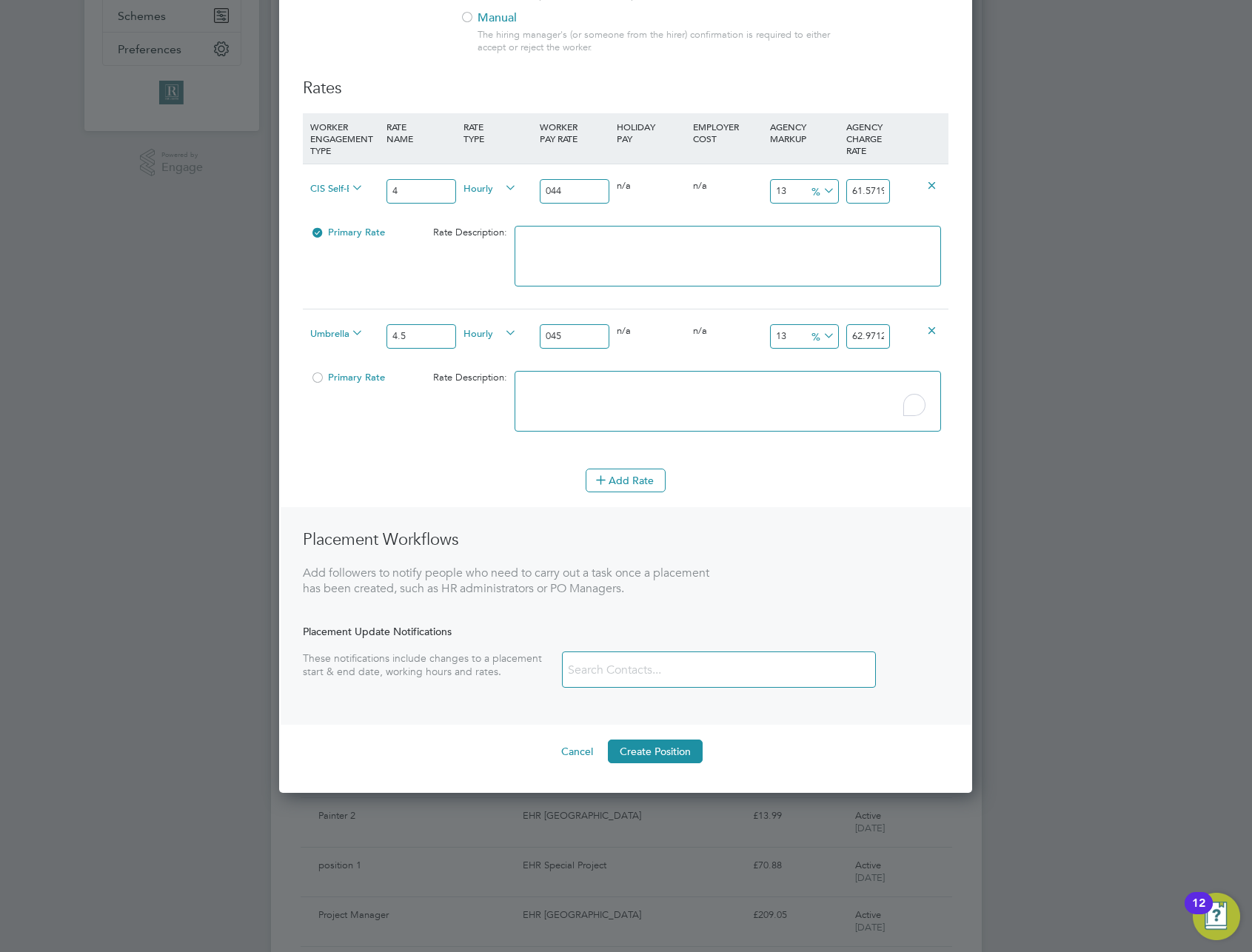
scroll to position [759, 0]
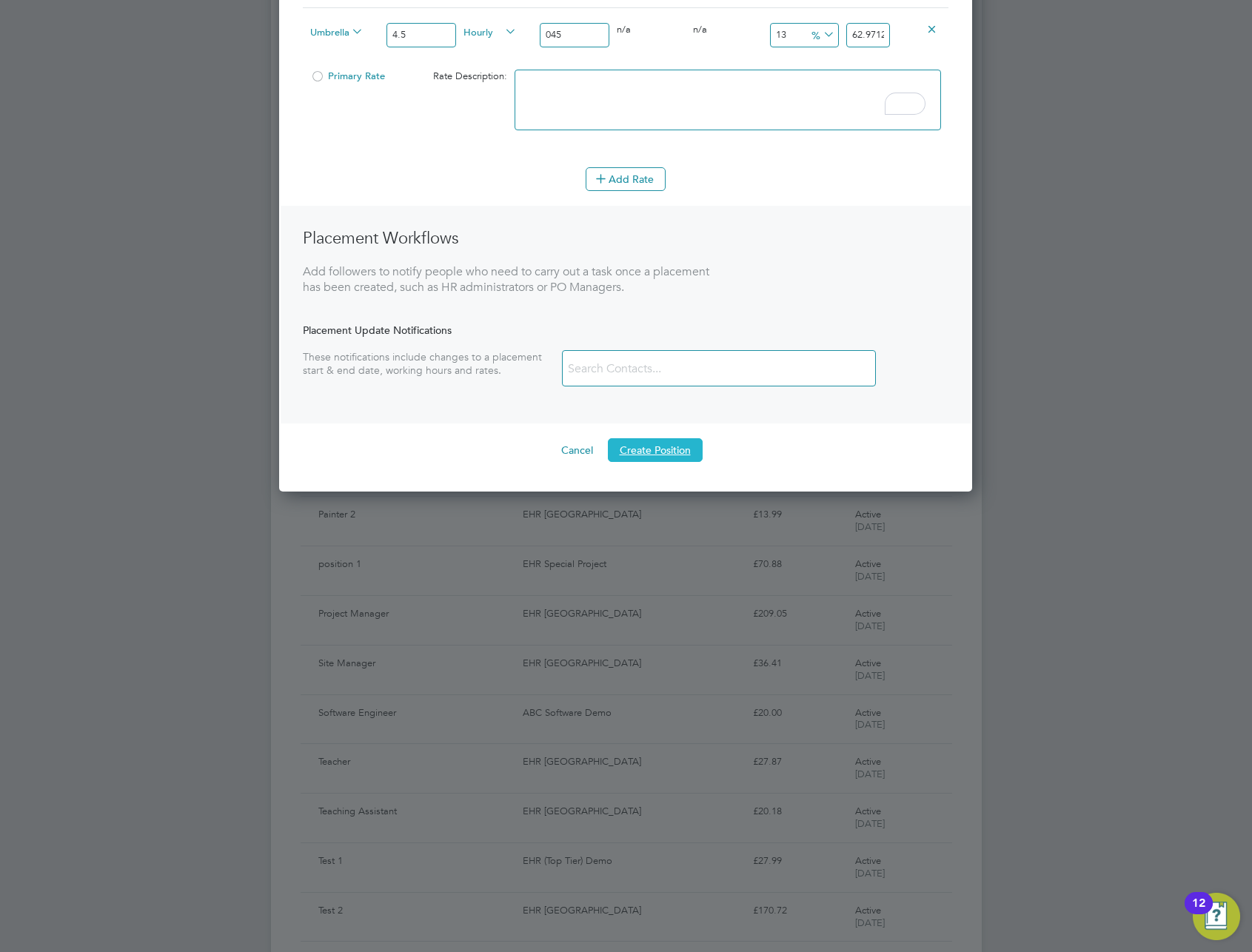
click at [645, 454] on button "Create Position" at bounding box center [654, 451] width 95 height 24
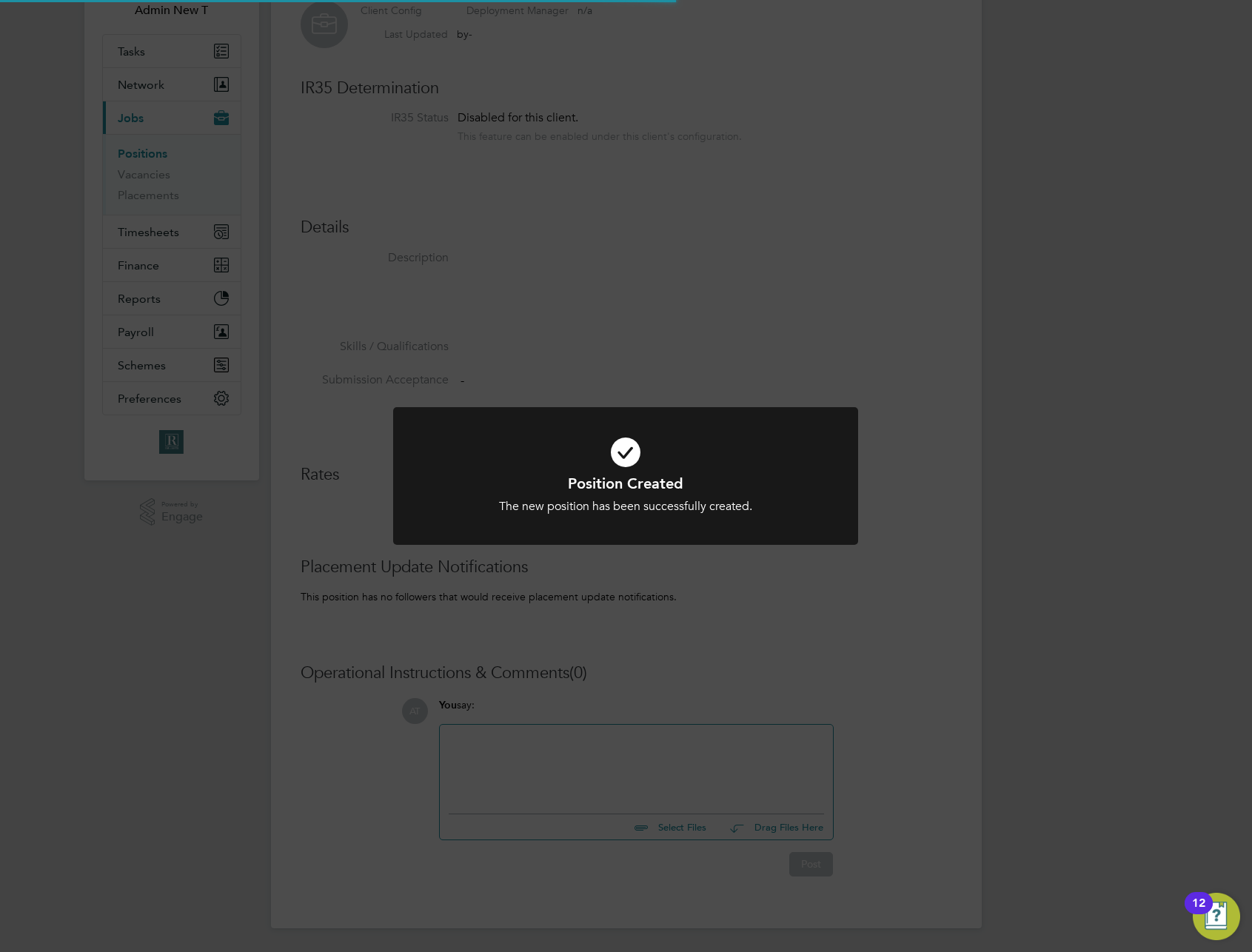
scroll to position [14, 243]
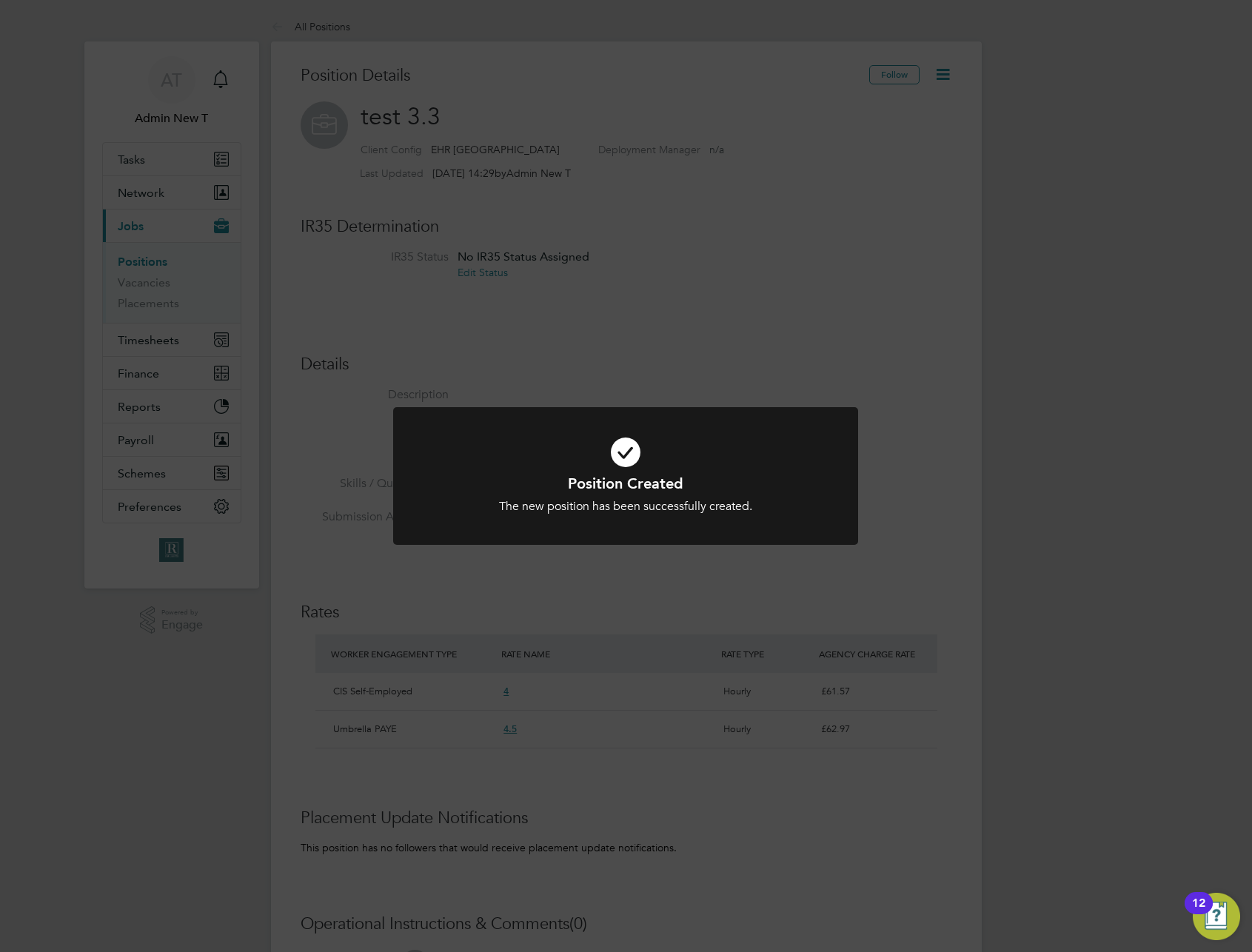
click at [984, 191] on div "Position Created The new position has been successfully created. Cancel Okay" at bounding box center [626, 476] width 1252 height 952
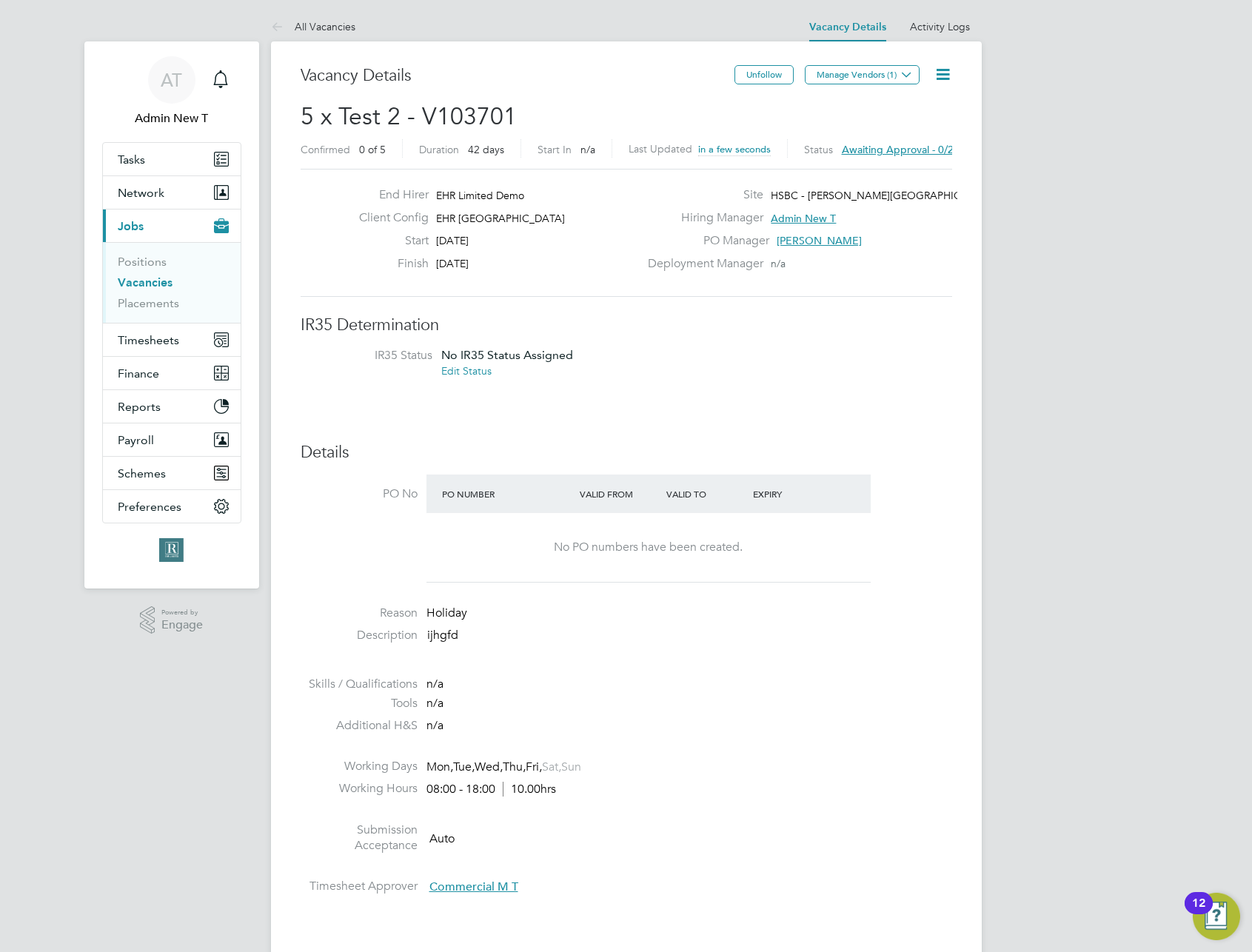
click at [940, 70] on icon at bounding box center [943, 74] width 18 height 18
click at [894, 155] on li "Approve All Levels" at bounding box center [896, 159] width 106 height 21
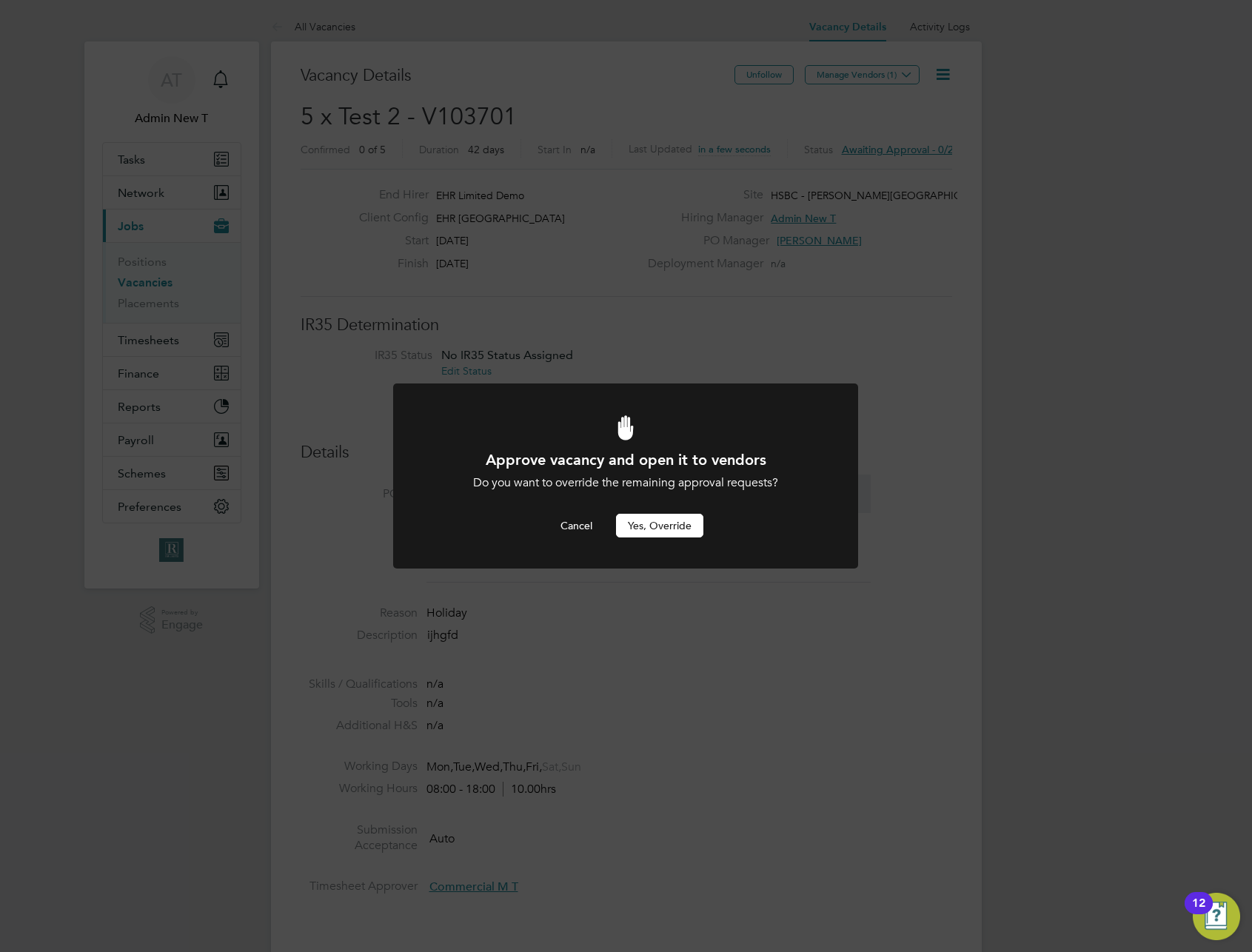
click at [676, 530] on button "Yes, Override" at bounding box center [659, 526] width 87 height 24
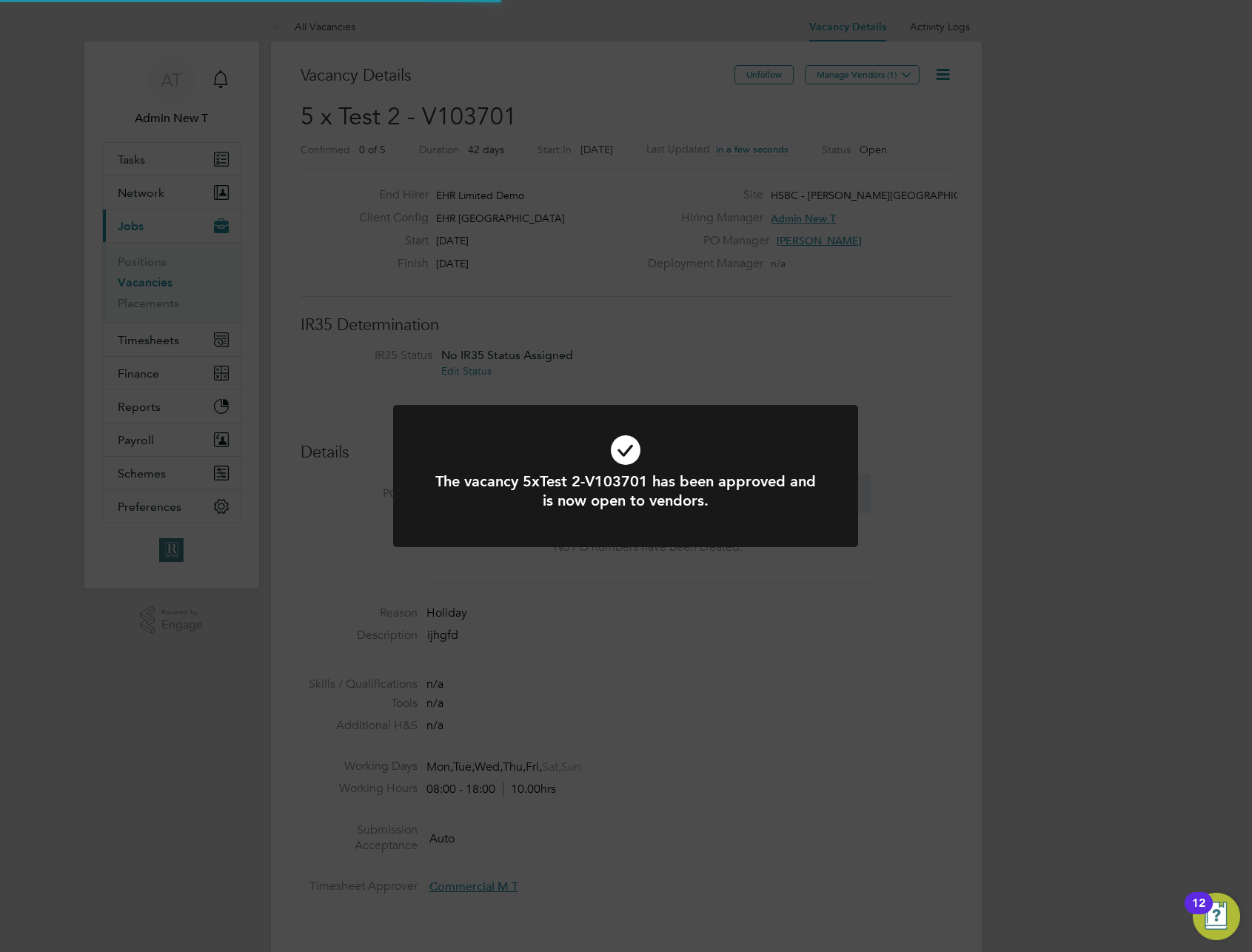
scroll to position [26, 231]
